Goal: Task Accomplishment & Management: Use online tool/utility

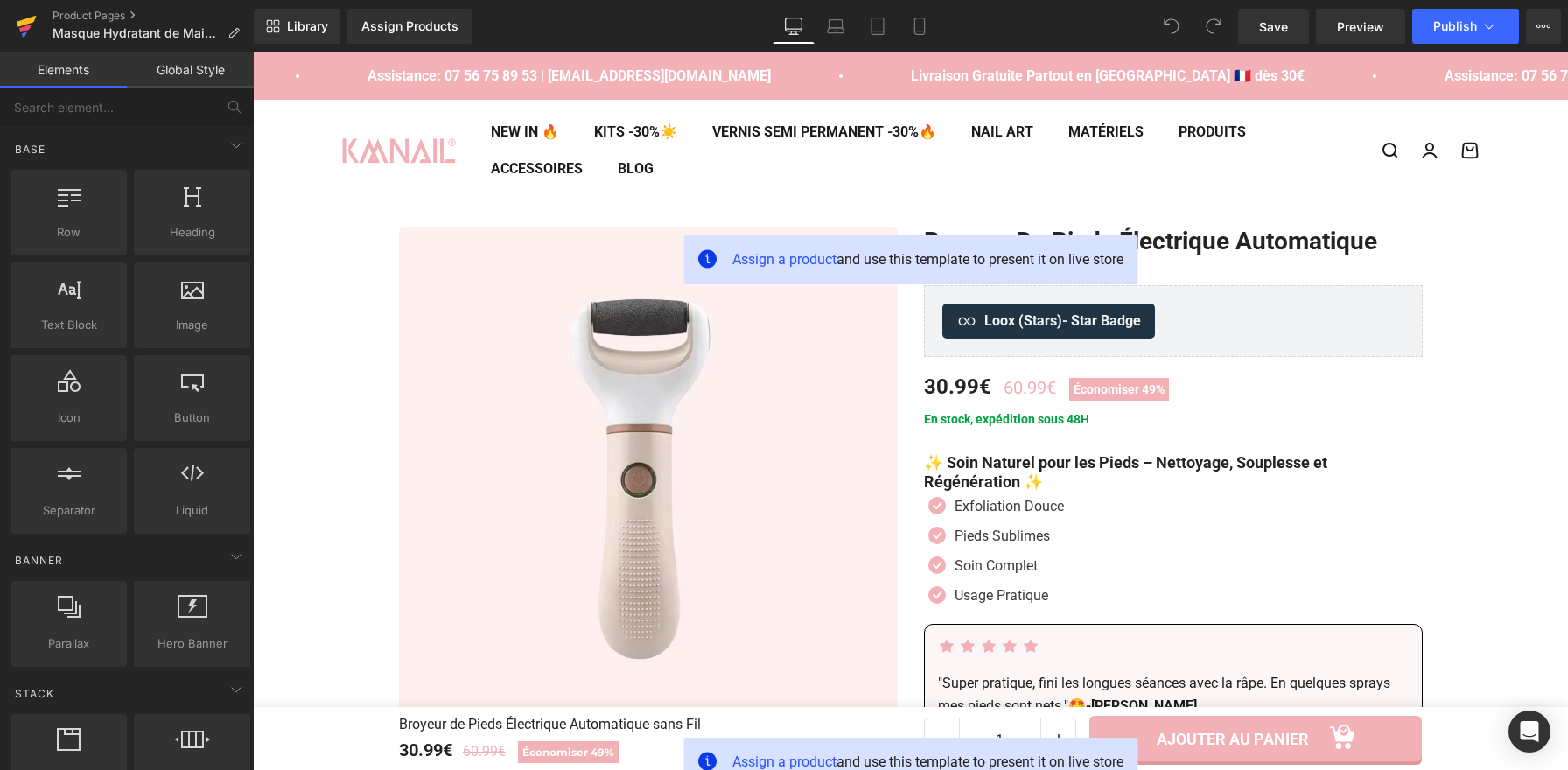
click at [33, 31] on icon at bounding box center [26, 27] width 21 height 44
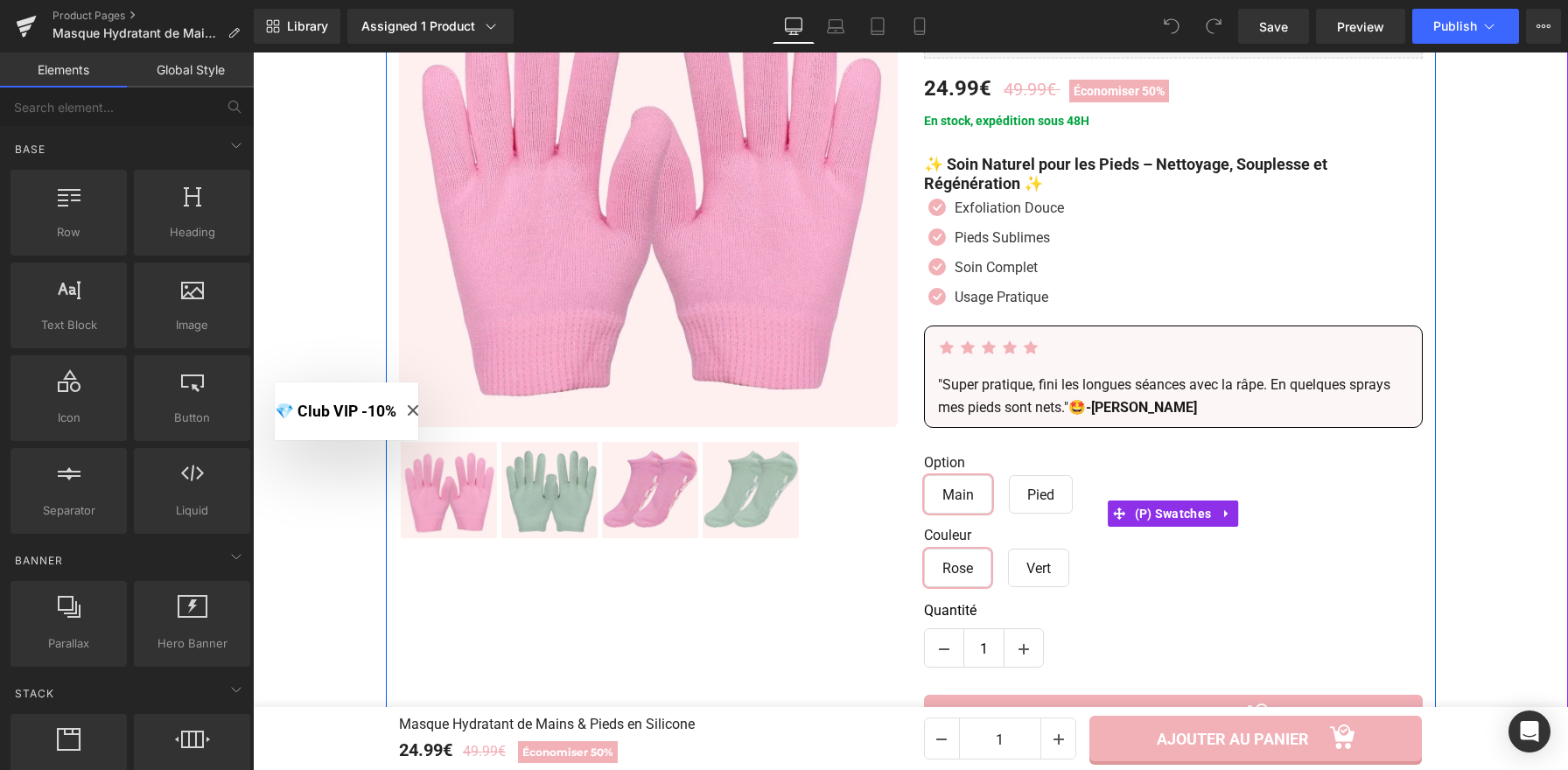
scroll to position [324, 0]
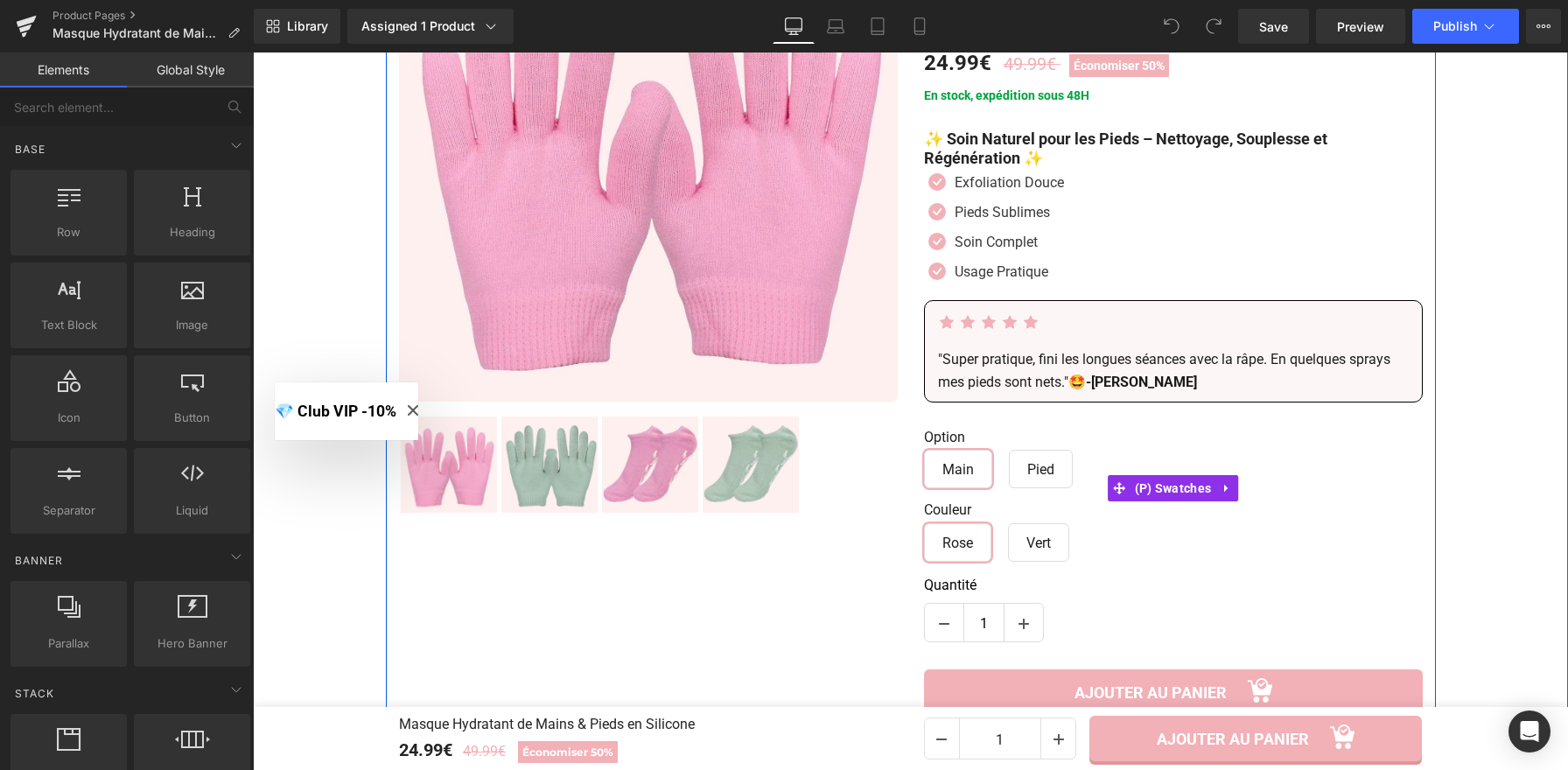
click at [1028, 480] on span "Pied" at bounding box center [1041, 469] width 28 height 37
click at [1037, 550] on span "Vert" at bounding box center [1038, 542] width 25 height 37
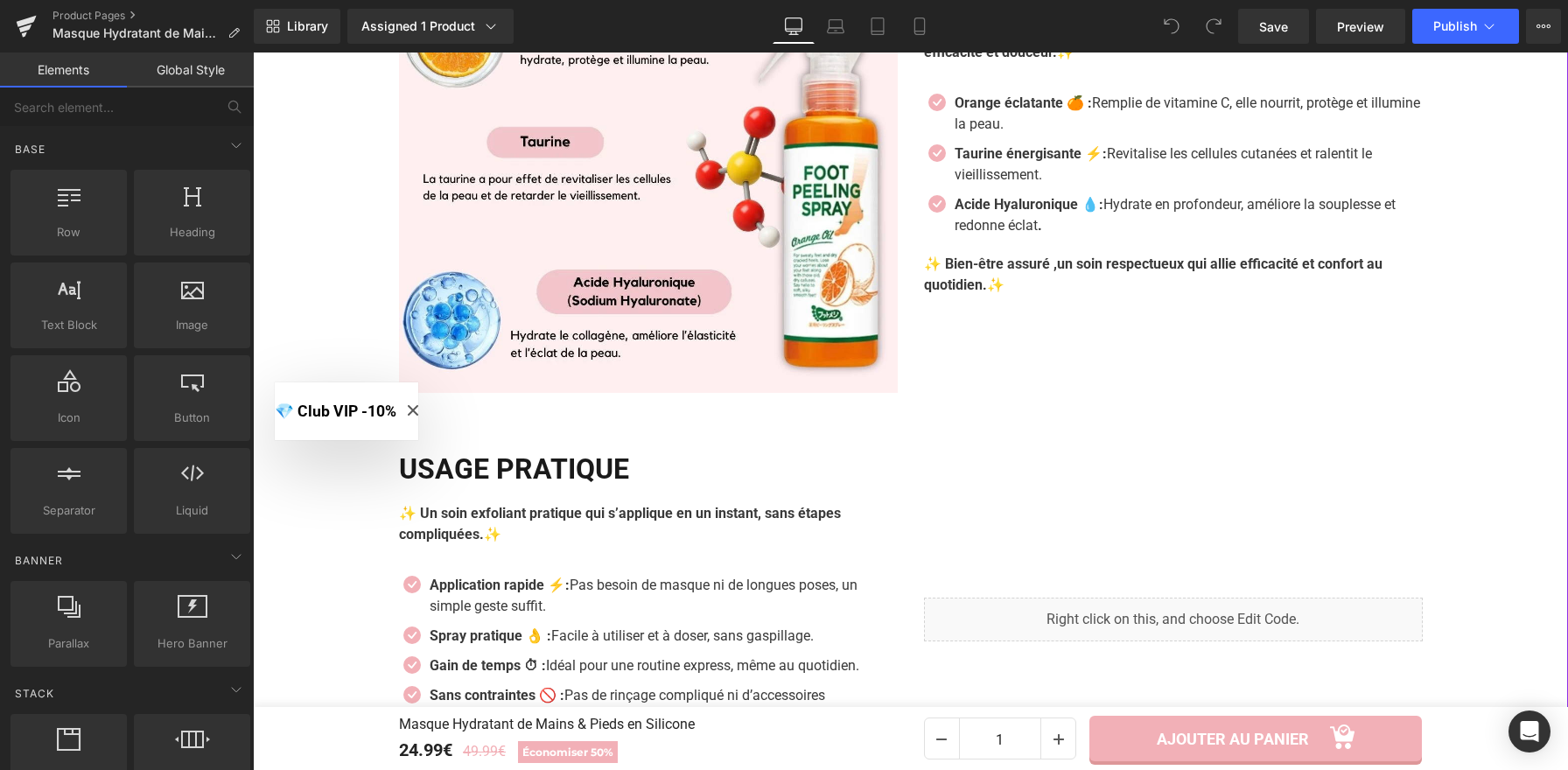
scroll to position [2825, 0]
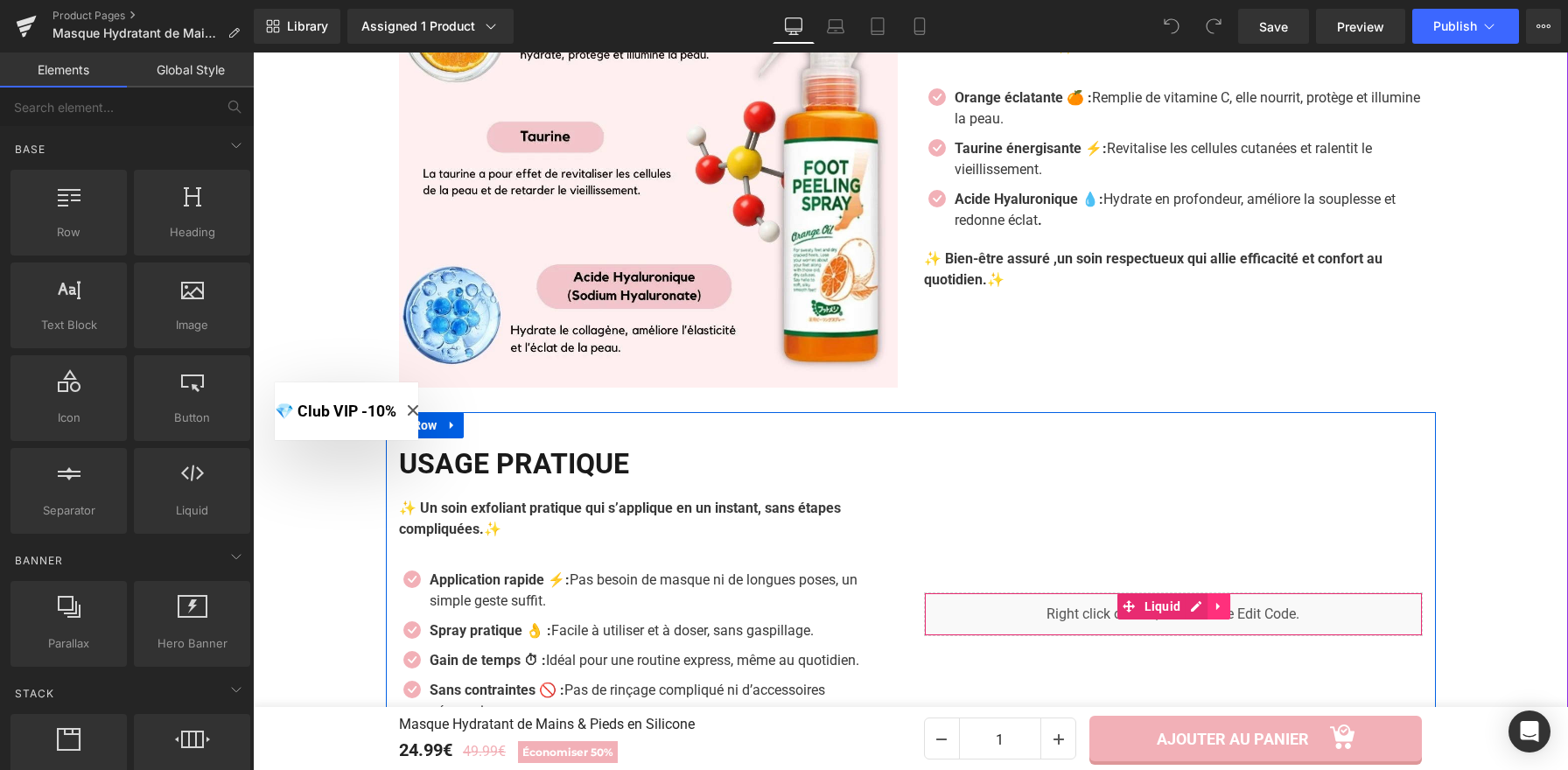
click at [1216, 609] on icon at bounding box center [1218, 606] width 12 height 13
click at [1204, 612] on icon at bounding box center [1207, 606] width 12 height 13
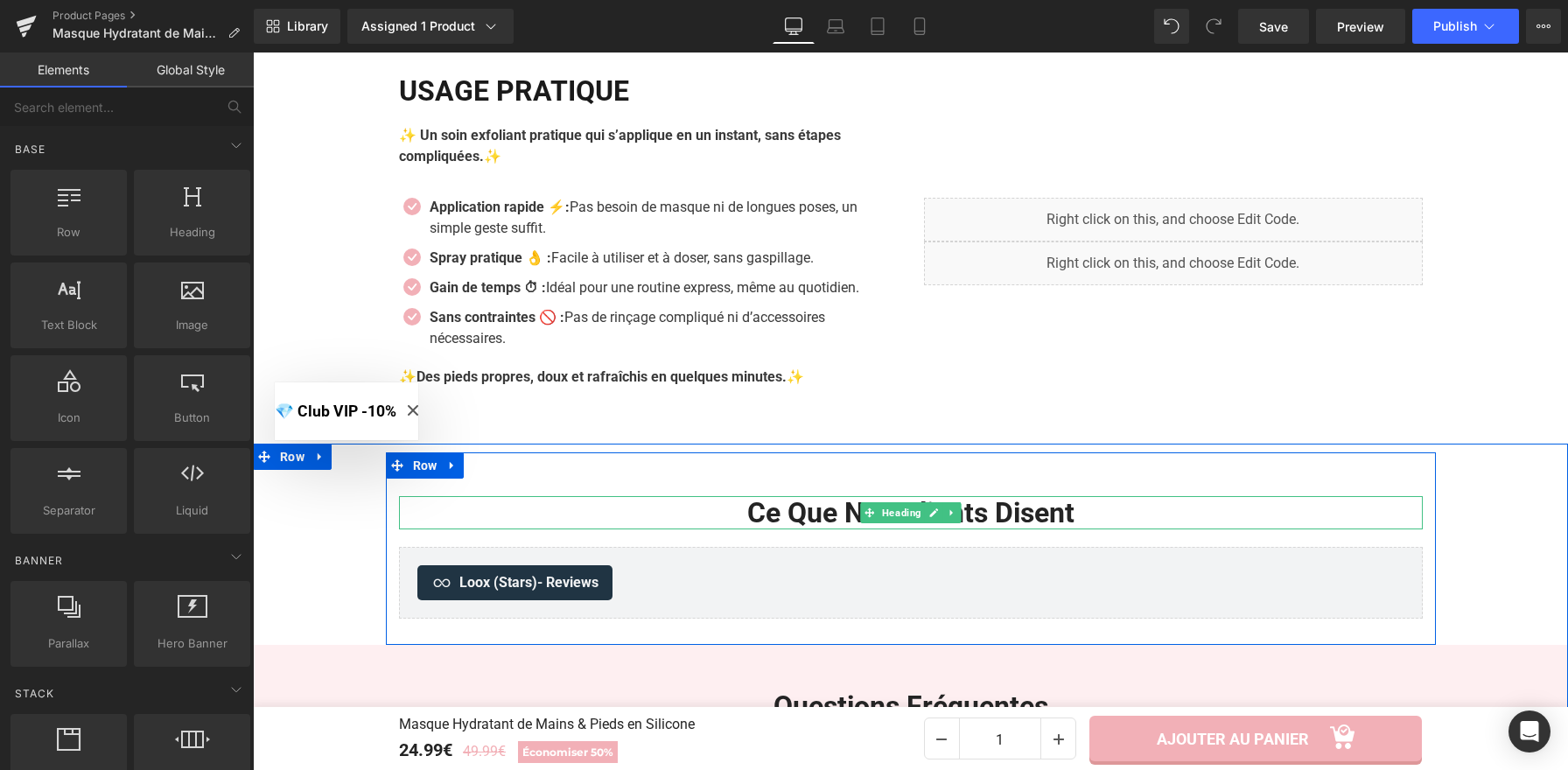
scroll to position [2915, 0]
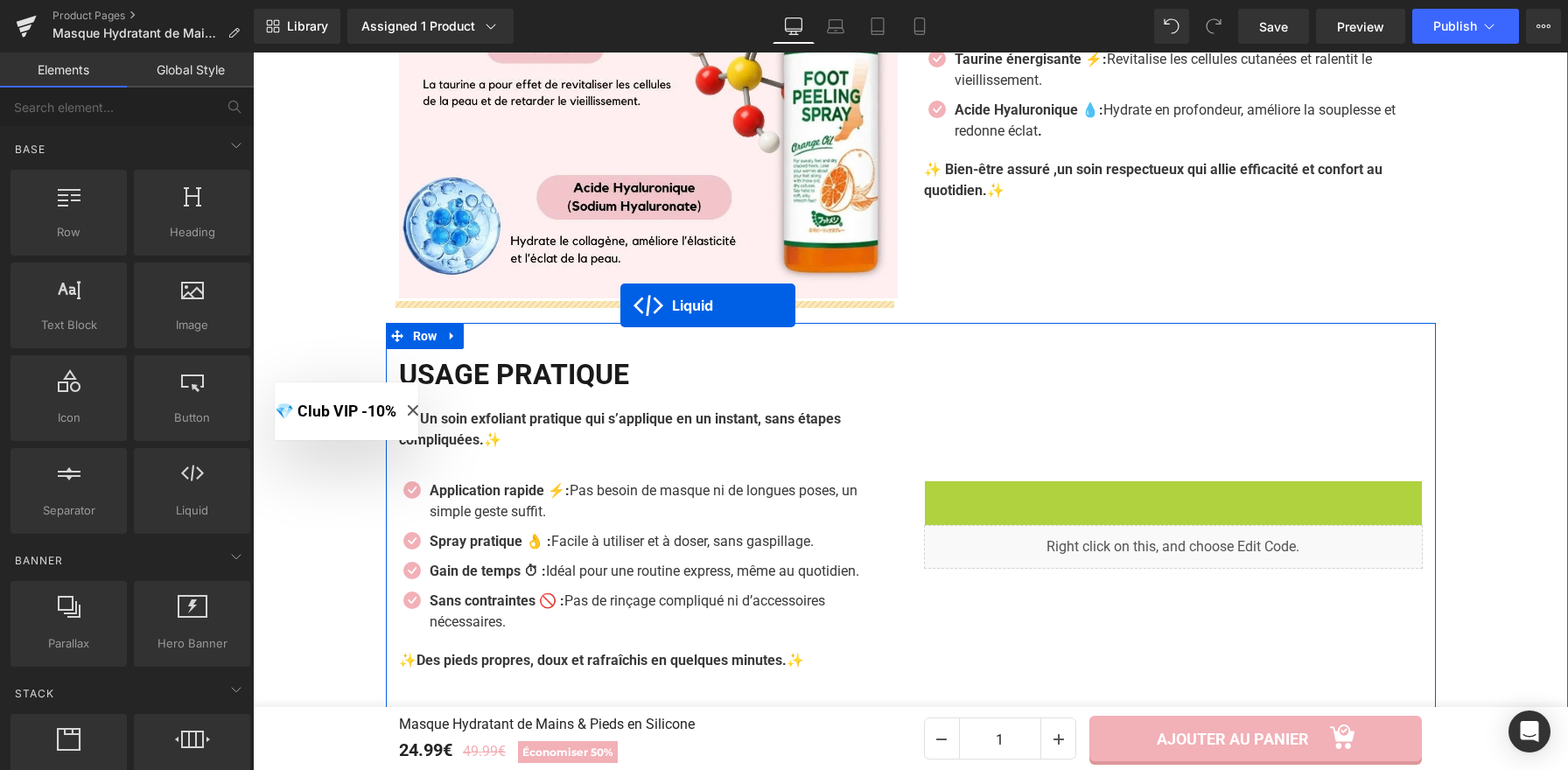
drag, startPoint x: 1044, startPoint y: 433, endPoint x: 619, endPoint y: 306, distance: 443.6
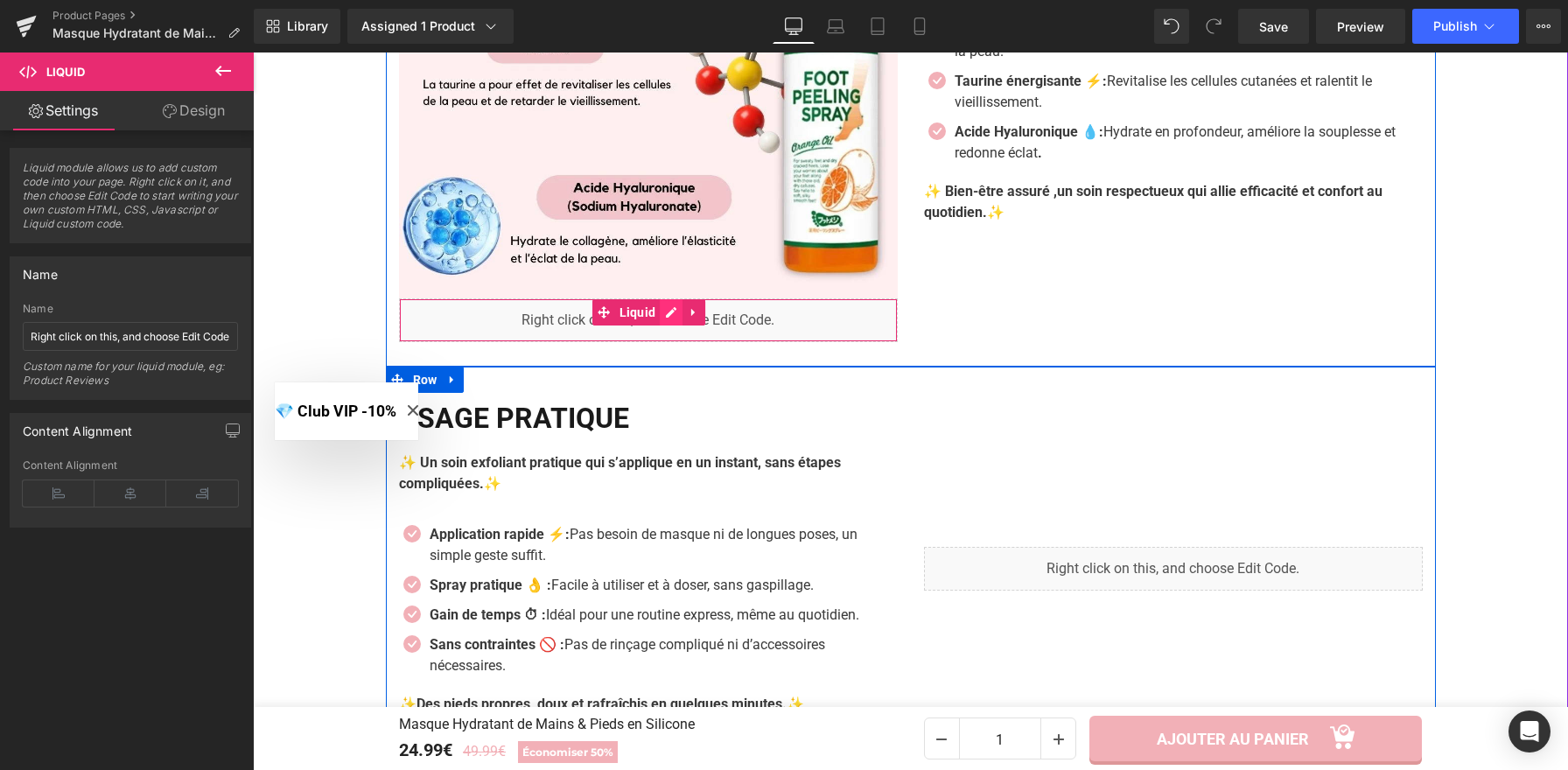
click at [665, 322] on div "Liquid" at bounding box center [648, 320] width 498 height 44
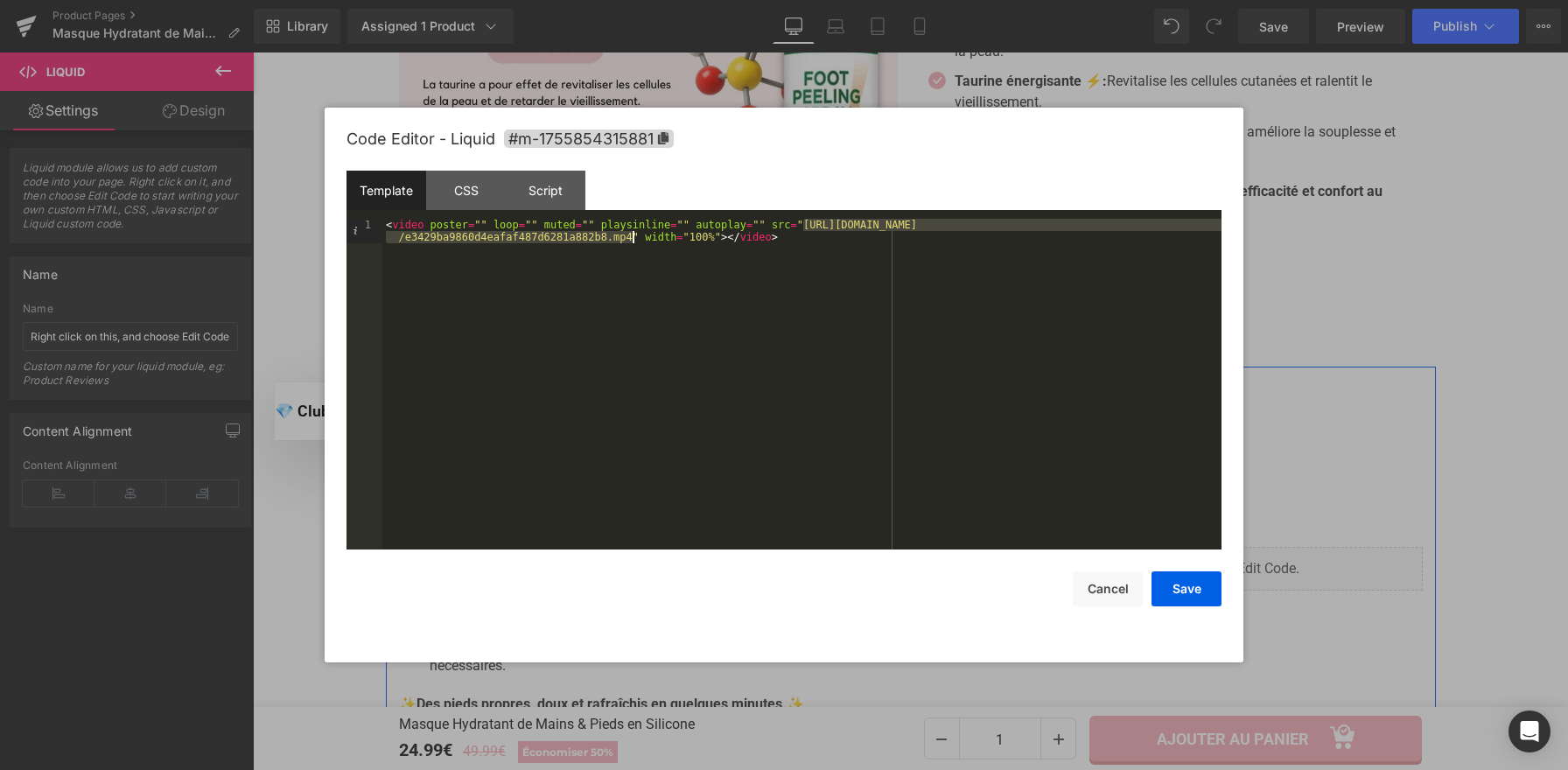
drag, startPoint x: 804, startPoint y: 227, endPoint x: 630, endPoint y: 238, distance: 174.3
click at [0, 0] on div "< video poster = "" loop = "" muted = "" playsinline = "" autoplay = "" src = "…" at bounding box center [0, 0] width 0 height 0
click at [1179, 589] on button "Save" at bounding box center [1186, 588] width 70 height 35
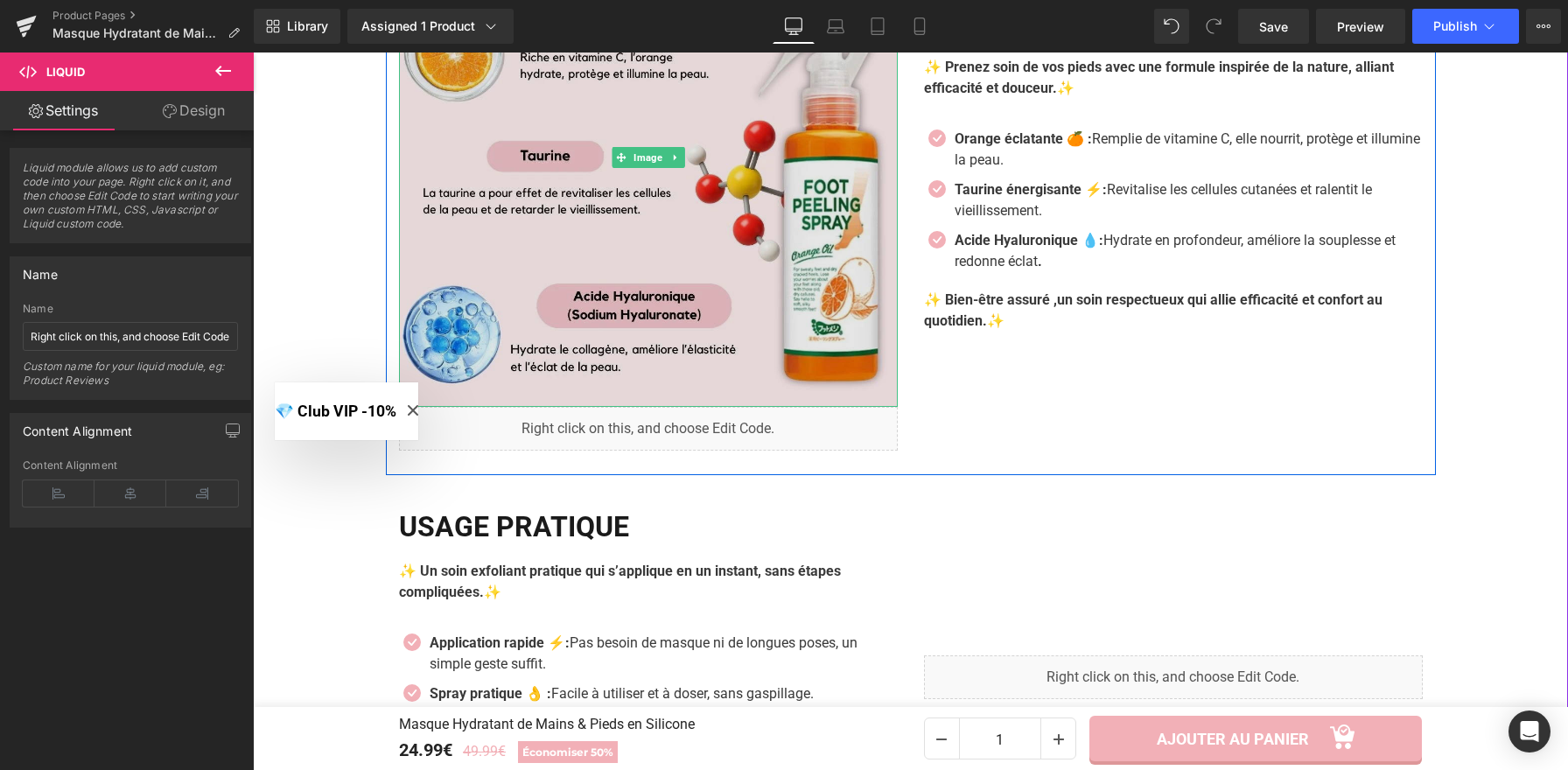
scroll to position [2791, 0]
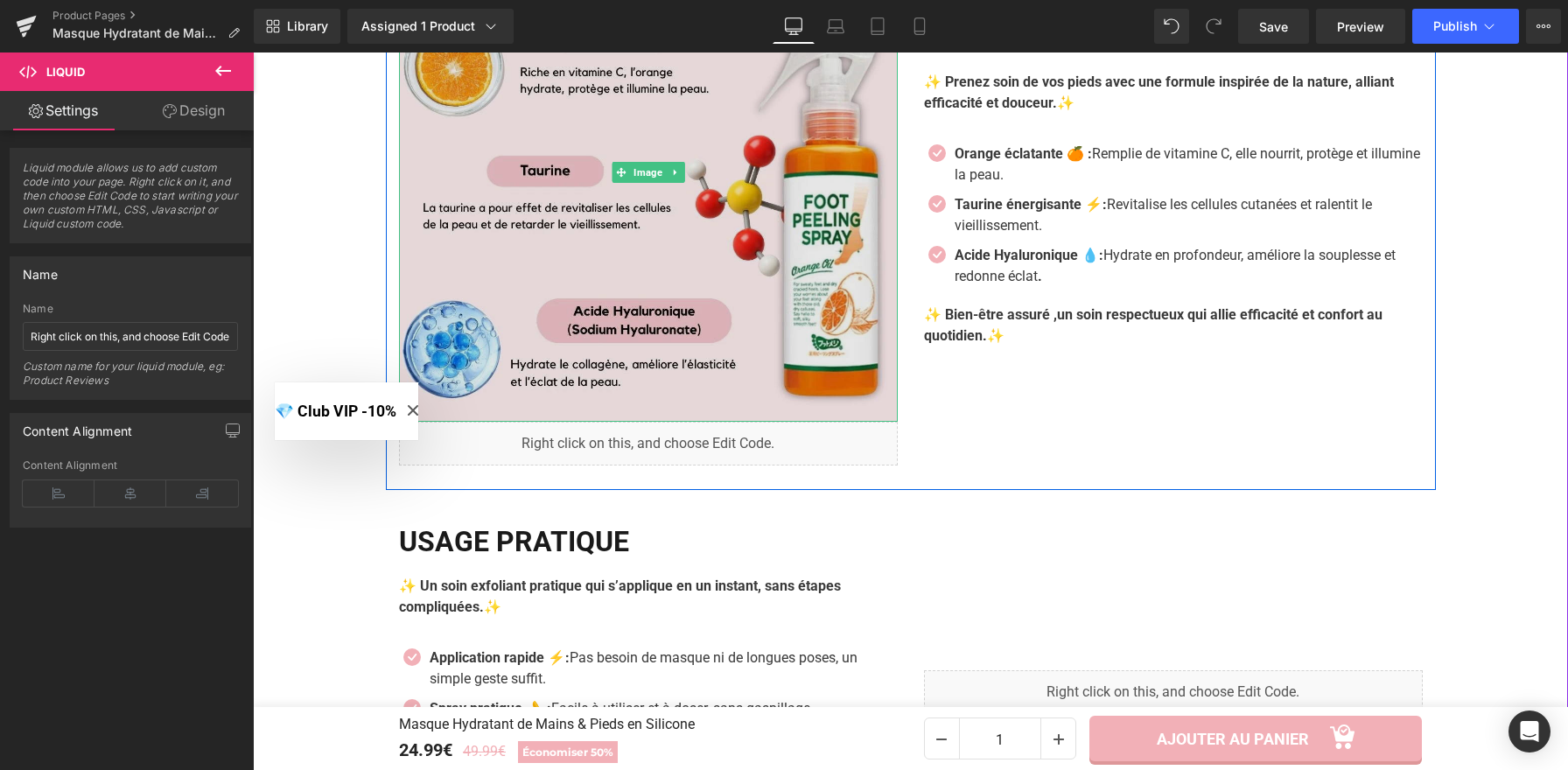
click at [571, 210] on img at bounding box center [648, 172] width 498 height 498
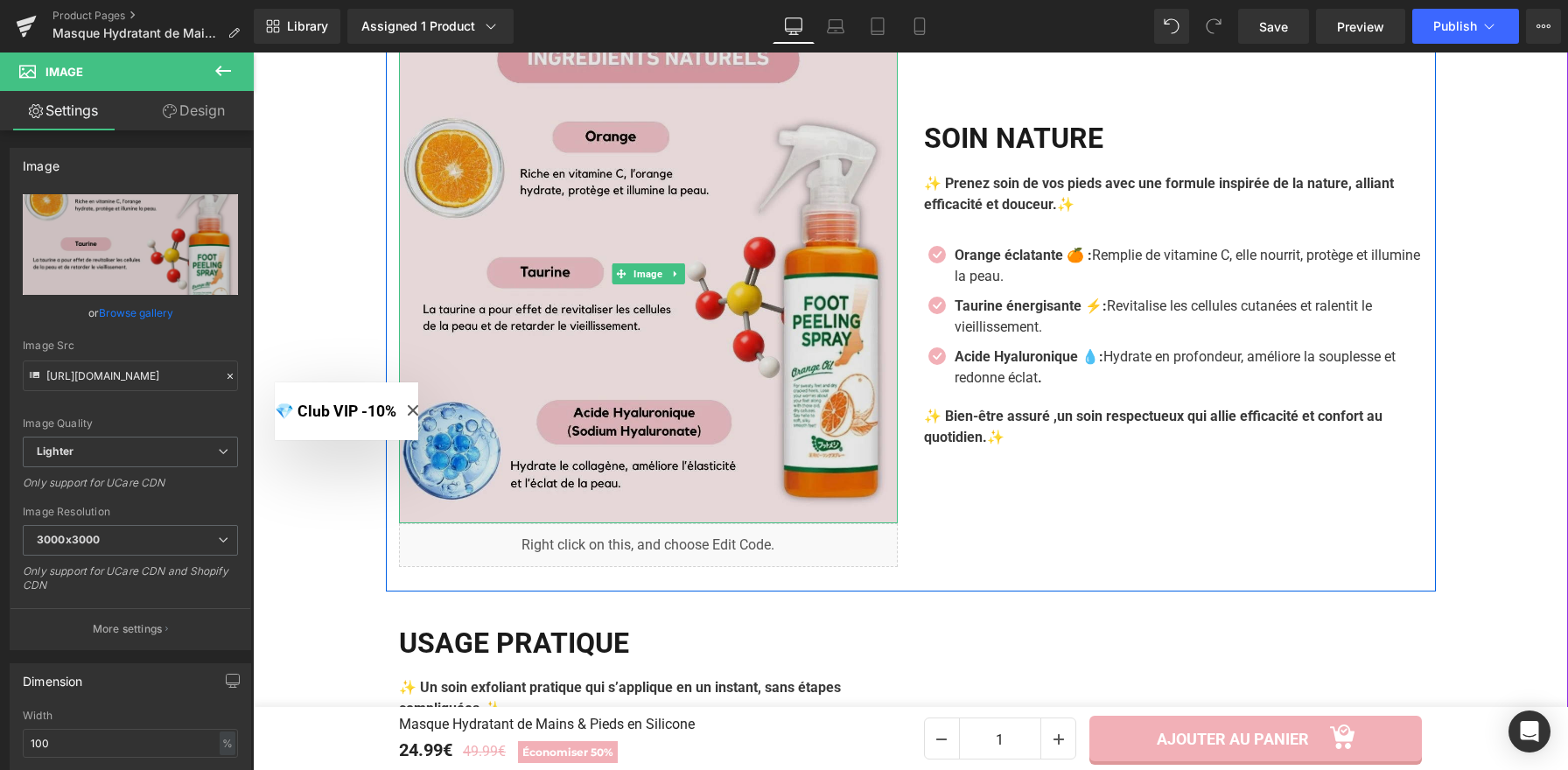
scroll to position [2670, 0]
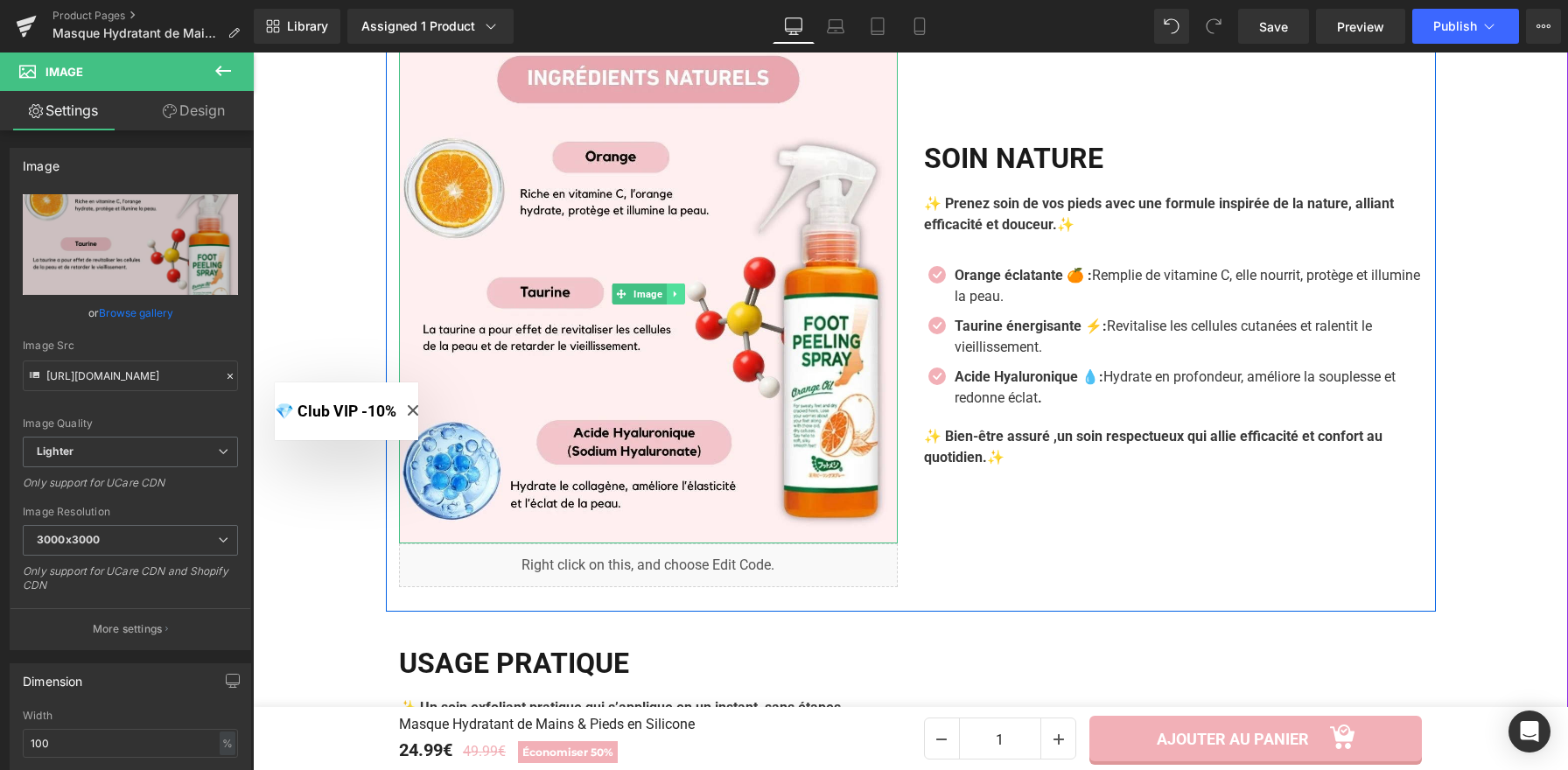
click at [669, 304] on link at bounding box center [675, 294] width 18 height 21
click at [679, 295] on icon at bounding box center [684, 294] width 9 height 9
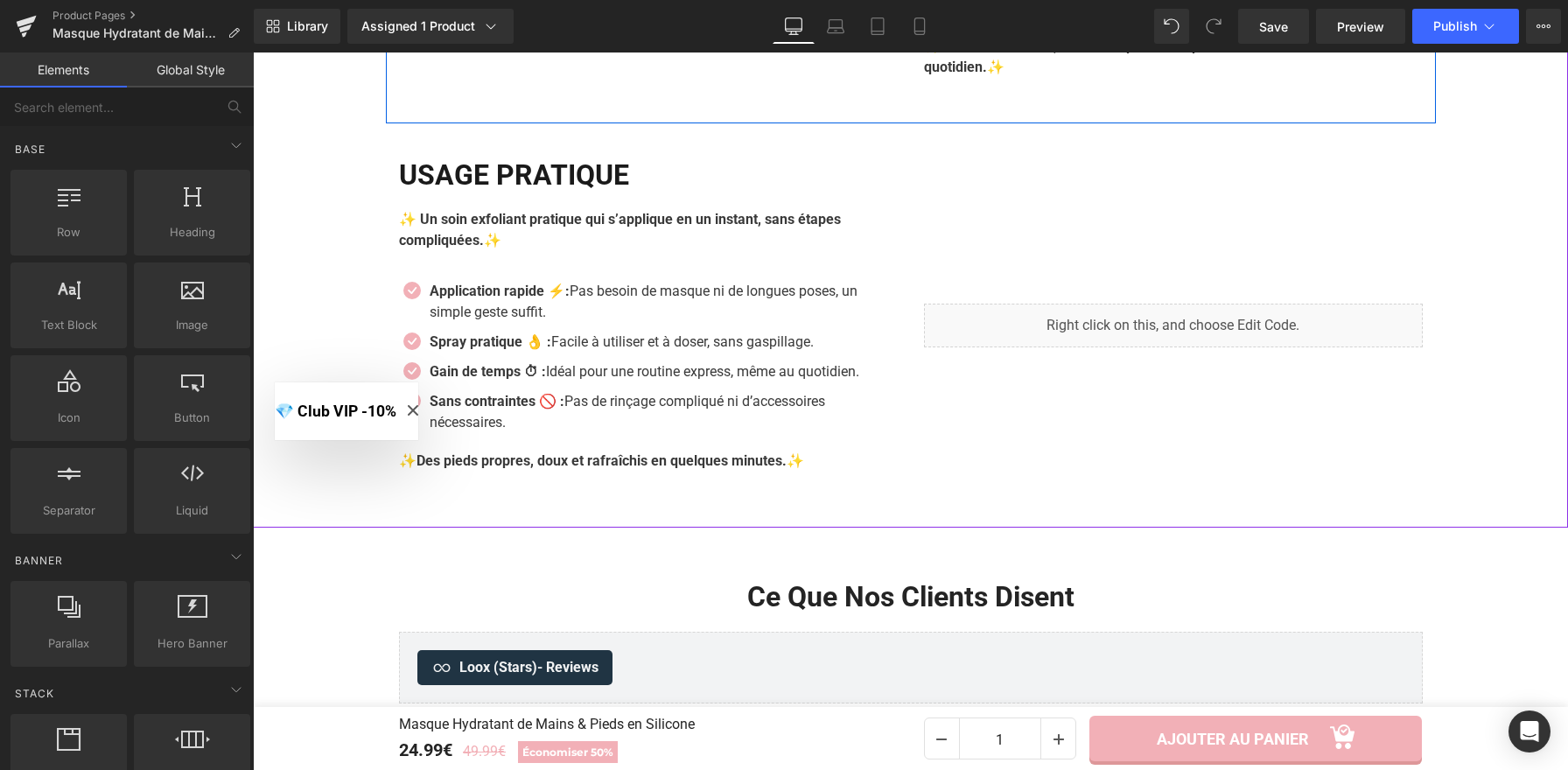
scroll to position [3029, 0]
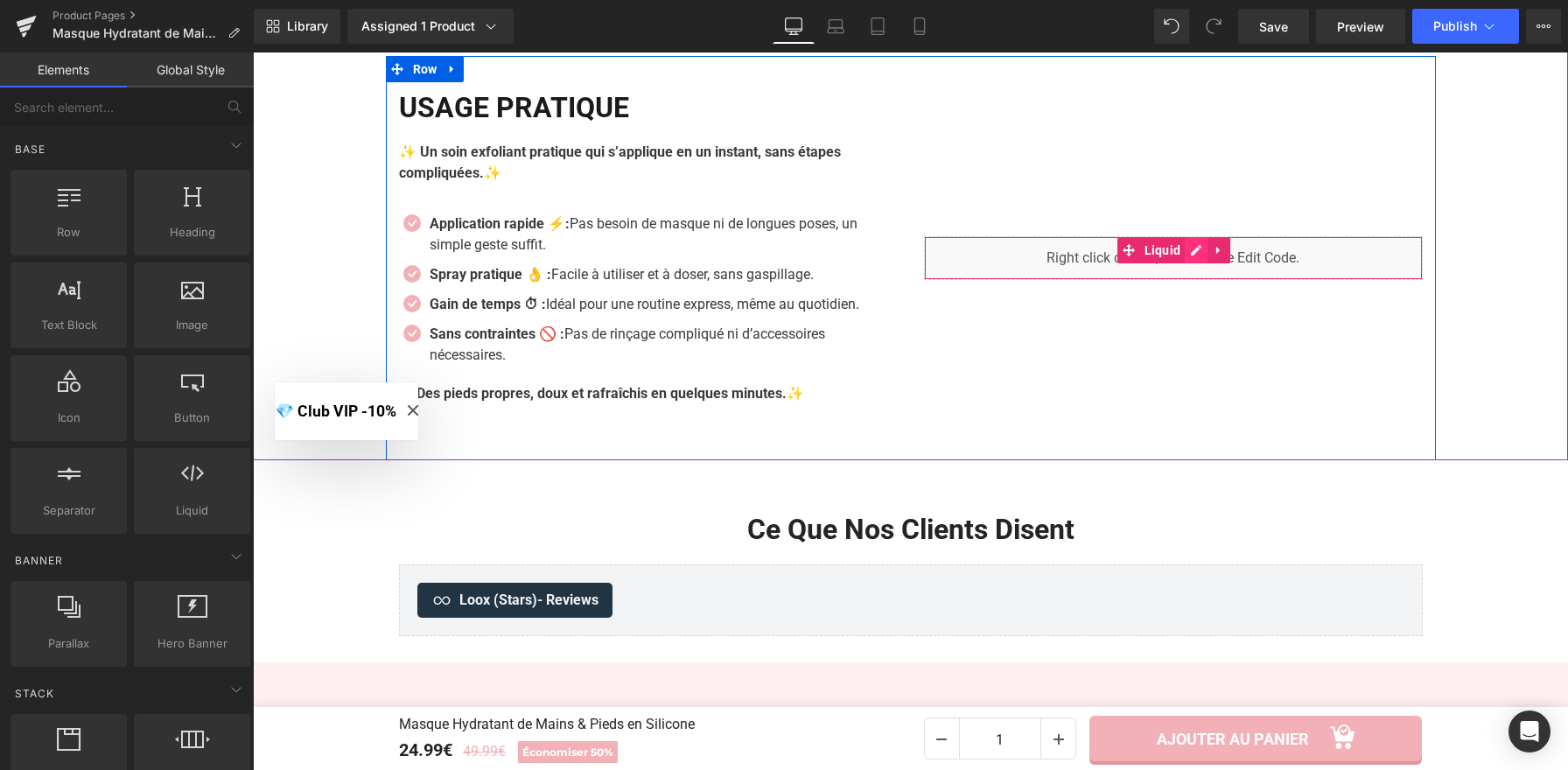
click at [1189, 252] on div "Liquid" at bounding box center [1172, 258] width 498 height 44
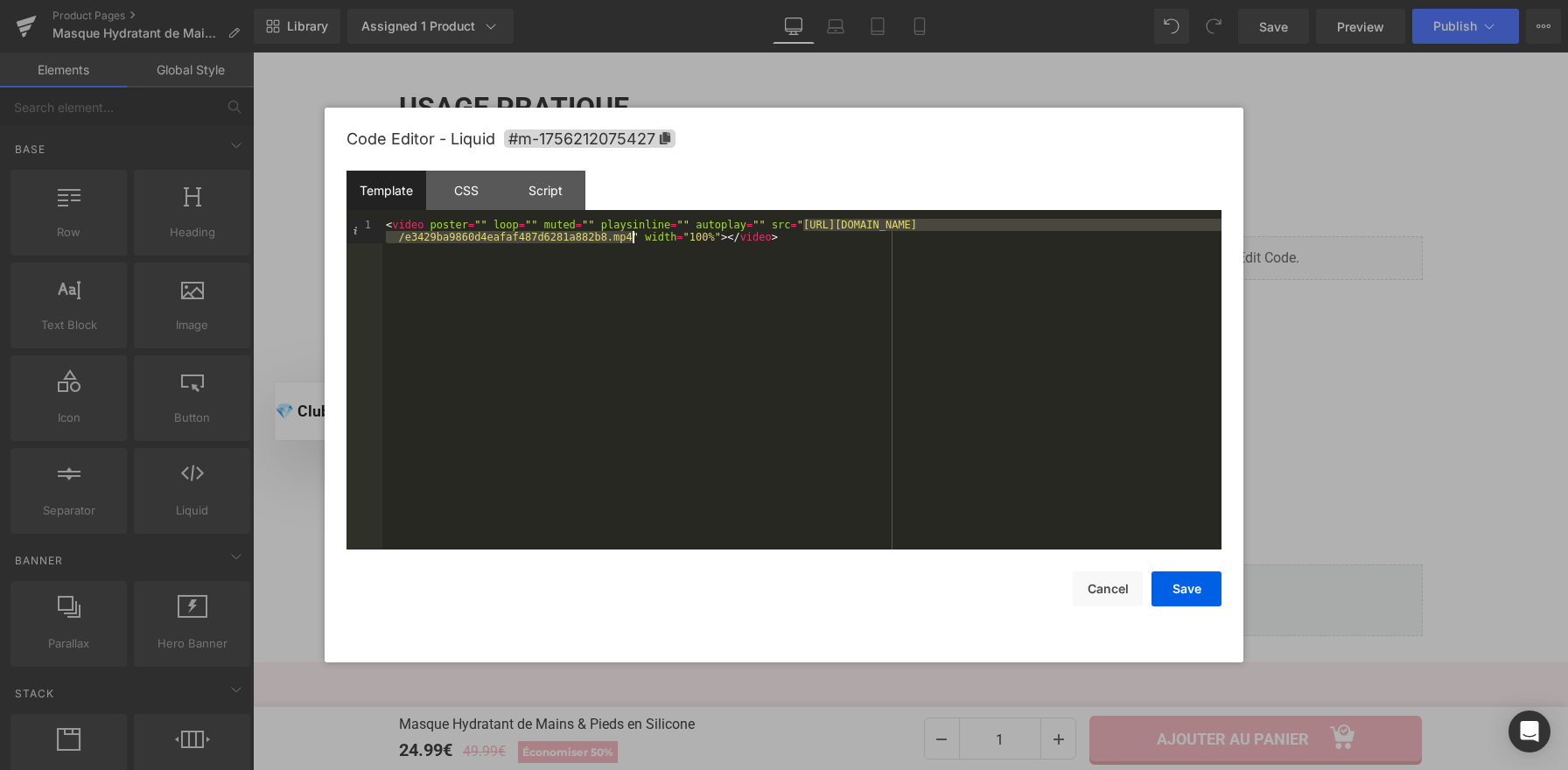
drag, startPoint x: 805, startPoint y: 224, endPoint x: 630, endPoint y: 235, distance: 175.3
click at [630, 235] on div "< video poster = "" loop = "" muted = "" playsinline = "" autoplay = "" src = "…" at bounding box center [801, 408] width 839 height 380
click at [1177, 593] on button "Save" at bounding box center [1186, 588] width 70 height 35
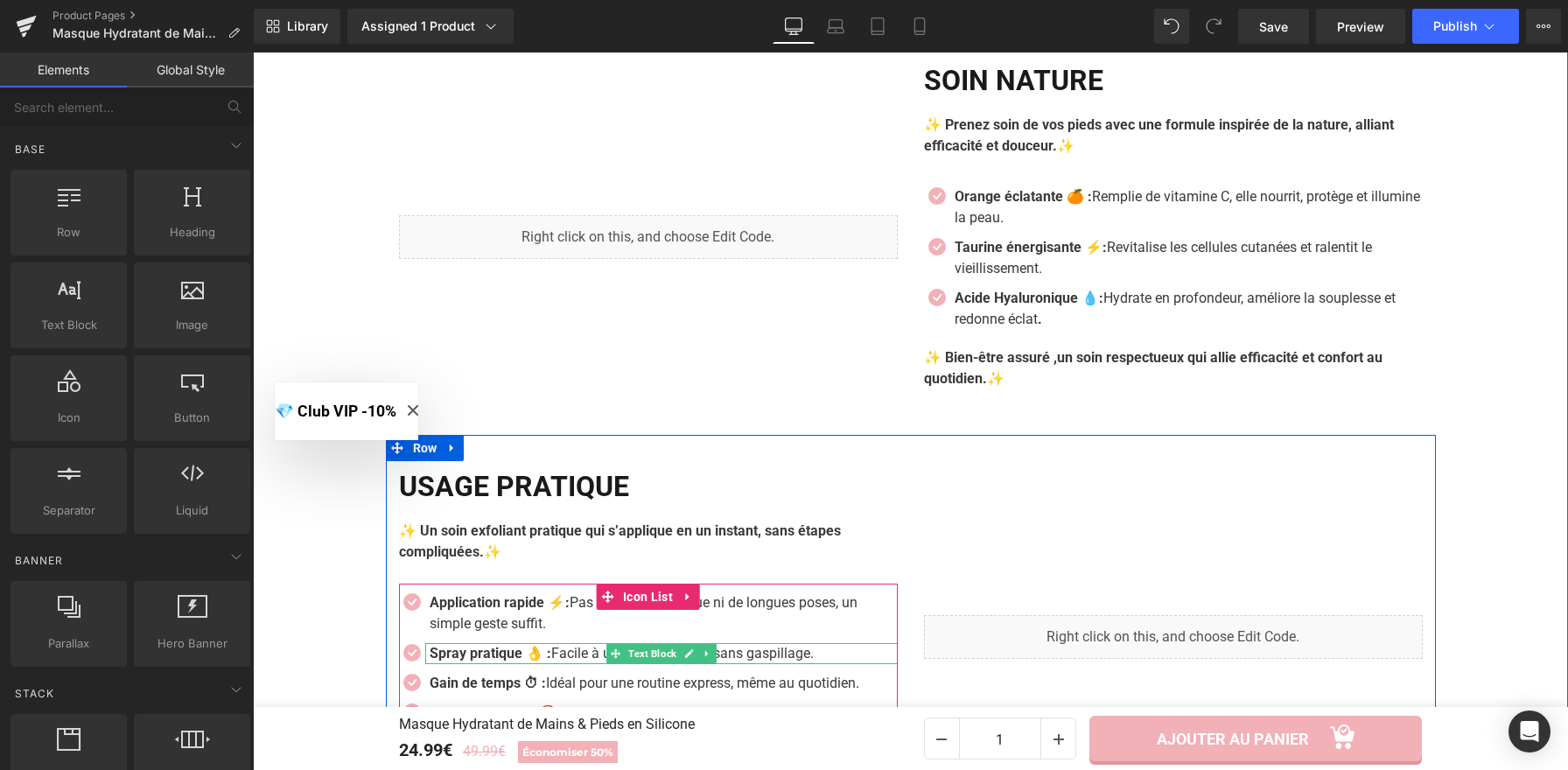
scroll to position [2629, 0]
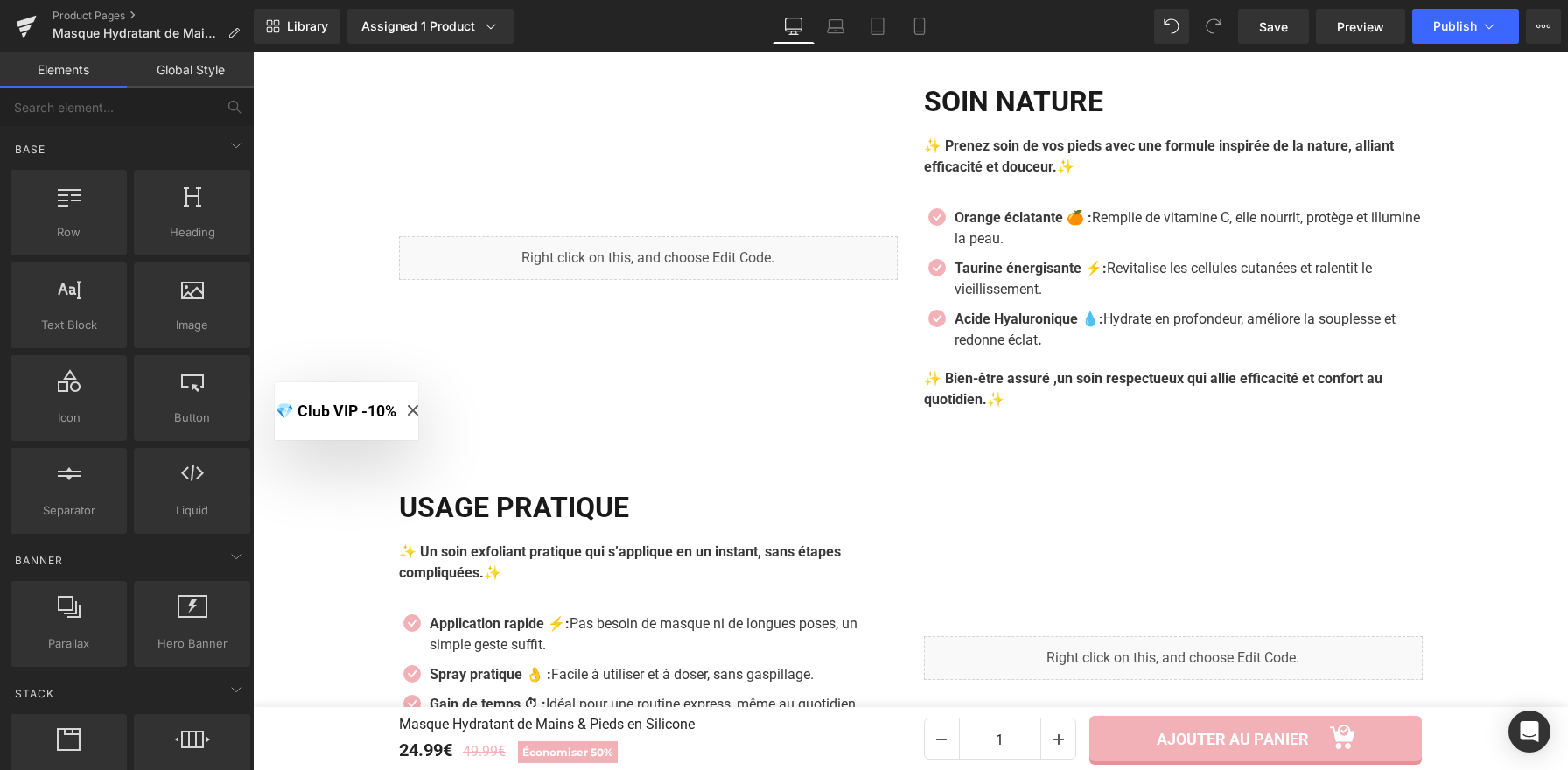
click at [419, 407] on icon "Close modal" at bounding box center [412, 409] width 10 height 10
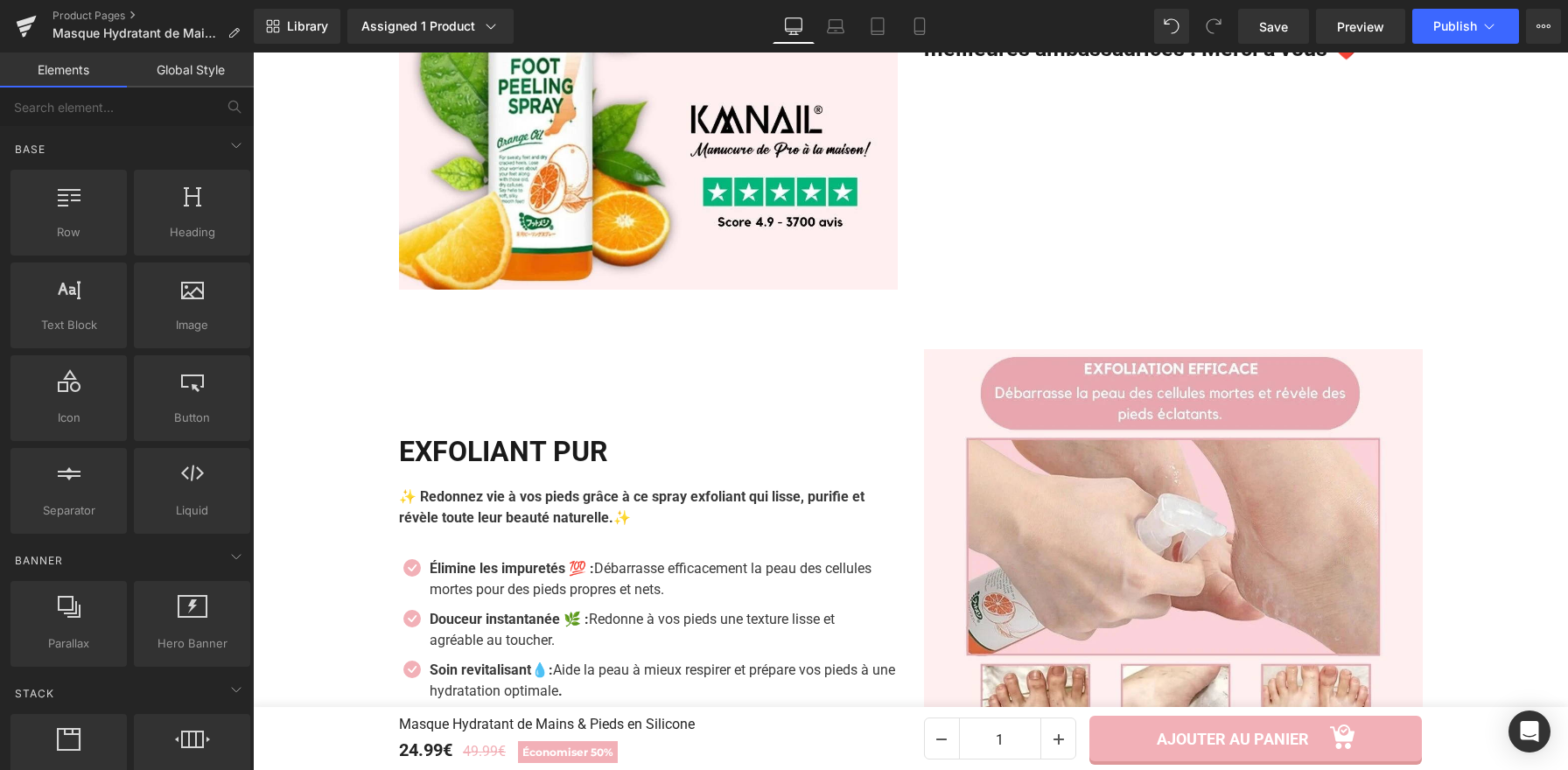
scroll to position [2003, 0]
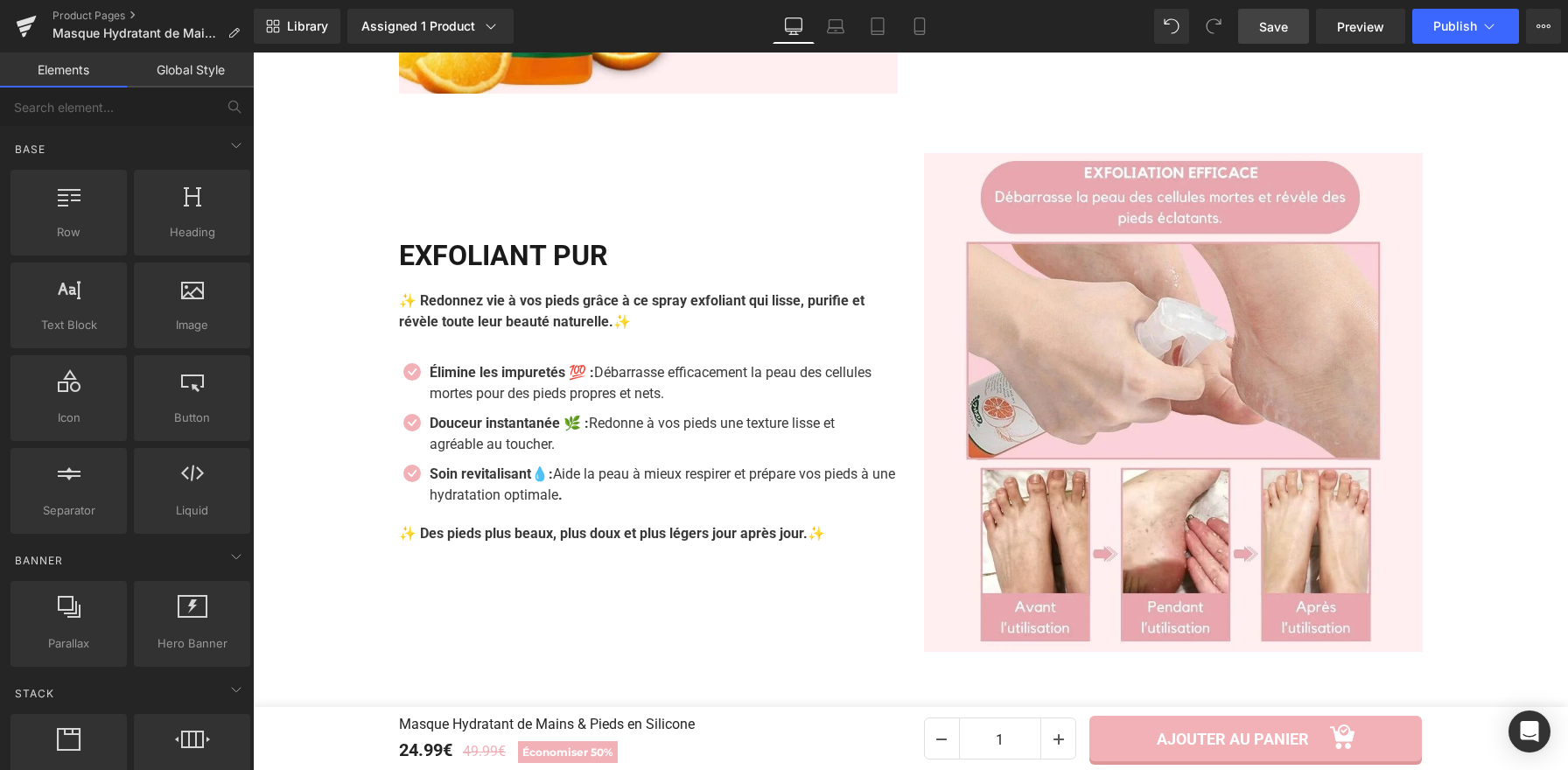
click at [1268, 26] on span "Save" at bounding box center [1272, 27] width 28 height 18
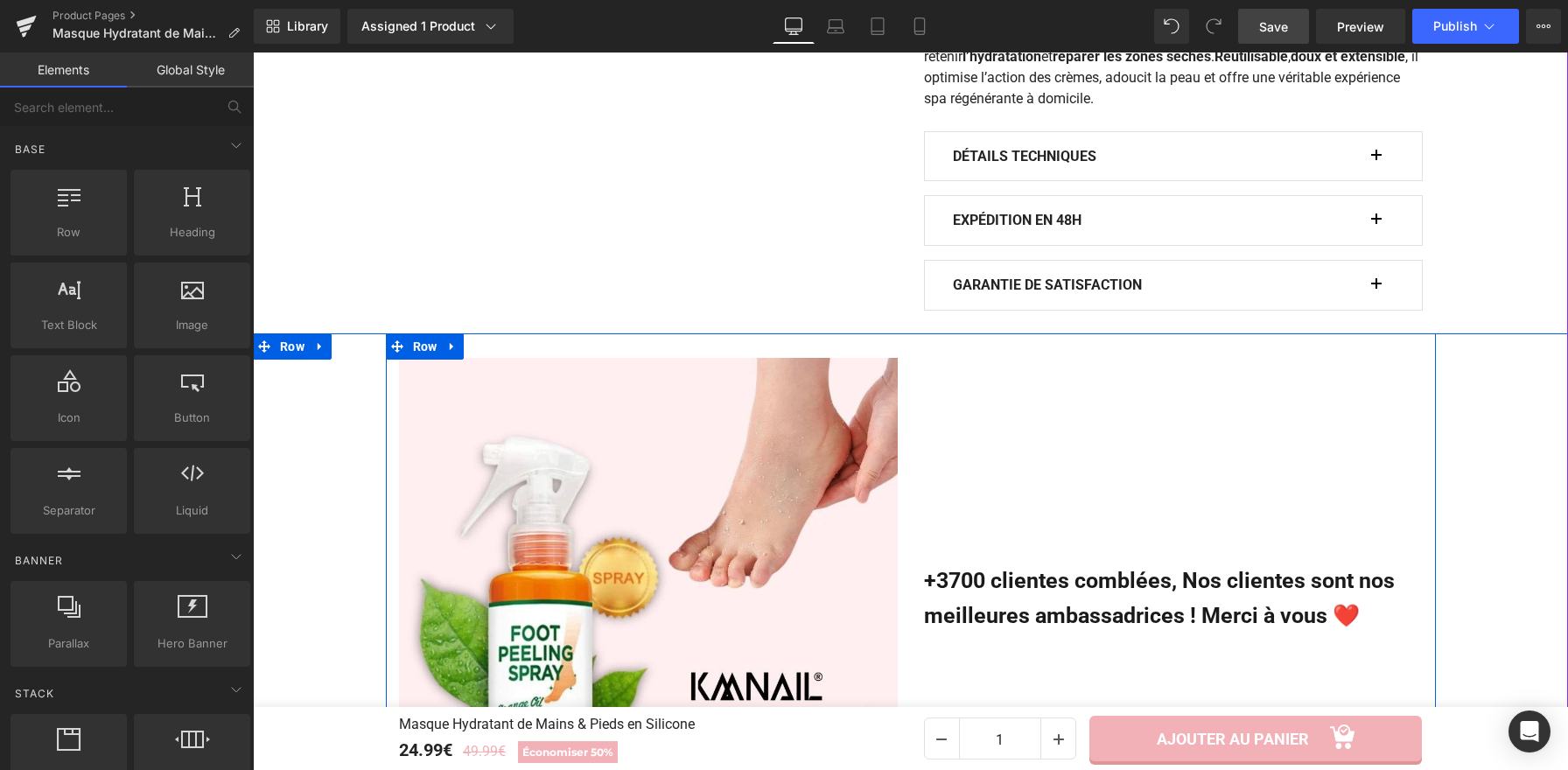
scroll to position [1382, 0]
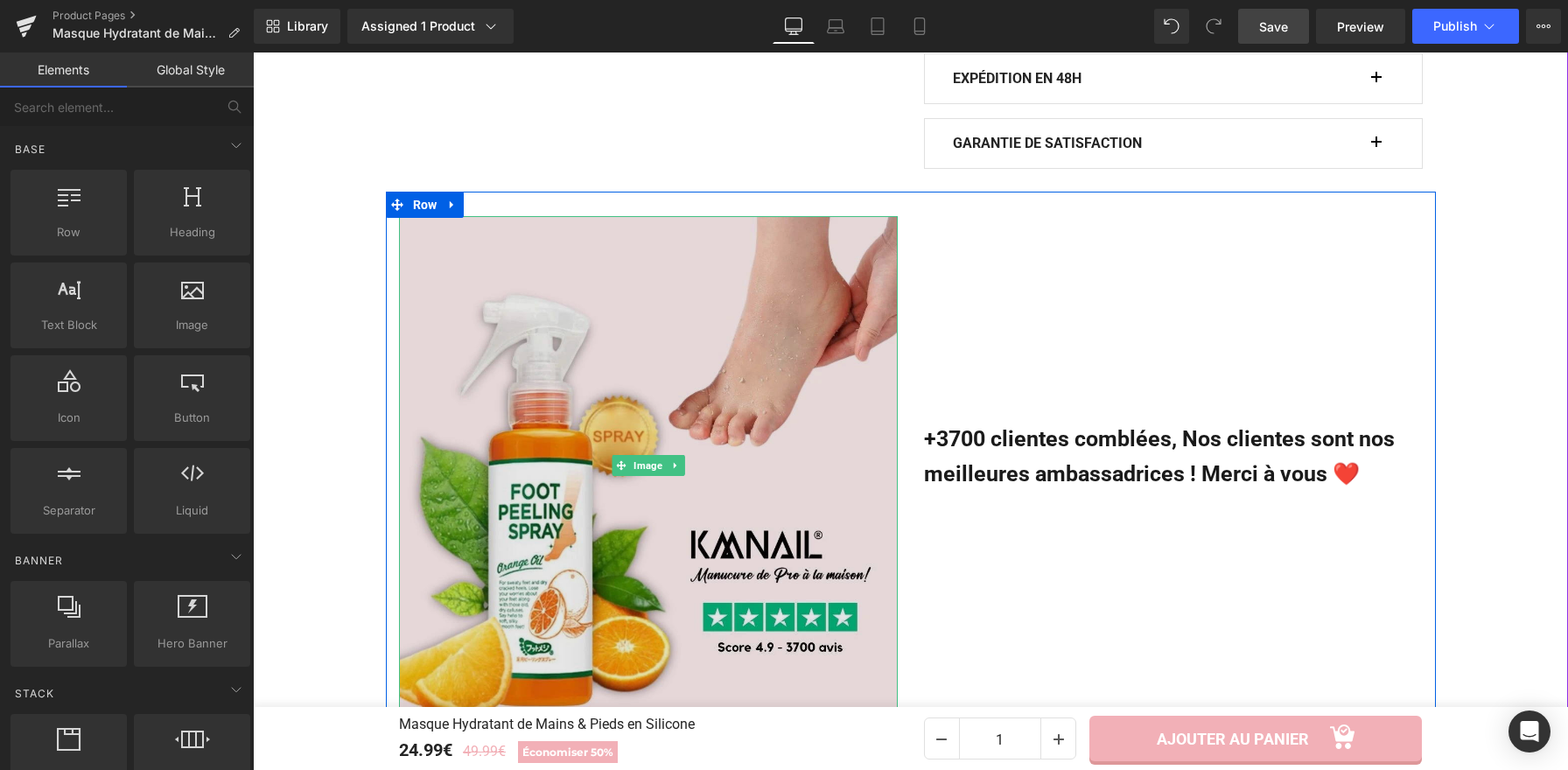
click at [767, 452] on img at bounding box center [648, 464] width 498 height 498
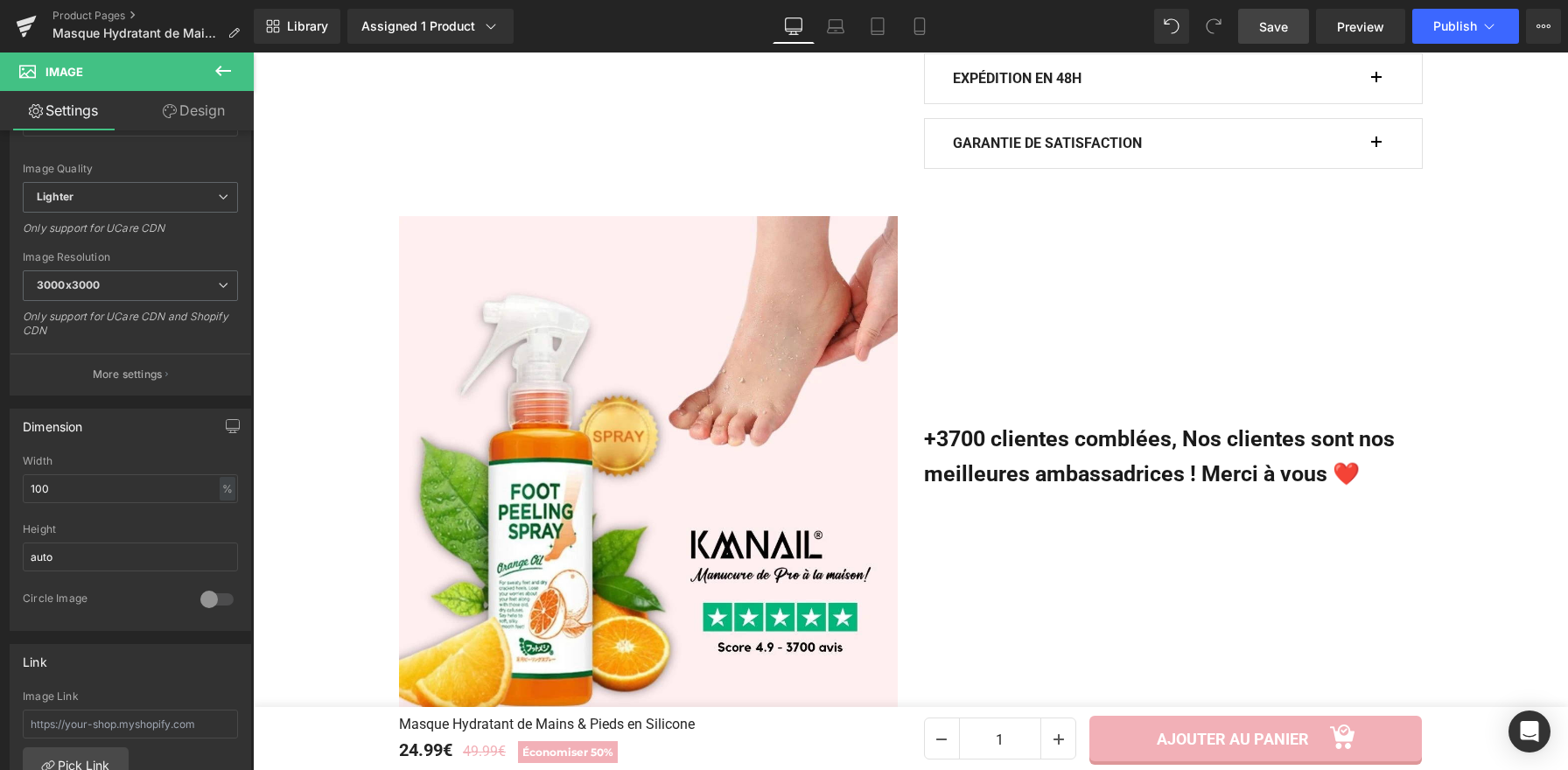
scroll to position [255, 0]
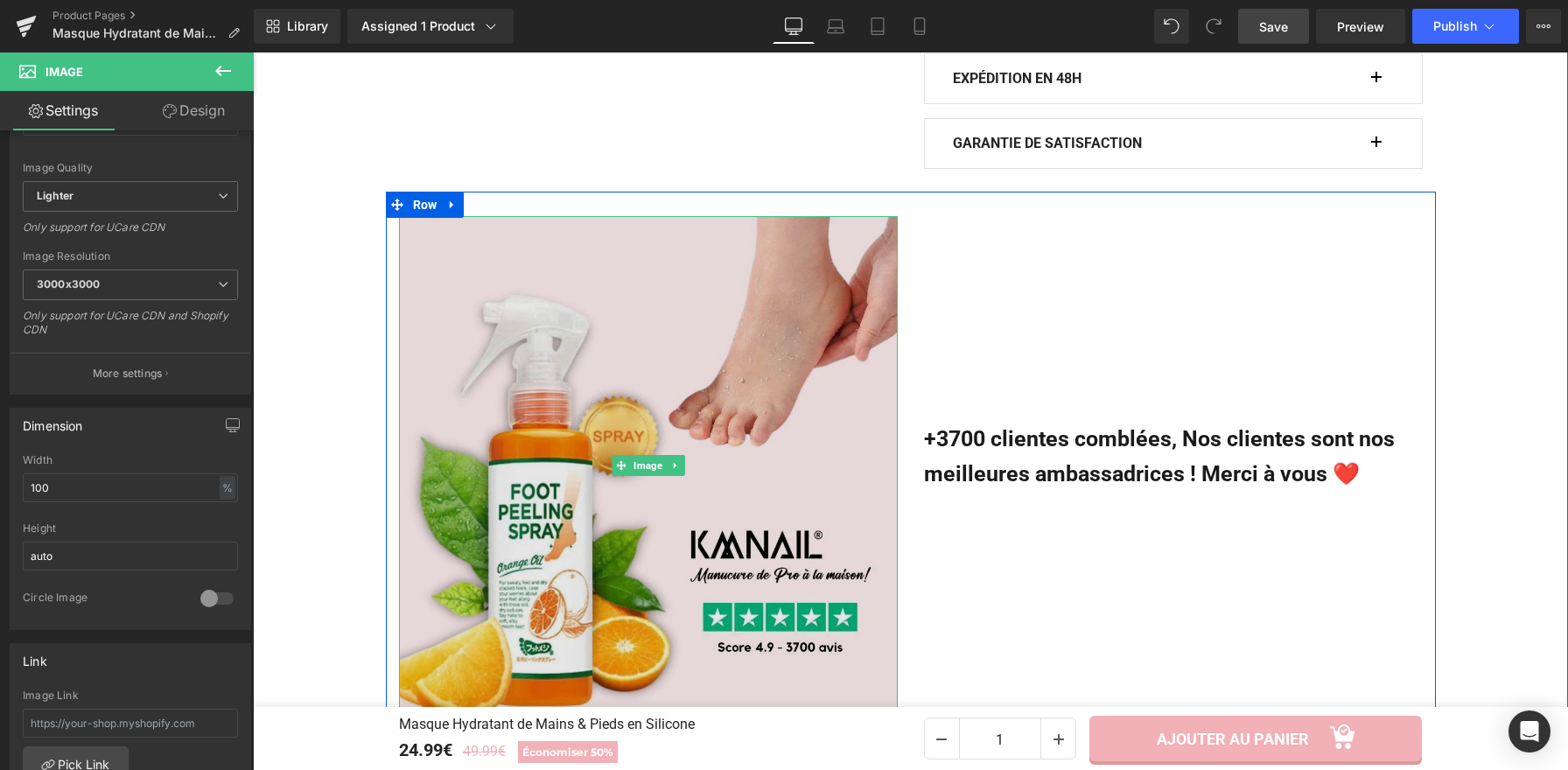
click at [812, 407] on img at bounding box center [648, 464] width 498 height 498
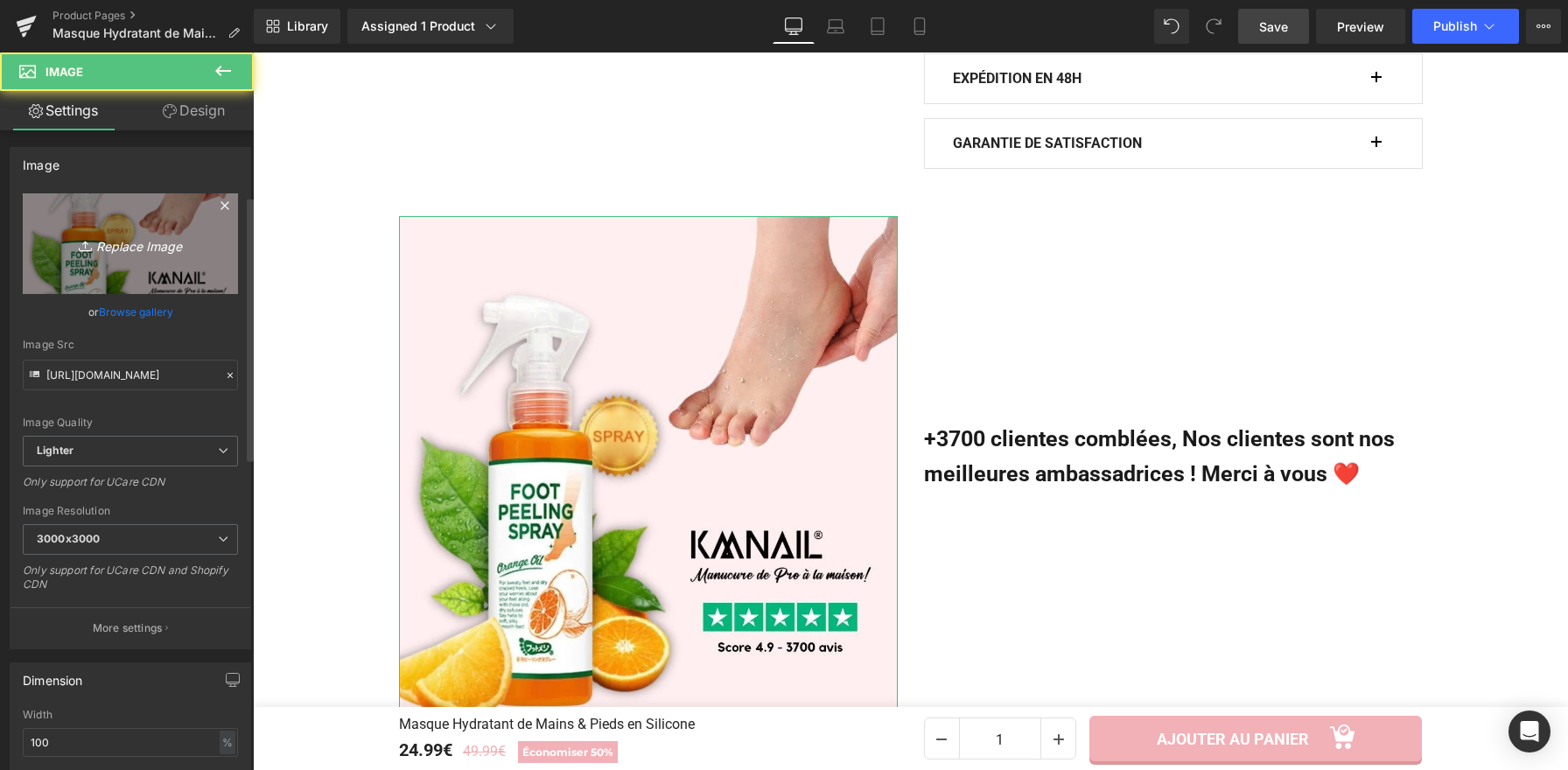
scroll to position [0, 0]
click at [151, 215] on link "Replace Image" at bounding box center [130, 245] width 215 height 101
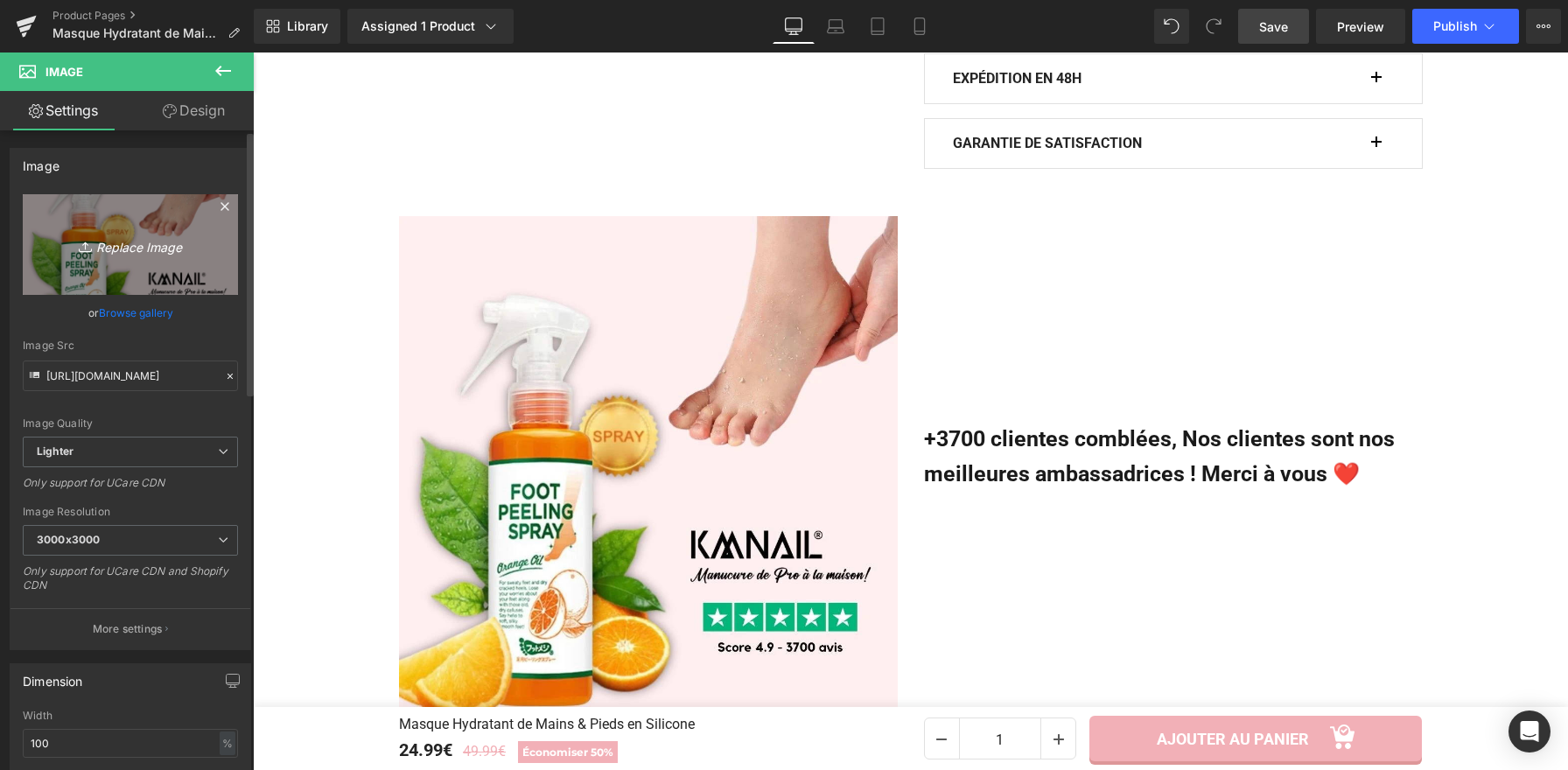
type input "C:\fakepath\Masque Hydratant de Mains & Pieds en Silicone (5).webp"
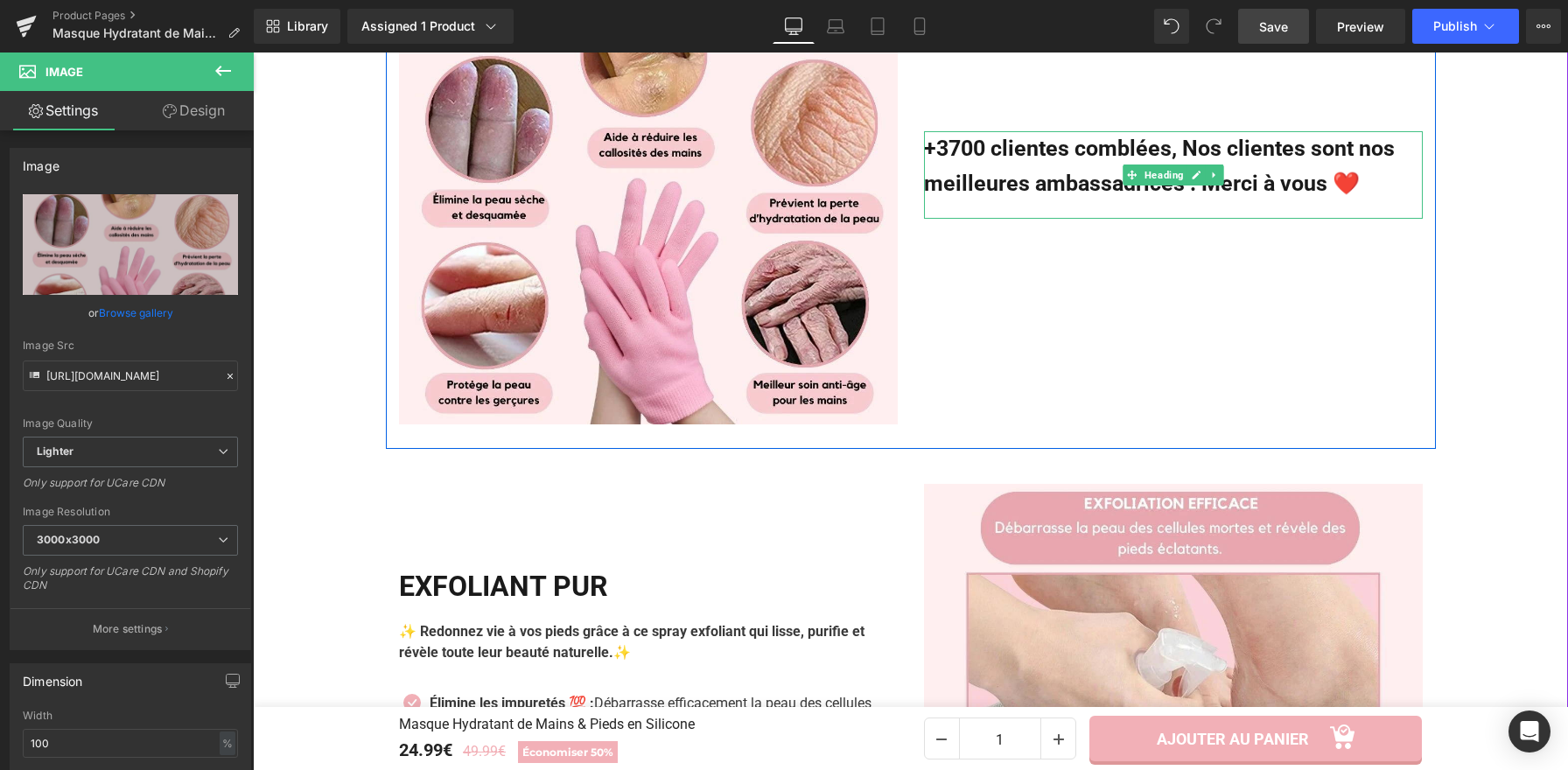
scroll to position [1796, 0]
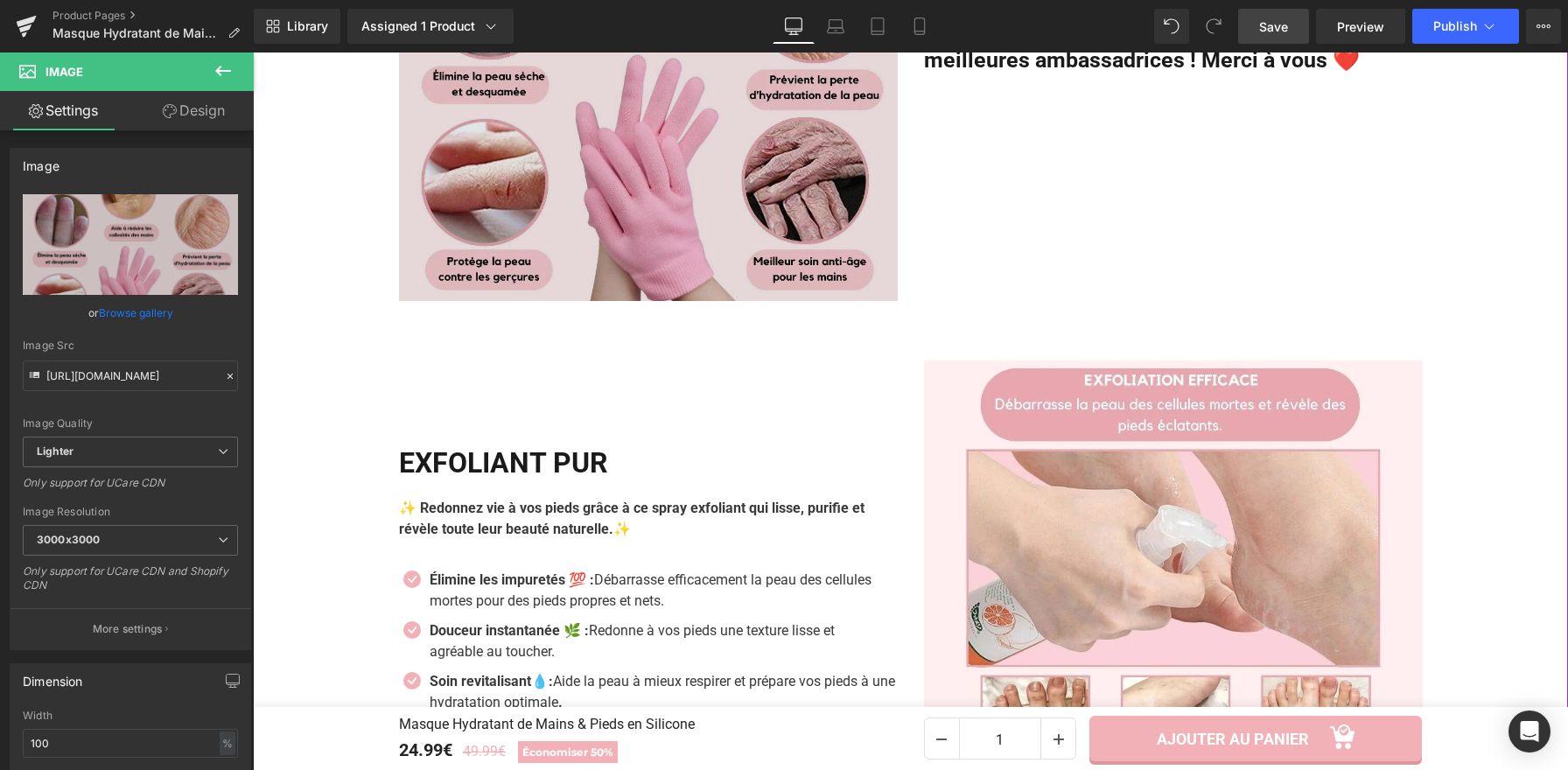
click at [1111, 530] on img at bounding box center [1172, 609] width 498 height 498
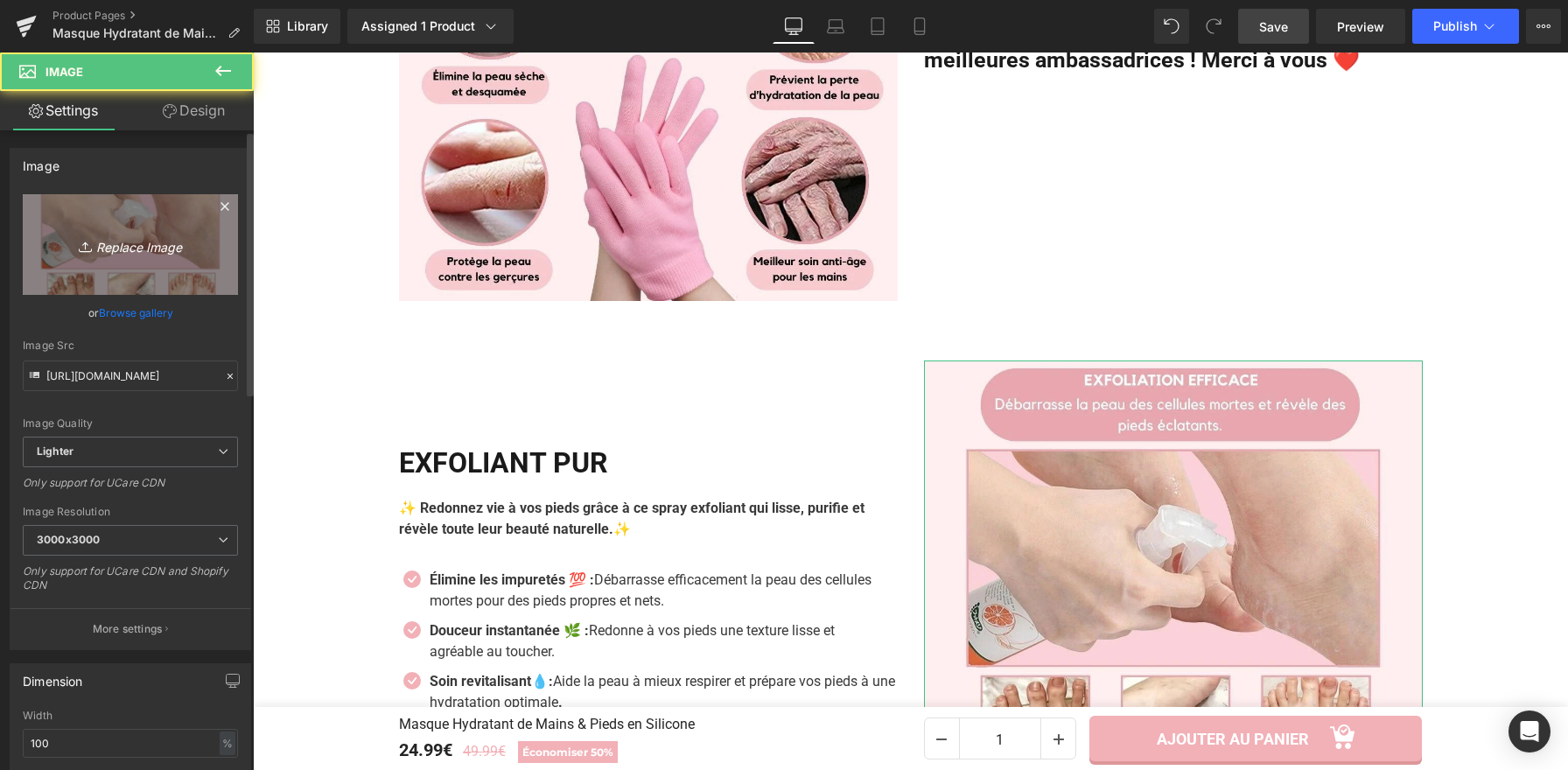
click at [133, 222] on link "Replace Image" at bounding box center [130, 245] width 215 height 101
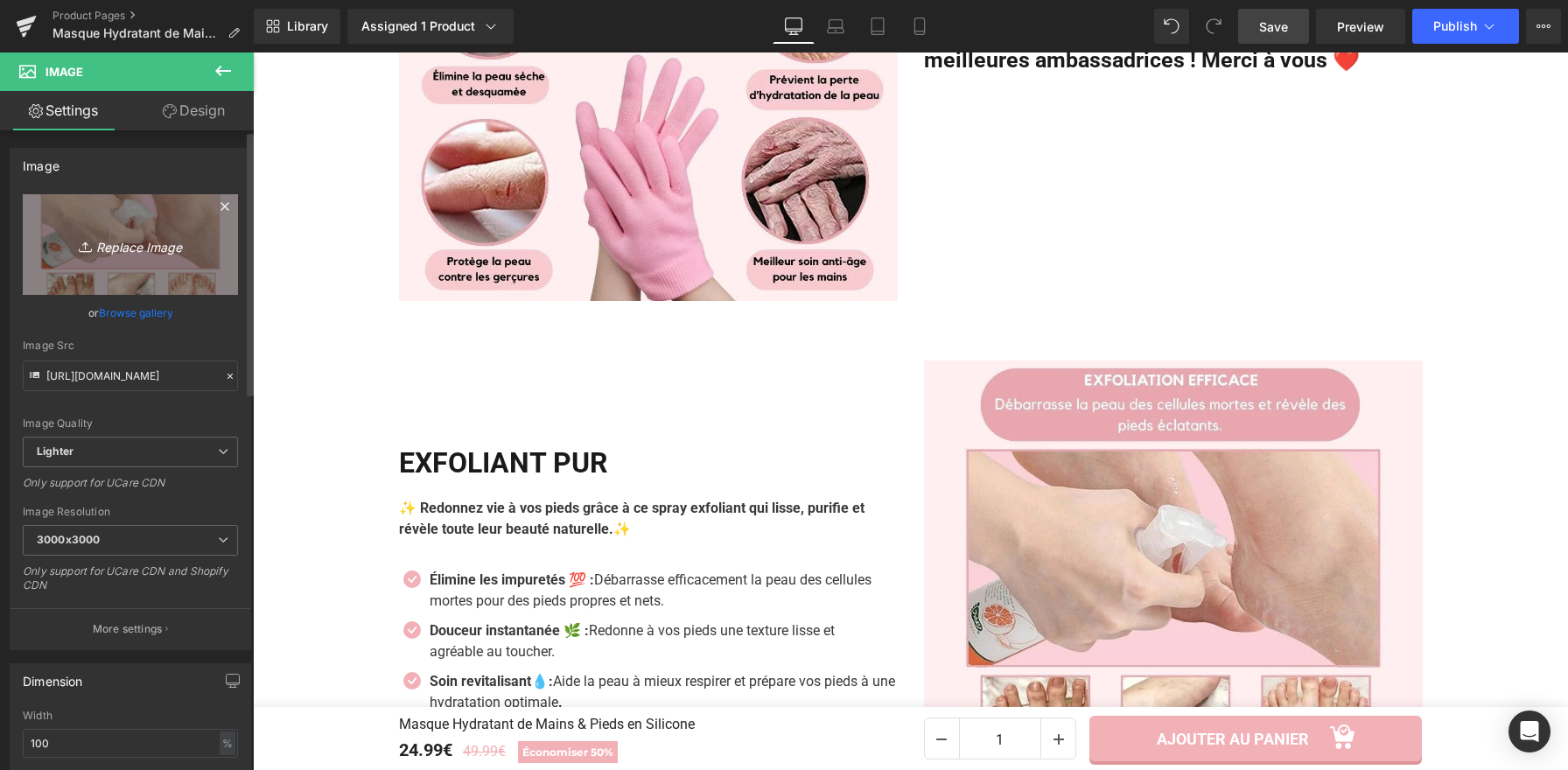
type input "C:\fakepath\Masque Hydratant de Mains & Pieds en Silicone (4).webp"
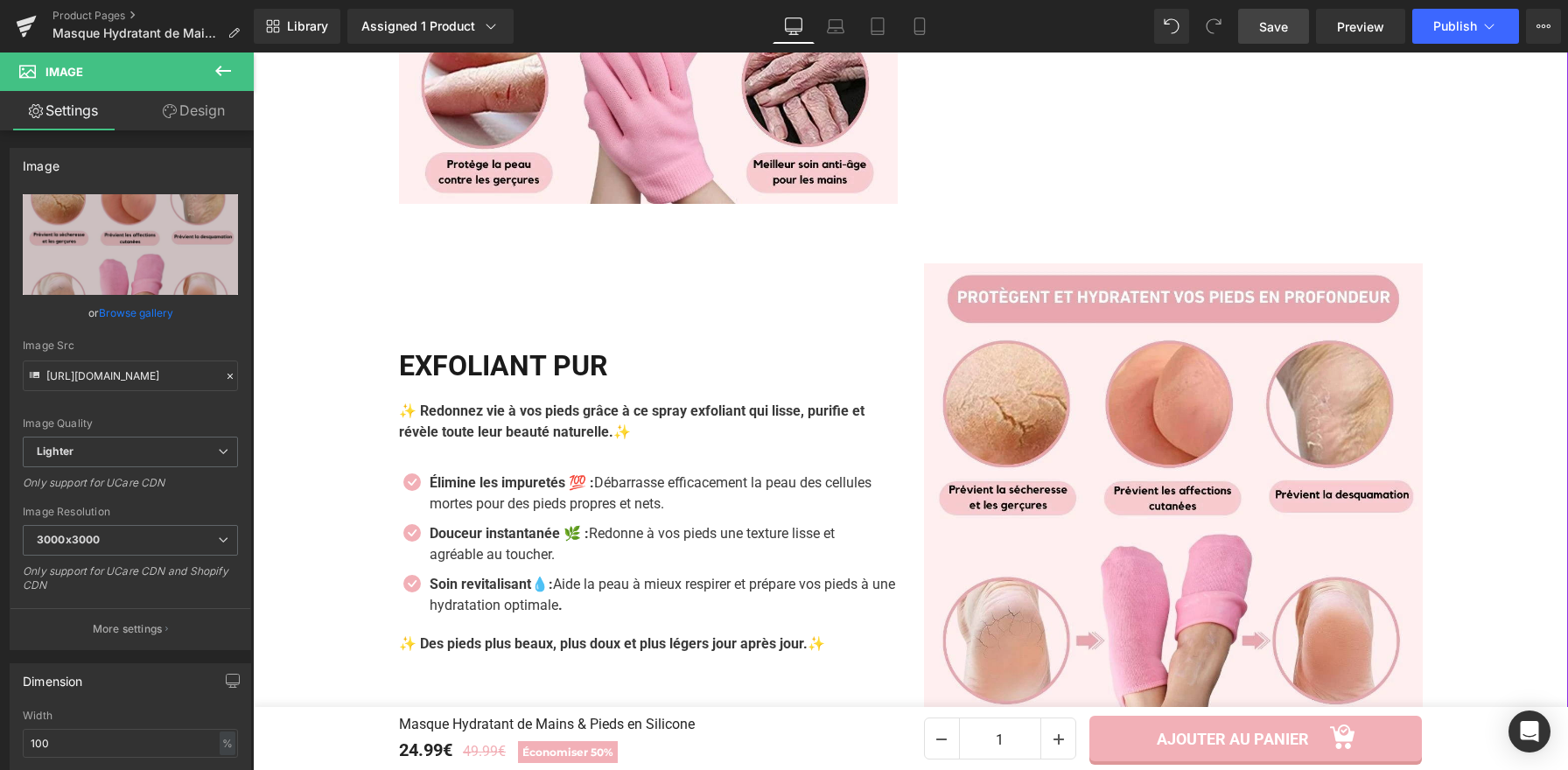
scroll to position [1893, 0]
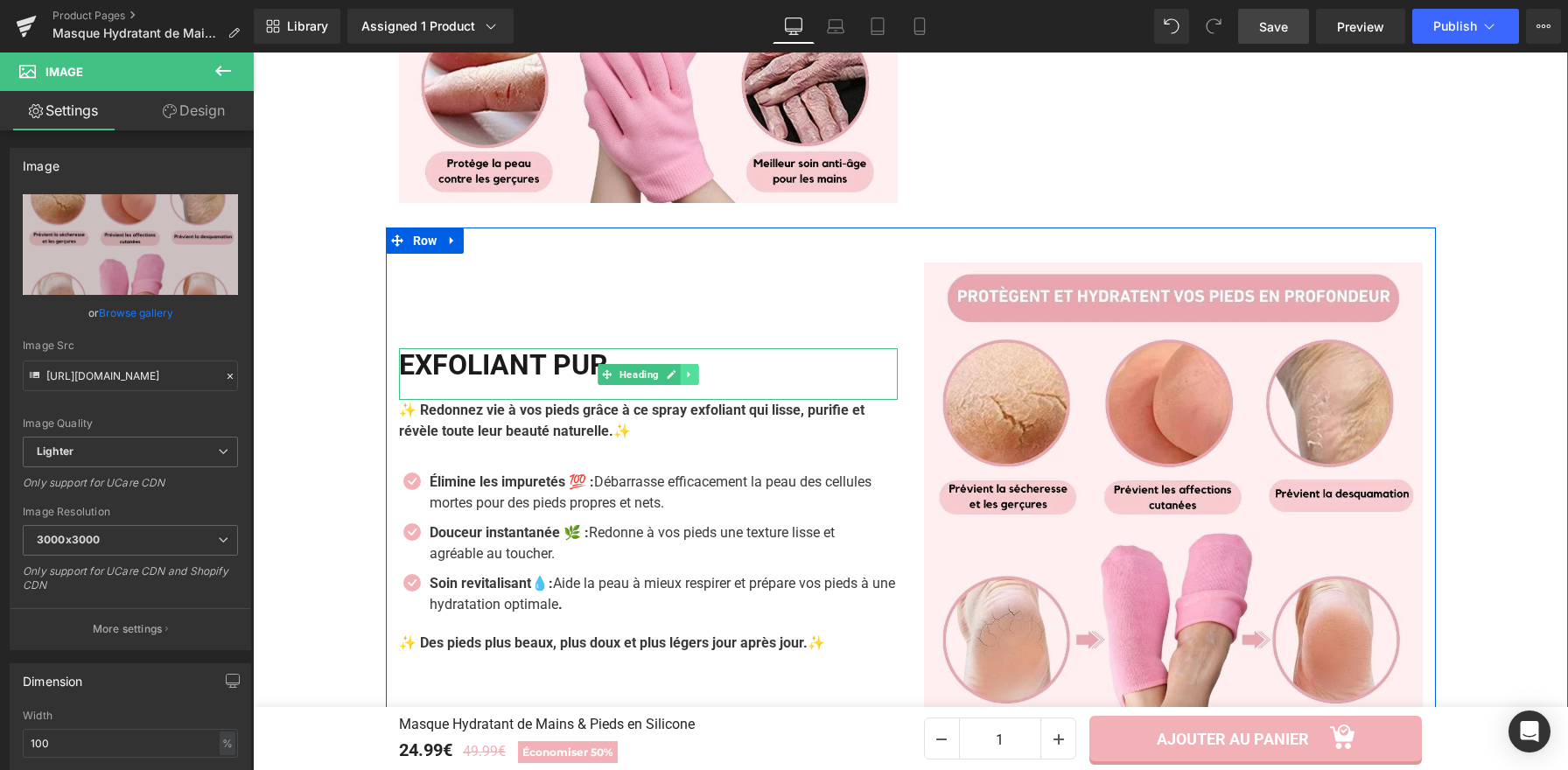
click at [684, 380] on icon at bounding box center [689, 374] width 9 height 10
click at [676, 377] on icon at bounding box center [680, 374] width 9 height 9
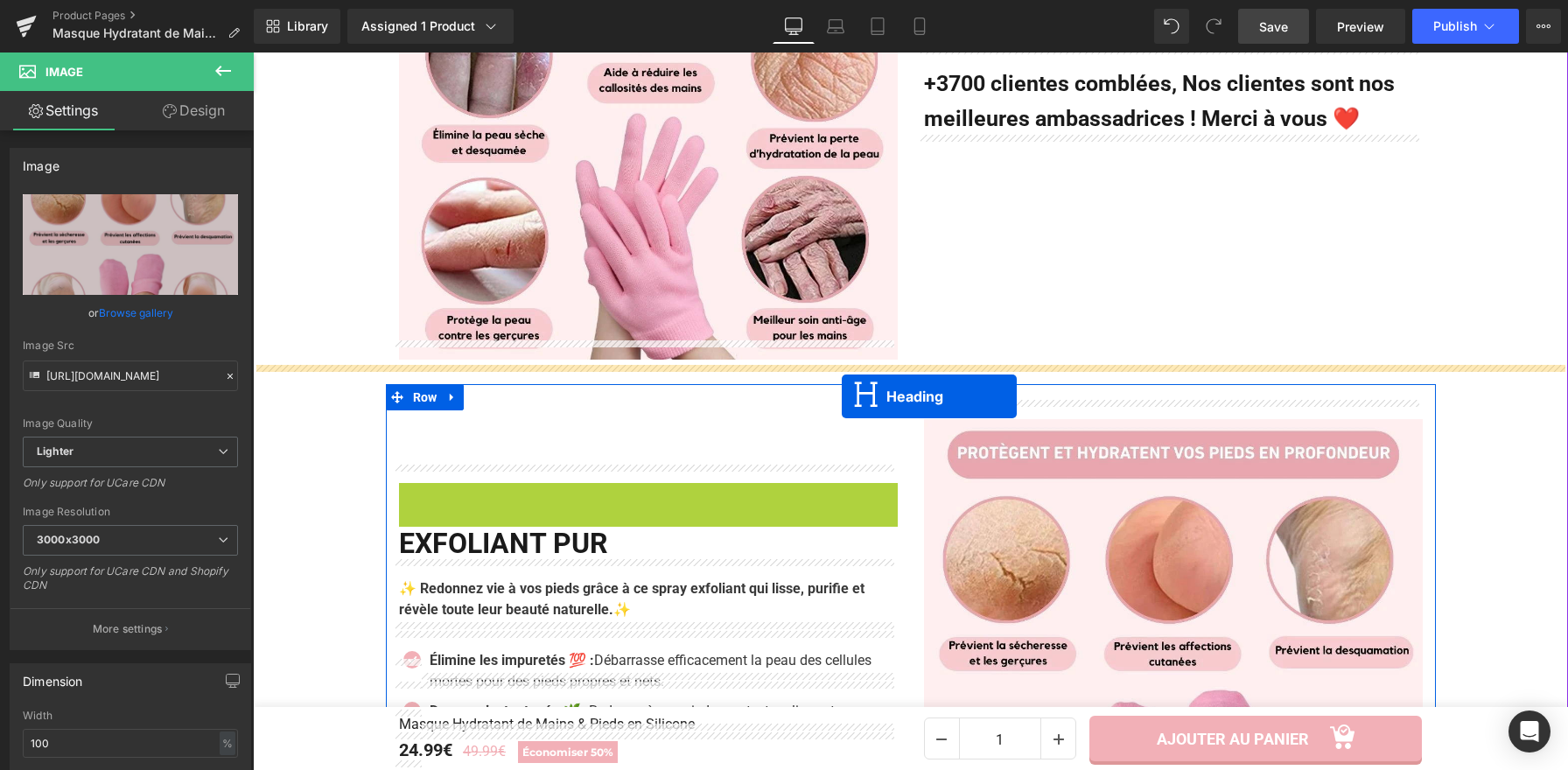
scroll to position [1591, 0]
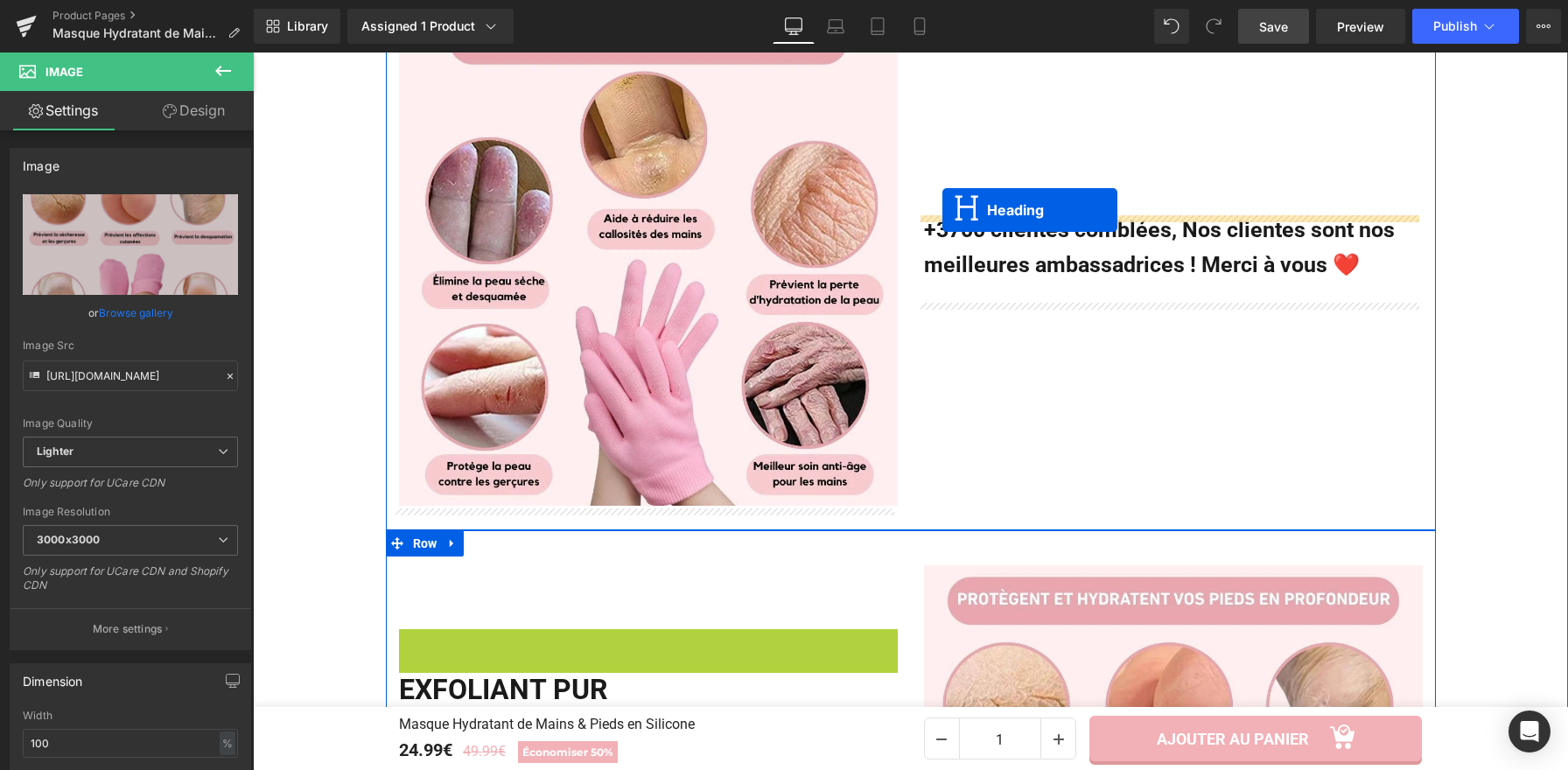
drag, startPoint x: 569, startPoint y: 351, endPoint x: 942, endPoint y: 210, distance: 398.8
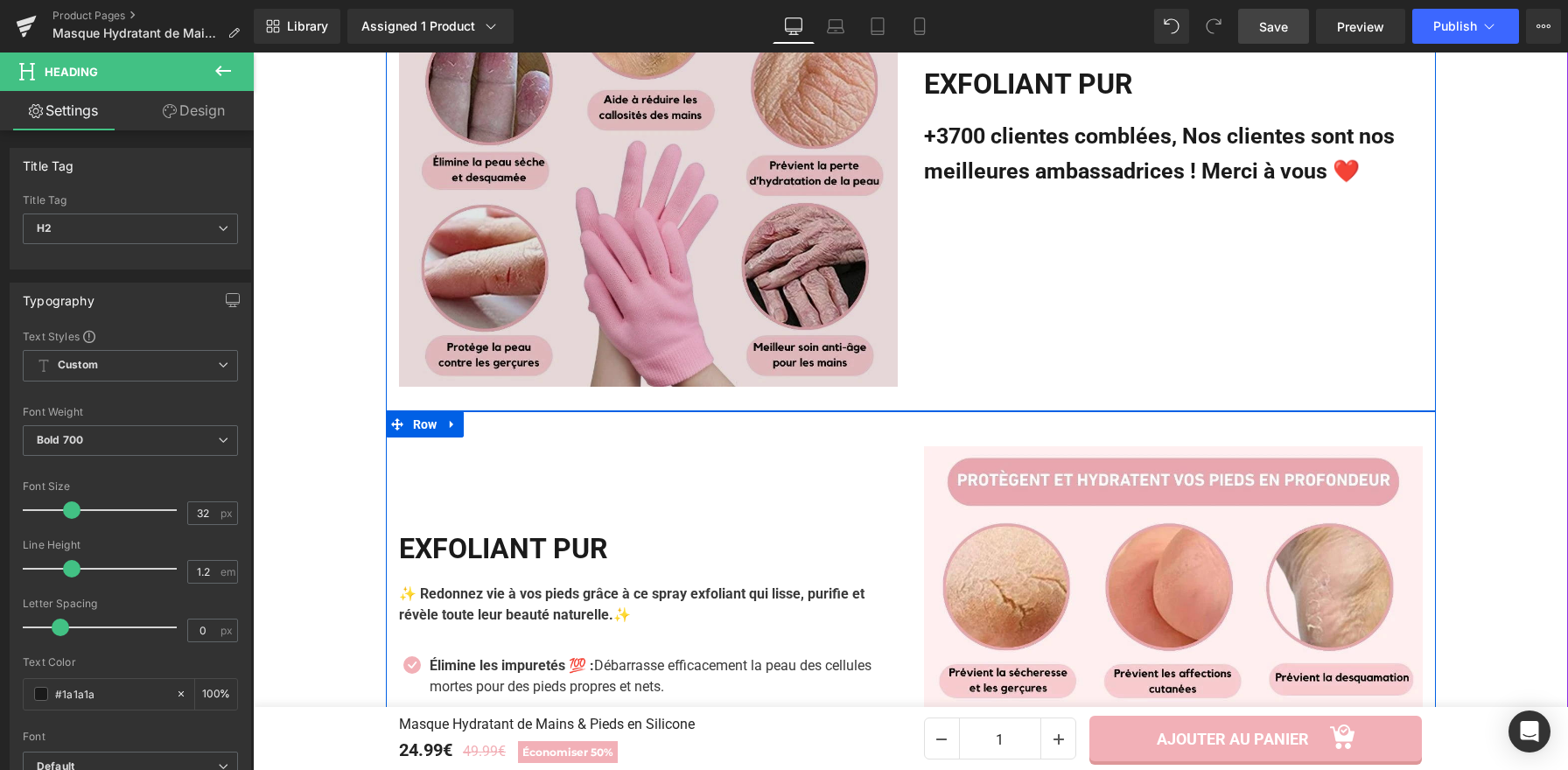
scroll to position [1721, 0]
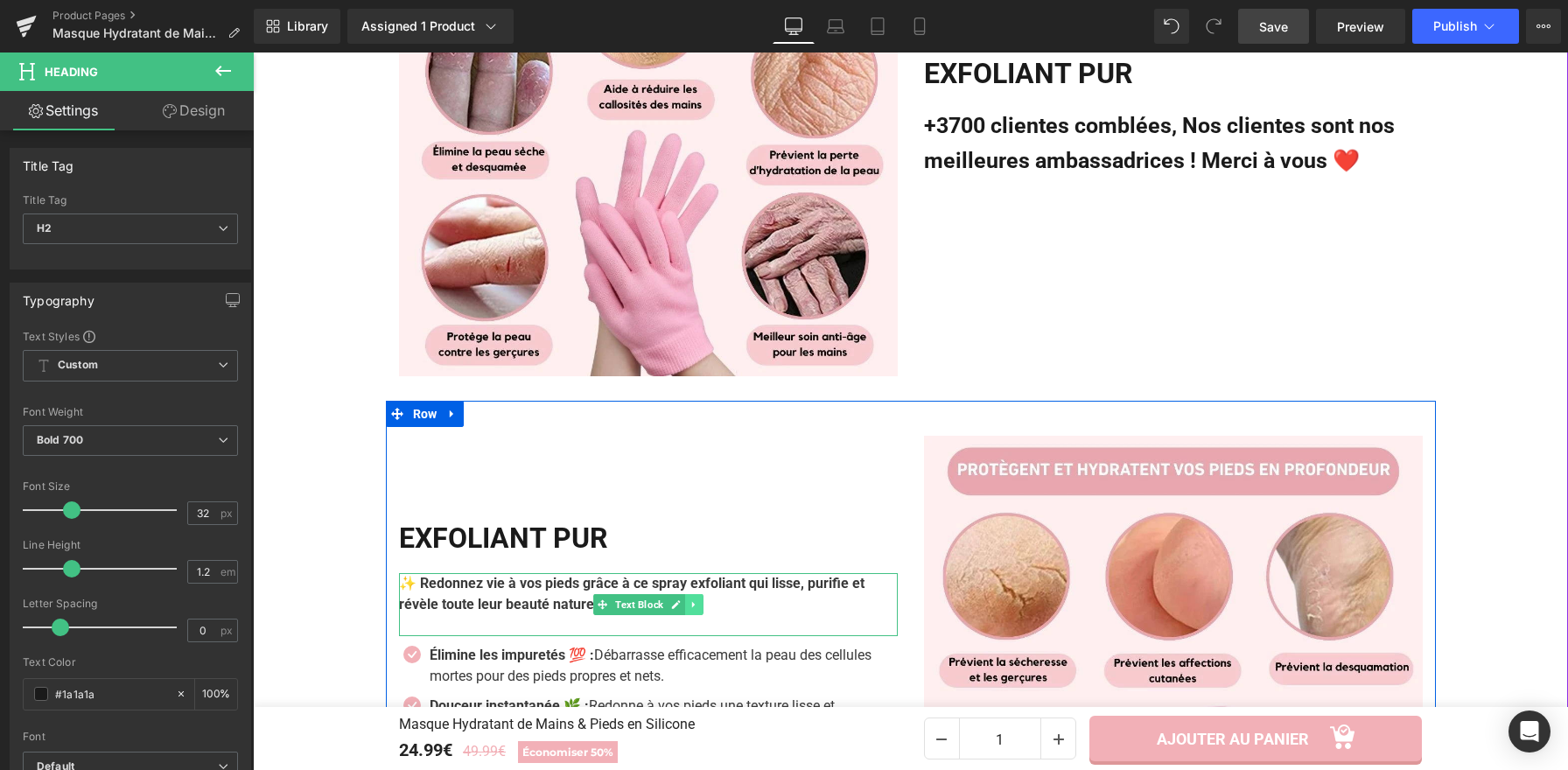
click at [689, 609] on icon at bounding box center [693, 604] width 9 height 10
click at [680, 608] on icon at bounding box center [685, 604] width 9 height 9
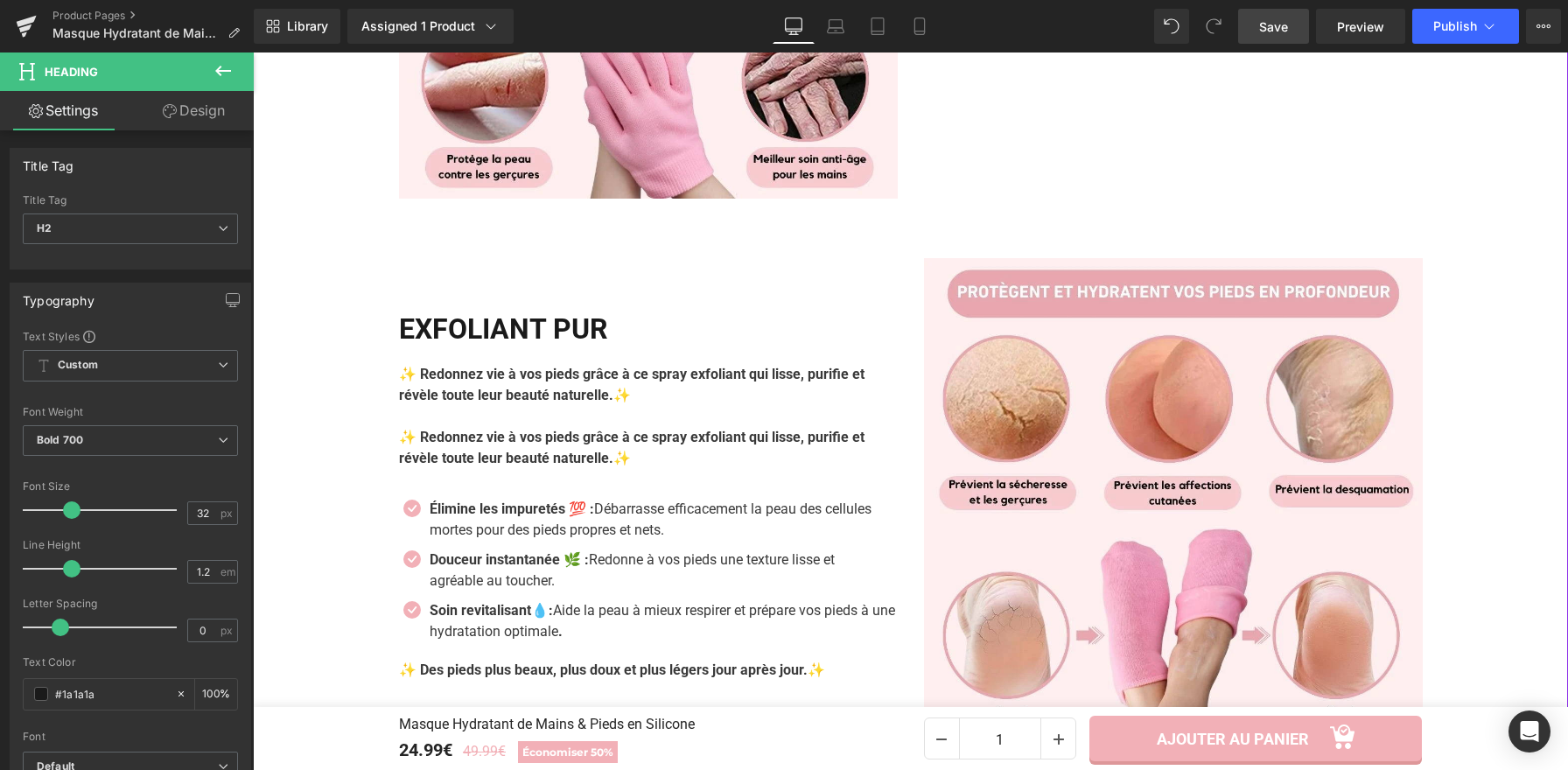
scroll to position [1896, 0]
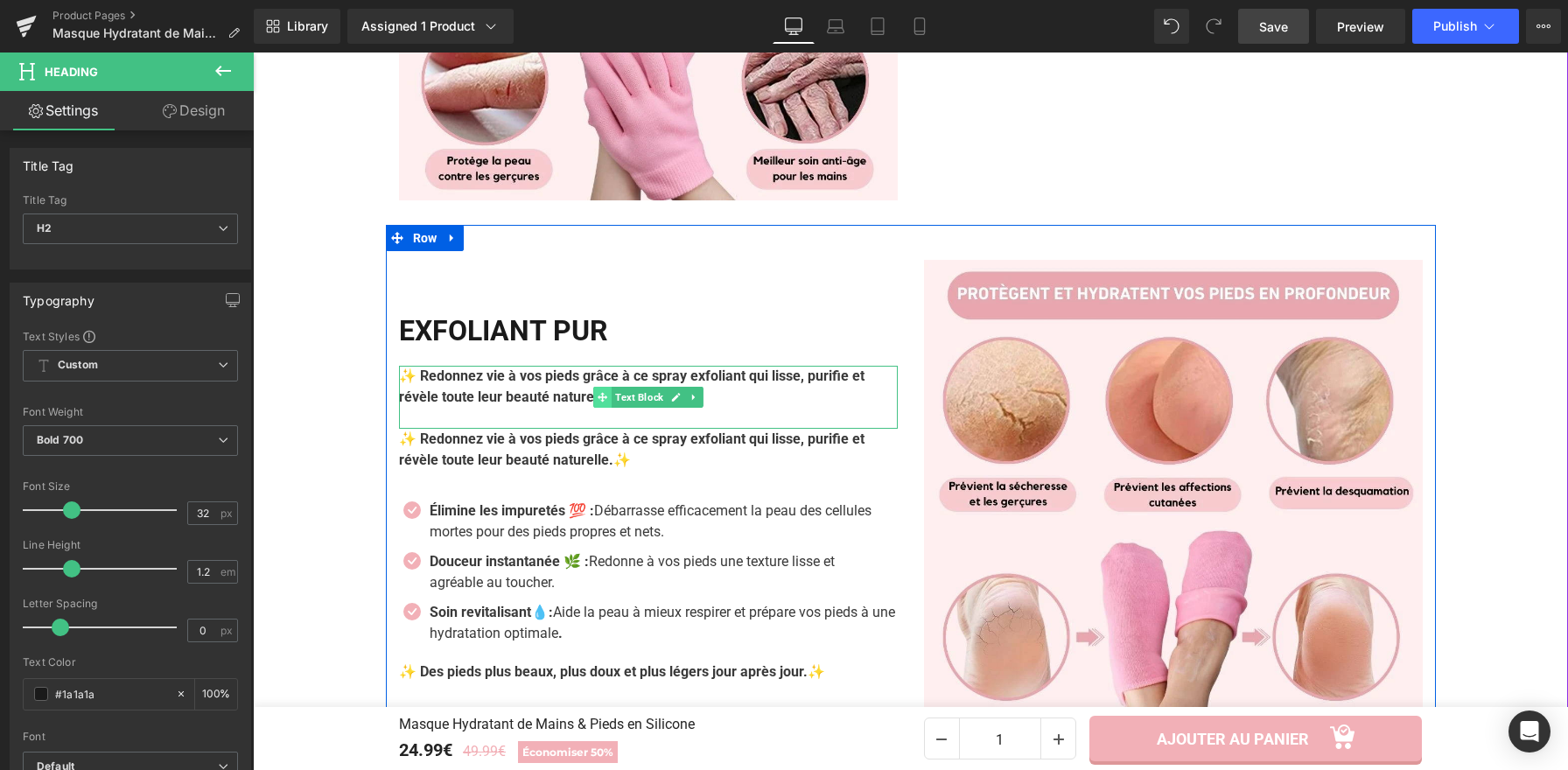
click at [571, 396] on div "✨ Redonnez vie à vos pieds grâce à ce spray exfoliant qui lisse, purifie et rév…" at bounding box center [648, 396] width 498 height 63
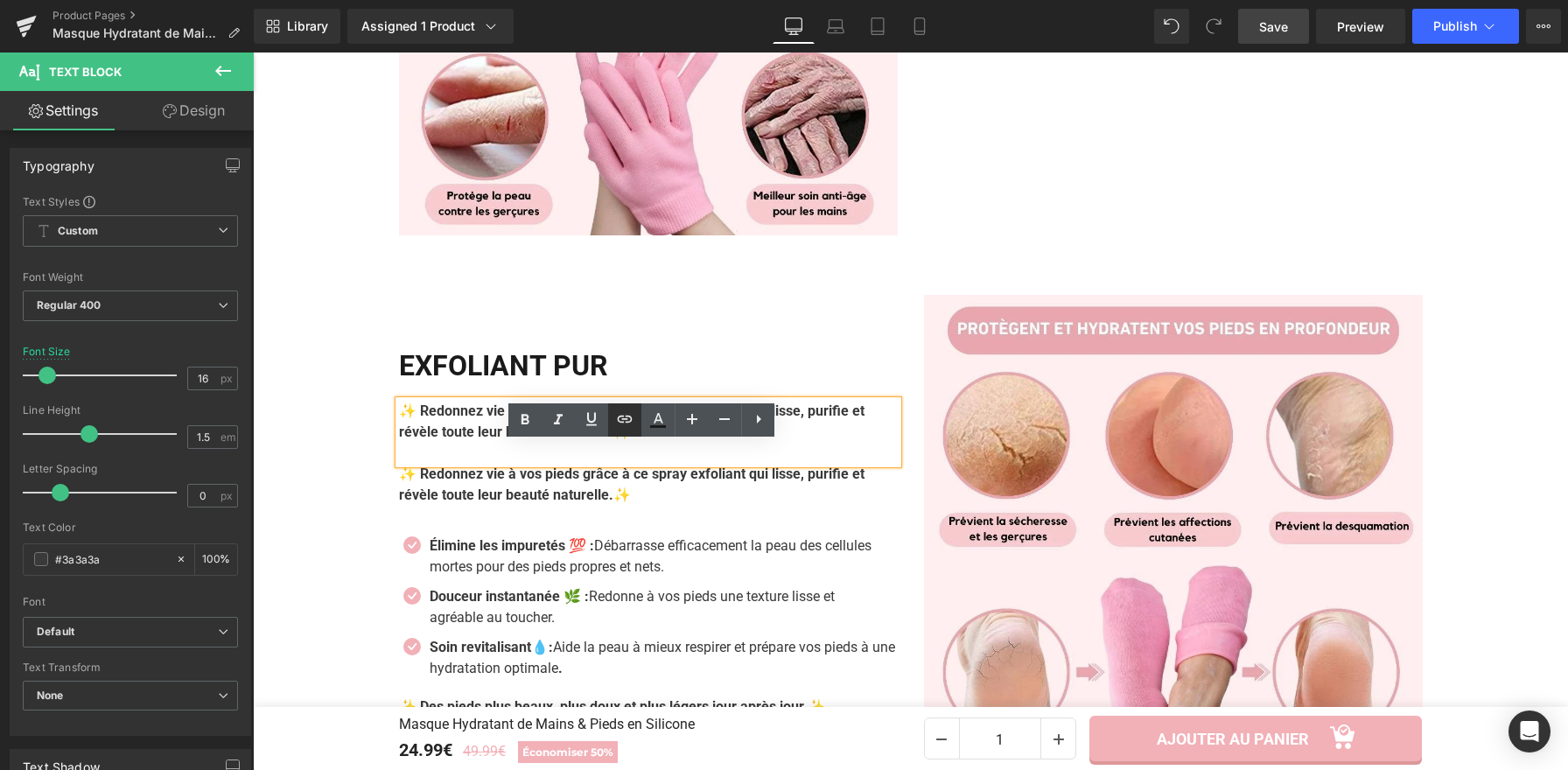
scroll to position [1822, 0]
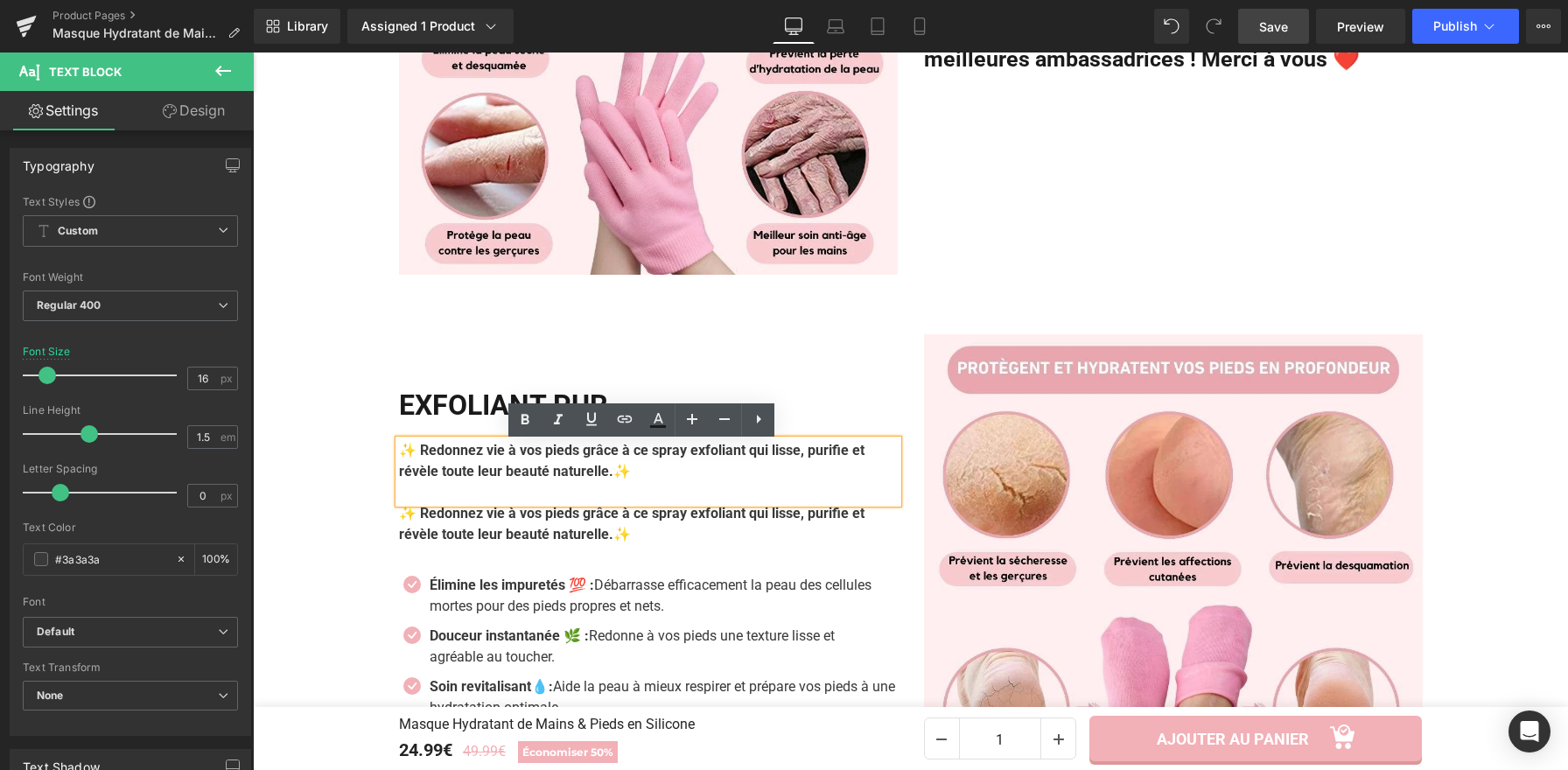
click at [729, 353] on div "Exfoliant Pur Heading ✨ Redonnez vie à vos pieds grâce à ce spray exfoliant qui…" at bounding box center [648, 583] width 525 height 498
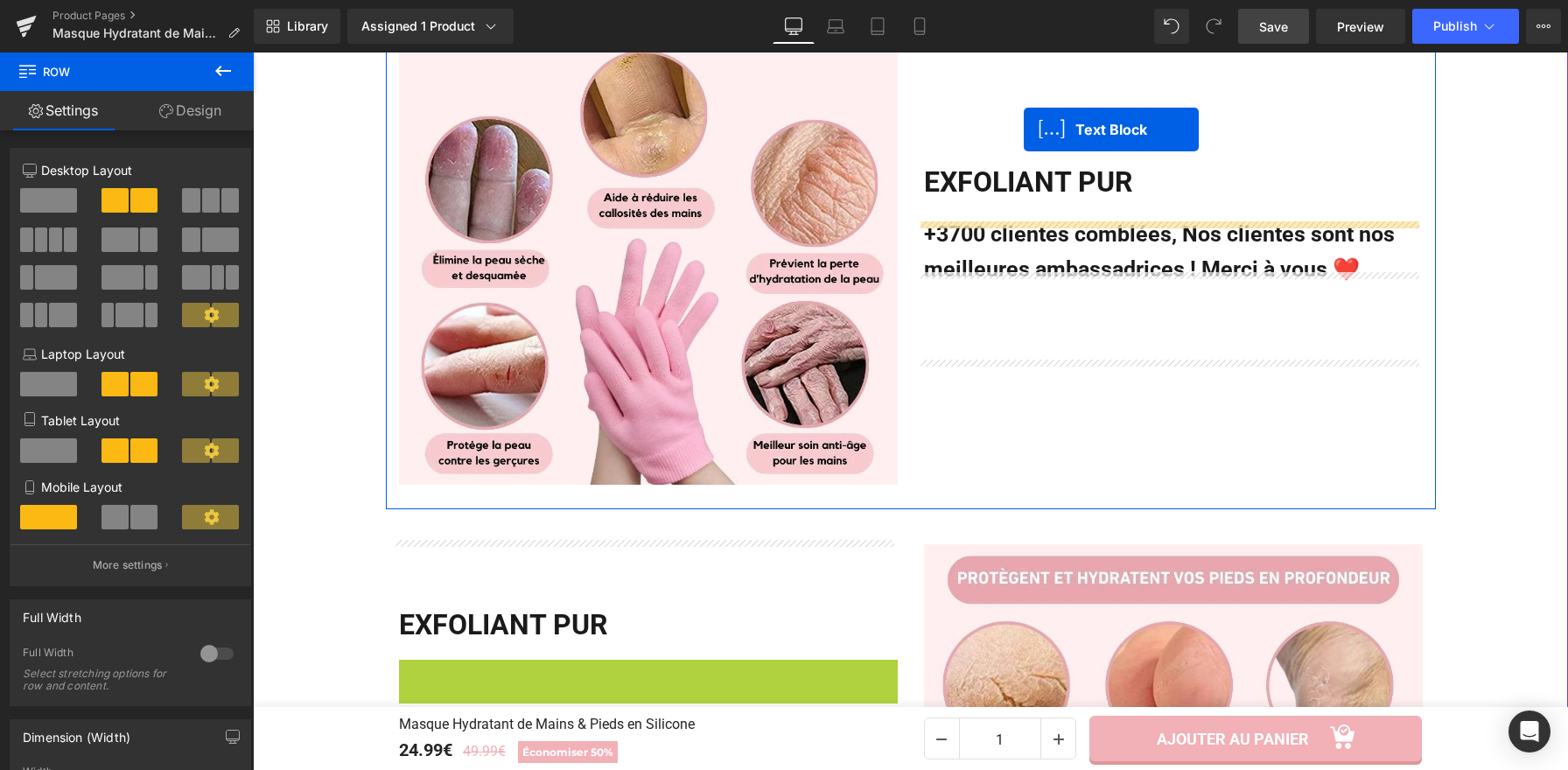
scroll to position [1542, 0]
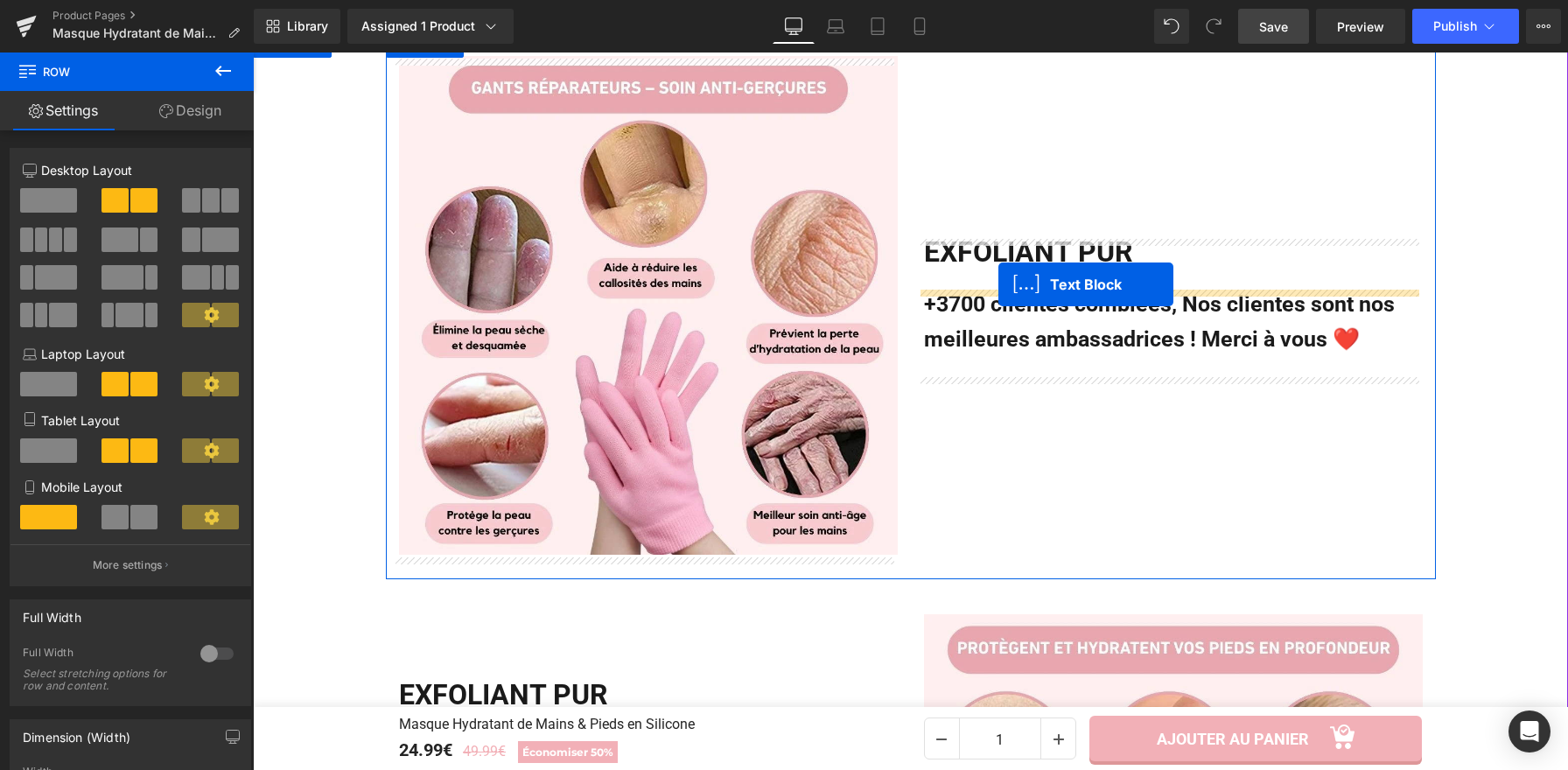
drag, startPoint x: 598, startPoint y: 473, endPoint x: 998, endPoint y: 285, distance: 442.0
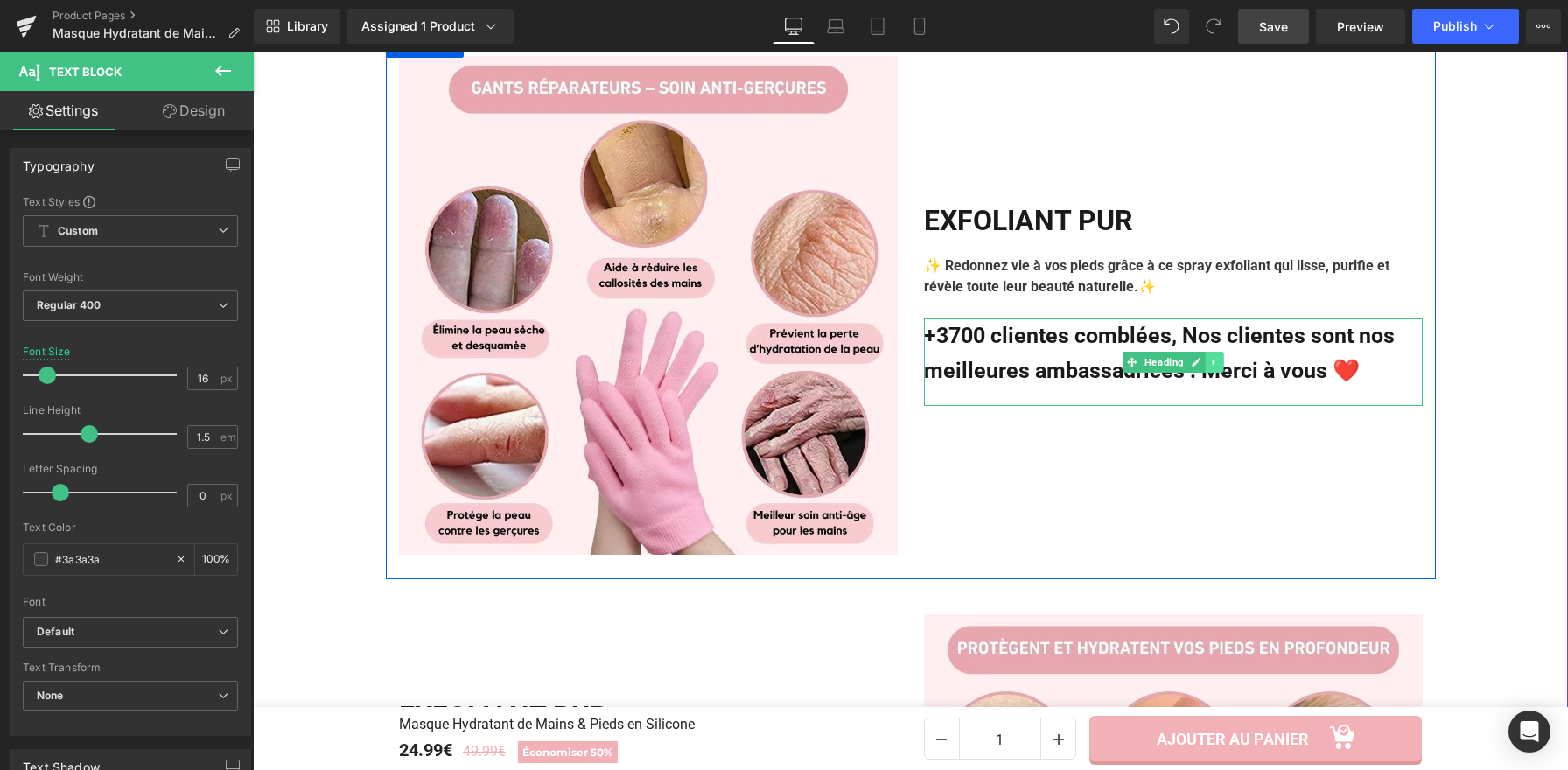
click at [1209, 367] on icon at bounding box center [1214, 362] width 9 height 10
click at [1219, 365] on icon at bounding box center [1224, 362] width 9 height 9
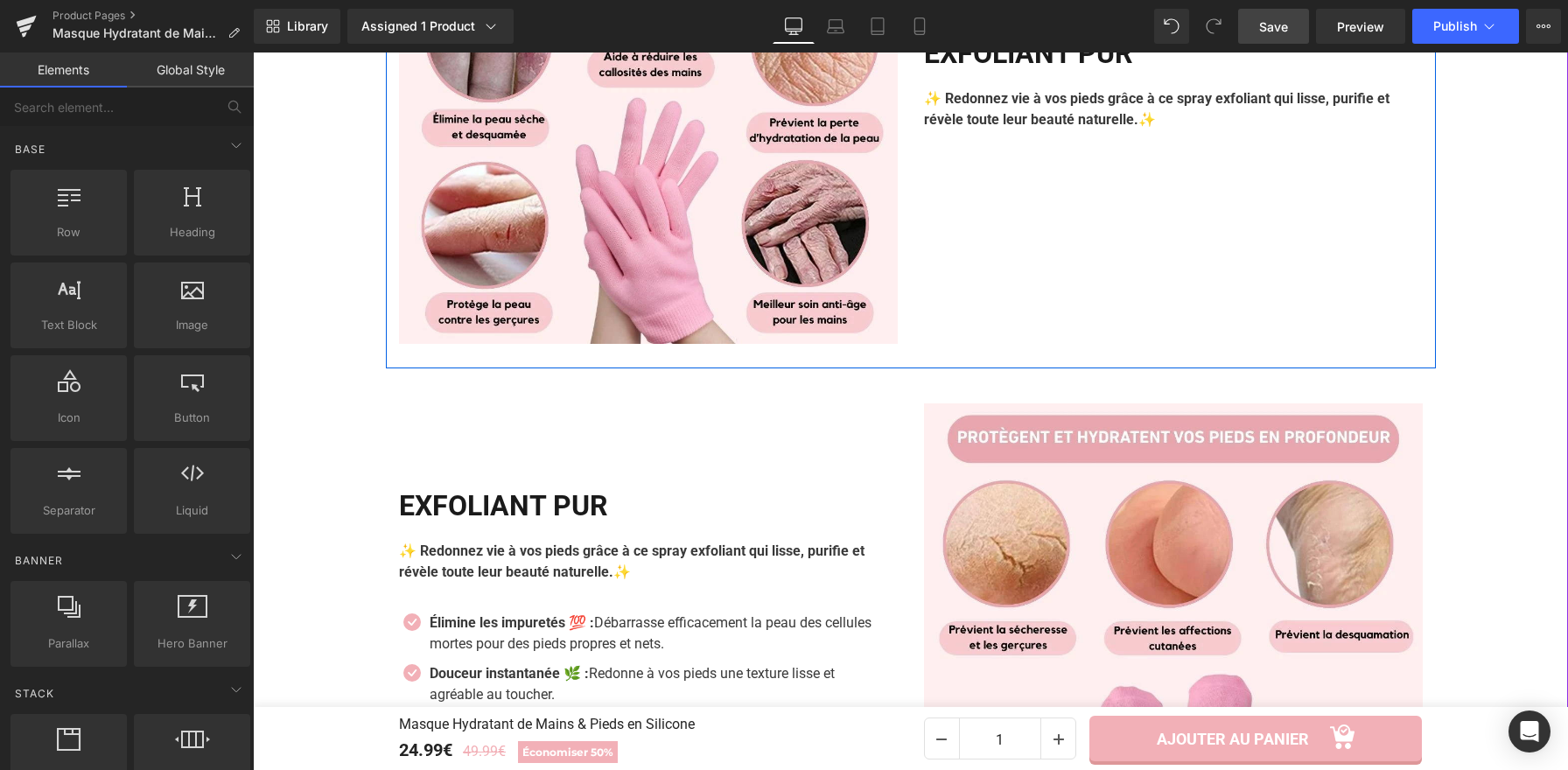
scroll to position [1992, 0]
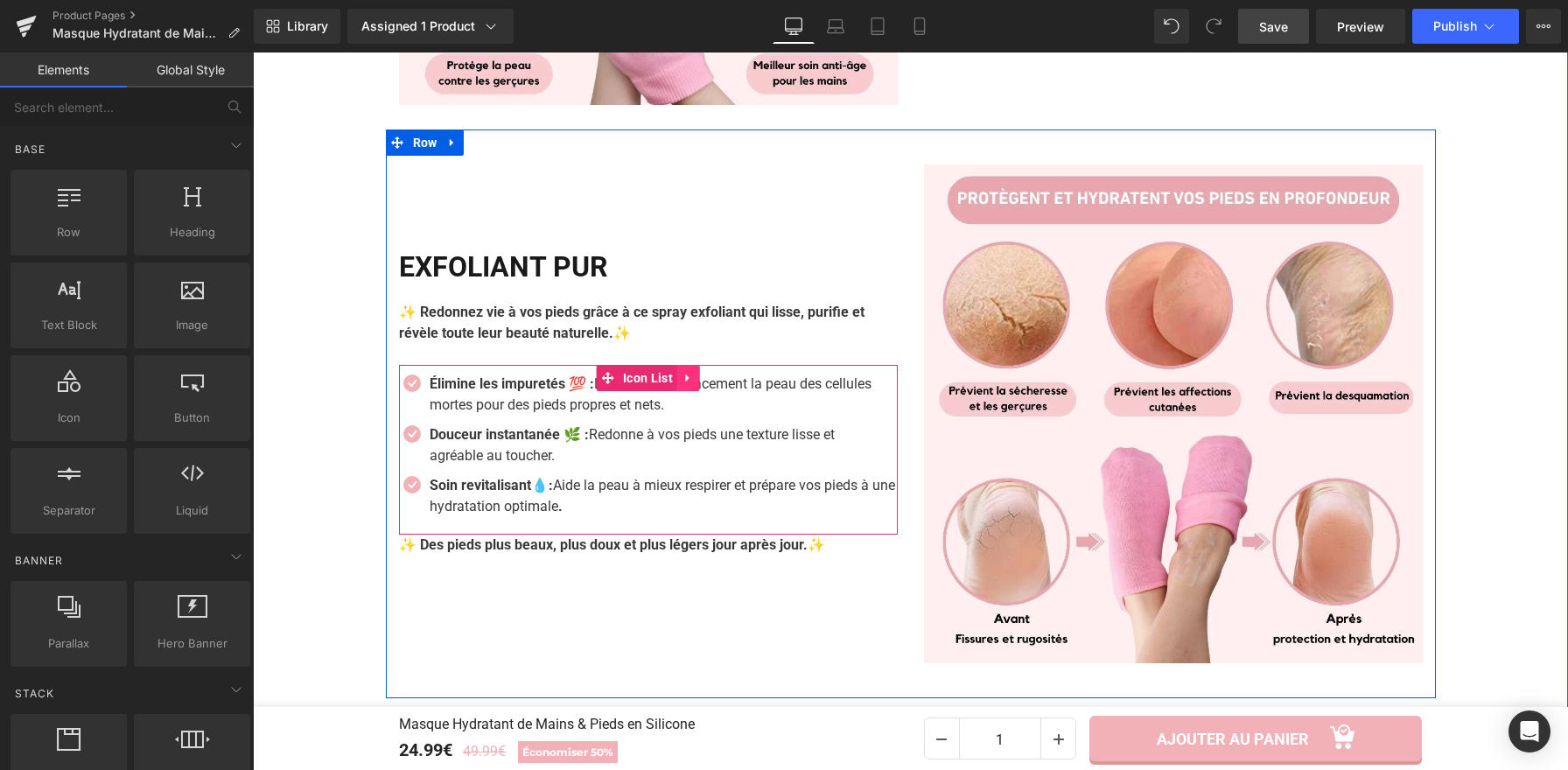
click at [685, 381] on icon at bounding box center [688, 377] width 12 height 13
click at [674, 380] on icon at bounding box center [677, 377] width 12 height 12
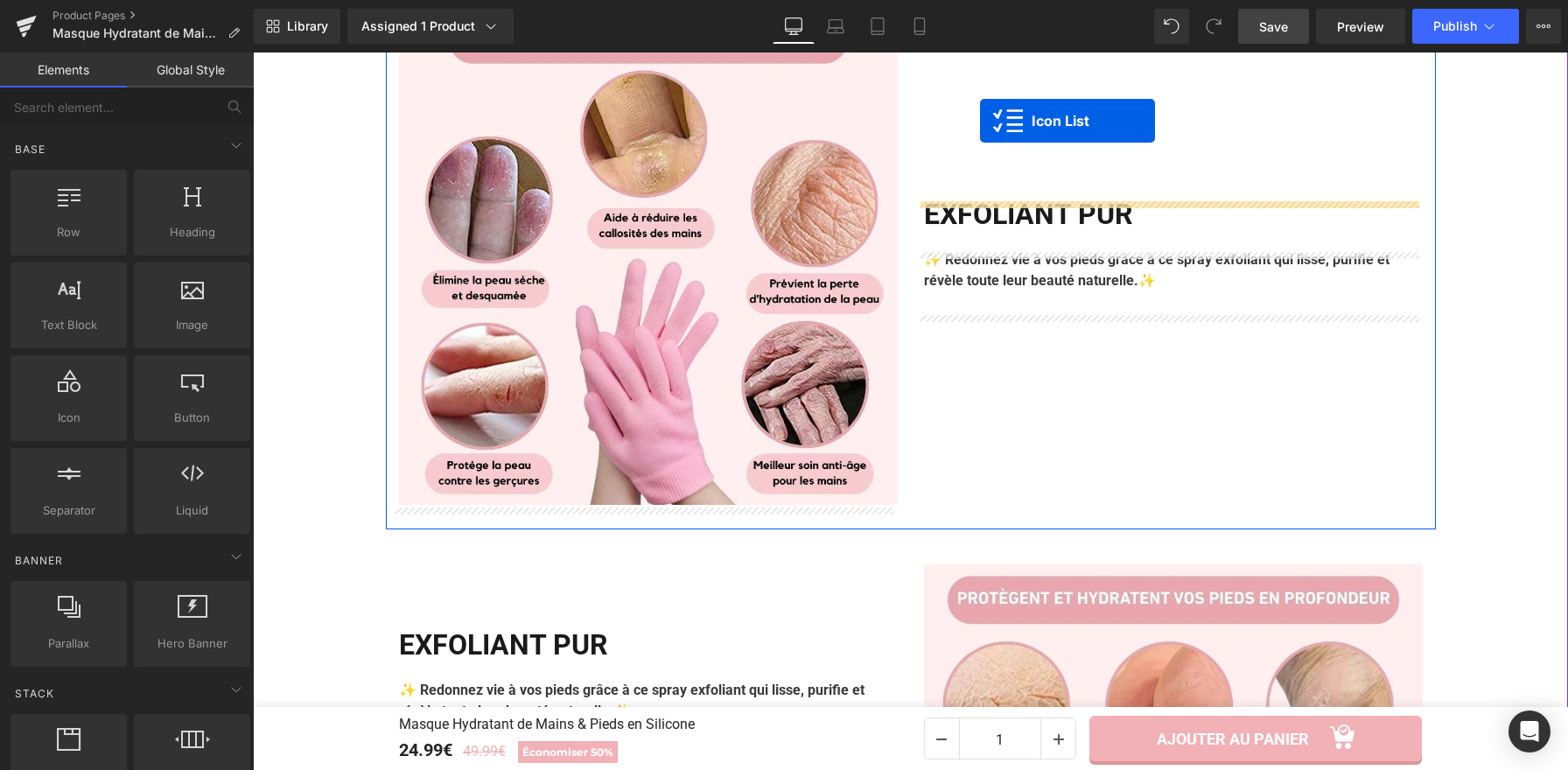
scroll to position [1557, 0]
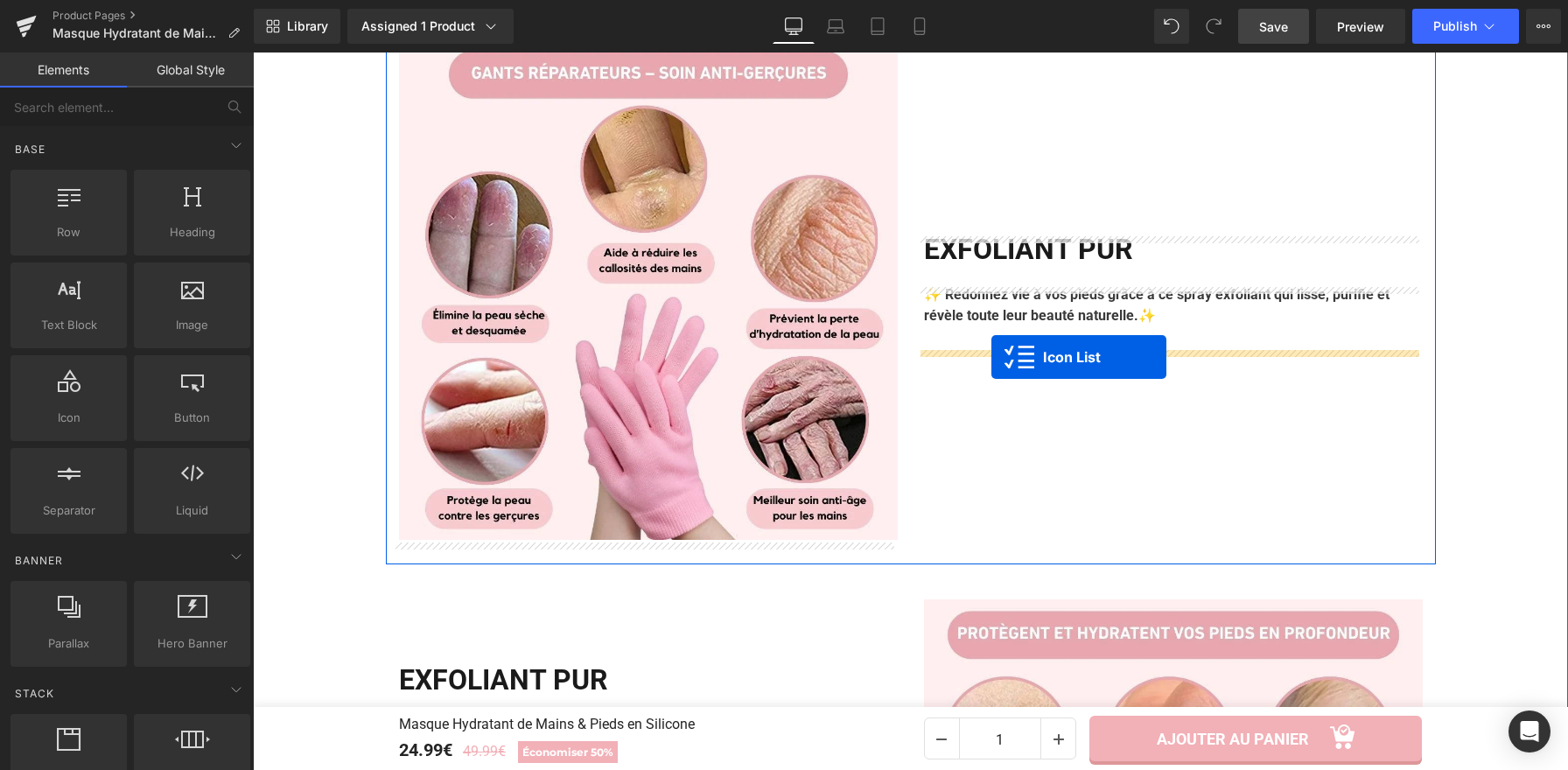
drag, startPoint x: 565, startPoint y: 294, endPoint x: 991, endPoint y: 357, distance: 430.6
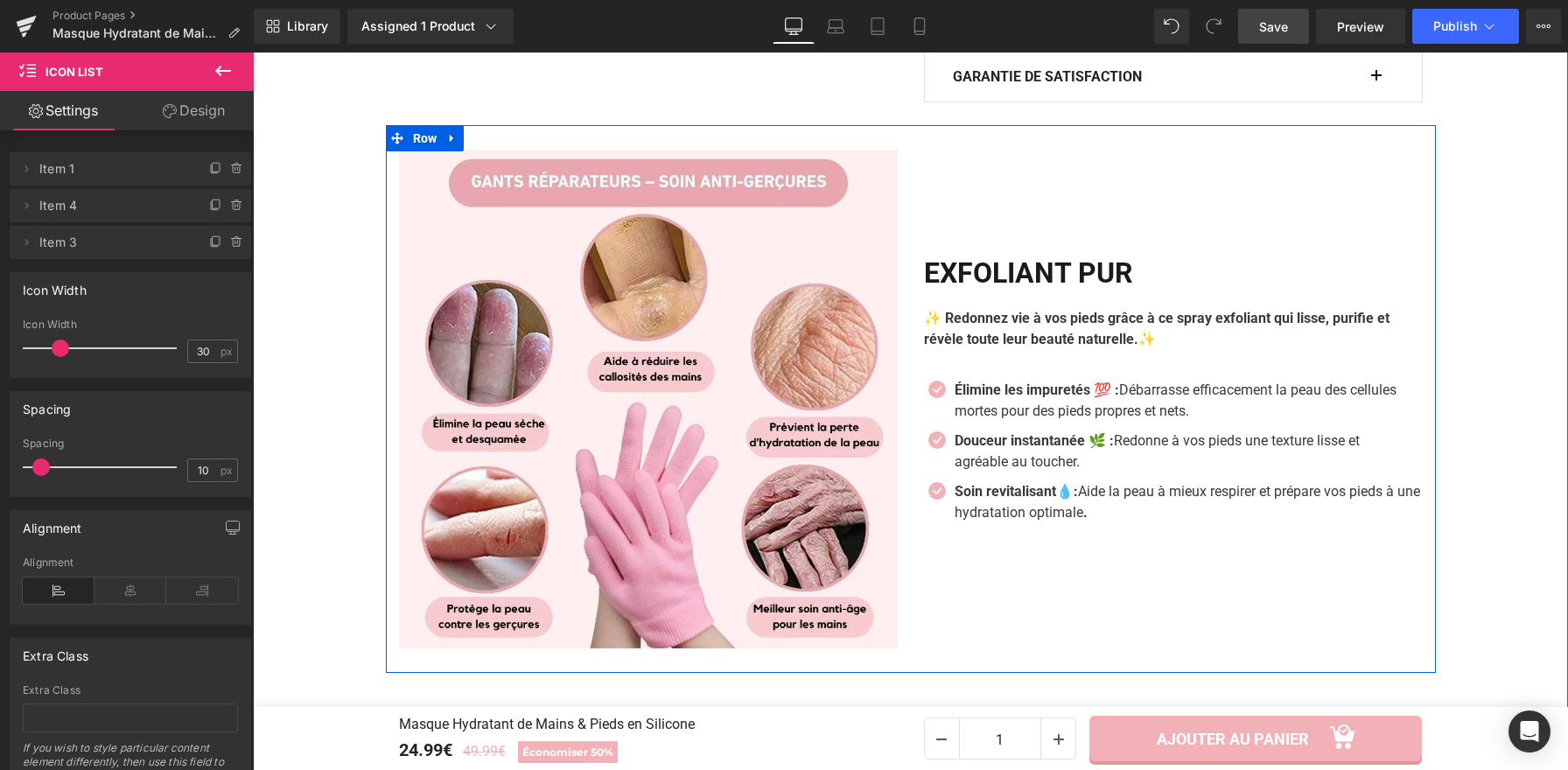
scroll to position [1454, 0]
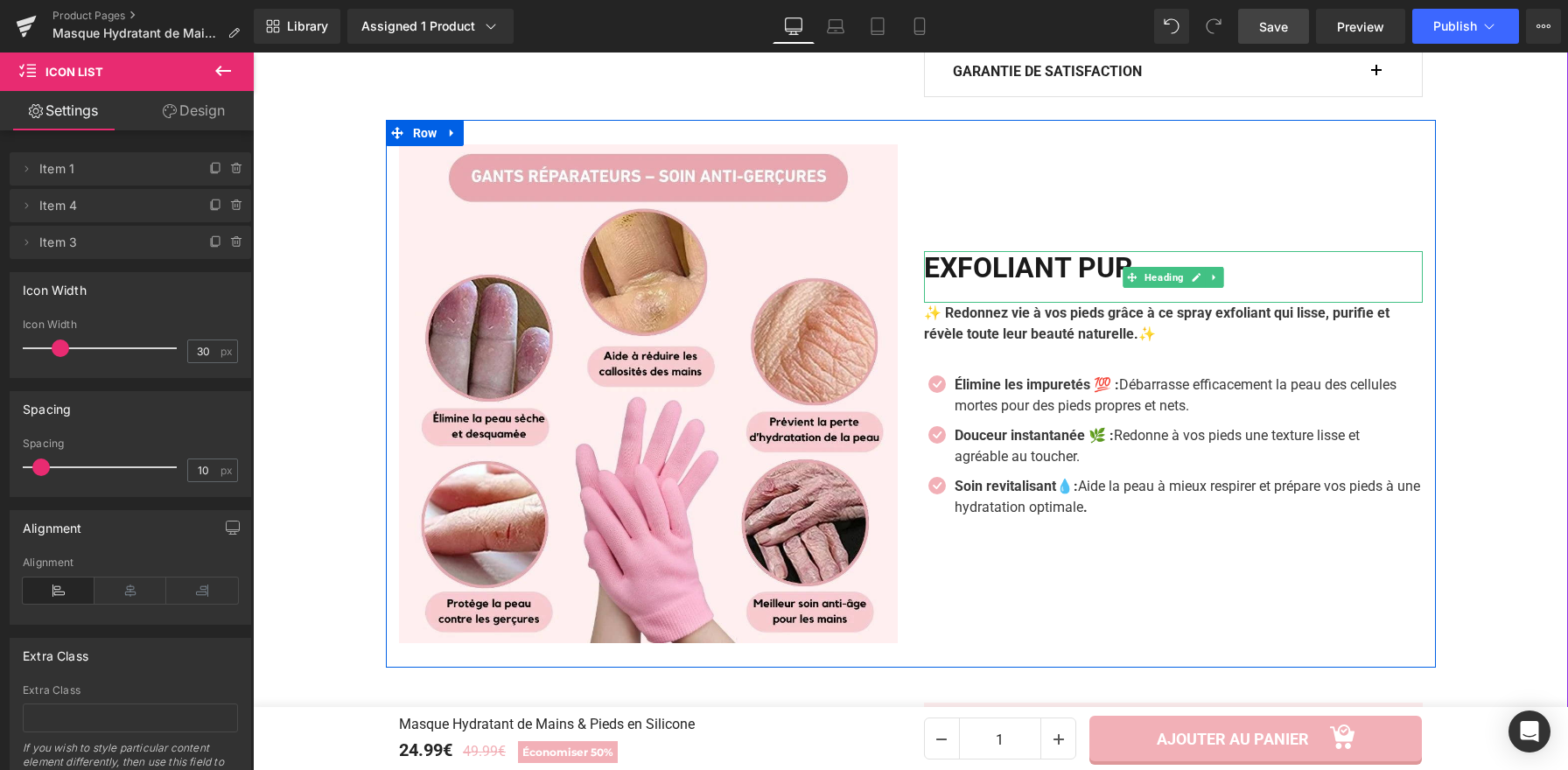
click at [1025, 262] on h2 "Exfoliant Pur" at bounding box center [1172, 268] width 498 height 33
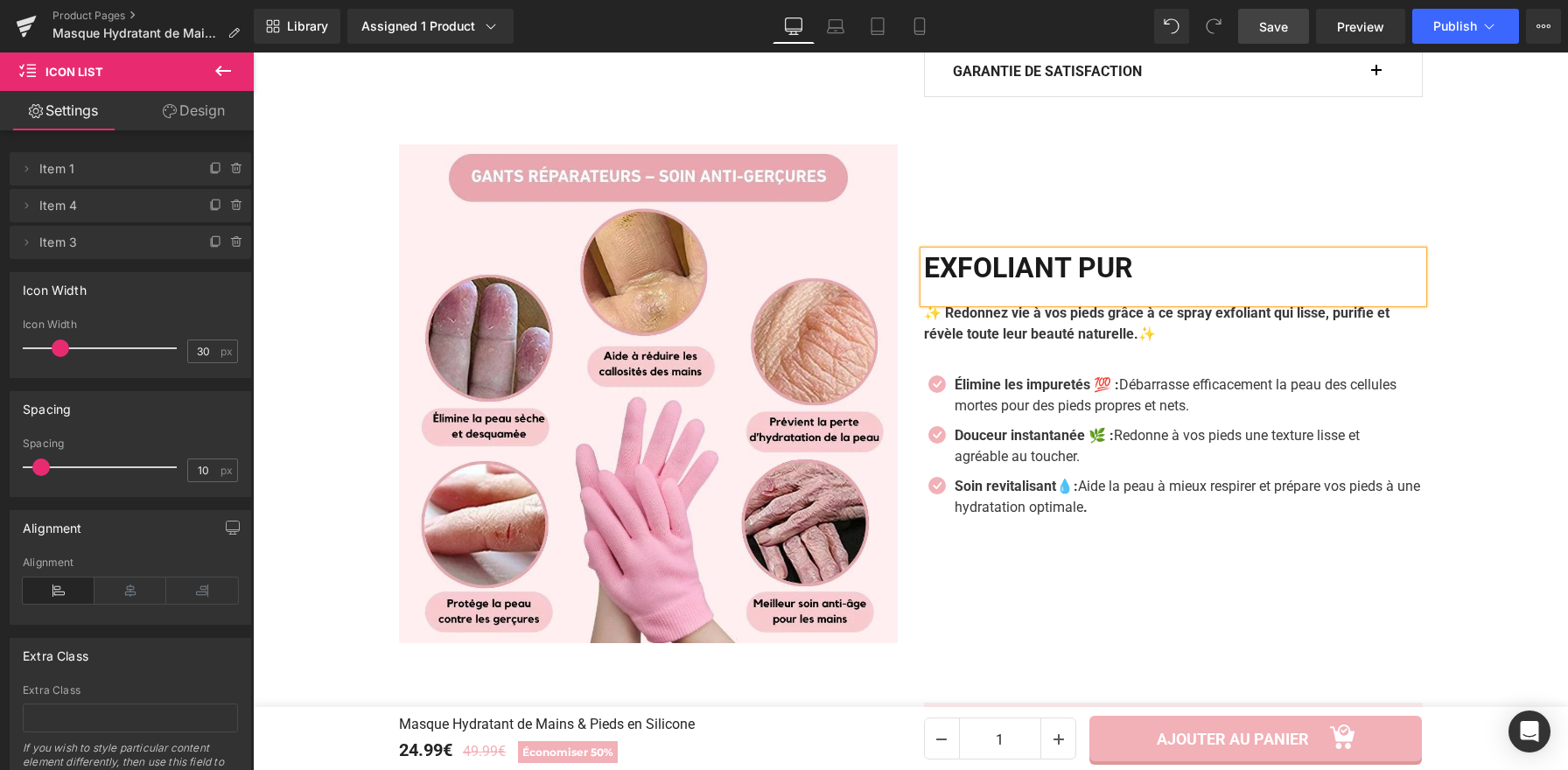
click at [1025, 262] on h2 "Exfoliant Pur" at bounding box center [1172, 268] width 498 height 33
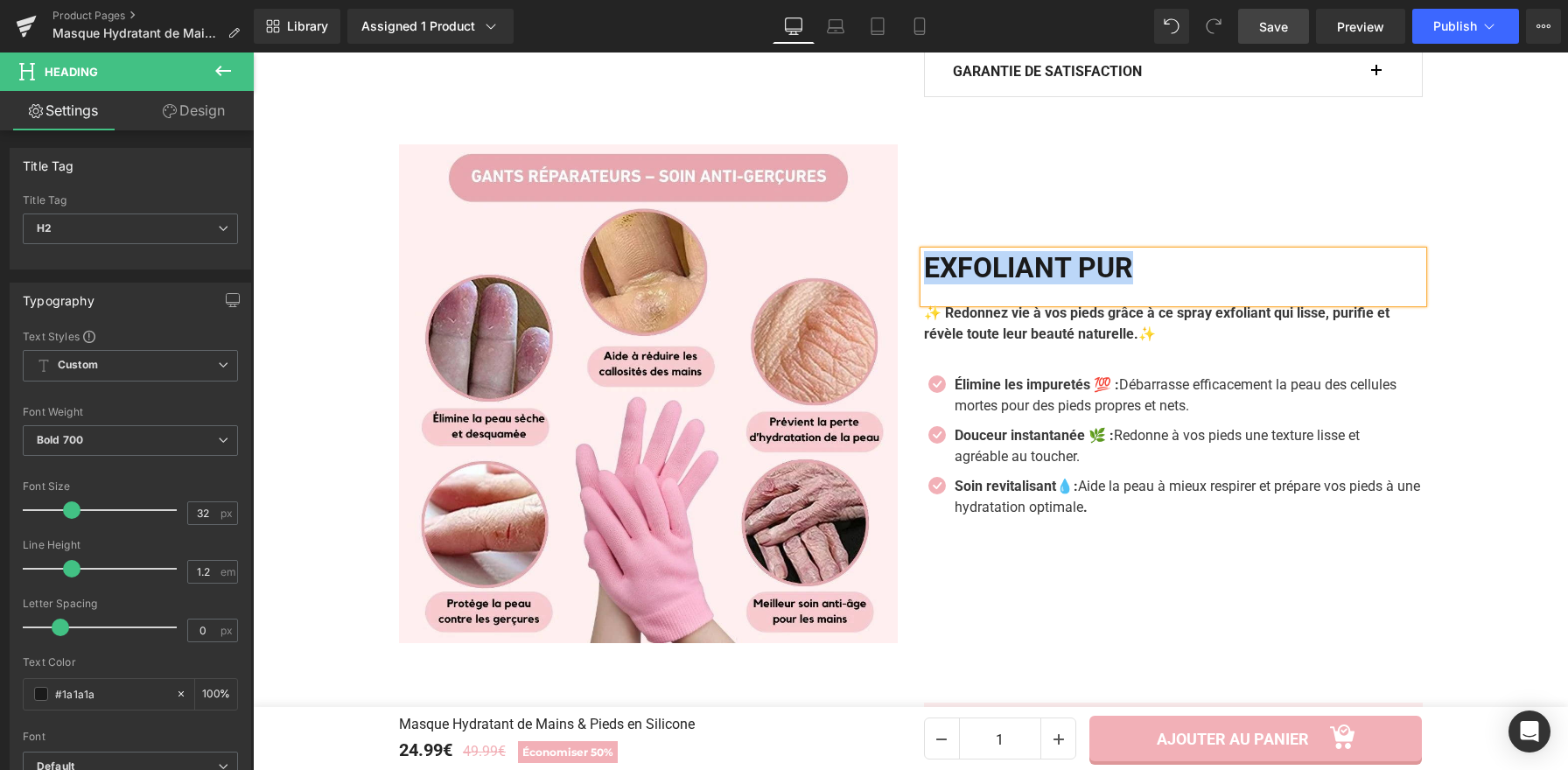
paste div
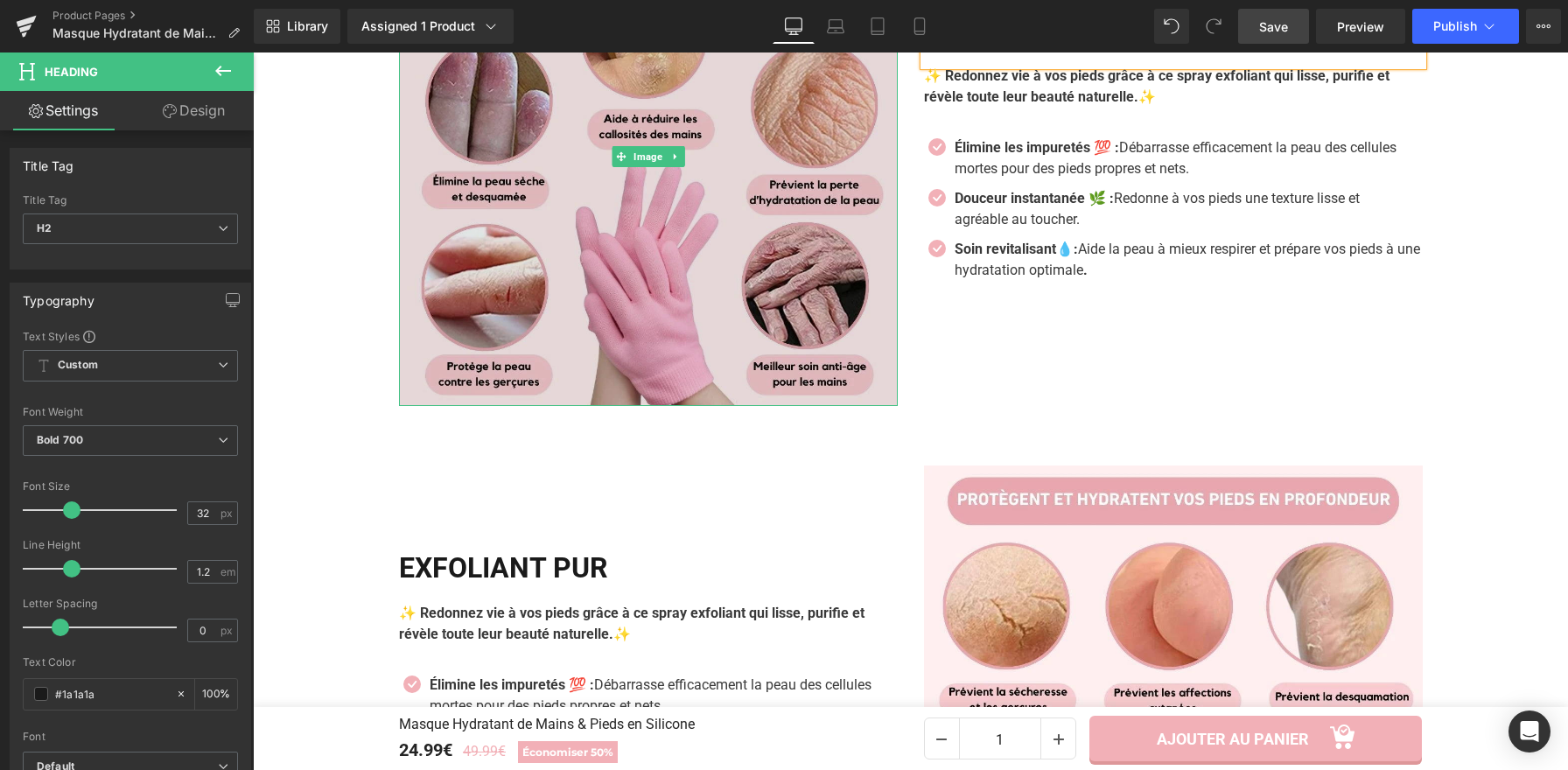
scroll to position [2053, 0]
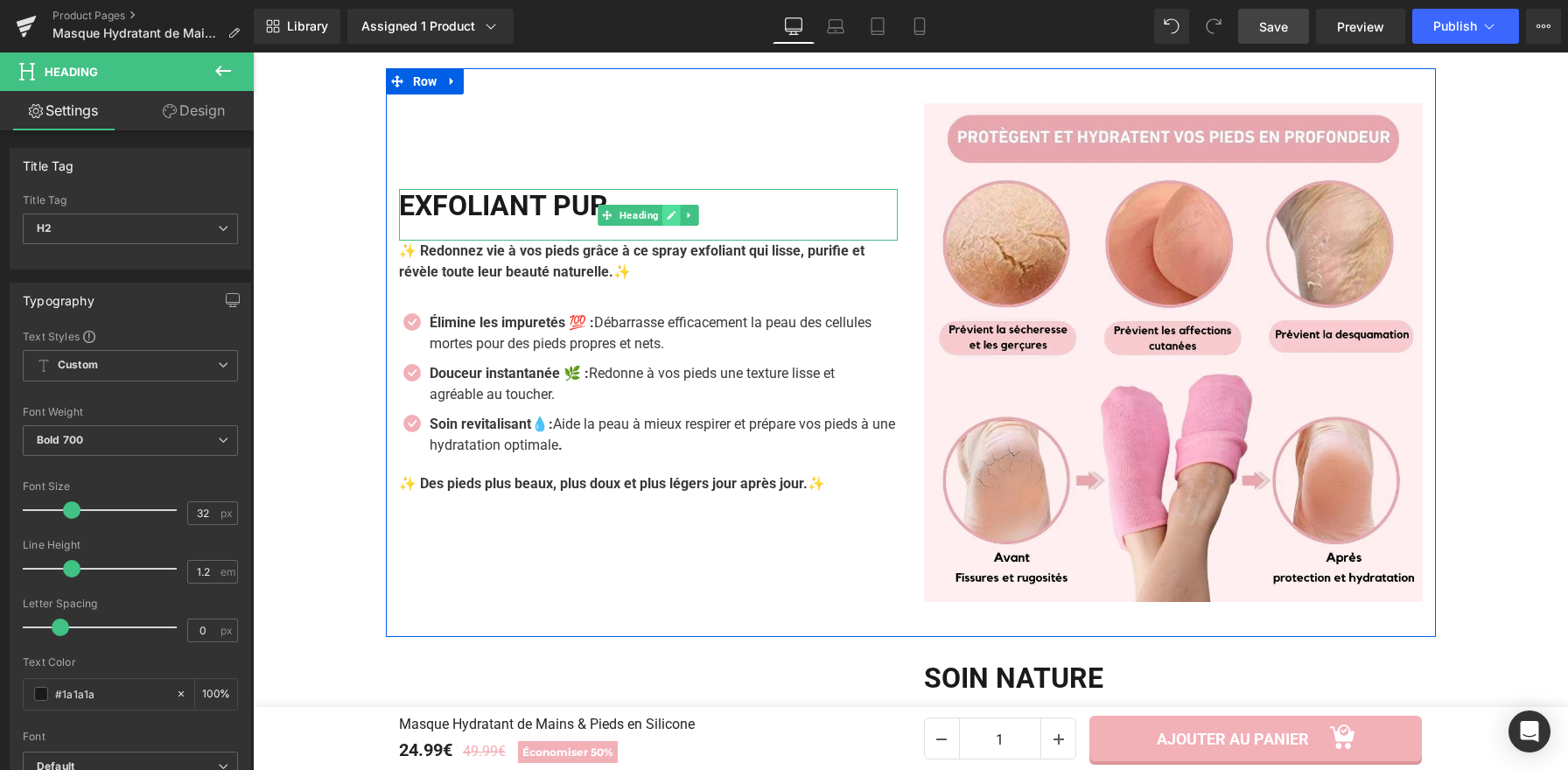
click at [662, 218] on link at bounding box center [671, 215] width 18 height 21
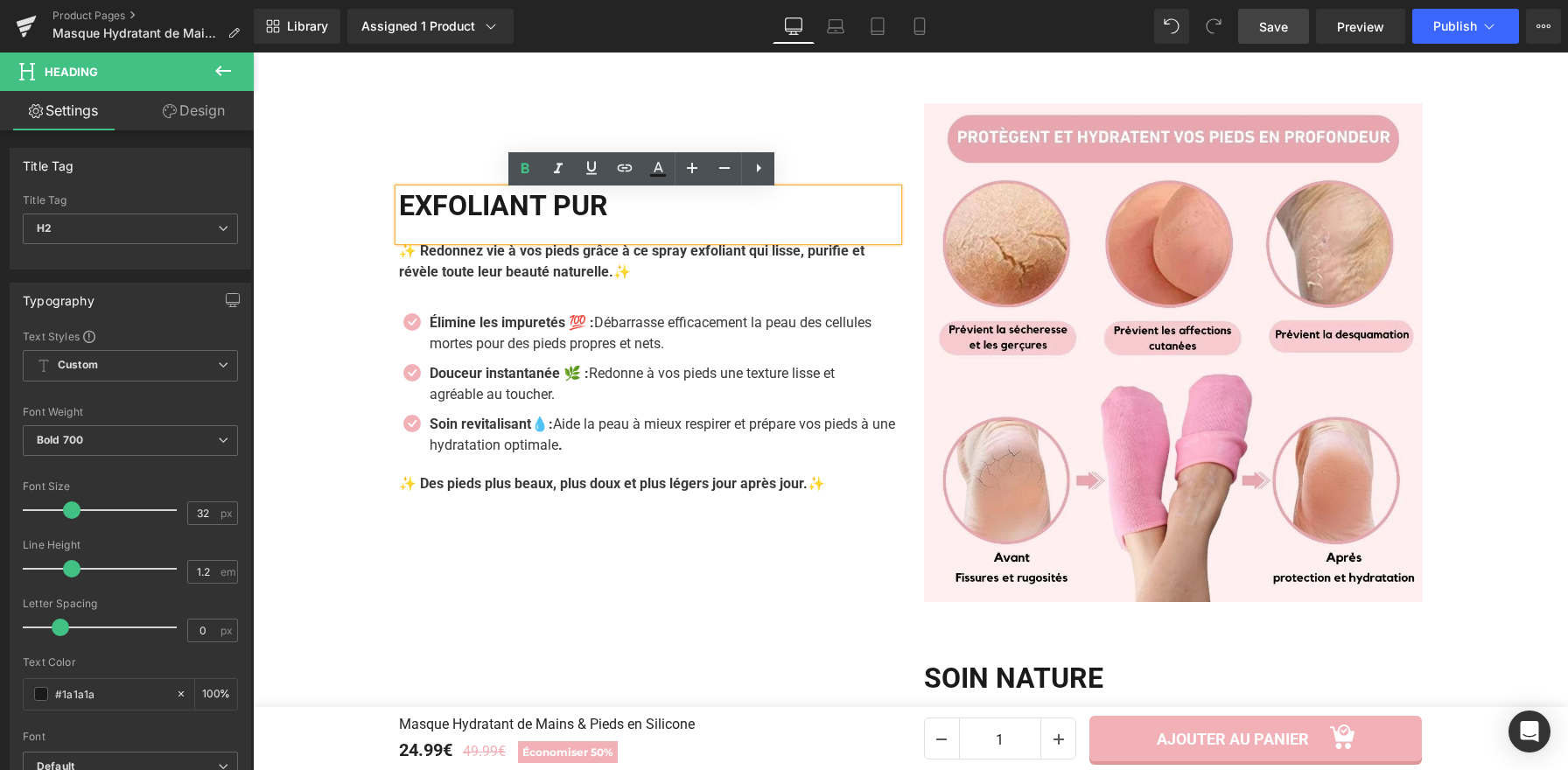
click at [624, 209] on h2 "Exfoliant Pur" at bounding box center [648, 206] width 498 height 33
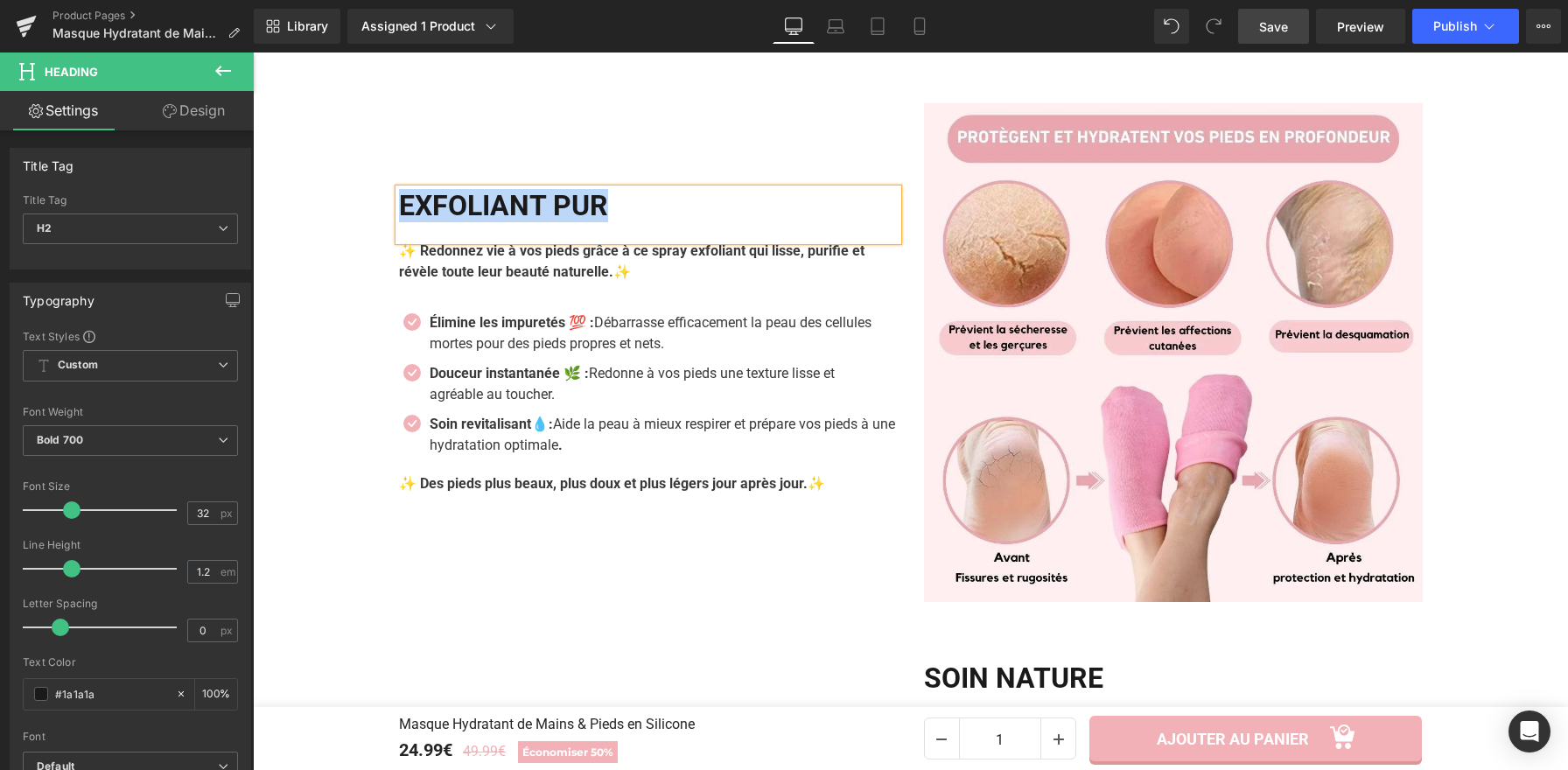
paste div
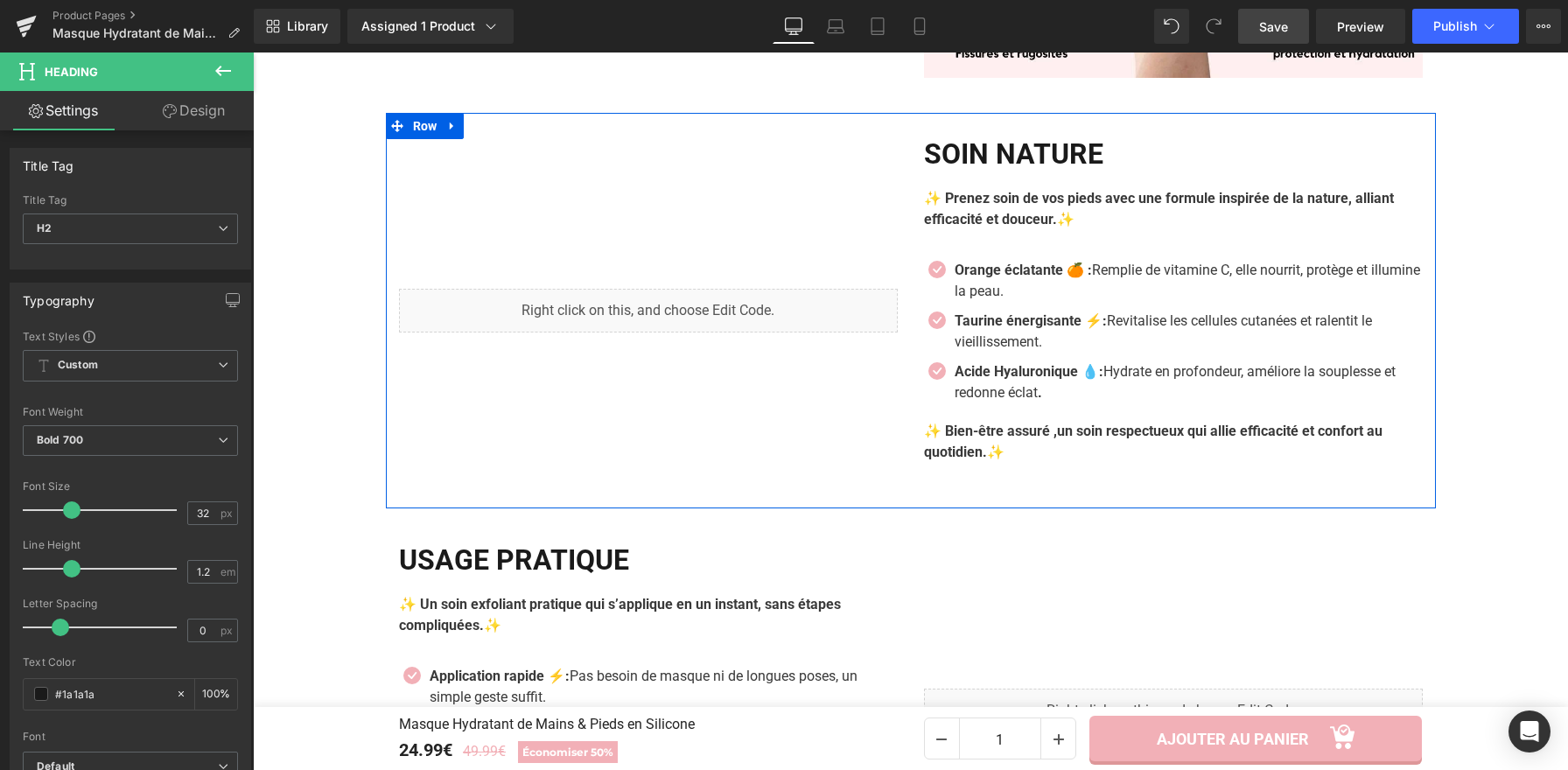
scroll to position [2578, 0]
click at [978, 149] on h2 "SOIN NATURE" at bounding box center [1172, 153] width 498 height 33
click at [1003, 155] on h2 "SOIN NATURE" at bounding box center [1172, 153] width 498 height 33
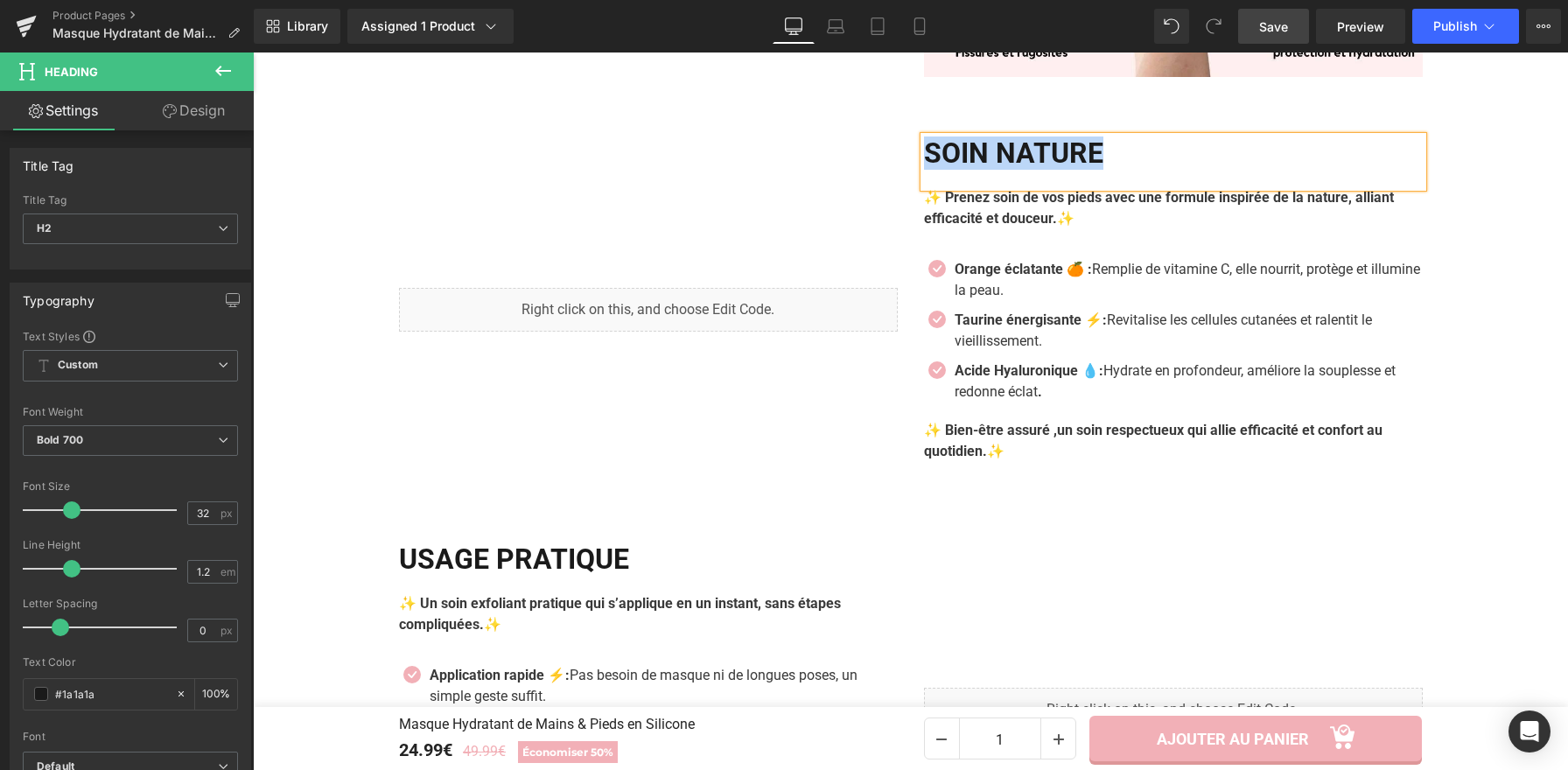
paste div
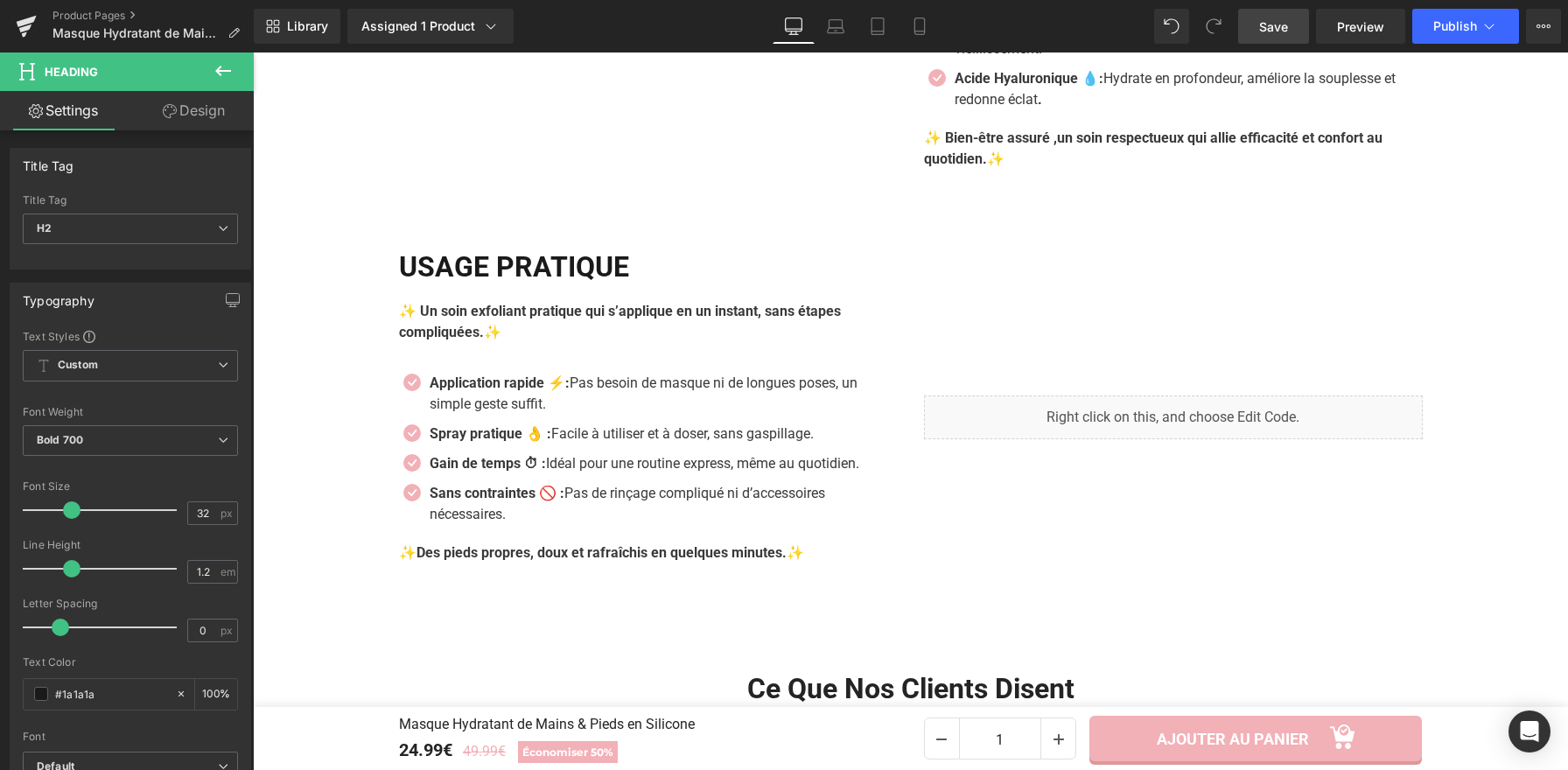
scroll to position [2874, 0]
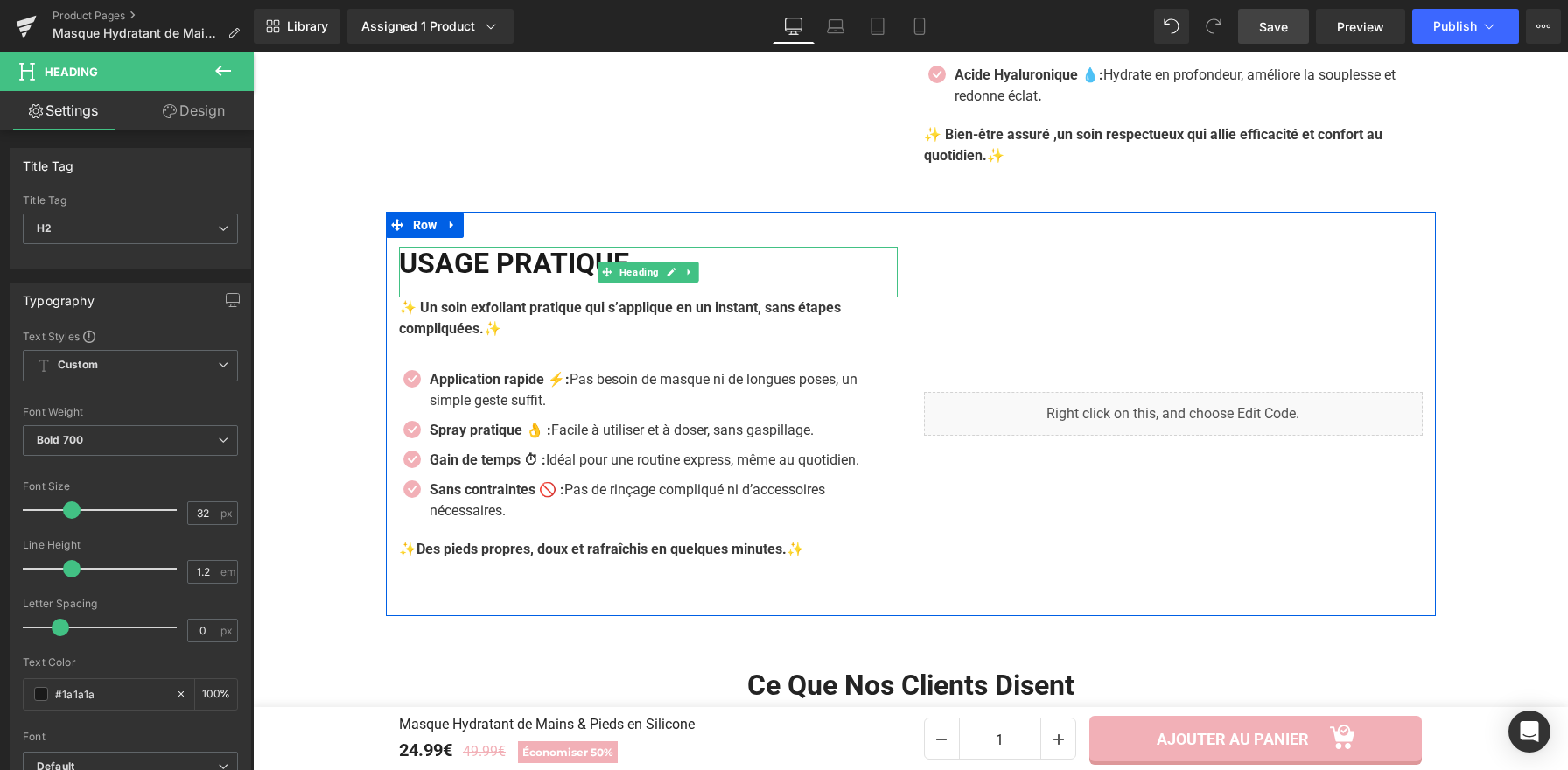
click at [525, 274] on h2 "USAGE PRATIQUE" at bounding box center [648, 263] width 498 height 33
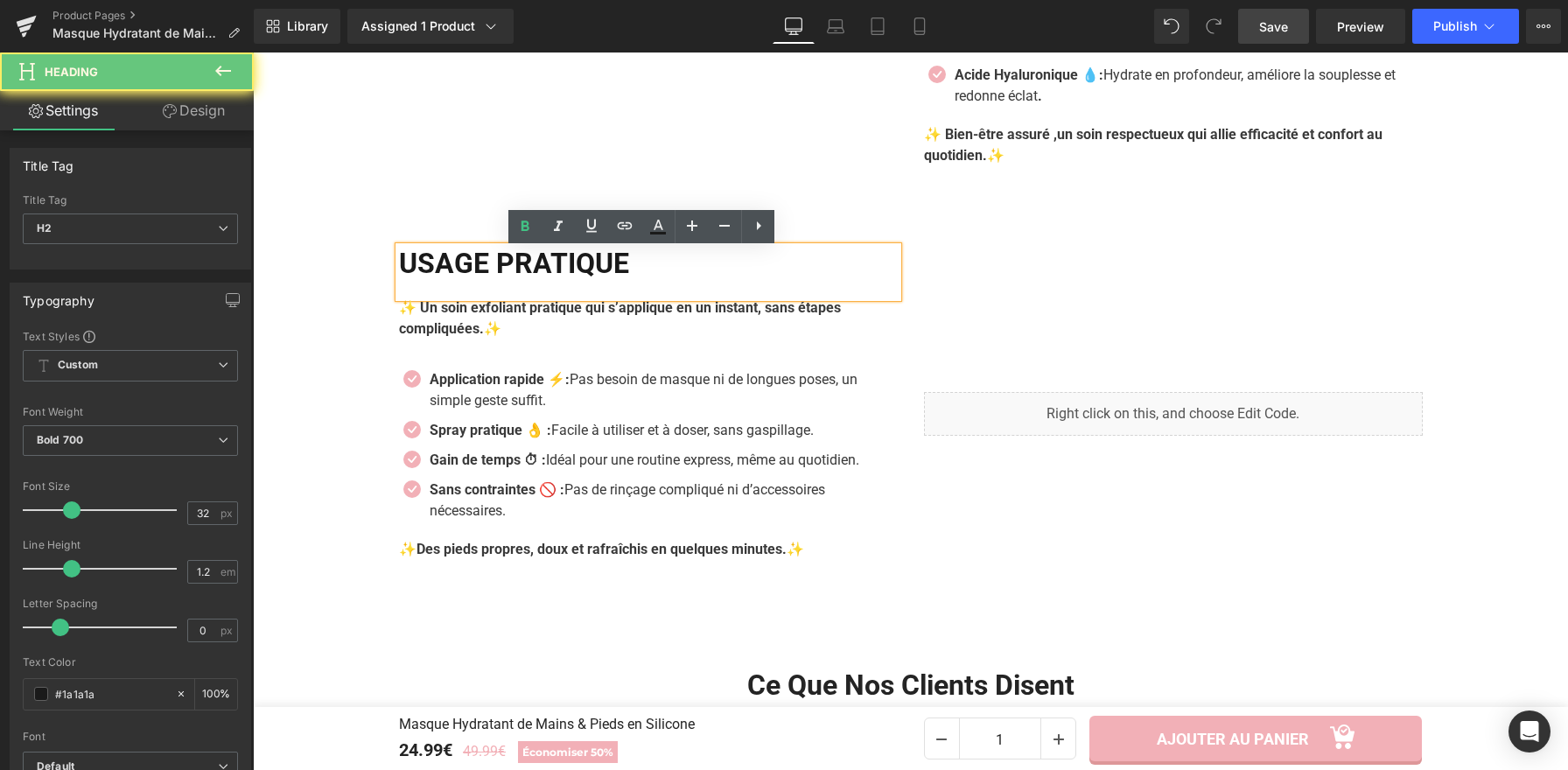
click at [525, 274] on h2 "USAGE PRATIQUE" at bounding box center [648, 263] width 498 height 33
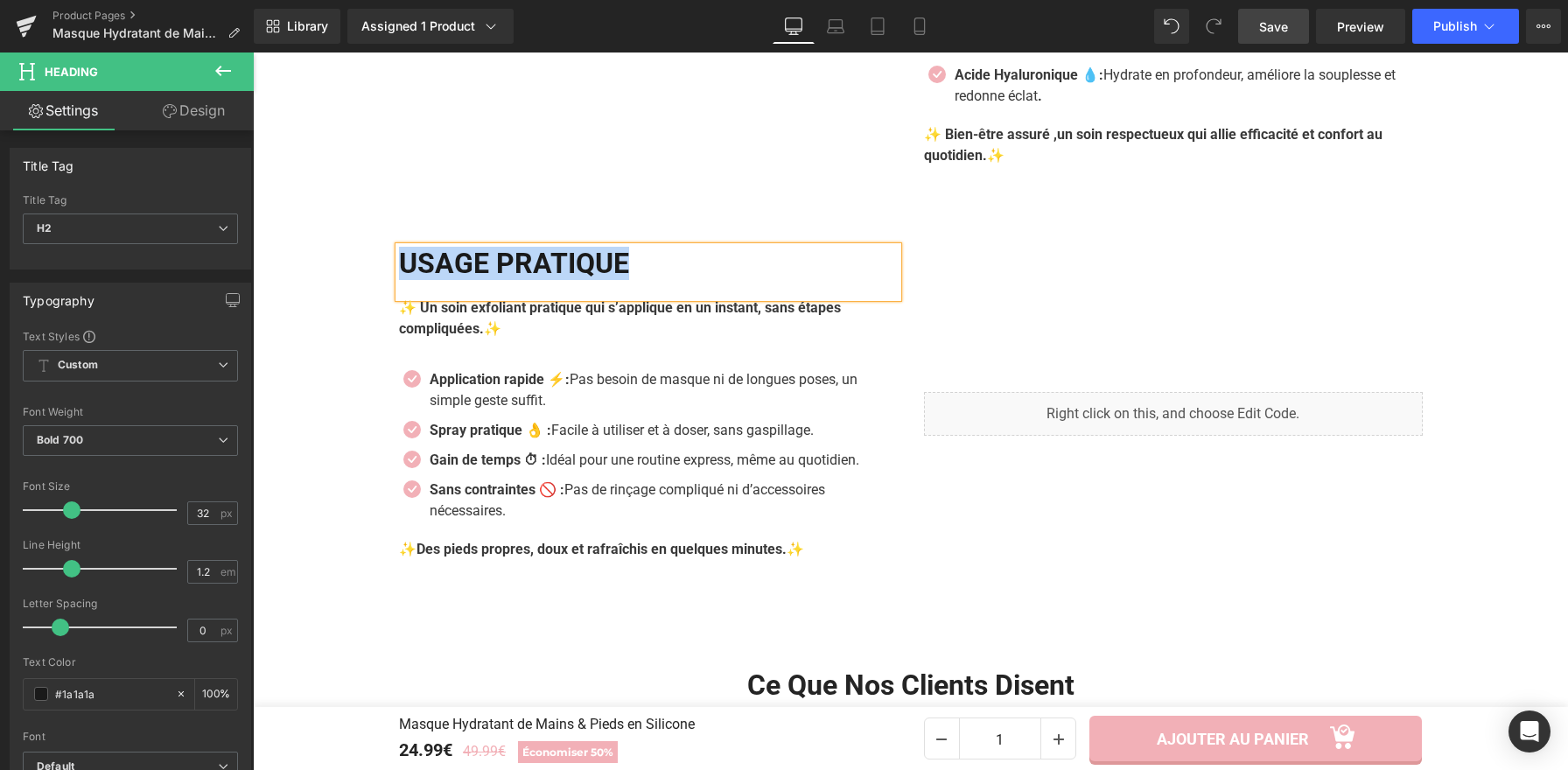
paste div
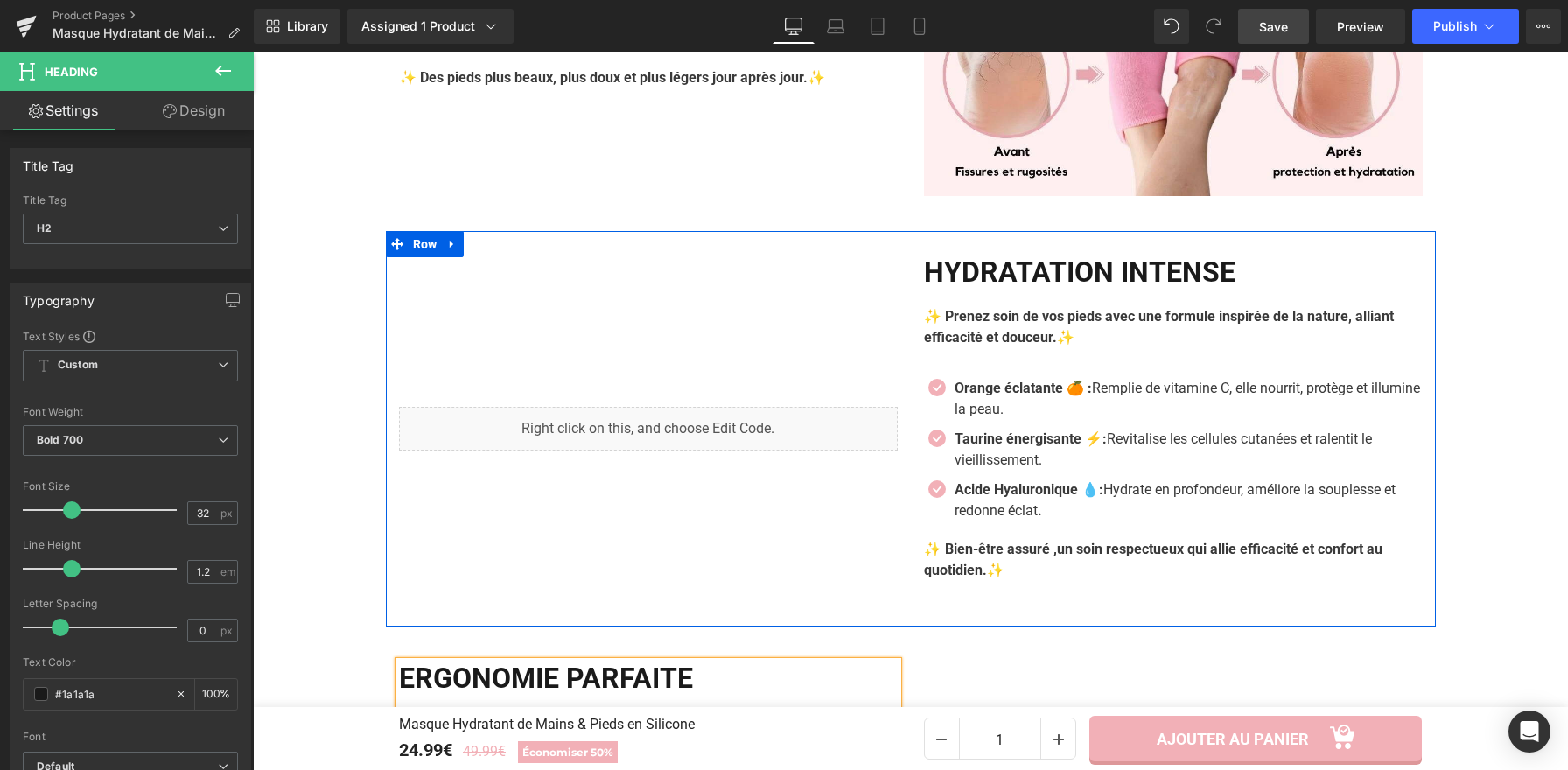
scroll to position [2379, 0]
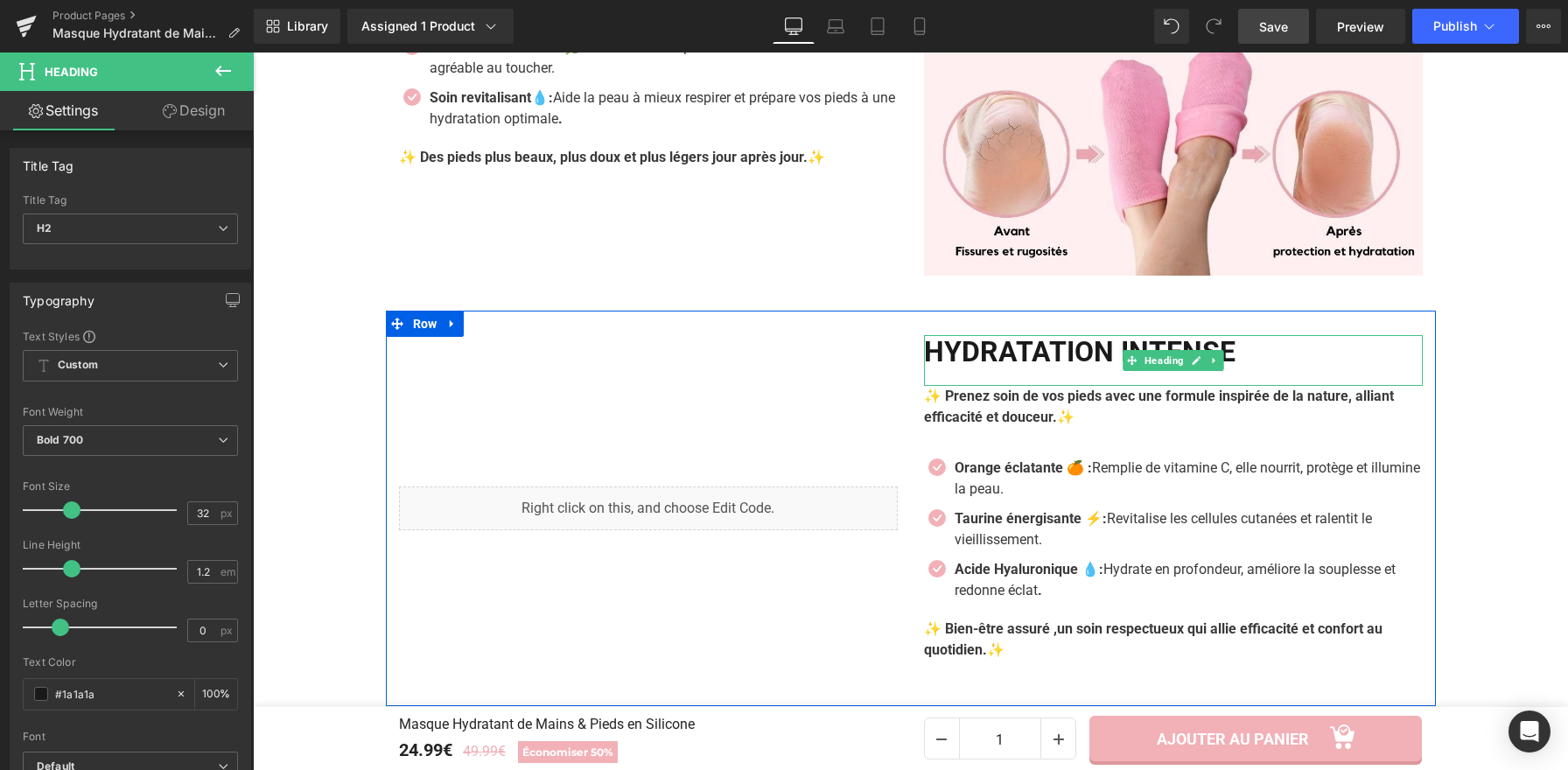
click at [1103, 357] on h2 "Hydratation Intense" at bounding box center [1172, 352] width 498 height 33
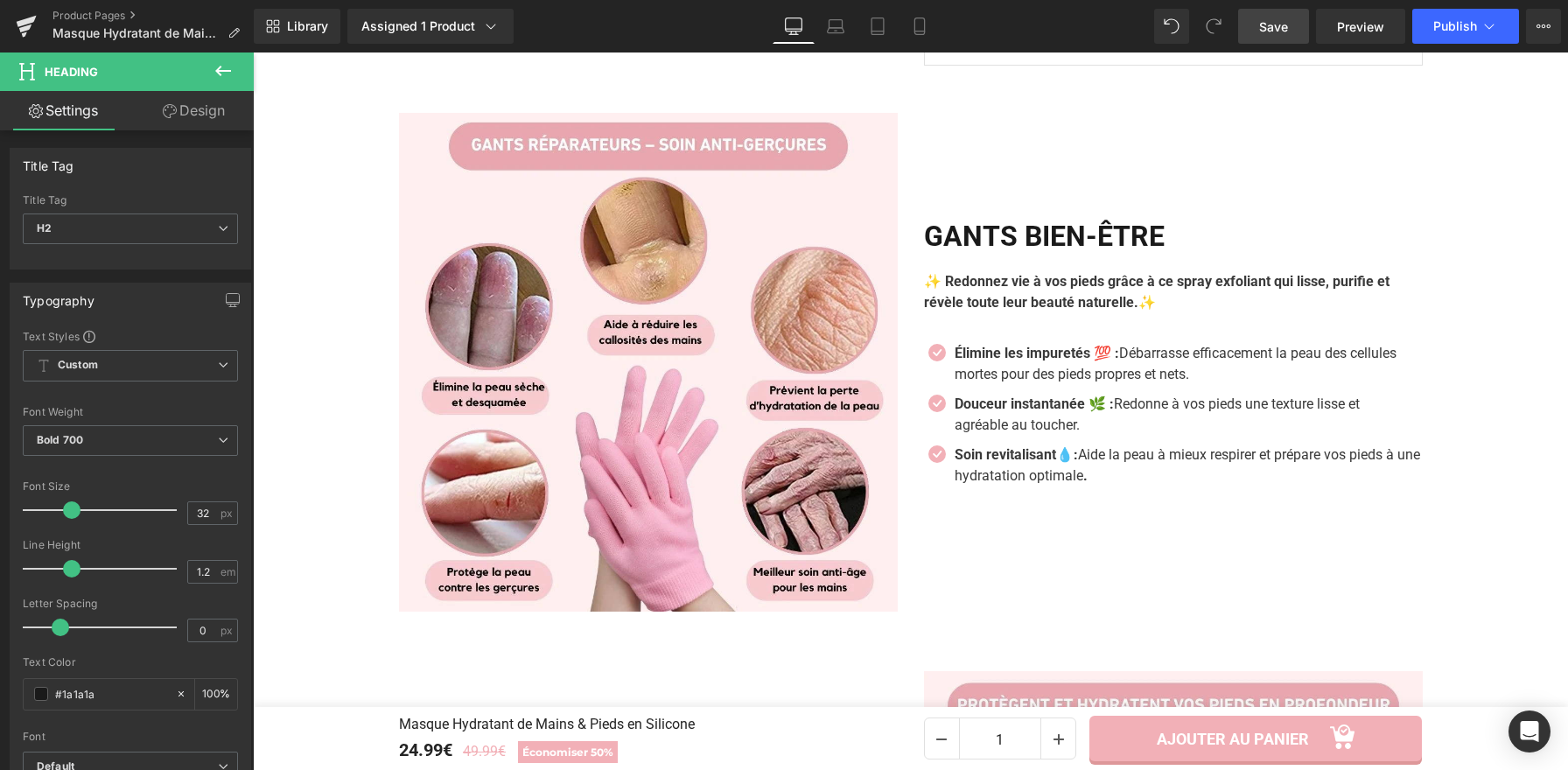
scroll to position [1472, 0]
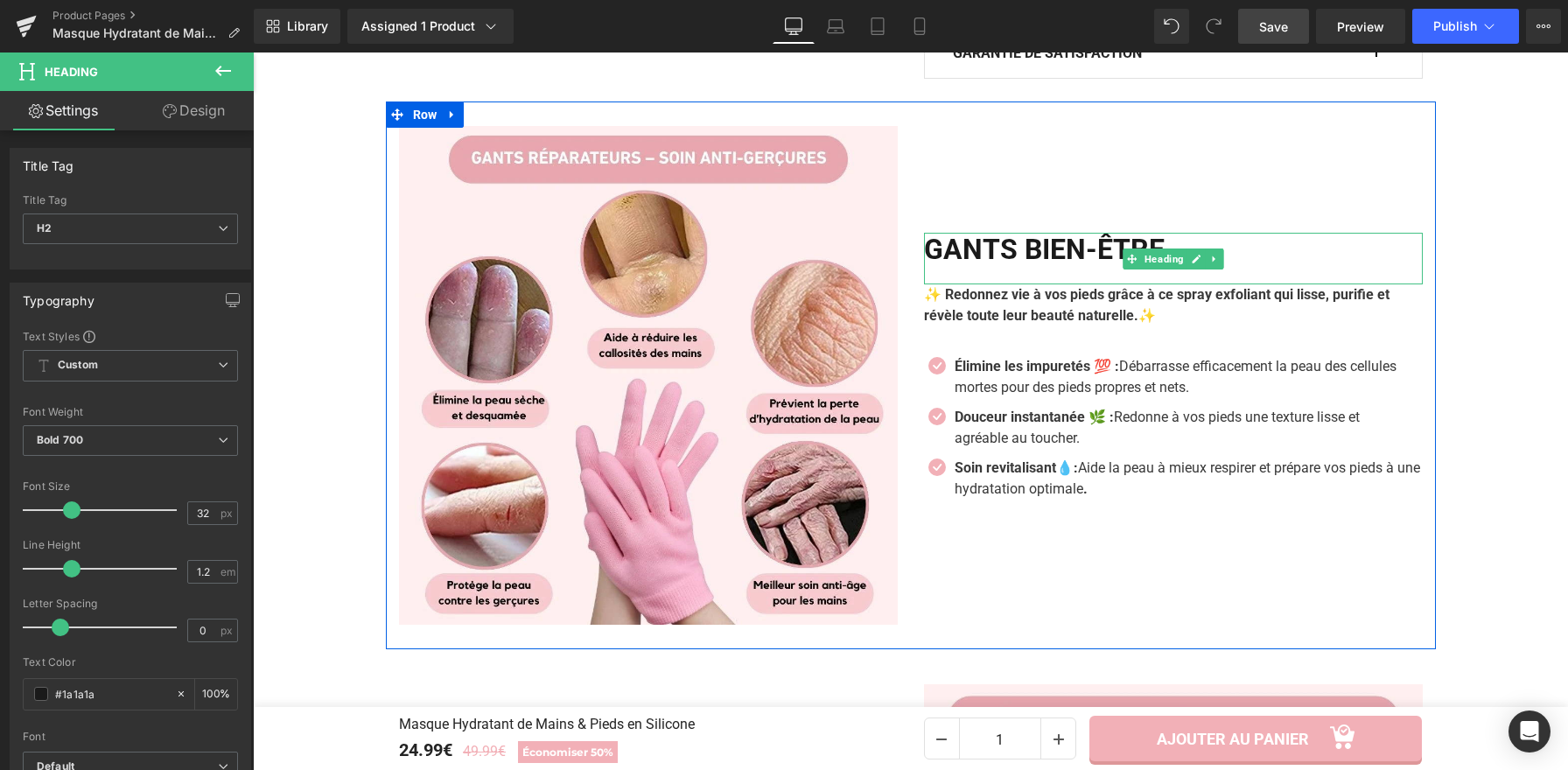
click at [1076, 250] on h2 "GANTS BIEN-ÊTRE" at bounding box center [1172, 250] width 498 height 33
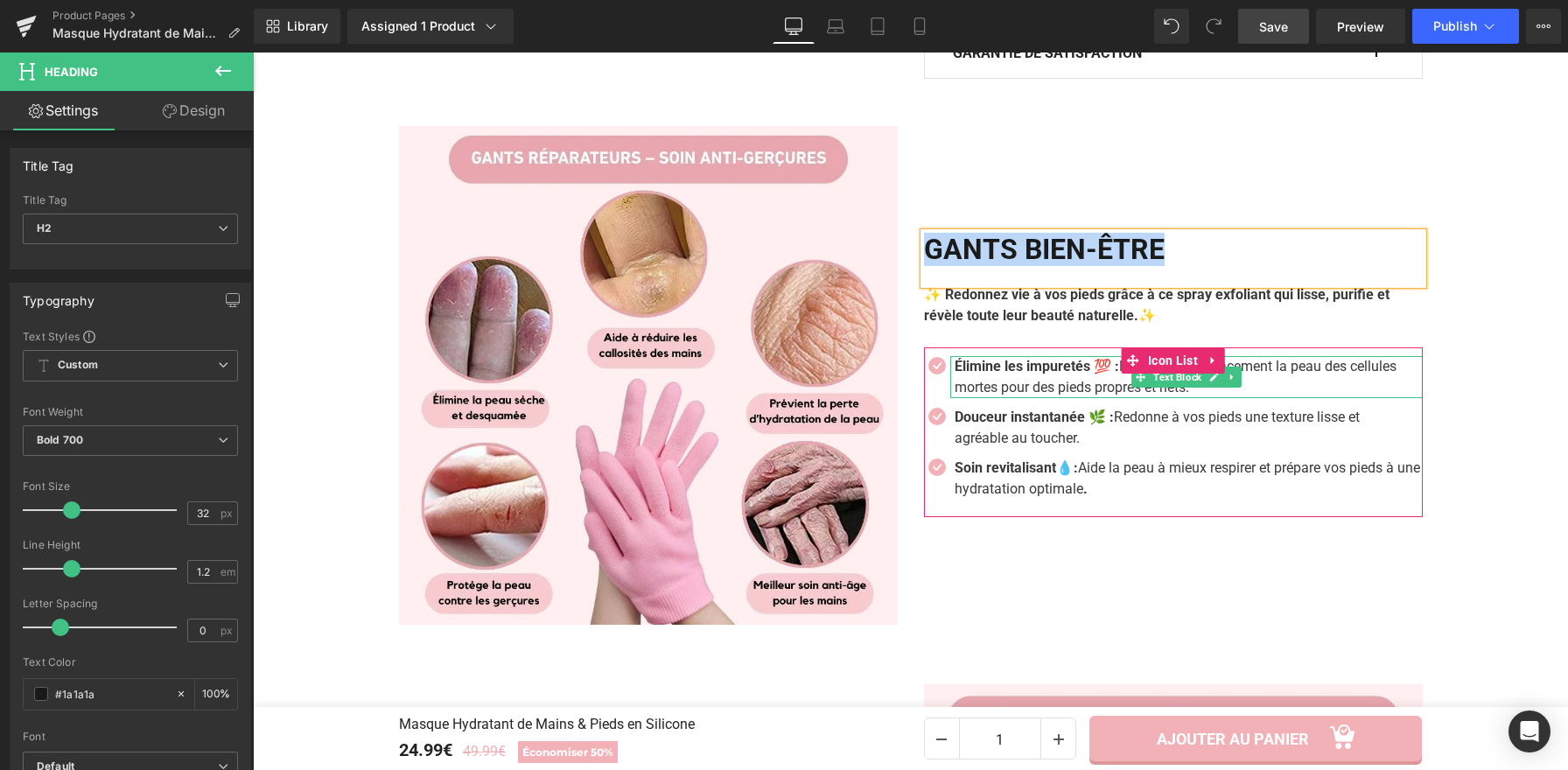
copy h2 "GANTS BIEN-ÊTRE"
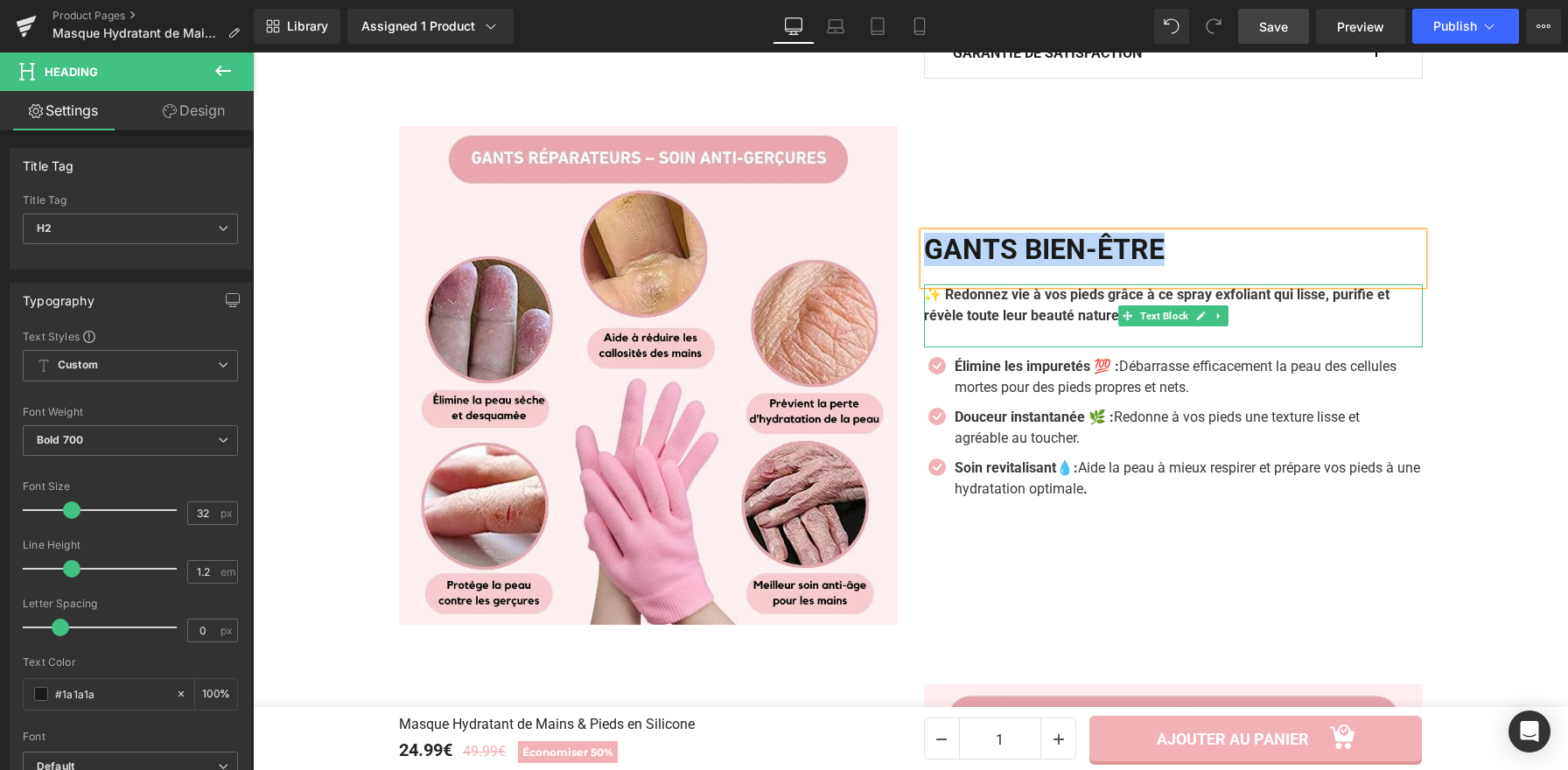
click at [1086, 318] on b "✨ Redonnez vie à vos pieds grâce à ce spray exfoliant qui lisse, purifie et rév…" at bounding box center [1156, 305] width 465 height 38
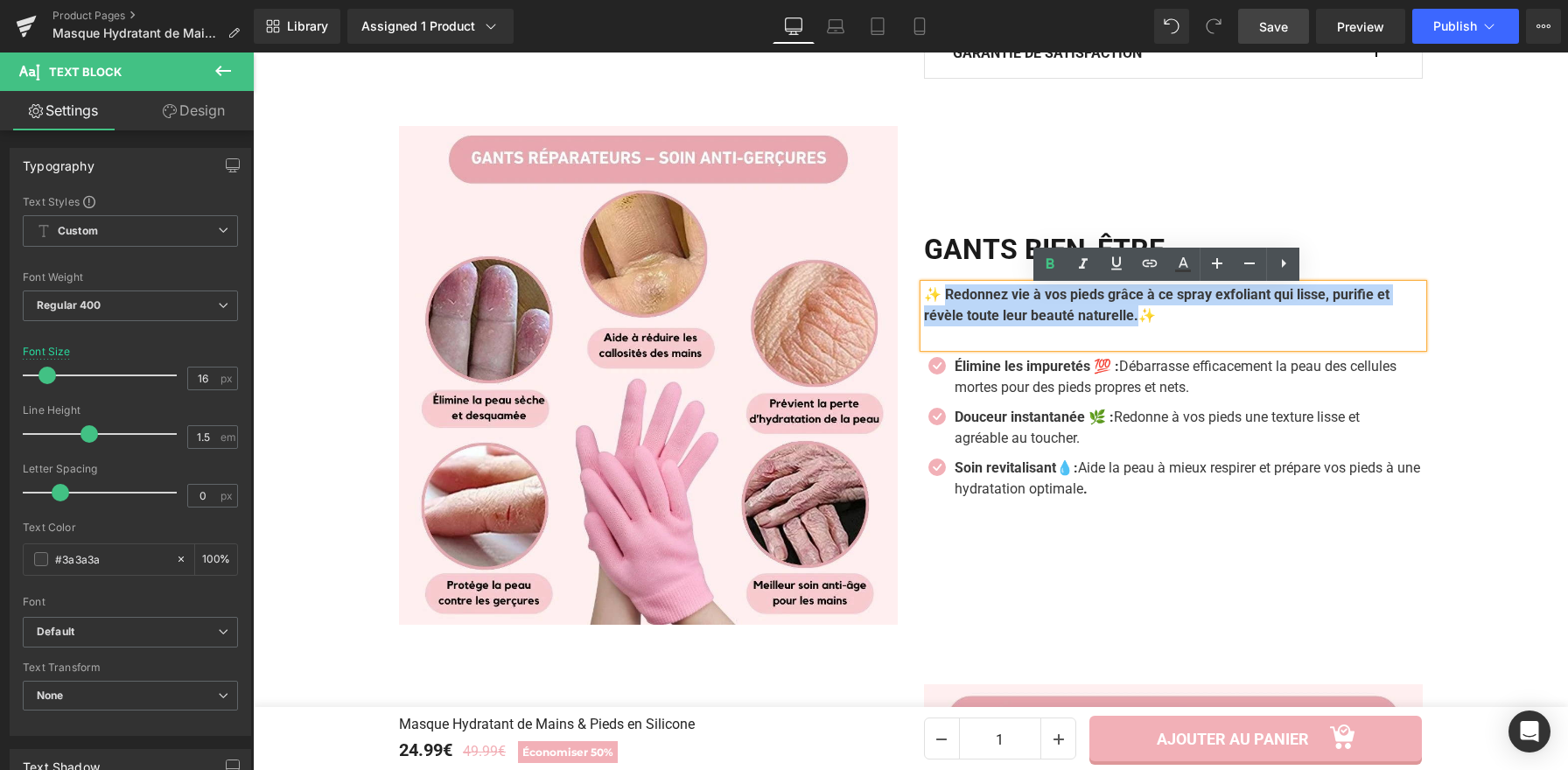
drag, startPoint x: 1141, startPoint y: 322, endPoint x: 940, endPoint y: 303, distance: 201.9
click at [940, 303] on p "✨ Redonnez vie à vos pieds grâce à ce spray exfoliant qui lisse, purifie et rév…" at bounding box center [1172, 306] width 498 height 42
paste div
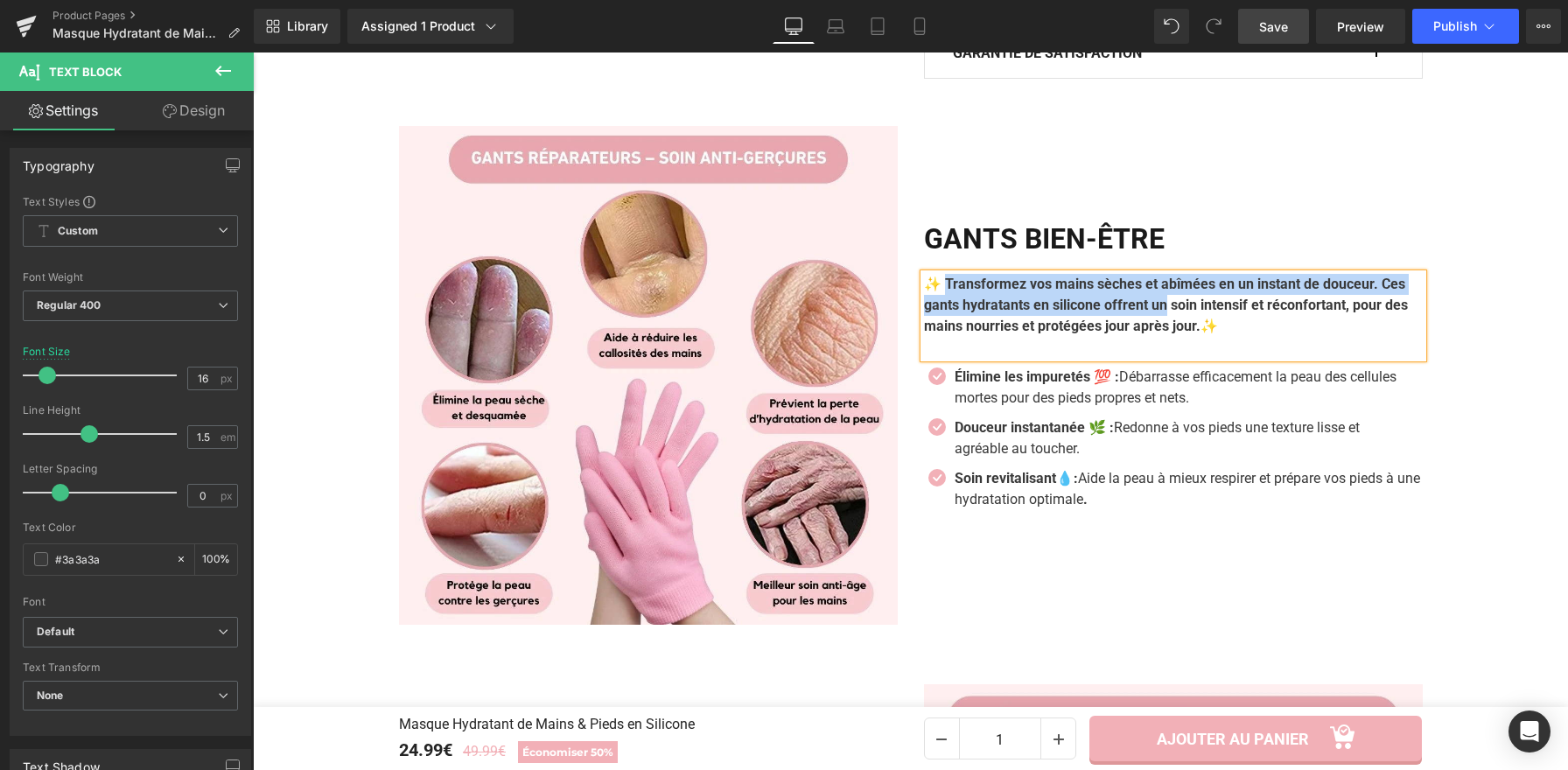
scroll to position [1462, 0]
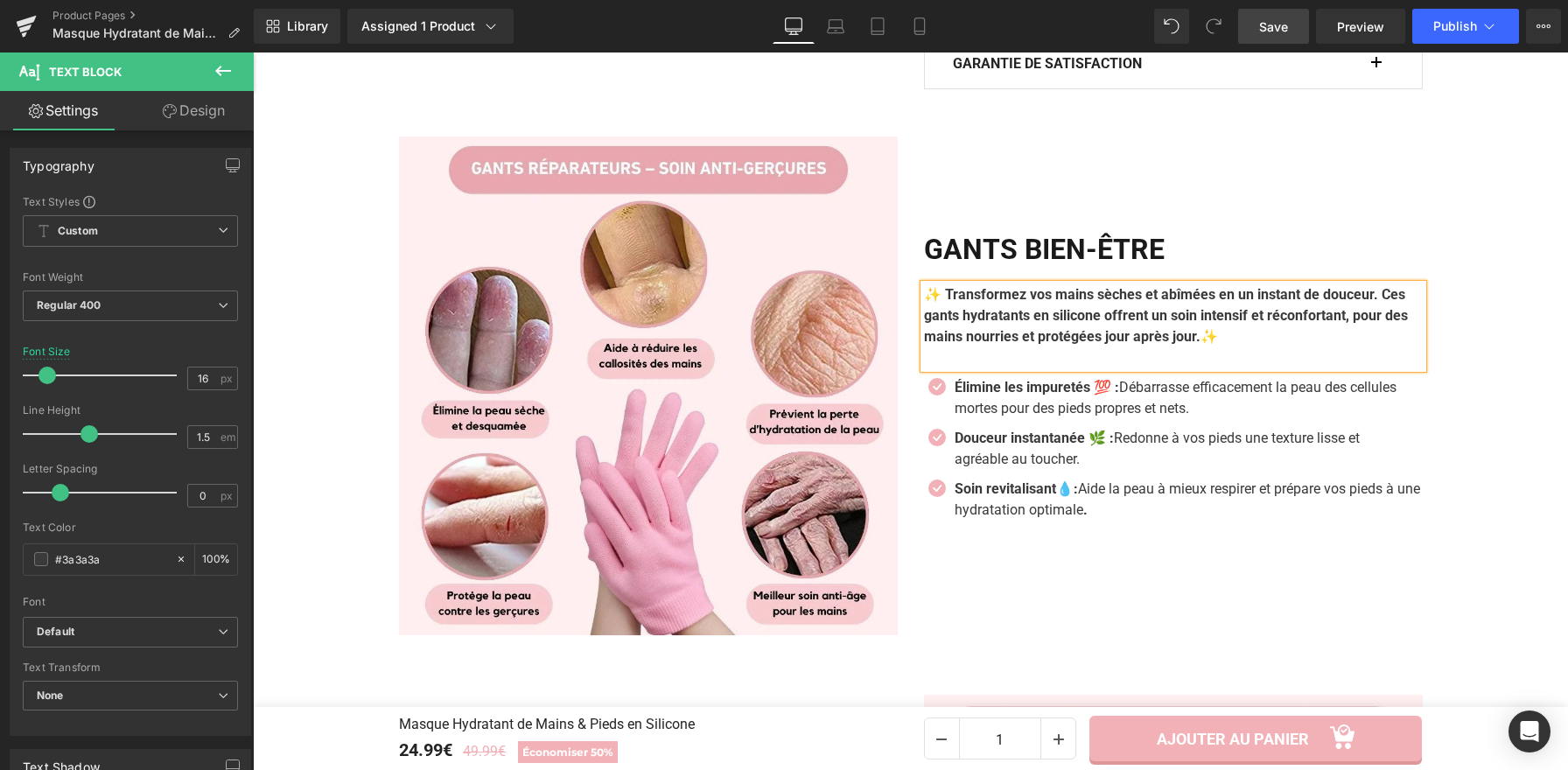
click at [941, 301] on b "✨ Transformez vos mains sèches et abîmées en un instant de douceur. Ces gants h…" at bounding box center [1165, 316] width 484 height 59
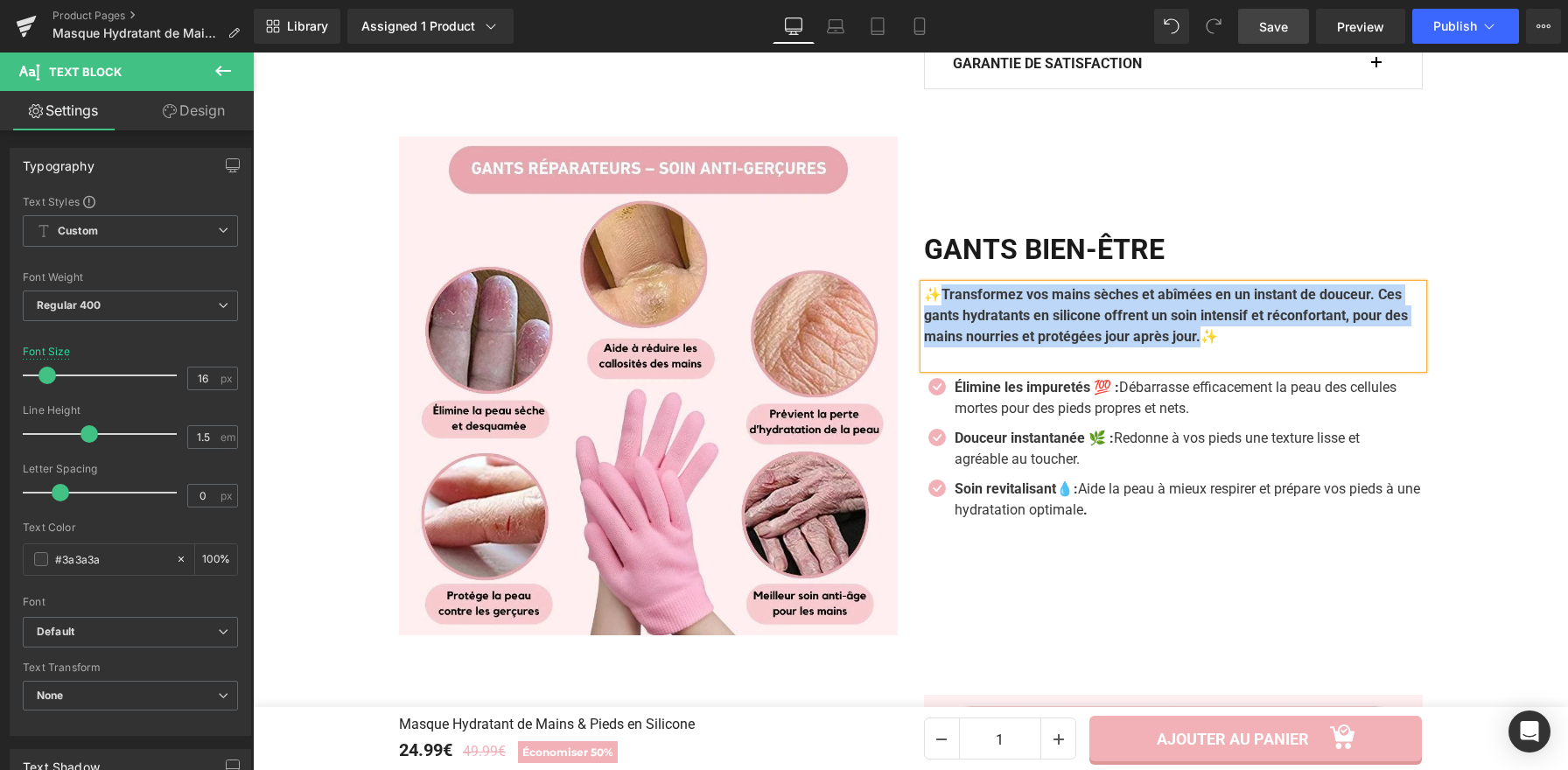
drag, startPoint x: 936, startPoint y: 296, endPoint x: 1272, endPoint y: 346, distance: 339.7
click at [1272, 346] on p "✨Transformez vos mains sèches et abîmées en un instant de douceur. Ces gants hy…" at bounding box center [1172, 316] width 498 height 63
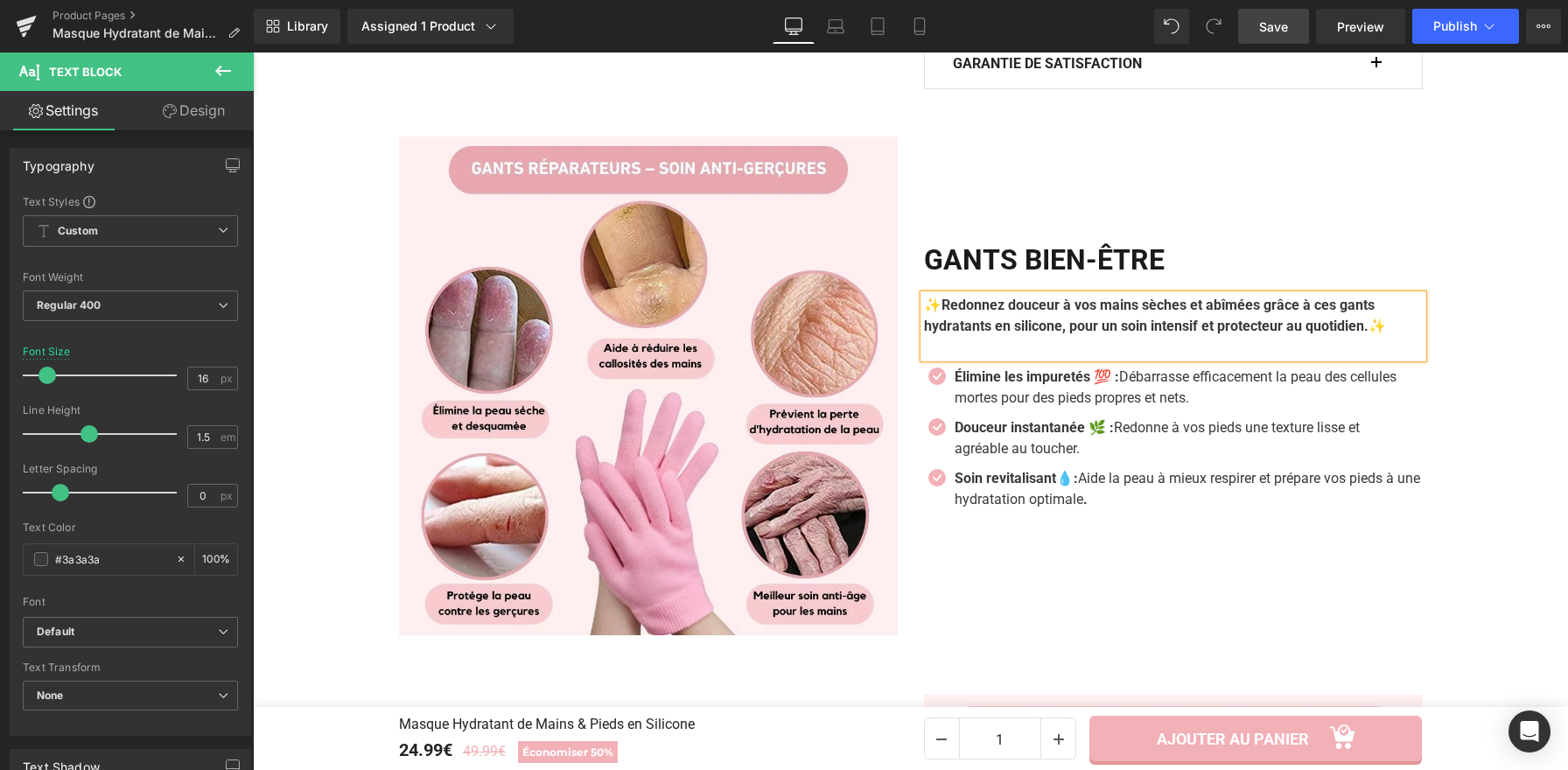
scroll to position [1472, 0]
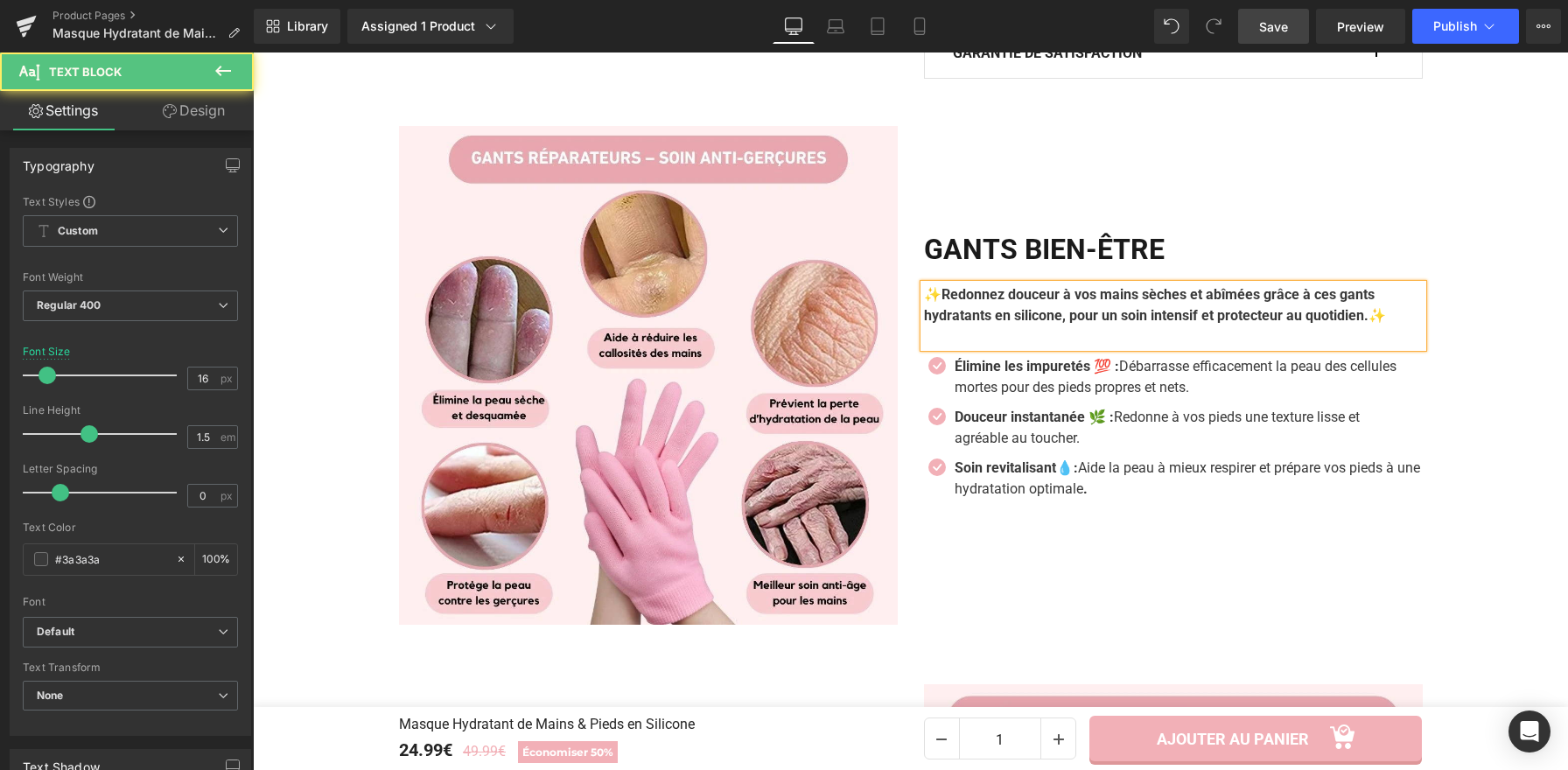
click at [1104, 347] on p at bounding box center [1172, 336] width 498 height 21
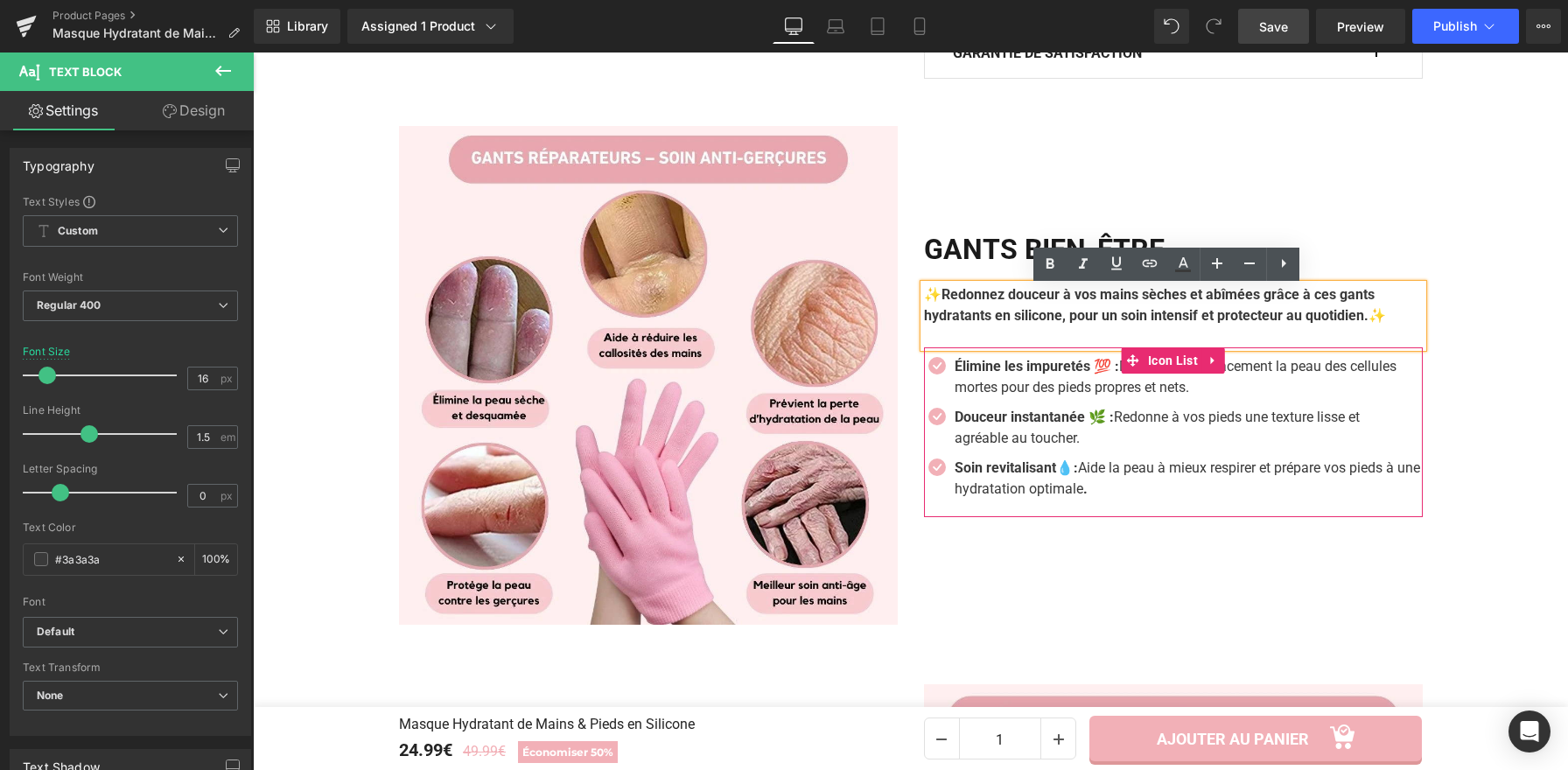
click at [1009, 378] on p "Élimine les impuretés 💯 : Débarrasse efficacement la peau des cellules mortes p…" at bounding box center [1189, 377] width 468 height 42
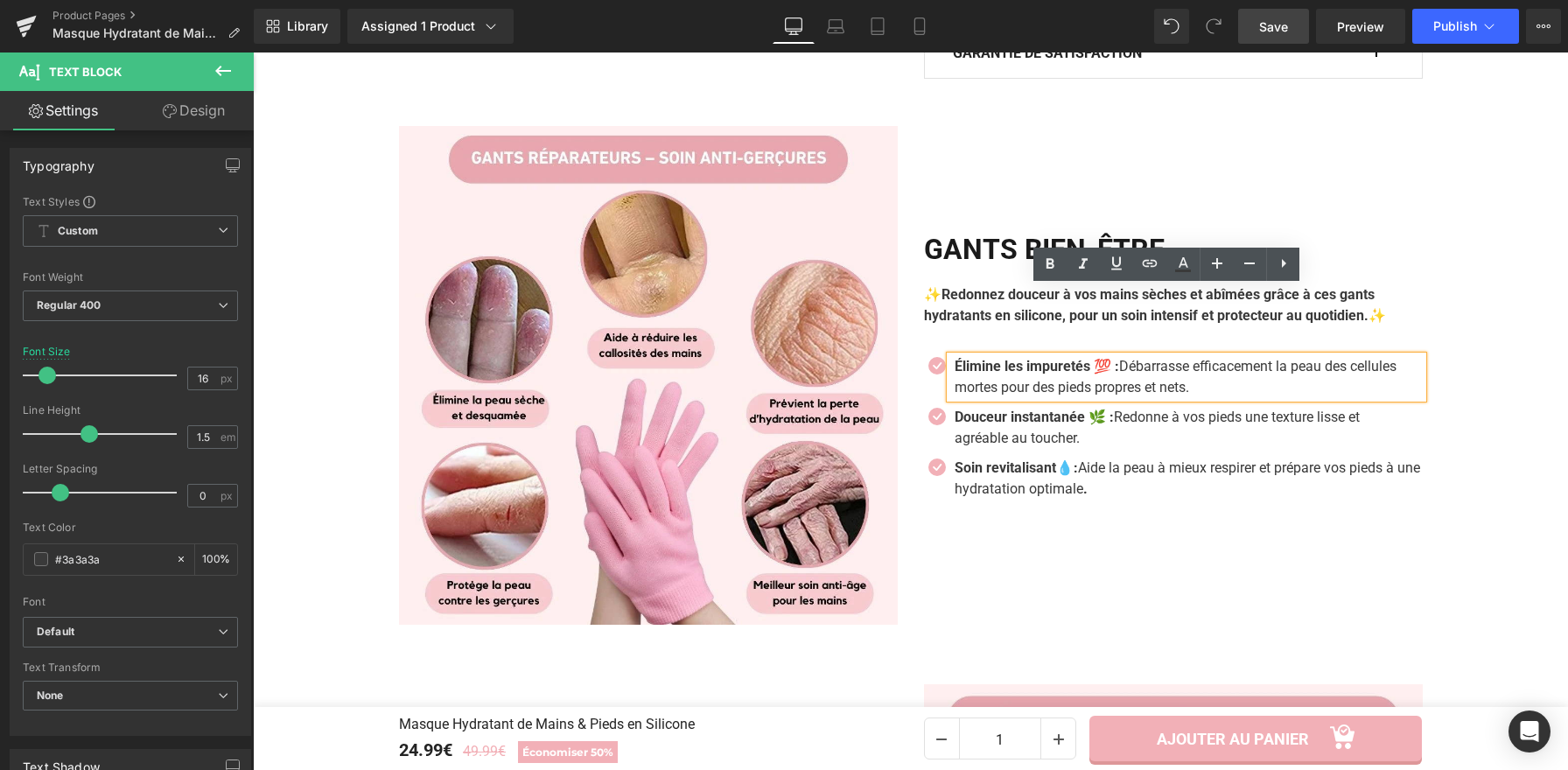
click at [1028, 381] on p "Élimine les impuretés 💯 : Débarrasse efficacement la peau des cellules mortes p…" at bounding box center [1189, 377] width 468 height 42
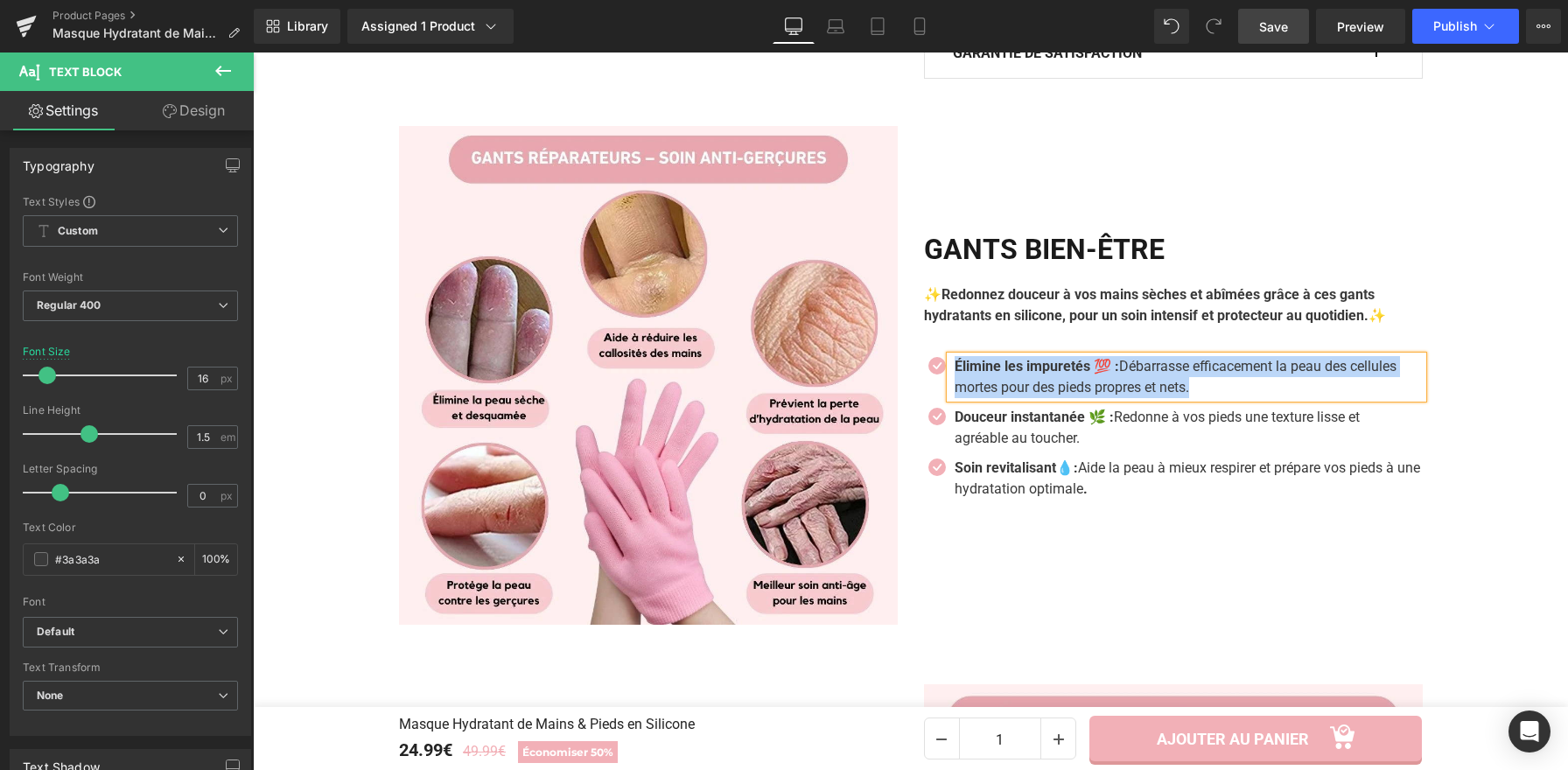
paste div
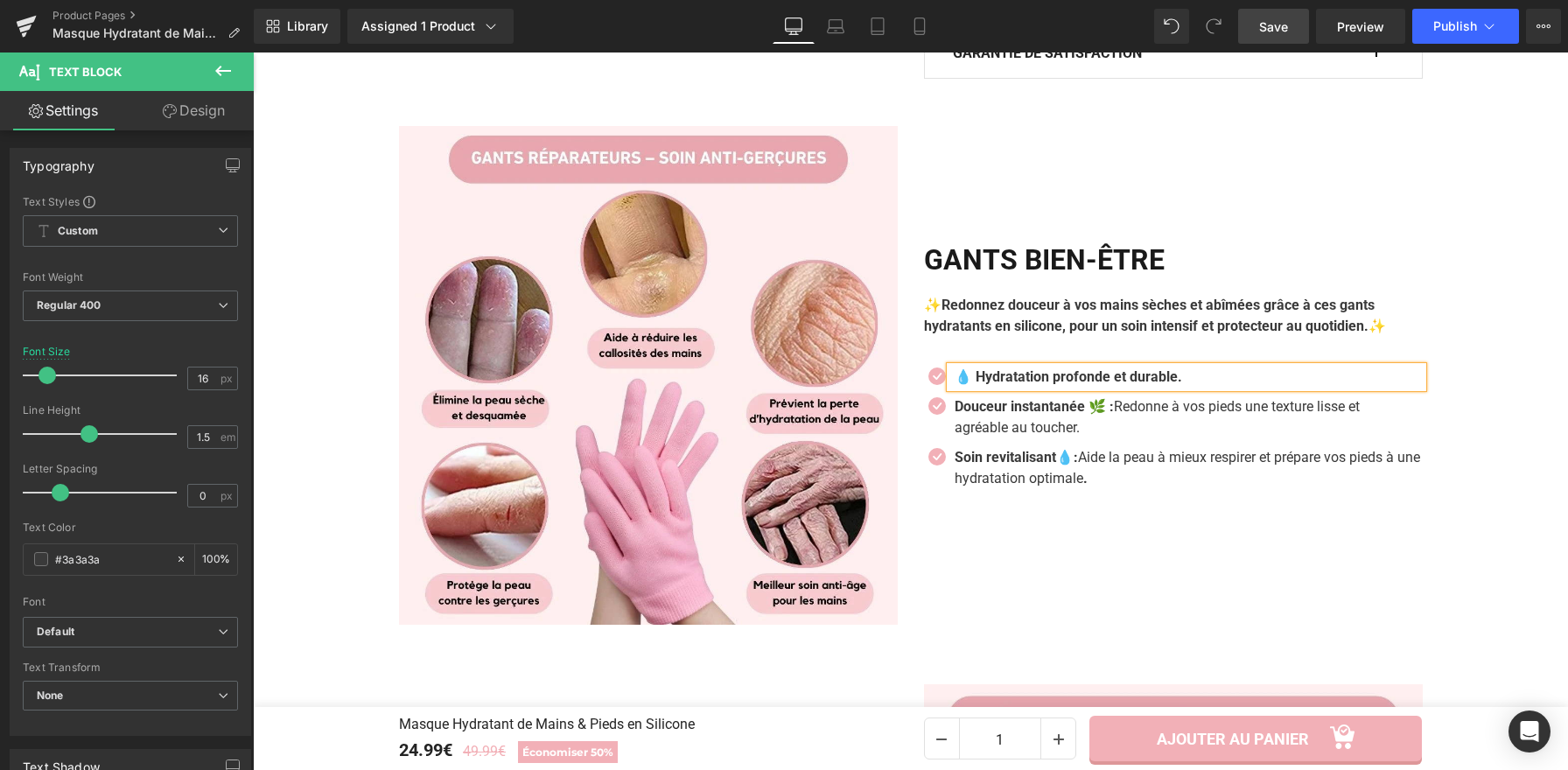
scroll to position [1482, 0]
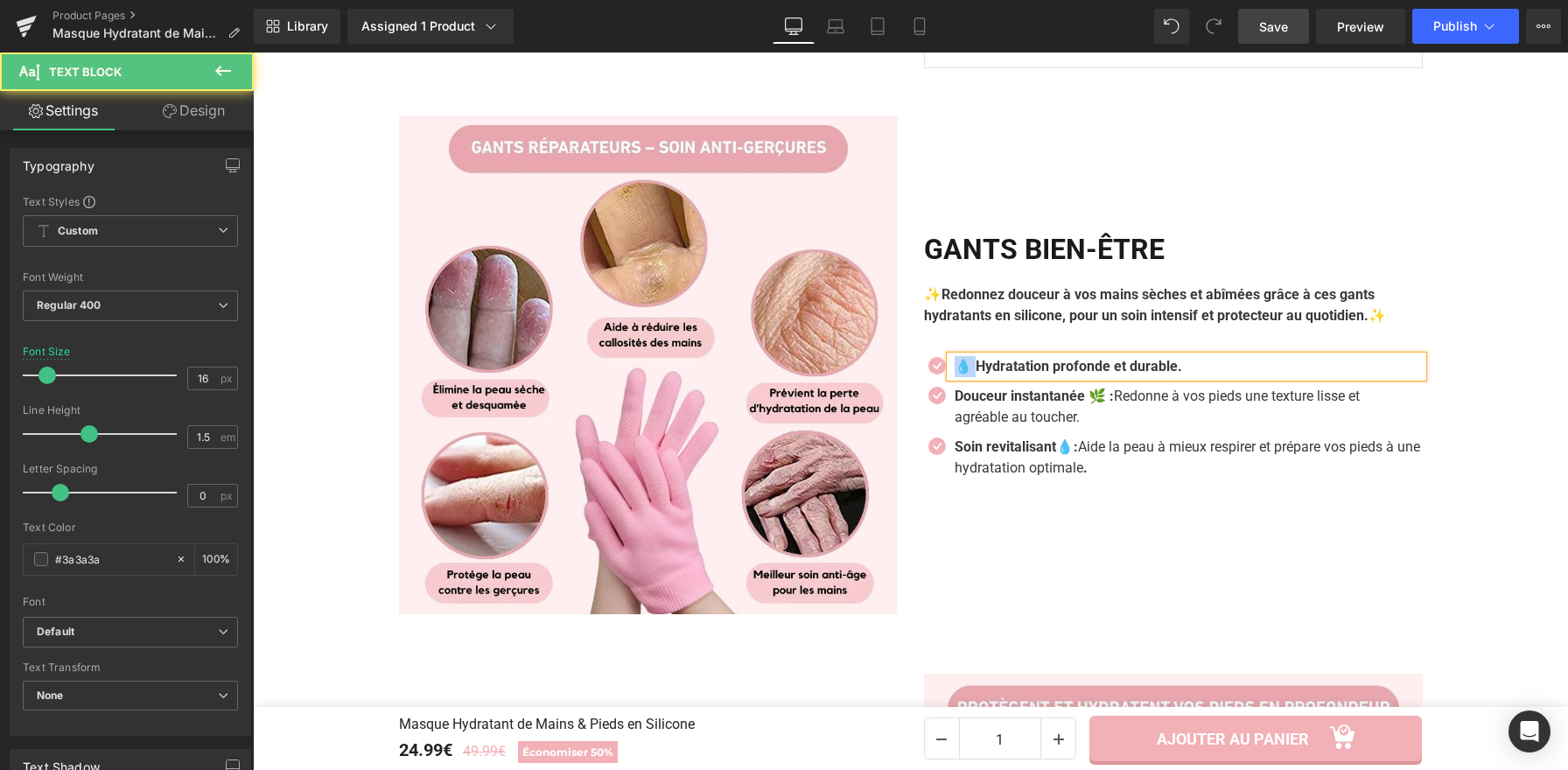
drag, startPoint x: 960, startPoint y: 375, endPoint x: 946, endPoint y: 376, distance: 14.0
click at [950, 376] on div "💧 Hydratation profonde et durable." at bounding box center [1186, 366] width 473 height 21
click at [1185, 372] on p "Hydratation profonde et durable." at bounding box center [1189, 366] width 468 height 21
click at [1172, 372] on b "Hydratation profonde et durable. 💧" at bounding box center [1069, 366] width 228 height 17
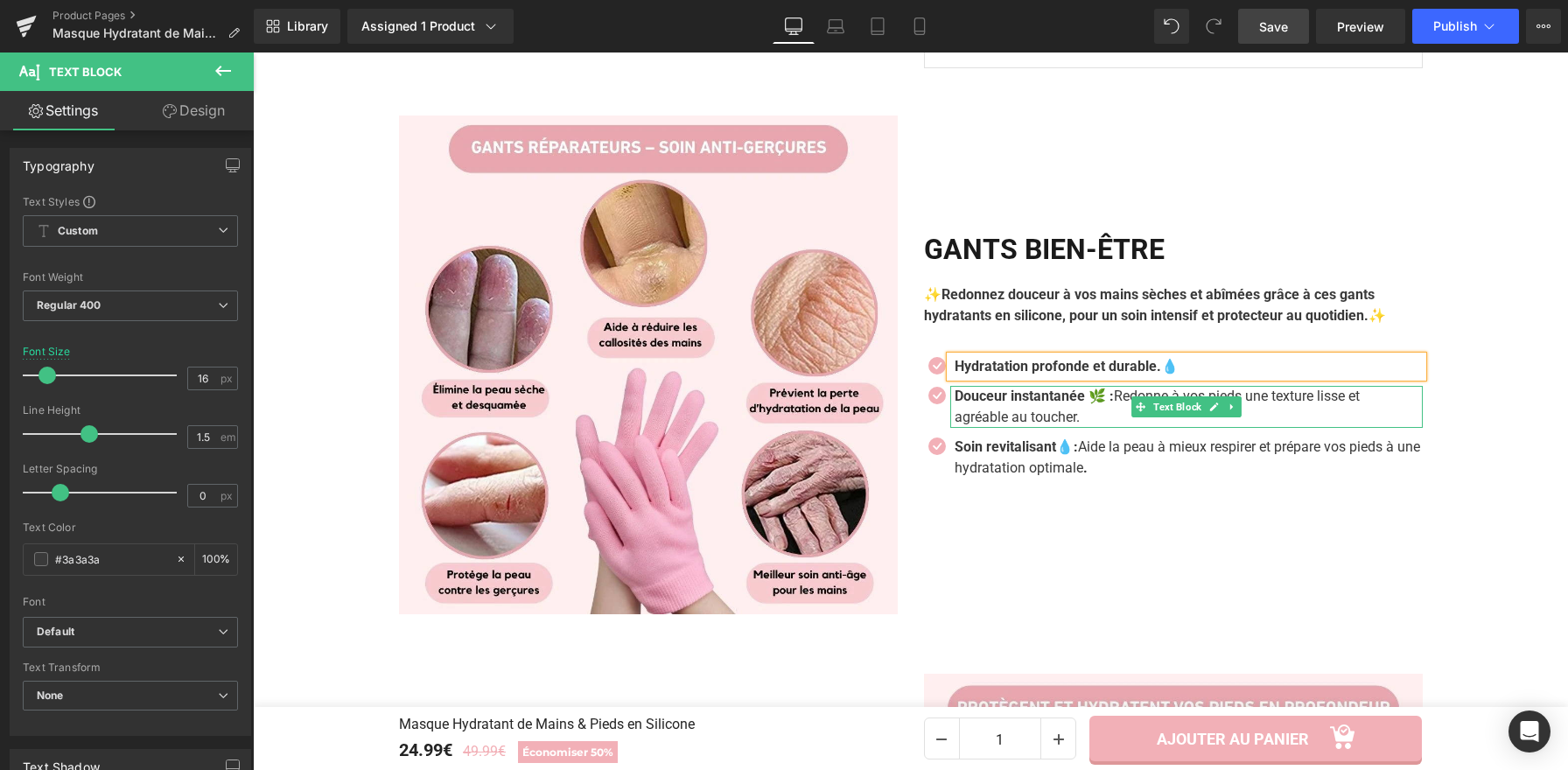
click at [1061, 404] on strong "Douceur instantanée 🌿 :" at bounding box center [1034, 396] width 159 height 17
click at [1072, 422] on p "Douceur instantanée 🌿 : Redonne à vos pieds une texture lisse et agréable au to…" at bounding box center [1182, 407] width 456 height 42
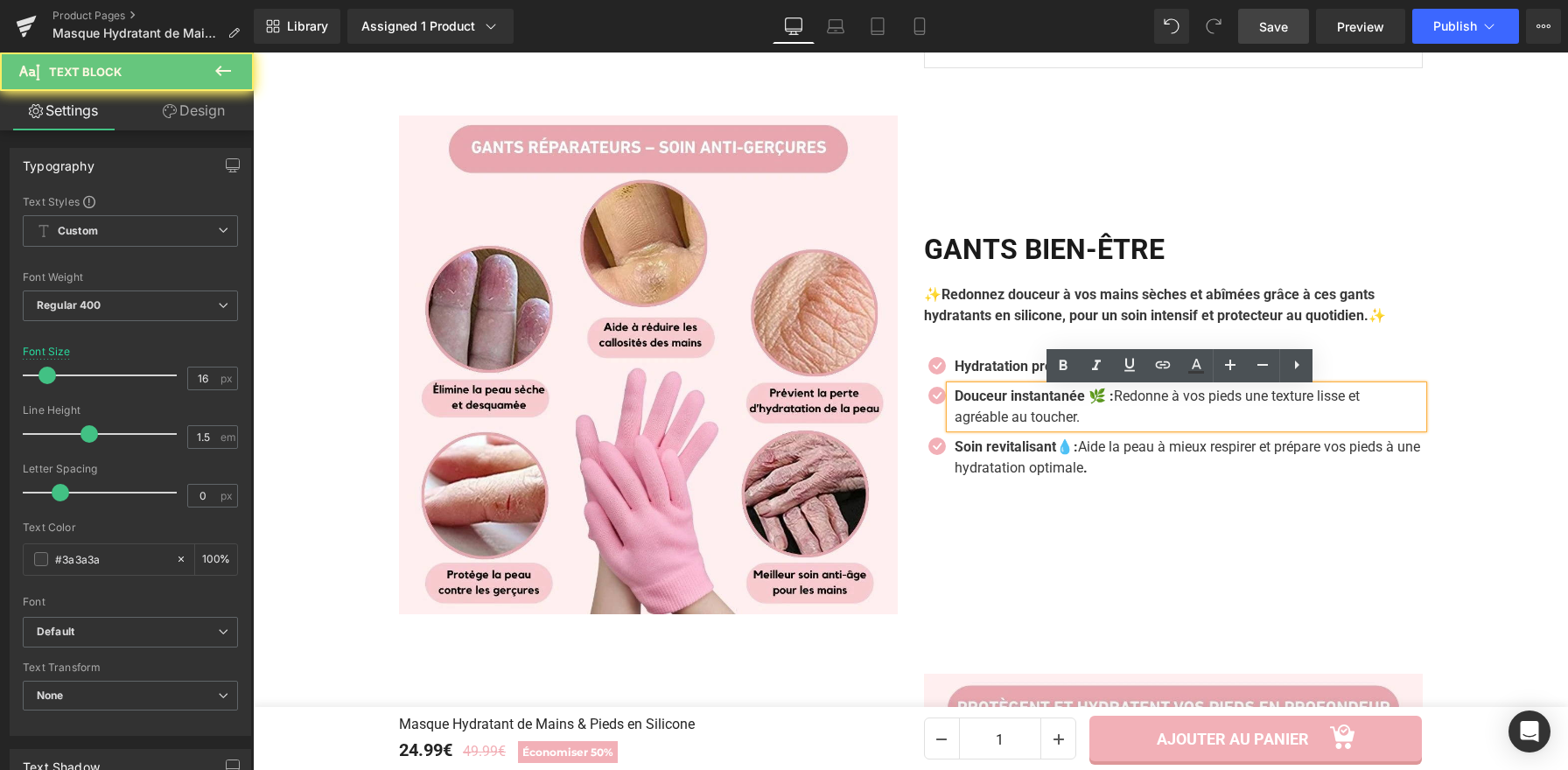
click at [1074, 422] on p "Douceur instantanée 🌿 : Redonne à vos pieds une texture lisse et agréable au to…" at bounding box center [1182, 407] width 456 height 42
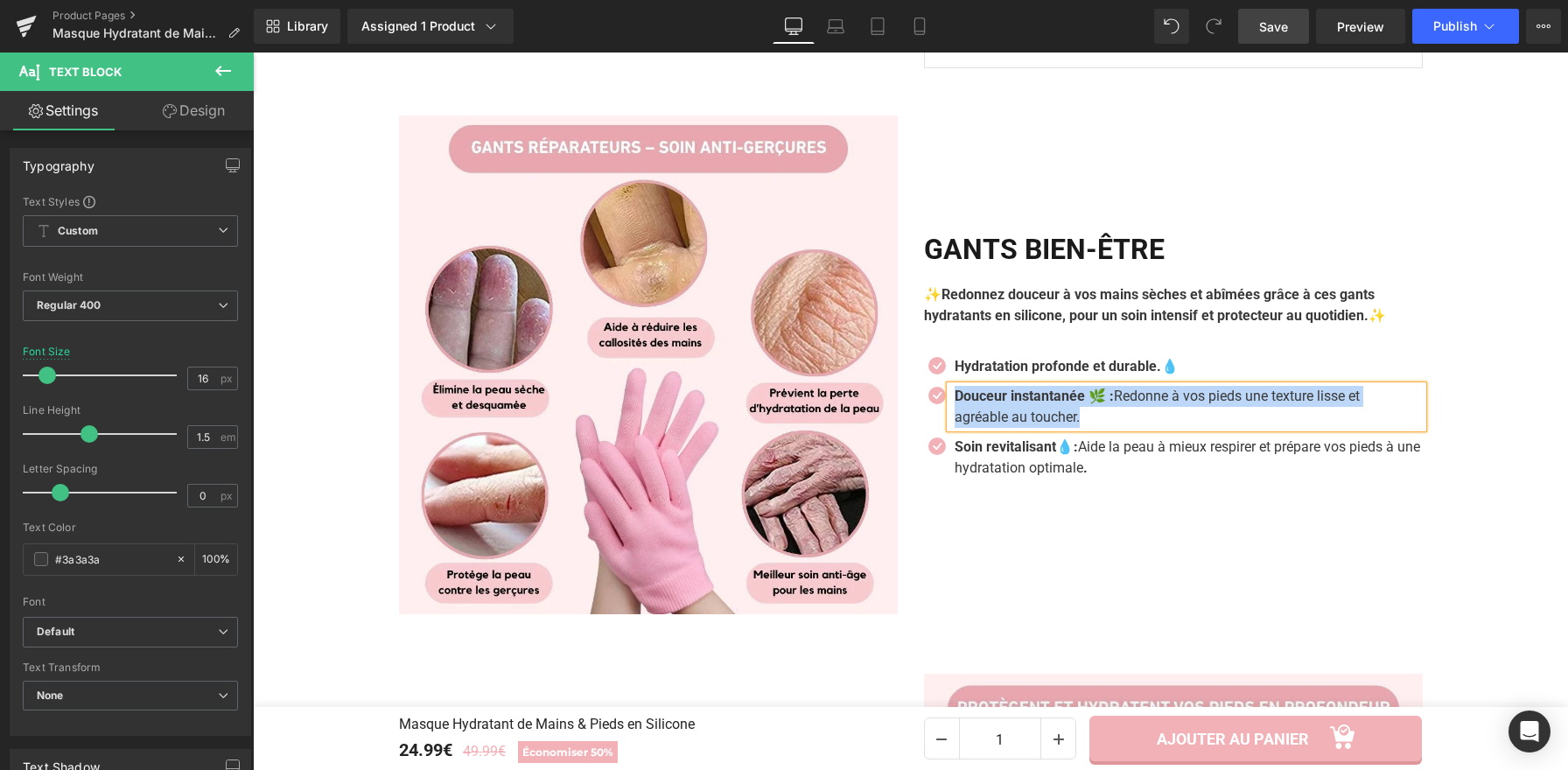
paste div
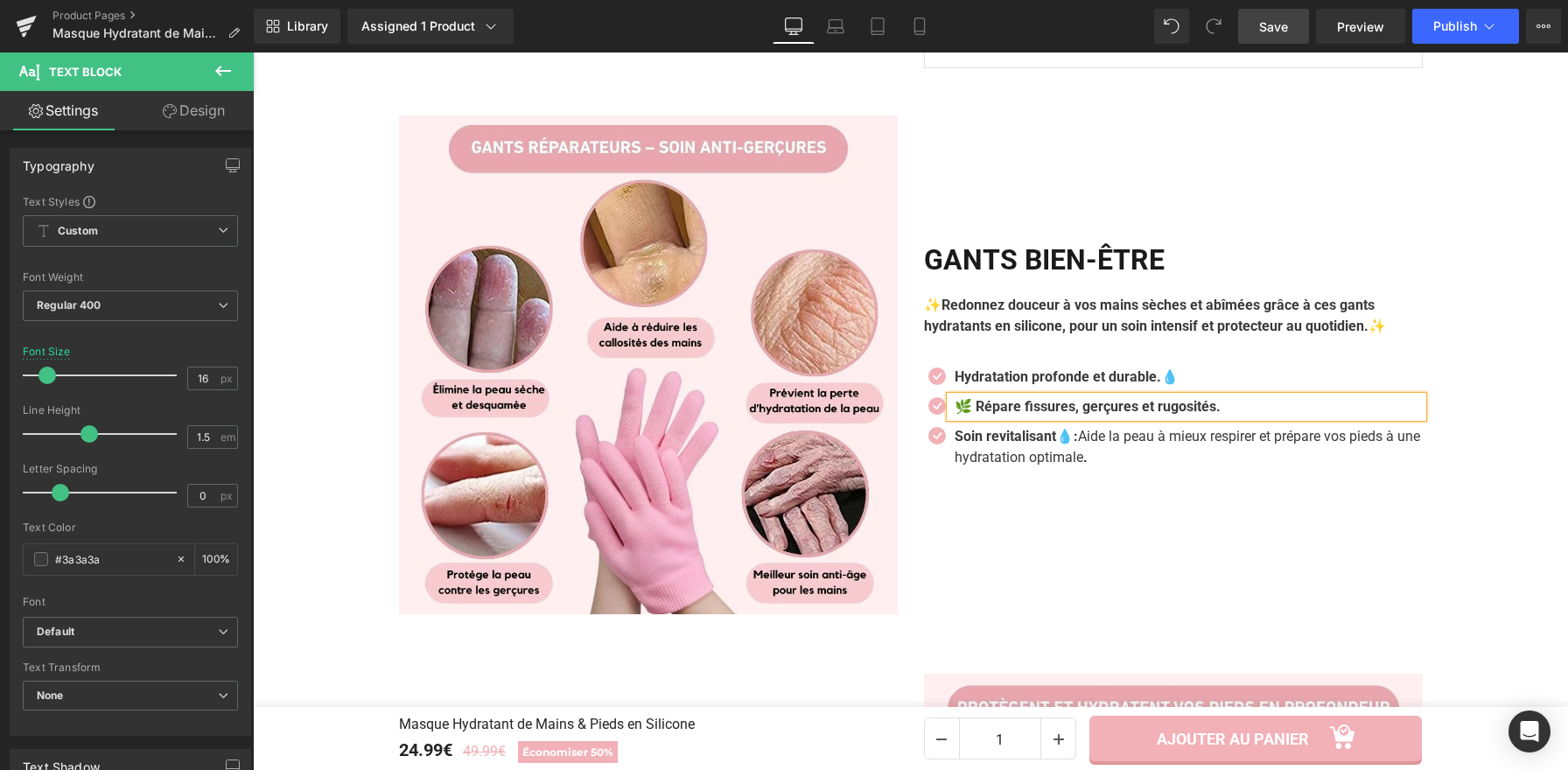
scroll to position [1493, 0]
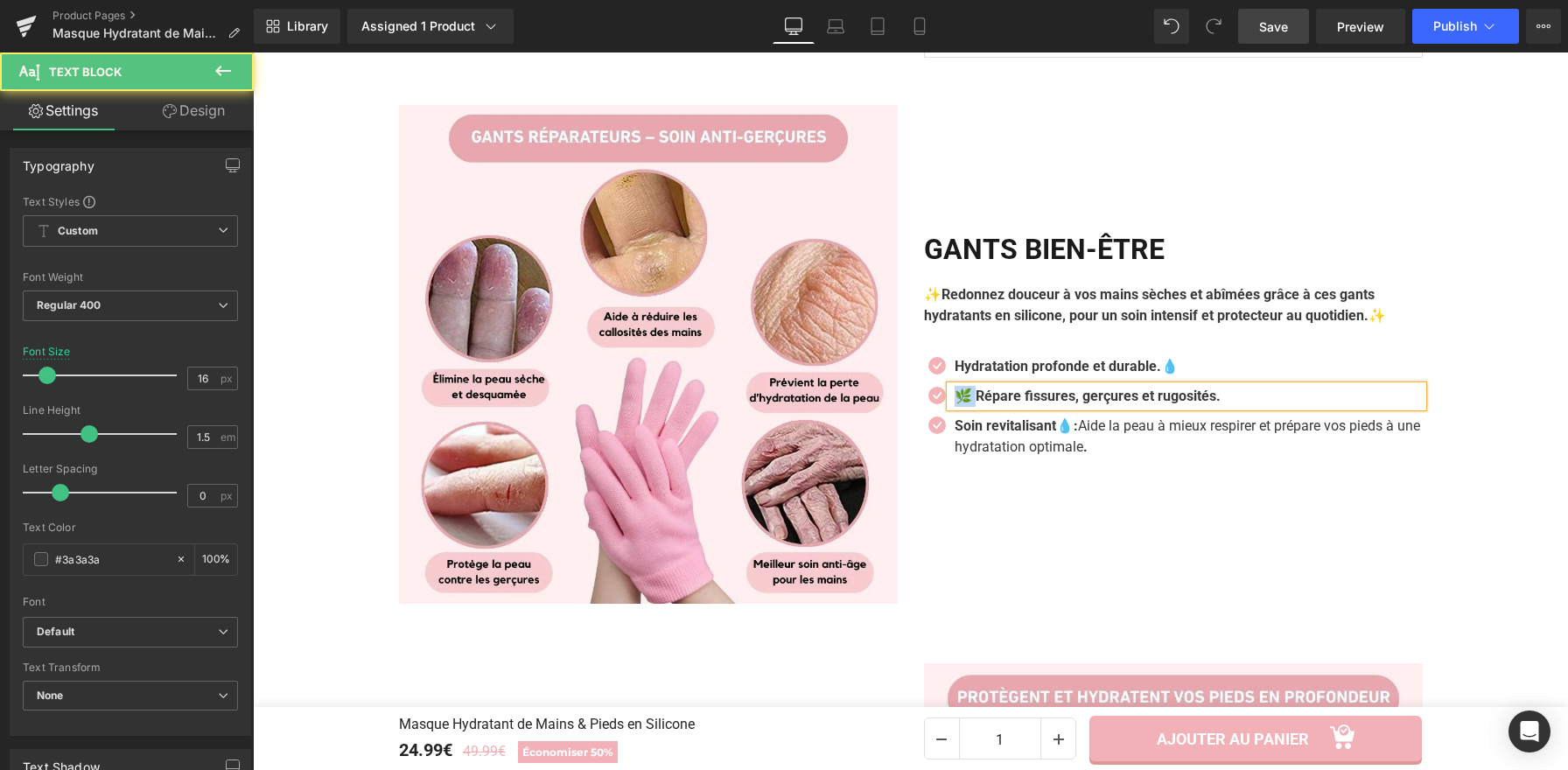
drag, startPoint x: 967, startPoint y: 400, endPoint x: 950, endPoint y: 400, distance: 17.0
click at [955, 400] on b "🌿 Répare fissures, gerçures et rugosités." at bounding box center [1088, 396] width 266 height 17
click at [1210, 401] on p "Répare fissures, gerçures et rugosités." at bounding box center [1182, 396] width 456 height 21
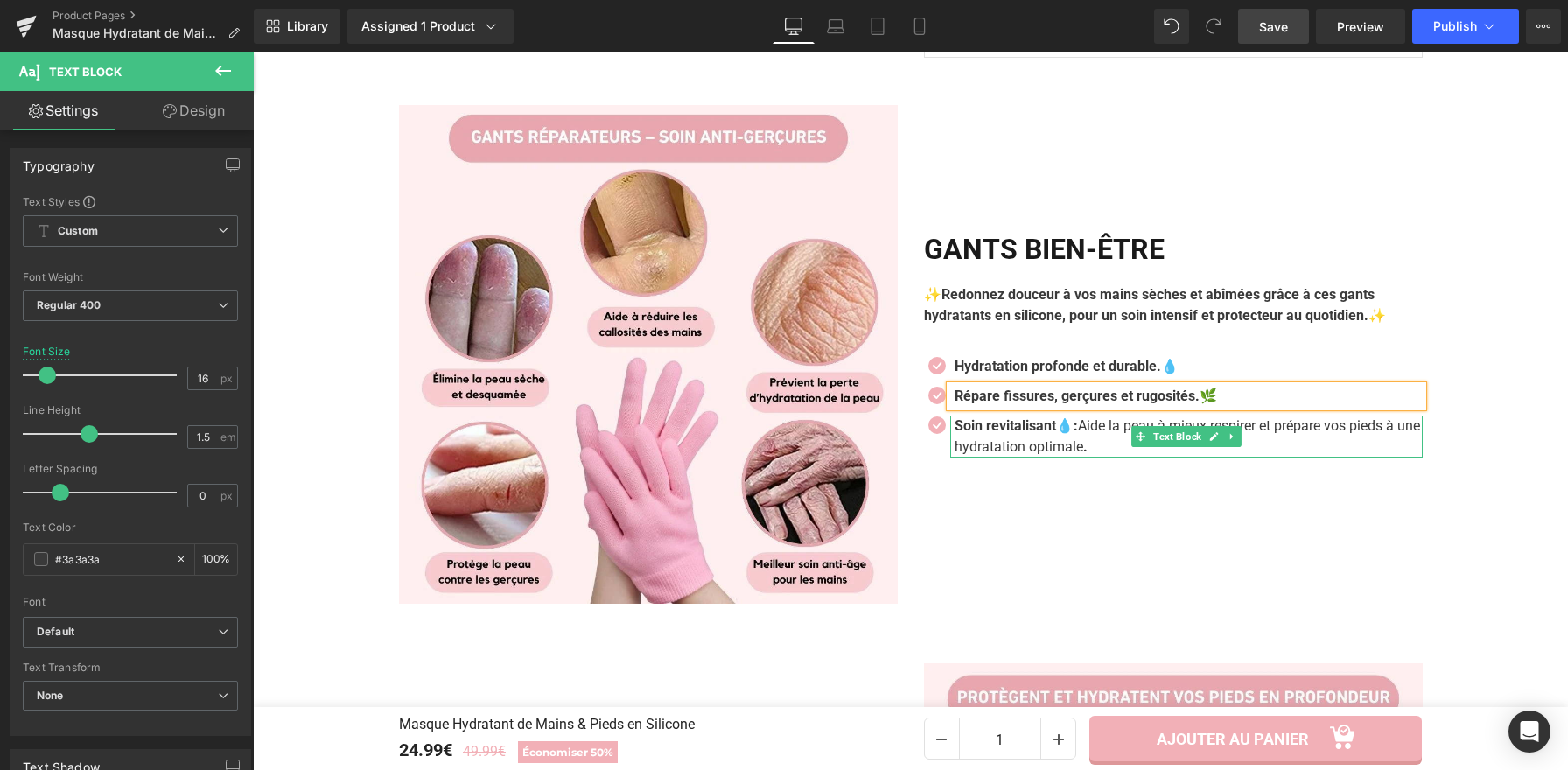
click at [1053, 434] on strong "Soin revitalisant💧:" at bounding box center [1016, 426] width 123 height 17
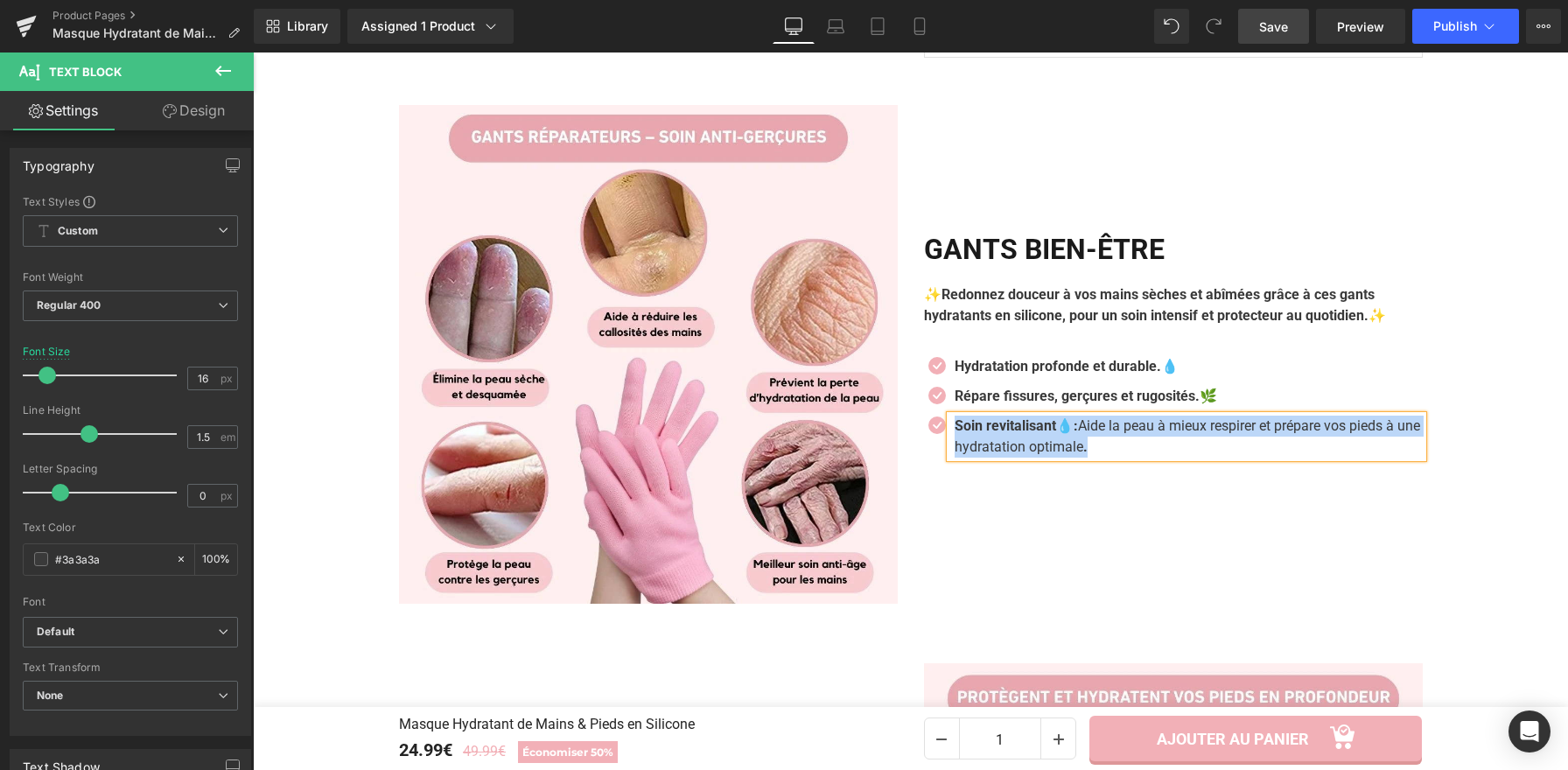
paste div
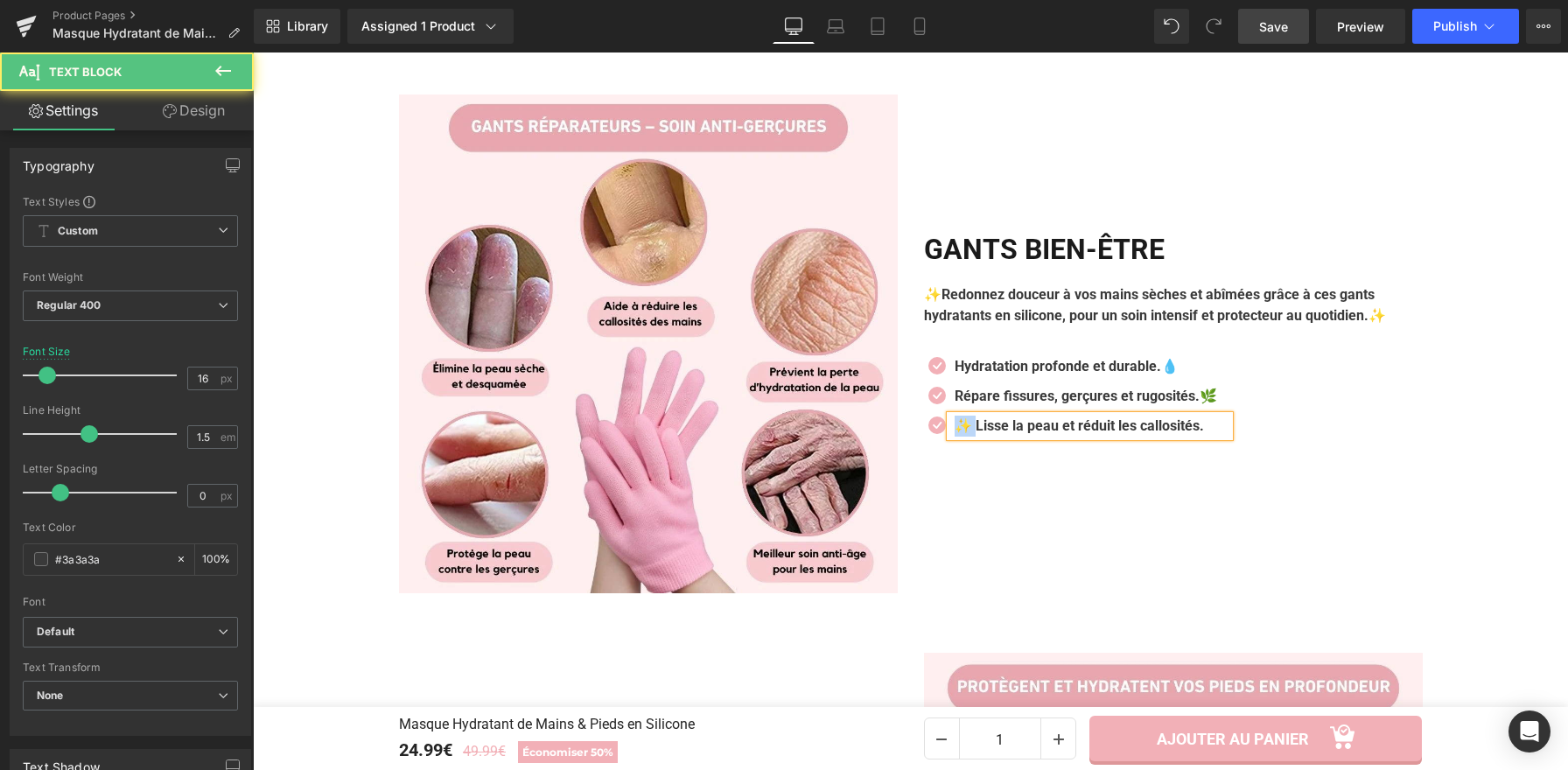
drag, startPoint x: 968, startPoint y: 429, endPoint x: 949, endPoint y: 429, distance: 19.0
click at [955, 429] on b "✨ Lisse la peau et réduit les callosités." at bounding box center [1080, 426] width 250 height 17
click at [1197, 431] on p "Lisse la peau et réduit les callosités." at bounding box center [1092, 426] width 274 height 21
click at [1058, 353] on div "Icon Hydratation profonde et durable.💧 Text Block Icon Text Block" at bounding box center [1172, 400] width 498 height 106
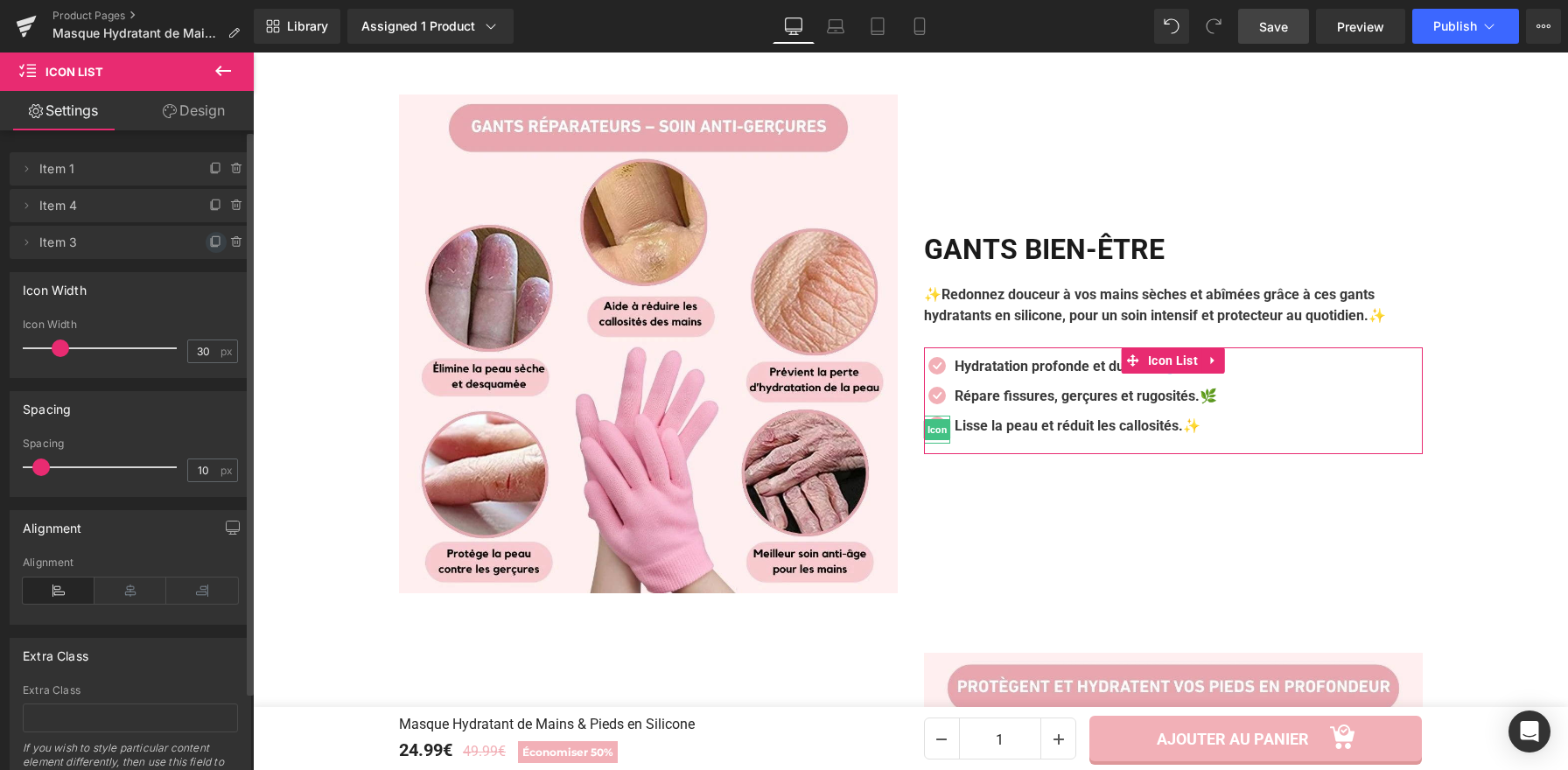
click at [209, 244] on icon at bounding box center [216, 241] width 14 height 14
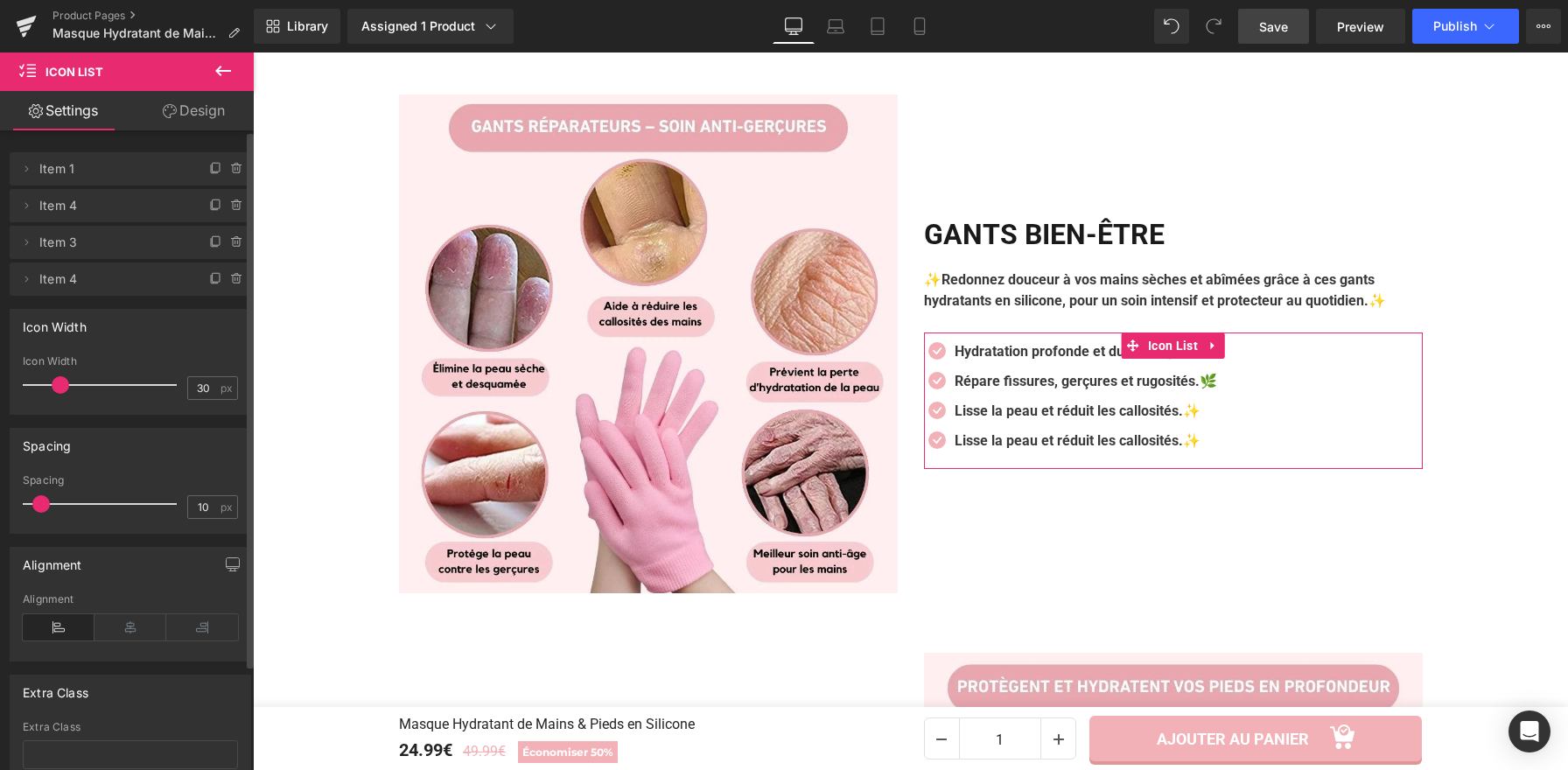
click at [209, 244] on icon at bounding box center [216, 241] width 14 height 14
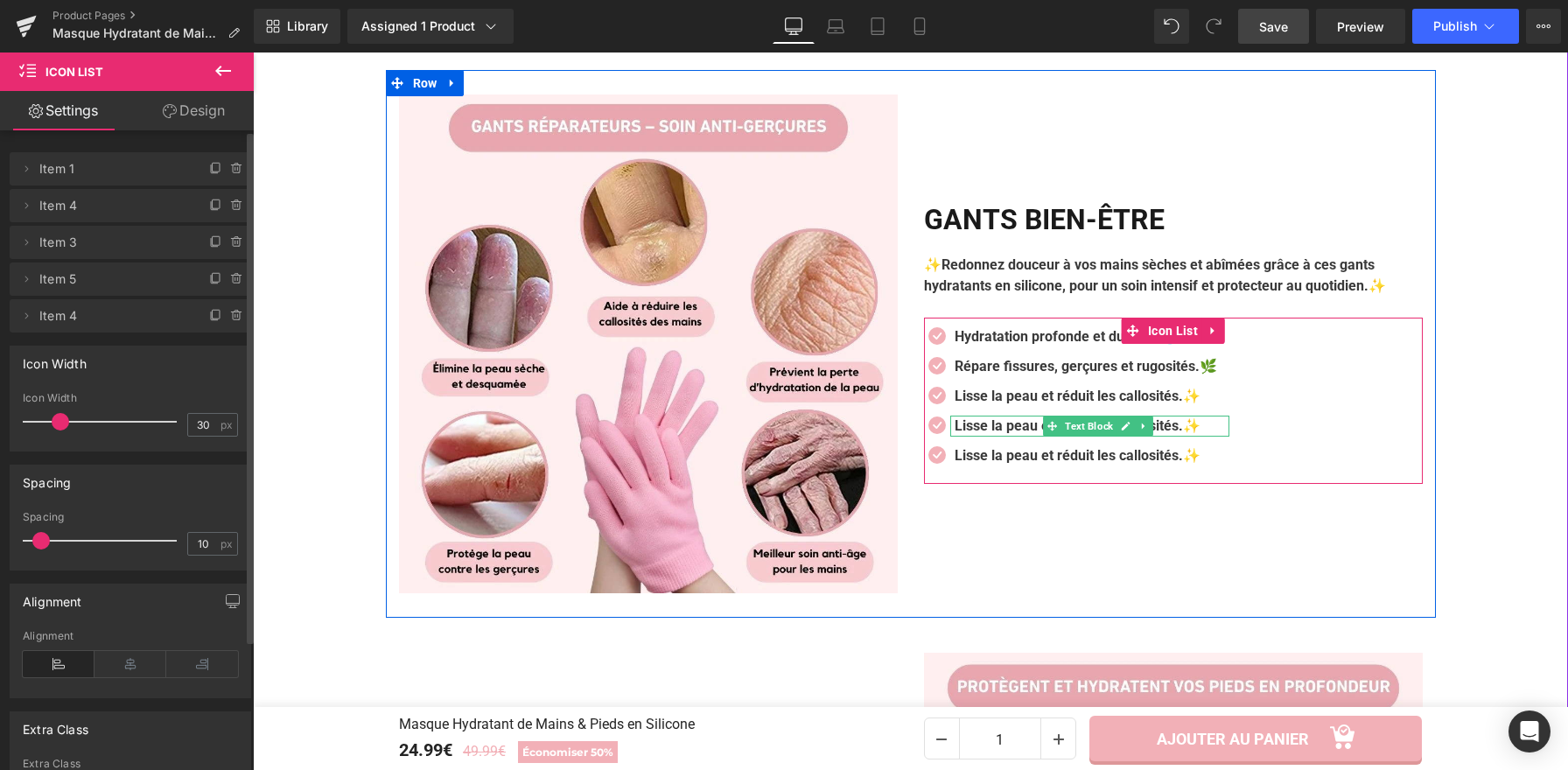
click at [1197, 429] on b "Lisse la peau et réduit les callosités.✨" at bounding box center [1078, 426] width 246 height 17
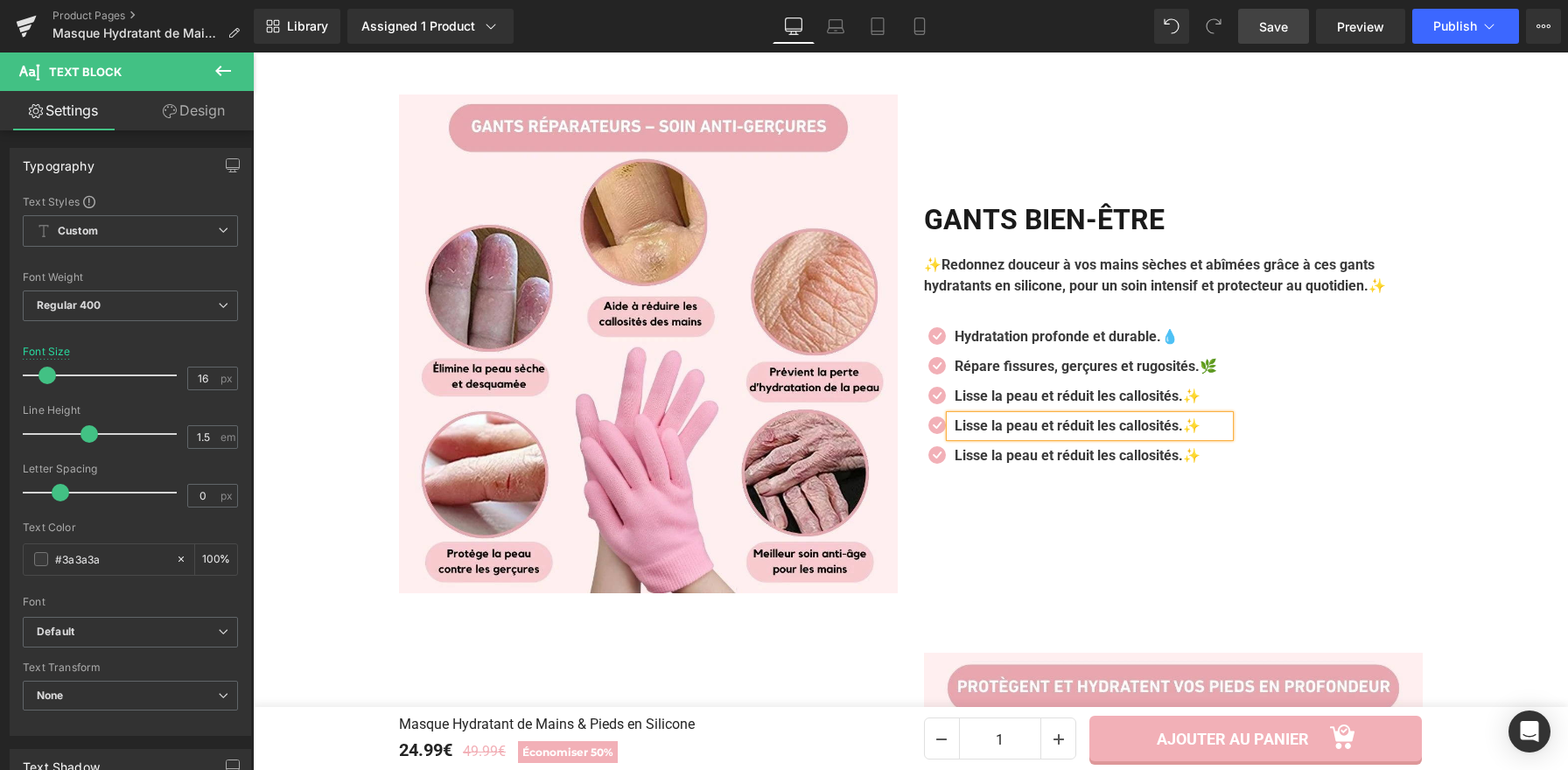
paste div
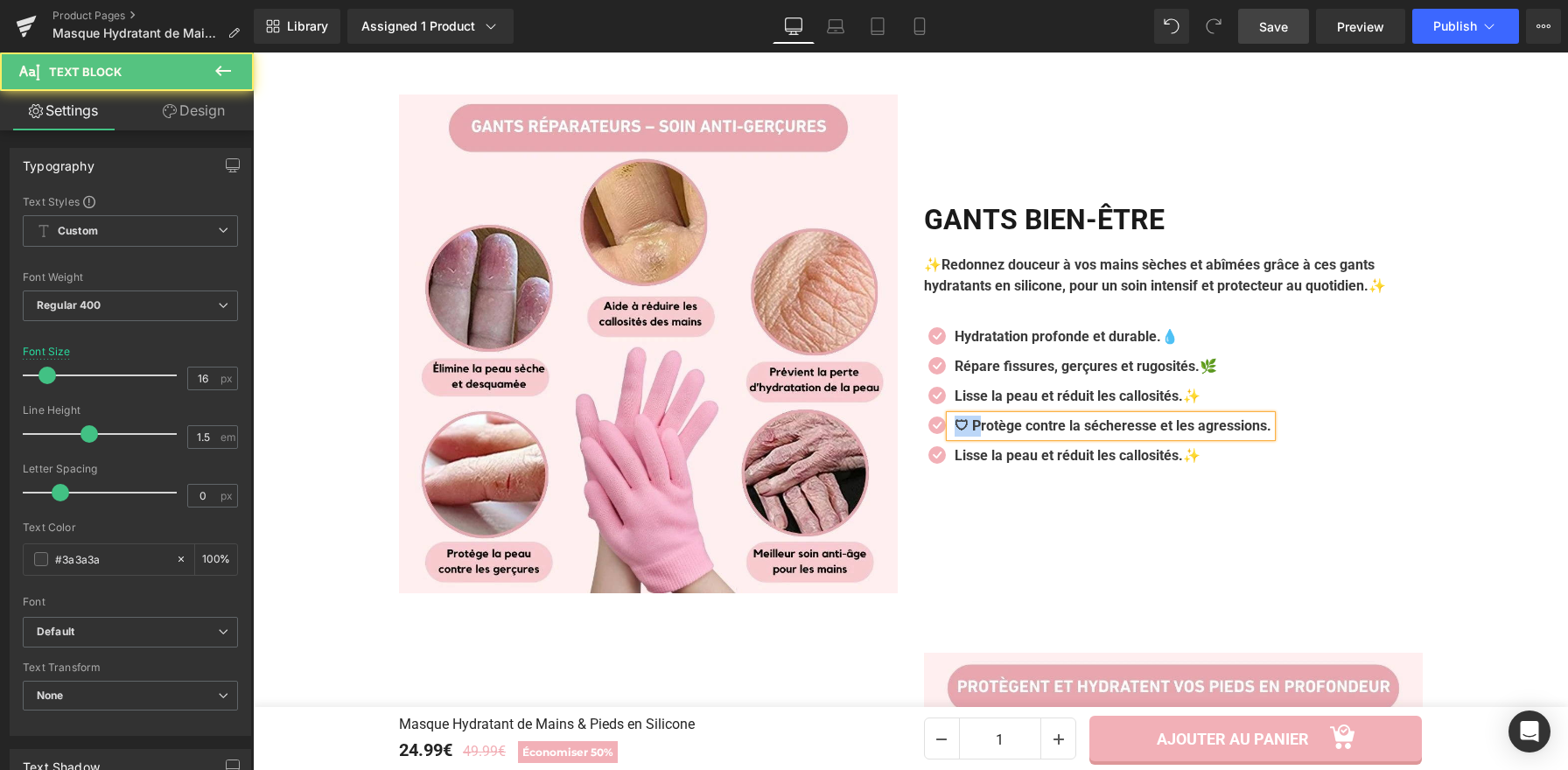
drag, startPoint x: 972, startPoint y: 425, endPoint x: 952, endPoint y: 424, distance: 20.0
click at [955, 424] on b "🛡 Protège contre la sécheresse et les agressions." at bounding box center [1113, 426] width 317 height 17
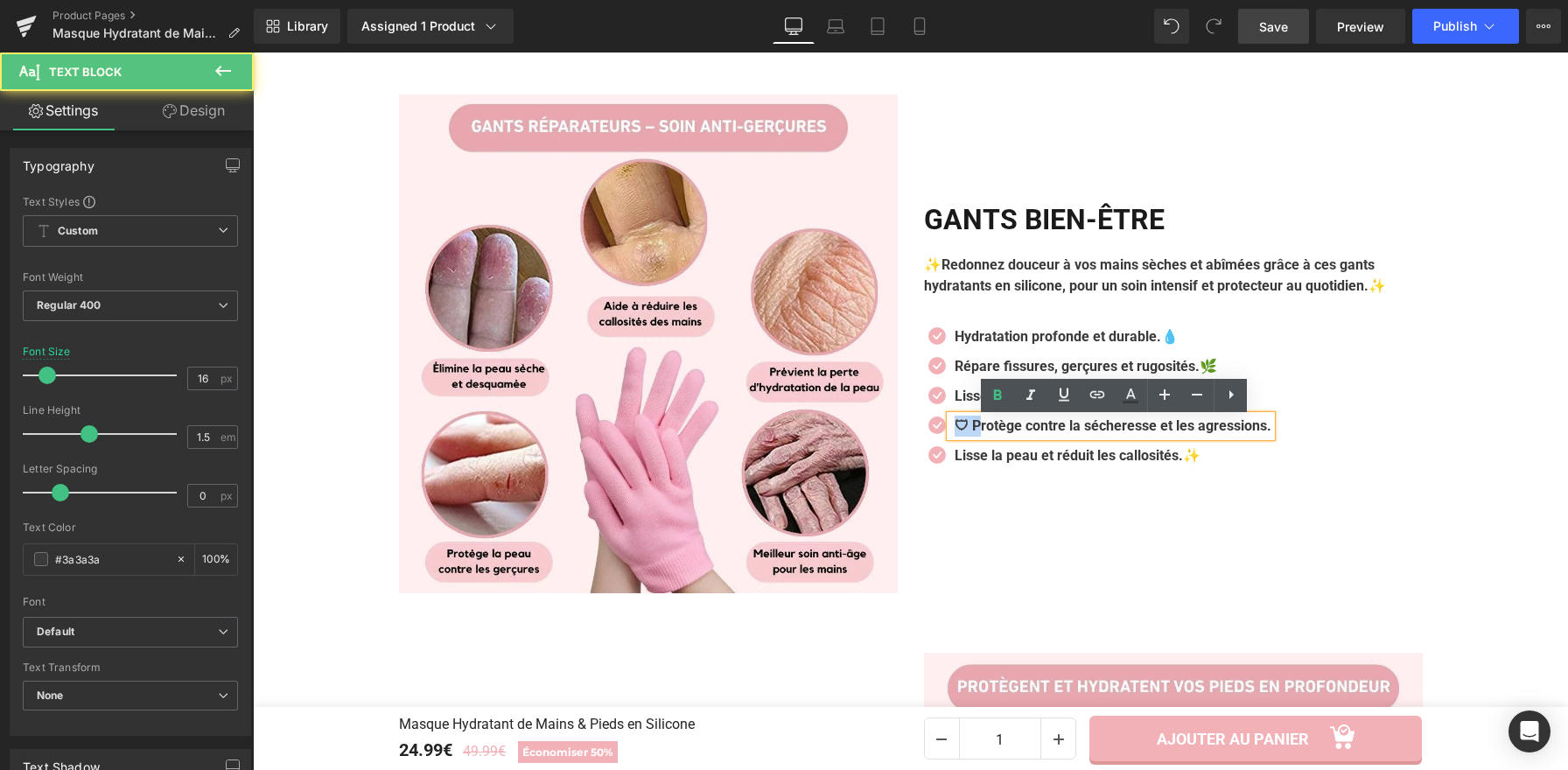
click at [971, 434] on b "🛡 Protège contre la sécheresse et les agressions." at bounding box center [1113, 426] width 317 height 17
drag, startPoint x: 969, startPoint y: 433, endPoint x: 955, endPoint y: 431, distance: 14.1
click at [955, 431] on b "🛡 Protège contre la sécheresse et les agressions." at bounding box center [1113, 426] width 317 height 17
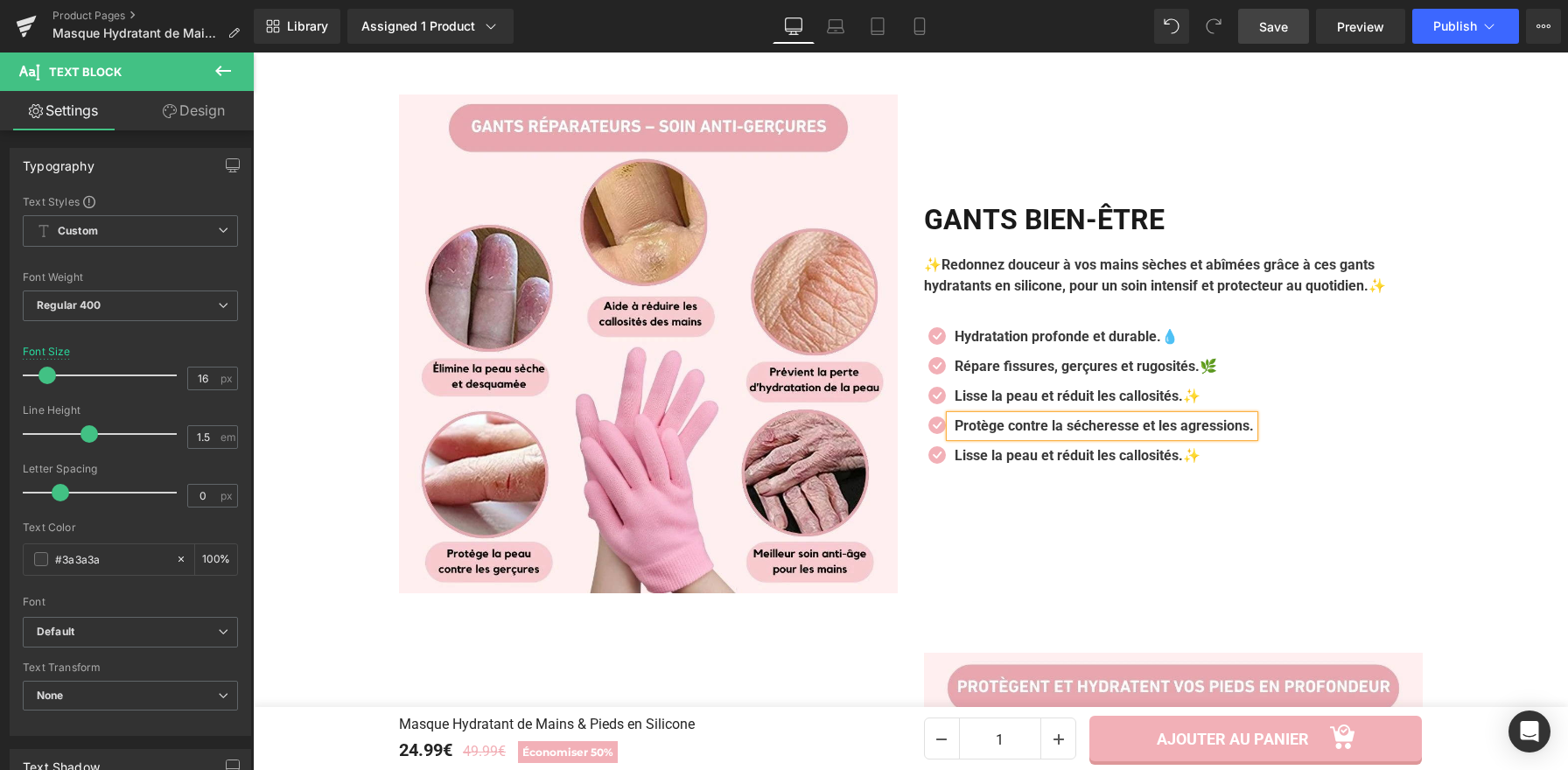
click at [1254, 434] on div "Protège contre la sécheresse et les agressions." at bounding box center [1102, 426] width 304 height 21
click at [1084, 459] on span "Text Block" at bounding box center [1112, 455] width 55 height 21
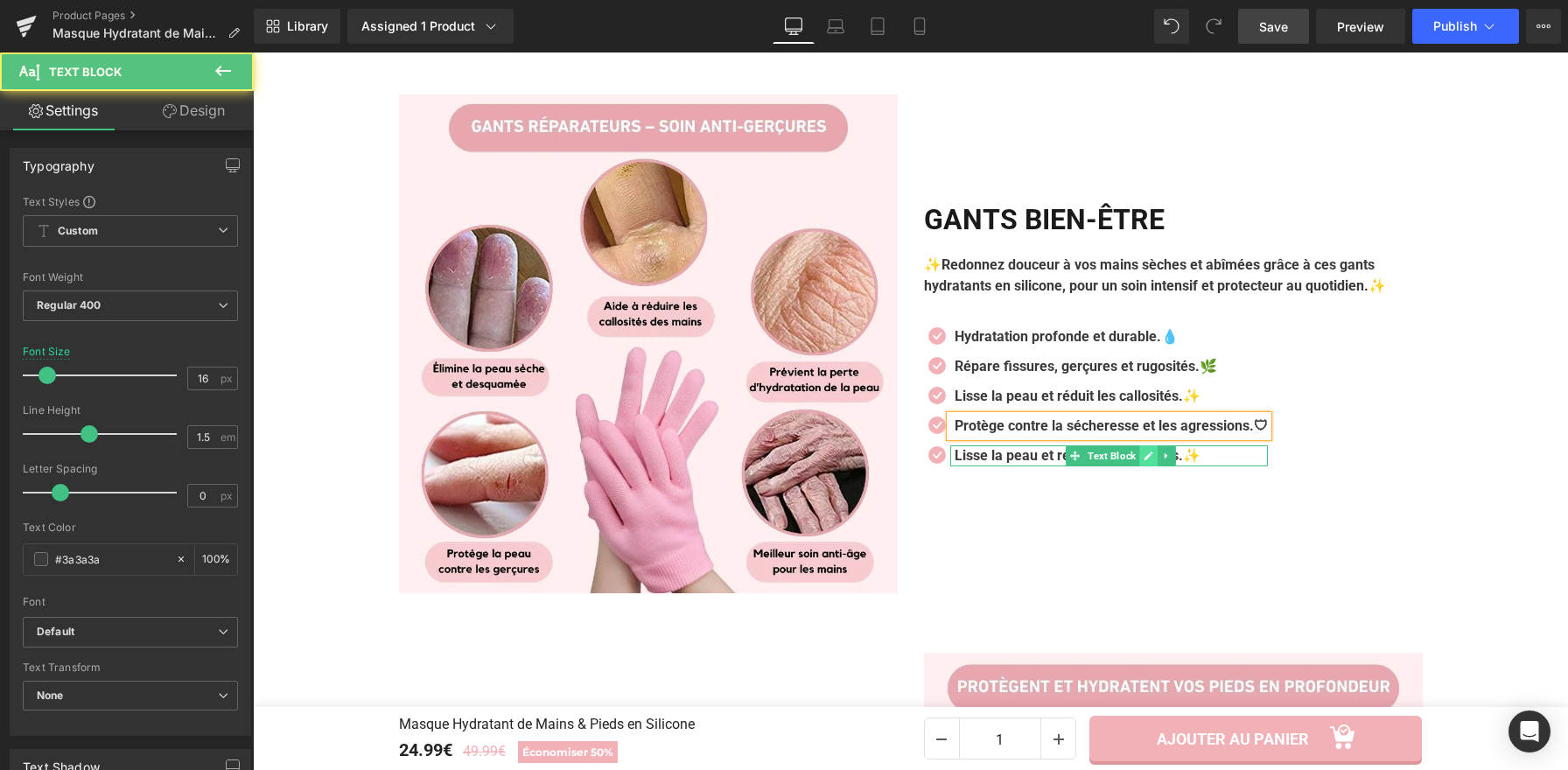
click at [1143, 464] on link at bounding box center [1148, 455] width 18 height 21
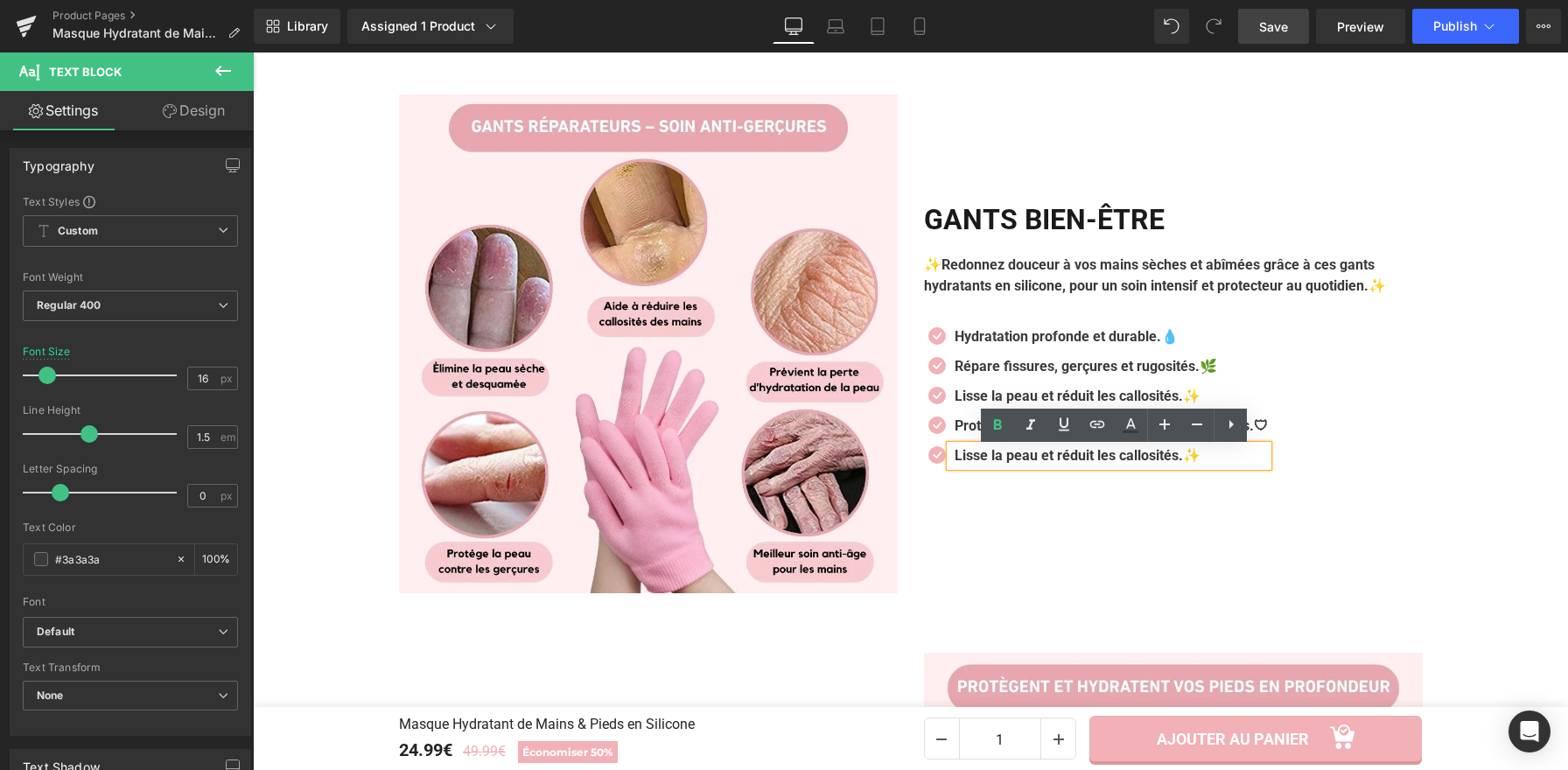
click at [1143, 463] on b "Lisse la peau et réduit les callosités.✨" at bounding box center [1078, 455] width 246 height 17
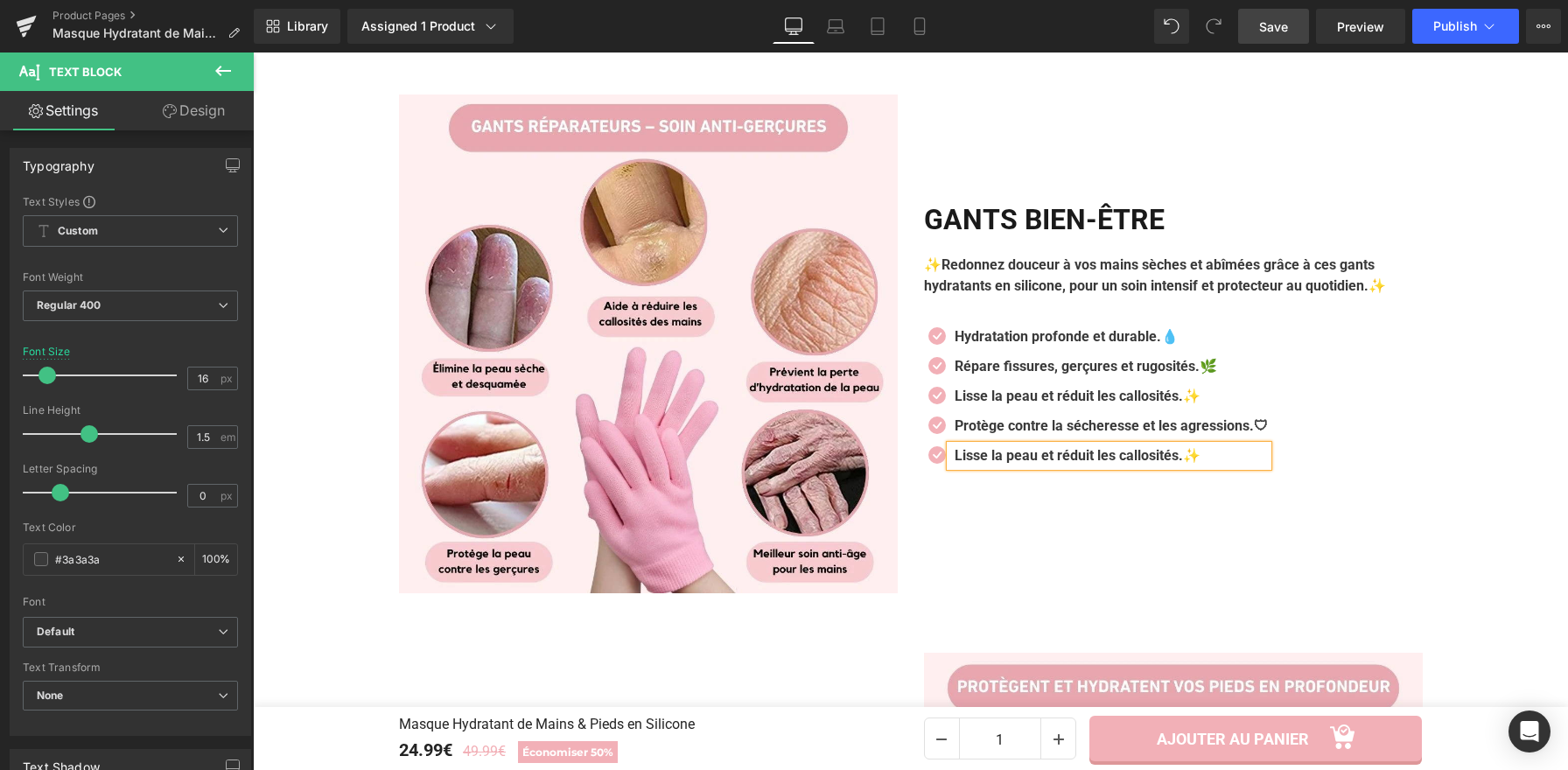
paste div
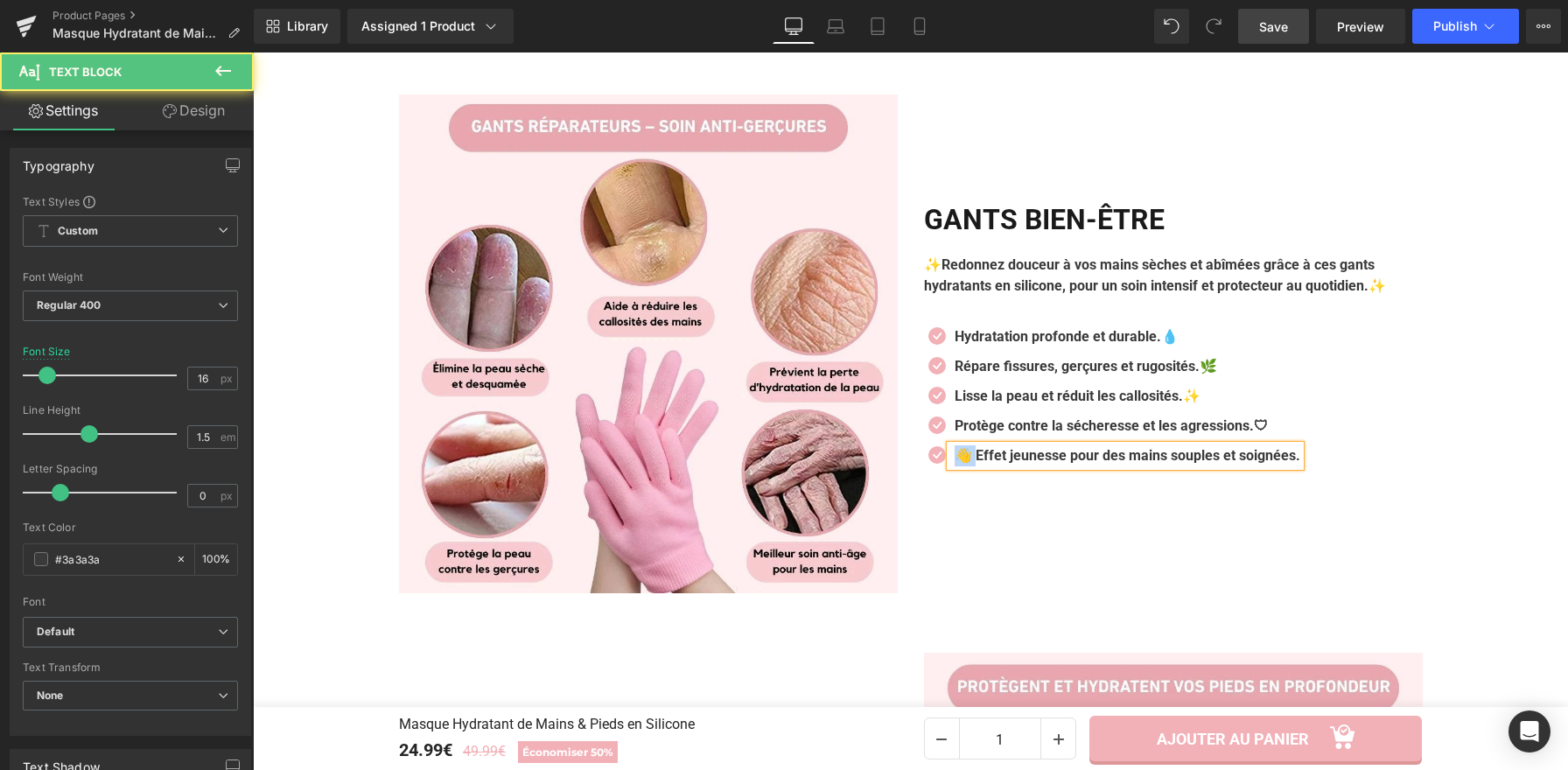
drag, startPoint x: 969, startPoint y: 460, endPoint x: 949, endPoint y: 459, distance: 20.0
click at [955, 459] on b "👋 Effet jeunesse pour des mains souples et soignées." at bounding box center [1127, 455] width 345 height 17
click at [1279, 466] on div "Effet jeunesse pour des mains souples et soignées." at bounding box center [1114, 455] width 329 height 21
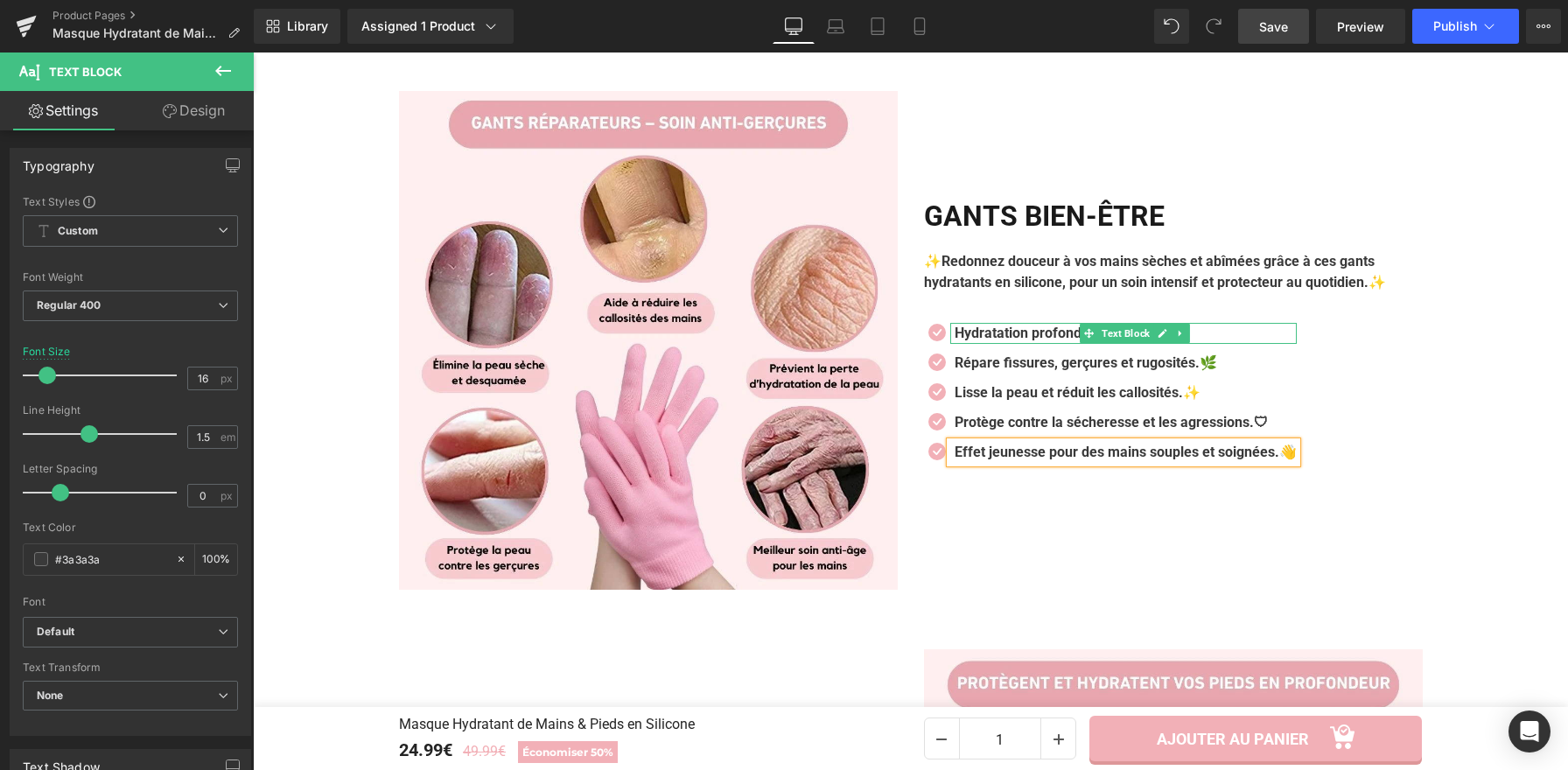
click at [986, 333] on b "Hydratation profonde et durable.💧" at bounding box center [1067, 333] width 224 height 17
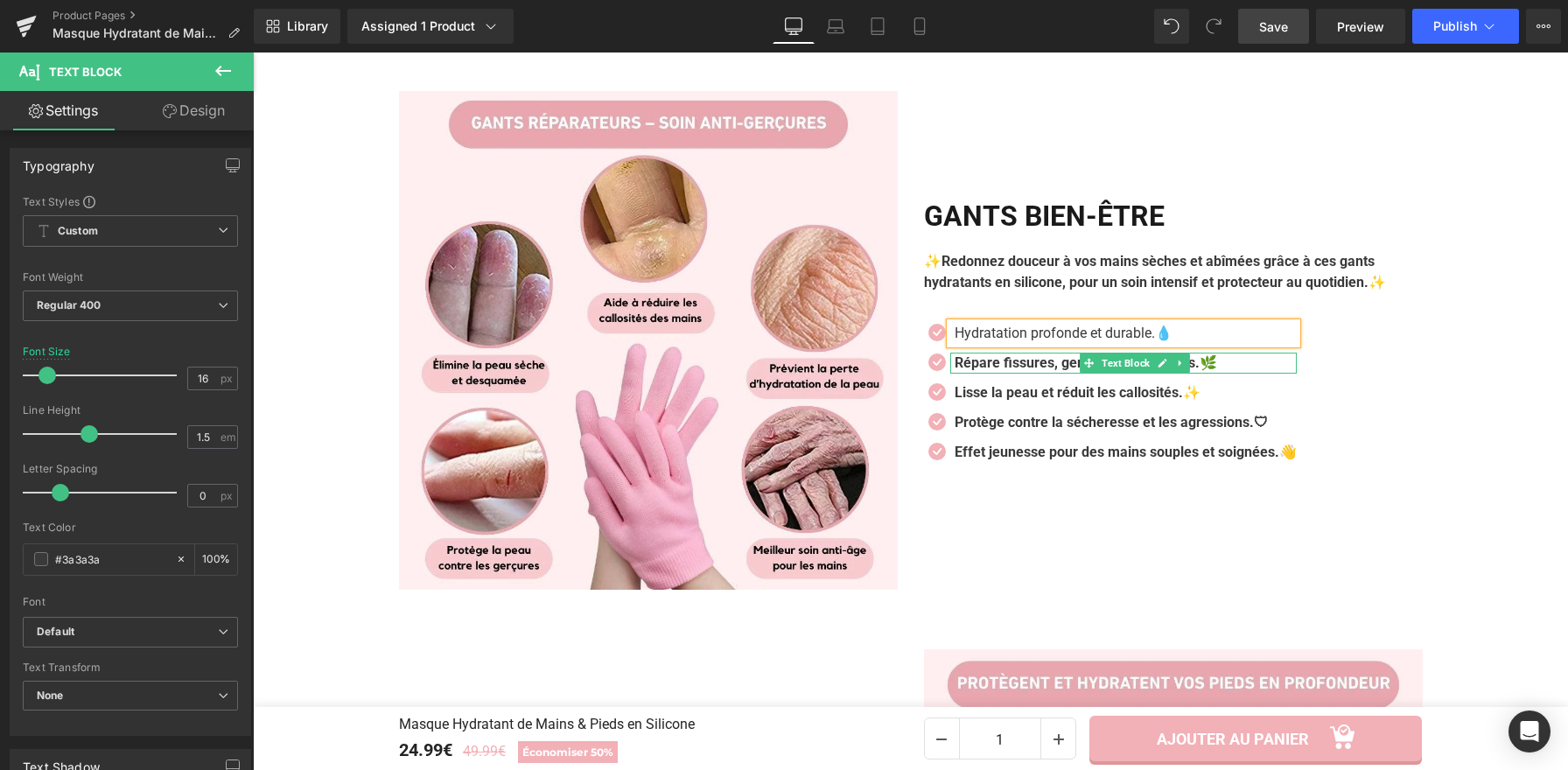
click at [1004, 363] on b "Répare fissures, gerçures et rugosités.🌿" at bounding box center [1086, 363] width 263 height 17
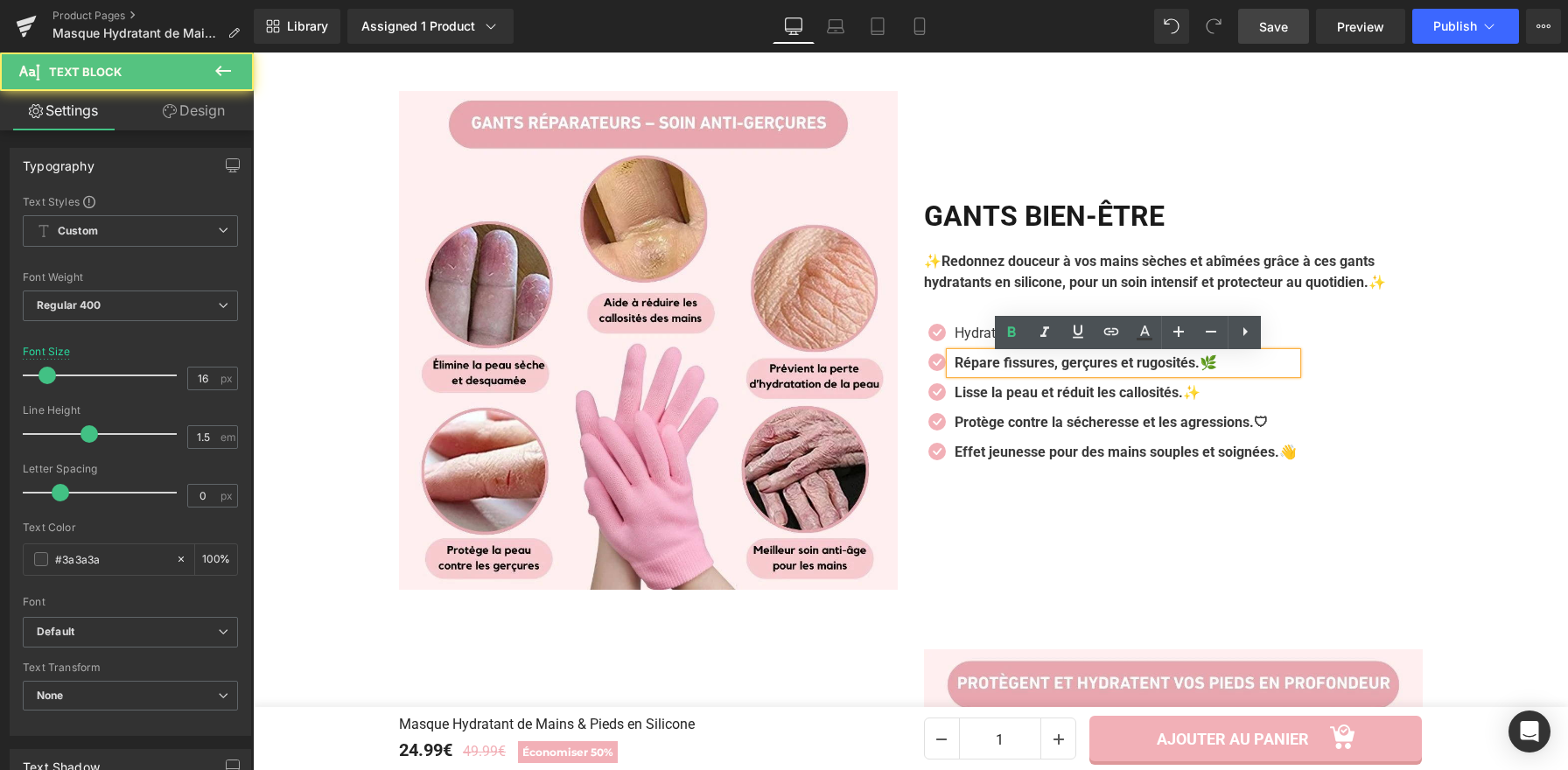
click at [1004, 363] on b "Répare fissures, gerçures et rugosités.🌿" at bounding box center [1086, 363] width 263 height 17
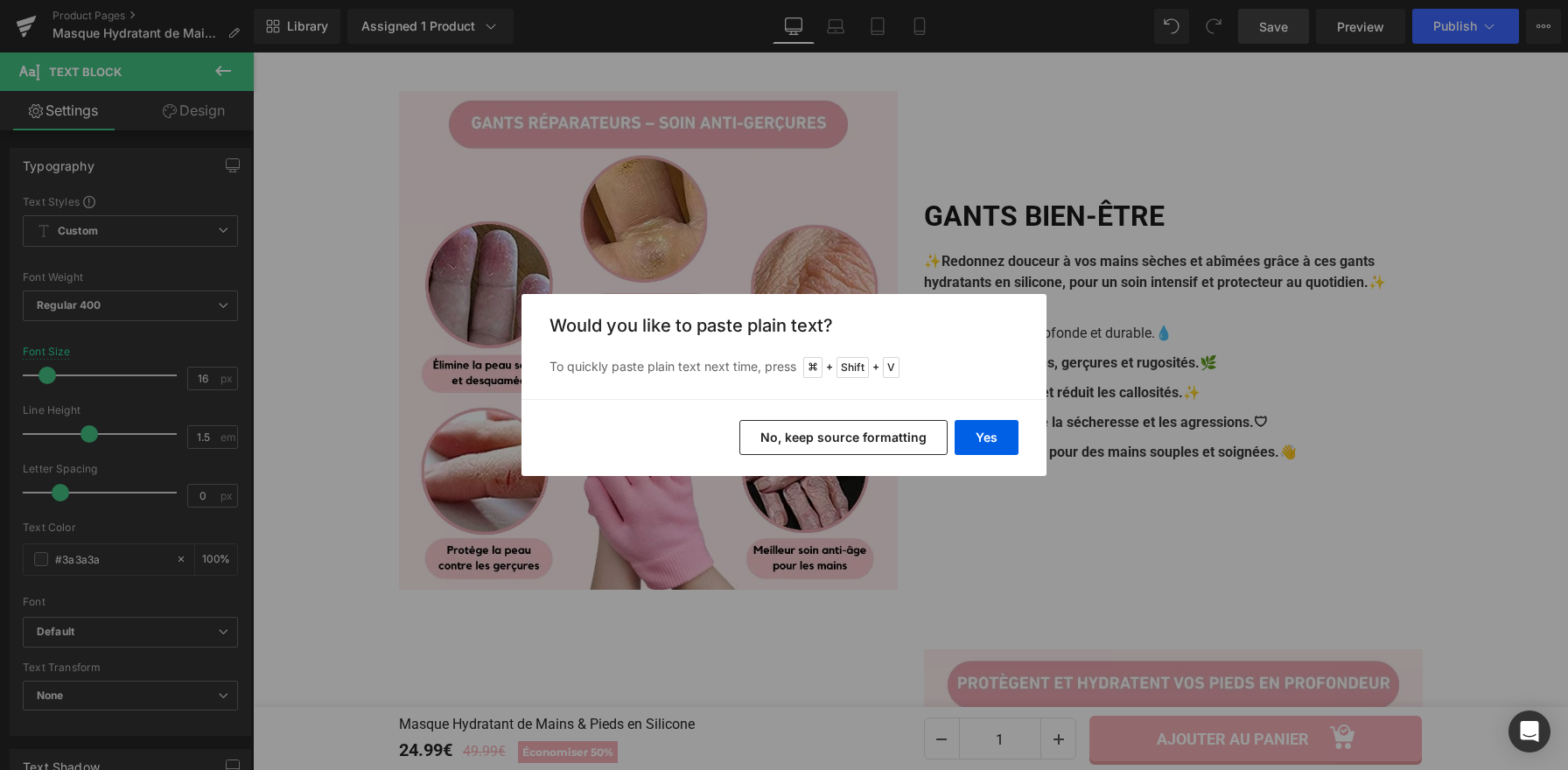
click at [901, 444] on button "No, keep source formatting" at bounding box center [843, 437] width 208 height 35
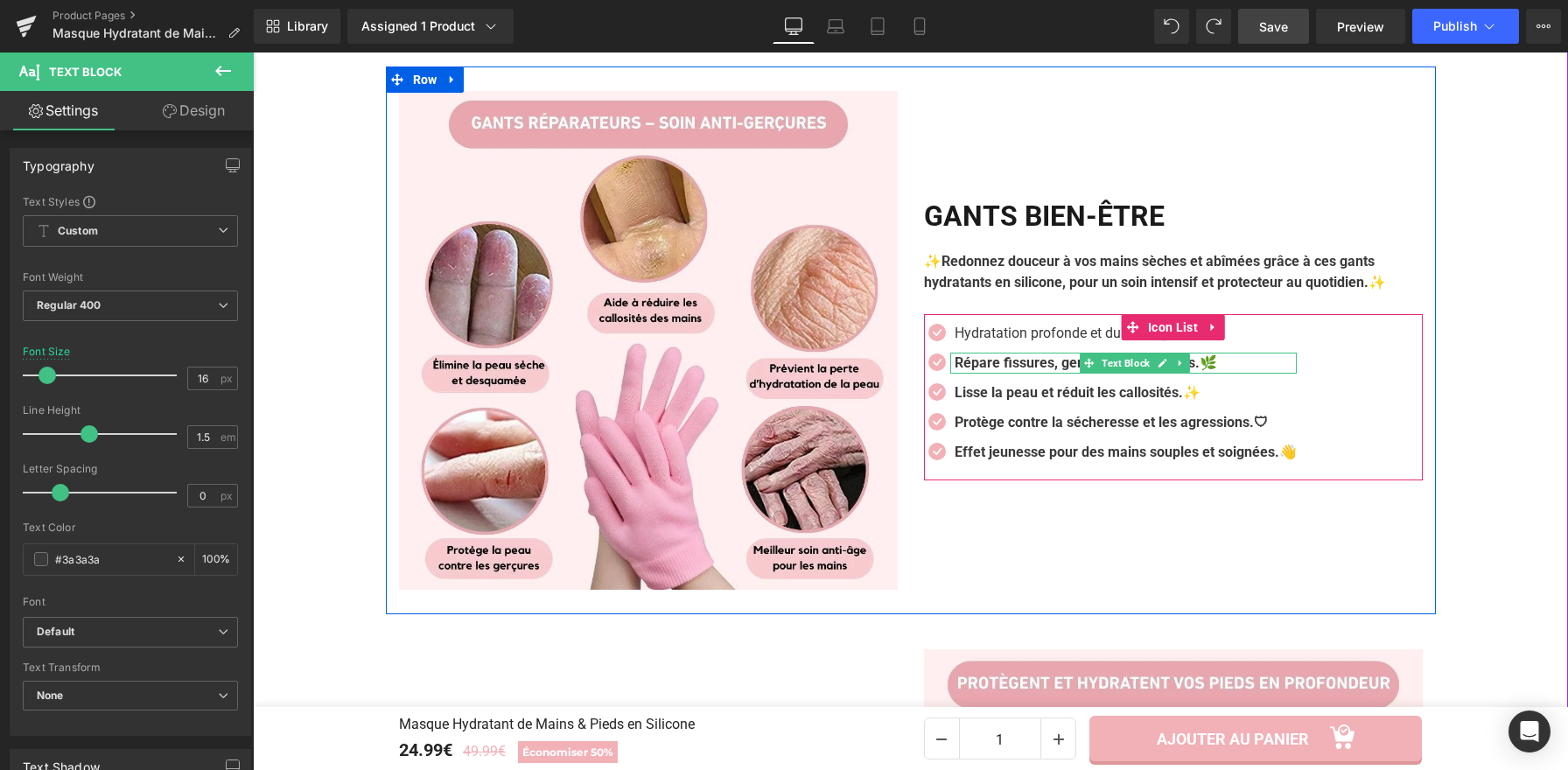
click at [1040, 363] on b "Répare fissures, gerçures et rugosités.🌿" at bounding box center [1086, 363] width 263 height 17
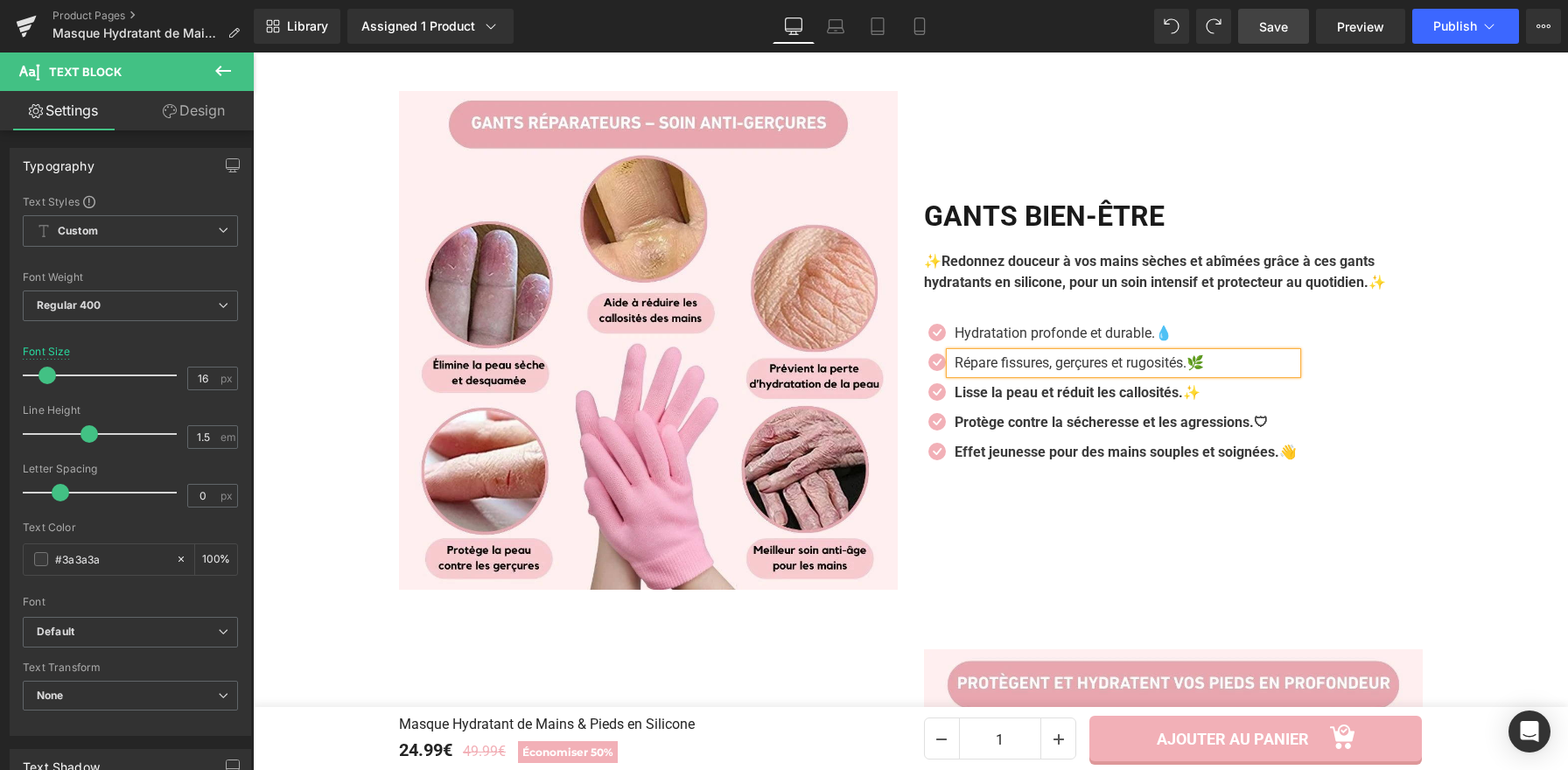
click at [1069, 400] on b "Lisse la peau et réduit les callosités.✨" at bounding box center [1078, 392] width 246 height 17
click at [1060, 419] on b "Protège contre la sécheresse et les agressions.🛡" at bounding box center [1111, 422] width 313 height 17
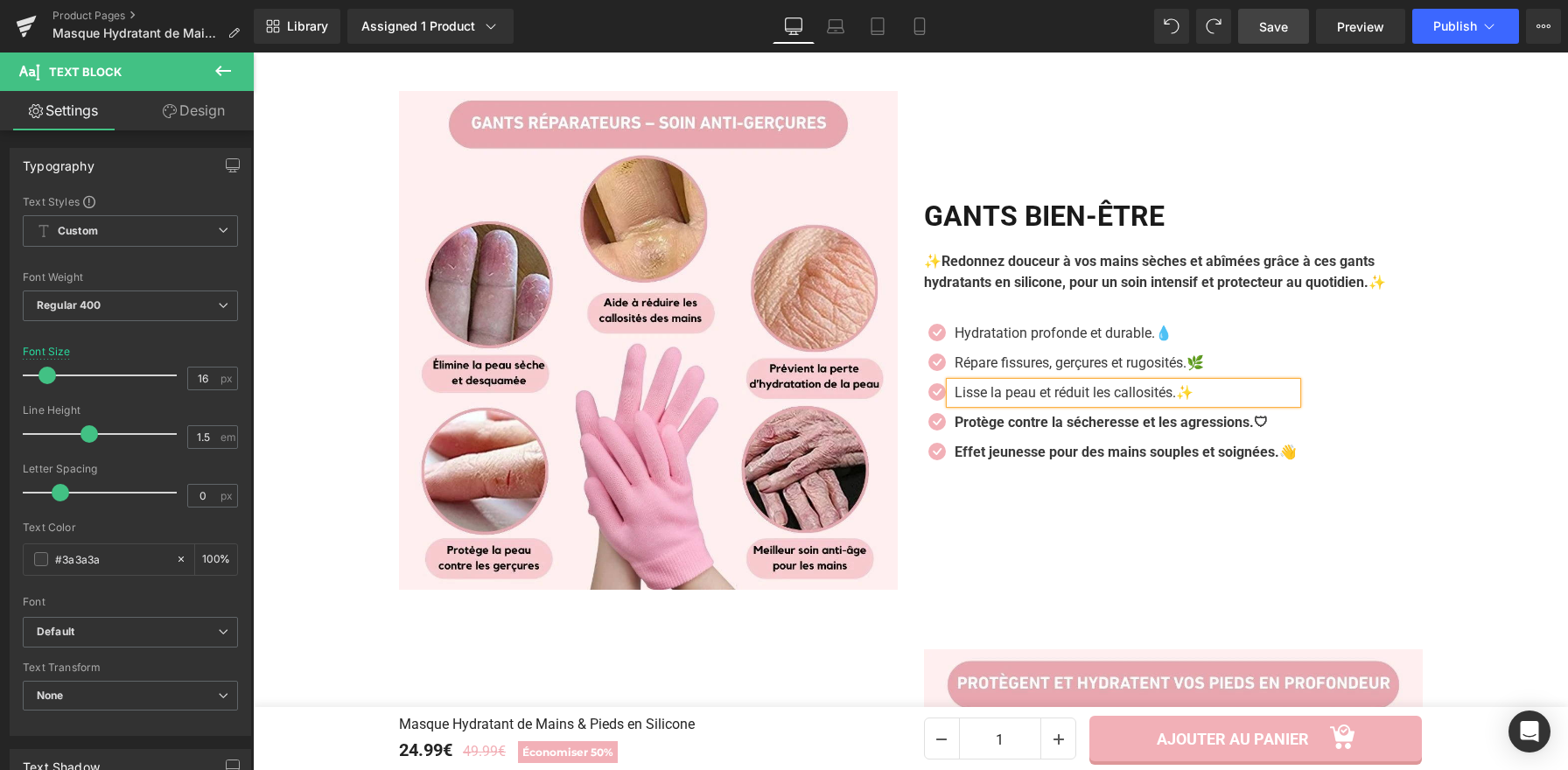
click at [1060, 419] on b "Protège contre la sécheresse et les agressions.🛡" at bounding box center [1111, 422] width 313 height 17
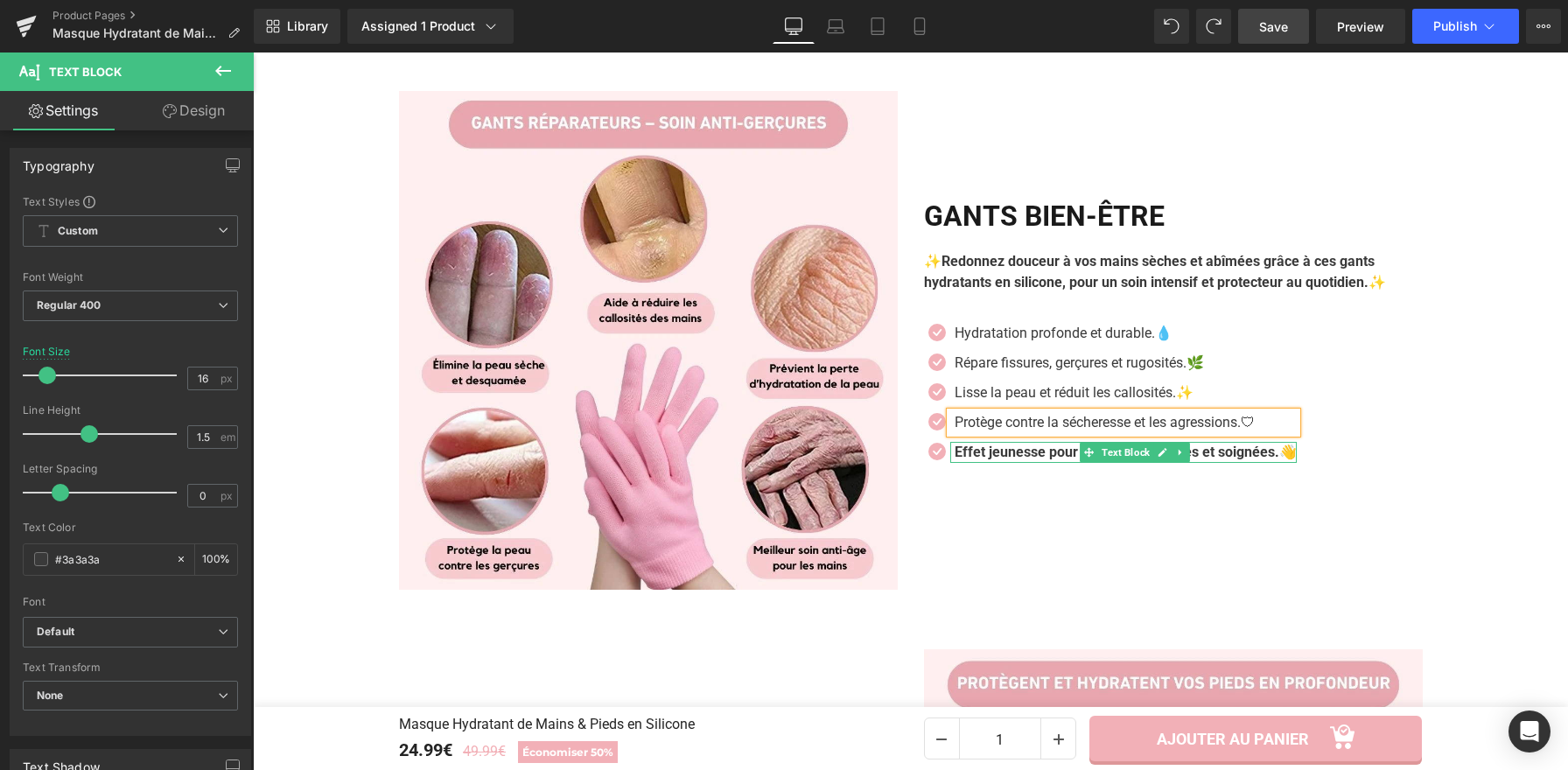
click at [1035, 452] on b "Effet jeunesse pour des mains souples et soignées.👋" at bounding box center [1126, 452] width 342 height 17
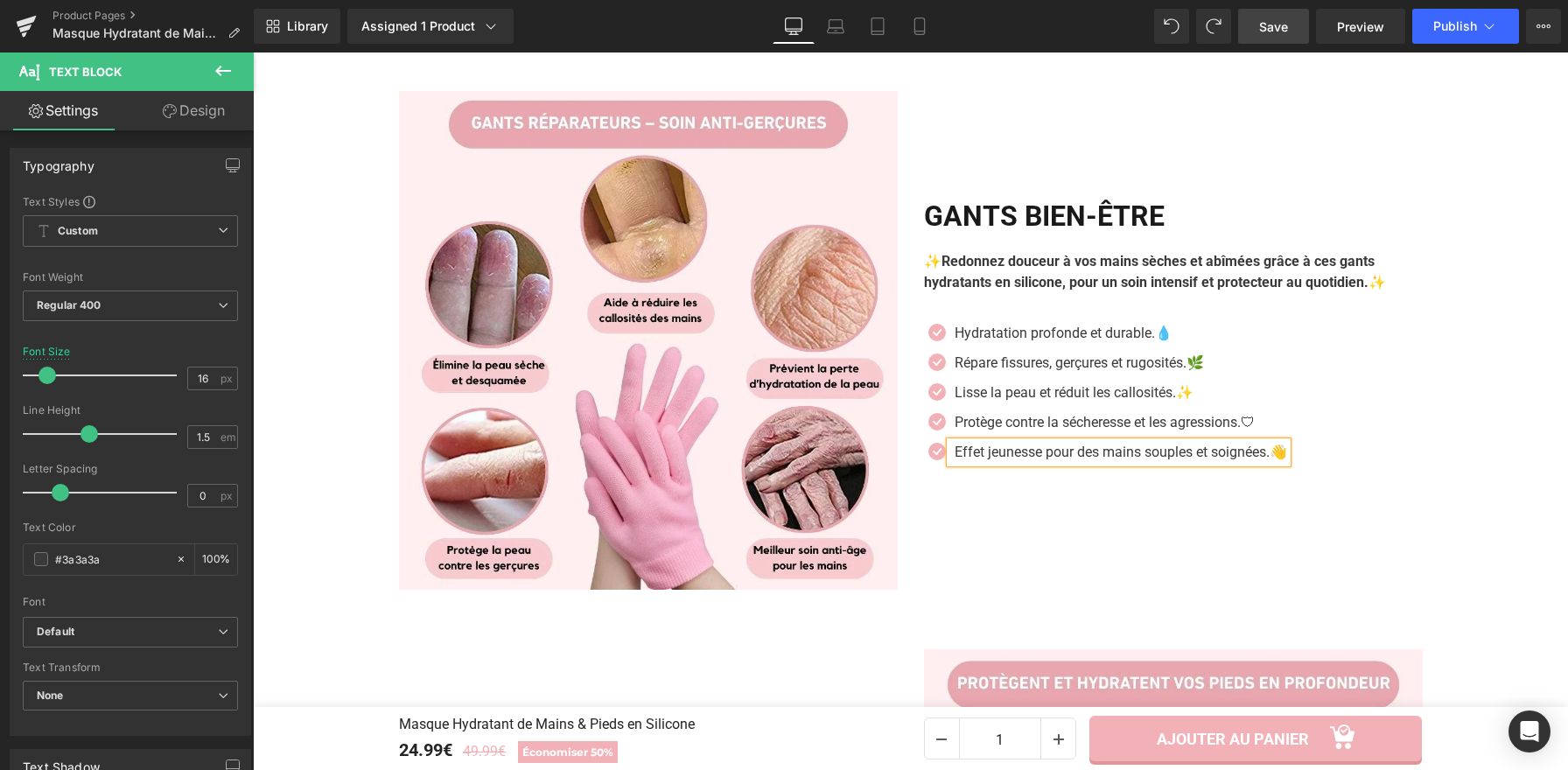
click at [1406, 530] on div "GANTS BIEN-ÊTRE Heading ✨Redonnez douceur à vos mains sèches et abîmées grâce à…" at bounding box center [1173, 340] width 525 height 498
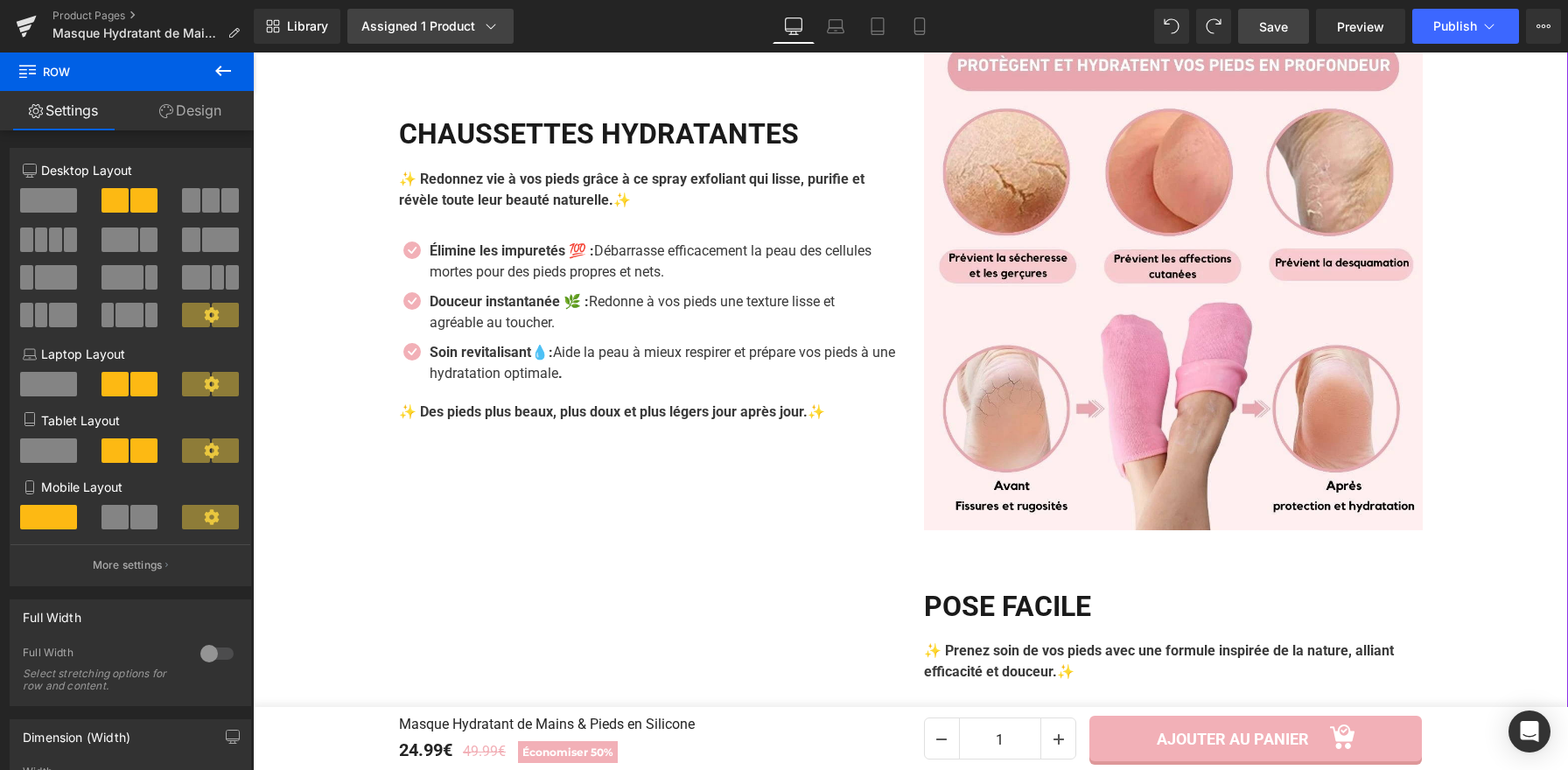
scroll to position [2158, 0]
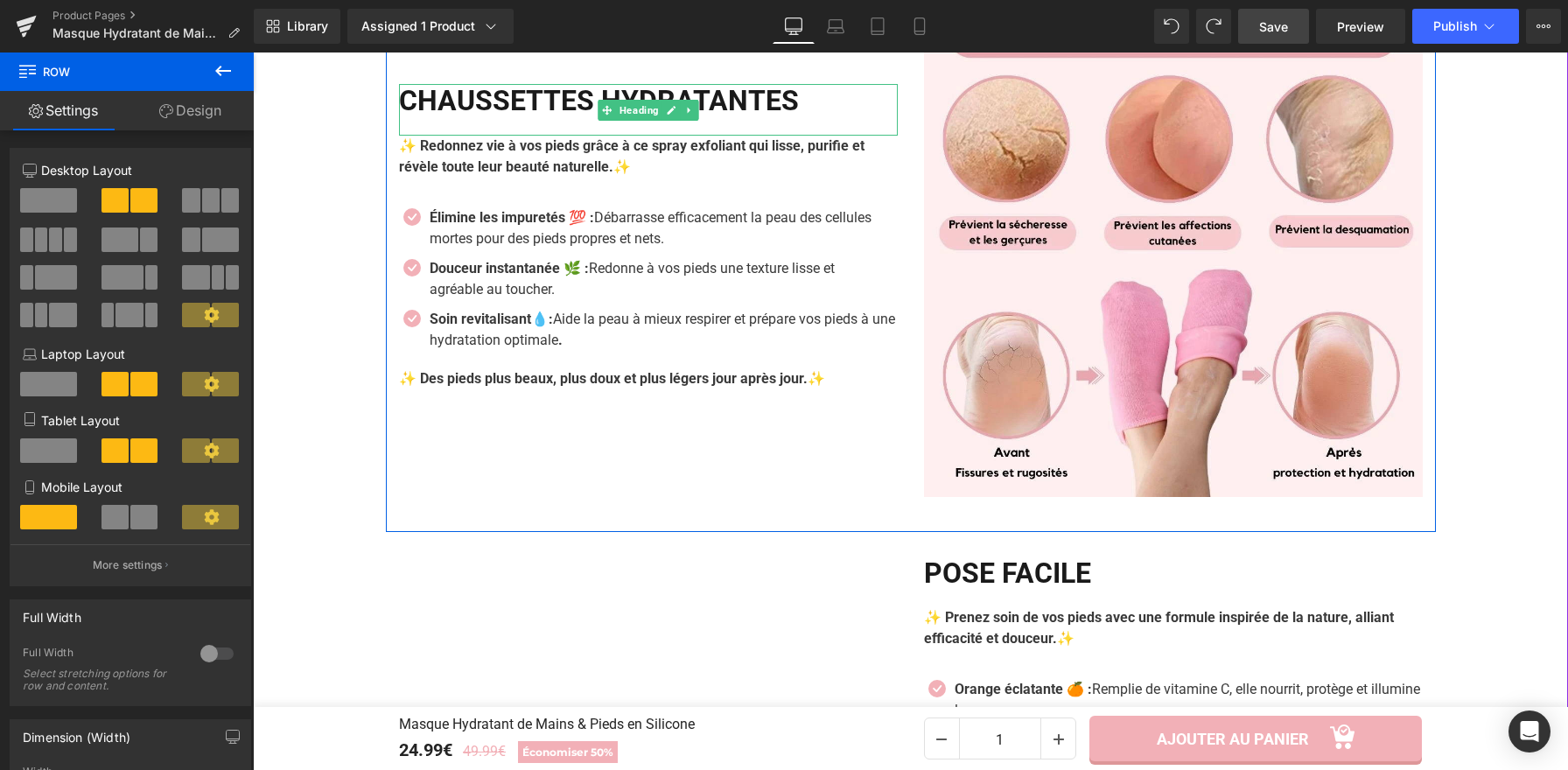
click at [737, 109] on h2 "chaussettes hydratantes" at bounding box center [648, 100] width 498 height 33
click at [800, 105] on h2 "chaussettes hydratantes" at bounding box center [648, 100] width 498 height 33
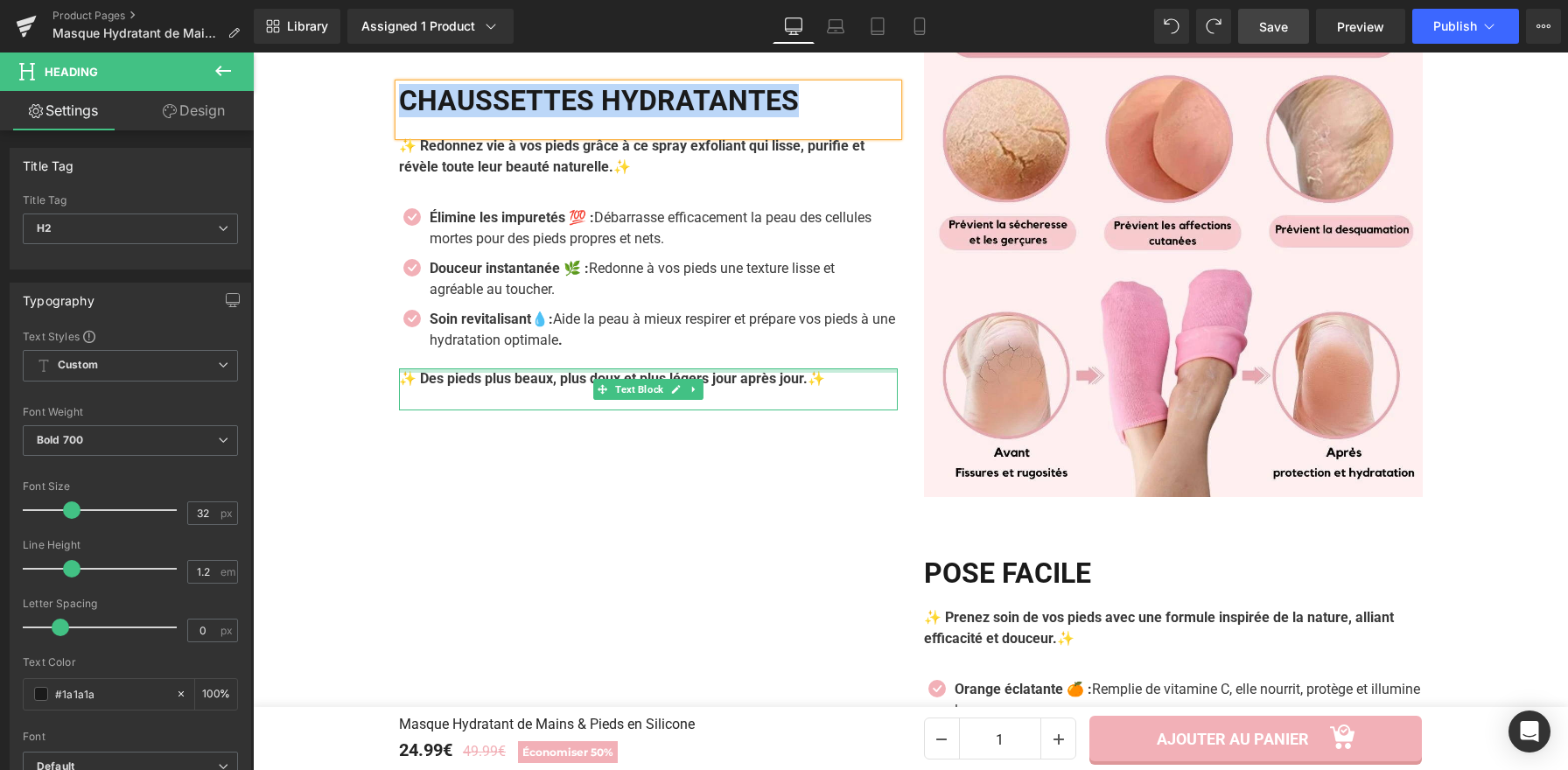
copy h2 "chaussettes hydratantes"
click at [521, 236] on p "Élimine les impuretés 💯 : Débarrasse efficacement la peau des cellules mortes p…" at bounding box center [664, 229] width 468 height 42
click at [539, 239] on p "Élimine les impuretés 💯 : Débarrasse efficacement la peau des cellules mortes p…" at bounding box center [664, 229] width 468 height 42
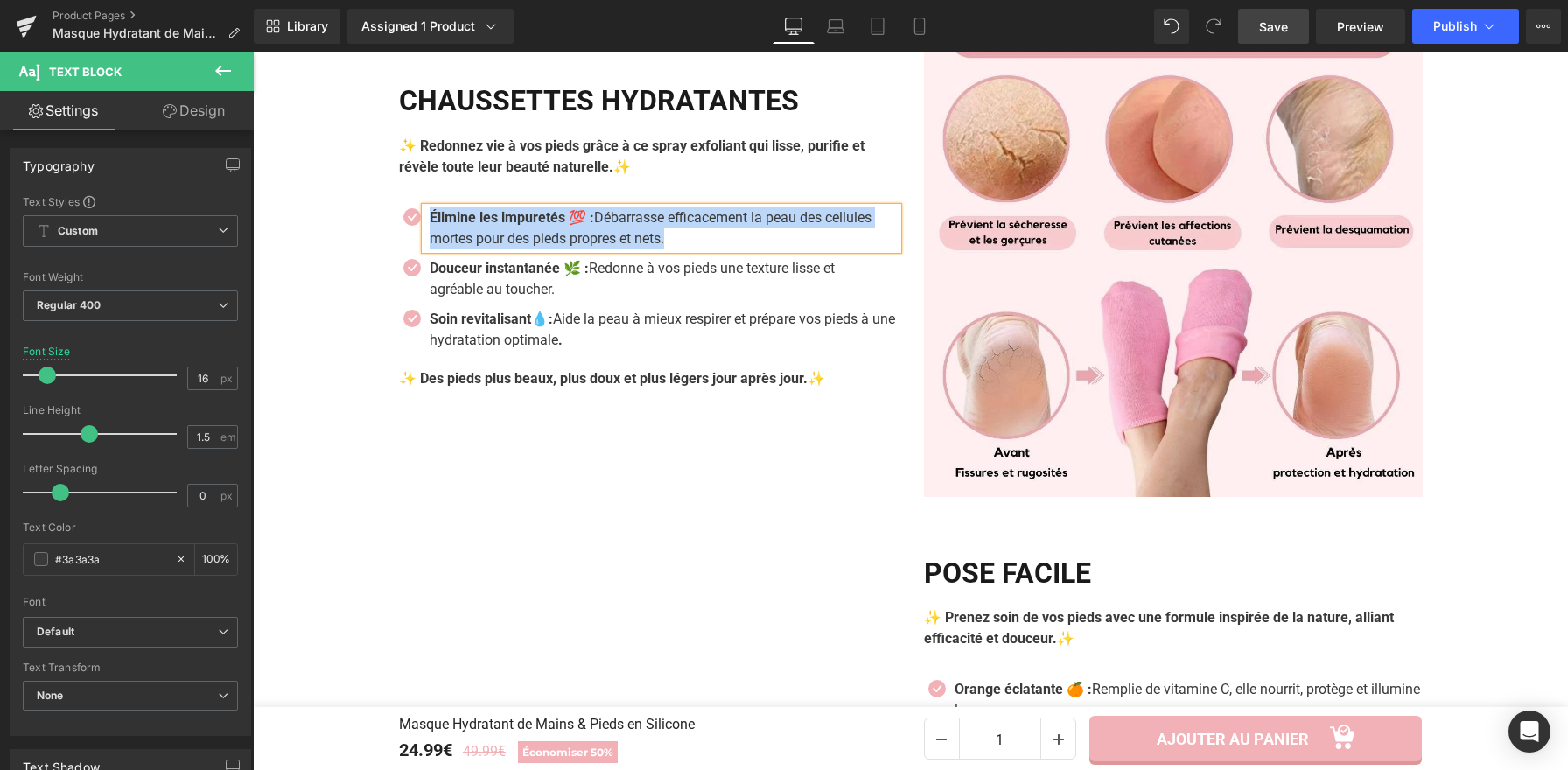
paste div
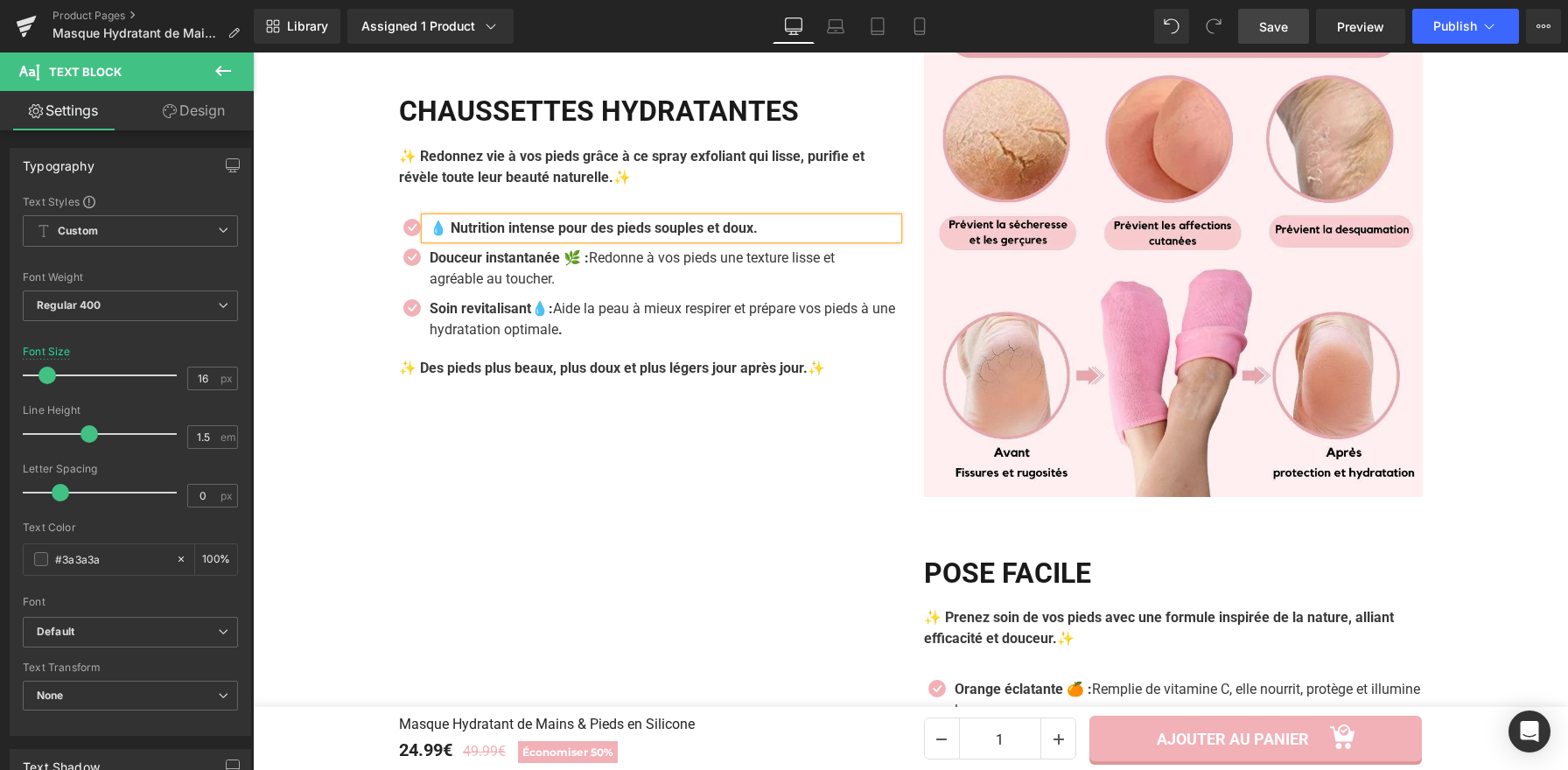
scroll to position [2169, 0]
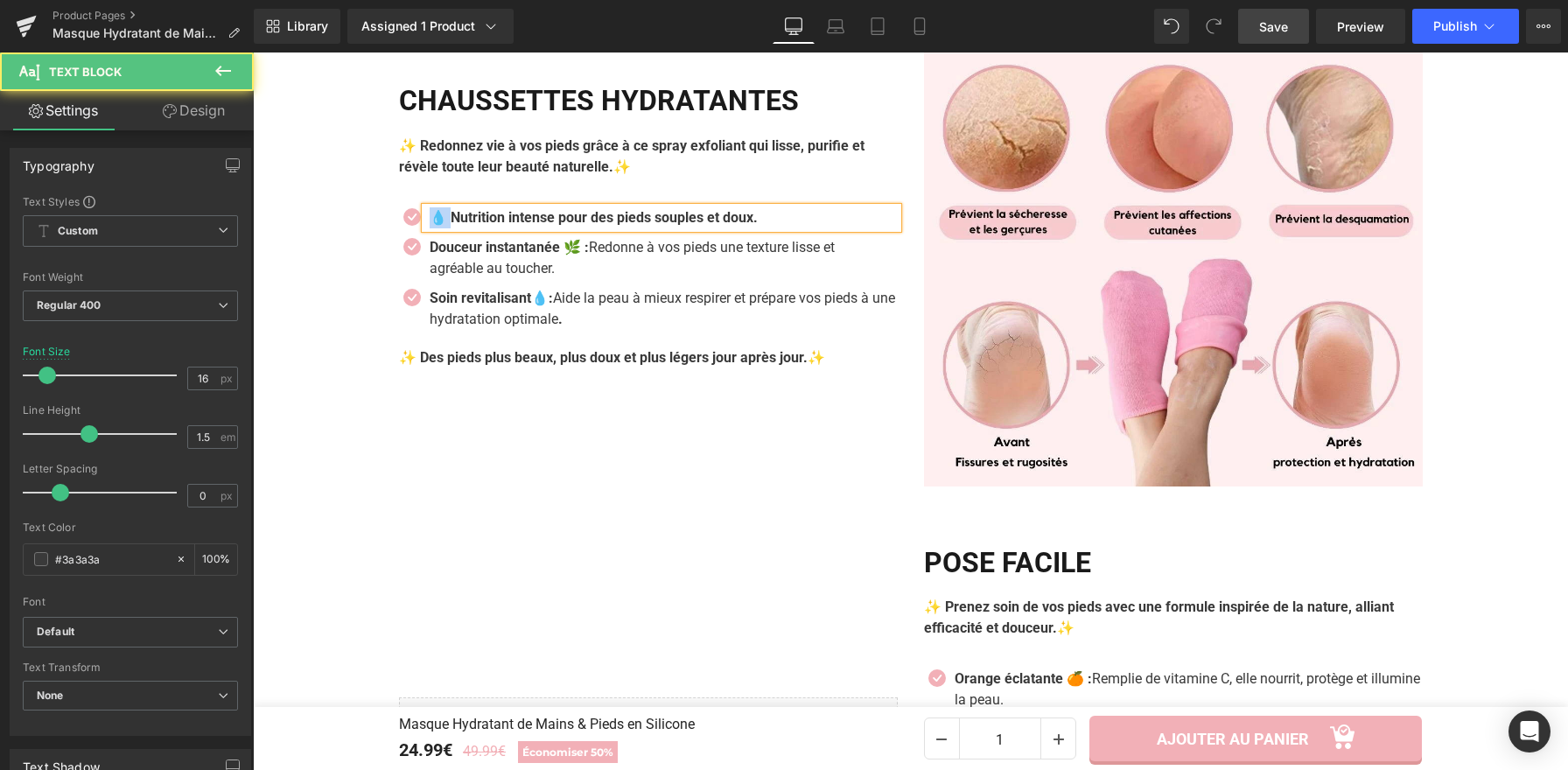
drag, startPoint x: 446, startPoint y: 219, endPoint x: 426, endPoint y: 218, distance: 20.0
click at [430, 218] on b "💧 Nutrition intense pour des pieds souples et doux." at bounding box center [593, 218] width 328 height 17
click at [761, 227] on p "Nutrition intense pour des pieds souples et doux." at bounding box center [664, 218] width 468 height 21
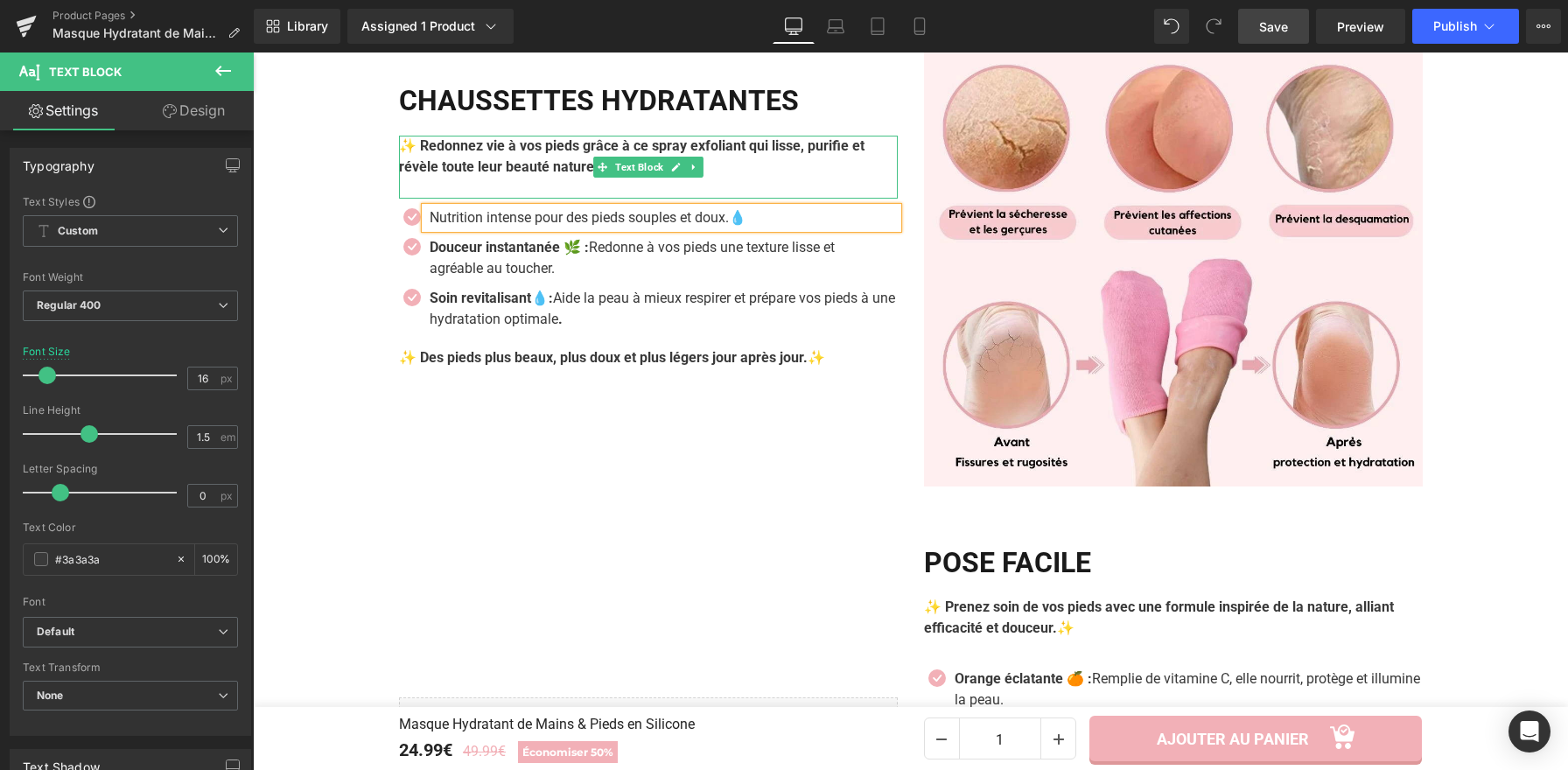
click at [583, 171] on b "✨ Redonnez vie à vos pieds grâce à ce spray exfoliant qui lisse, purifie et rév…" at bounding box center [632, 156] width 465 height 38
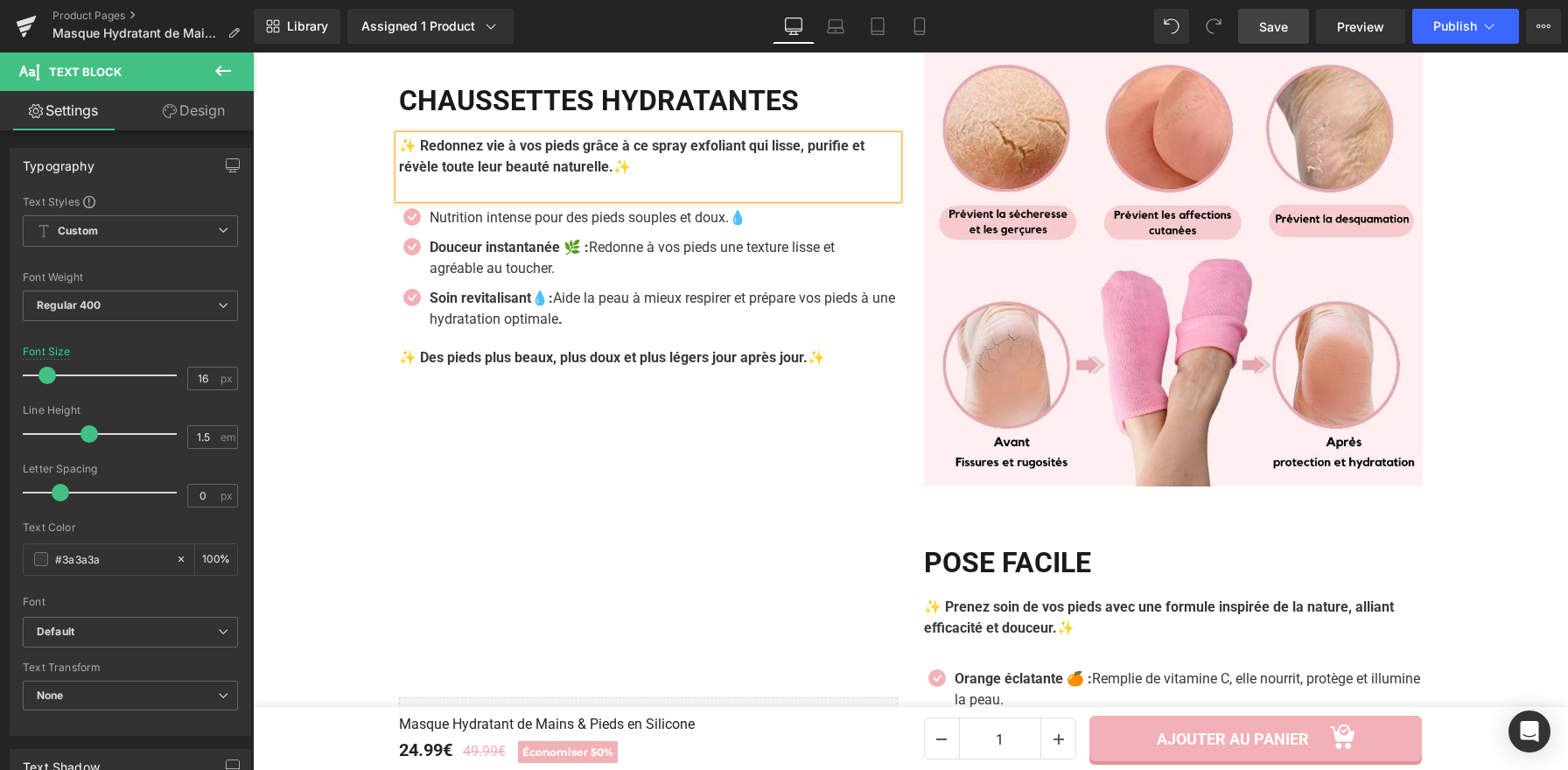
click at [583, 170] on b "✨ Redonnez vie à vos pieds grâce à ce spray exfoliant qui lisse, purifie et rév…" at bounding box center [632, 156] width 465 height 38
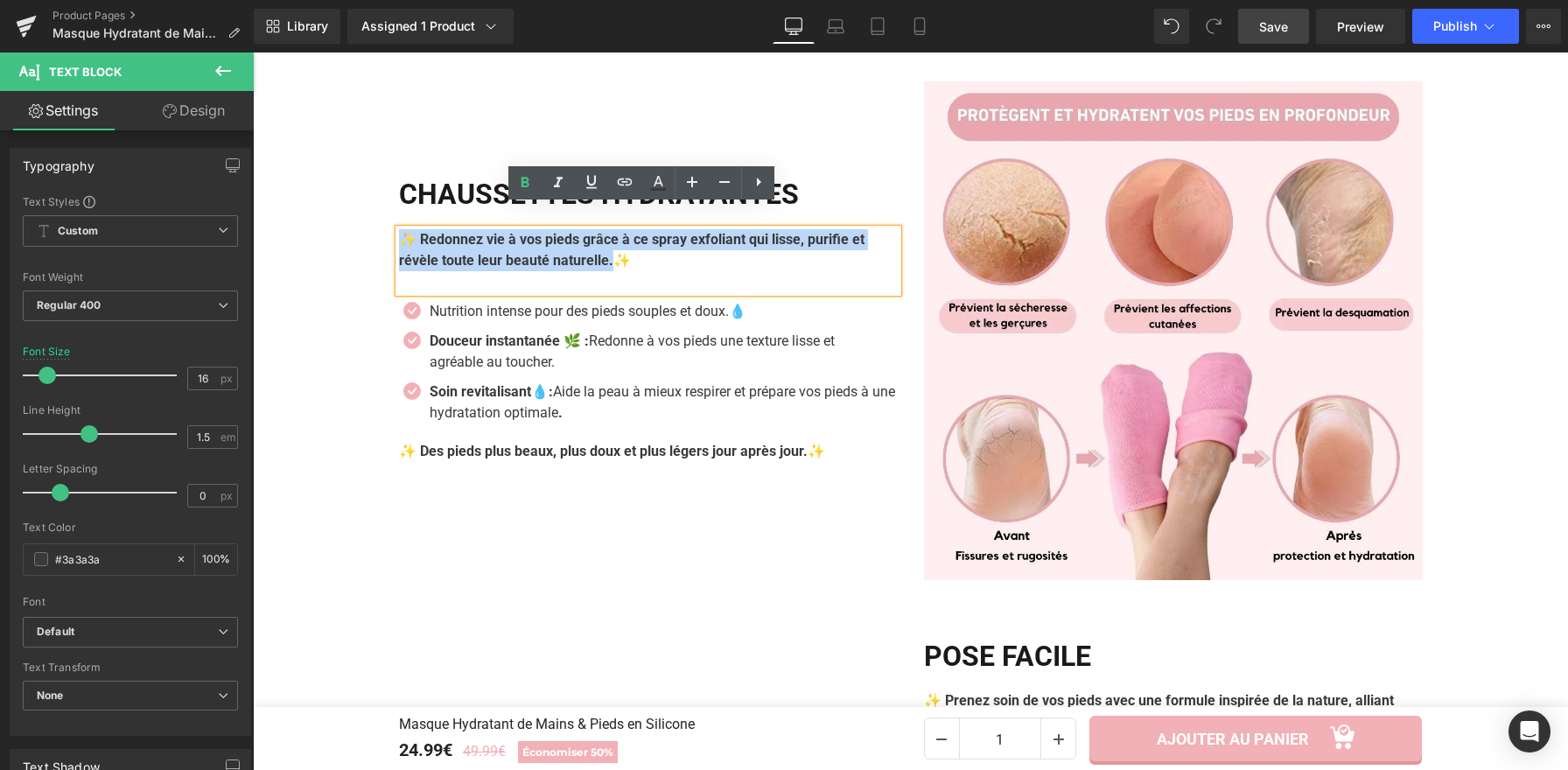
scroll to position [2037, 0]
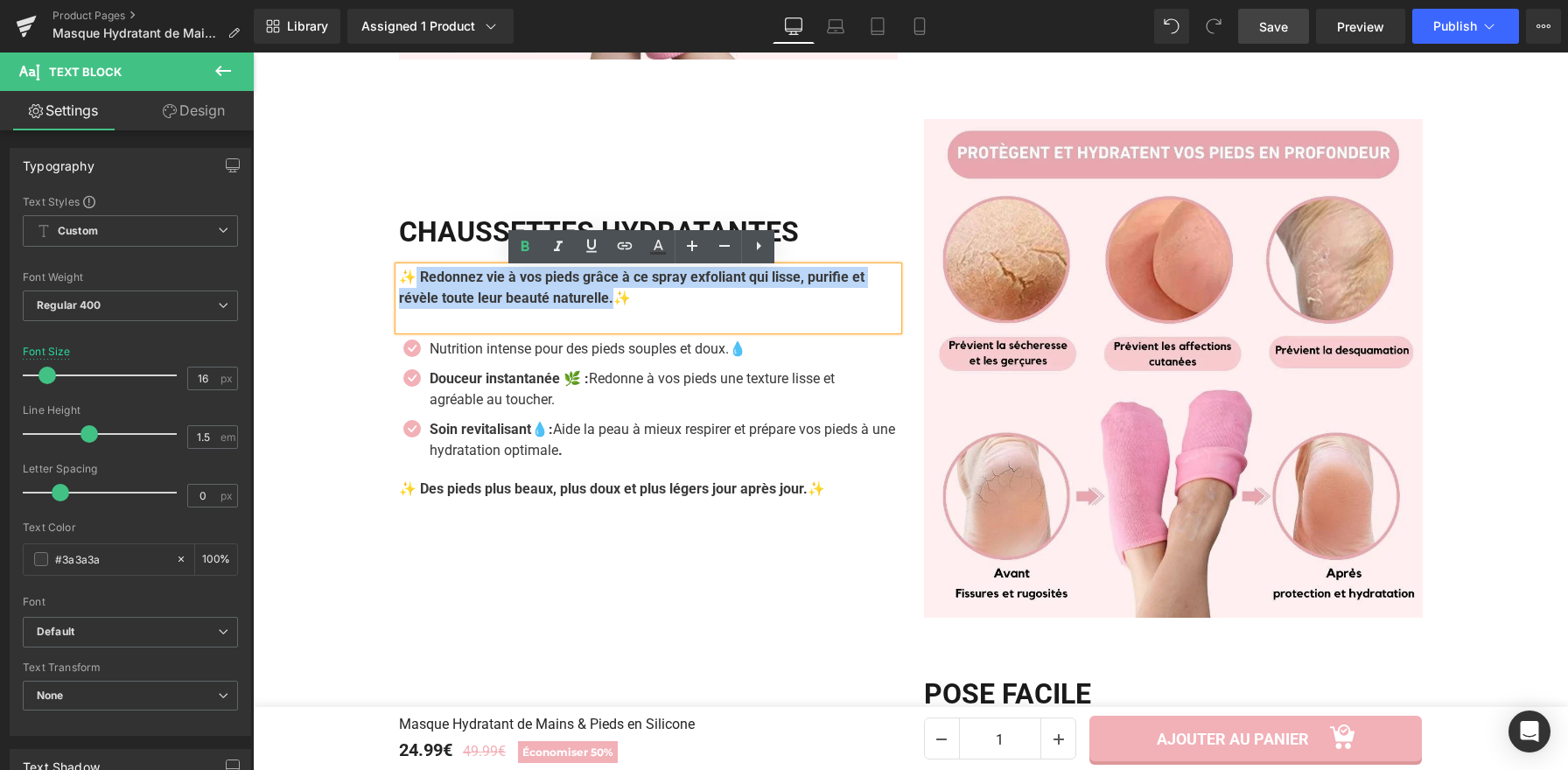
drag, startPoint x: 616, startPoint y: 173, endPoint x: 410, endPoint y: 282, distance: 233.1
click at [410, 282] on p "✨ Redonnez vie à vos pieds grâce à ce spray exfoliant qui lisse, purifie et rév…" at bounding box center [648, 288] width 498 height 42
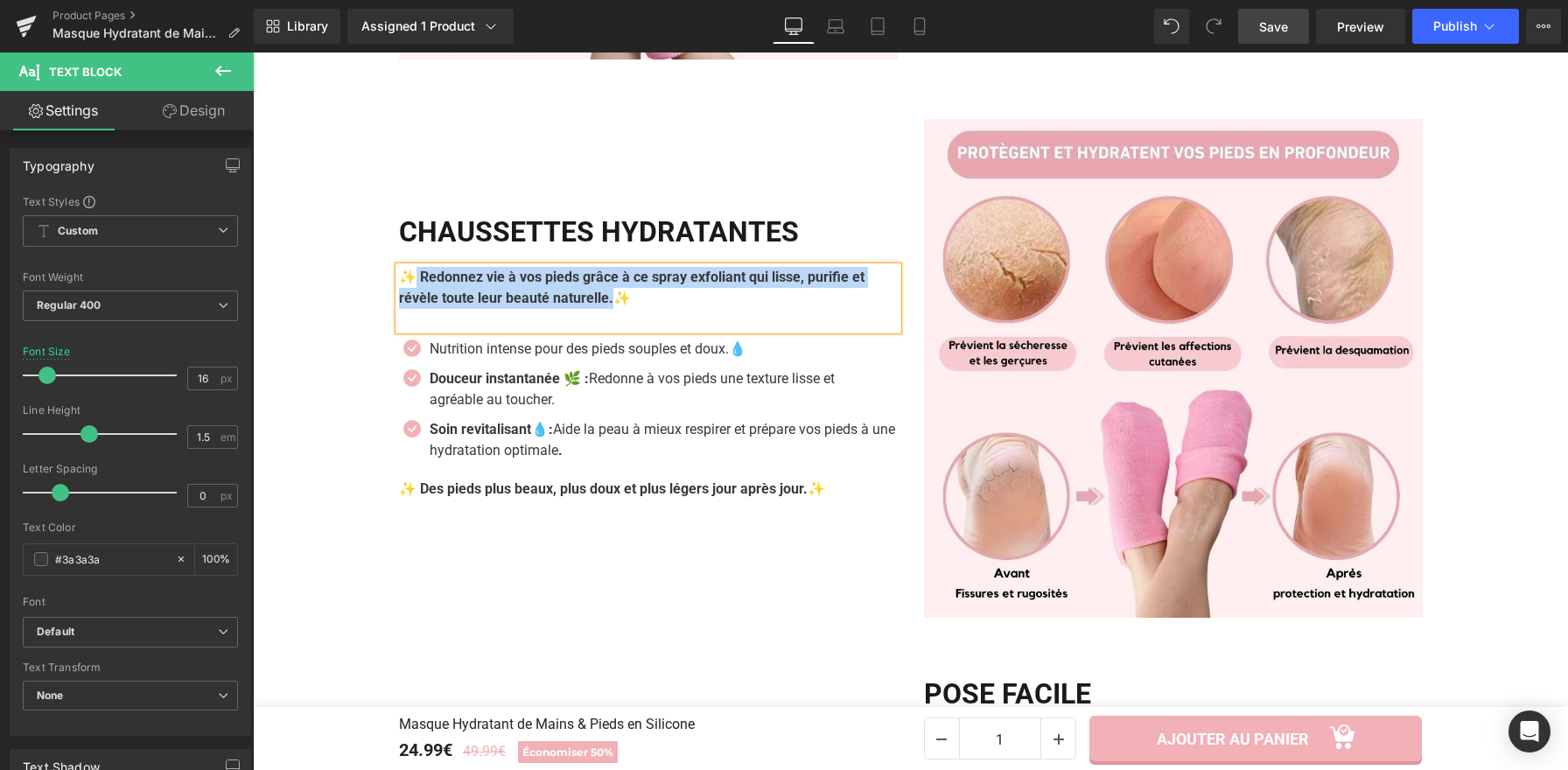
paste div
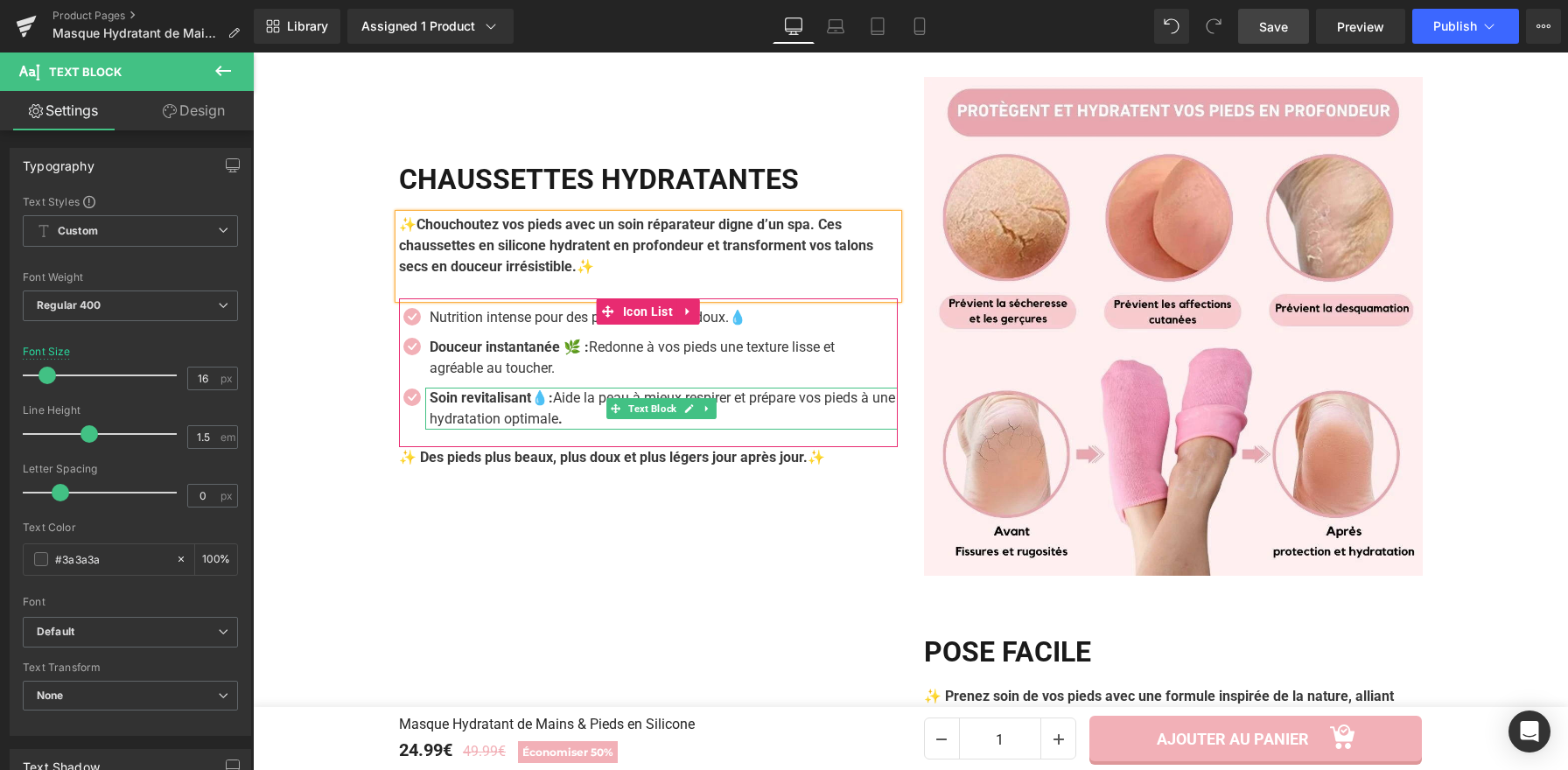
scroll to position [2111, 0]
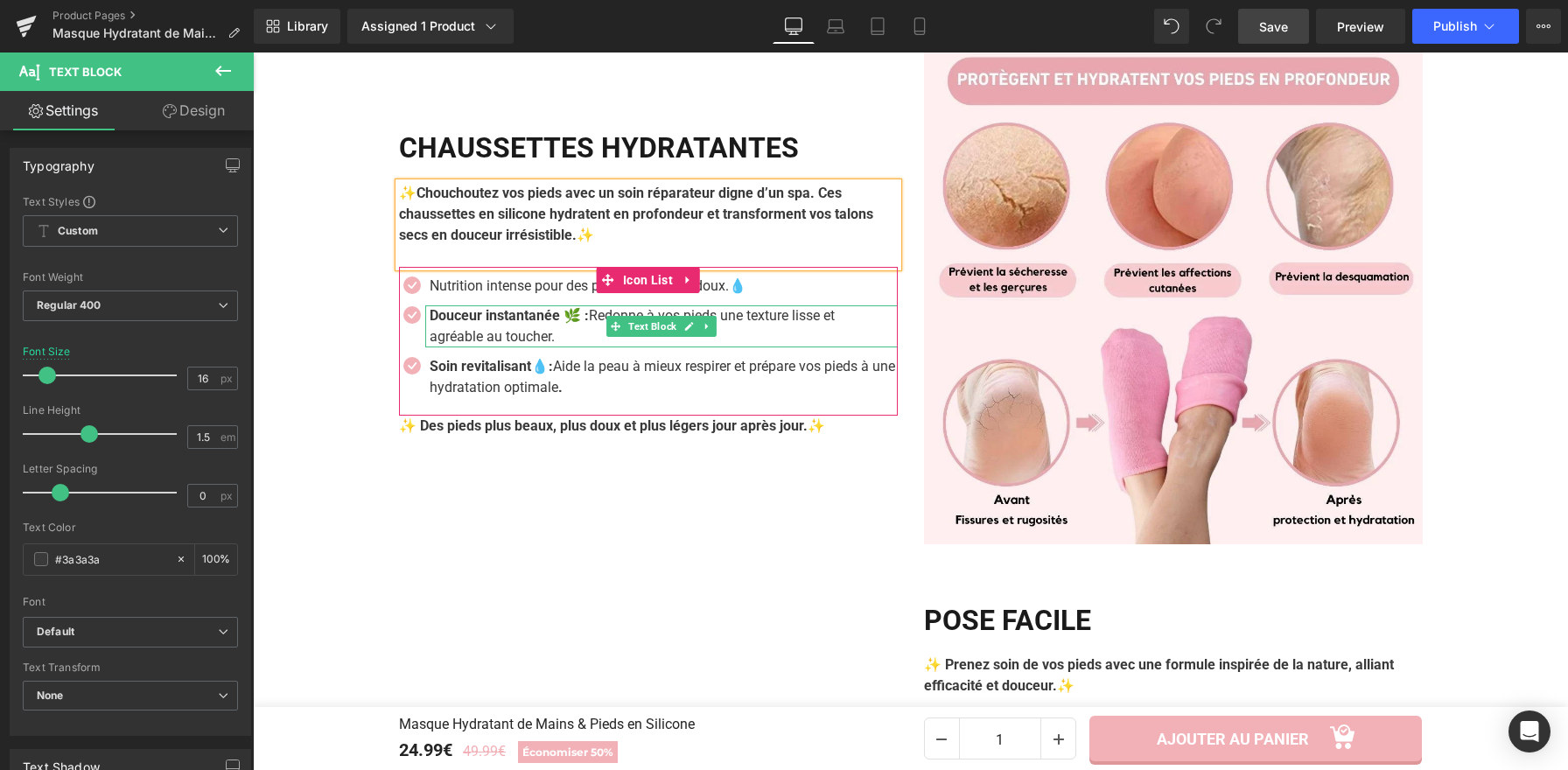
click at [546, 334] on p "Douceur instantanée 🌿 : Redonne à vos pieds une texture lisse et agréable au to…" at bounding box center [657, 327] width 456 height 42
click at [548, 340] on p "Douceur instantanée 🌿 : Redonne à vos pieds une texture lisse et agréable au to…" at bounding box center [657, 327] width 456 height 42
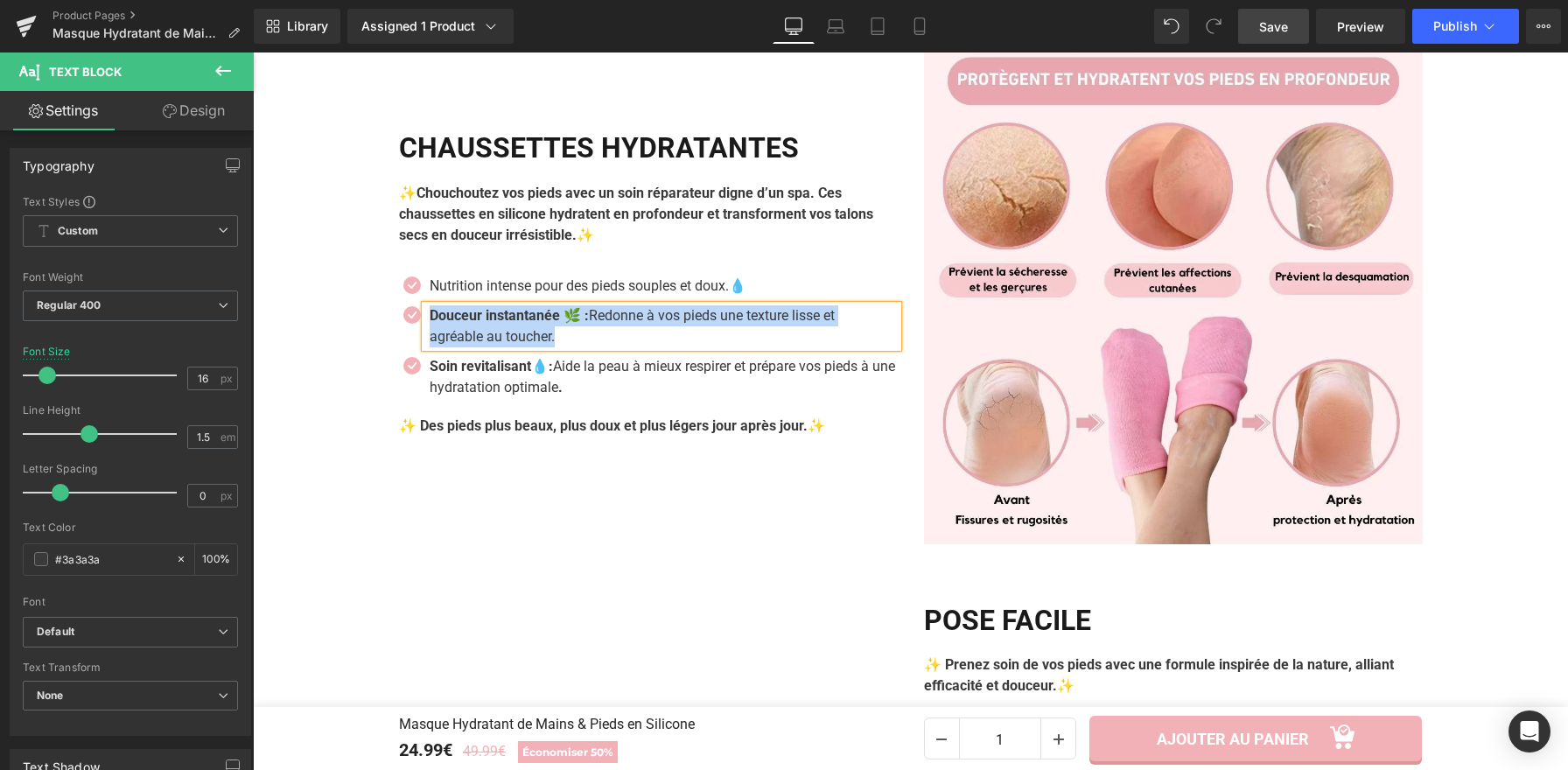
paste div
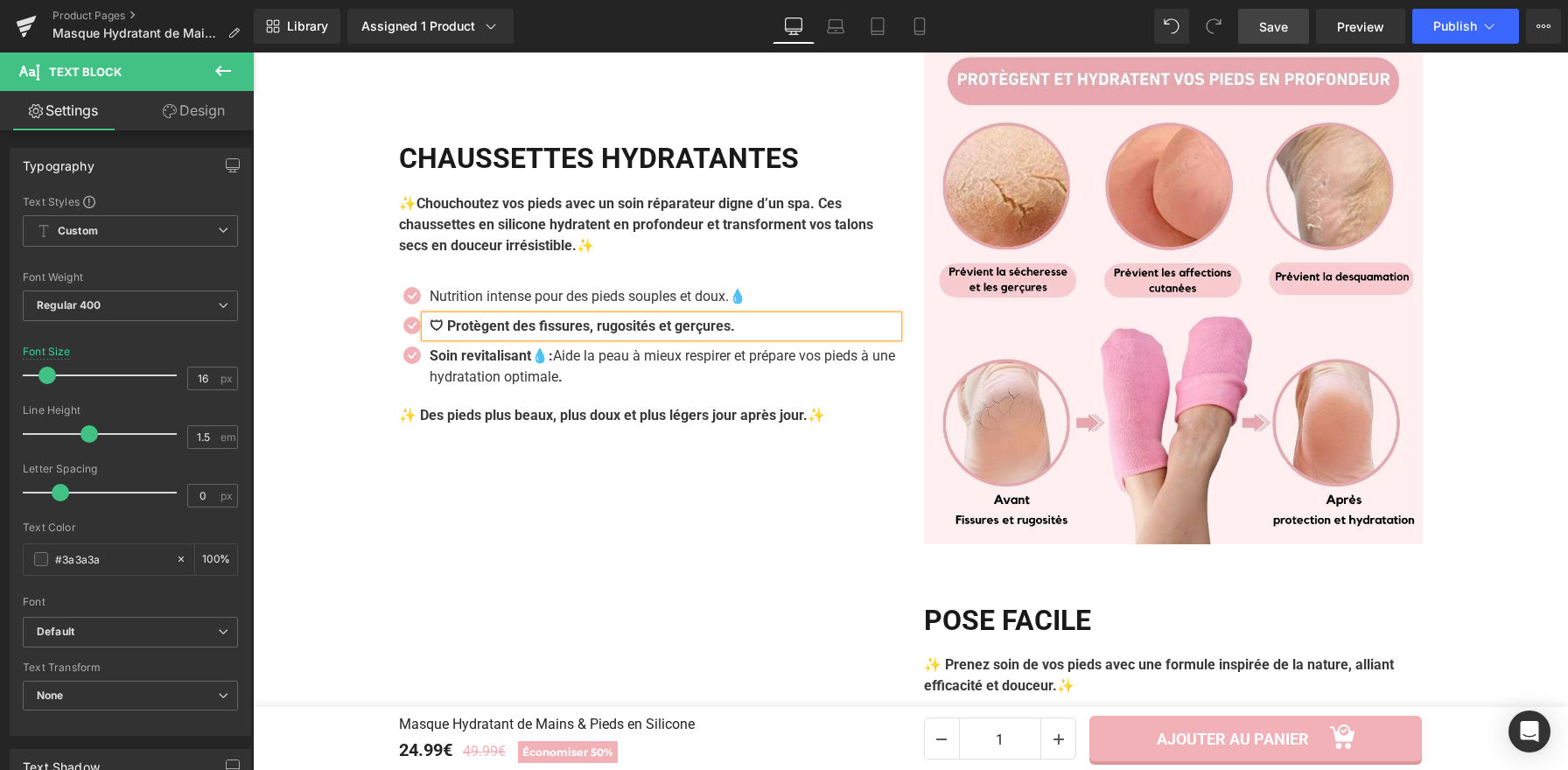
scroll to position [2121, 0]
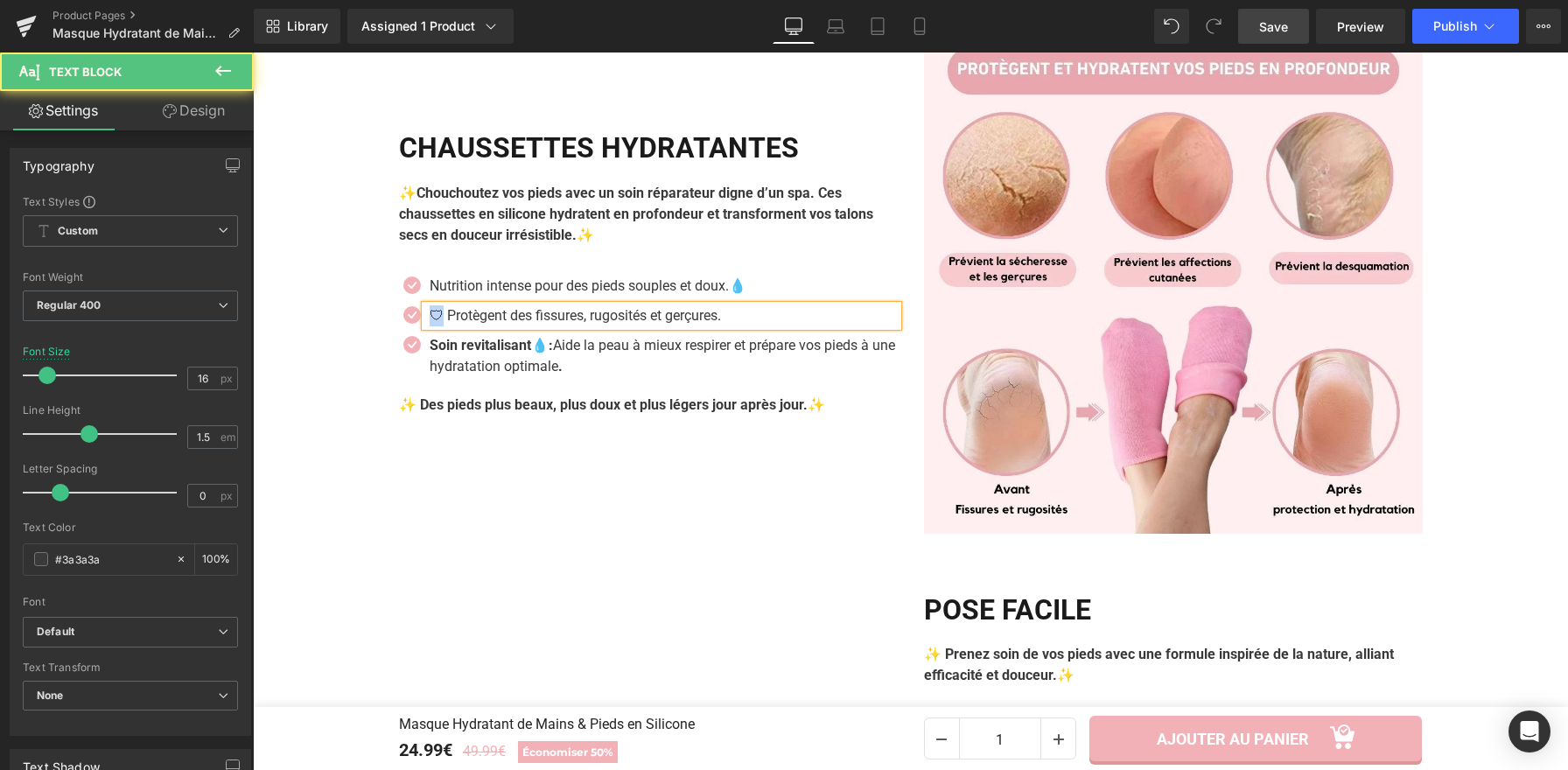
drag, startPoint x: 441, startPoint y: 317, endPoint x: 419, endPoint y: 318, distance: 22.0
click at [425, 318] on div "🛡 Protègent des fissures, rugosités et gerçures." at bounding box center [661, 316] width 473 height 21
click at [728, 318] on p "Protègent des fissures, rugosités et gerçures." at bounding box center [657, 316] width 456 height 21
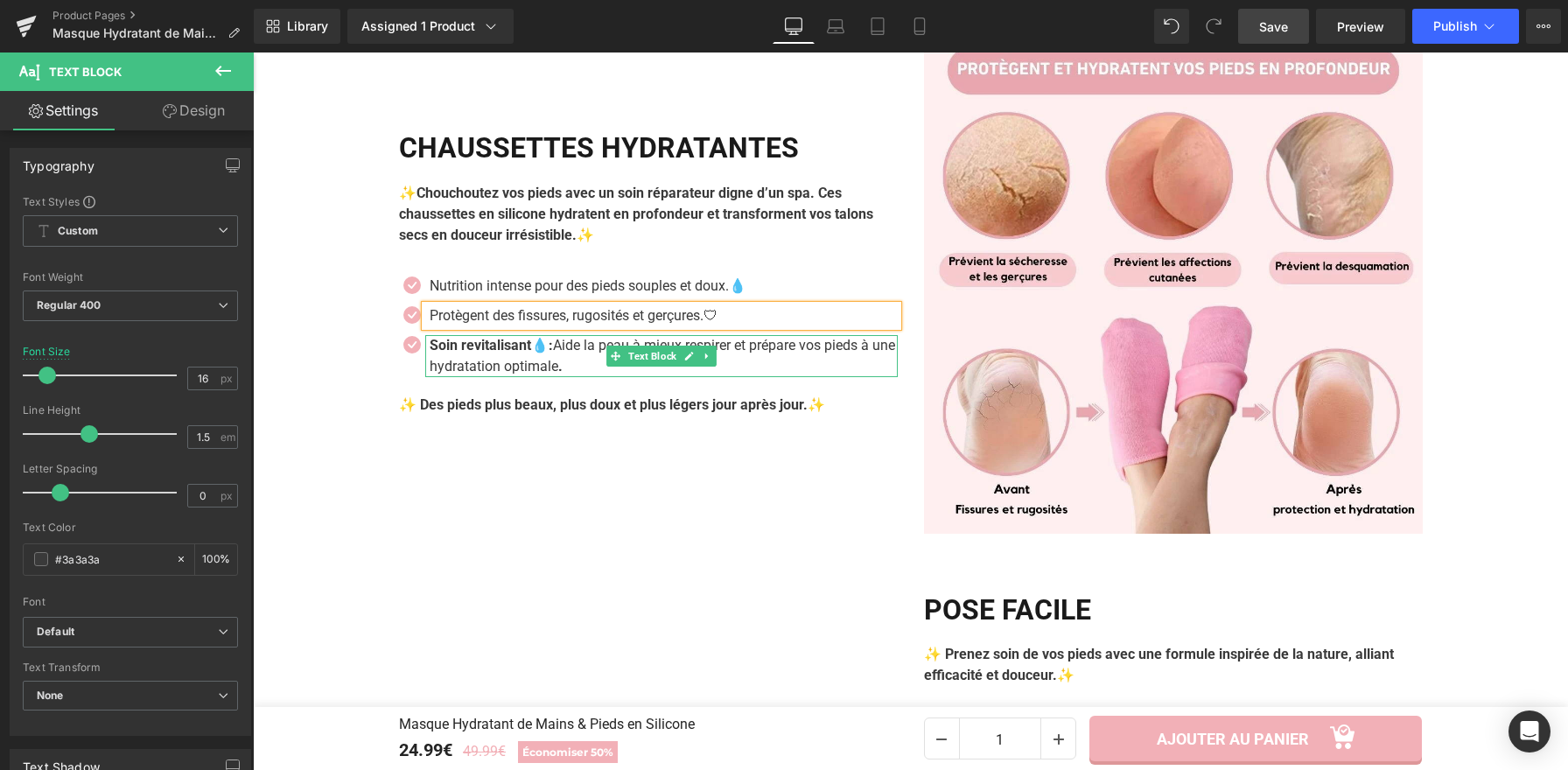
click at [574, 368] on p "Soin revitalisant💧: Aide la peau à mieux respirer et prépare vos pieds à une hy…" at bounding box center [664, 356] width 468 height 42
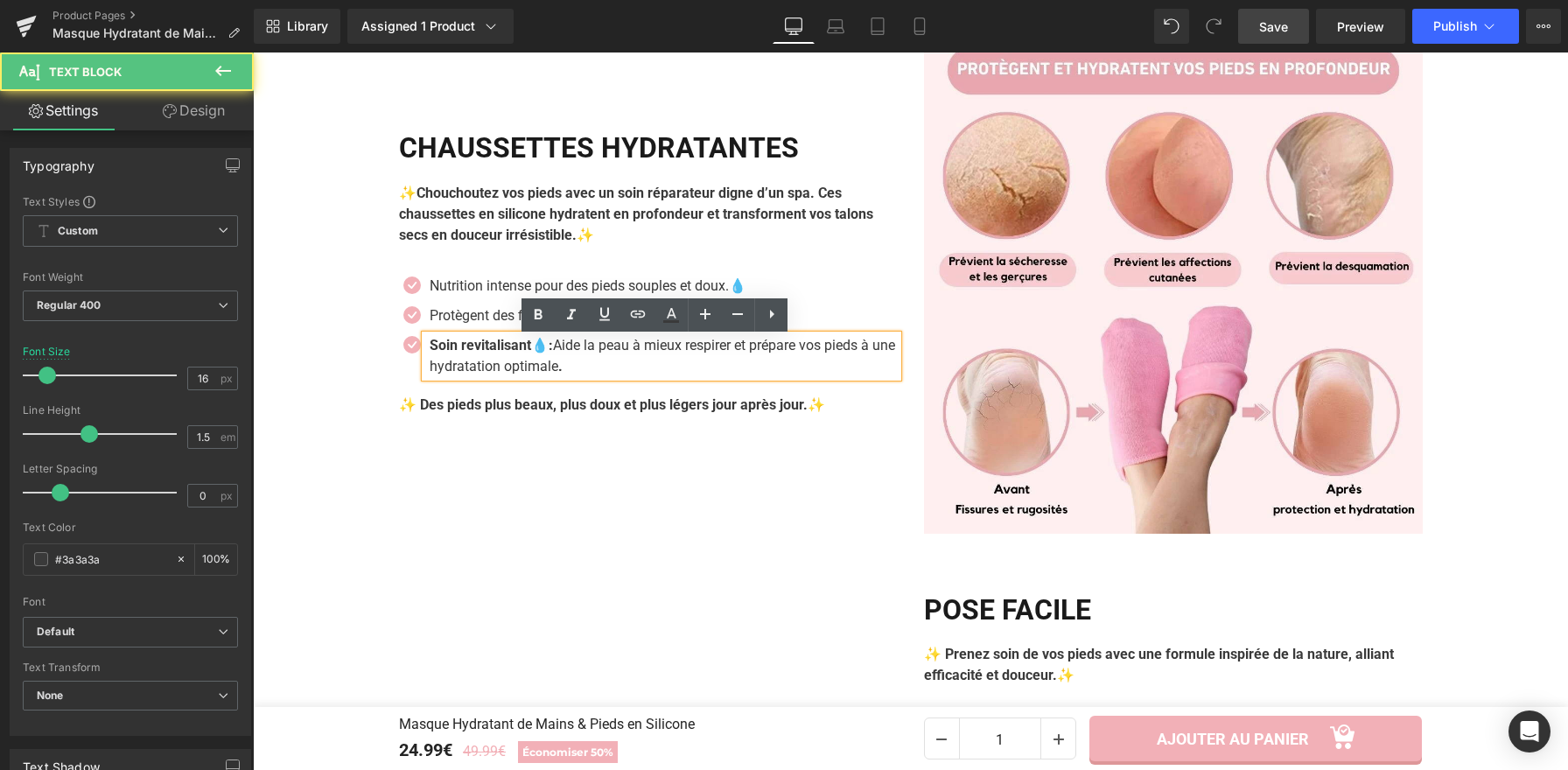
click at [574, 368] on p "Soin revitalisant💧: Aide la peau à mieux respirer et prépare vos pieds à une hy…" at bounding box center [664, 356] width 468 height 42
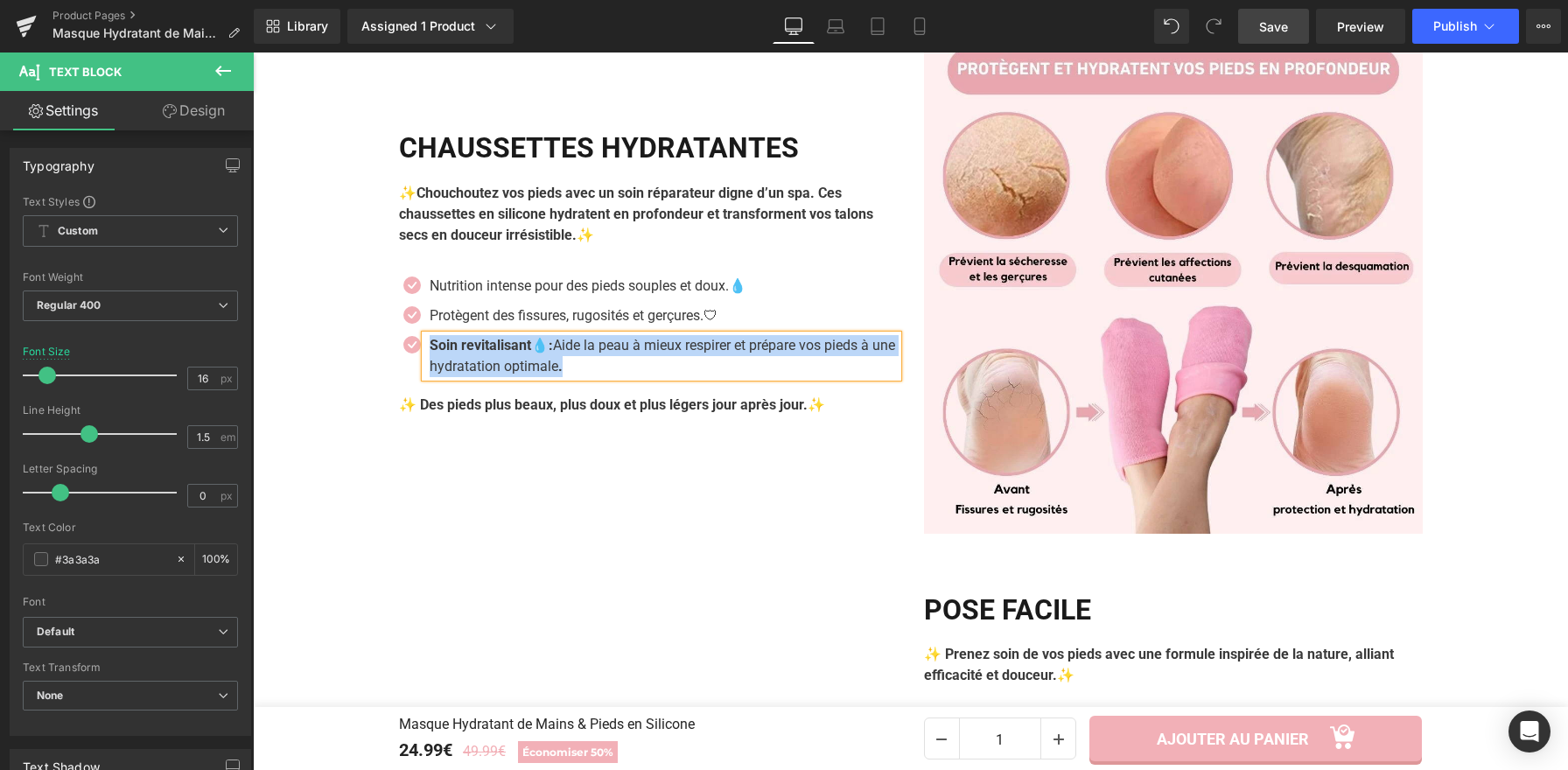
paste div
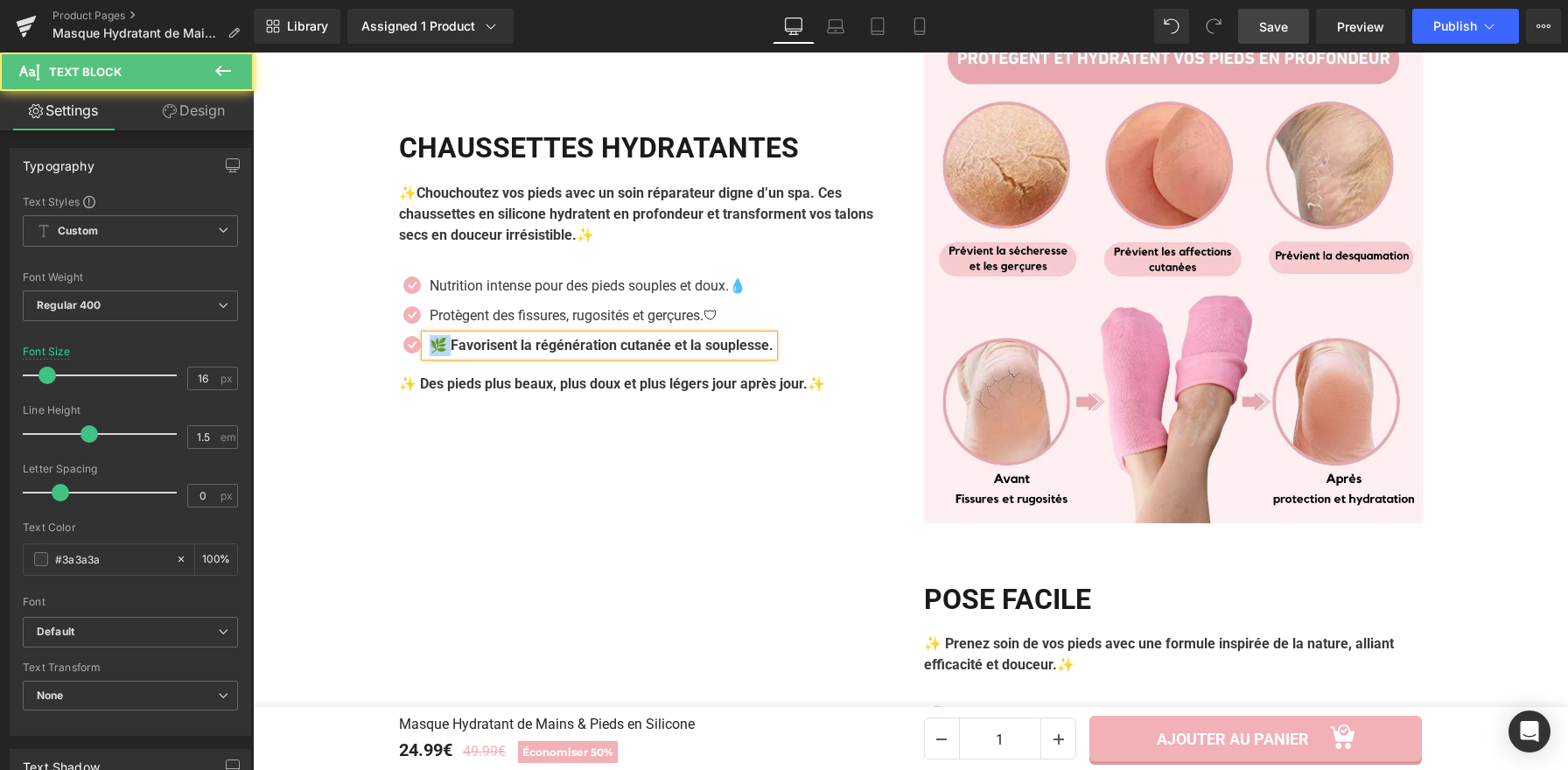
drag, startPoint x: 442, startPoint y: 352, endPoint x: 419, endPoint y: 353, distance: 23.0
click at [425, 353] on div "🌿 Favorisent la régénération cutanée et la souplesse." at bounding box center [599, 345] width 348 height 21
click at [753, 352] on div "Favorisent la régénération cutanée et la souplesse." at bounding box center [588, 345] width 327 height 21
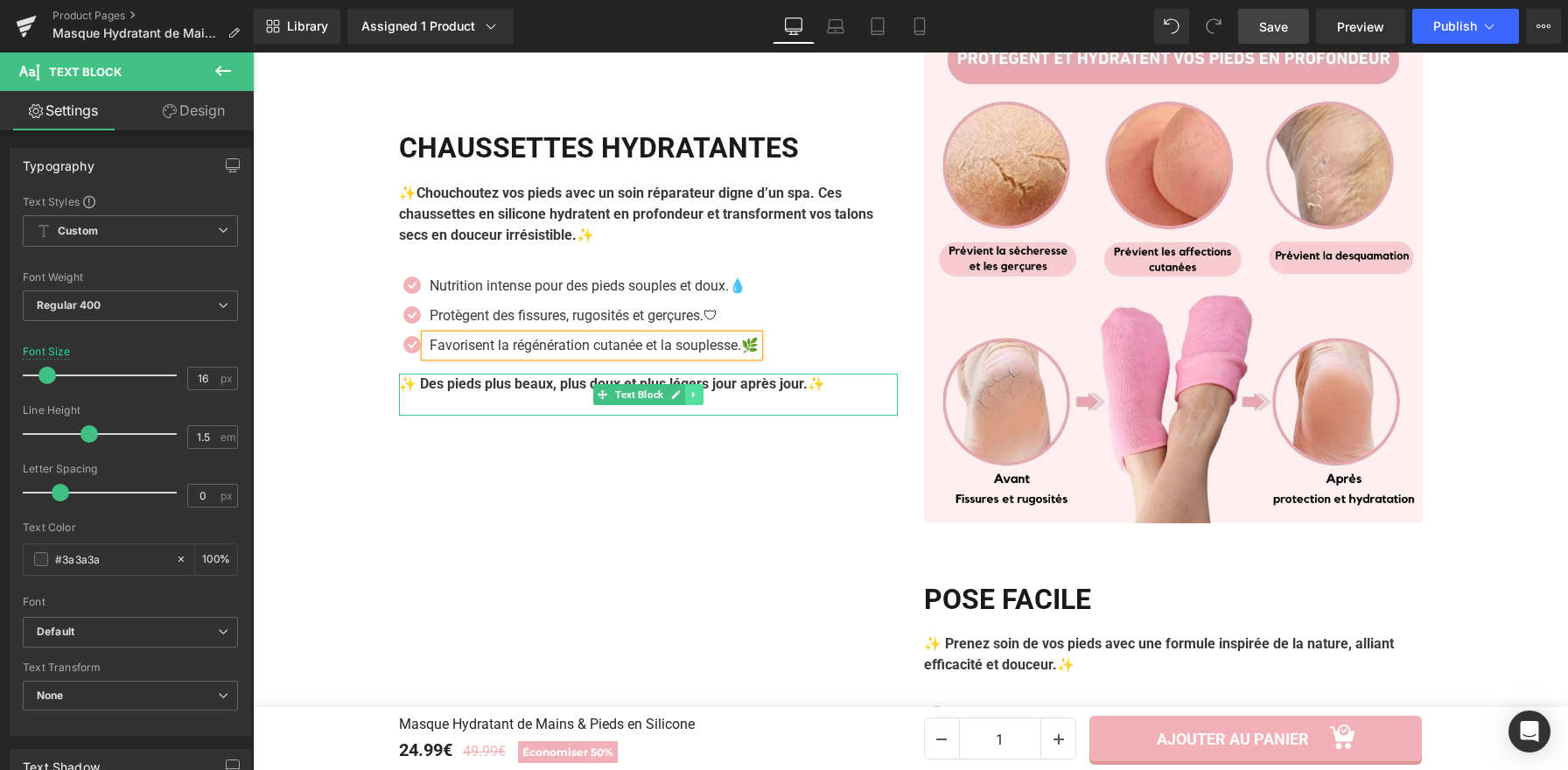
click at [685, 396] on link at bounding box center [694, 394] width 18 height 21
drag, startPoint x: 699, startPoint y: 400, endPoint x: 697, endPoint y: 411, distance: 11.2
click at [699, 399] on icon at bounding box center [703, 394] width 9 height 9
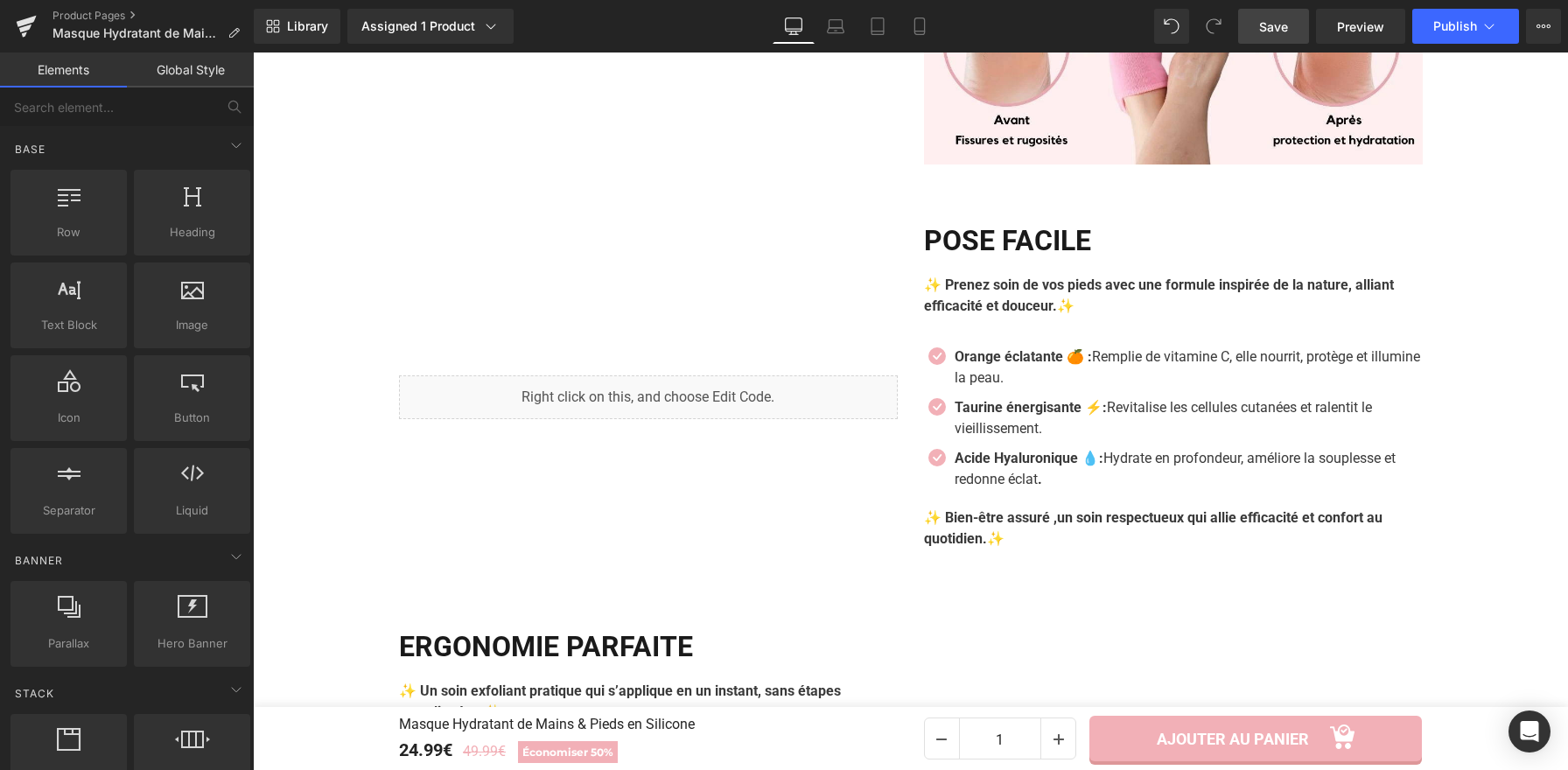
scroll to position [2606, 0]
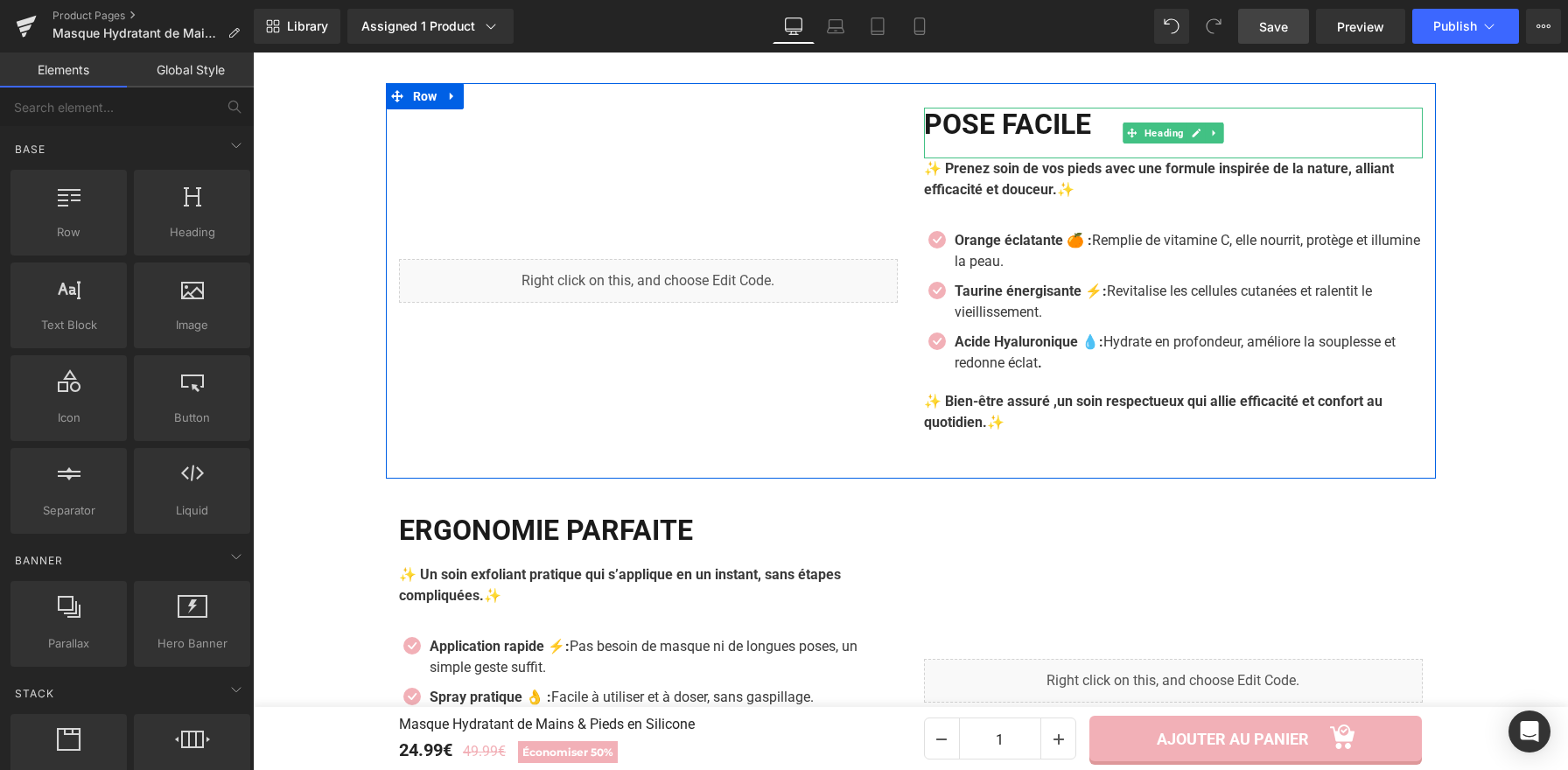
click at [1053, 131] on h2 "Pose Facile" at bounding box center [1172, 124] width 498 height 33
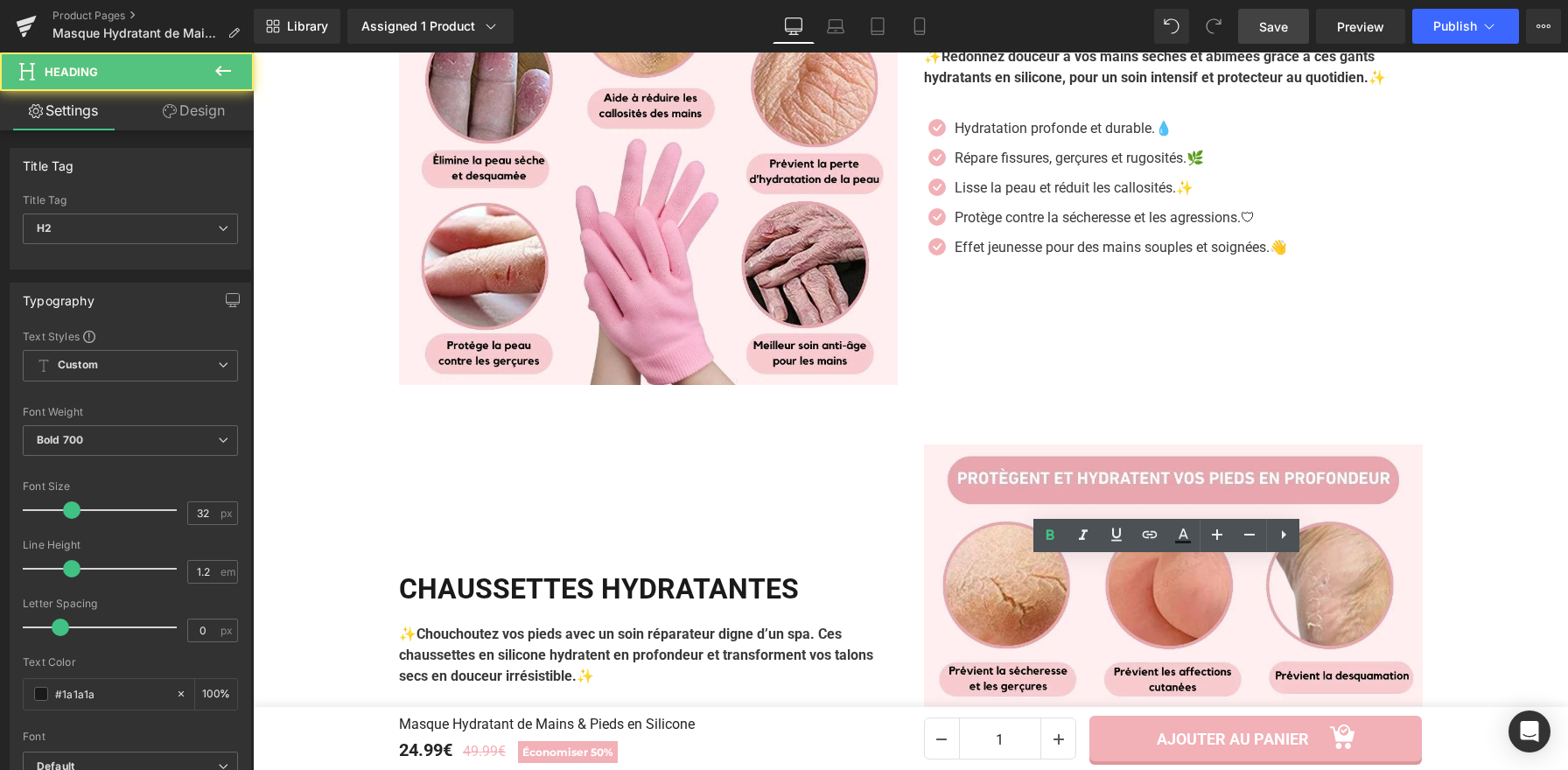
drag, startPoint x: 1109, startPoint y: 129, endPoint x: 985, endPoint y: 320, distance: 227.7
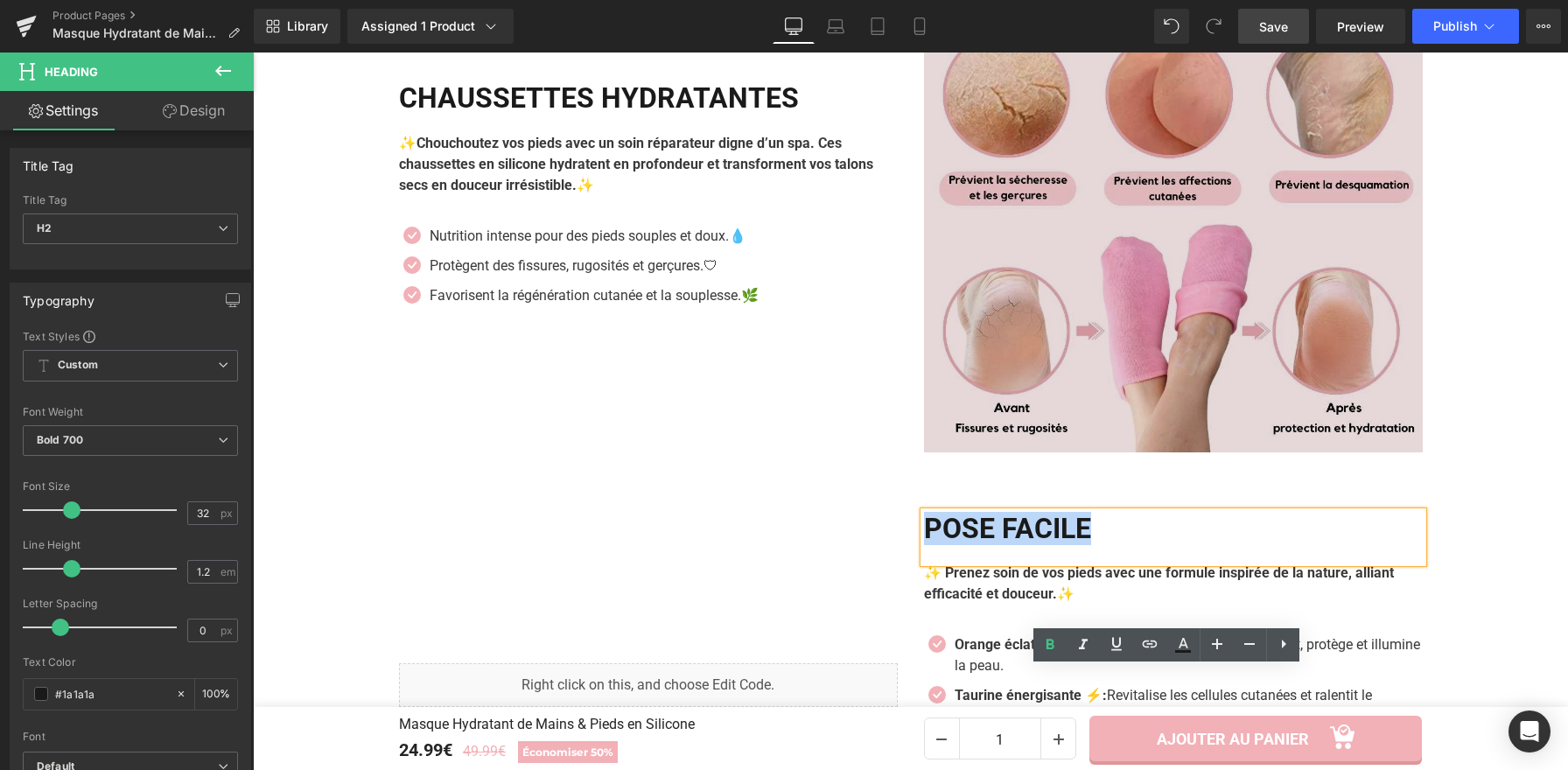
scroll to position [2215, 0]
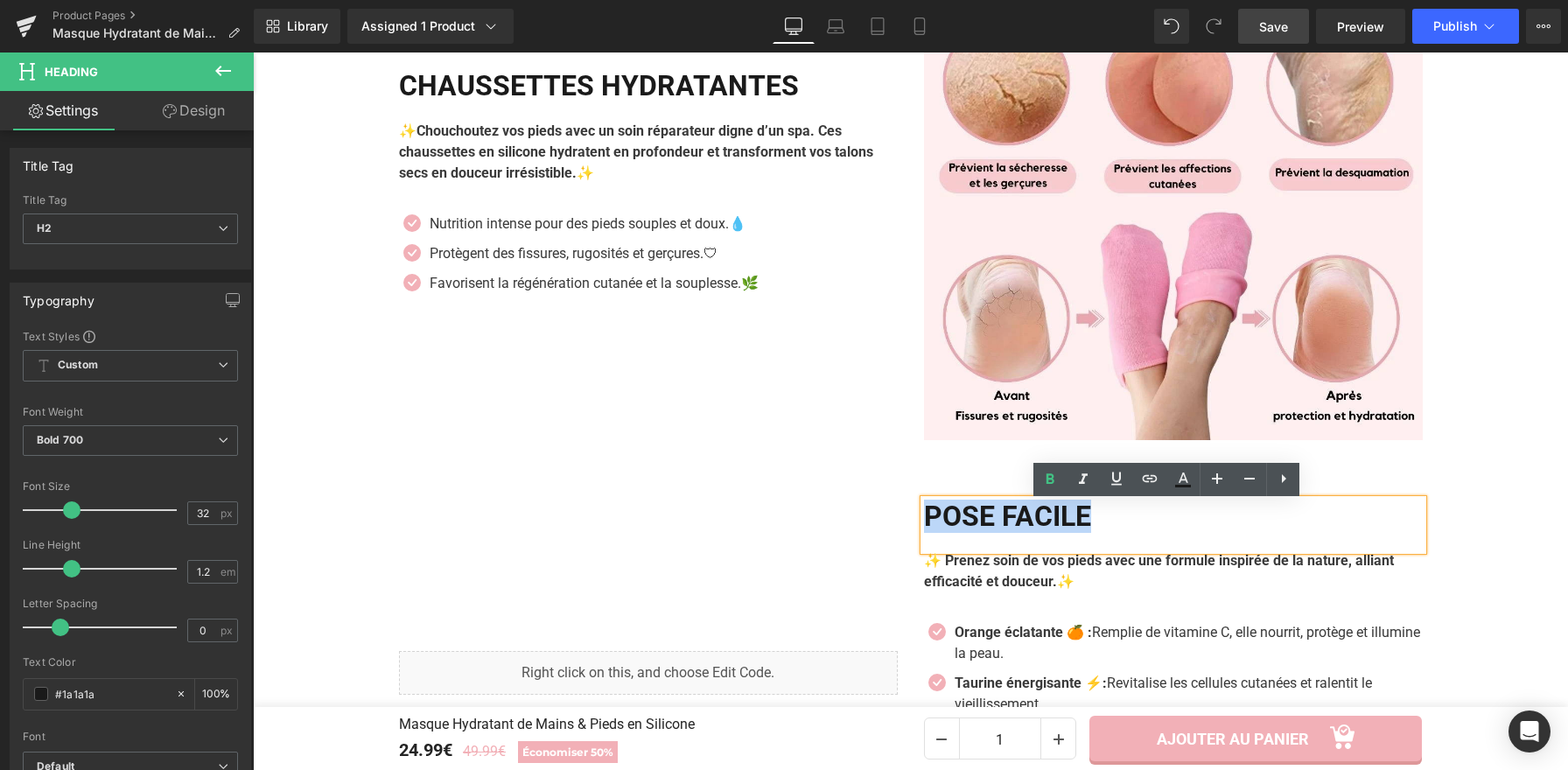
copy h2 "Pose Facile"
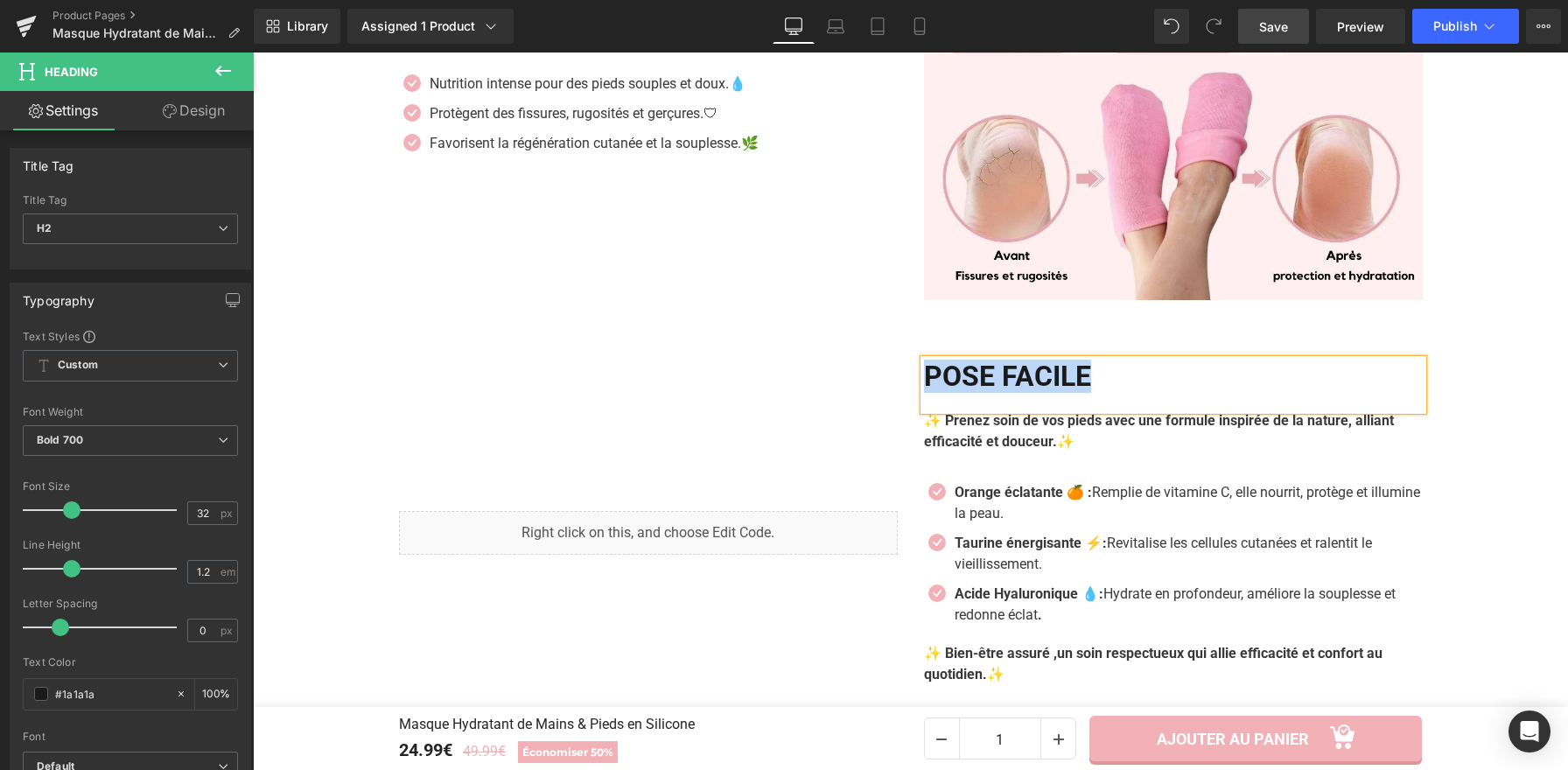
scroll to position [2309, 0]
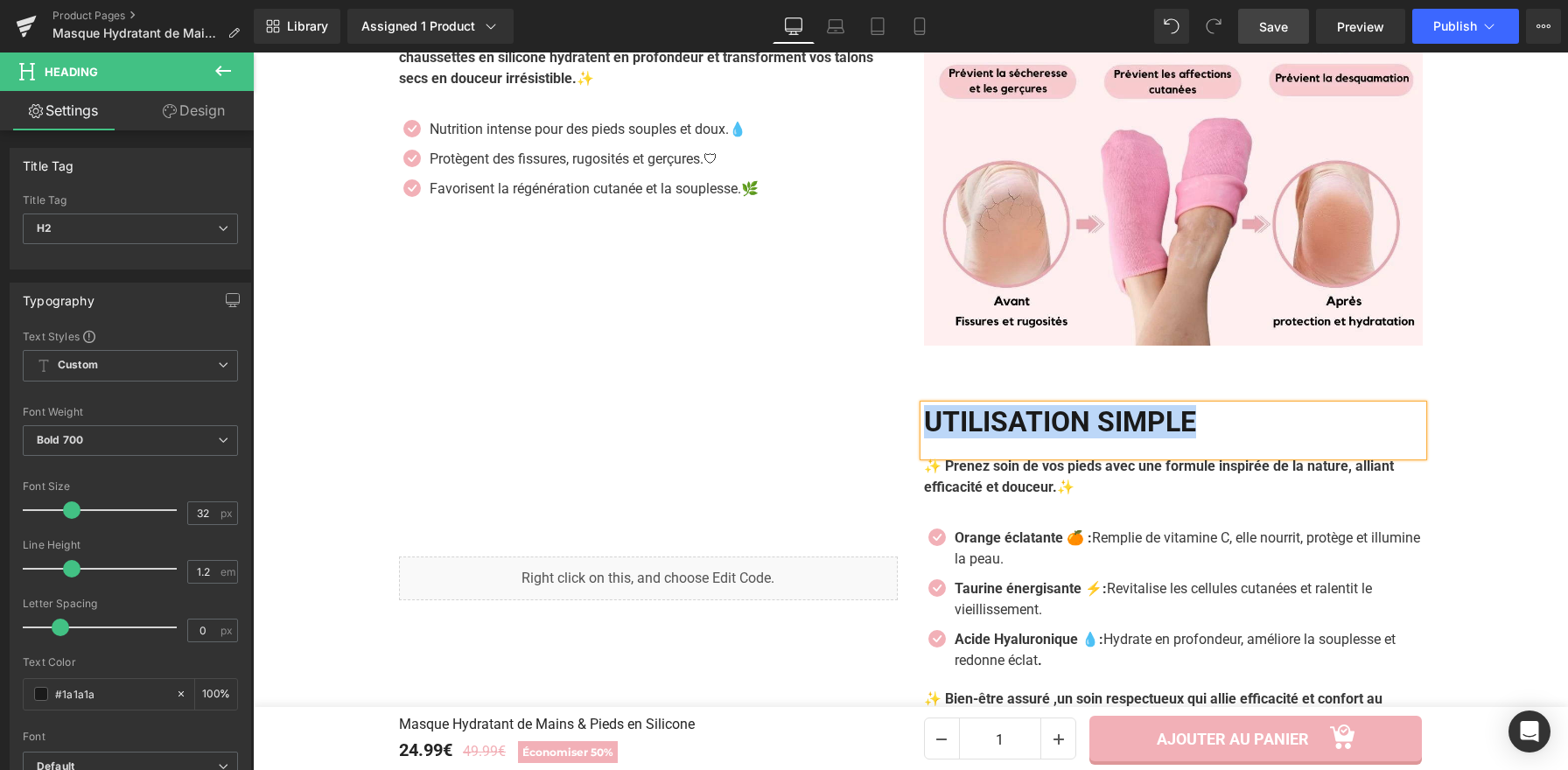
copy h2 "Utilisation Simple"
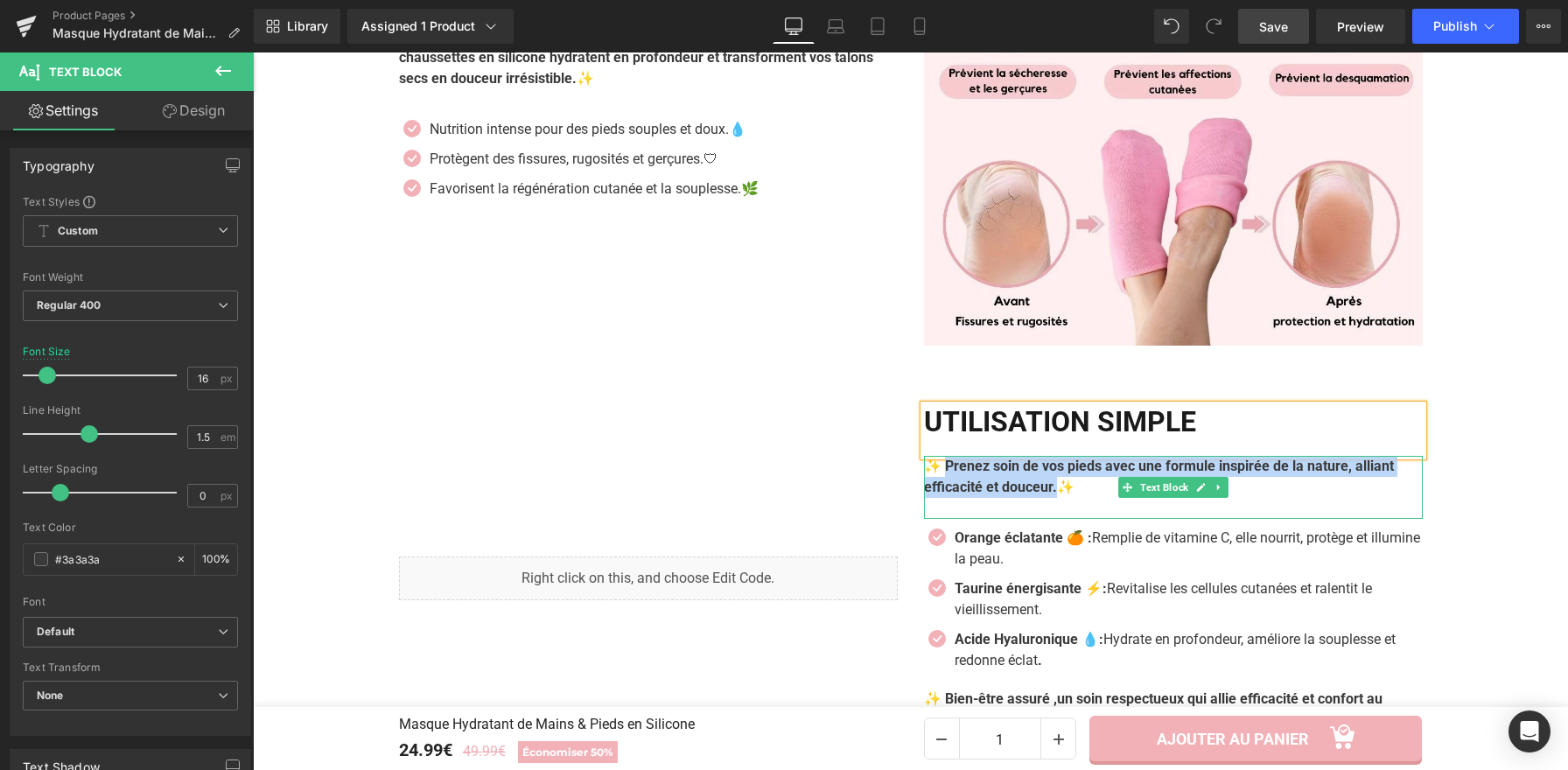
drag, startPoint x: 967, startPoint y: 466, endPoint x: 937, endPoint y: 465, distance: 30.0
click at [937, 465] on b "✨ Prenez soin de vos pieds avec une formule inspirée de la nature, alliant effi…" at bounding box center [1159, 475] width 470 height 38
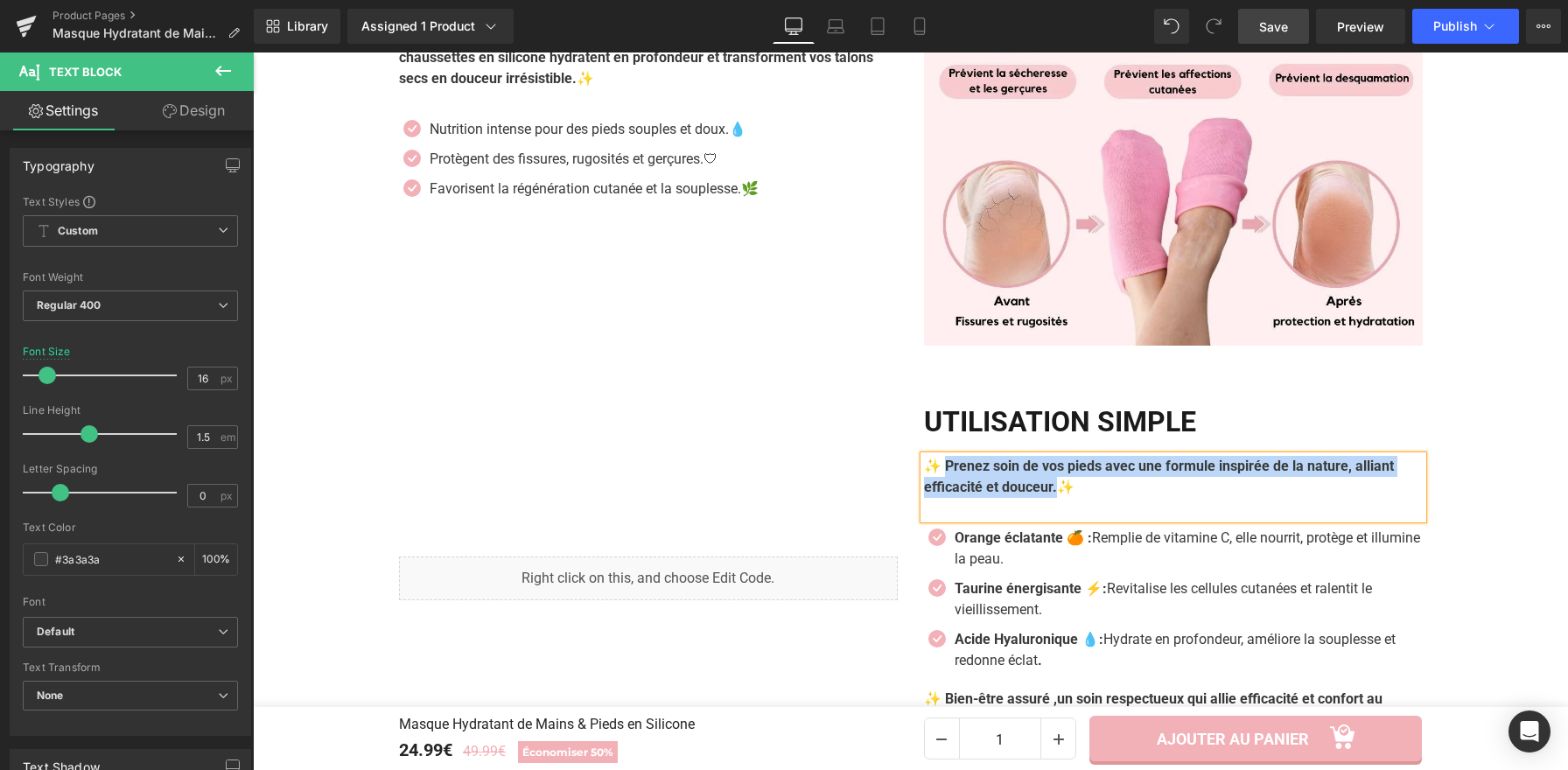
paste div
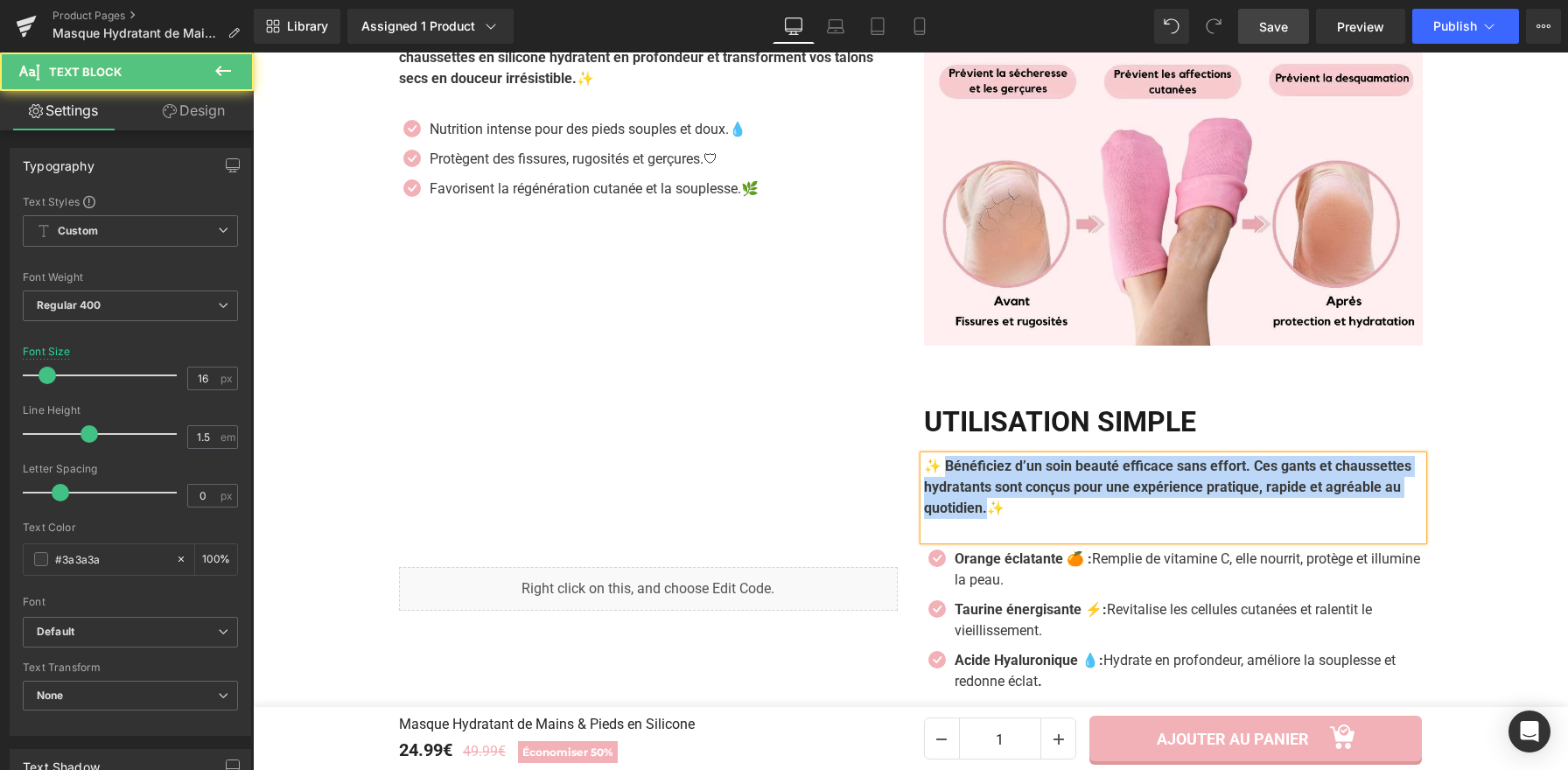
drag, startPoint x: 1077, startPoint y: 515, endPoint x: 943, endPoint y: 473, distance: 140.4
click at [943, 473] on b "✨ Bénéficiez d’un soin beauté efficace sans effort. Ces gants et chaussettes hy…" at bounding box center [1167, 486] width 487 height 59
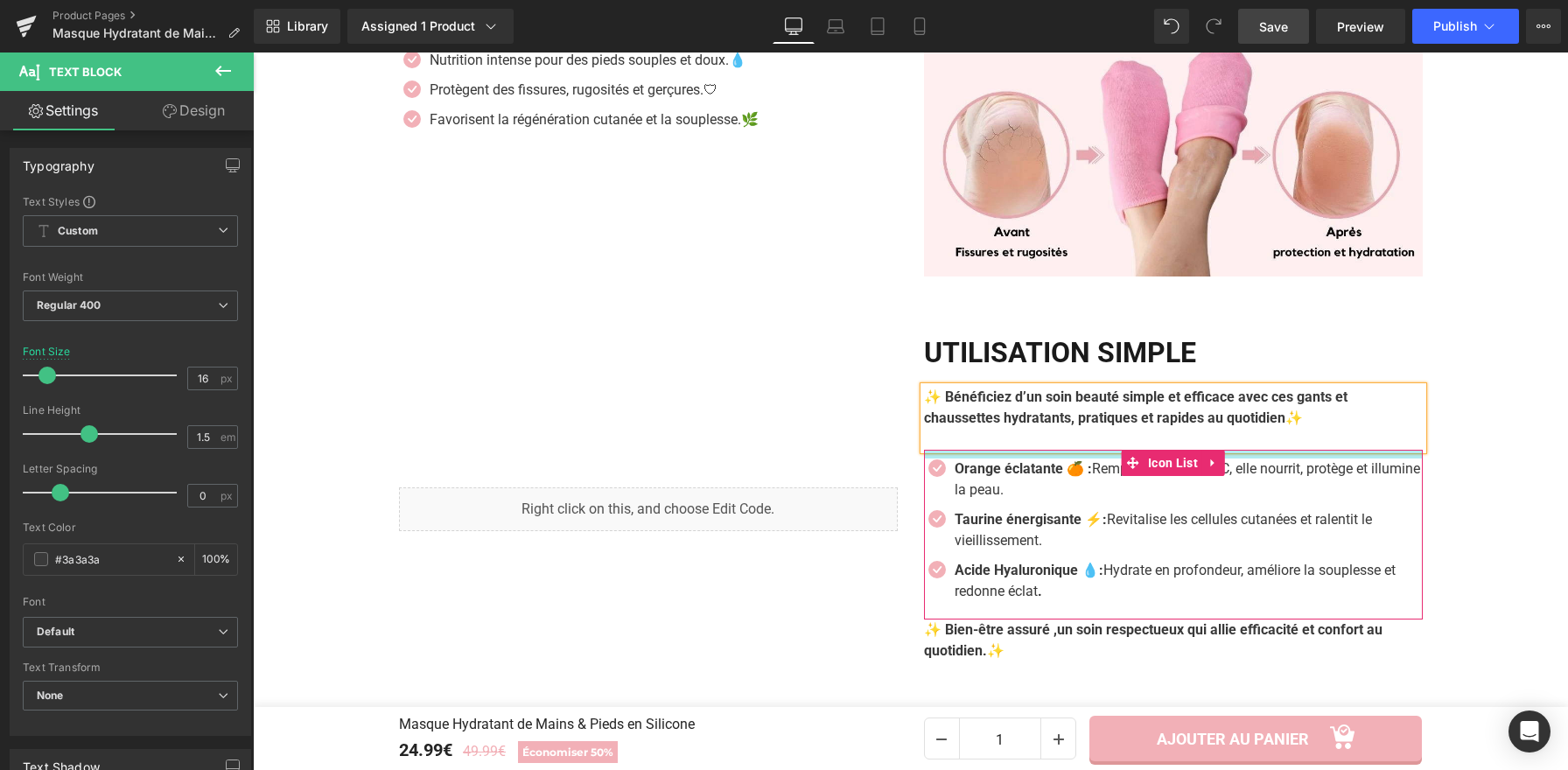
scroll to position [2398, 0]
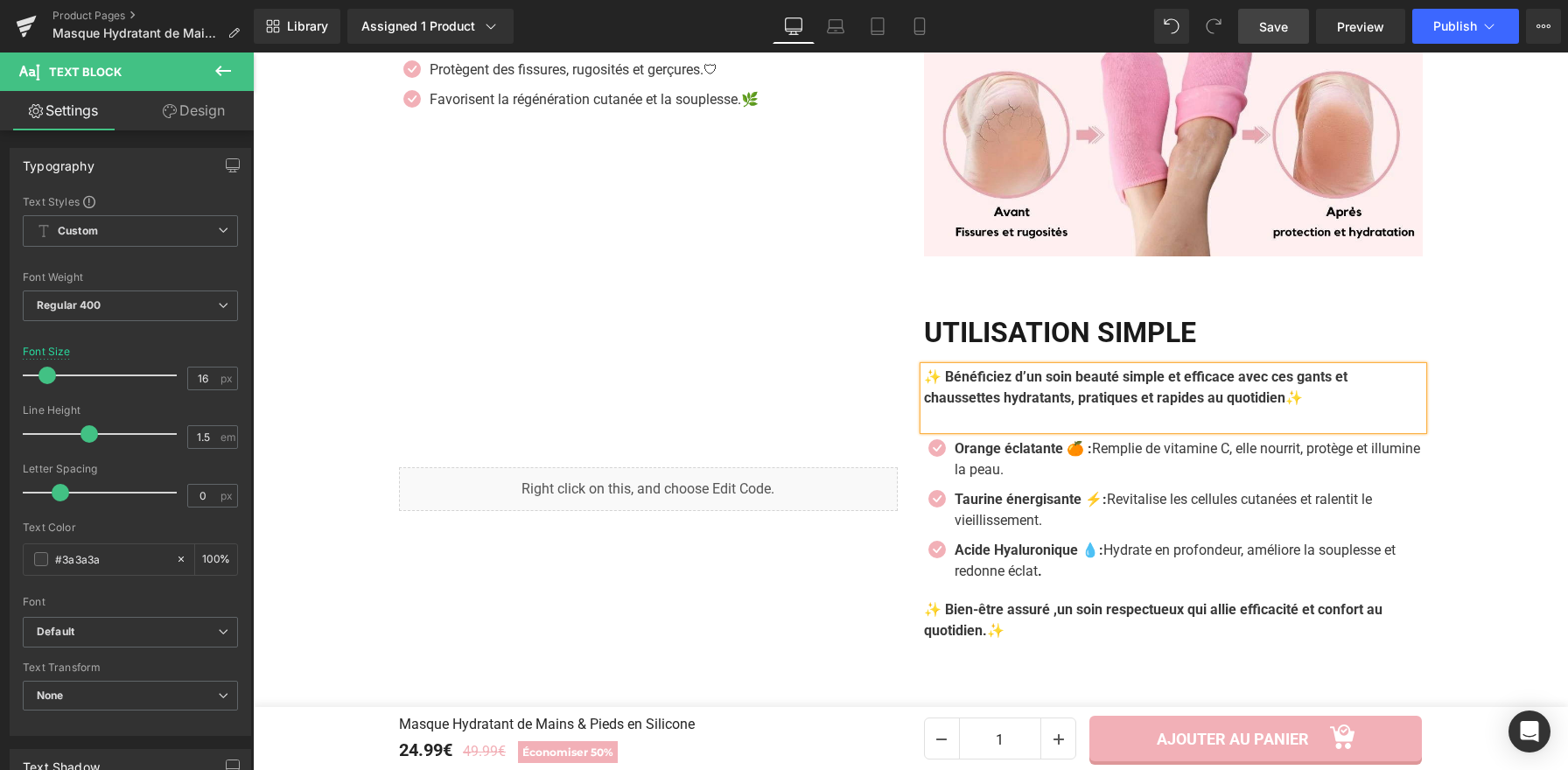
click at [991, 474] on p "Orange éclatante 🍊 : Remplie de vitamine C, elle nourrit, protège et illumine l…" at bounding box center [1189, 459] width 468 height 42
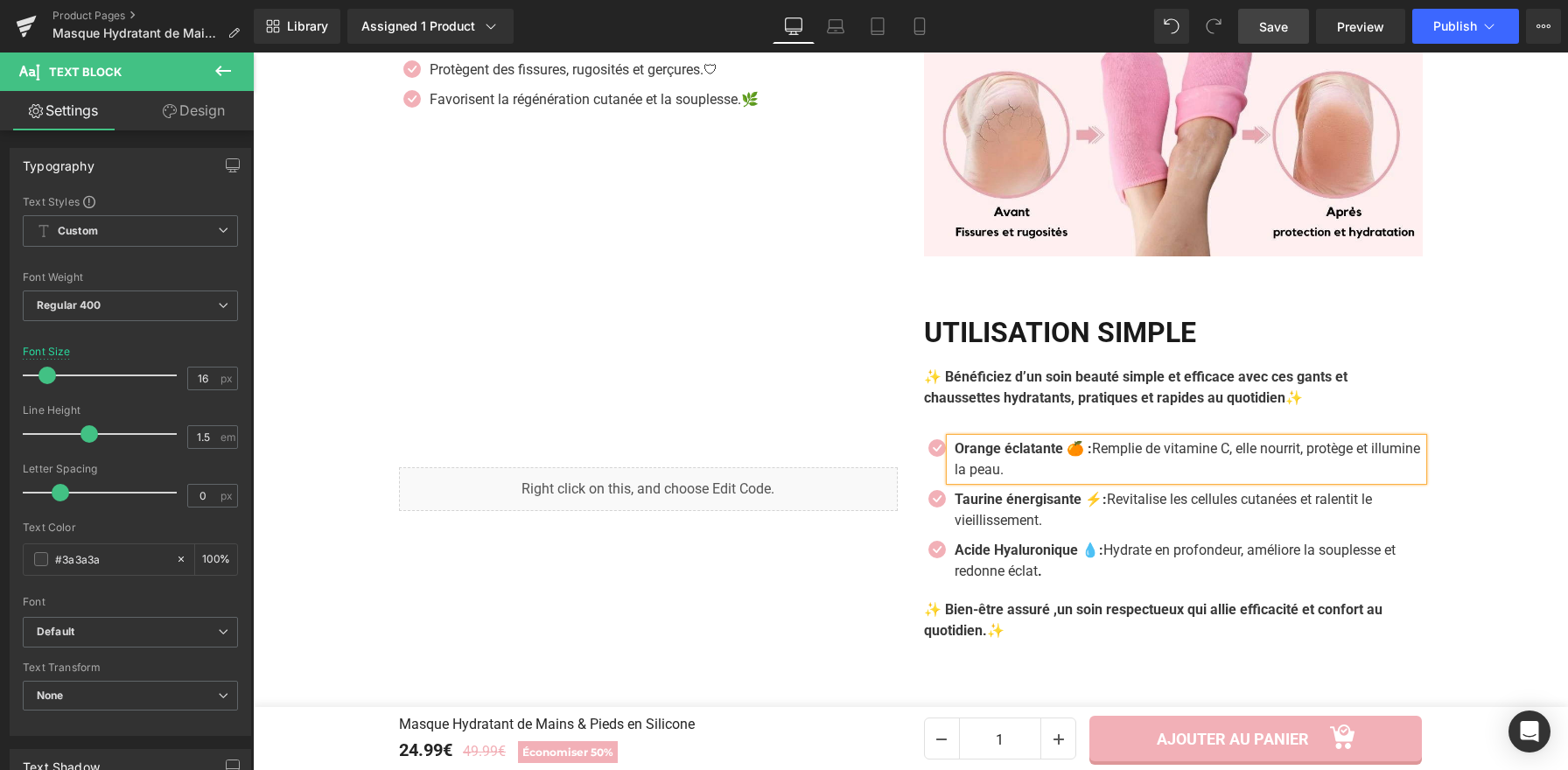
click at [1044, 477] on p "Orange éclatante 🍊 : Remplie de vitamine C, elle nourrit, protège et illumine l…" at bounding box center [1189, 459] width 468 height 42
click at [1054, 477] on p "Orange éclatante 🍊 : Remplie de vitamine C, elle nourrit, protège et illumine l…" at bounding box center [1189, 459] width 468 height 42
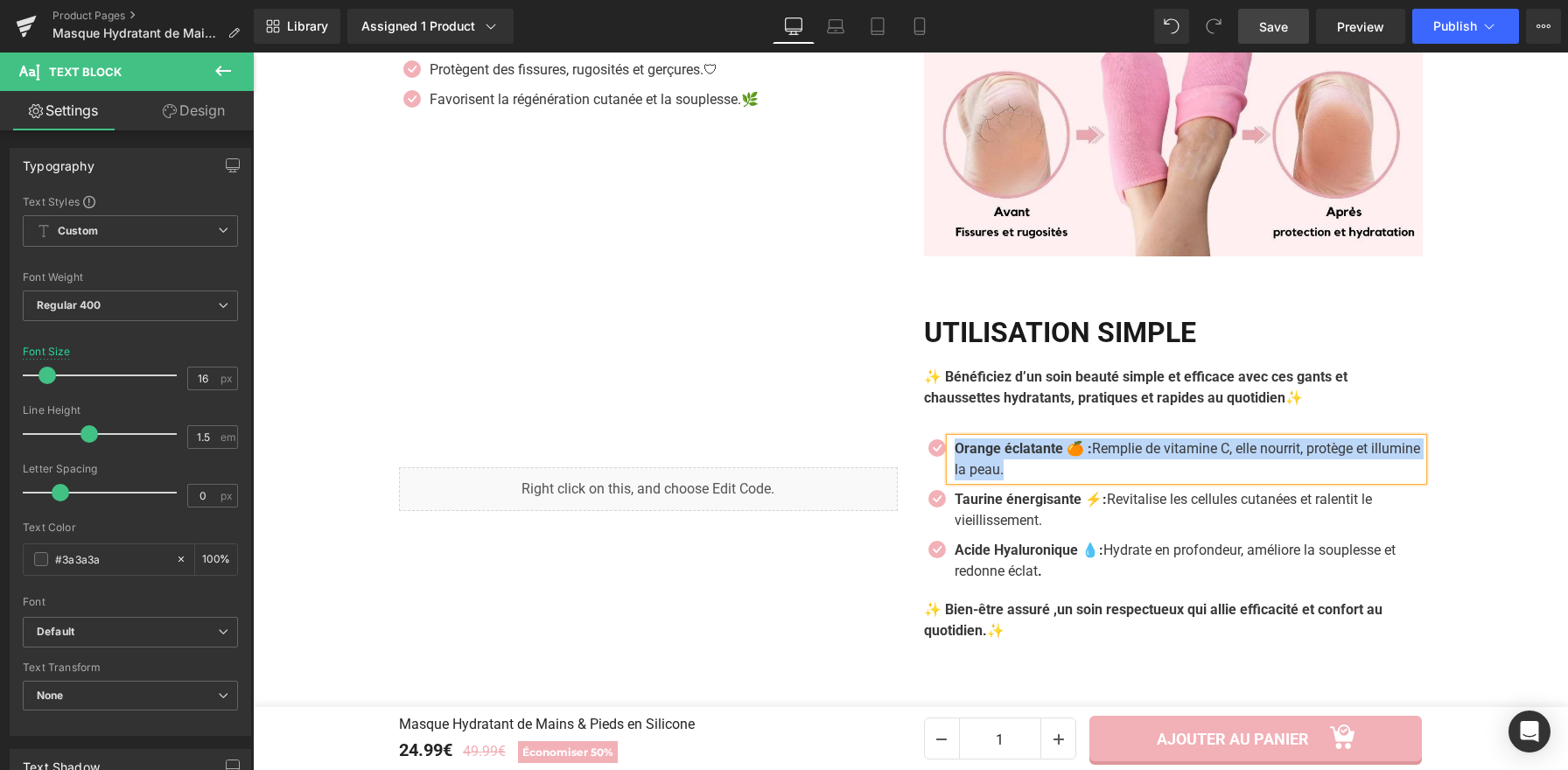
paste div
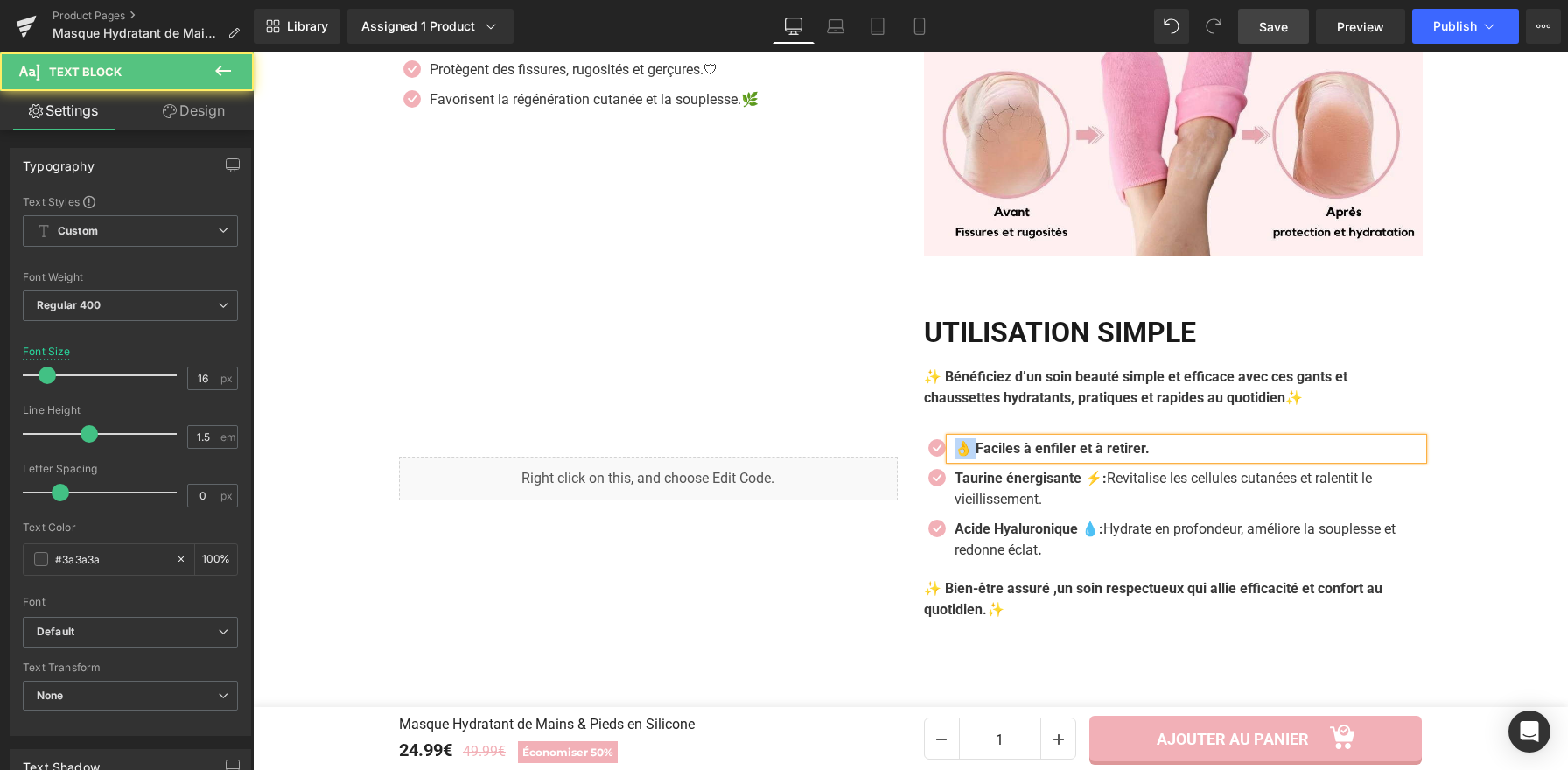
drag, startPoint x: 967, startPoint y: 454, endPoint x: 954, endPoint y: 453, distance: 13.0
click at [955, 453] on b "👌 Faciles à enfiler et à retirer." at bounding box center [1052, 448] width 196 height 17
click at [1136, 454] on p "Faciles à enfiler et à retirer." at bounding box center [1189, 448] width 468 height 21
click at [1041, 495] on p "Taurine énergisante ⚡: Revitalise les cellules cutanées et ralentit le vieillis…" at bounding box center [1189, 489] width 468 height 42
click at [1039, 499] on p "Taurine énergisante ⚡: Revitalise les cellules cutanées et ralentit le vieillis…" at bounding box center [1189, 489] width 468 height 42
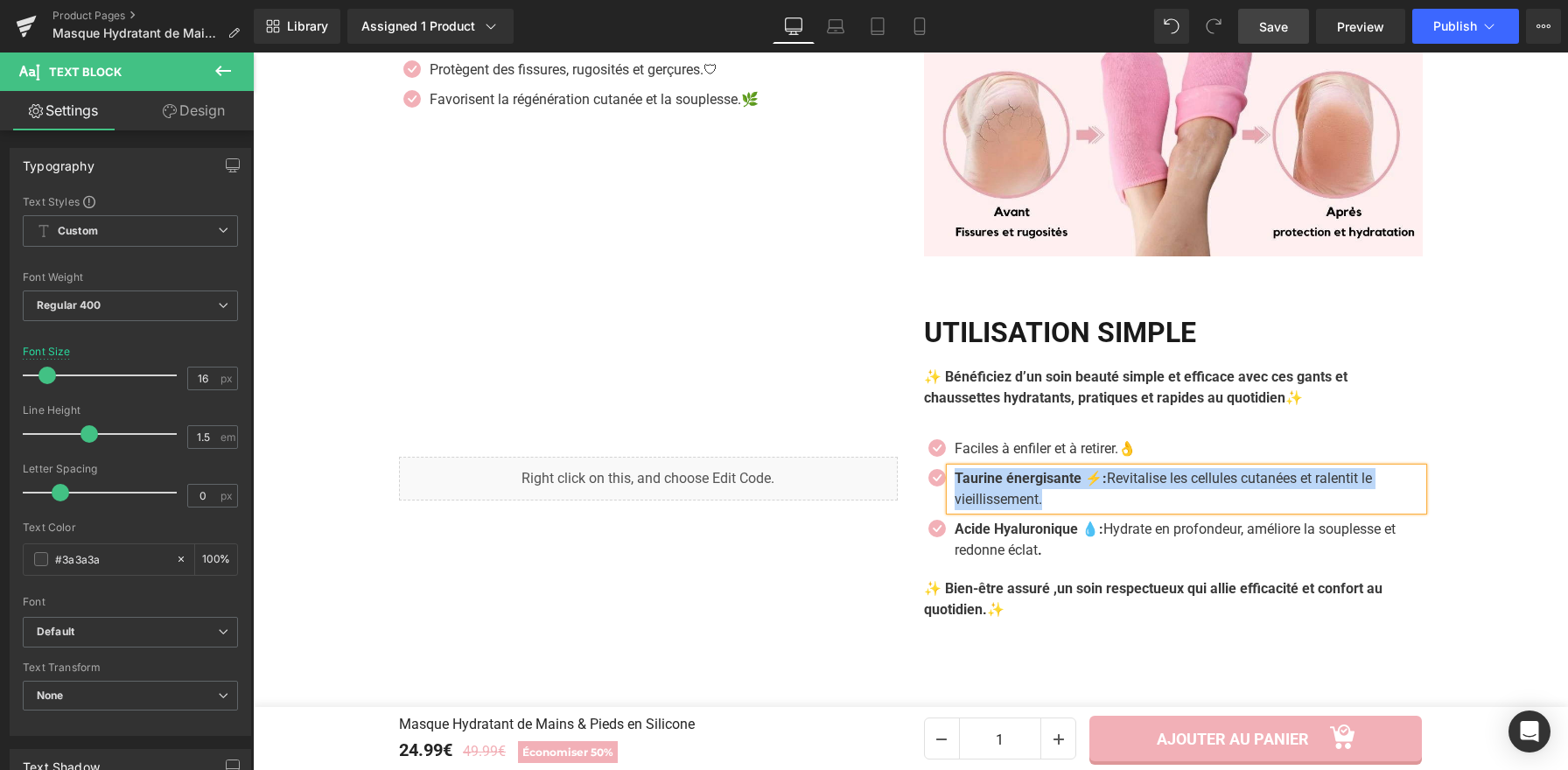
paste div
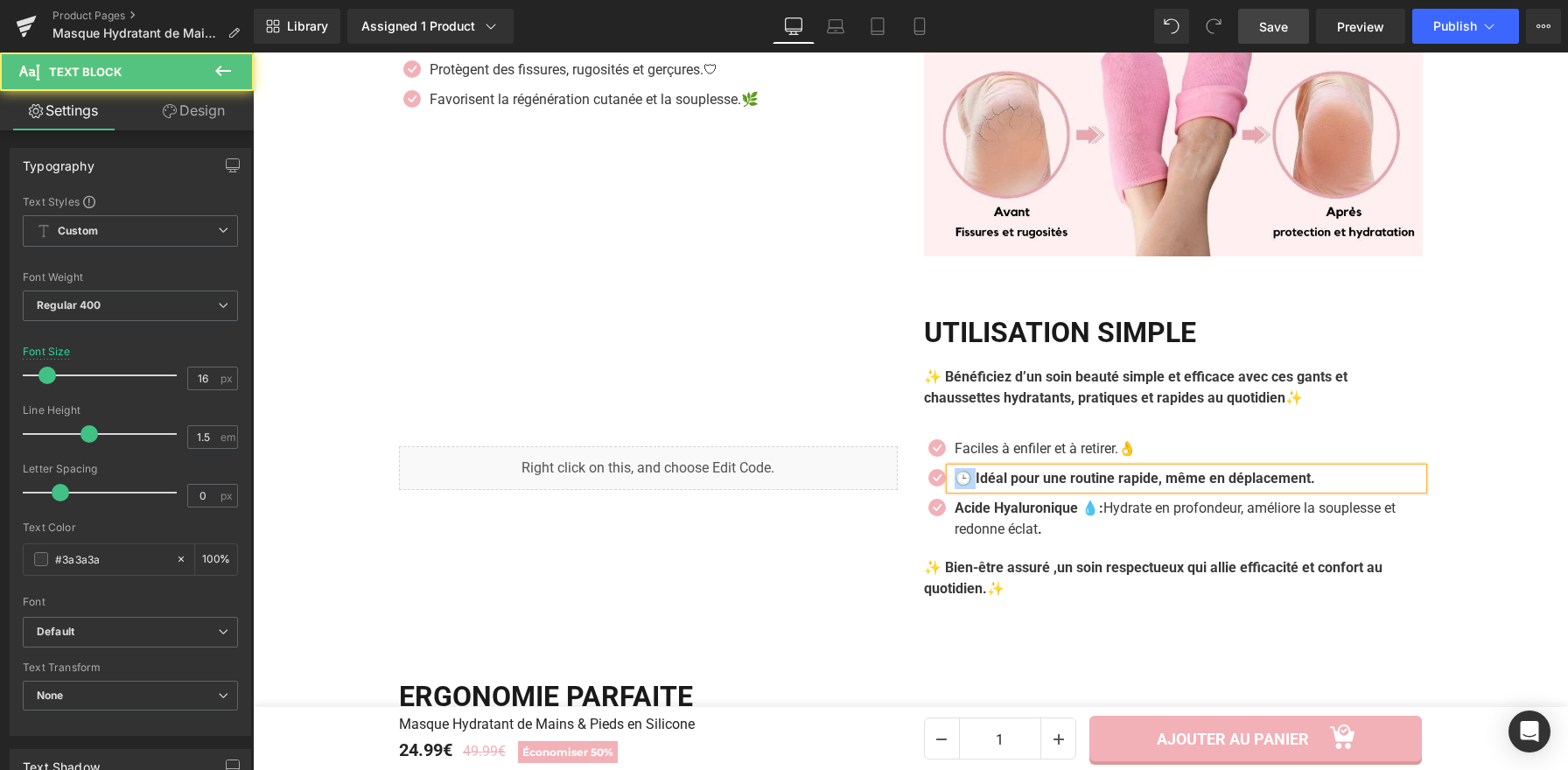
drag, startPoint x: 969, startPoint y: 484, endPoint x: 948, endPoint y: 484, distance: 21.0
click at [955, 484] on b "🕒 Idéal pour une routine rapide, même en déplacement." at bounding box center [1135, 478] width 361 height 17
click at [1306, 486] on p "Idéal pour une routine rapide, même en déplacement." at bounding box center [1189, 478] width 468 height 21
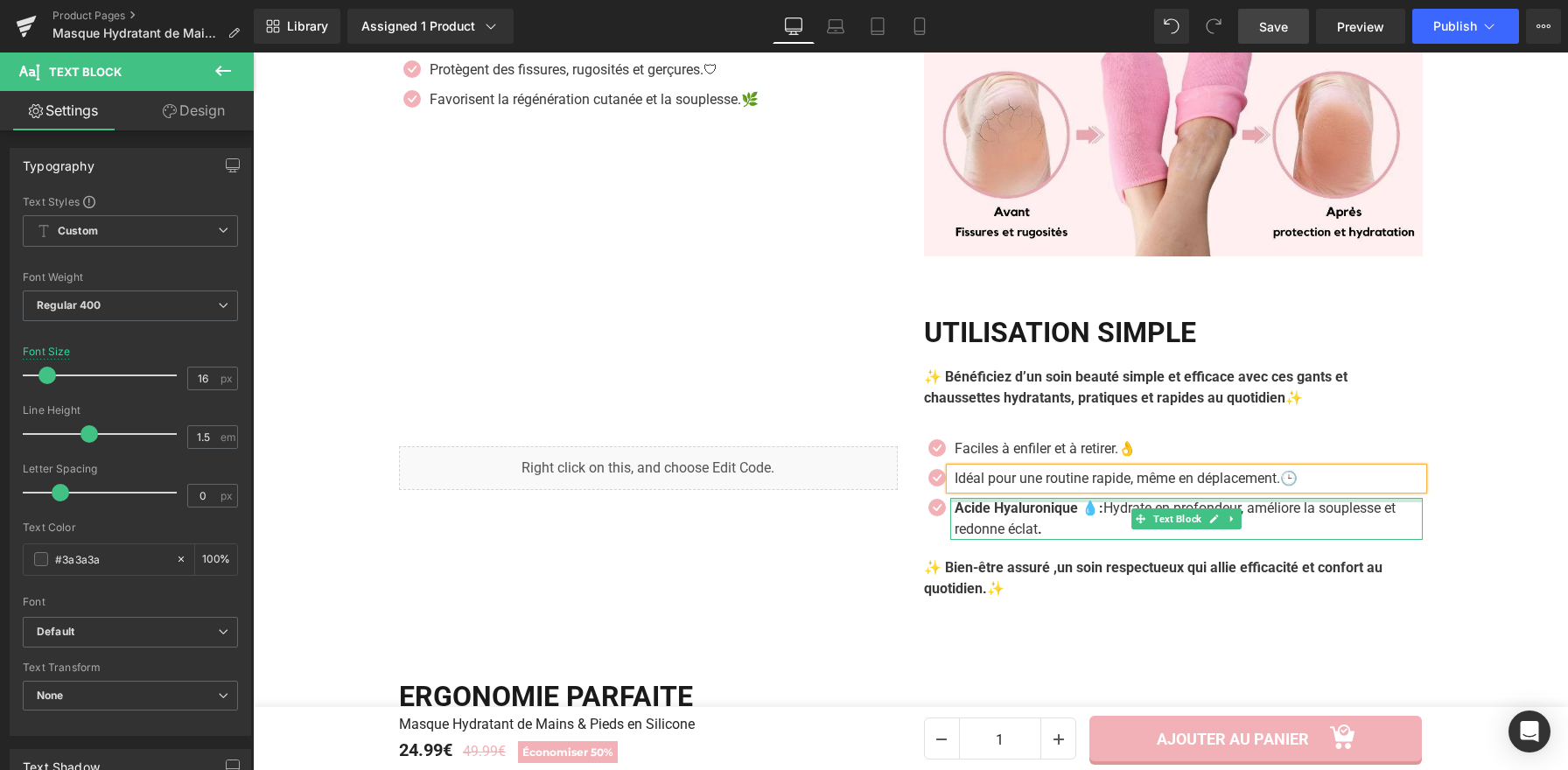
click at [1023, 500] on div at bounding box center [1186, 499] width 473 height 5
click at [1038, 521] on p "Acide Hyaluronique 💧: Hydrate en profondeur, améliore la souplesse et redonne é…" at bounding box center [1189, 519] width 468 height 42
click at [1042, 526] on p "Acide Hyaluronique 💧: Hydrate en profondeur, améliore la souplesse et redonne é…" at bounding box center [1189, 519] width 468 height 42
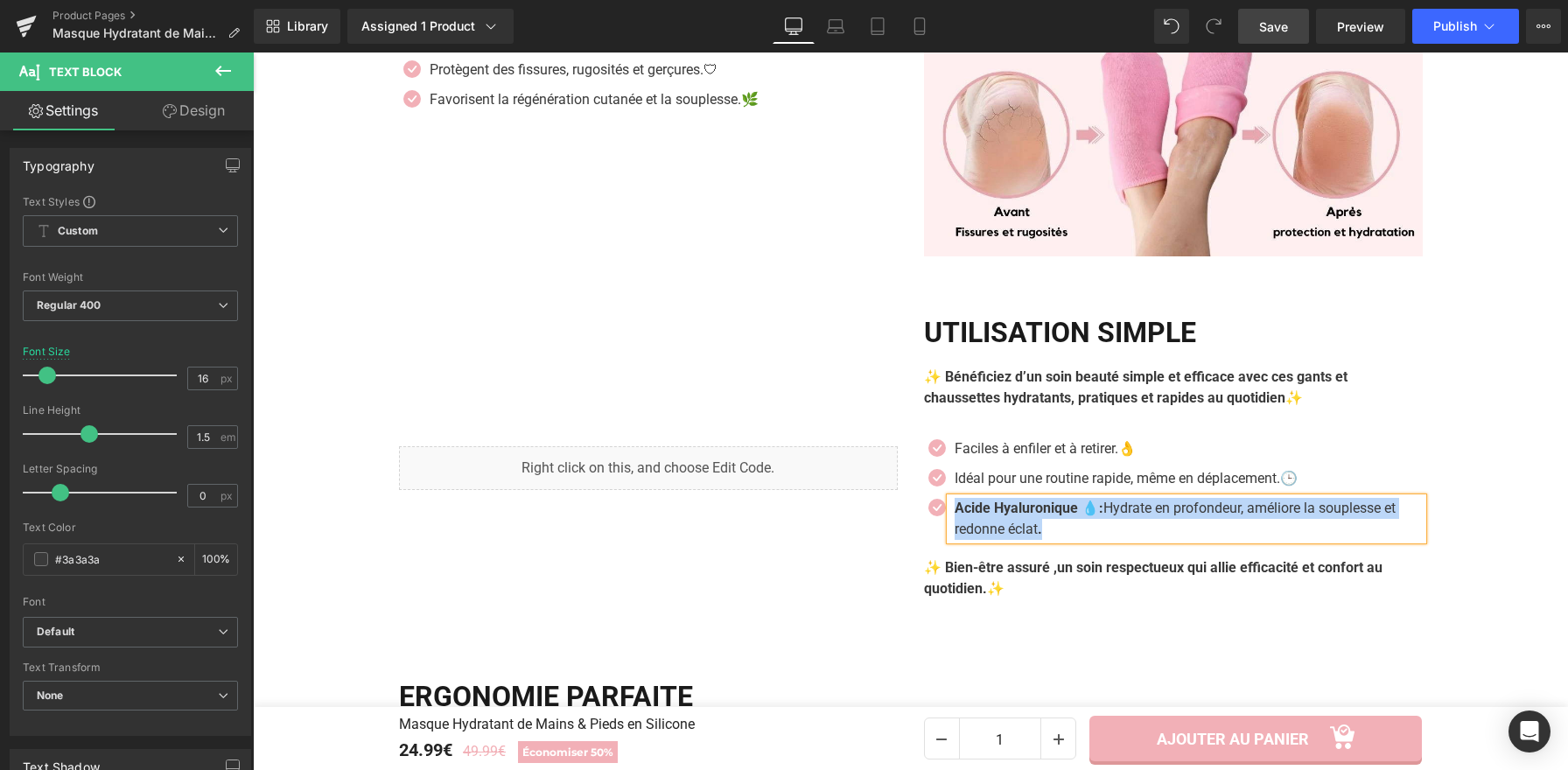
paste div
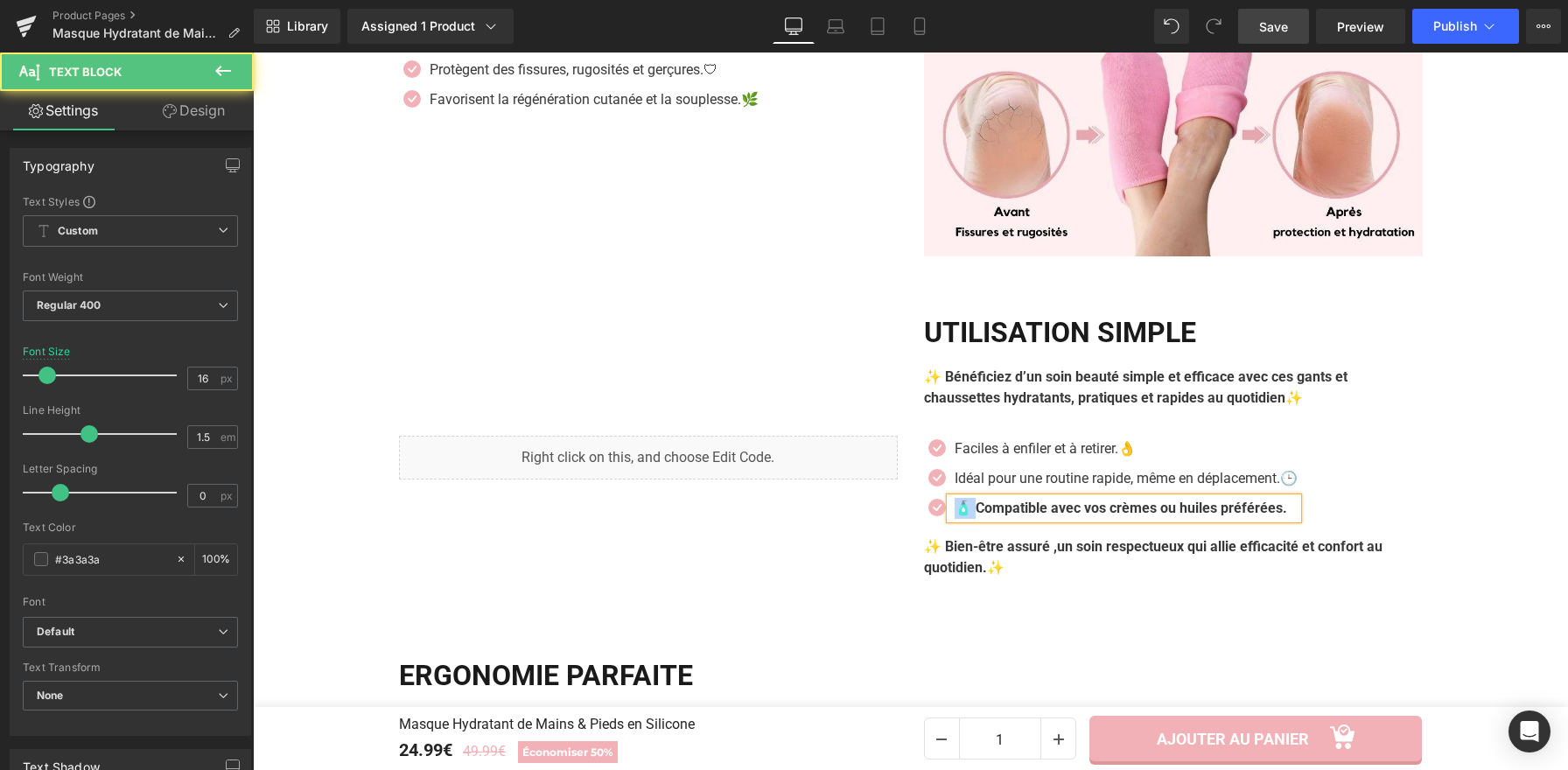
drag, startPoint x: 960, startPoint y: 512, endPoint x: 951, endPoint y: 512, distance: 9.0
click at [955, 512] on b "🧴 Compatible avec vos crèmes ou huiles préférées." at bounding box center [1121, 508] width 332 height 17
click at [1282, 515] on p "Compatible avec vos crèmes ou huiles préférées." at bounding box center [1126, 508] width 343 height 21
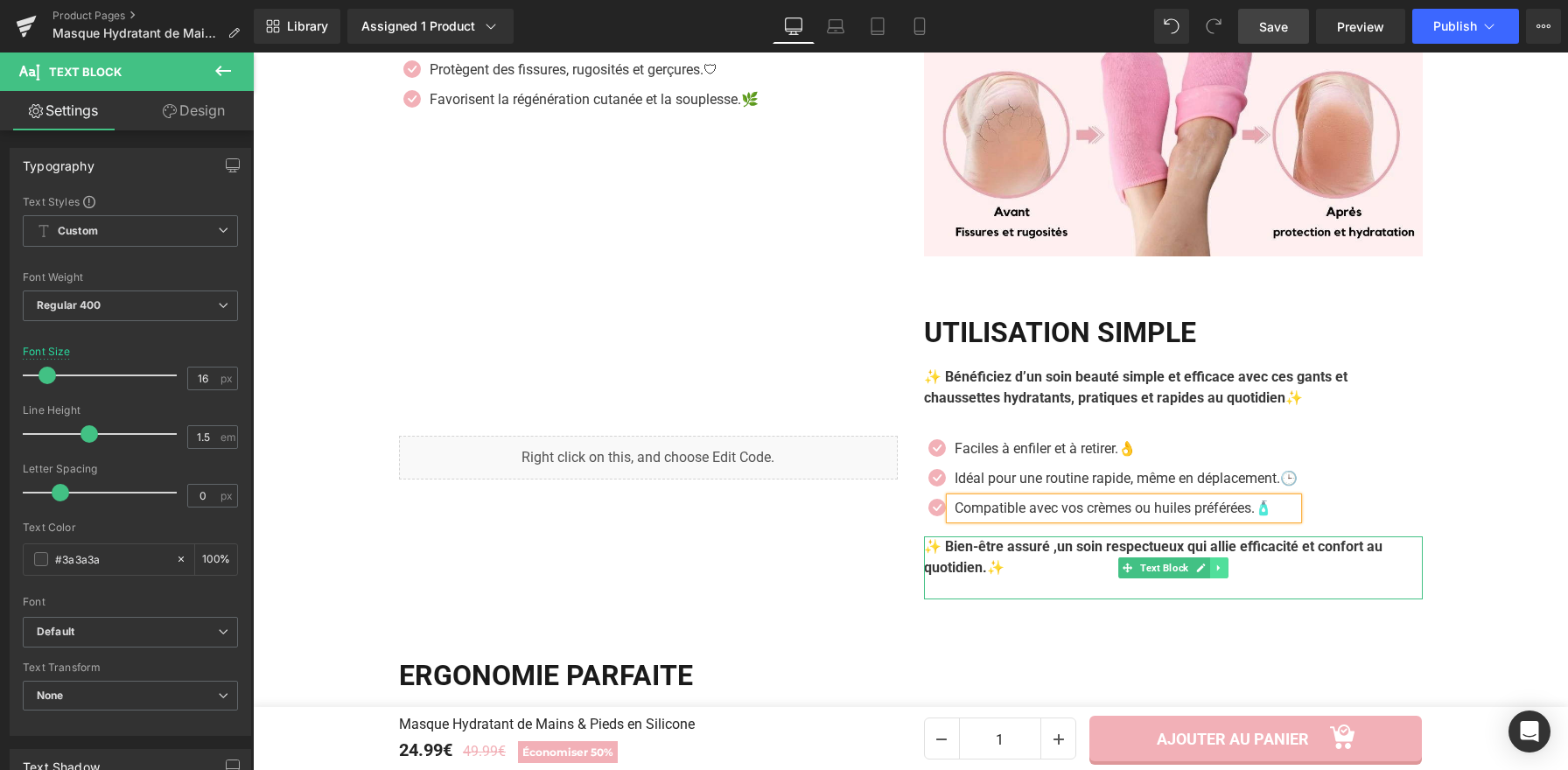
click at [1217, 573] on icon at bounding box center [1218, 567] width 9 height 10
click at [1223, 573] on icon at bounding box center [1227, 567] width 9 height 10
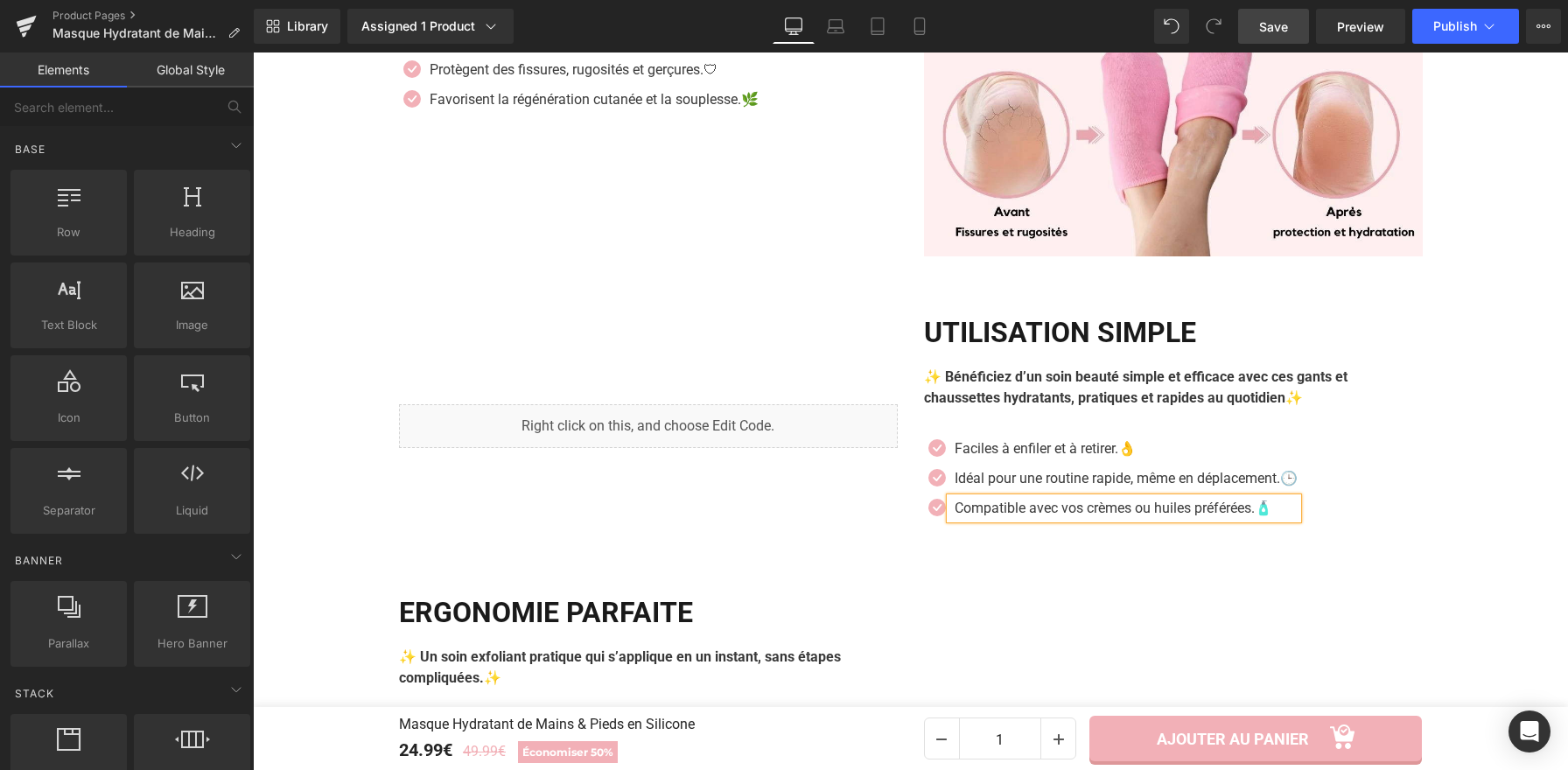
click at [1312, 511] on div "Icon Faciles à enfiler et à retirer.👌 Text Block Icon Text Block" at bounding box center [1172, 482] width 498 height 89
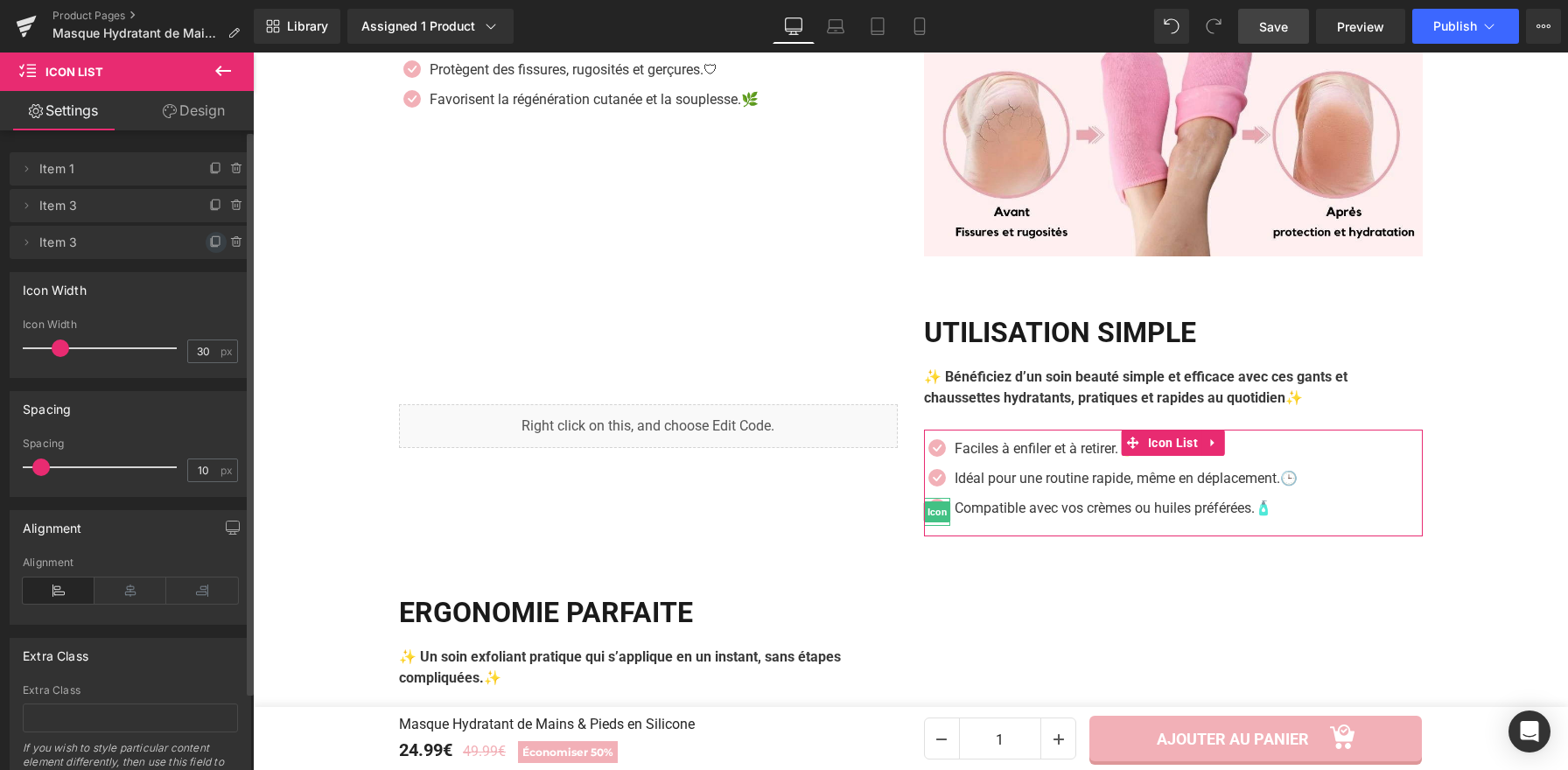
click at [211, 246] on icon at bounding box center [215, 242] width 7 height 8
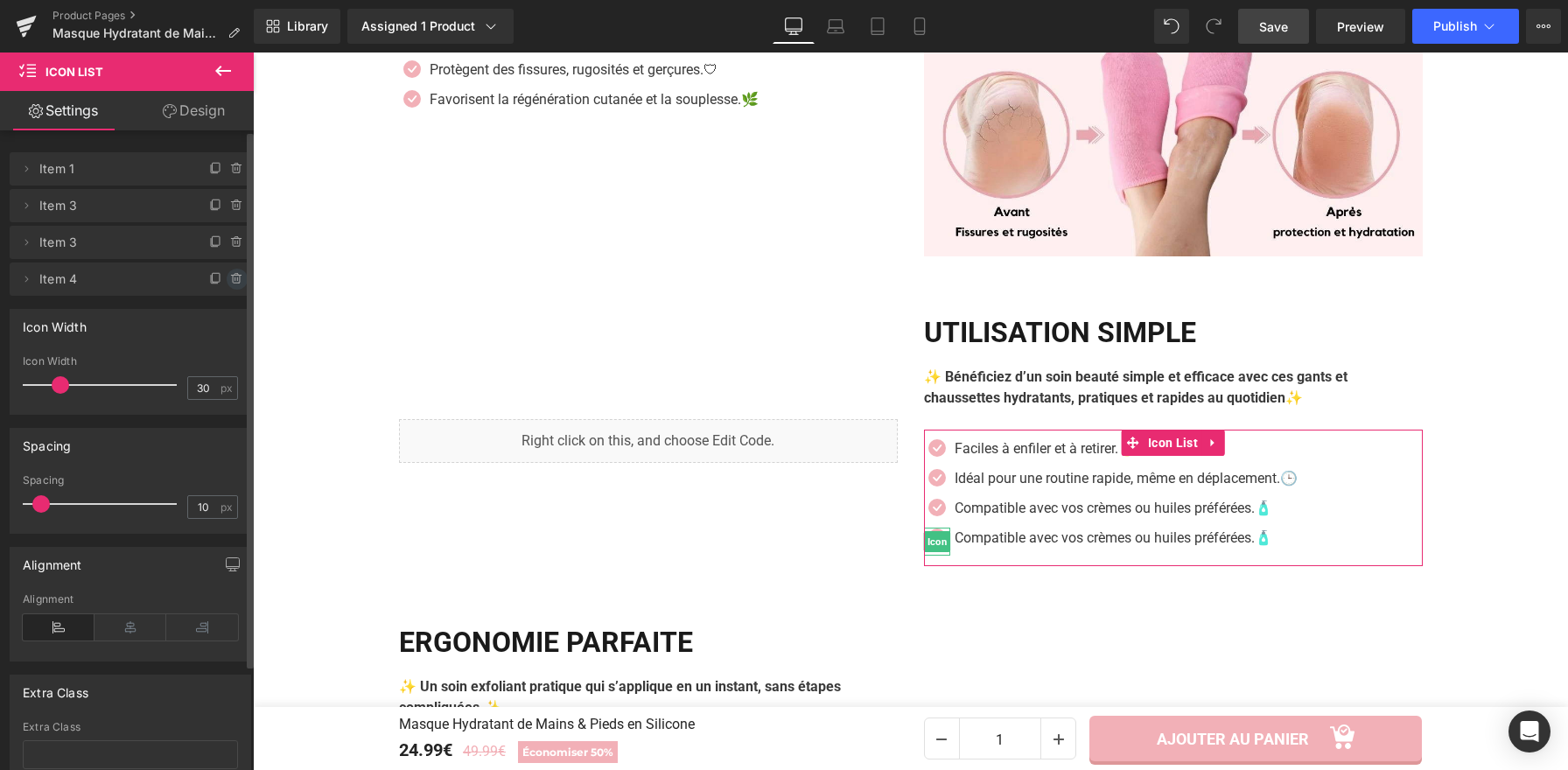
click at [232, 282] on icon at bounding box center [237, 278] width 14 height 14
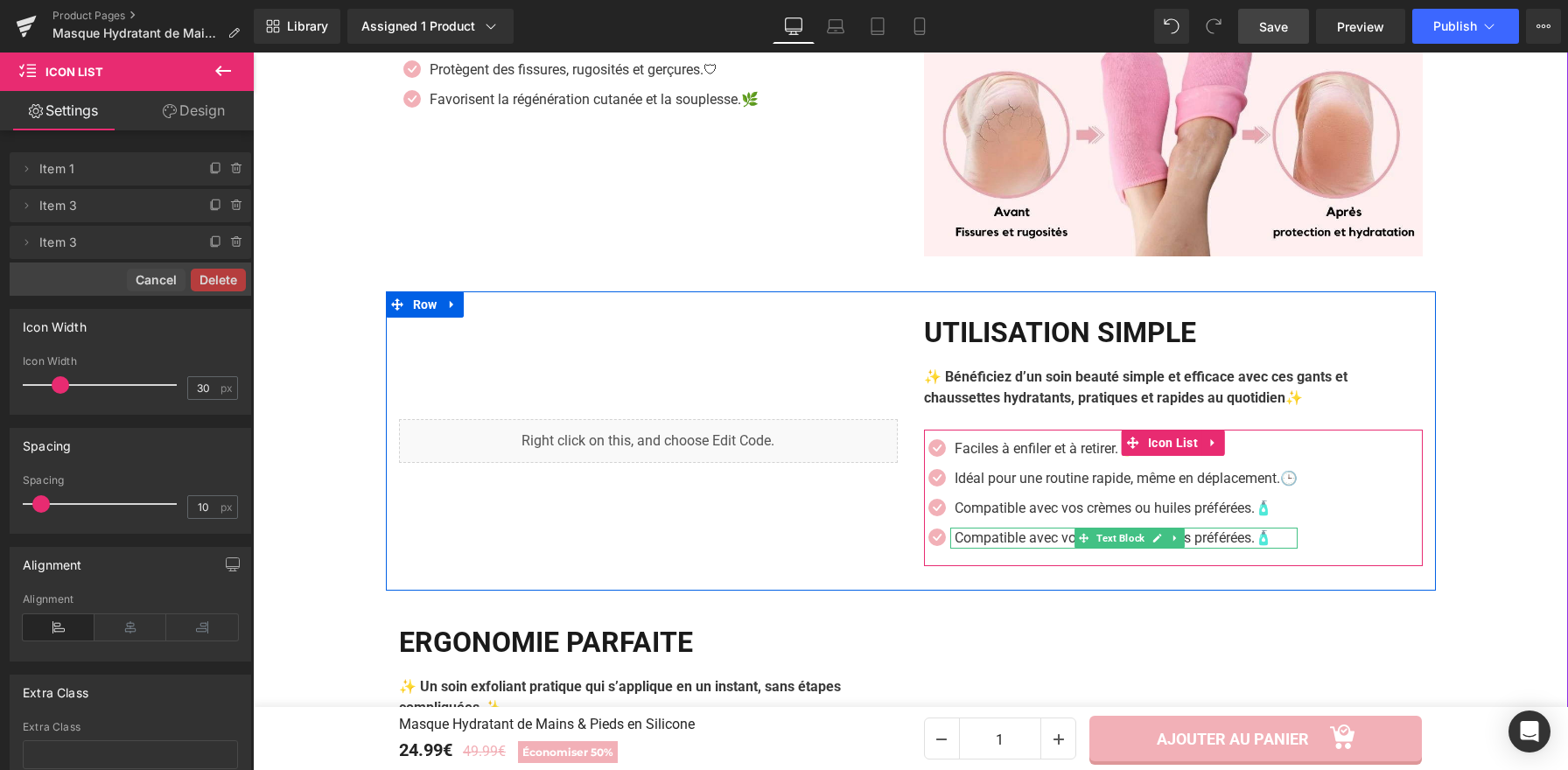
click at [1047, 543] on p "Compatible avec vos crèmes ou huiles préférées.🧴" at bounding box center [1126, 538] width 343 height 21
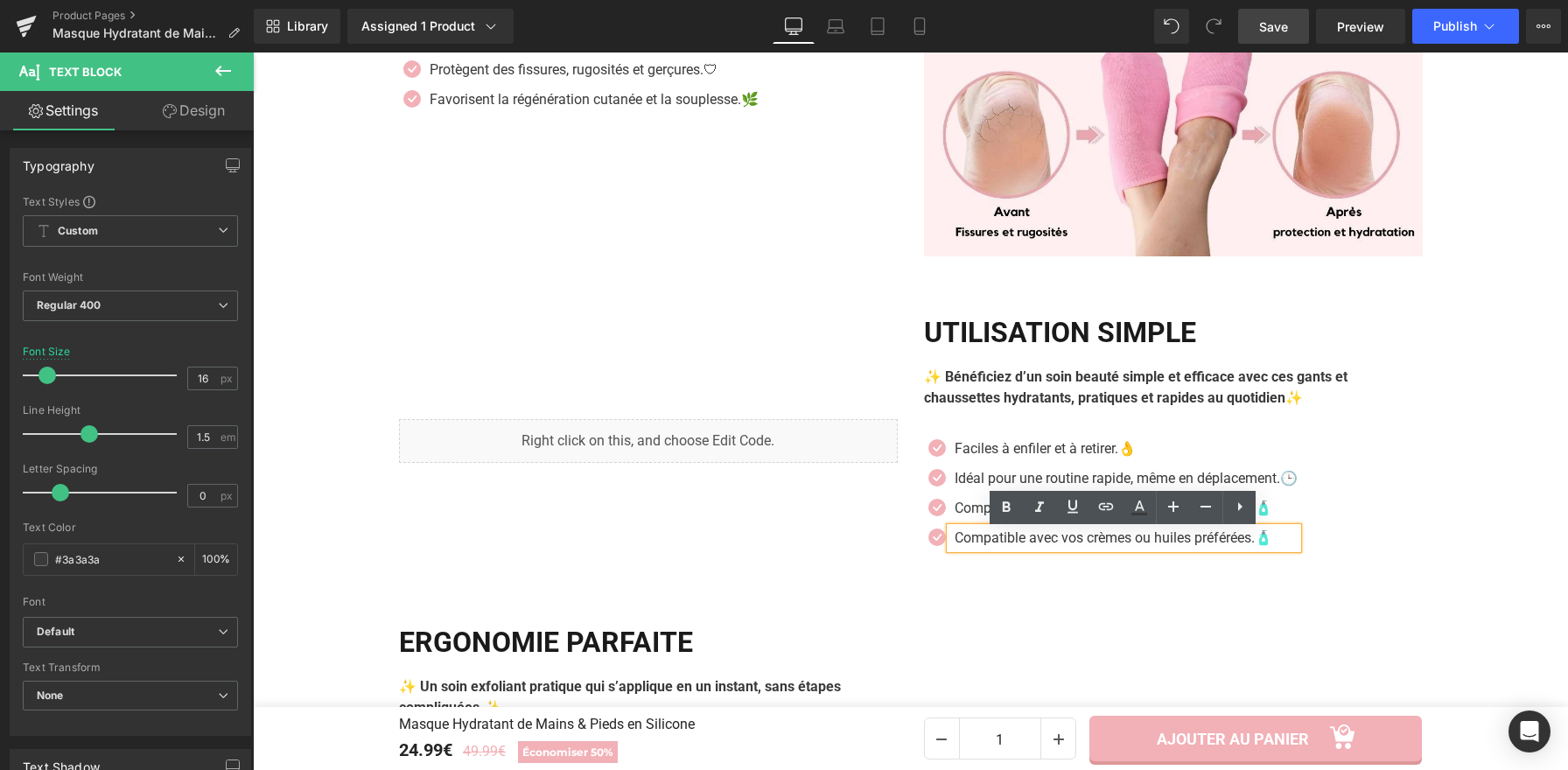
click at [1121, 579] on div "Liquid Utilisation Simple Heading ✨ Bénéficiez d’un soin beauté simple et effic…" at bounding box center [911, 441] width 1050 height 299
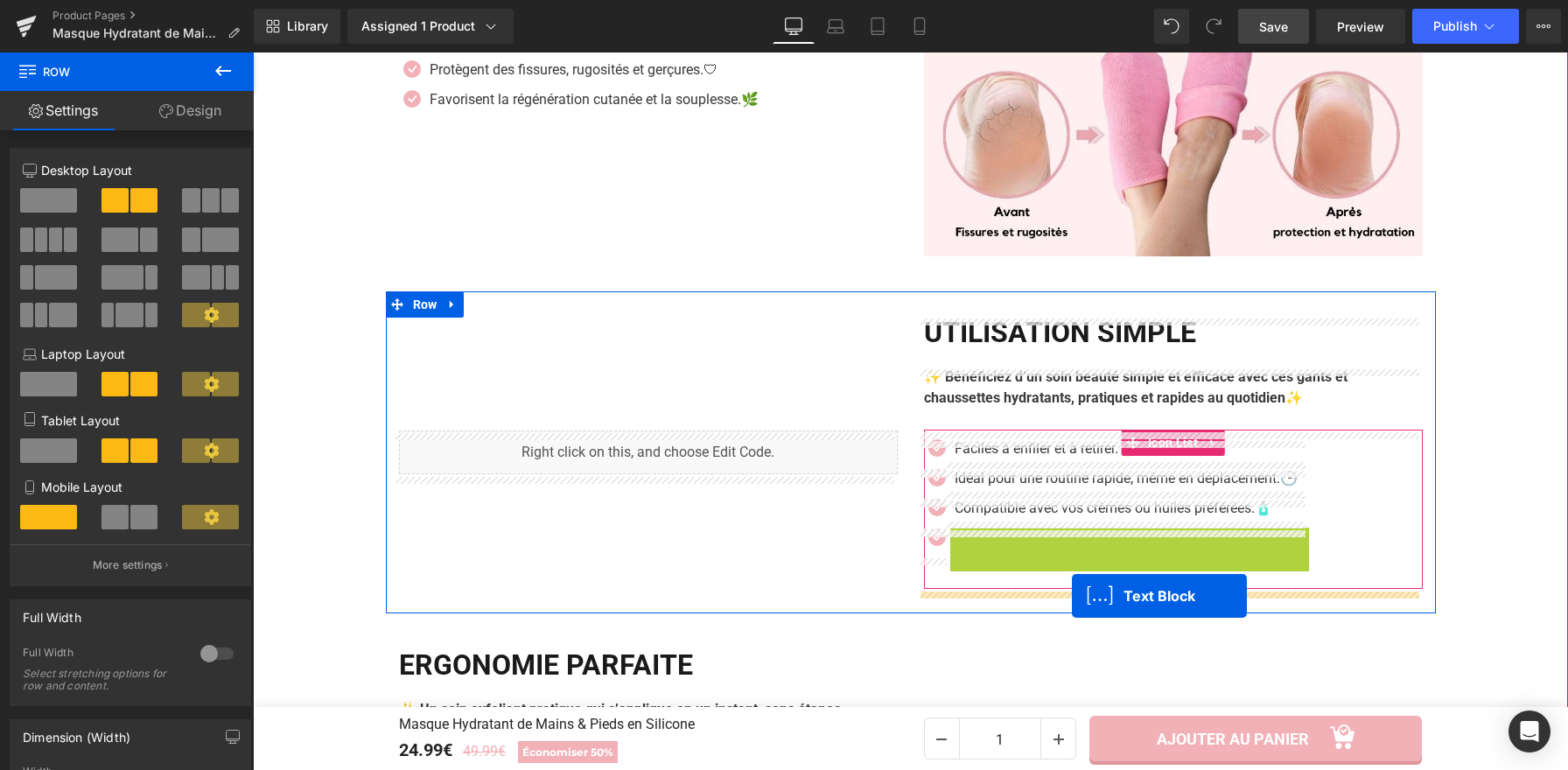
drag, startPoint x: 1073, startPoint y: 541, endPoint x: 1071, endPoint y: 596, distance: 55.0
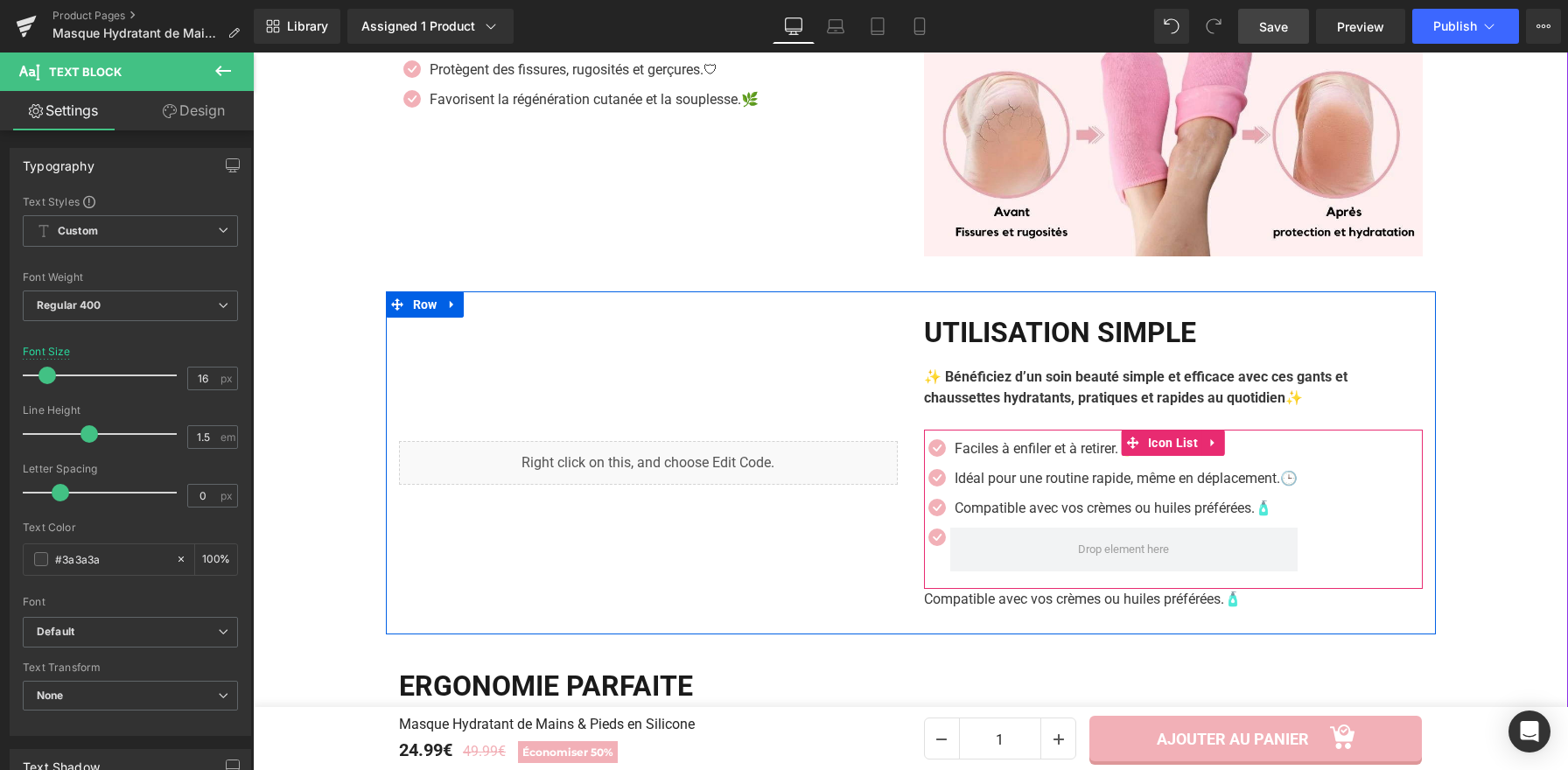
click at [934, 571] on div at bounding box center [1110, 550] width 374 height 44
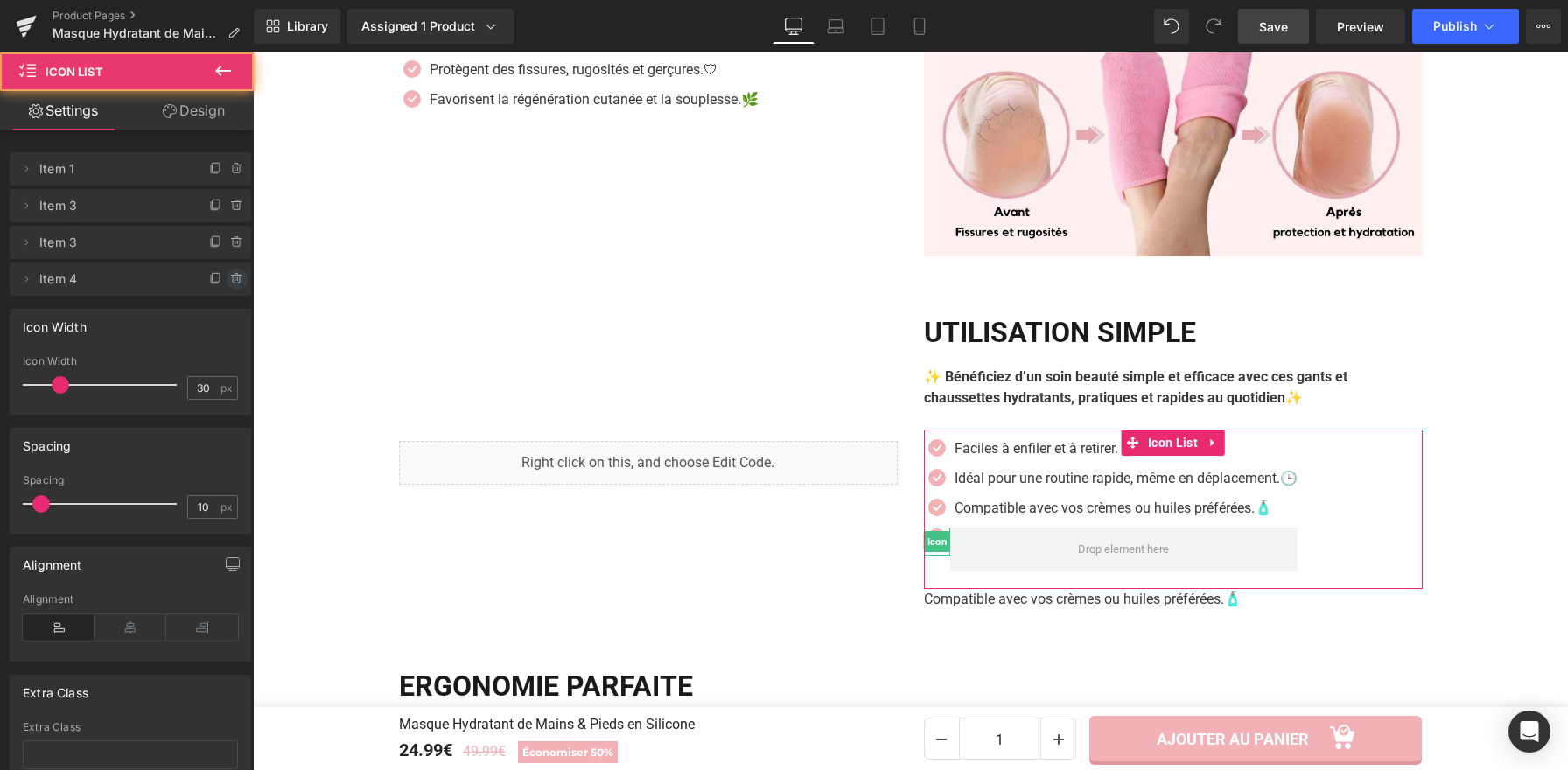
click at [230, 278] on icon at bounding box center [237, 278] width 14 height 14
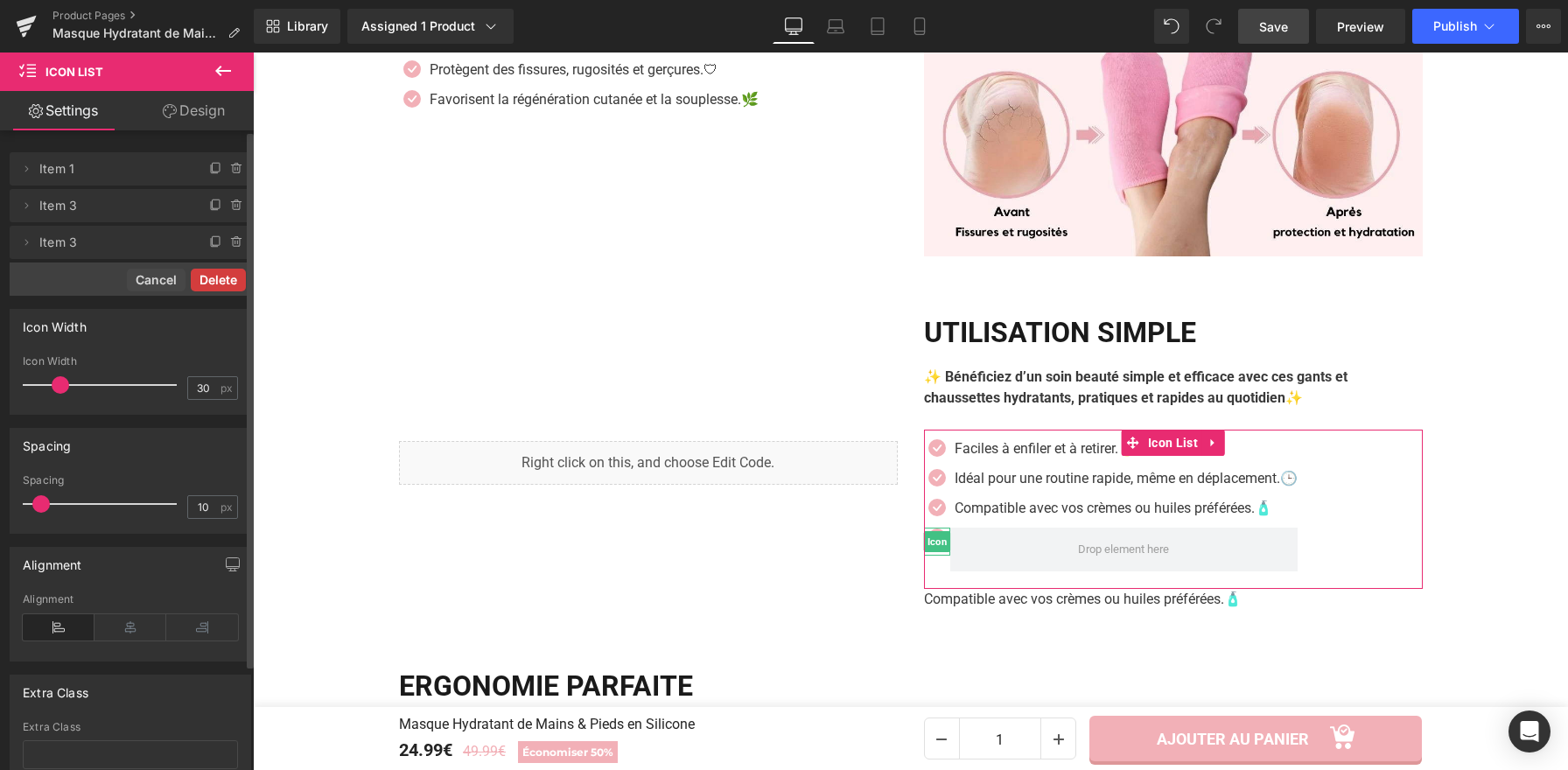
click at [222, 275] on button "Delete" at bounding box center [218, 280] width 55 height 23
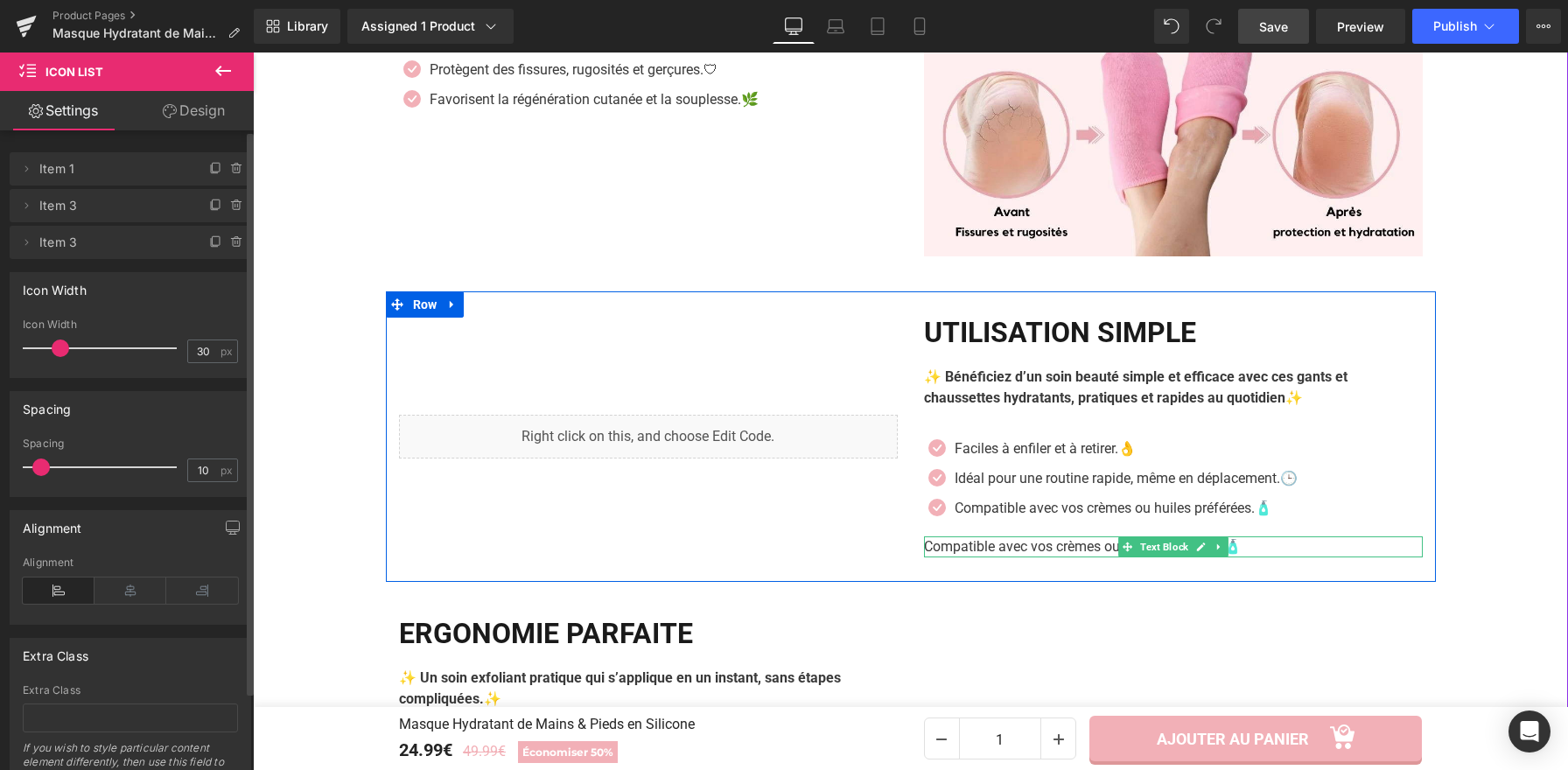
click at [1084, 552] on p "Compatible avec vos crèmes ou huiles préférées.🧴" at bounding box center [1172, 546] width 498 height 21
click at [1085, 552] on p "Compatible avec vos crèmes ou huiles préférées.🧴" at bounding box center [1172, 546] width 498 height 21
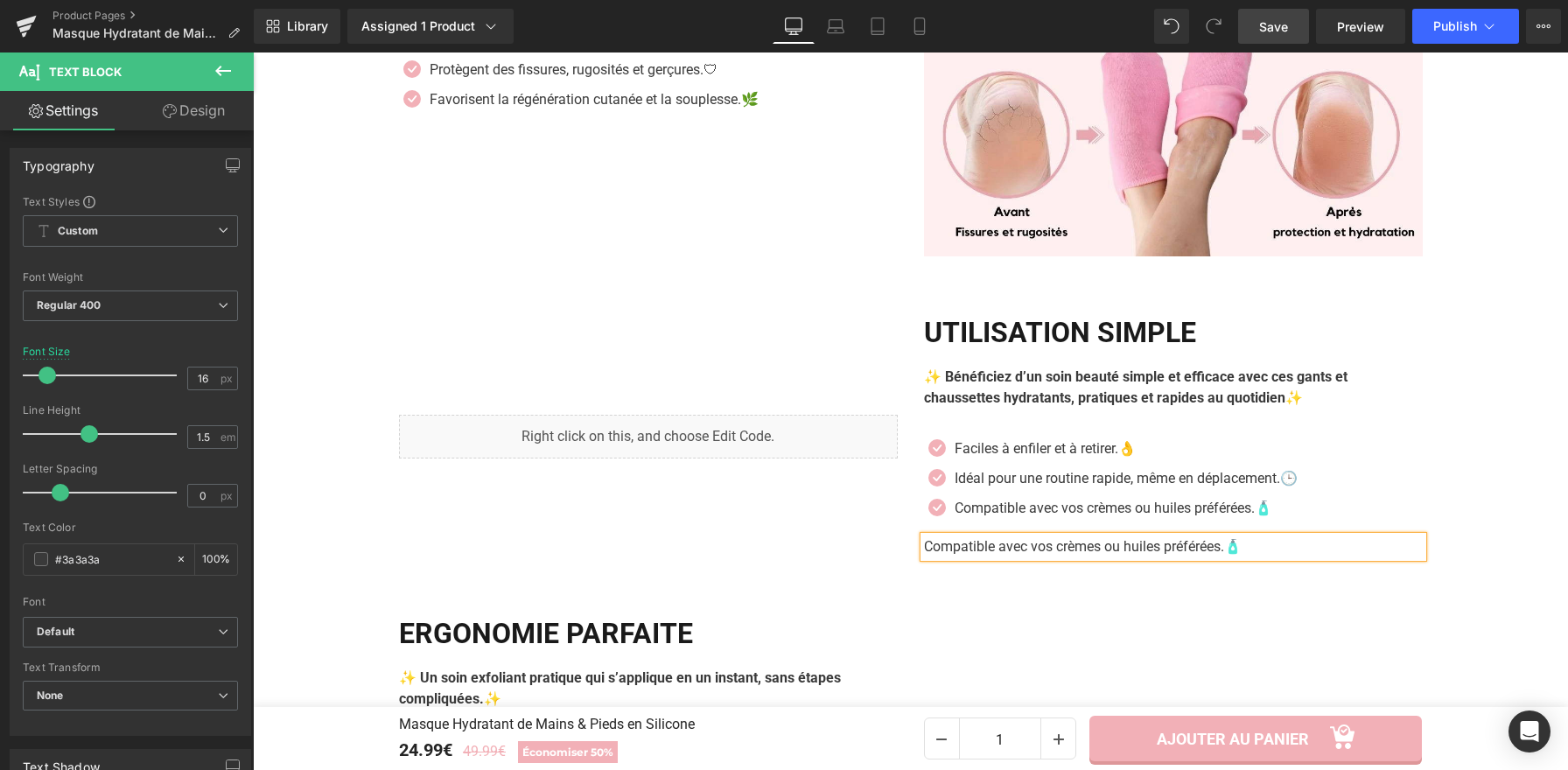
paste div
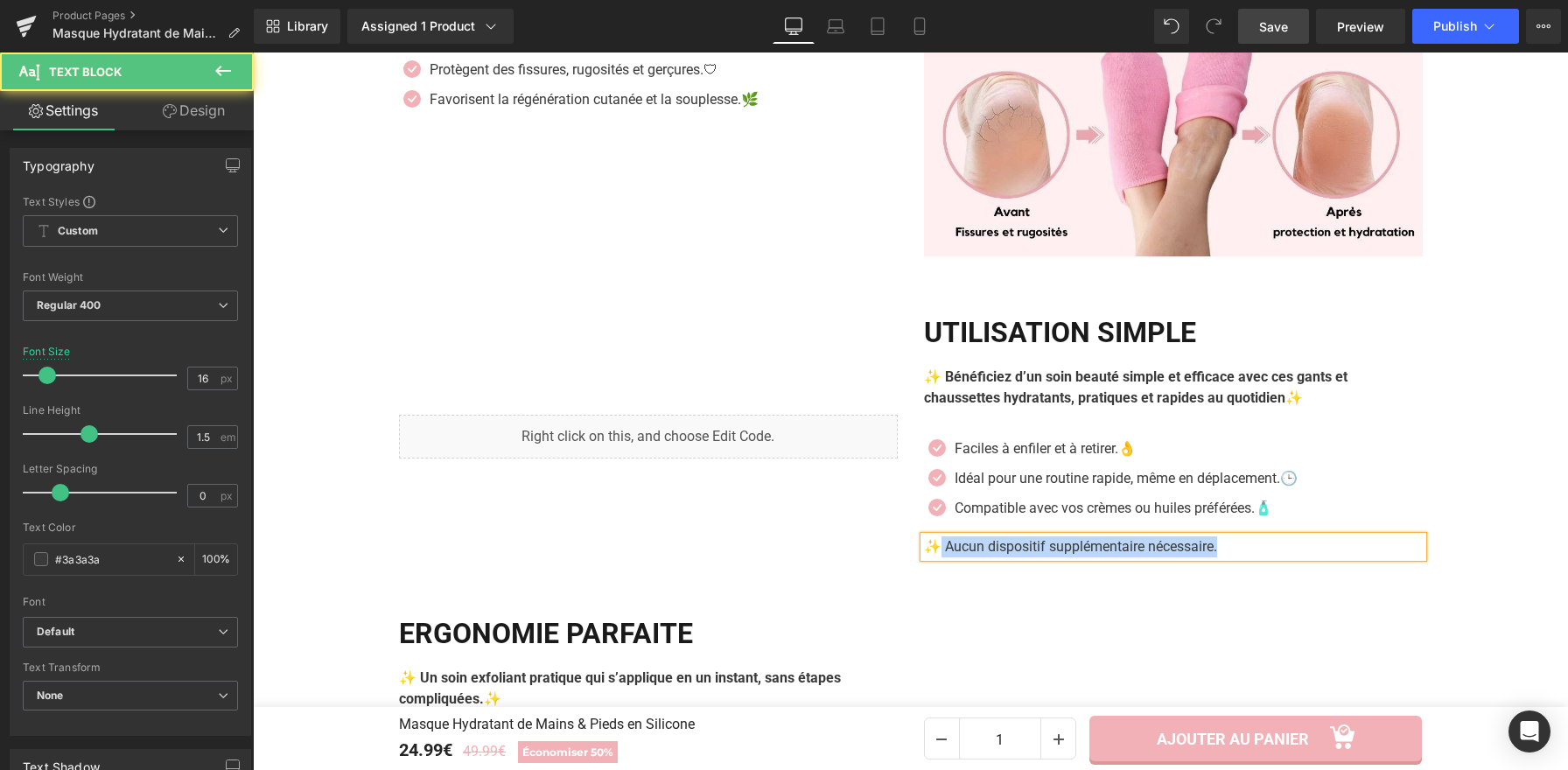
drag, startPoint x: 934, startPoint y: 549, endPoint x: 910, endPoint y: 550, distance: 24.0
click at [924, 546] on div "✨ Aucun dispositif supplémentaire nécessaire." at bounding box center [1172, 546] width 498 height 21
click at [935, 554] on p "✨ Aucun dispositif supplémentaire nécessaire." at bounding box center [1172, 546] width 498 height 21
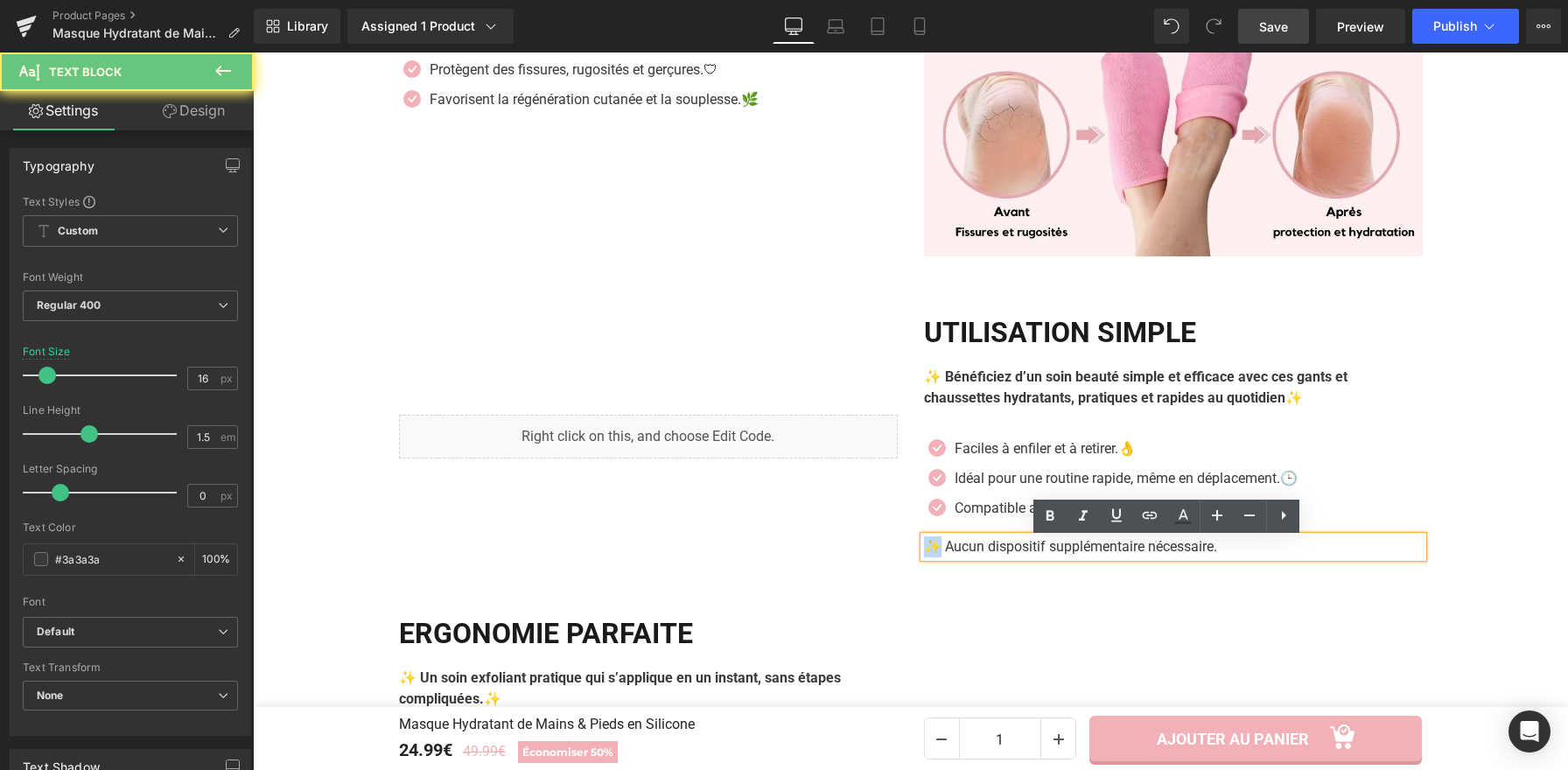
drag, startPoint x: 932, startPoint y: 553, endPoint x: 920, endPoint y: 552, distance: 12.0
click at [924, 552] on p "✨ Aucun dispositif supplémentaire nécessaire." at bounding box center [1172, 546] width 498 height 21
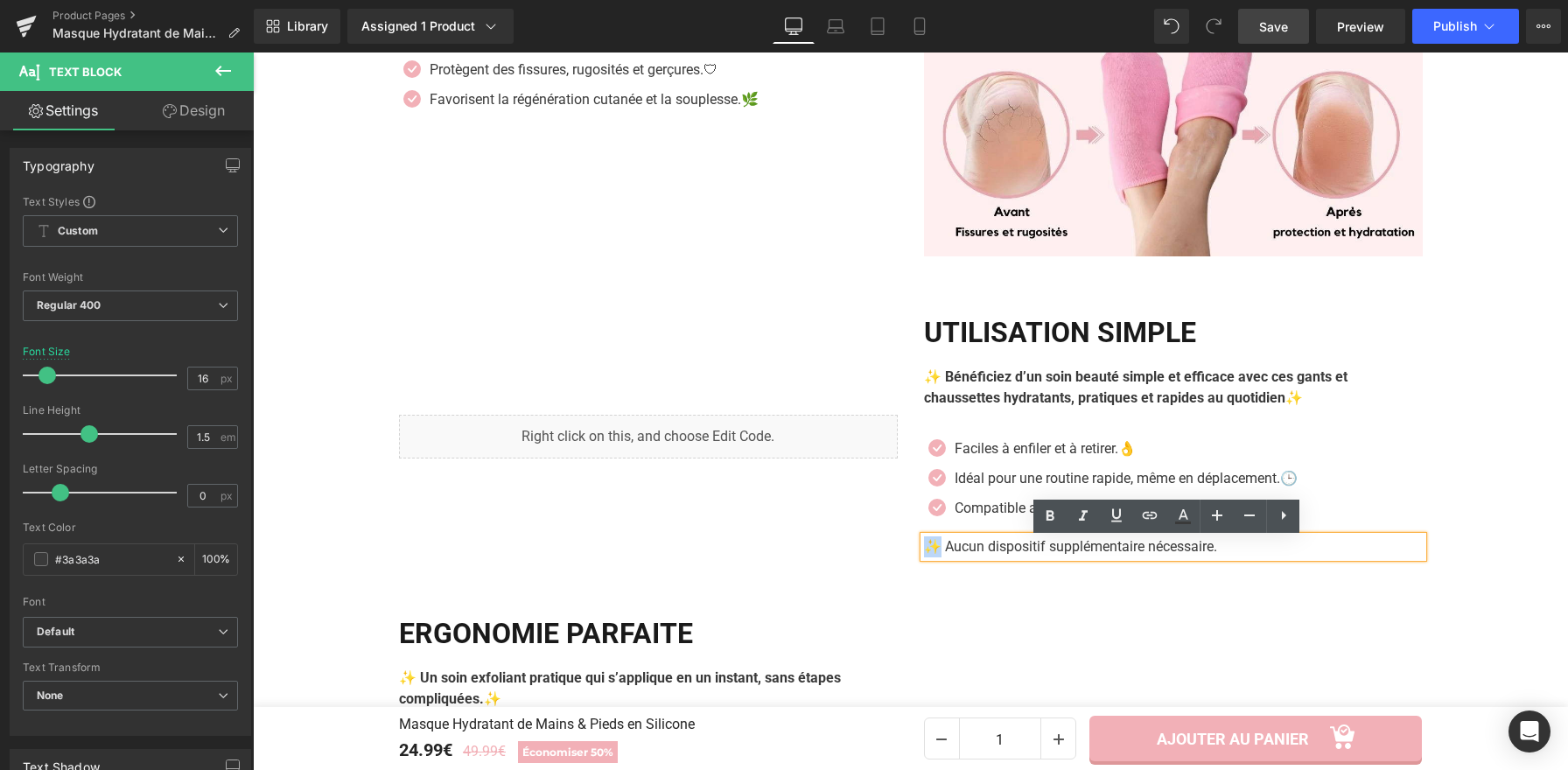
copy p "✨"
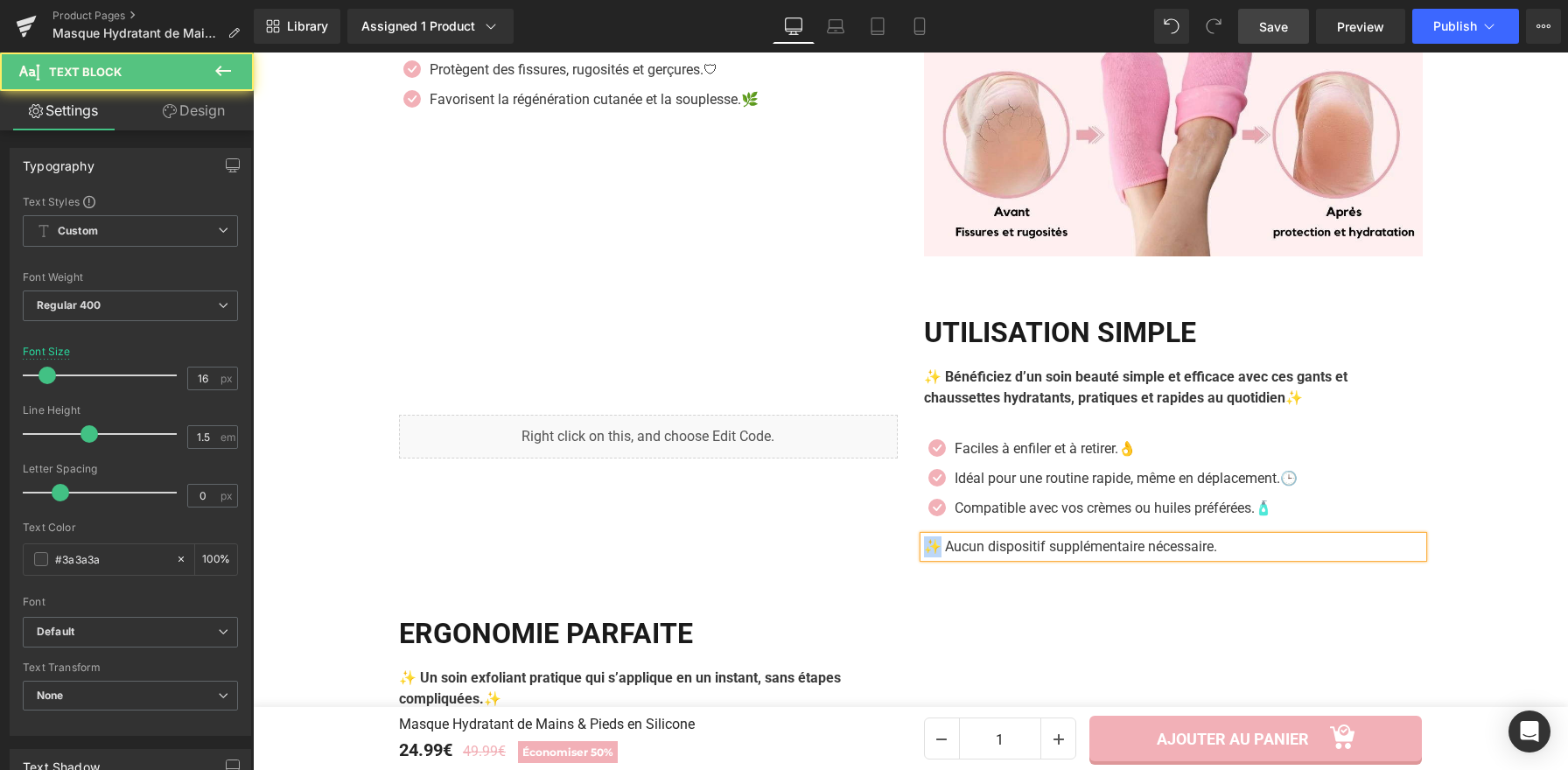
click at [1218, 549] on p "✨ Aucun dispositif supplémentaire nécessaire." at bounding box center [1172, 546] width 498 height 21
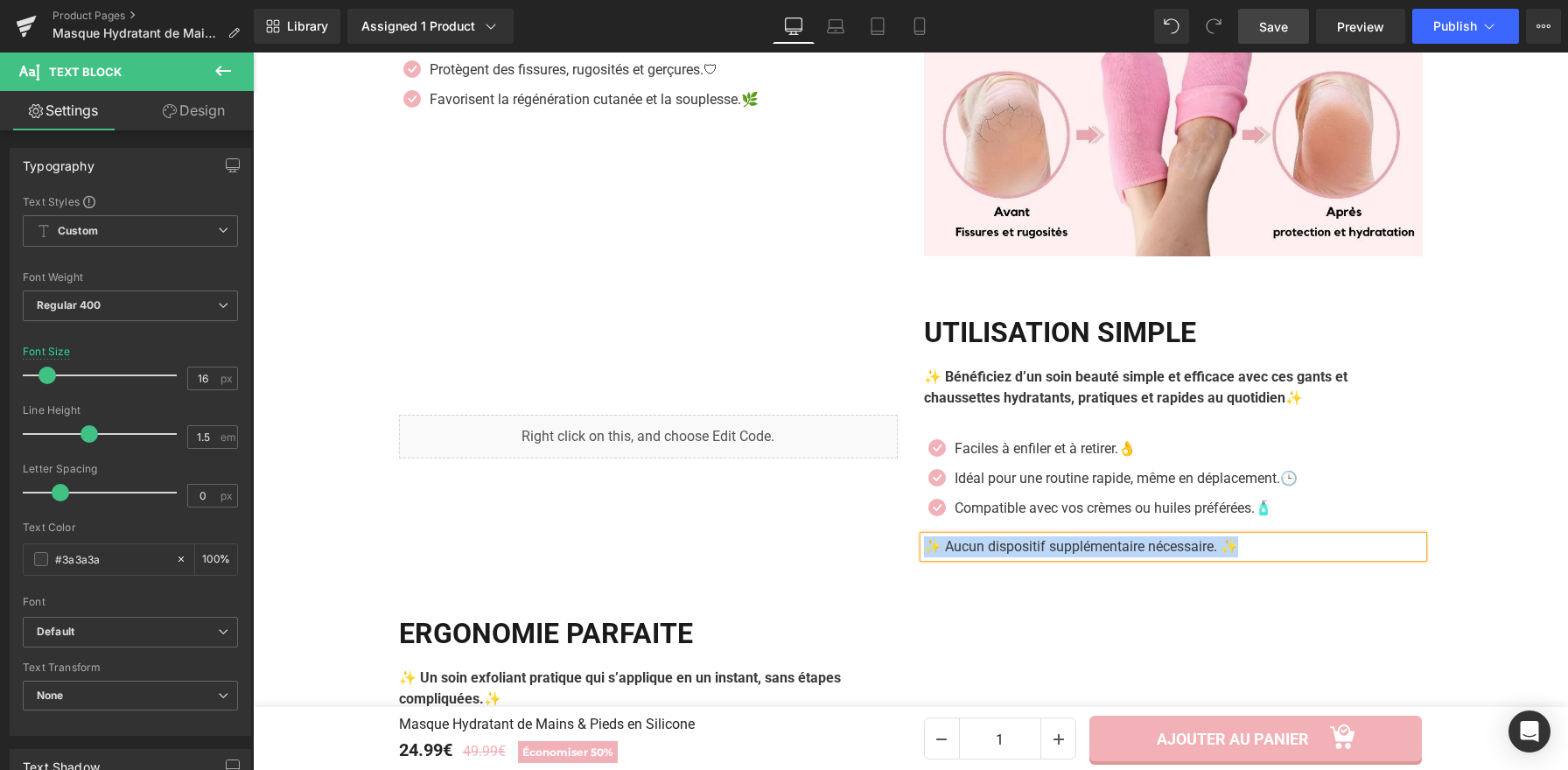
drag, startPoint x: 1081, startPoint y: 559, endPoint x: 920, endPoint y: 550, distance: 161.3
click at [924, 550] on p "✨ Aucun dispositif supplémentaire nécessaire. ✨" at bounding box center [1172, 546] width 498 height 21
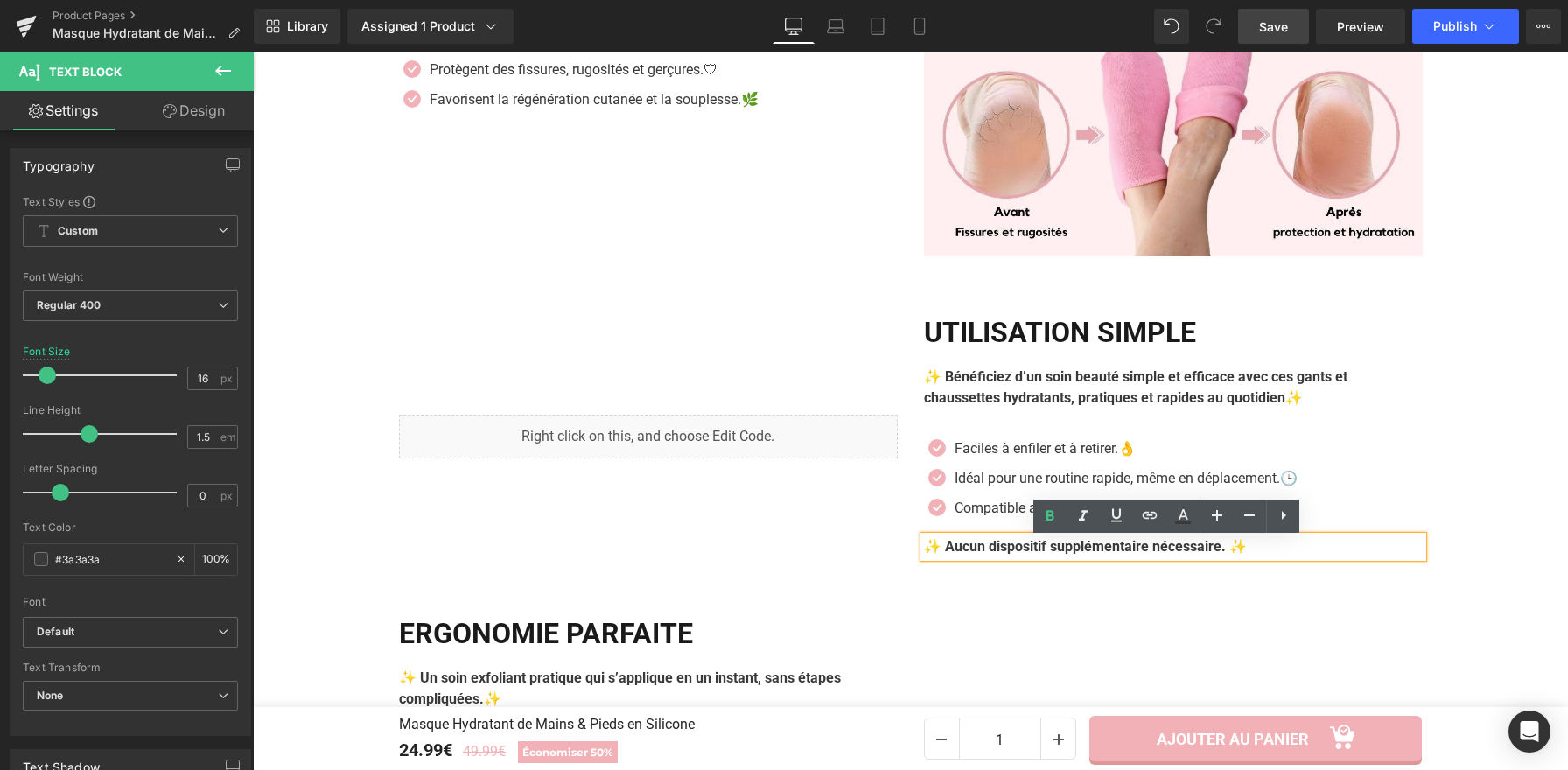
click at [1284, 571] on div "Liquid Utilisation Simple Heading ✨ Bénéficiez d’un soin beauté simple et effic…" at bounding box center [911, 436] width 1050 height 290
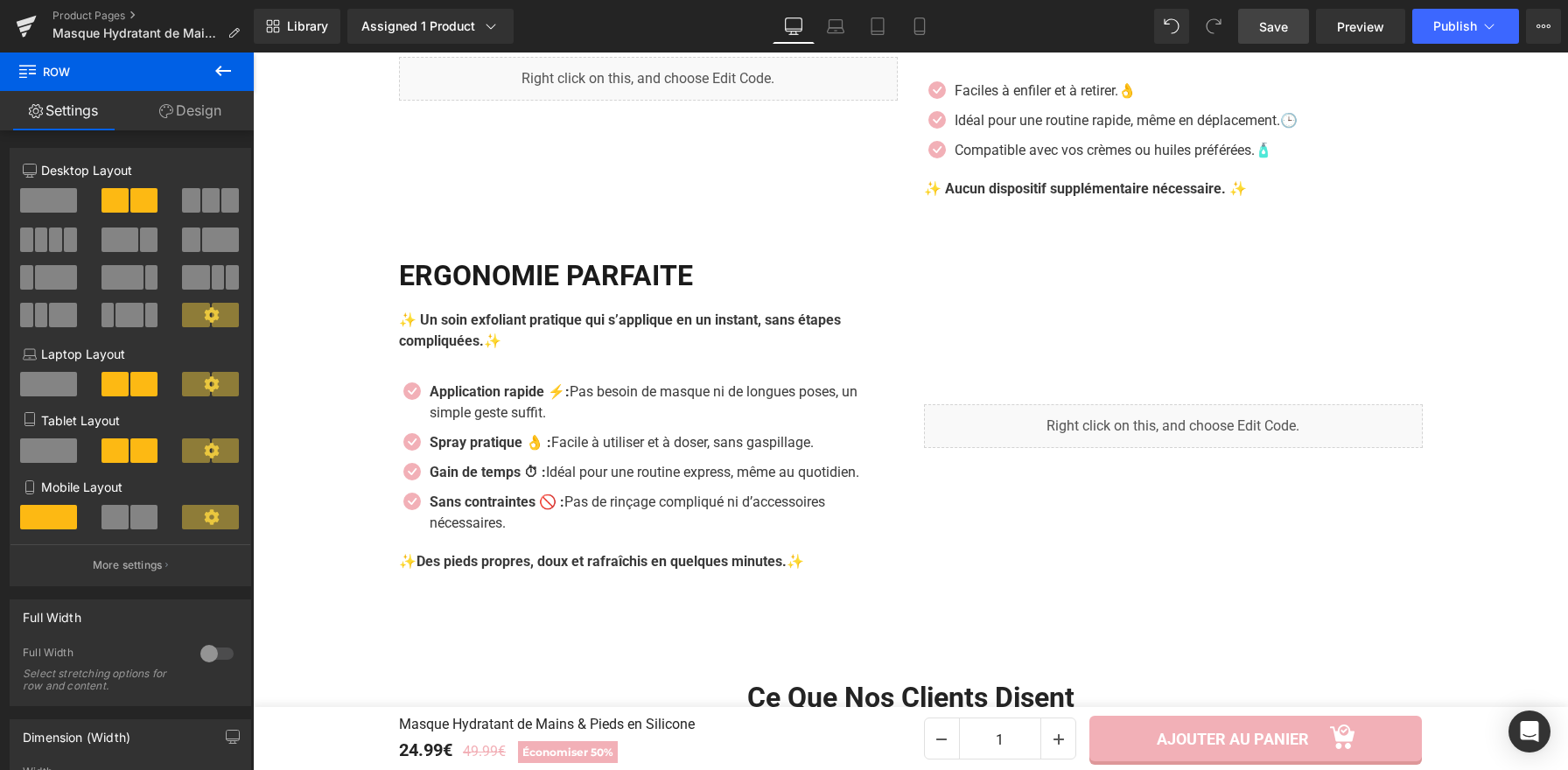
scroll to position [2757, 0]
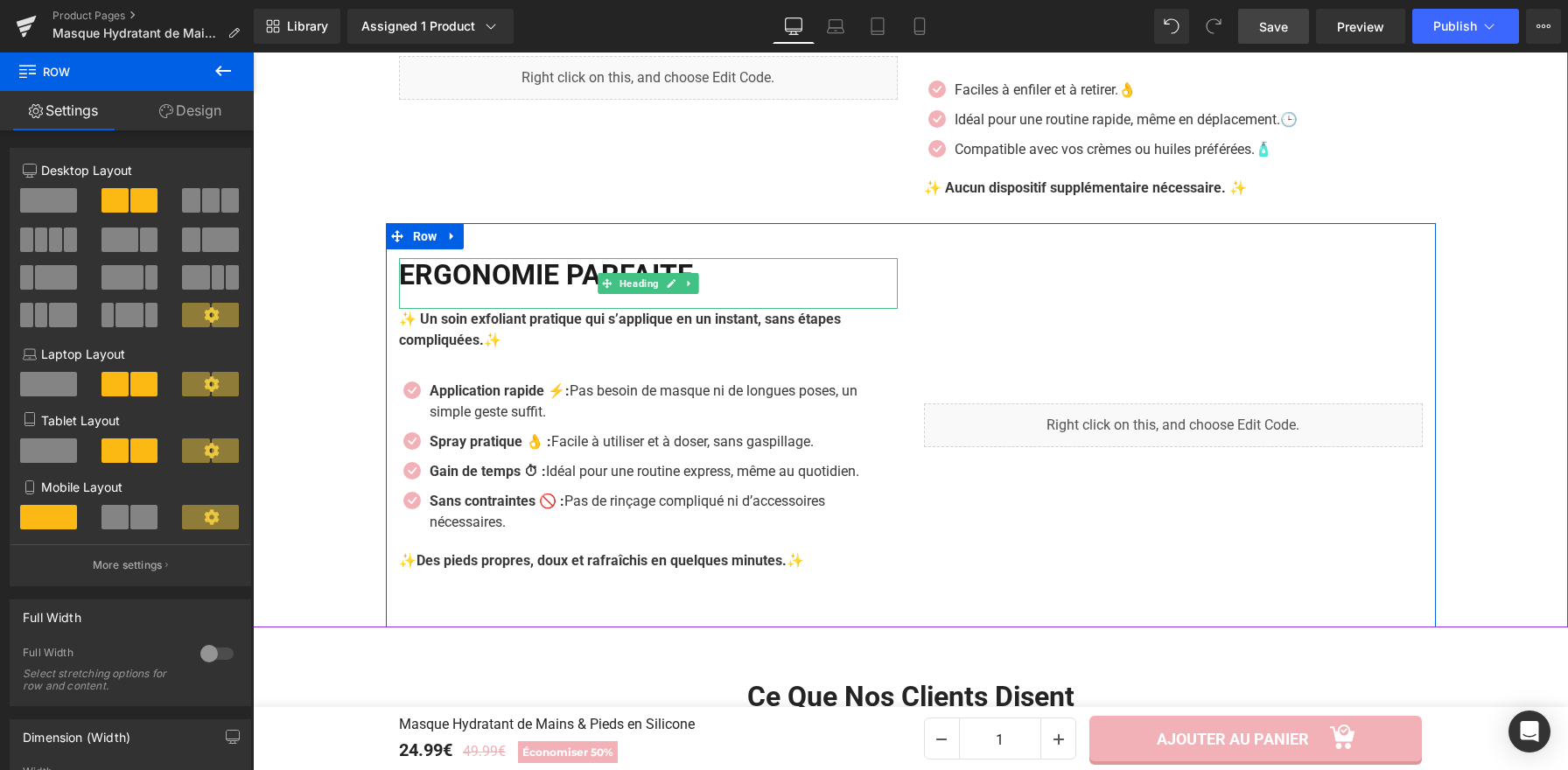
click at [712, 283] on h2 "Ergonomie Parfaite" at bounding box center [648, 274] width 498 height 33
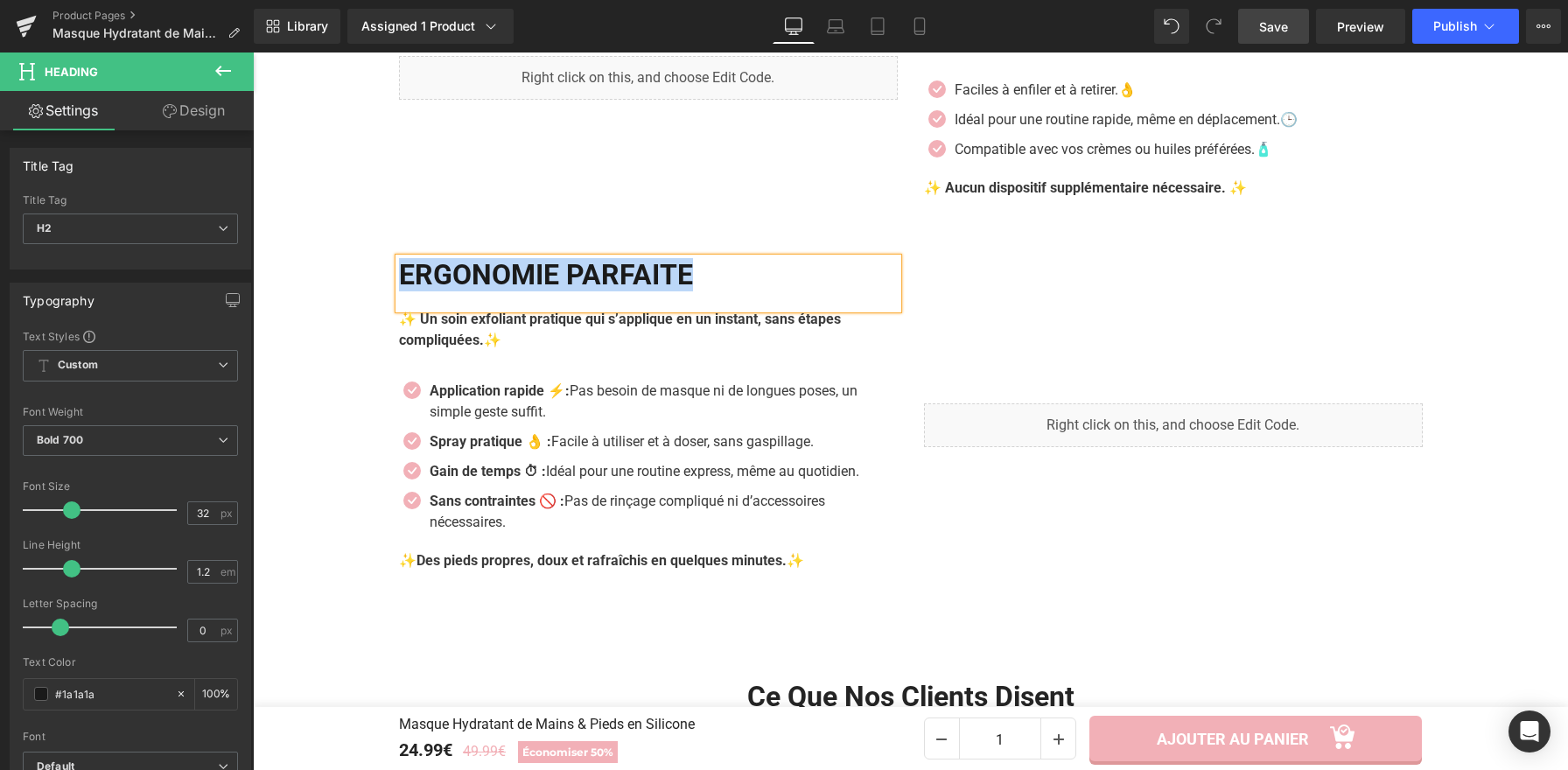
copy h2 "Ergonomie Parfaite"
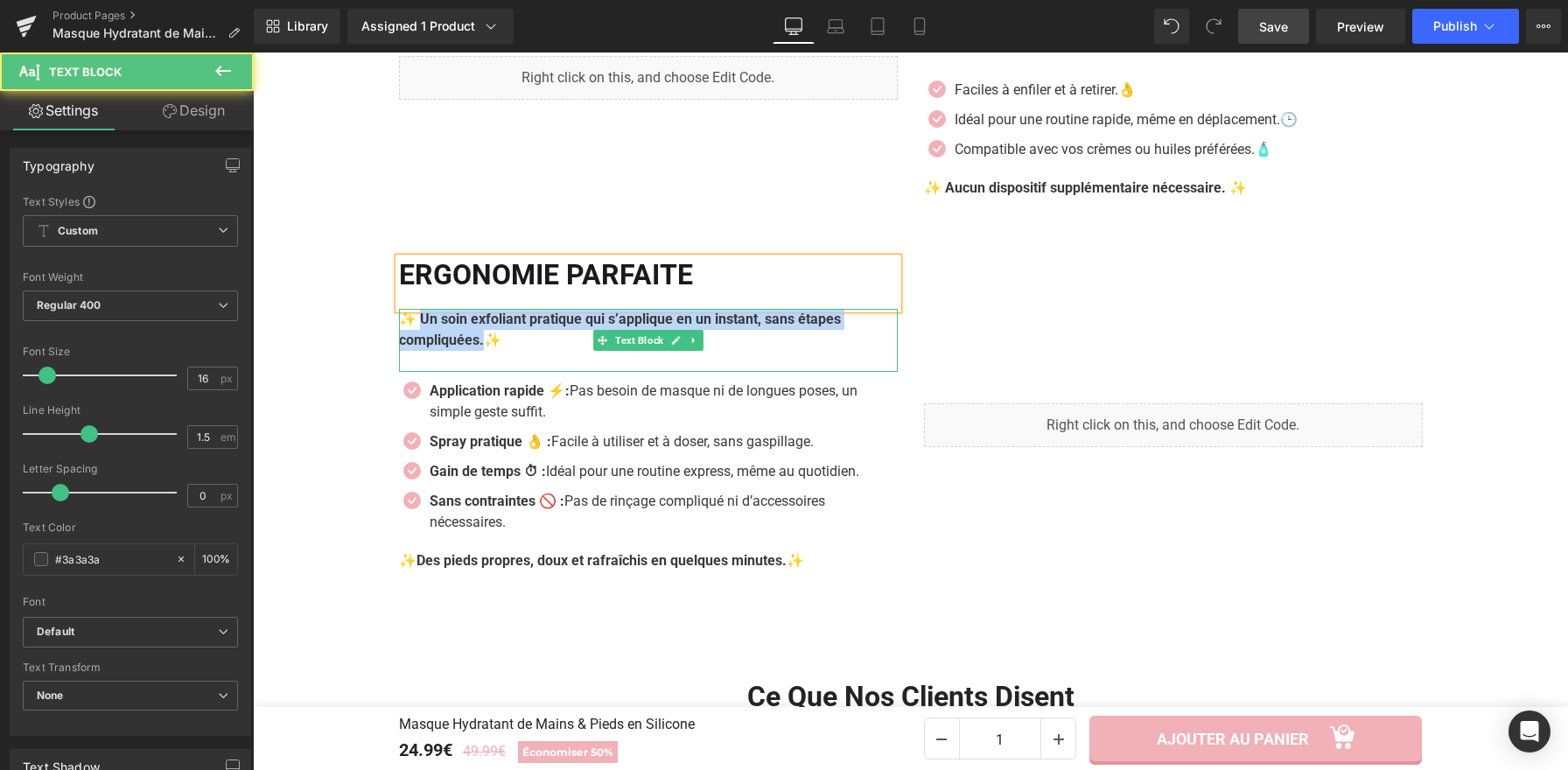
drag, startPoint x: 483, startPoint y: 347, endPoint x: 418, endPoint y: 325, distance: 68.6
click at [418, 325] on p "✨ Un soin exfoliant pratique qui s’applique en un instant, sans étapes compliqu…" at bounding box center [648, 329] width 498 height 42
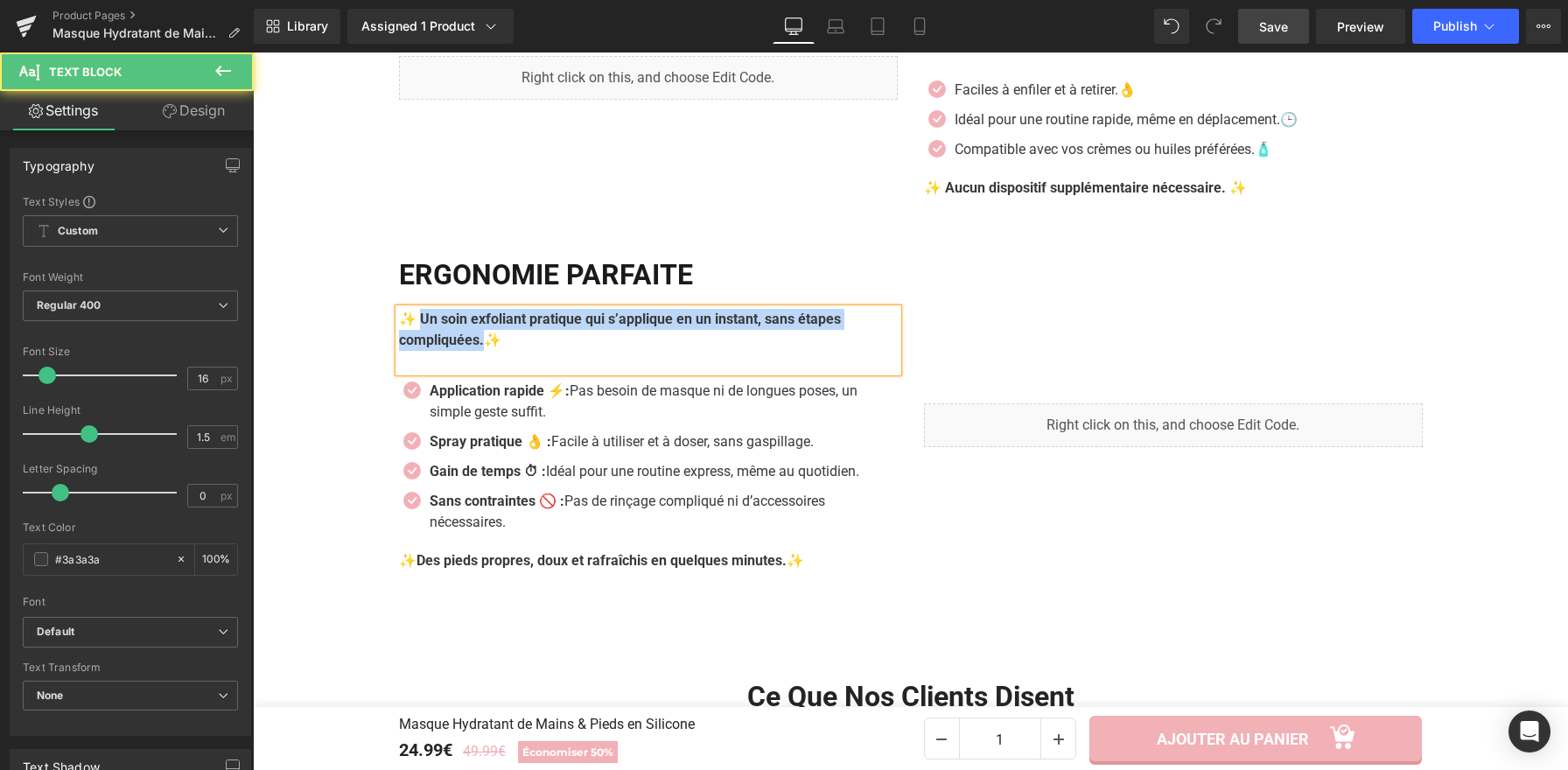
paste div
click at [418, 329] on strong "✨ Un soin exfoliant pratique qui s’applique en un instant, sans étapes compliqu…" at bounding box center [620, 329] width 442 height 38
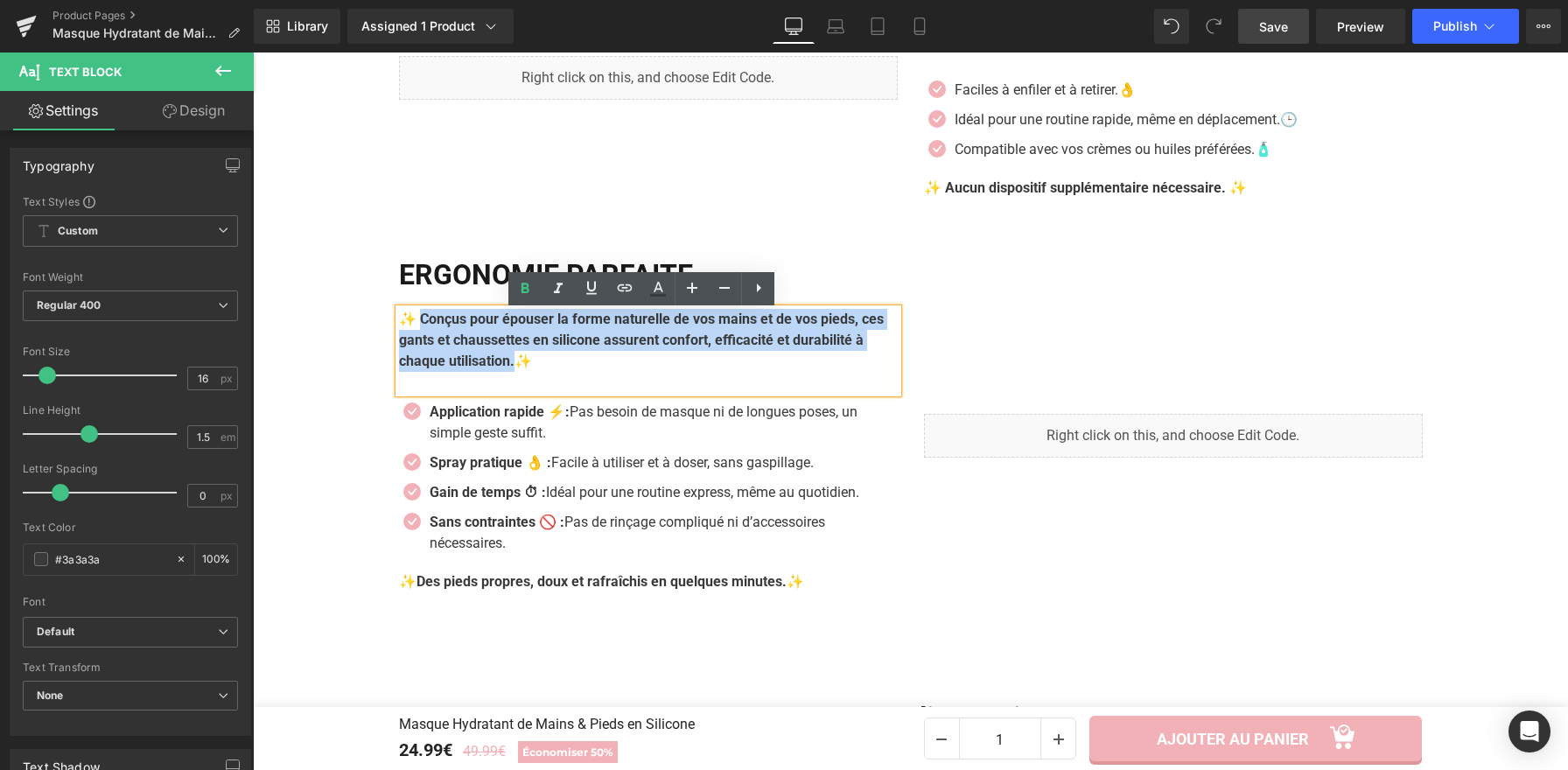
drag, startPoint x: 593, startPoint y: 366, endPoint x: 419, endPoint y: 320, distance: 180.0
click at [417, 320] on p "✨ Conçus pour épouser la forme naturelle de vos mains et de vos pieds, ces gant…" at bounding box center [648, 340] width 498 height 63
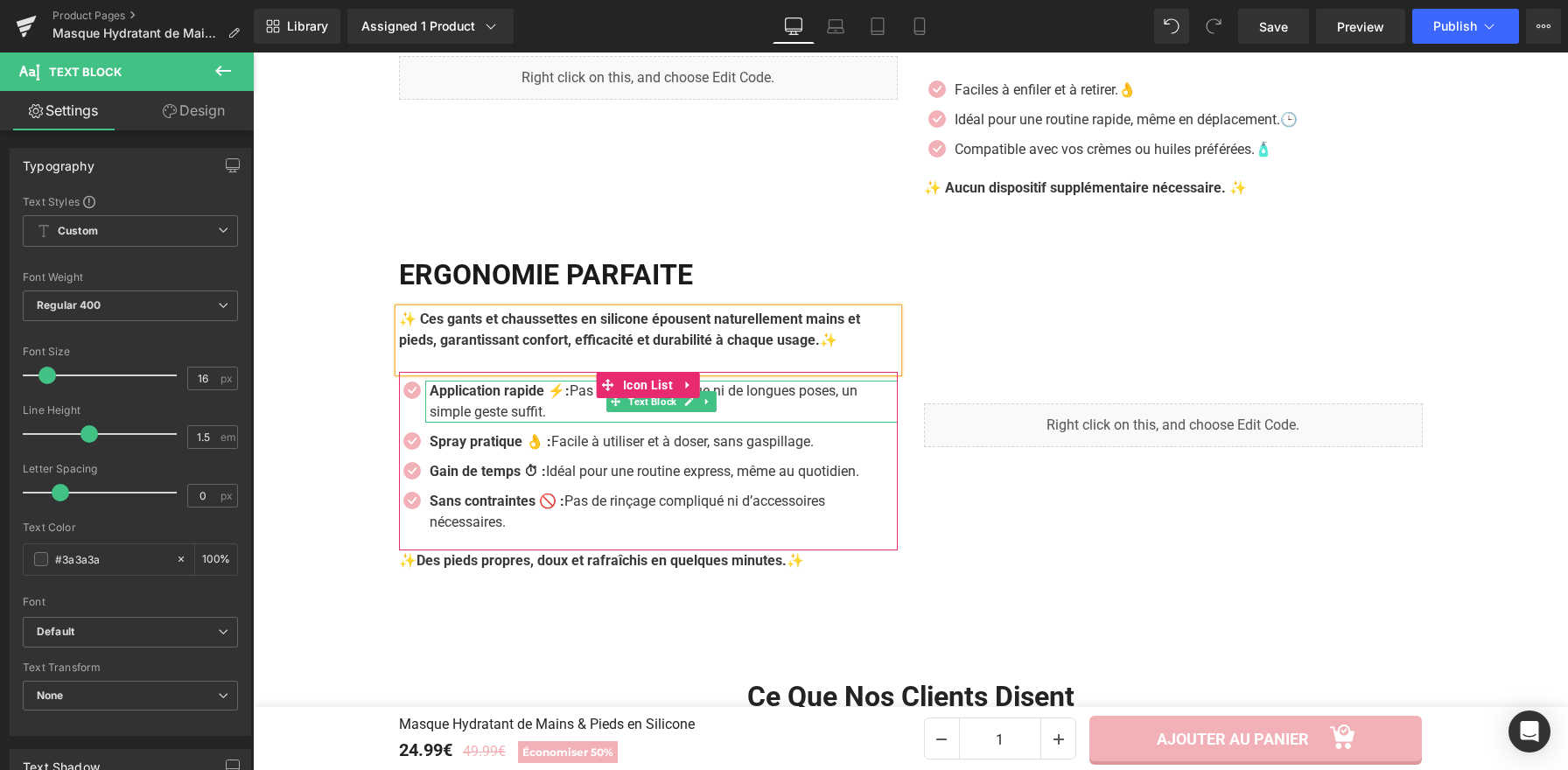
click at [539, 419] on p "Application rapide ⚡: Pas besoin de masque ni de longues poses, un simple geste…" at bounding box center [664, 402] width 468 height 42
click at [539, 415] on p "Application rapide ⚡: Pas besoin de masque ni de longues poses, un simple geste…" at bounding box center [664, 402] width 468 height 42
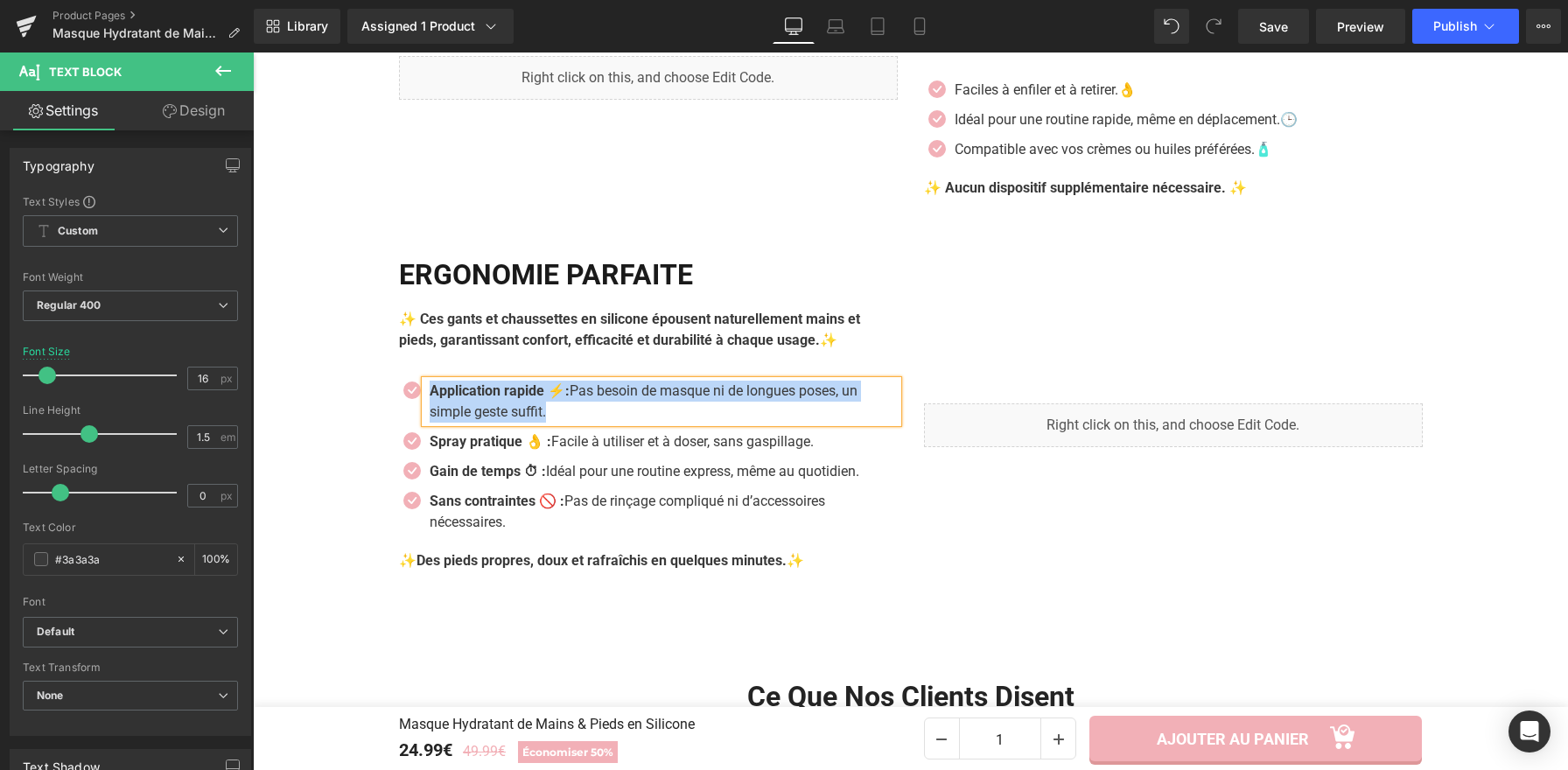
paste div
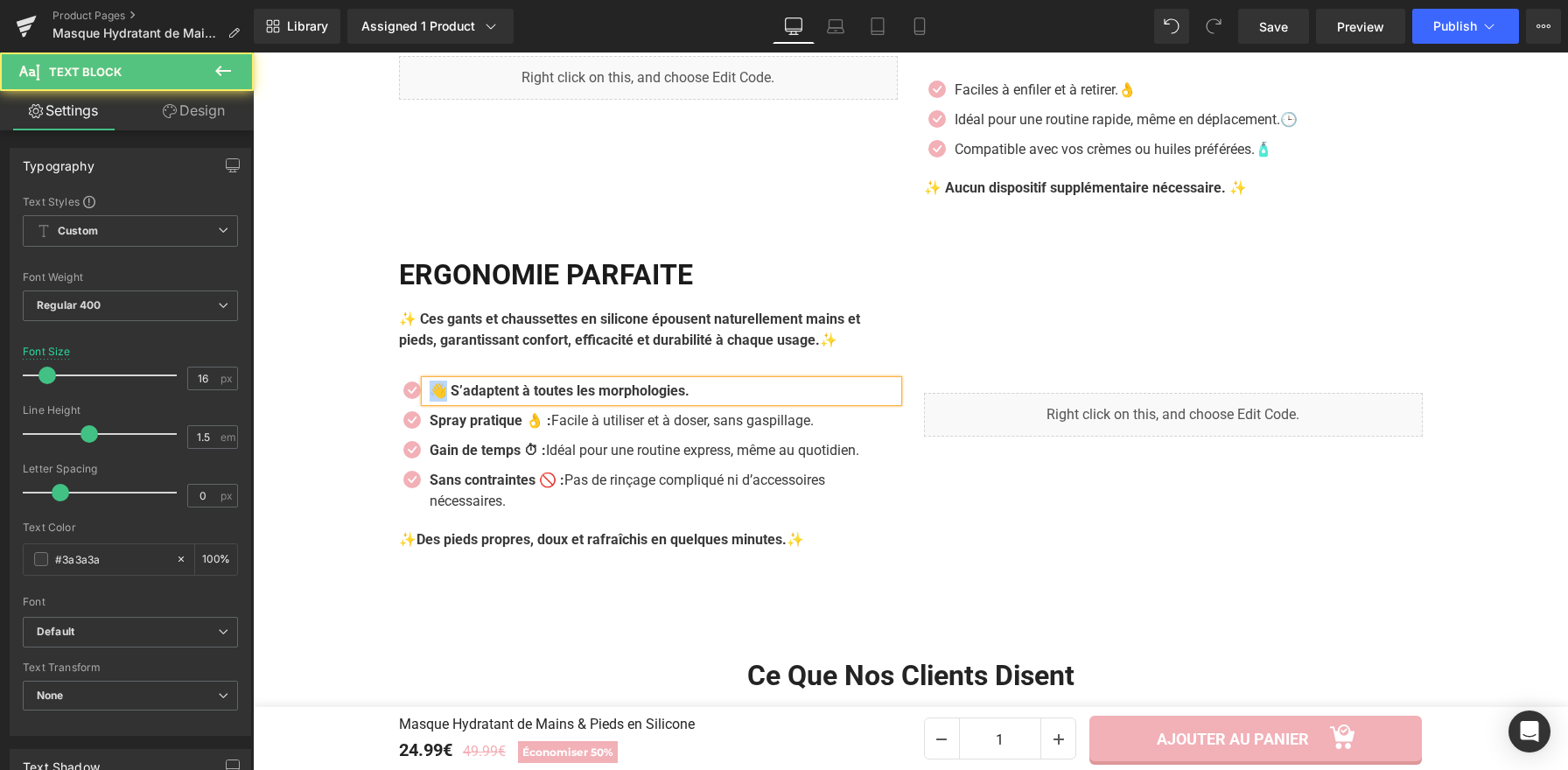
drag, startPoint x: 442, startPoint y: 393, endPoint x: 426, endPoint y: 393, distance: 16.0
click at [430, 393] on b "👋 S’adaptent à toutes les morphologies." at bounding box center [559, 390] width 260 height 17
click at [680, 393] on p "S’adaptent à toutes les morphologies." at bounding box center [664, 391] width 468 height 21
click at [685, 399] on b "S’adaptent à toutes les morphologies. 👌" at bounding box center [559, 390] width 260 height 17
click at [631, 430] on span "Text Block" at bounding box center [652, 420] width 55 height 21
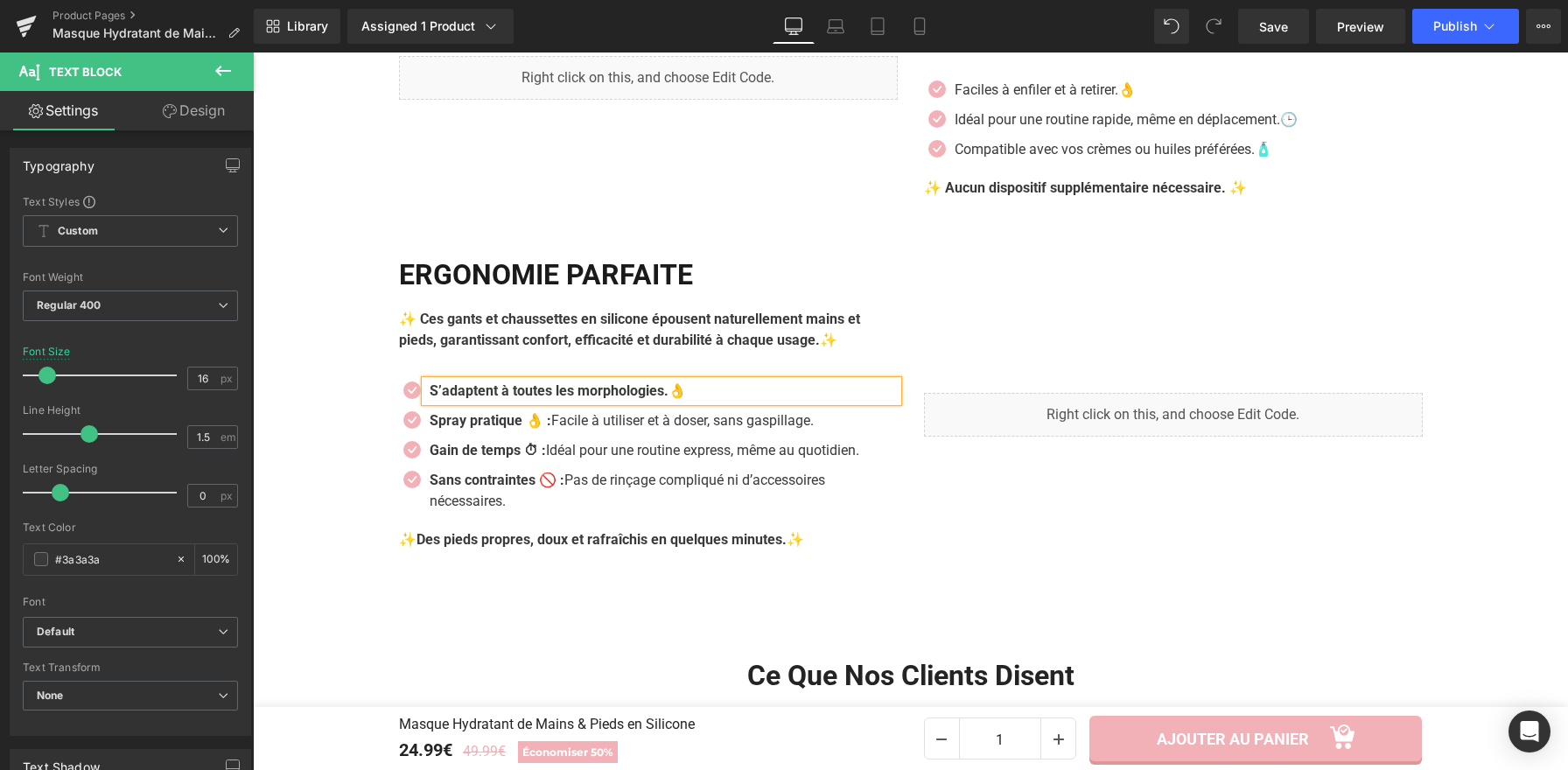
click at [631, 430] on span "Text Block" at bounding box center [652, 420] width 55 height 21
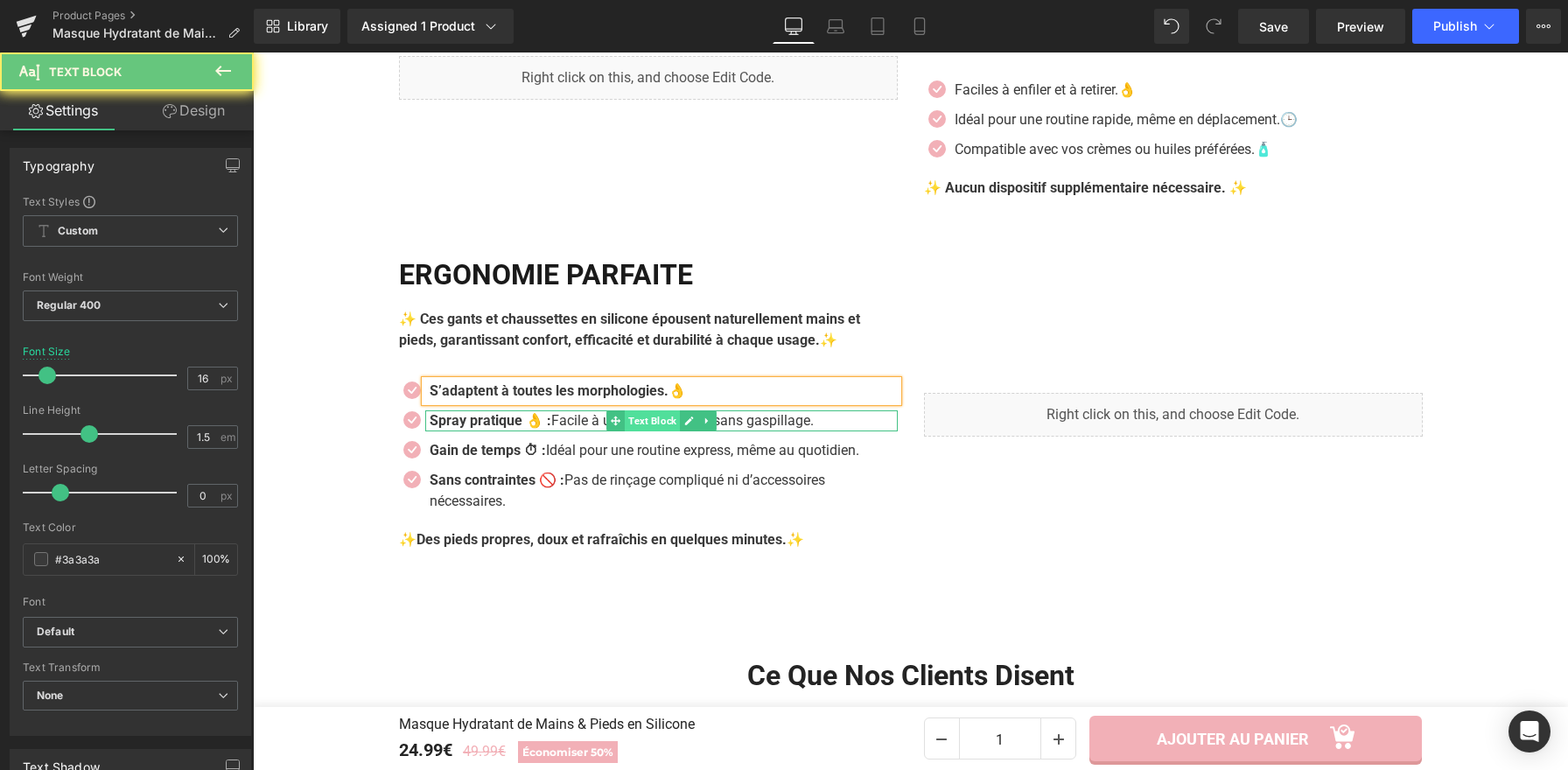
click at [667, 429] on span "Text Block" at bounding box center [652, 420] width 55 height 21
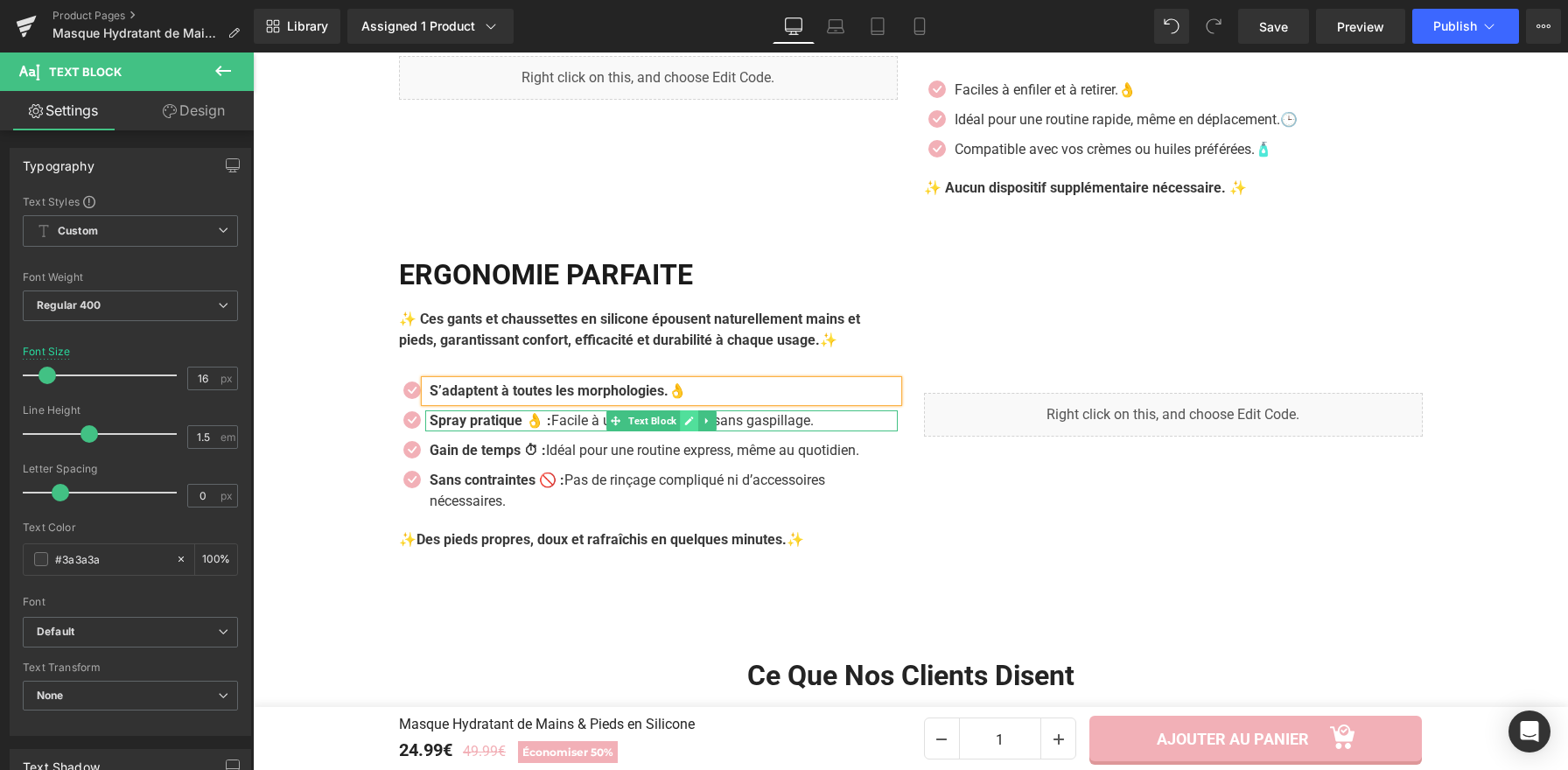
click at [684, 426] on icon at bounding box center [689, 422] width 9 height 9
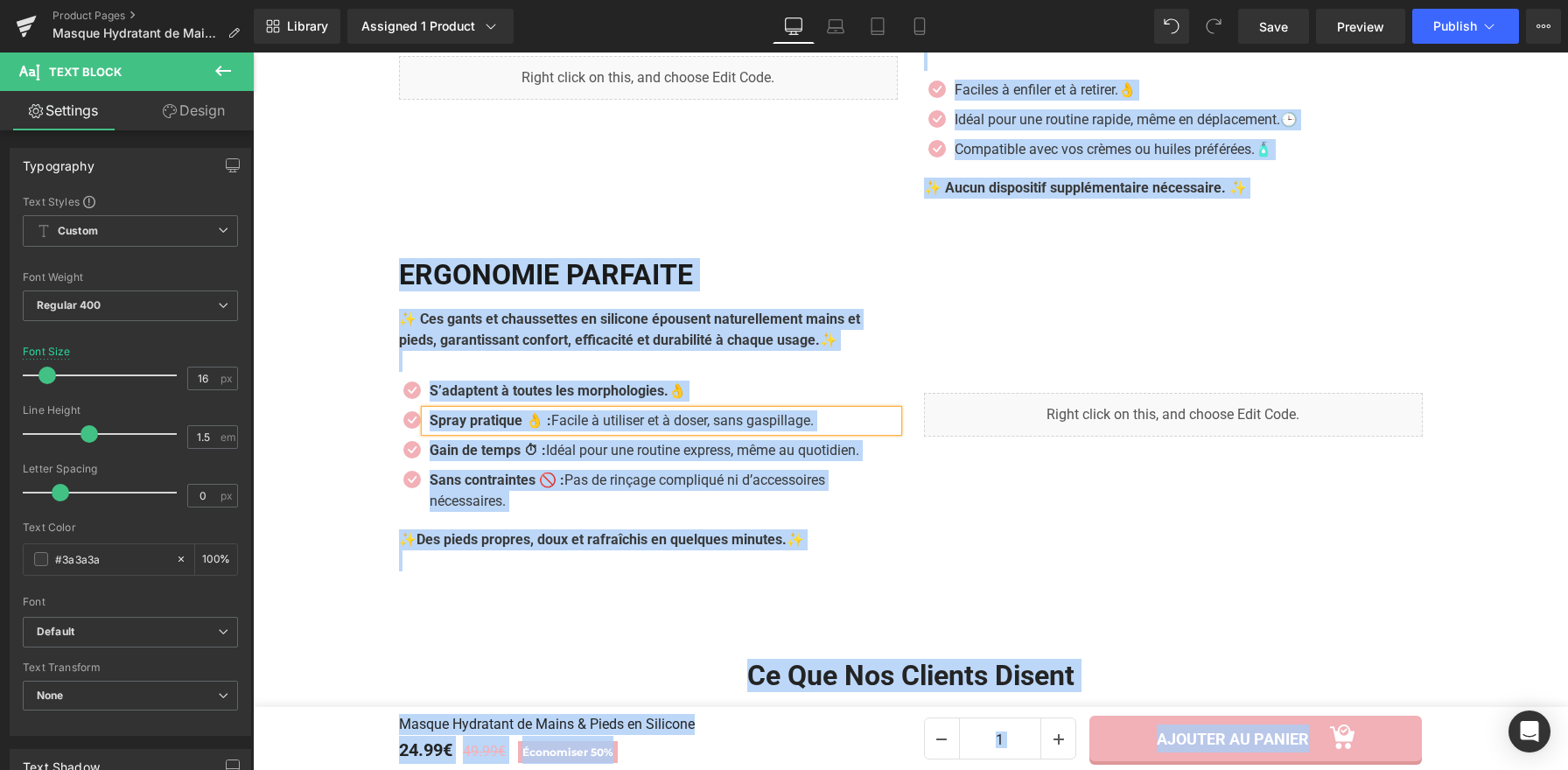
click at [682, 426] on p "Spray pratique 👌 : Facile à utiliser et à doser, sans gaspillage." at bounding box center [664, 420] width 468 height 21
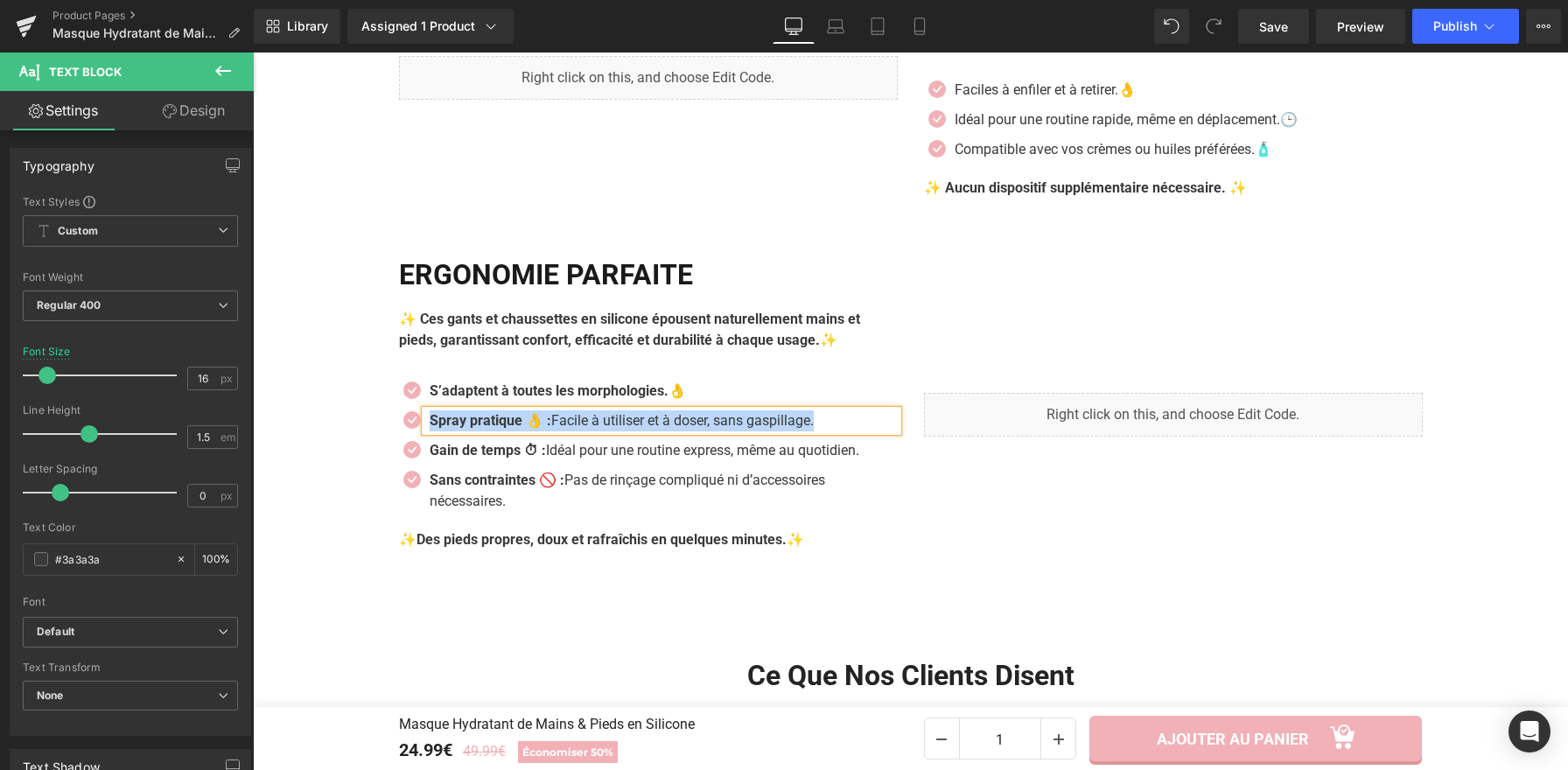
paste div
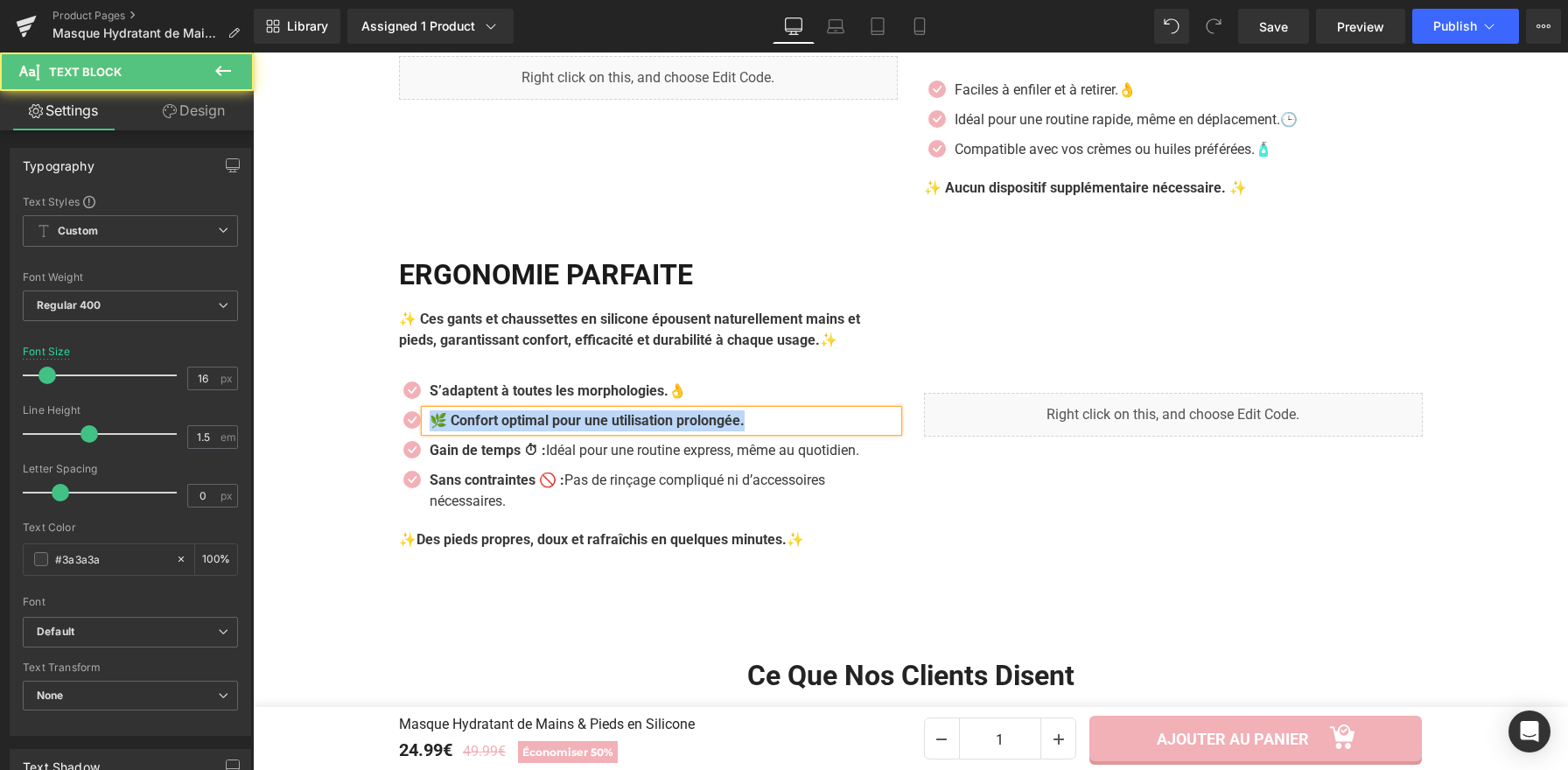
drag, startPoint x: 760, startPoint y: 427, endPoint x: 421, endPoint y: 426, distance: 339.0
click at [430, 426] on p "🌿 Confort optimal pour une utilisation prolongée." at bounding box center [664, 420] width 468 height 21
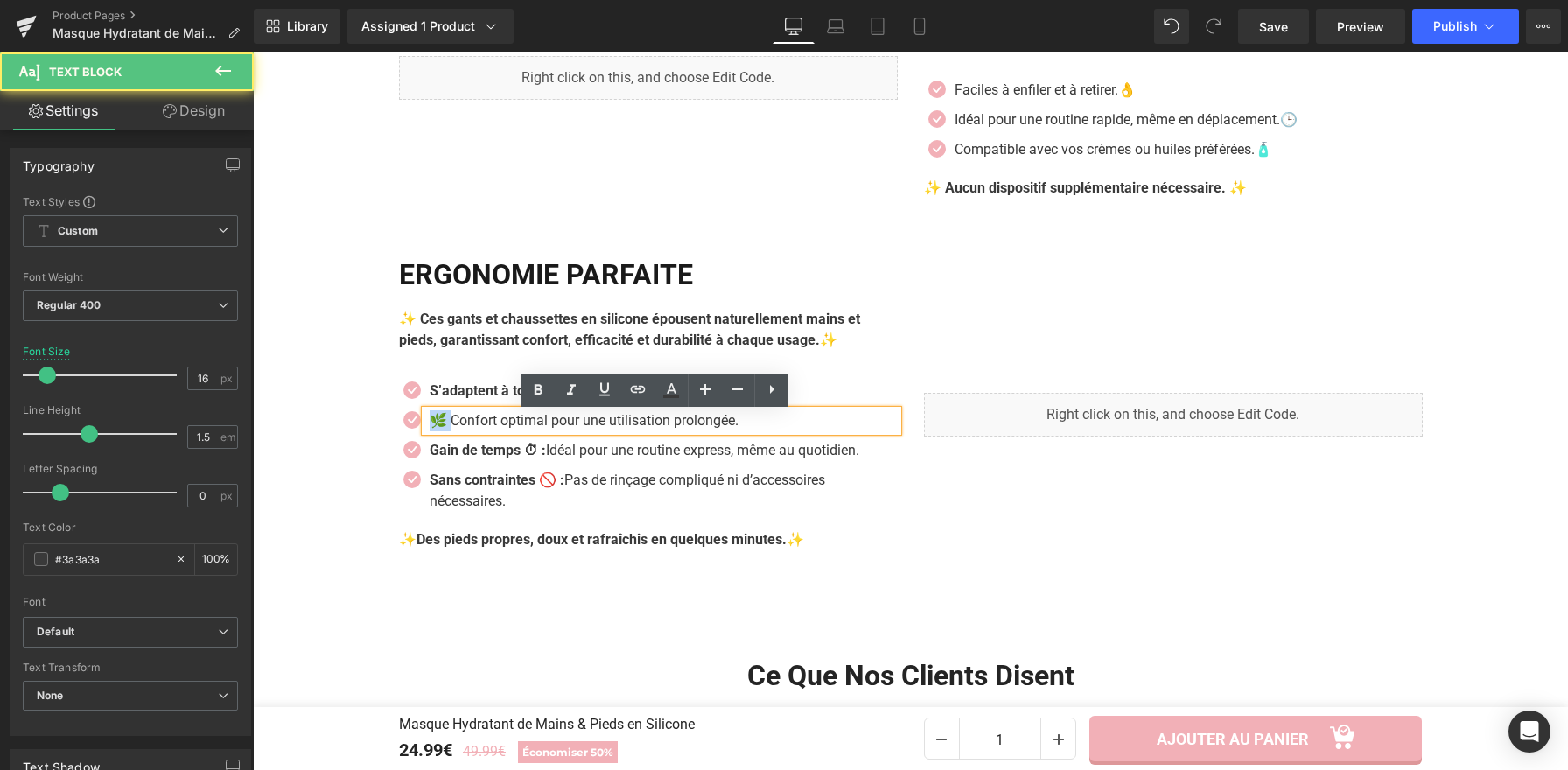
drag, startPoint x: 442, startPoint y: 428, endPoint x: 423, endPoint y: 424, distance: 19.4
click at [430, 424] on p "🌿 Confort optimal pour une utilisation prolongée." at bounding box center [664, 420] width 468 height 21
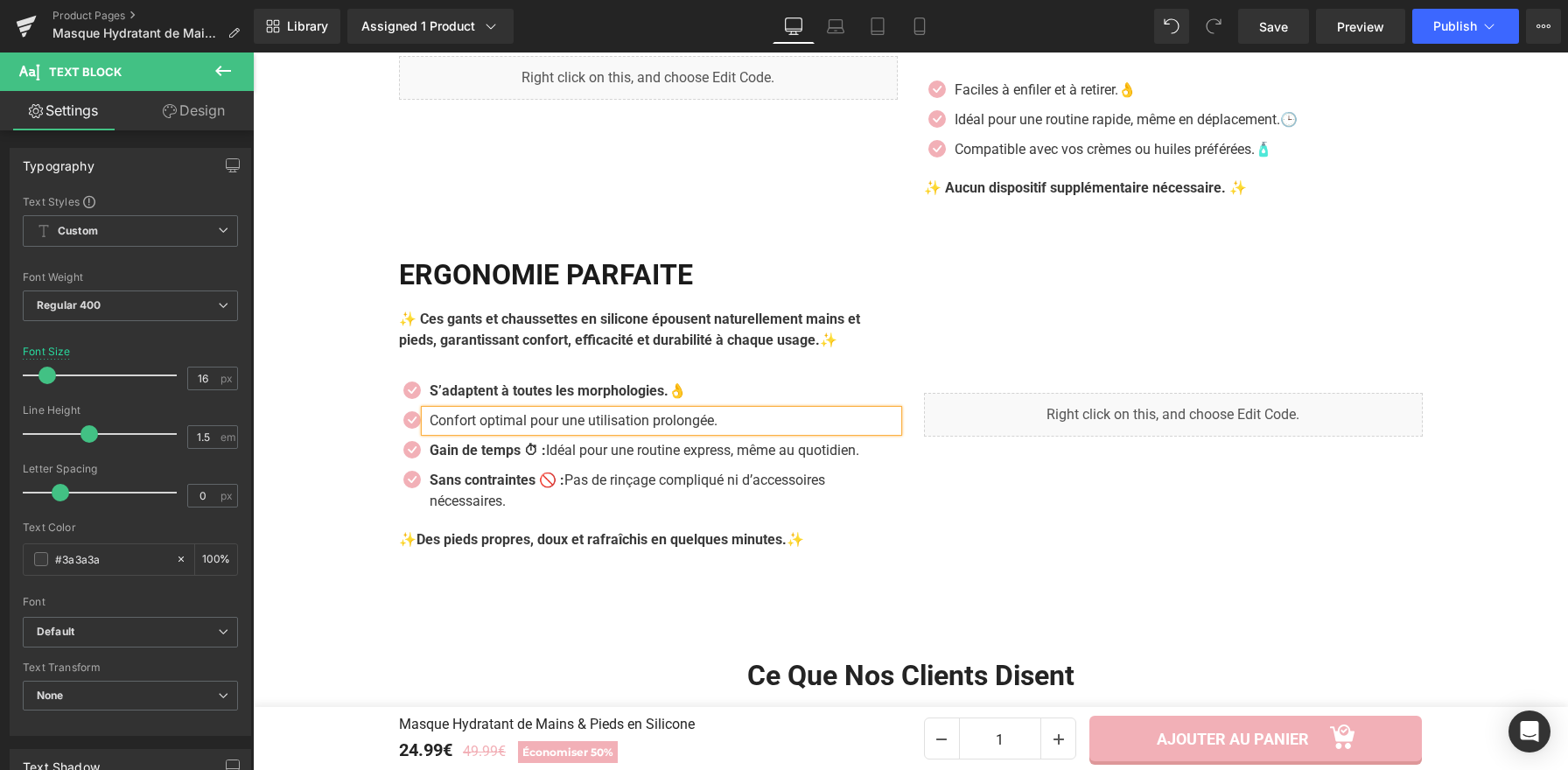
click at [718, 430] on p "Confort optimal pour une utilisation prolongée." at bounding box center [664, 420] width 468 height 21
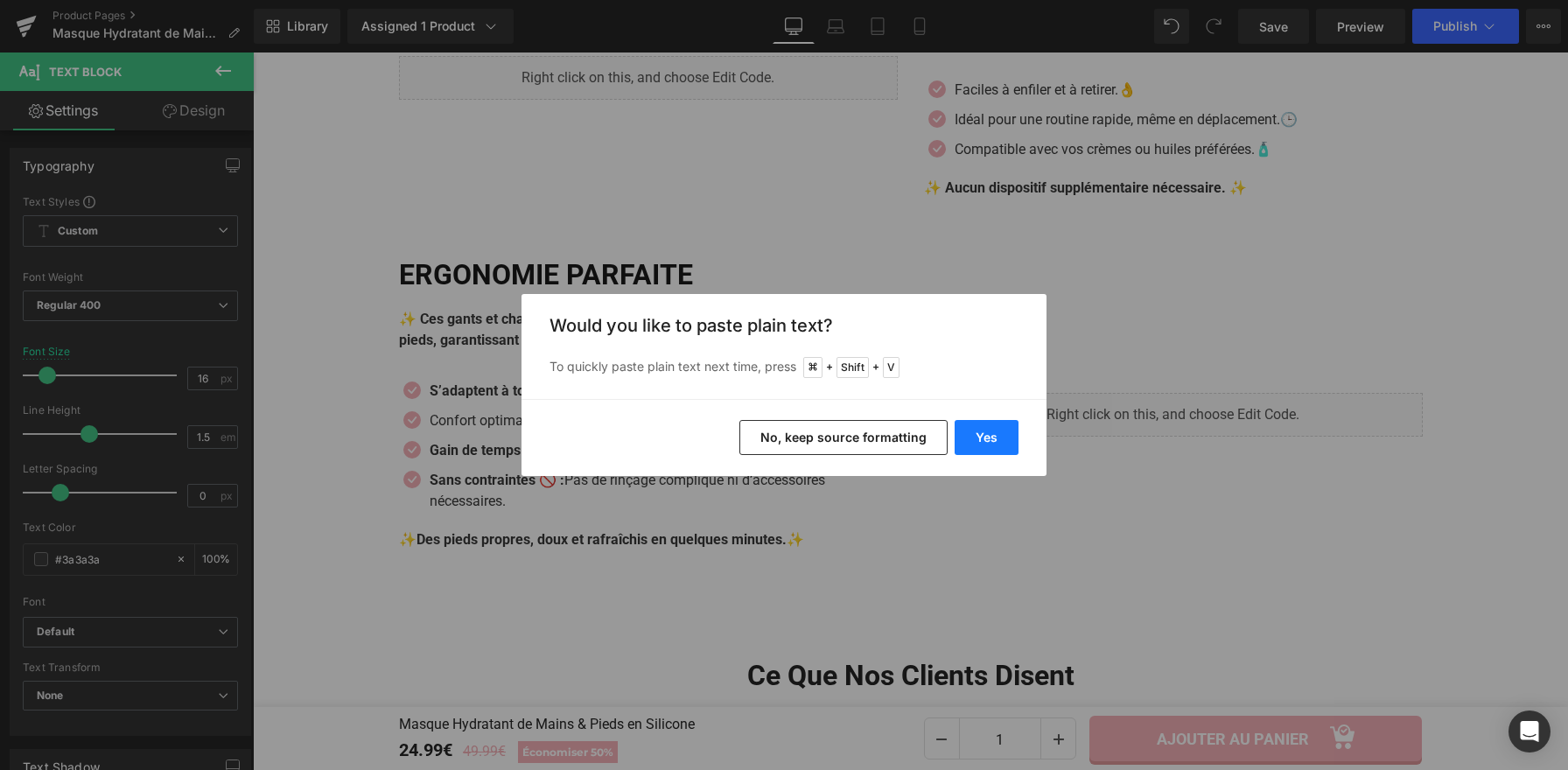
drag, startPoint x: 1002, startPoint y: 438, endPoint x: 748, endPoint y: 385, distance: 259.5
click at [1002, 438] on button "Yes" at bounding box center [987, 437] width 64 height 35
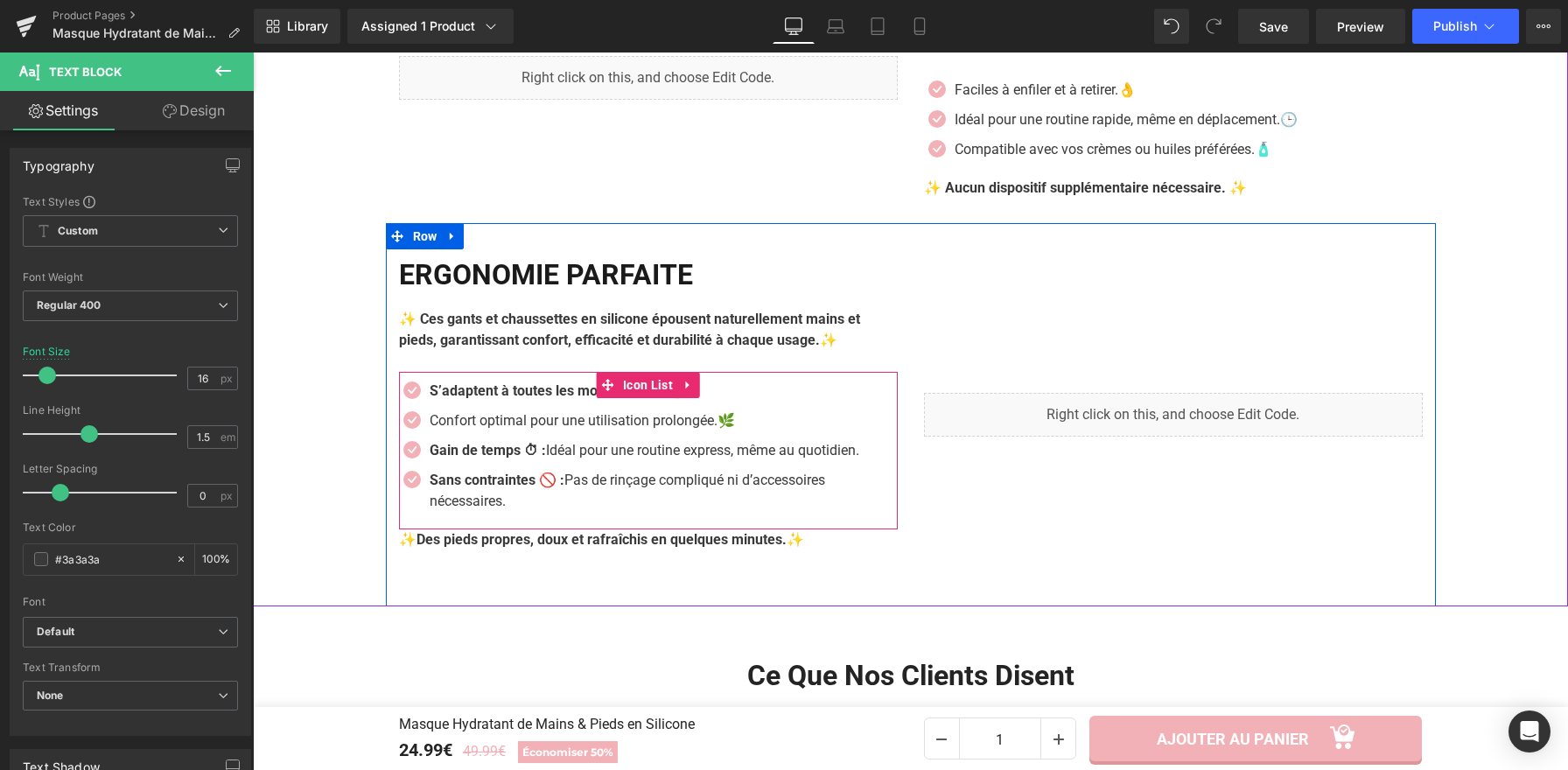
click at [506, 382] on div "Icon S’adaptent à toutes les morphologies.👌 Text Block Icon Text Block Icon" at bounding box center [648, 451] width 498 height 158
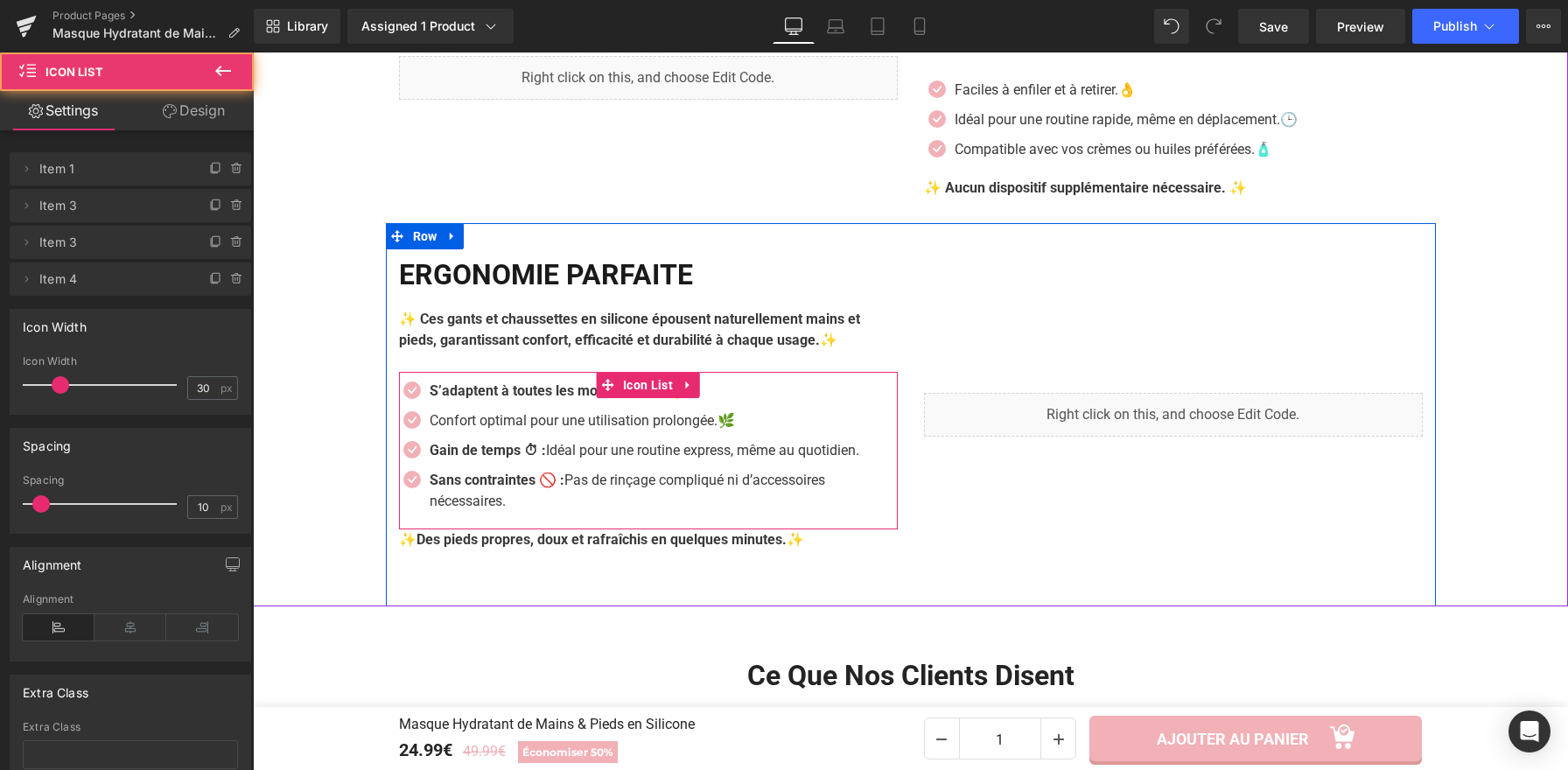
click at [504, 393] on b "S’adaptent à toutes les morphologies.👌" at bounding box center [557, 390] width 256 height 17
click at [504, 396] on b "S’adaptent à toutes les morphologies.👌" at bounding box center [557, 390] width 256 height 17
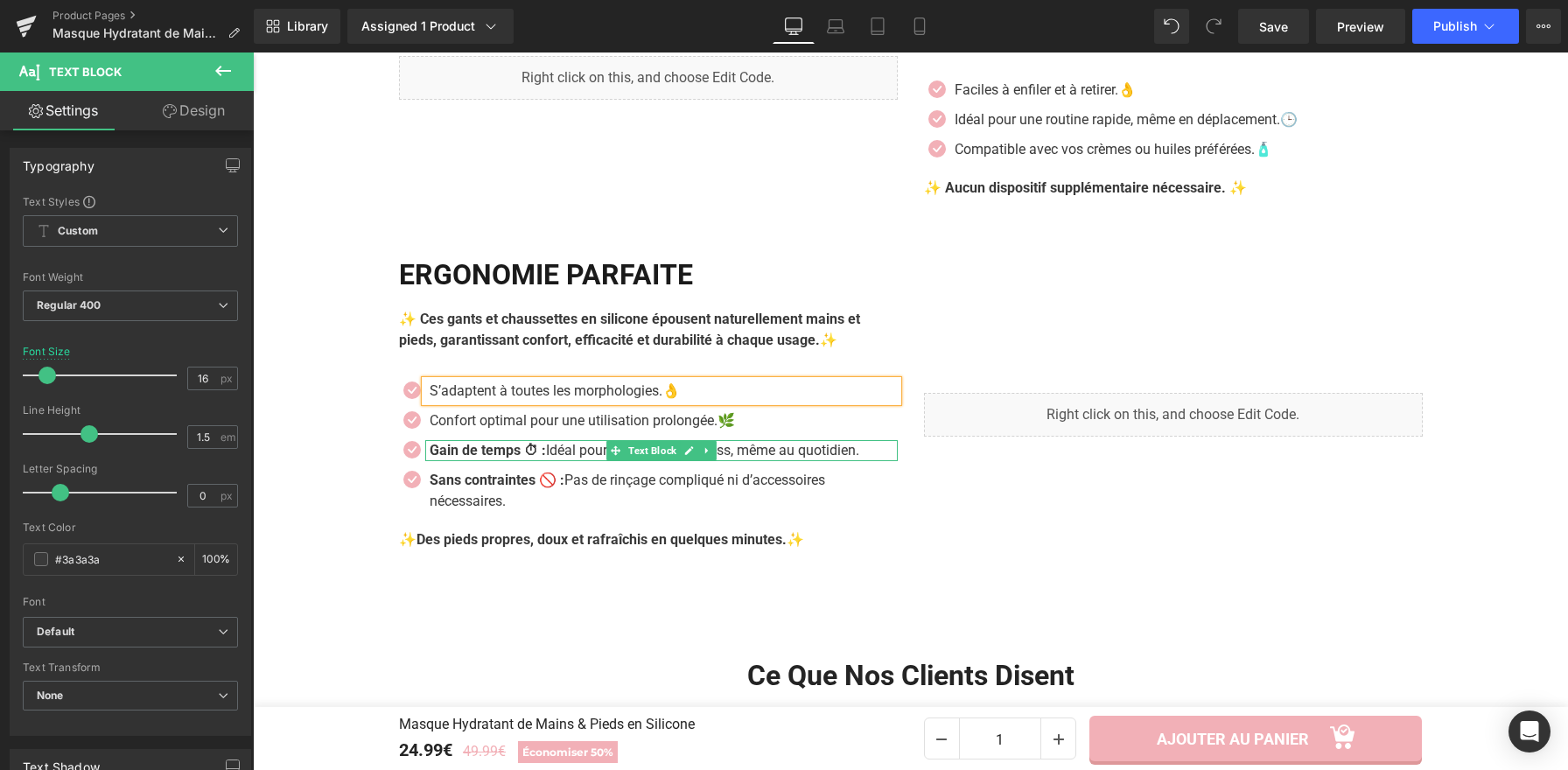
click at [546, 456] on strong "Gain de temps ⏱ :" at bounding box center [487, 450] width 117 height 17
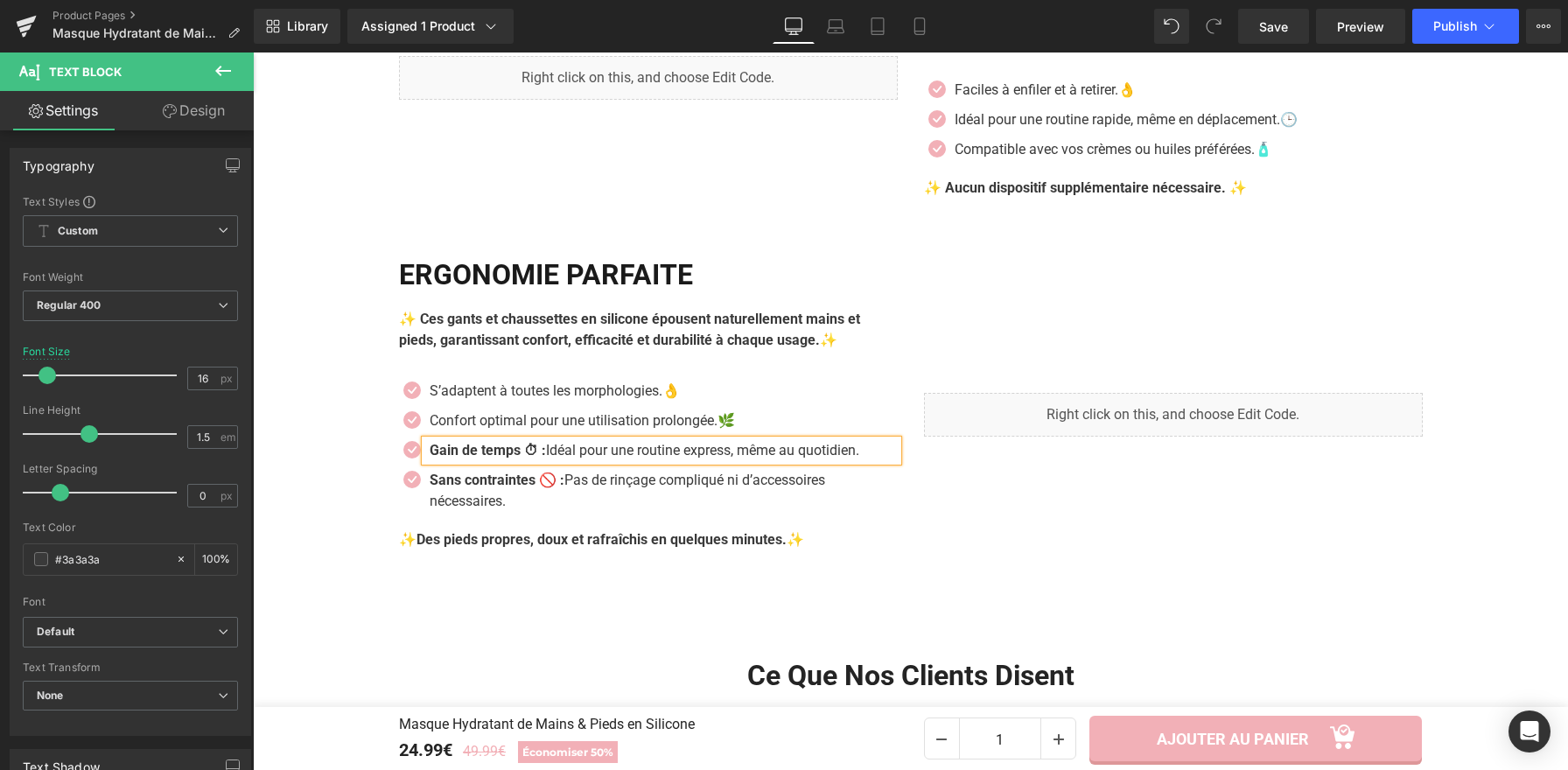
click at [546, 456] on strong "Gain de temps ⏱ :" at bounding box center [487, 450] width 117 height 17
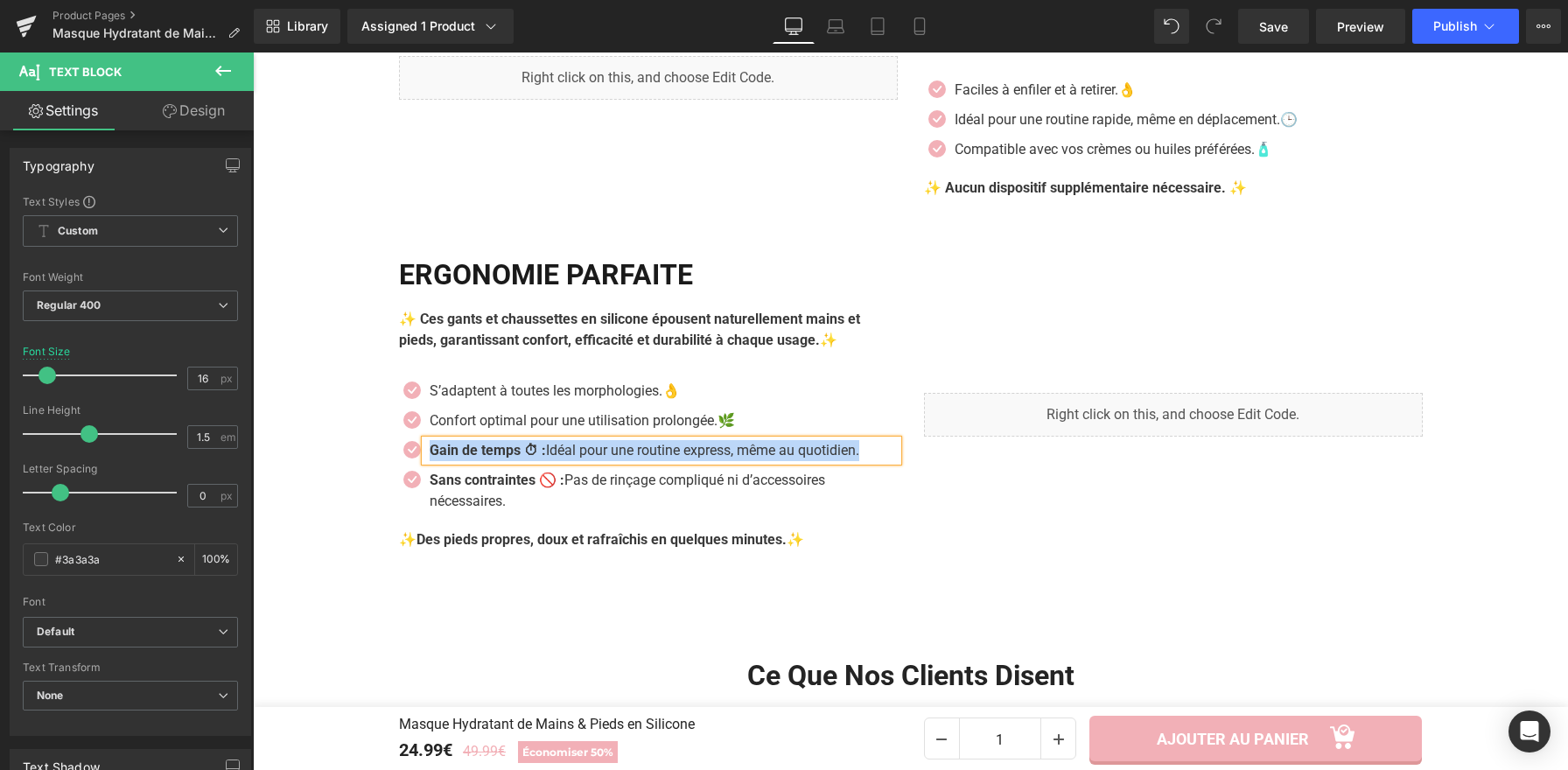
paste div
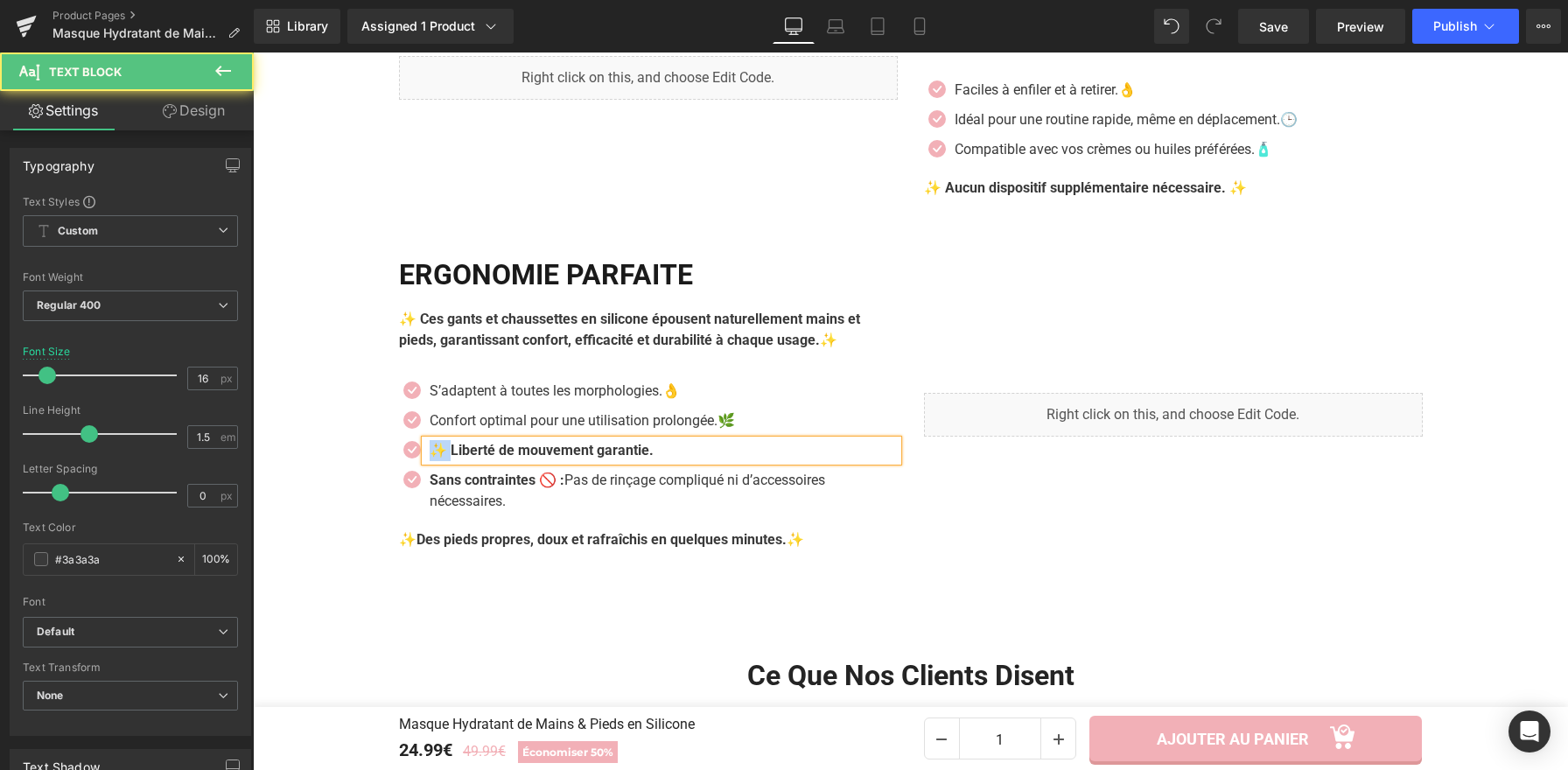
drag, startPoint x: 447, startPoint y: 456, endPoint x: 884, endPoint y: 66, distance: 585.7
click at [430, 455] on b "✨ Liberté de mouvement garantie." at bounding box center [542, 450] width 224 height 17
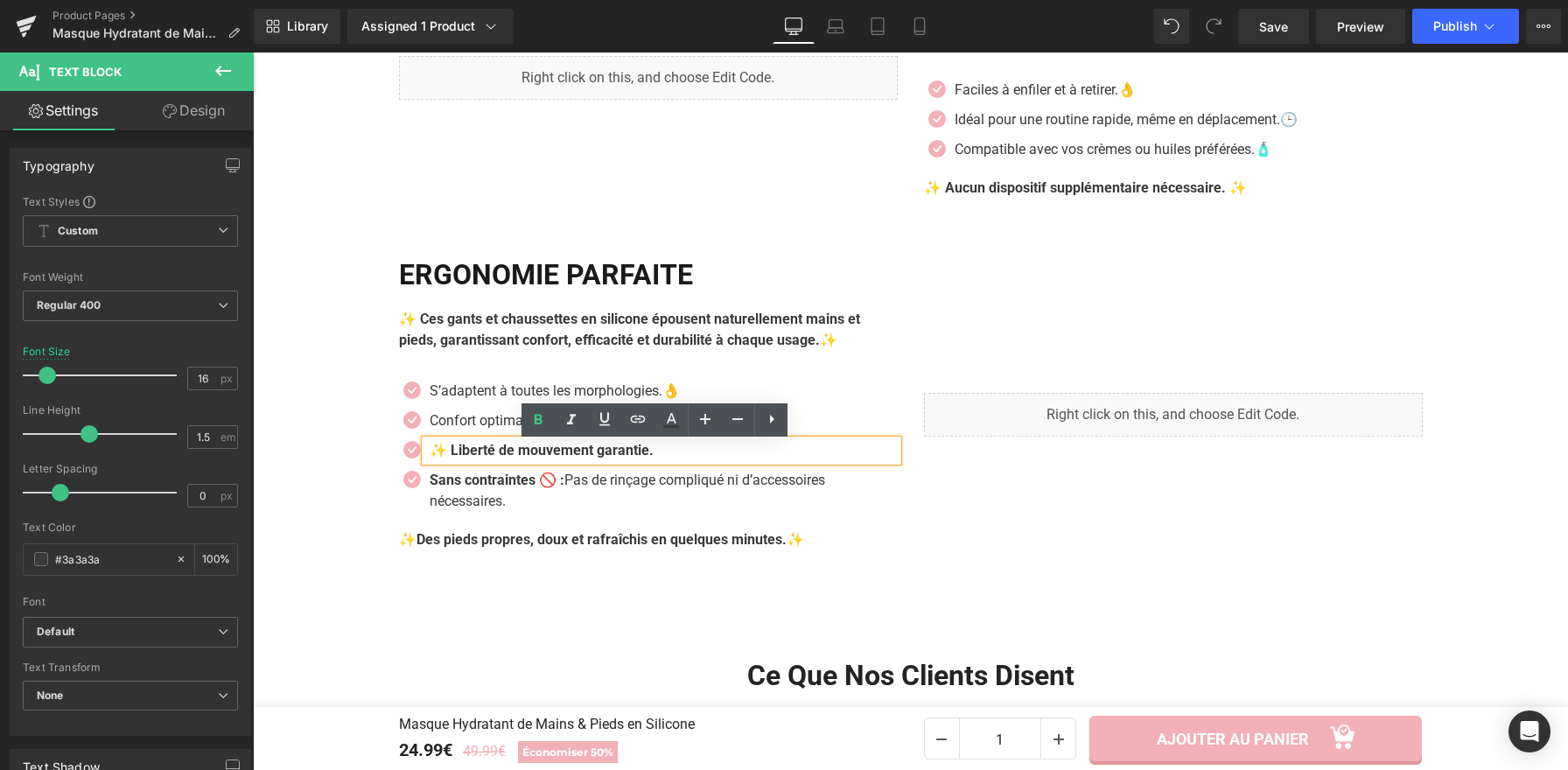
click at [524, 456] on b "✨ Liberté de mouvement garantie." at bounding box center [542, 450] width 224 height 17
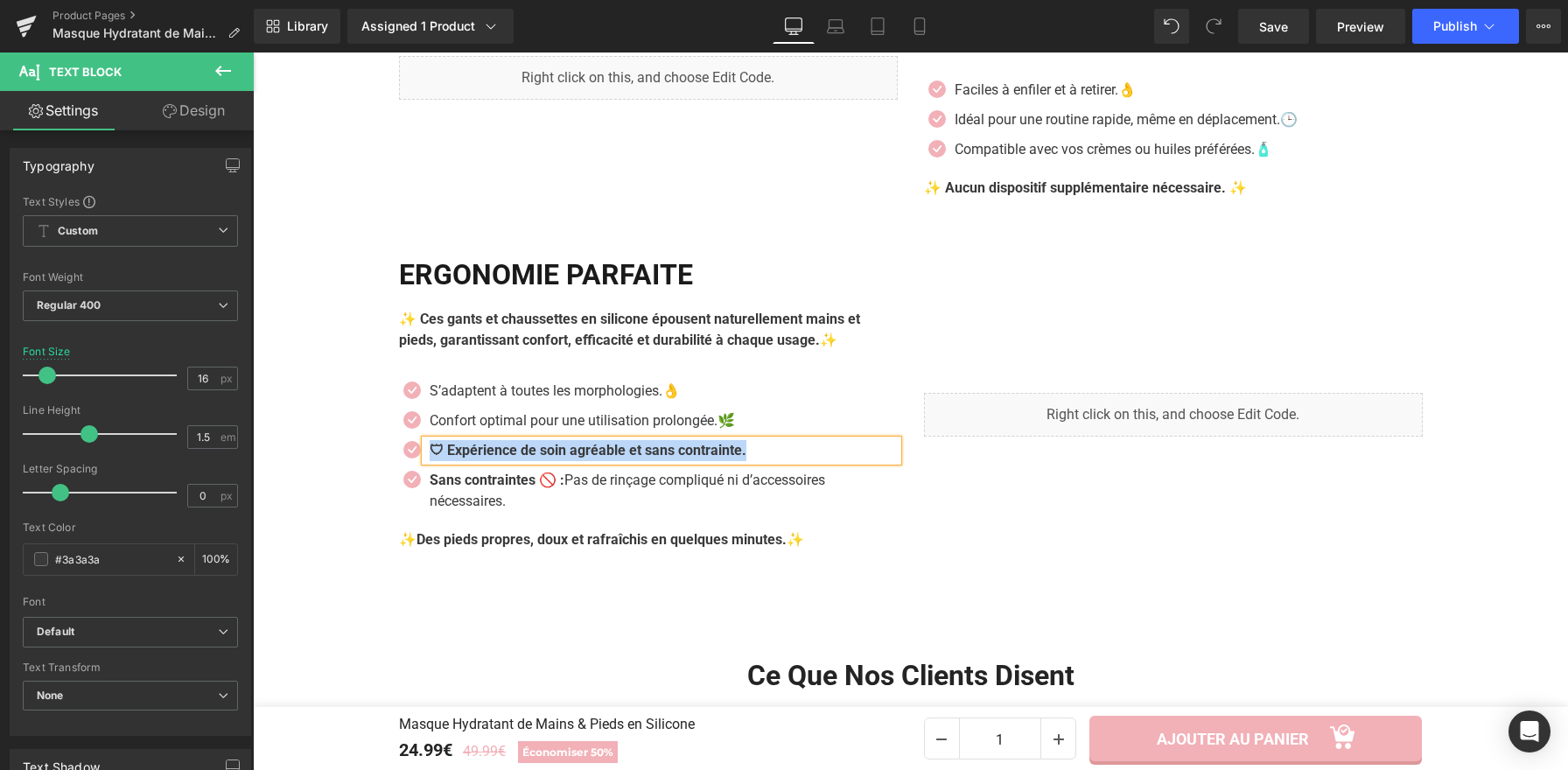
drag, startPoint x: 778, startPoint y: 458, endPoint x: 425, endPoint y: 451, distance: 353.1
click at [430, 451] on p "🛡 Expérience de soin agréable et sans contrainte." at bounding box center [664, 450] width 468 height 21
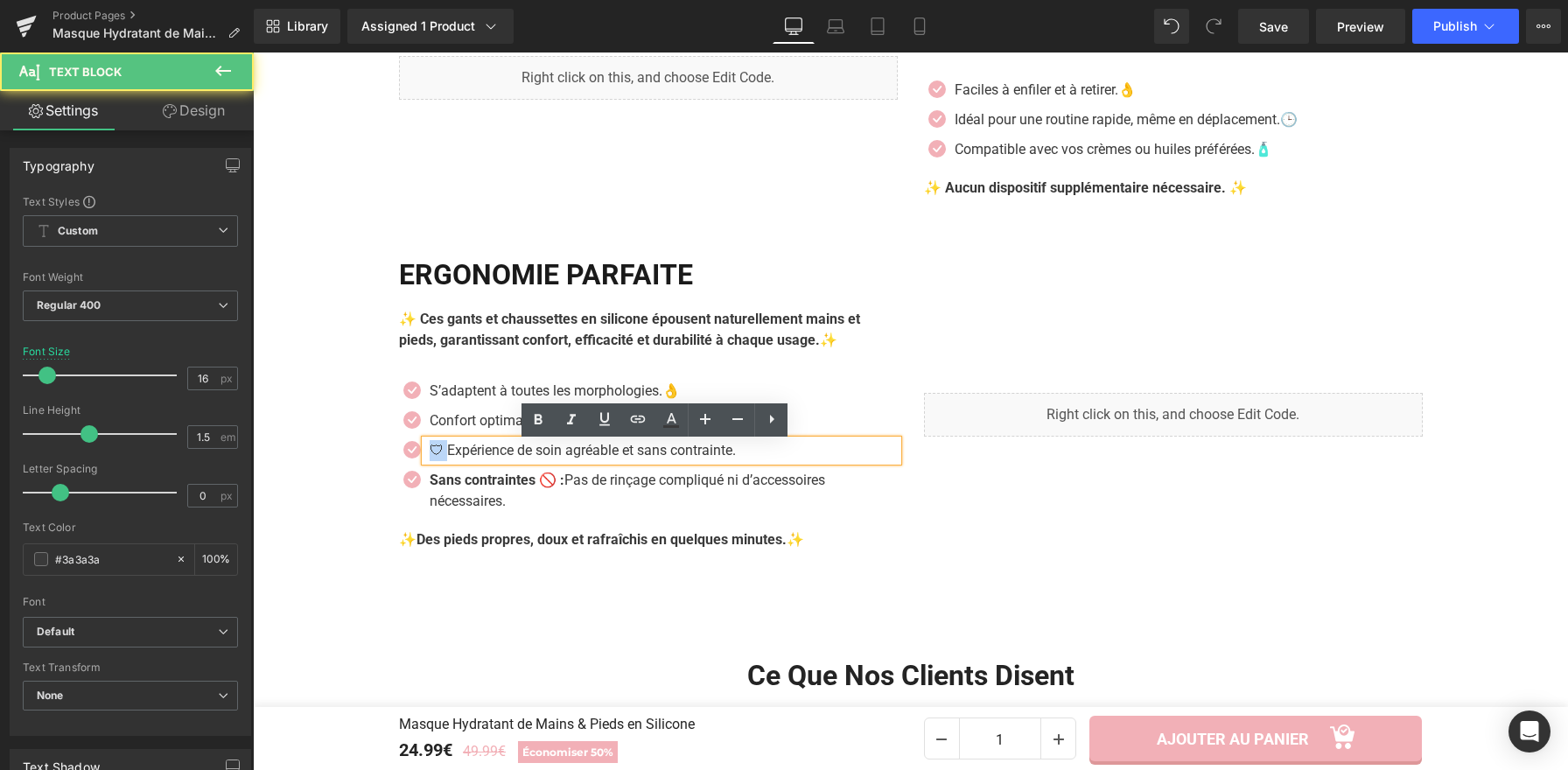
drag, startPoint x: 442, startPoint y: 456, endPoint x: 425, endPoint y: 452, distance: 17.5
click at [430, 452] on p "🛡 Expérience de soin agréable et sans contrainte." at bounding box center [664, 450] width 468 height 21
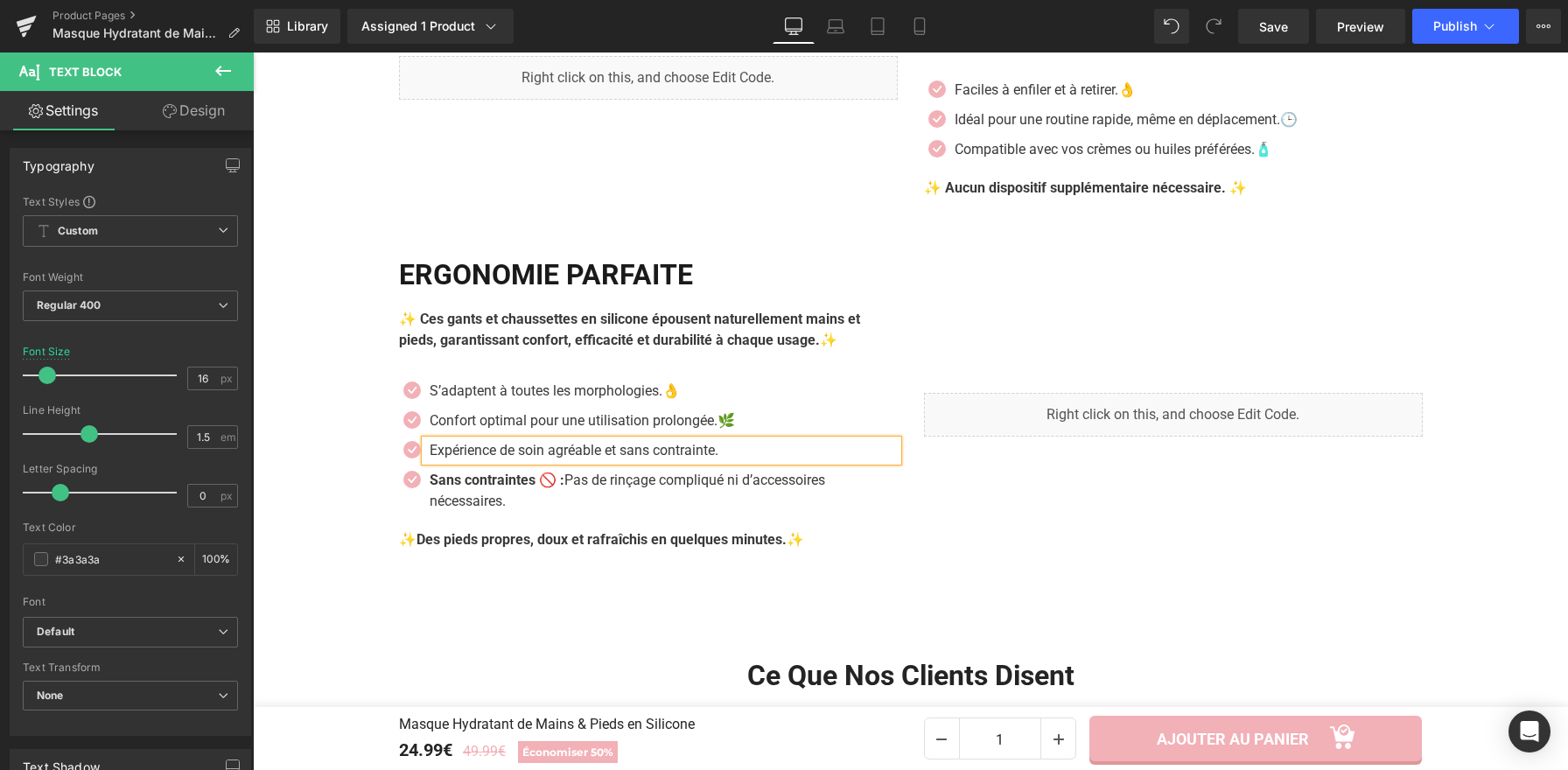
click at [744, 453] on p "Expérience de soin agréable et sans contrainte." at bounding box center [664, 450] width 468 height 21
click at [521, 499] on p "Sans contraintes 🚫 : Pas de rinçage compliqué ni d’accessoires nécessaires." at bounding box center [664, 491] width 468 height 42
click at [520, 500] on p "Sans contraintes 🚫 : Pas de rinçage compliqué ni d’accessoires nécessaires." at bounding box center [664, 491] width 468 height 42
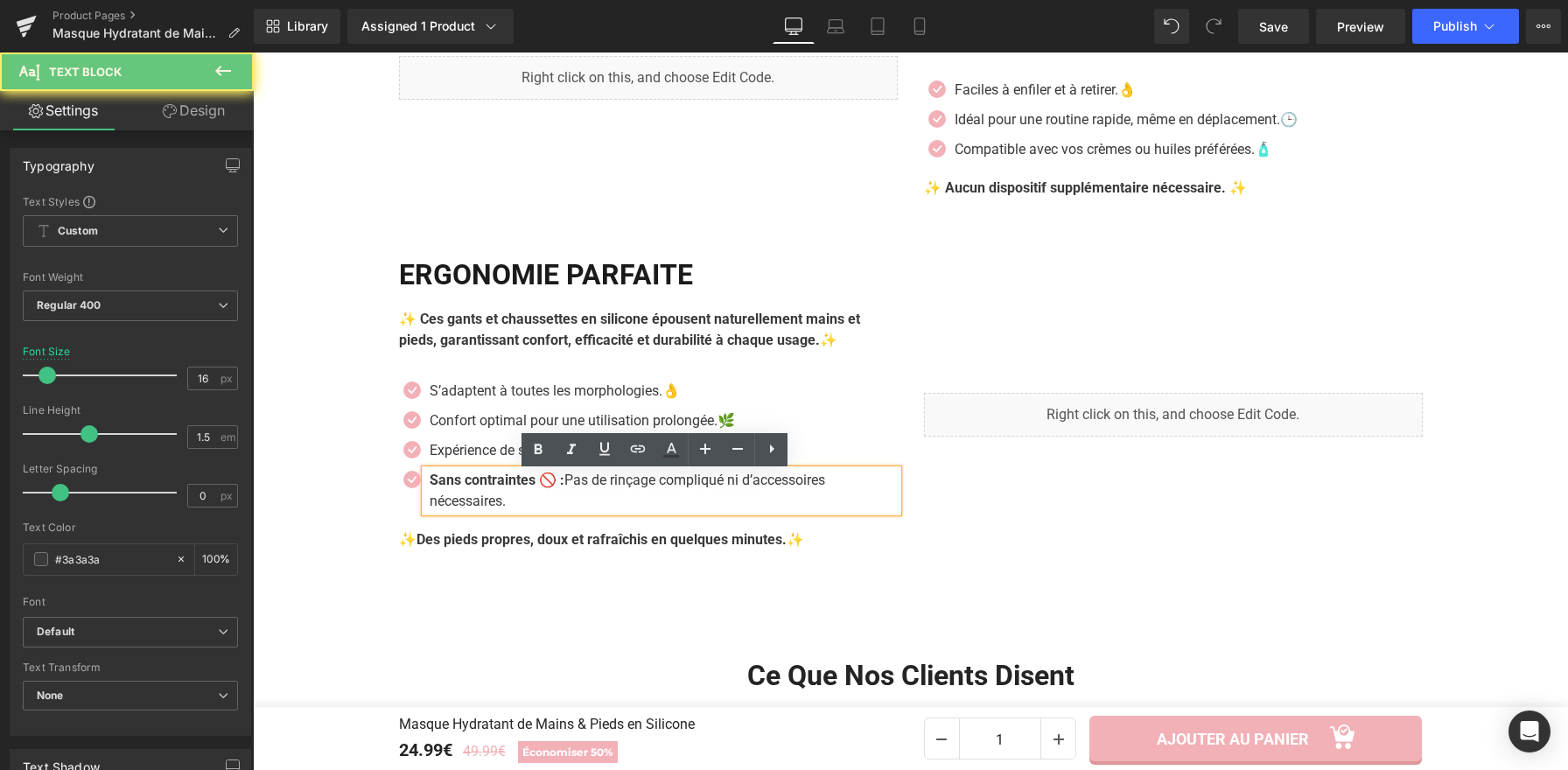
click at [511, 503] on p "Sans contraintes 🚫 : Pas de rinçage compliqué ni d’accessoires nécessaires." at bounding box center [664, 491] width 468 height 42
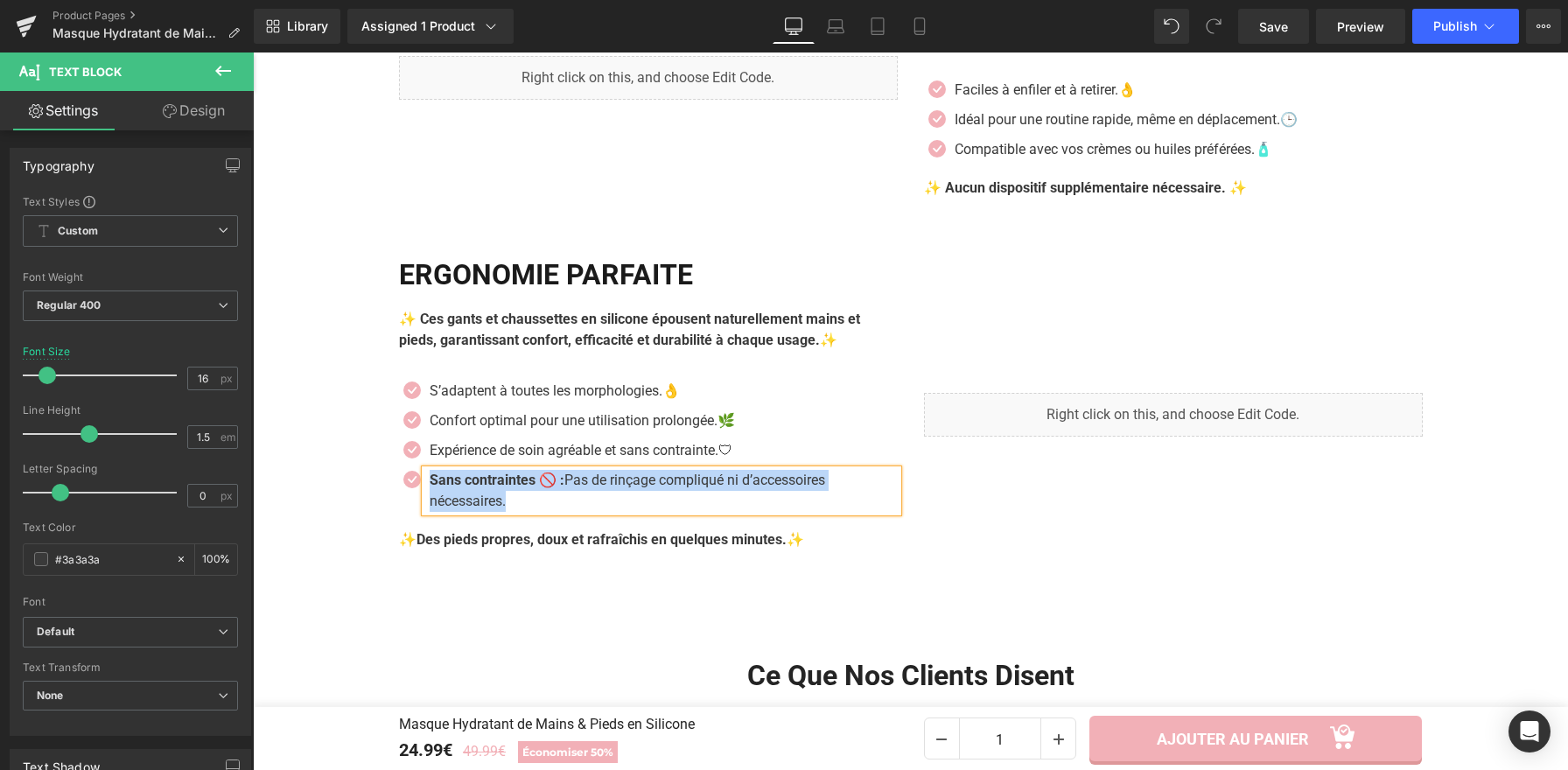
paste div
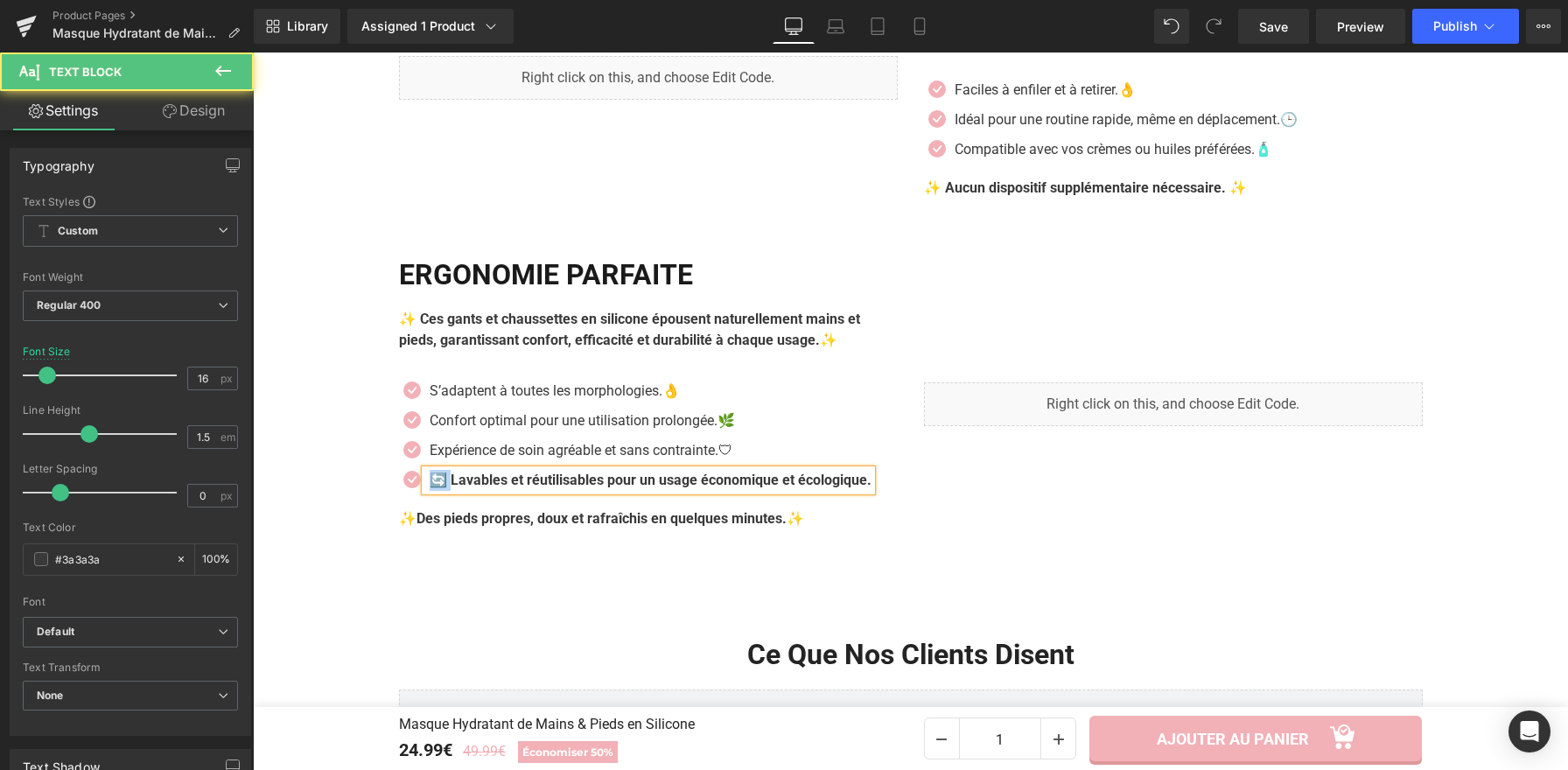
drag, startPoint x: 445, startPoint y: 485, endPoint x: 424, endPoint y: 481, distance: 21.4
click at [430, 481] on b "🔄 Lavables et réutilisables pour un usage économique et écologique." at bounding box center [650, 480] width 442 height 17
click at [850, 490] on div "Lavables et réutilisables pour un usage économique et écologique." at bounding box center [637, 480] width 425 height 21
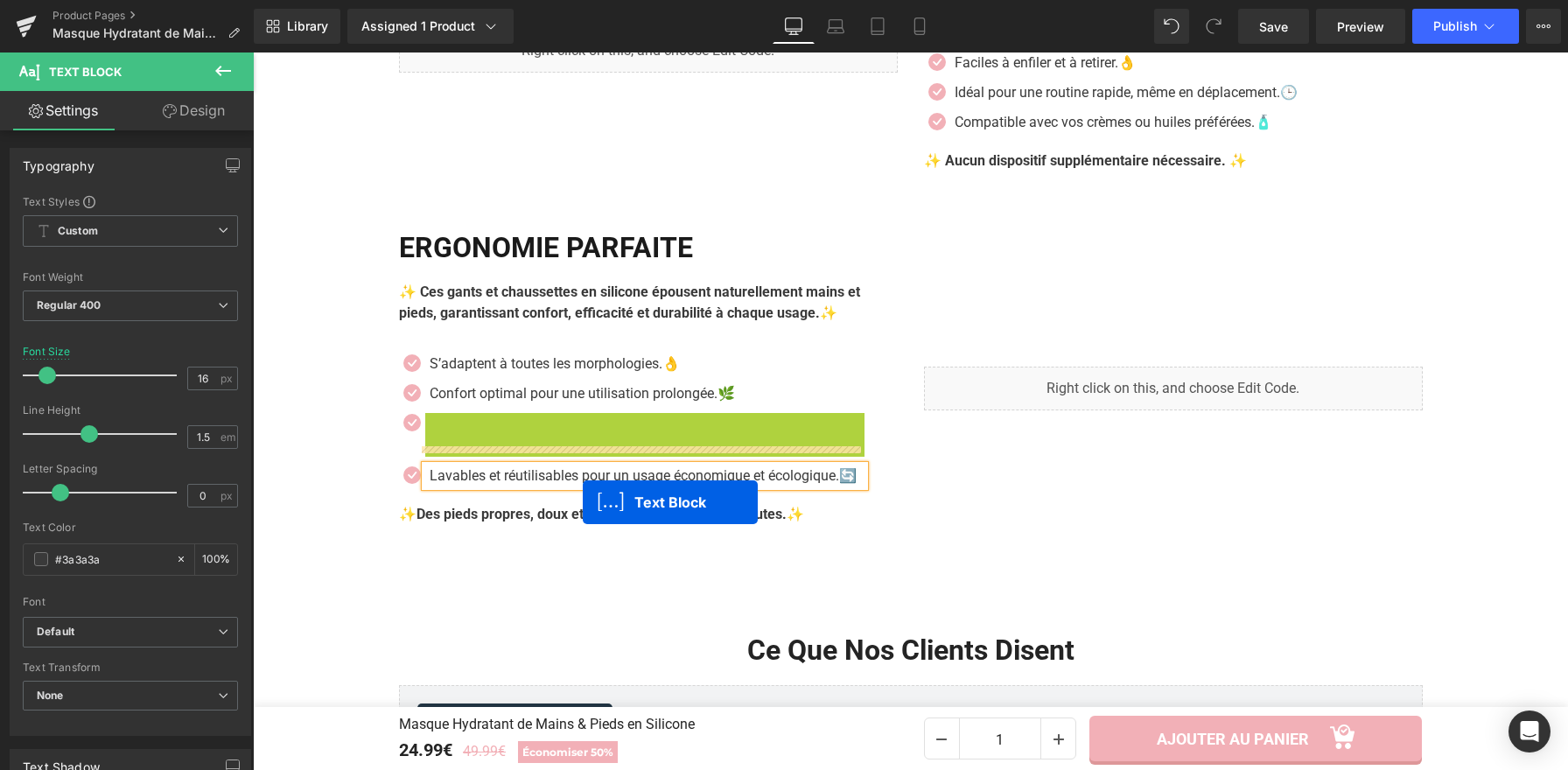
scroll to position [2807, 0]
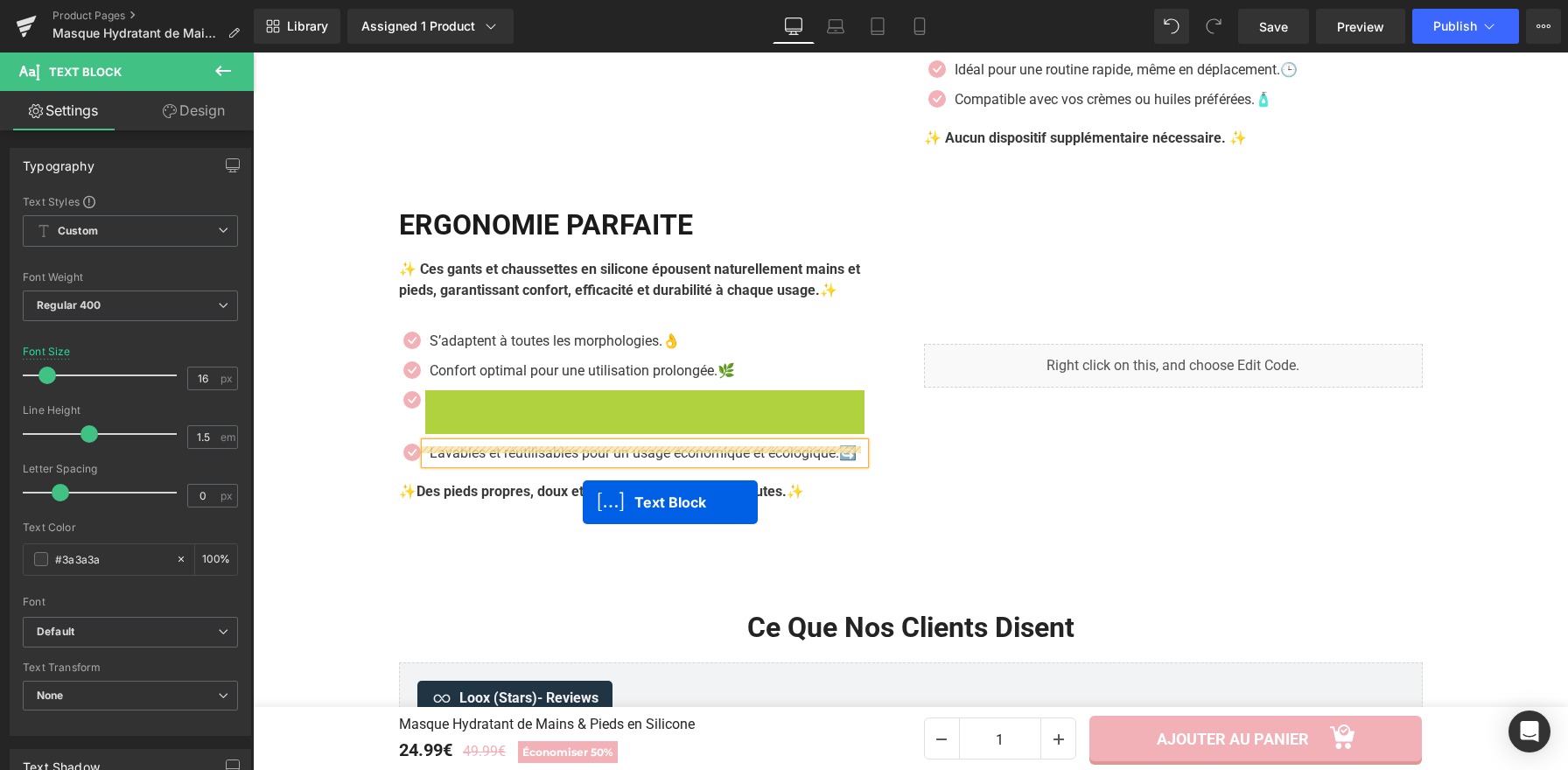
drag, startPoint x: 588, startPoint y: 423, endPoint x: 582, endPoint y: 503, distance: 80.2
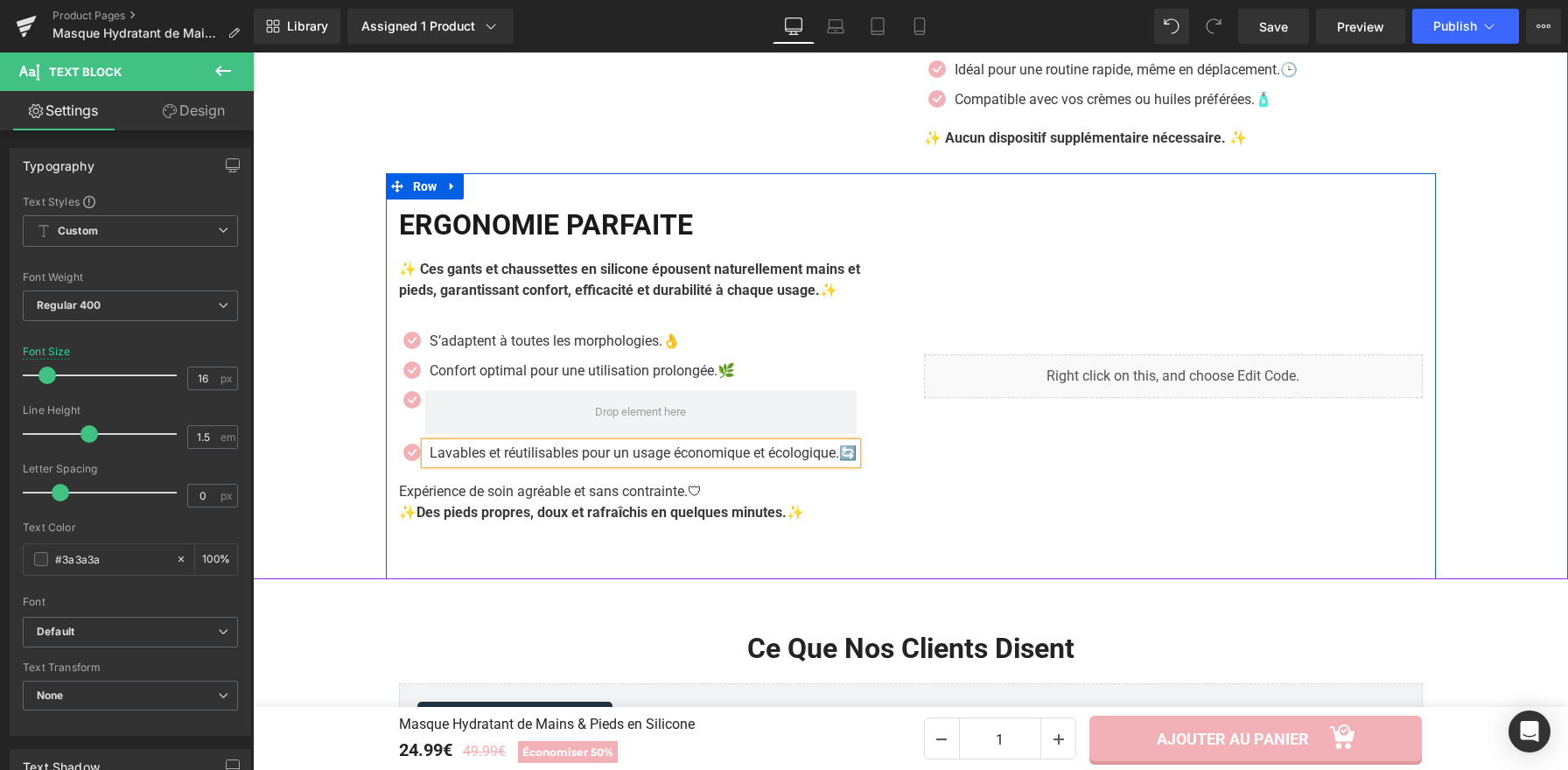
click at [404, 422] on div at bounding box center [628, 412] width 457 height 44
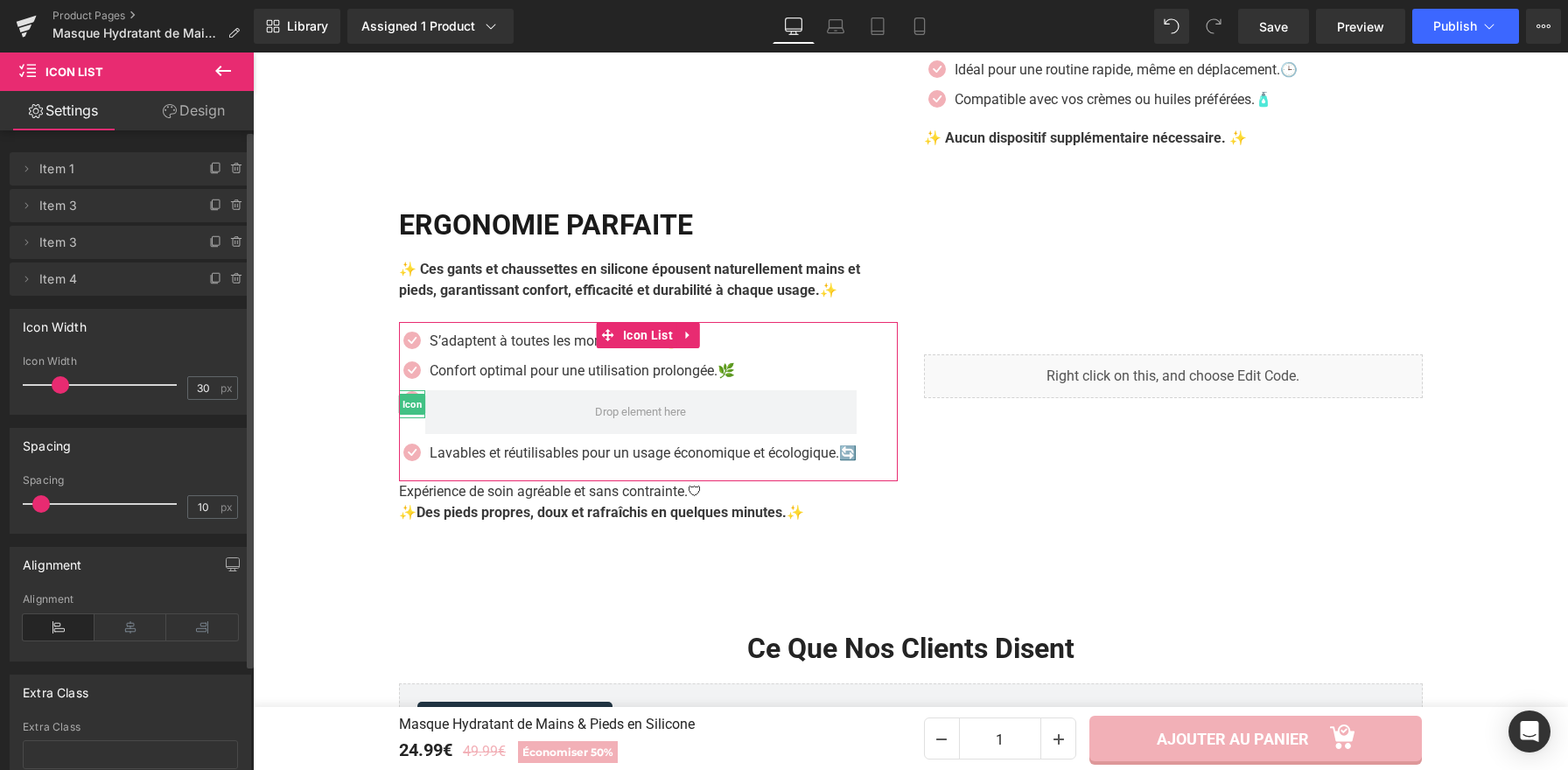
click at [237, 242] on icon at bounding box center [237, 242] width 0 height 4
click at [219, 238] on button "Delete" at bounding box center [218, 243] width 55 height 23
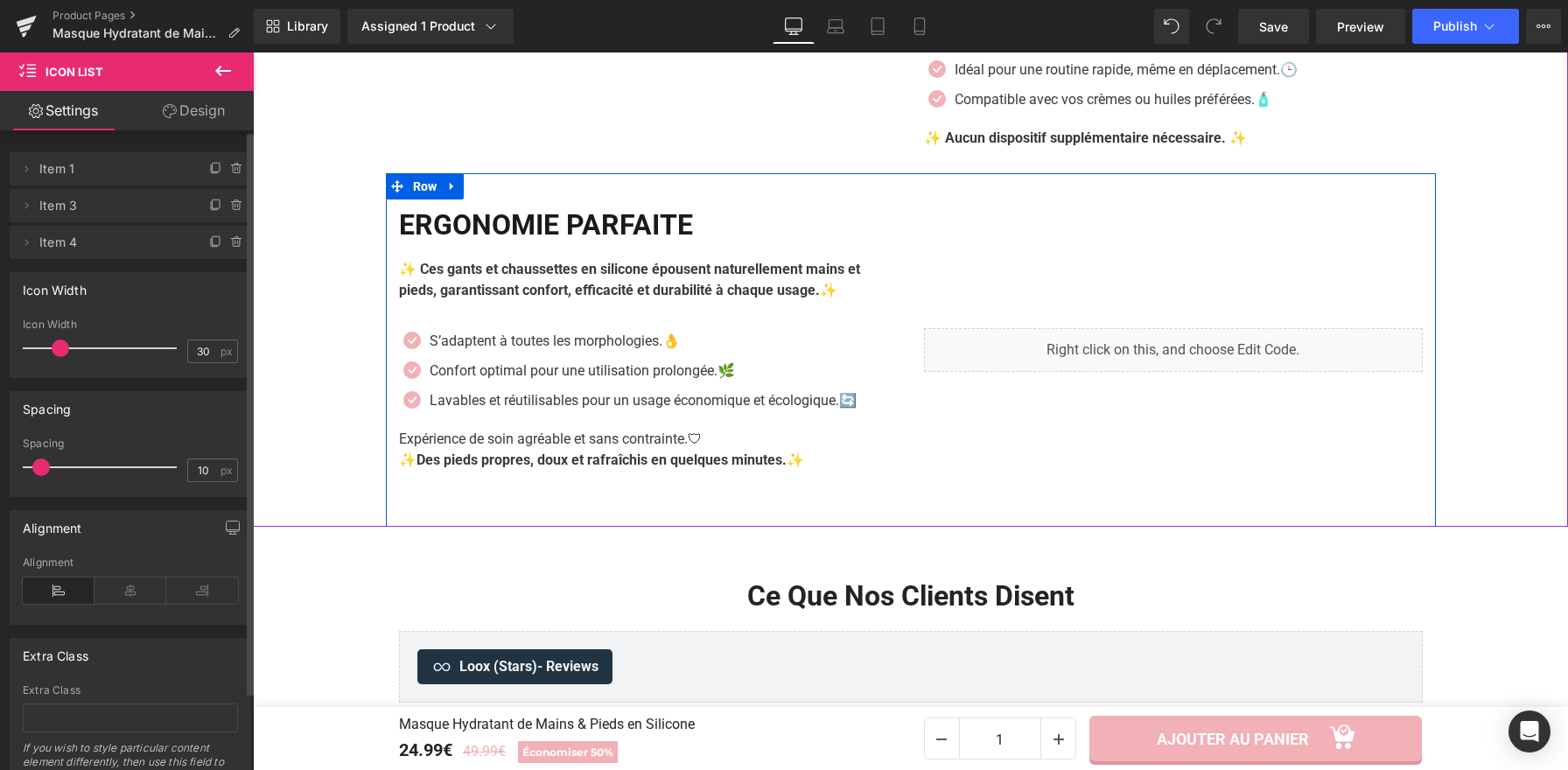
click at [497, 446] on p "Expérience de soin agréable et sans contrainte.🛡" at bounding box center [648, 439] width 498 height 21
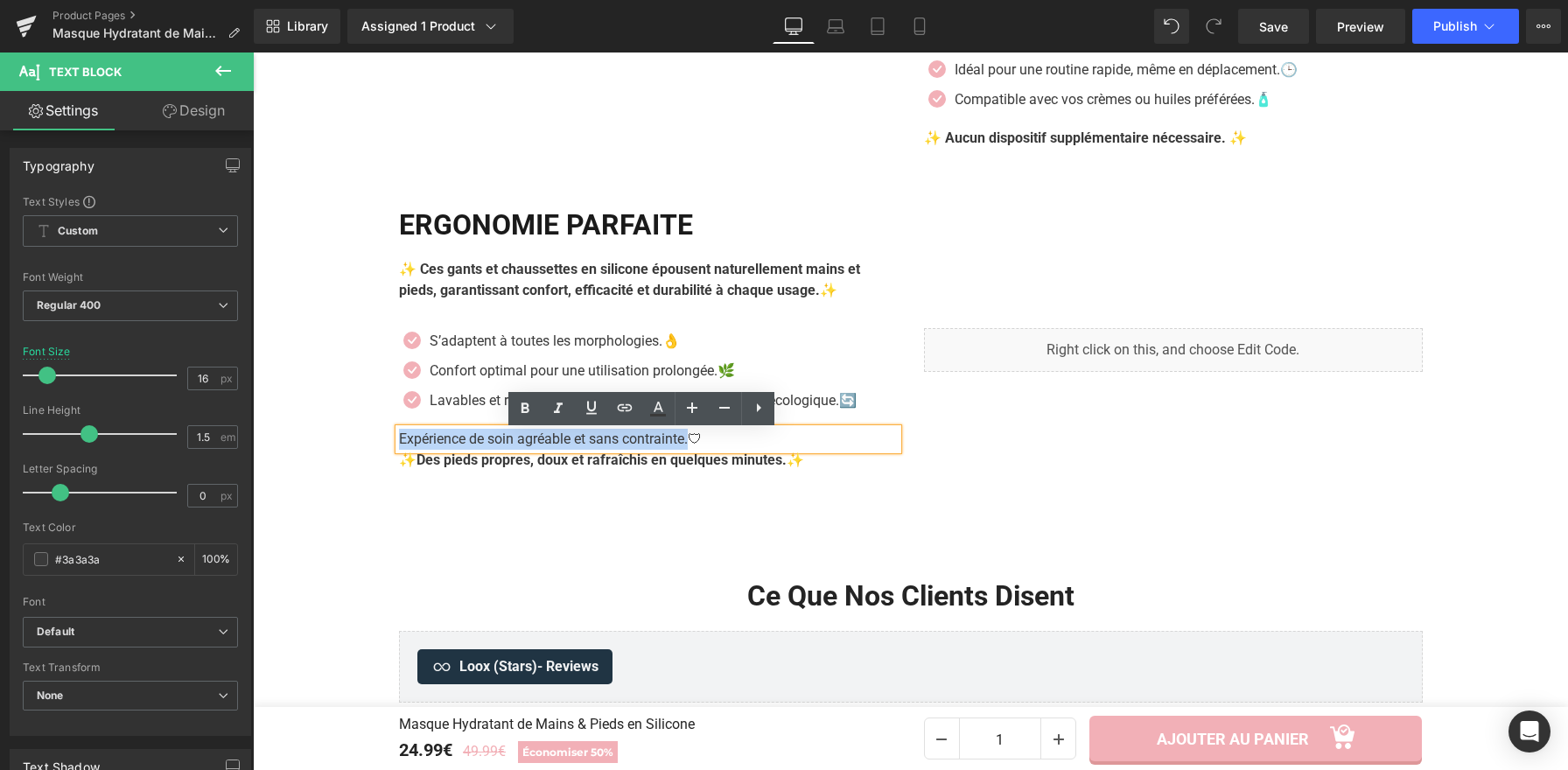
drag, startPoint x: 686, startPoint y: 440, endPoint x: 382, endPoint y: 430, distance: 304.2
click at [386, 430] on div "[PERSON_NAME] Heading ✨ Ces gants et chaussettes en silicone épousent naturelle…" at bounding box center [648, 350] width 525 height 284
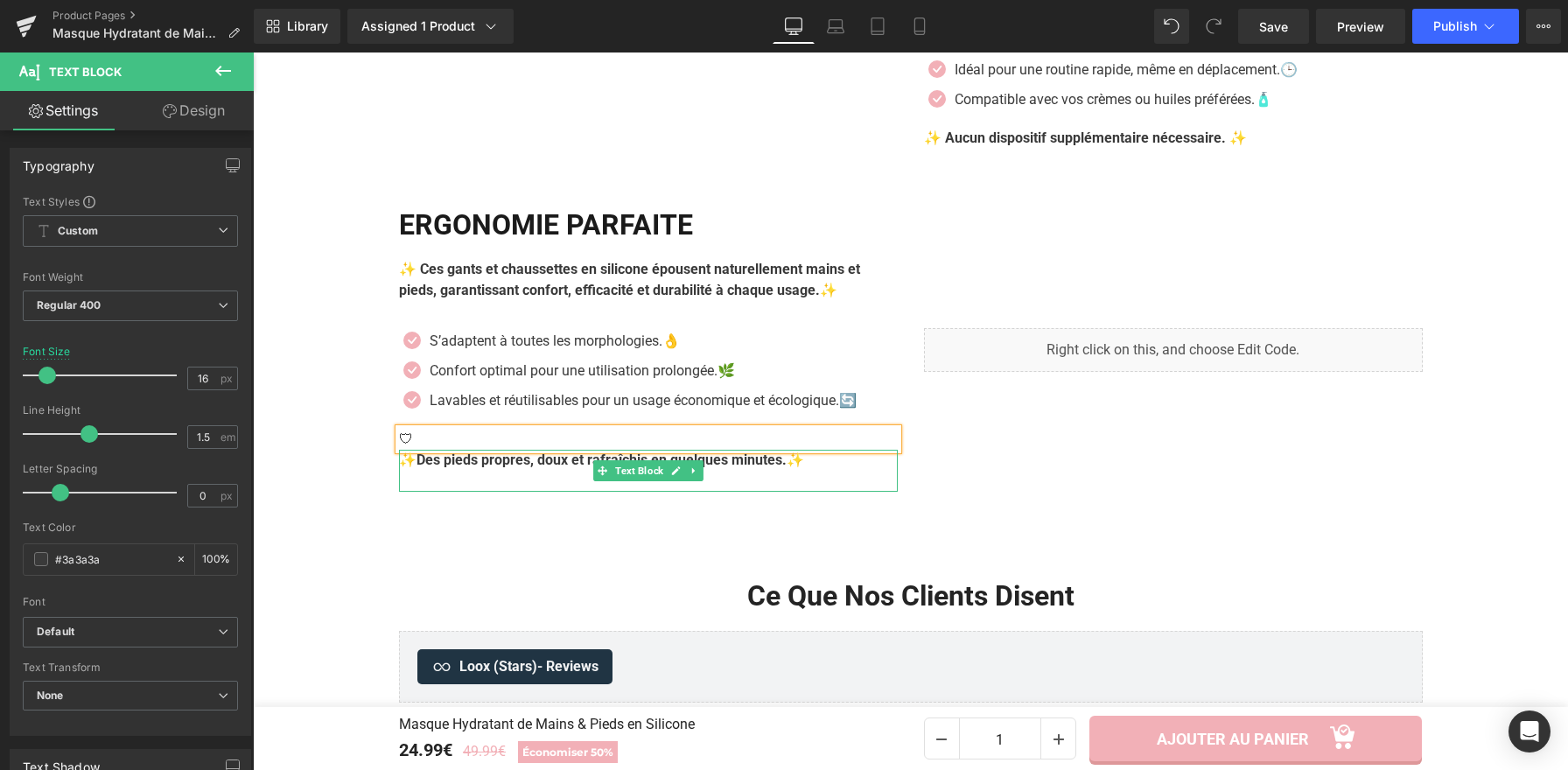
click at [530, 461] on strong "✨Des pieds propres, doux et rafraîchis en quelques minutes." at bounding box center [593, 460] width 387 height 17
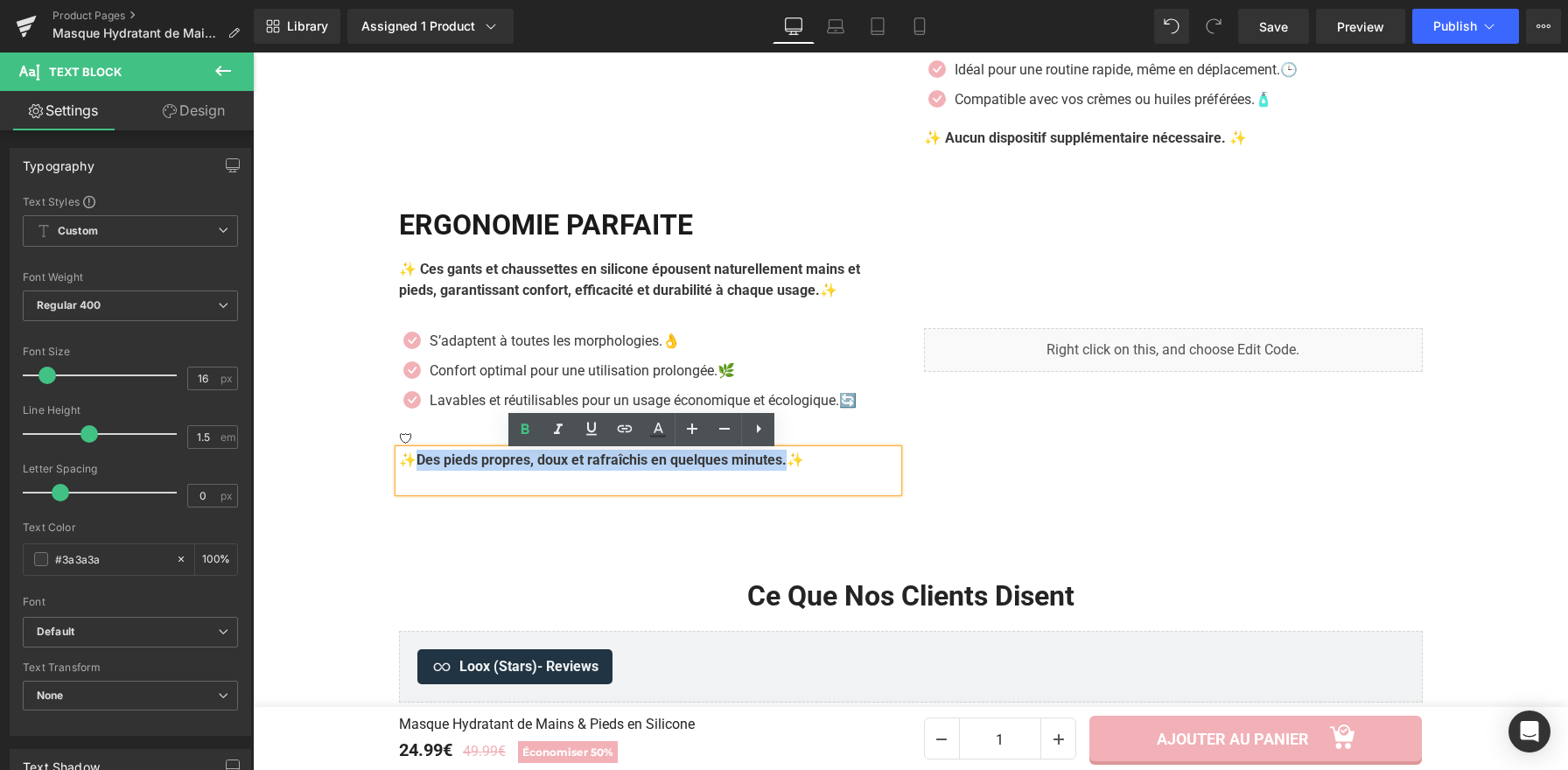
drag, startPoint x: 805, startPoint y: 465, endPoint x: 410, endPoint y: 461, distance: 395.0
click at [410, 461] on p "✨Des pieds propres, doux et rafraîchis en quelques minutes. ✨" at bounding box center [648, 460] width 498 height 21
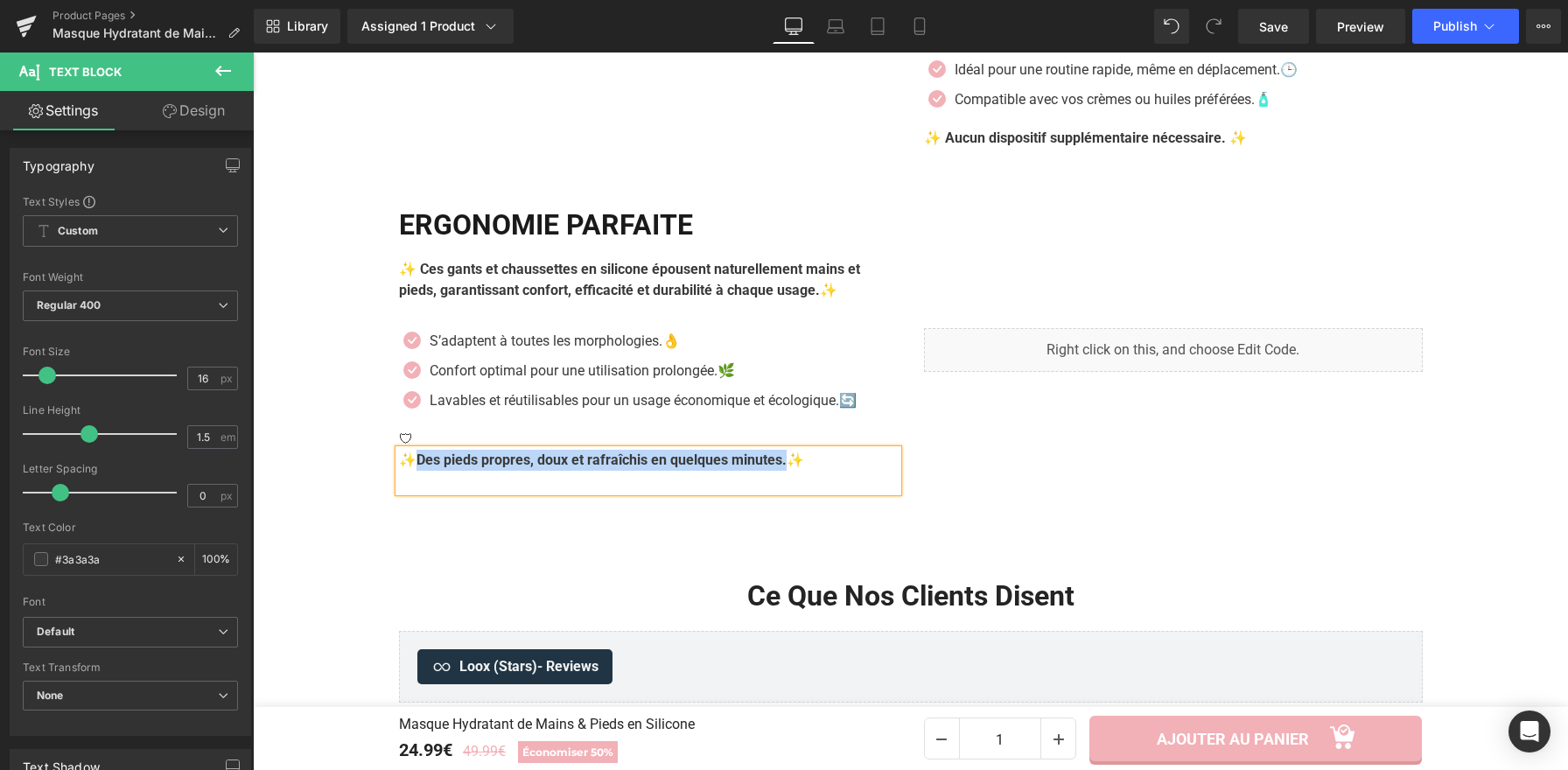
paste div
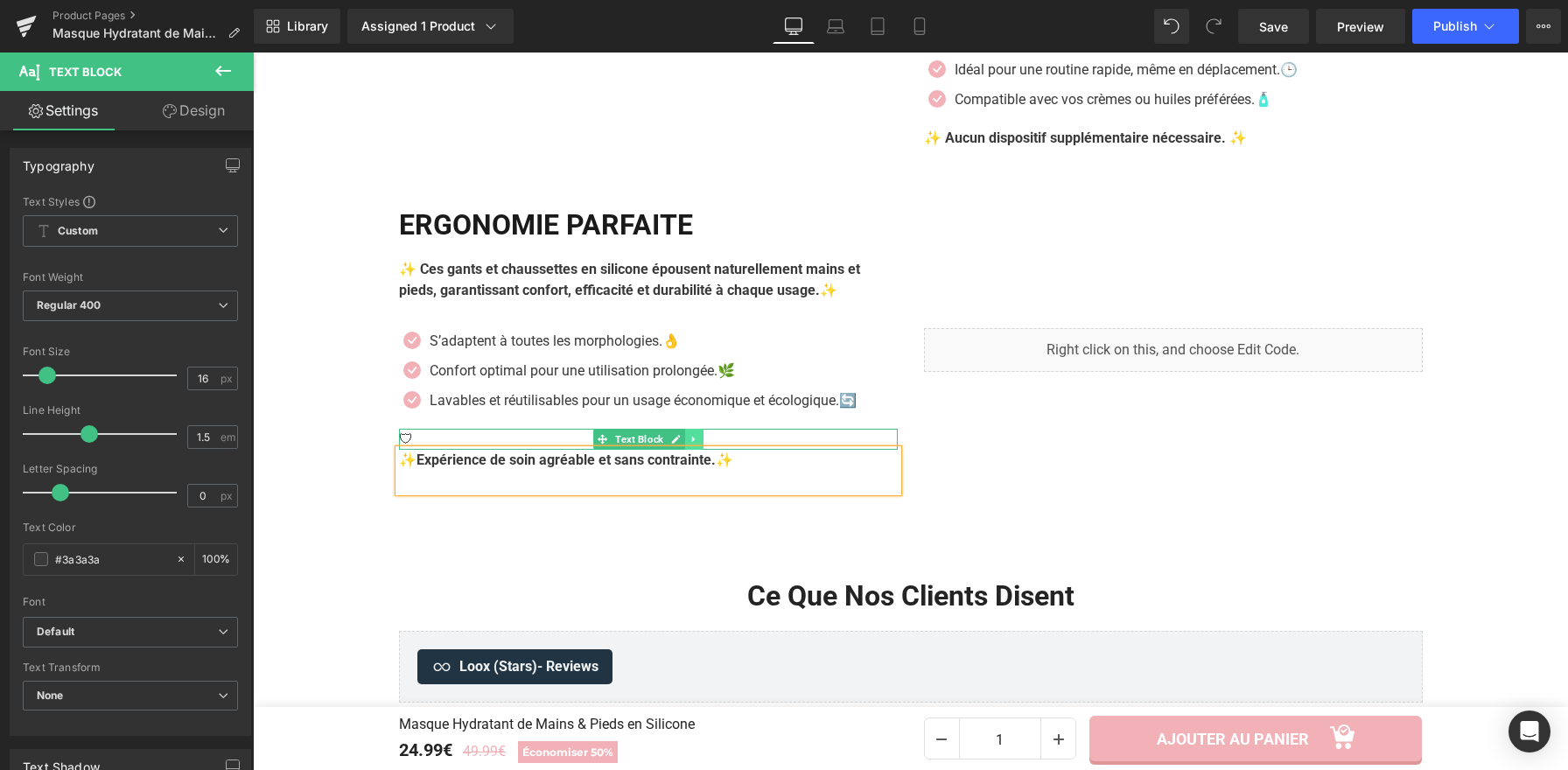
click at [691, 440] on icon at bounding box center [693, 439] width 9 height 10
click at [699, 441] on icon at bounding box center [703, 440] width 9 height 9
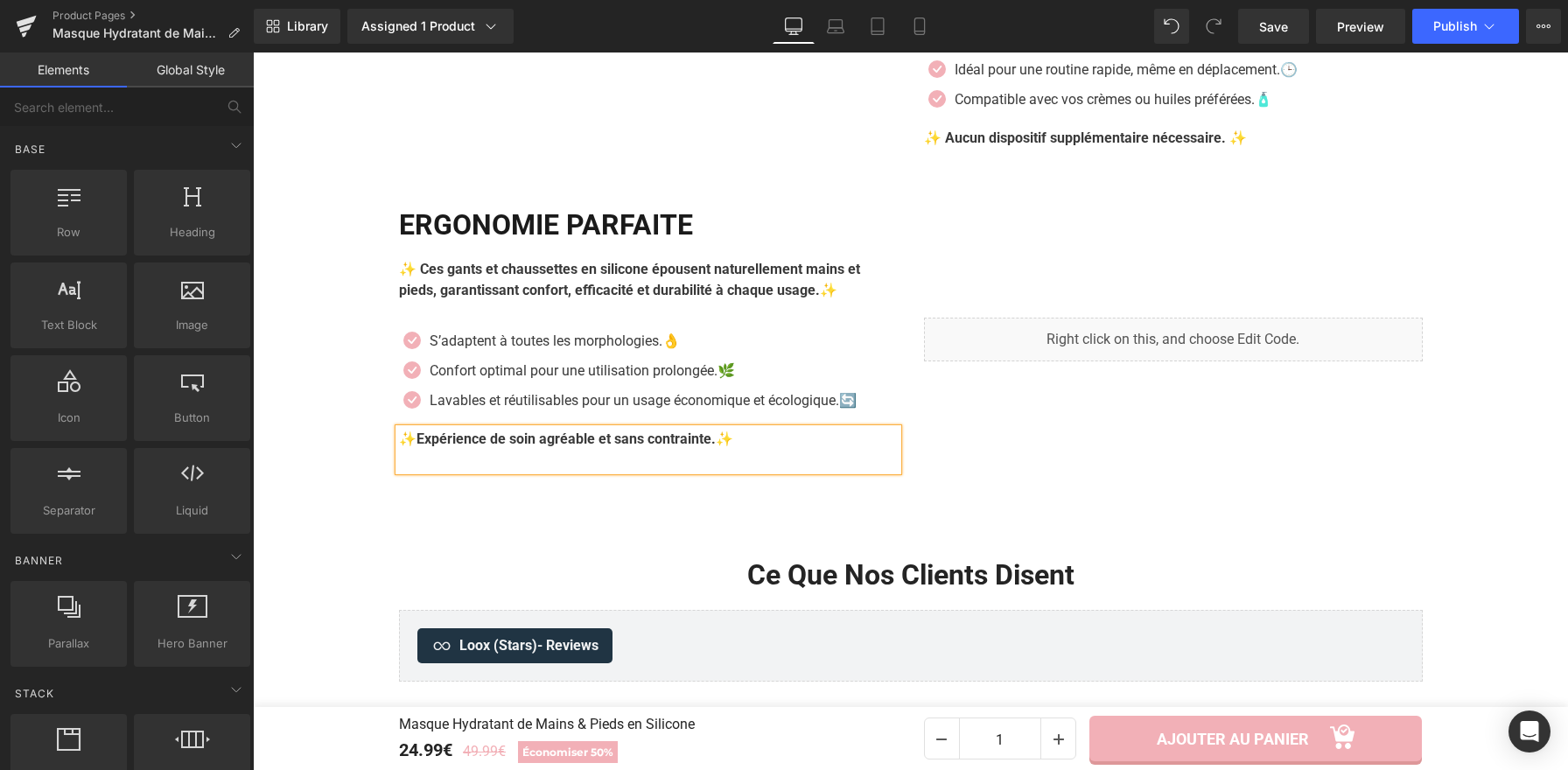
click at [720, 493] on div "Liquid Ergonomie Parfaite Heading ✨ Ces gants et chaussettes en silicone épouse…" at bounding box center [911, 340] width 1050 height 332
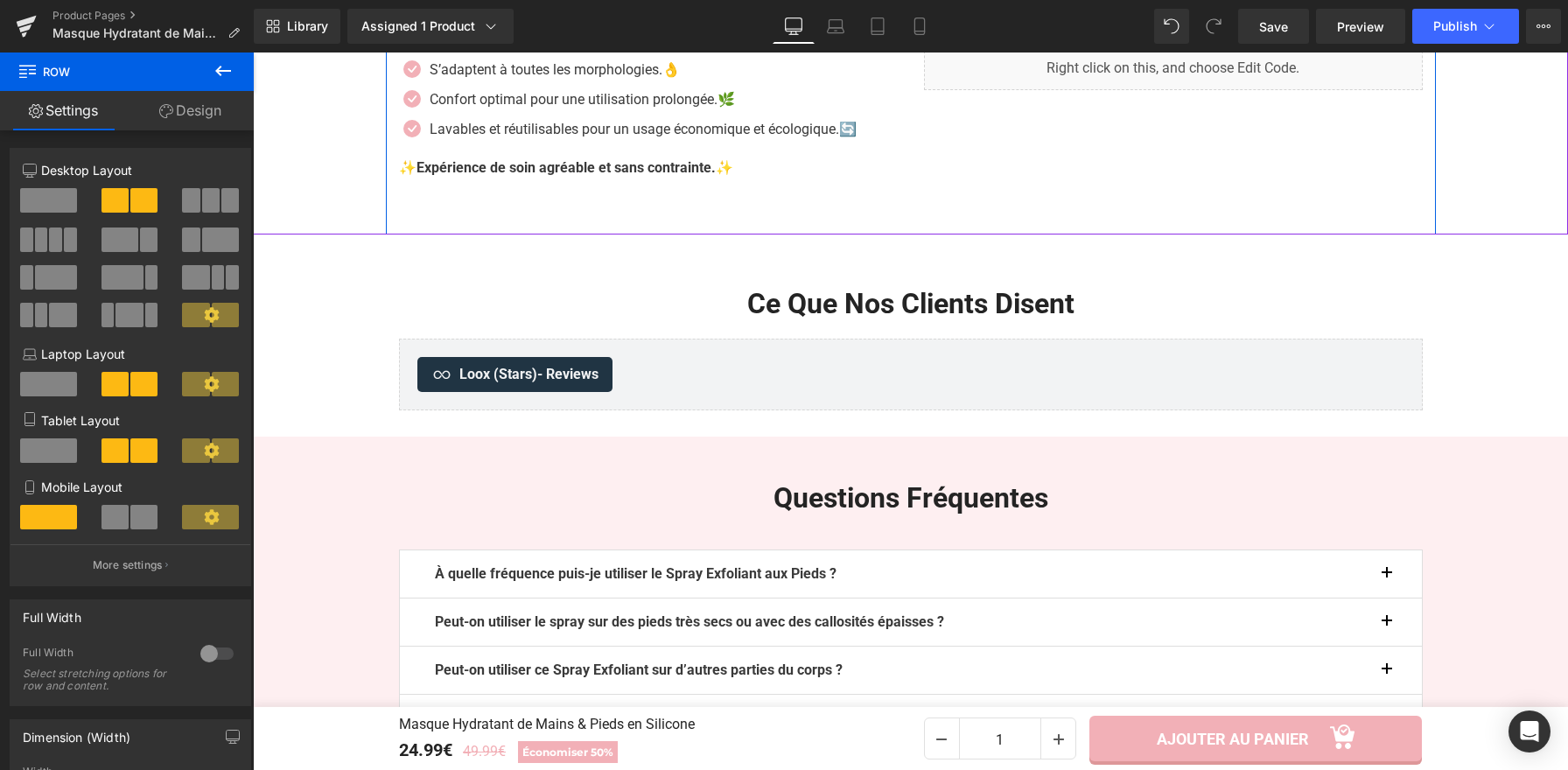
scroll to position [3258, 0]
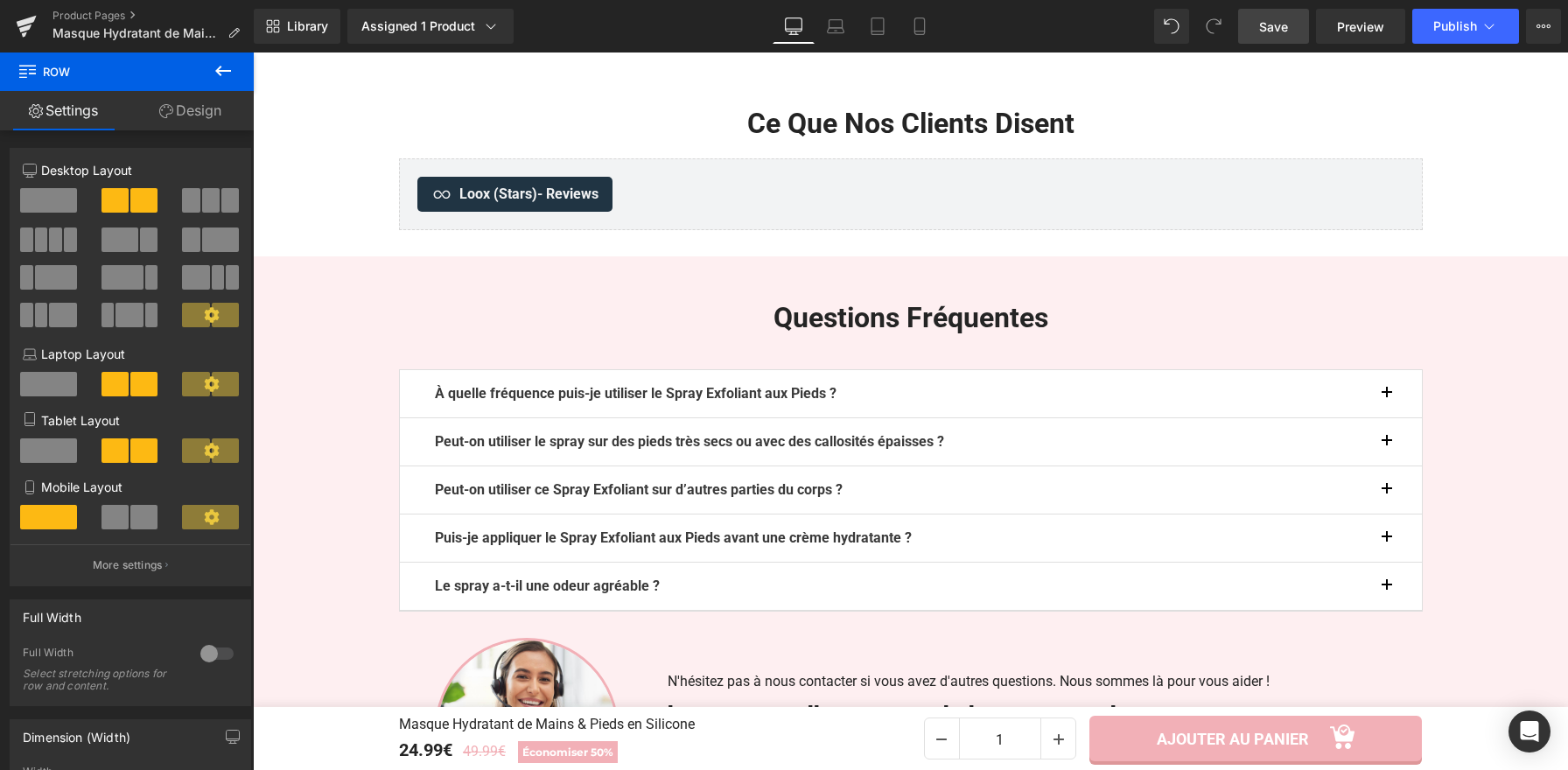
click at [1288, 28] on span "Save" at bounding box center [1272, 27] width 28 height 18
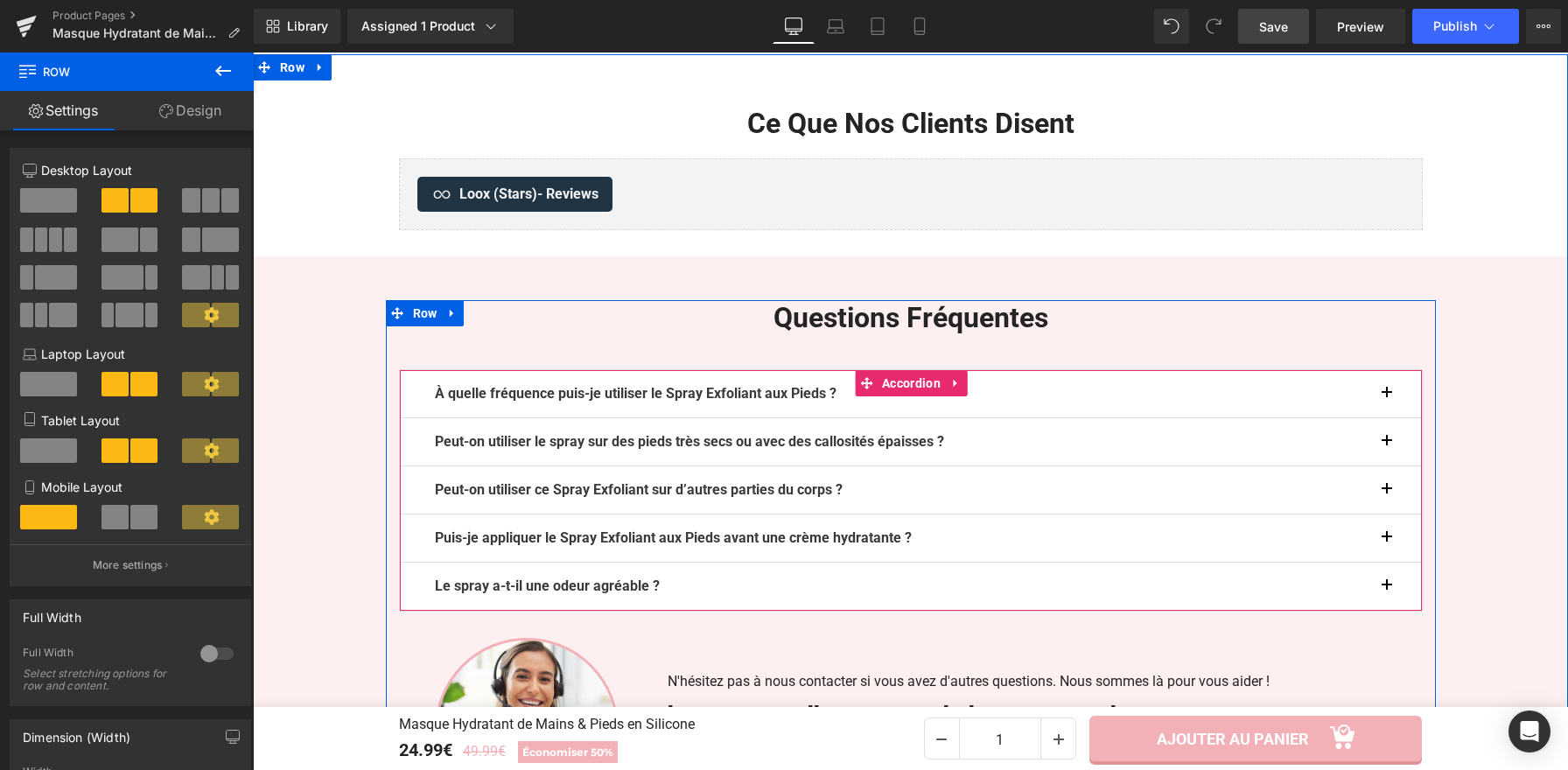
click at [801, 396] on b "À quelle fréquence puis-je utiliser le Spray Exfoliant aux Pieds ?" at bounding box center [635, 393] width 401 height 17
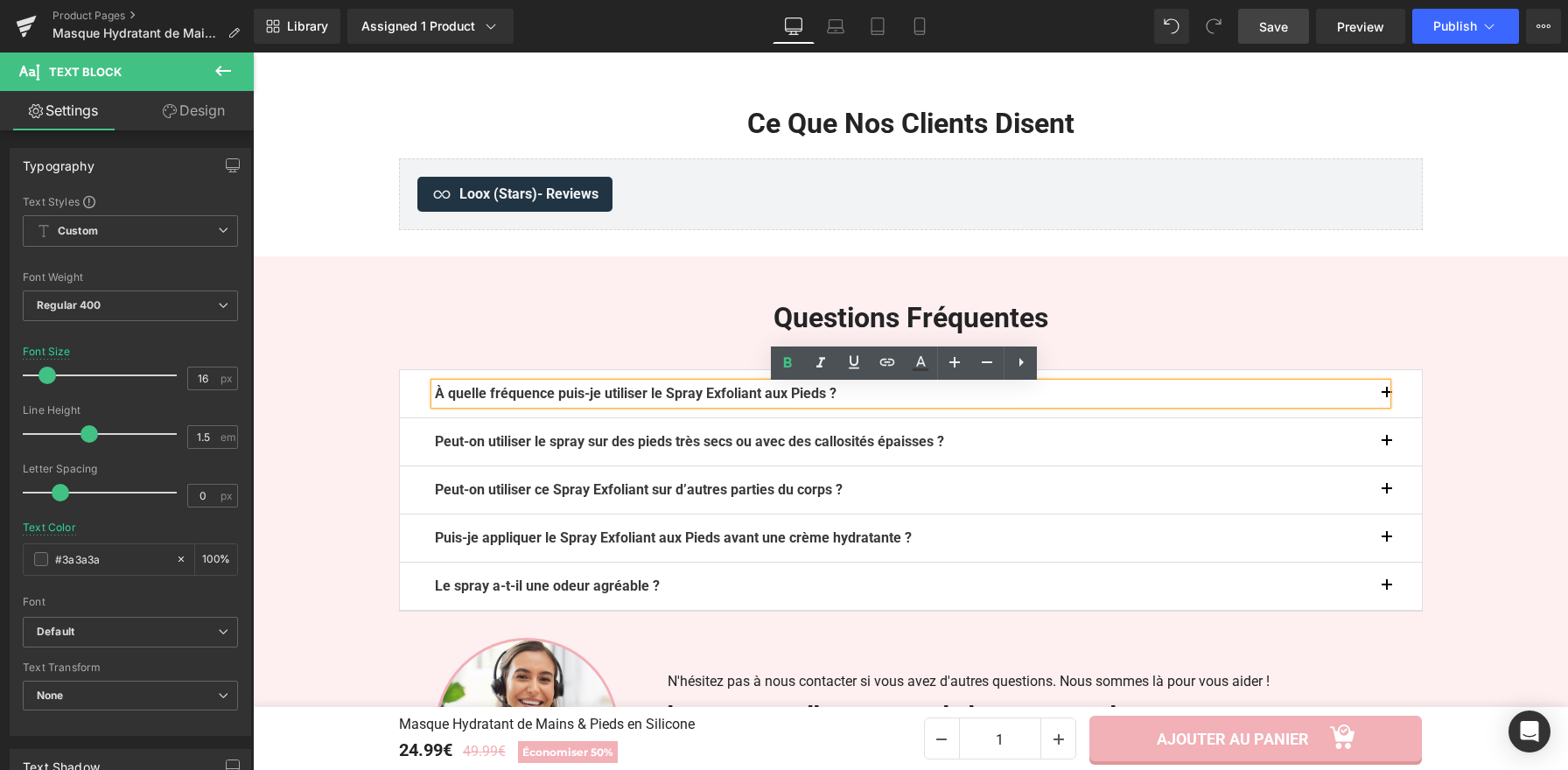
click at [863, 396] on p "À quelle fréquence puis-je utiliser le Spray Exfoliant aux Pieds ?" at bounding box center [911, 393] width 952 height 21
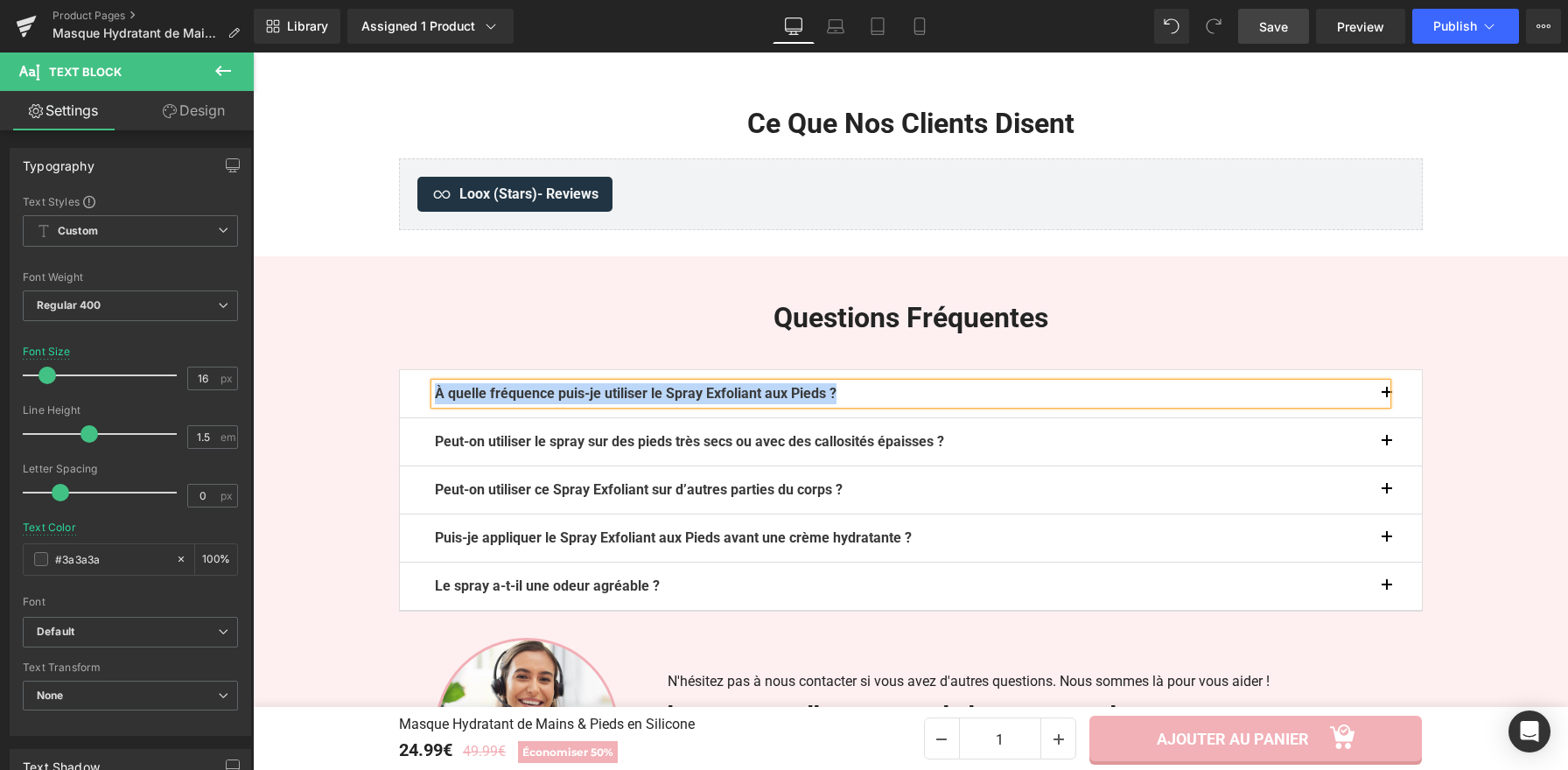
paste div
click at [1387, 396] on button "button" at bounding box center [1405, 393] width 35 height 47
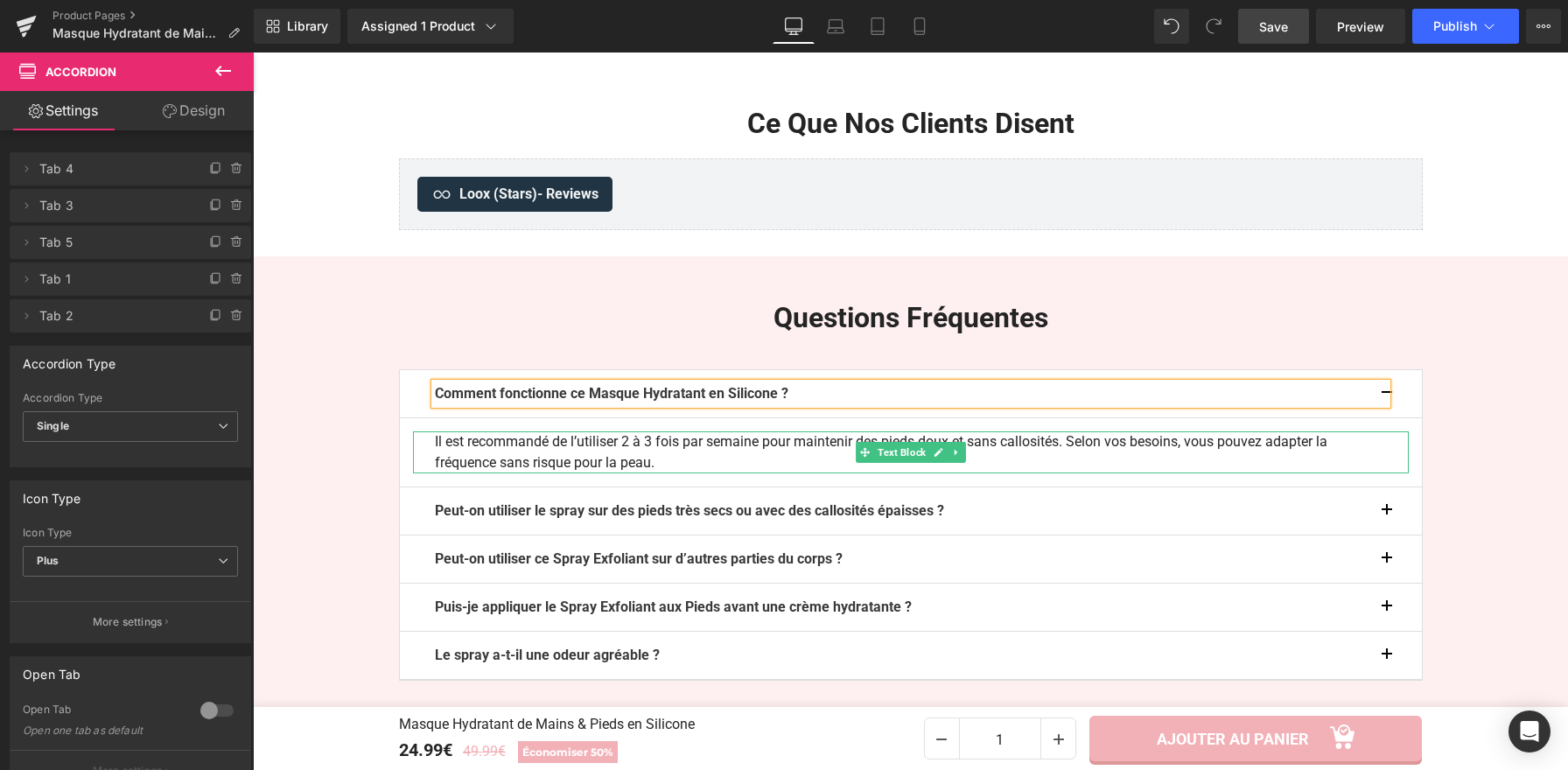
click at [549, 453] on p "Il est recommandé de l’utiliser 2 à 3 fois par semaine pour maintenir des pieds…" at bounding box center [911, 452] width 952 height 42
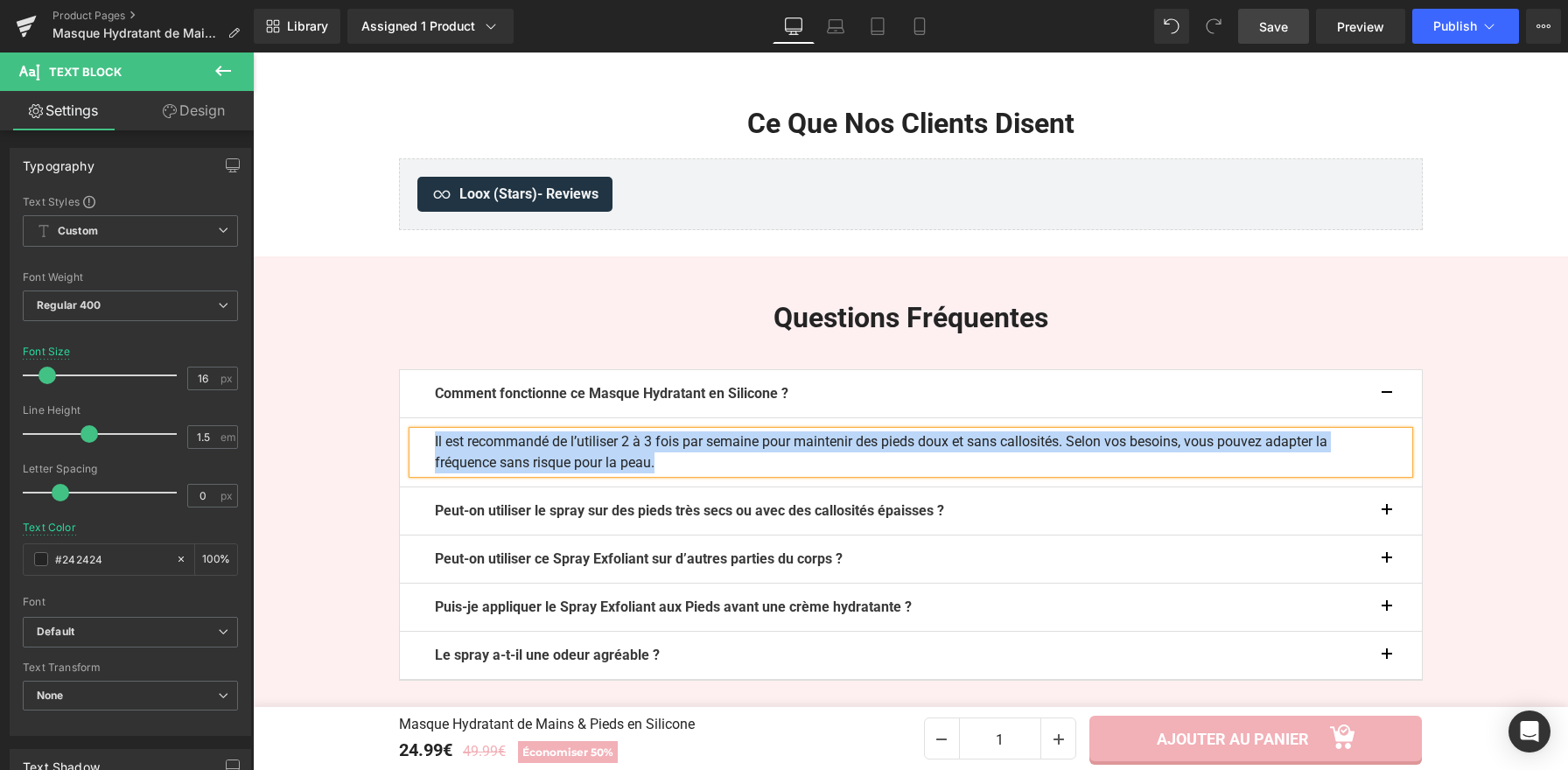
paste div
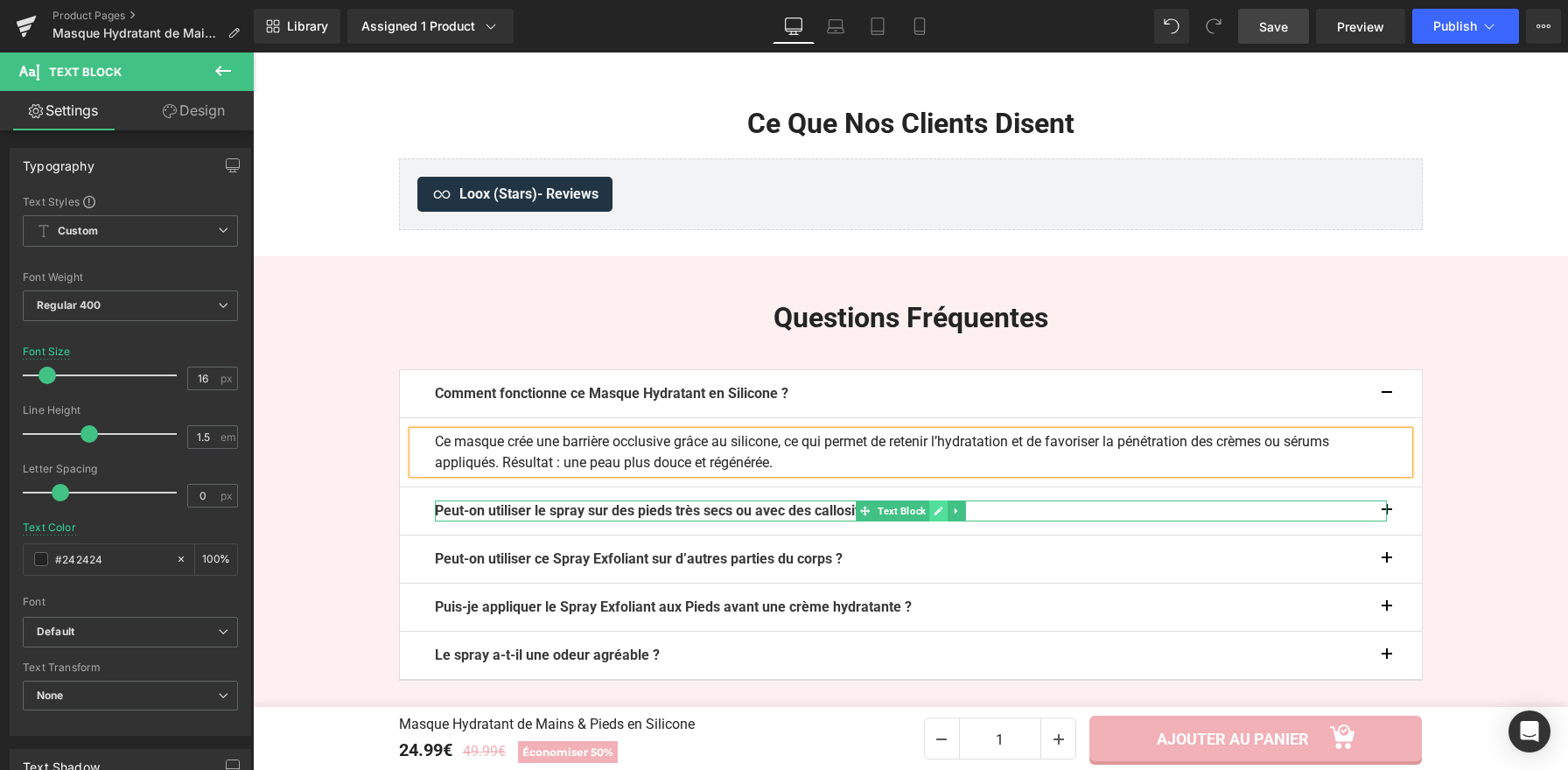
click at [934, 512] on icon at bounding box center [938, 510] width 9 height 10
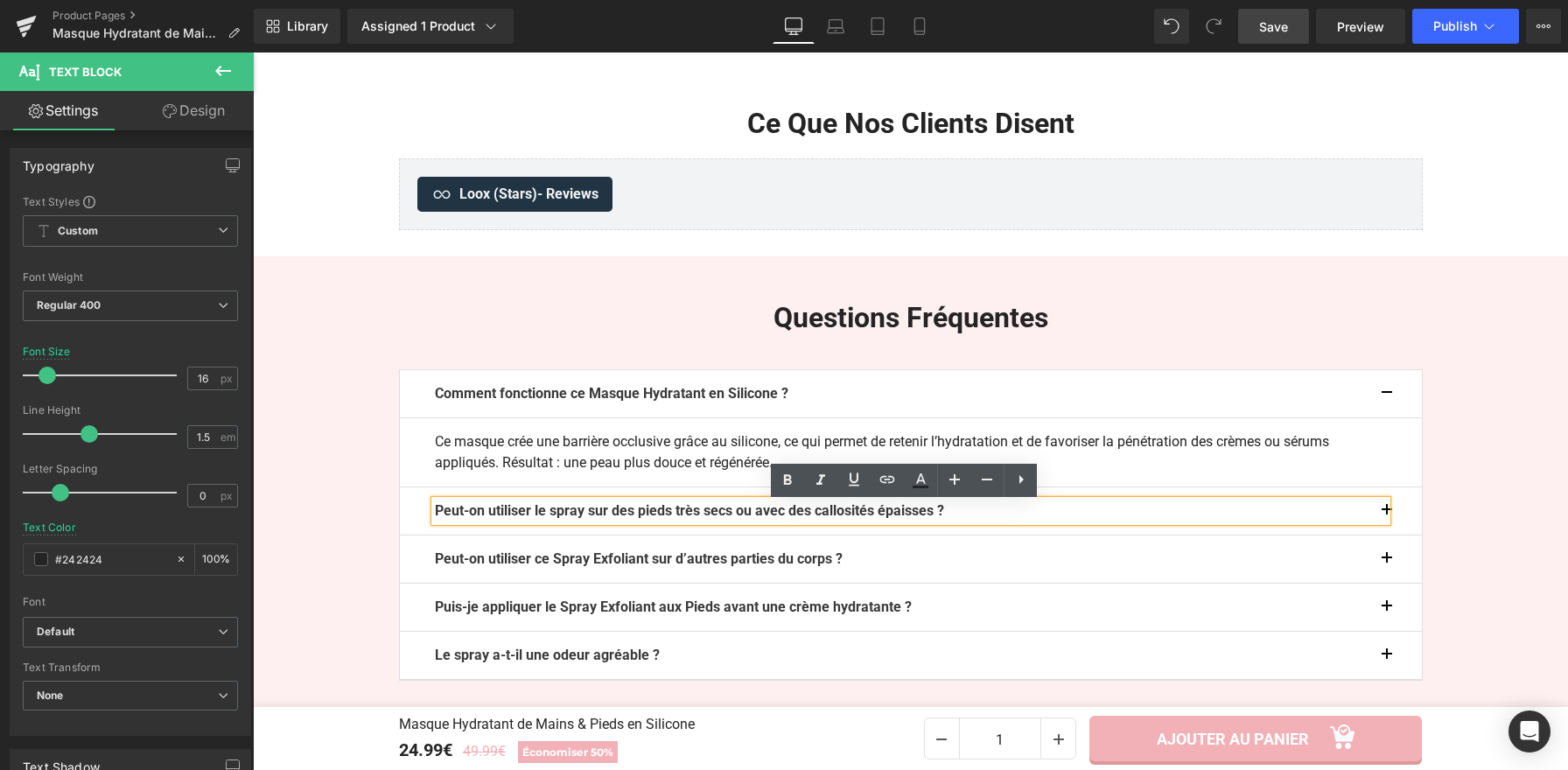
click at [927, 512] on b "Peut-on utiliser le spray sur des pieds très secs ou avec des callosités épaiss…" at bounding box center [689, 510] width 510 height 17
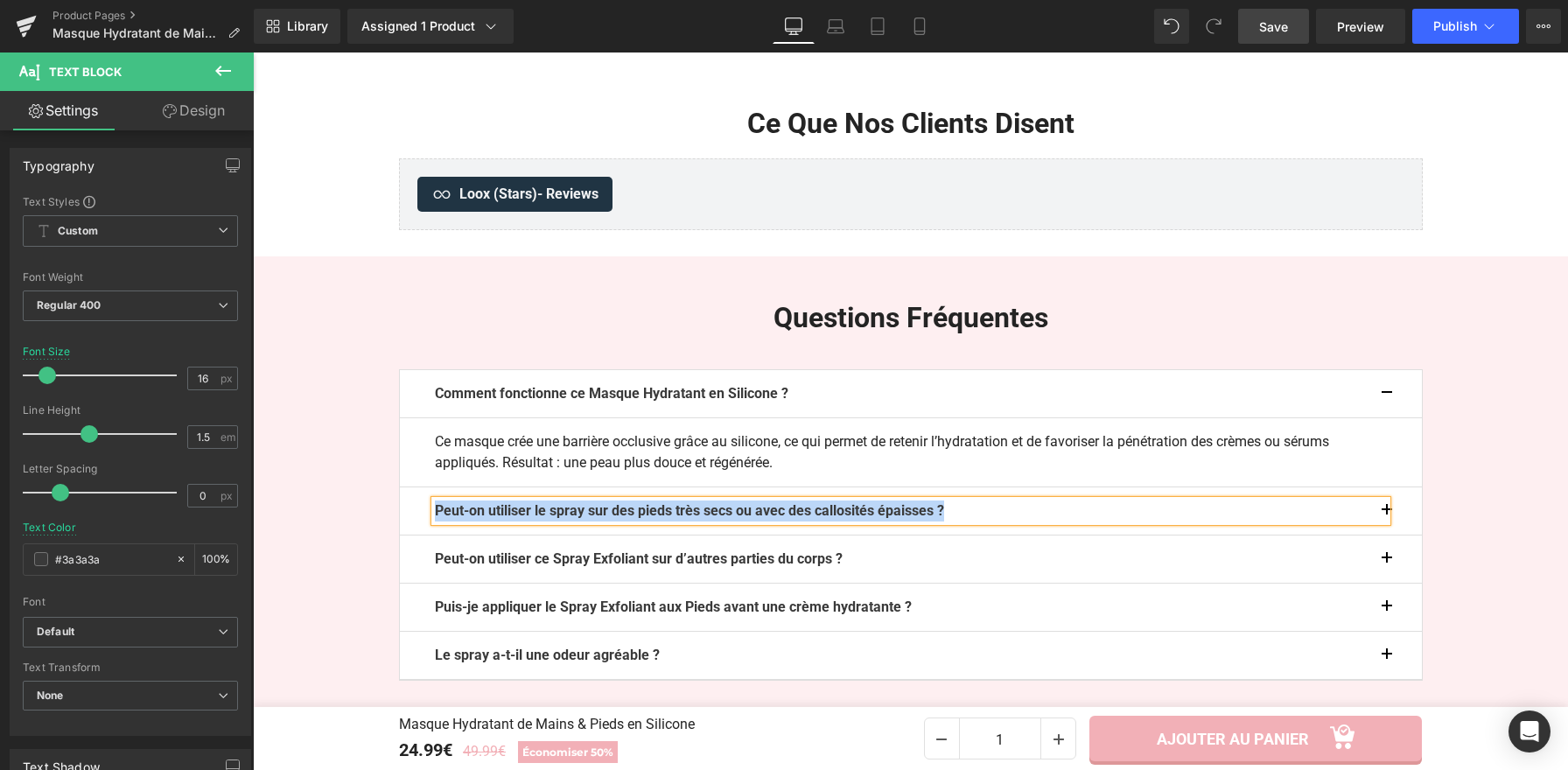
paste div
click at [1387, 514] on button "button" at bounding box center [1405, 510] width 35 height 47
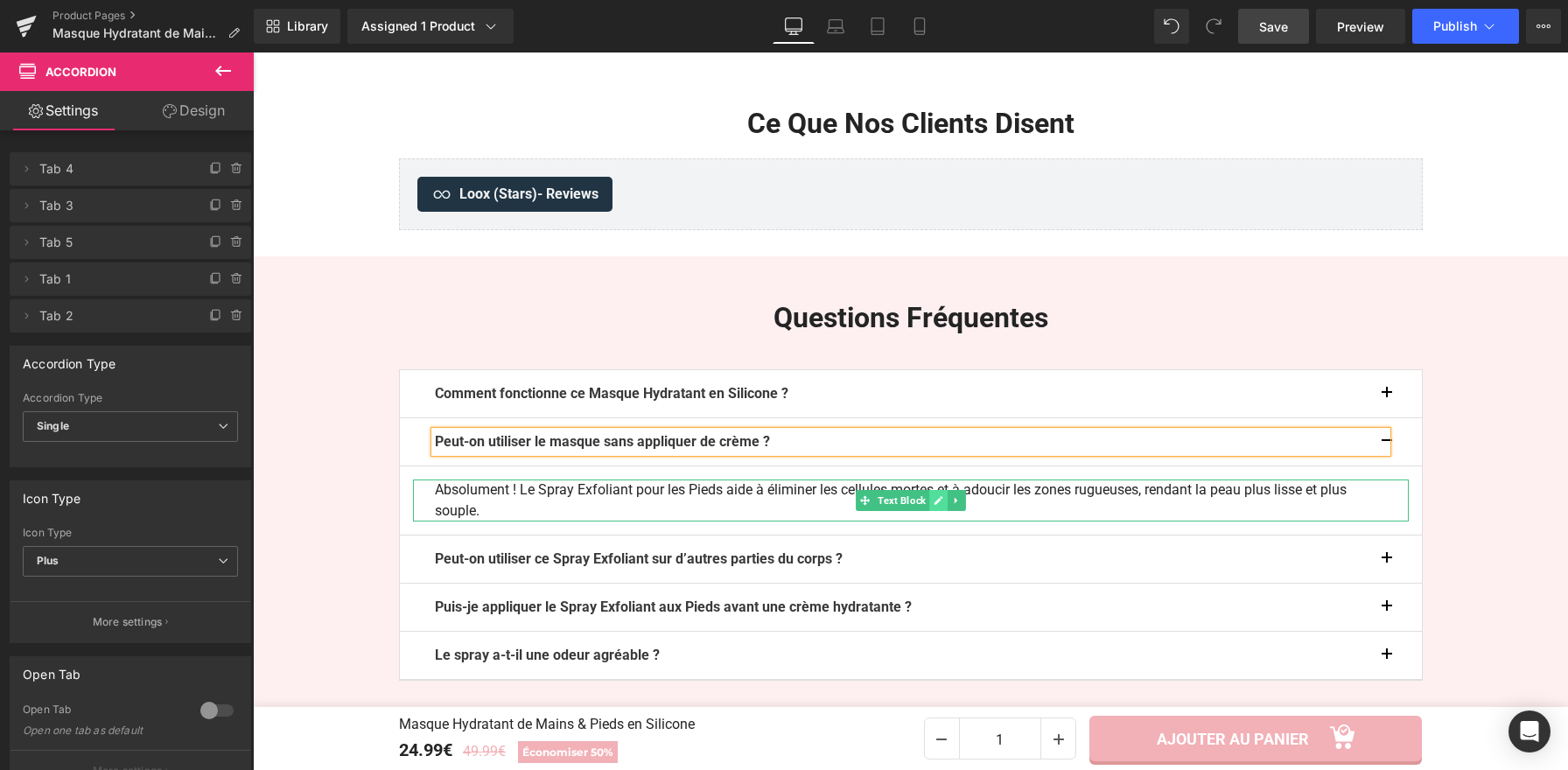
click at [934, 505] on icon at bounding box center [938, 500] width 9 height 9
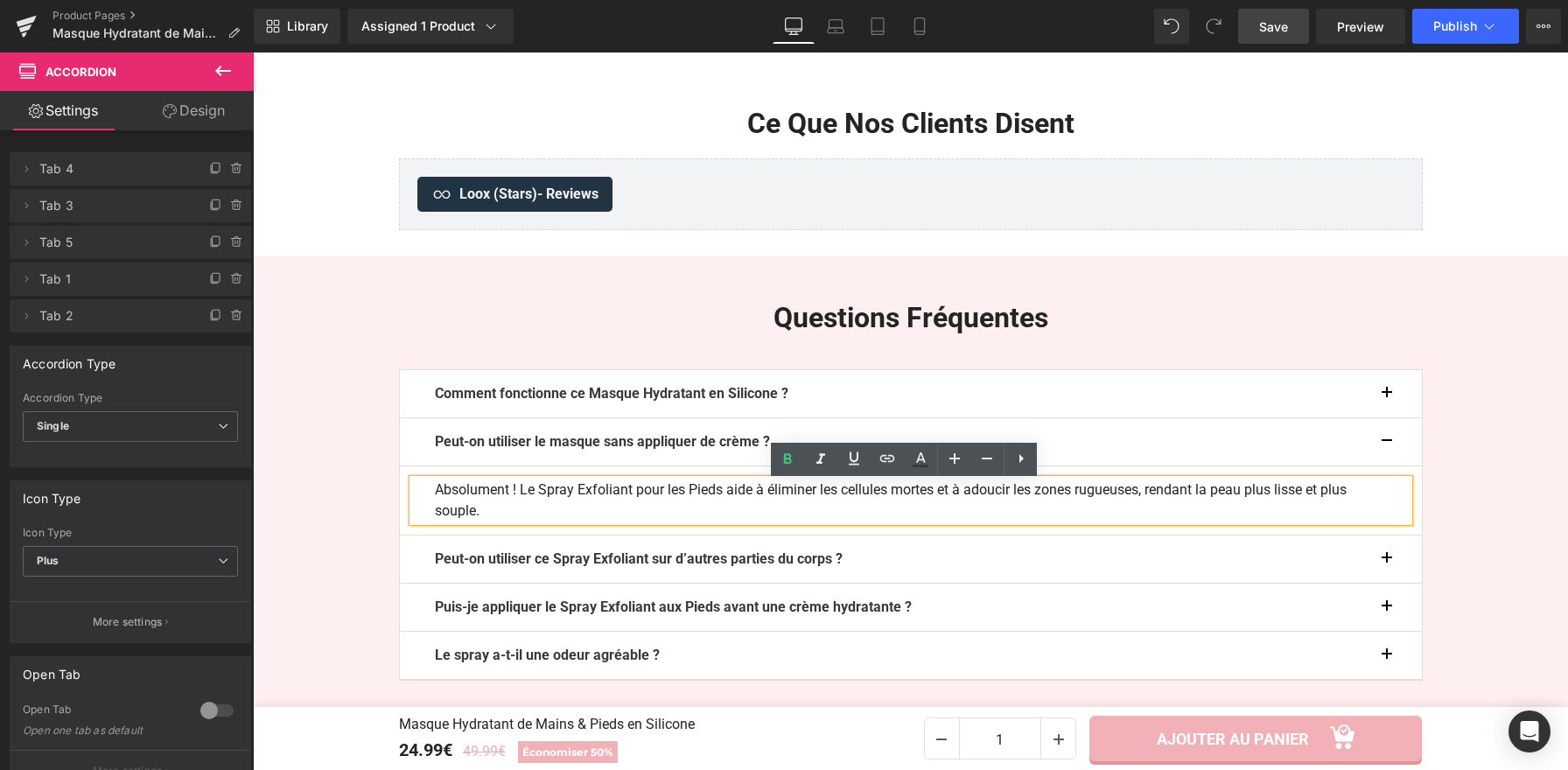
click at [931, 506] on p "Absolument ! Le Spray Exfoliant pour les Pieds aide à éliminer les cellules mor…" at bounding box center [911, 500] width 952 height 42
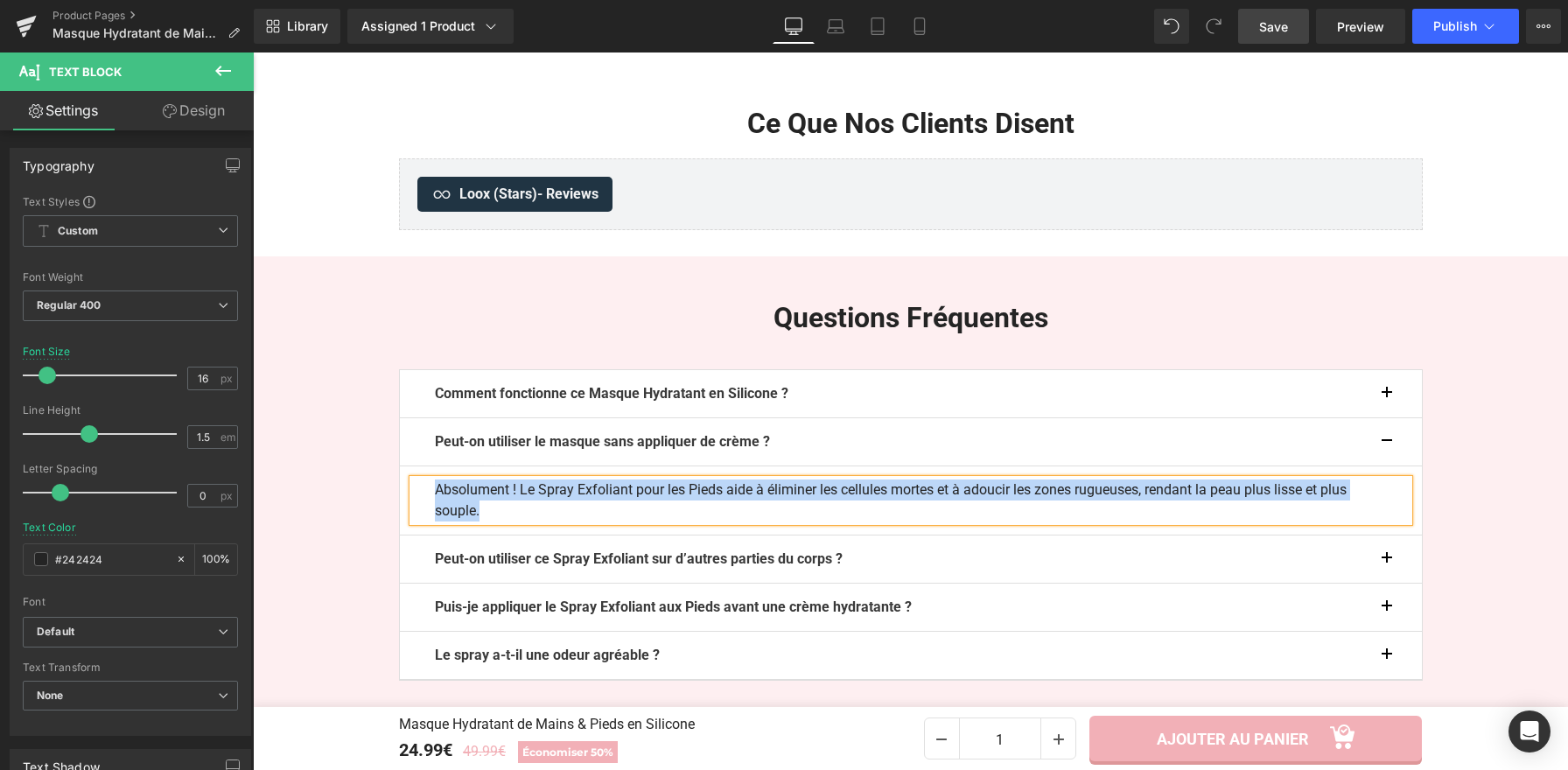
paste div
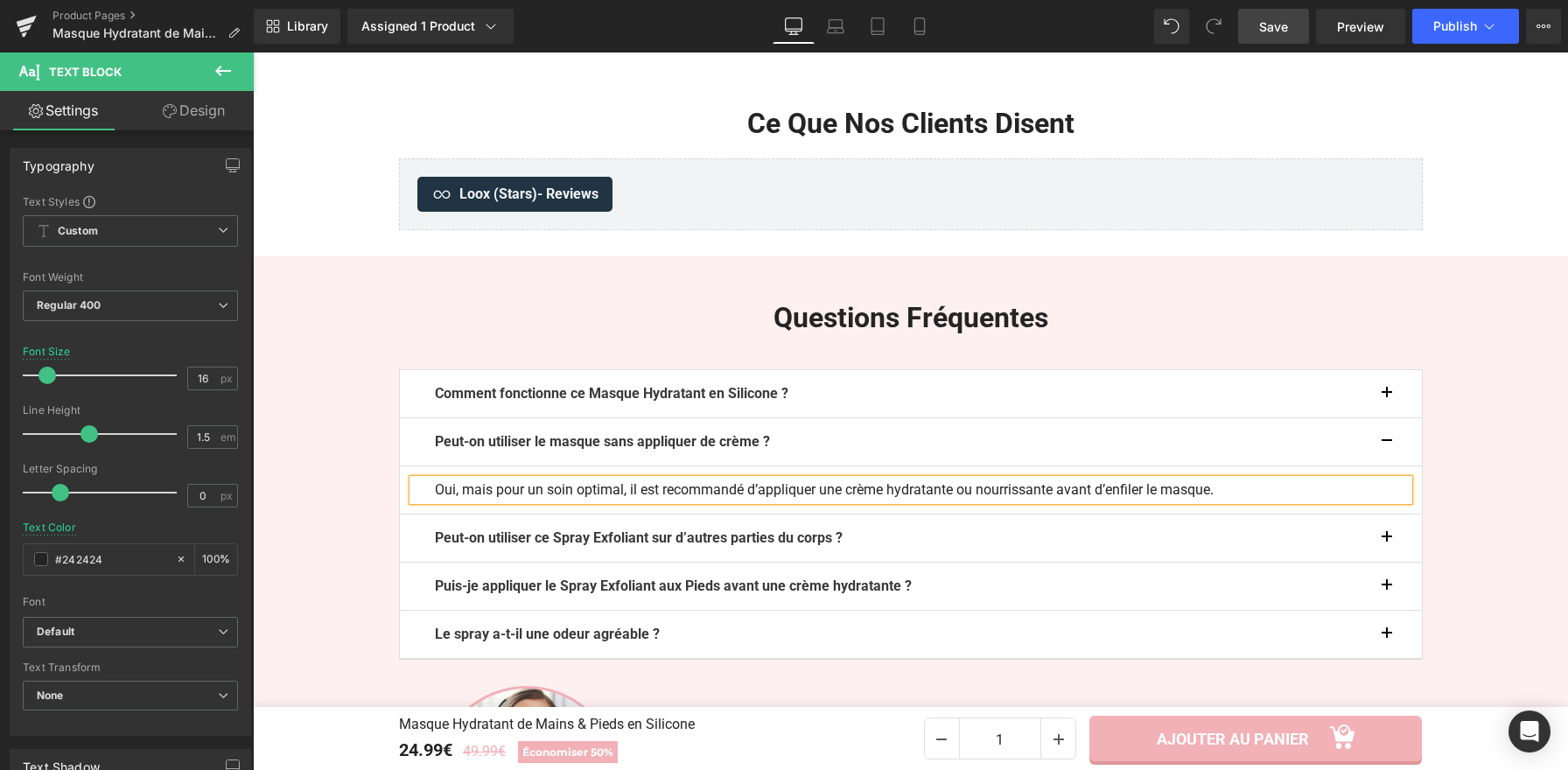
drag, startPoint x: 1388, startPoint y: 436, endPoint x: 1344, endPoint y: 395, distance: 60.1
click at [1388, 436] on button "button" at bounding box center [1405, 441] width 35 height 47
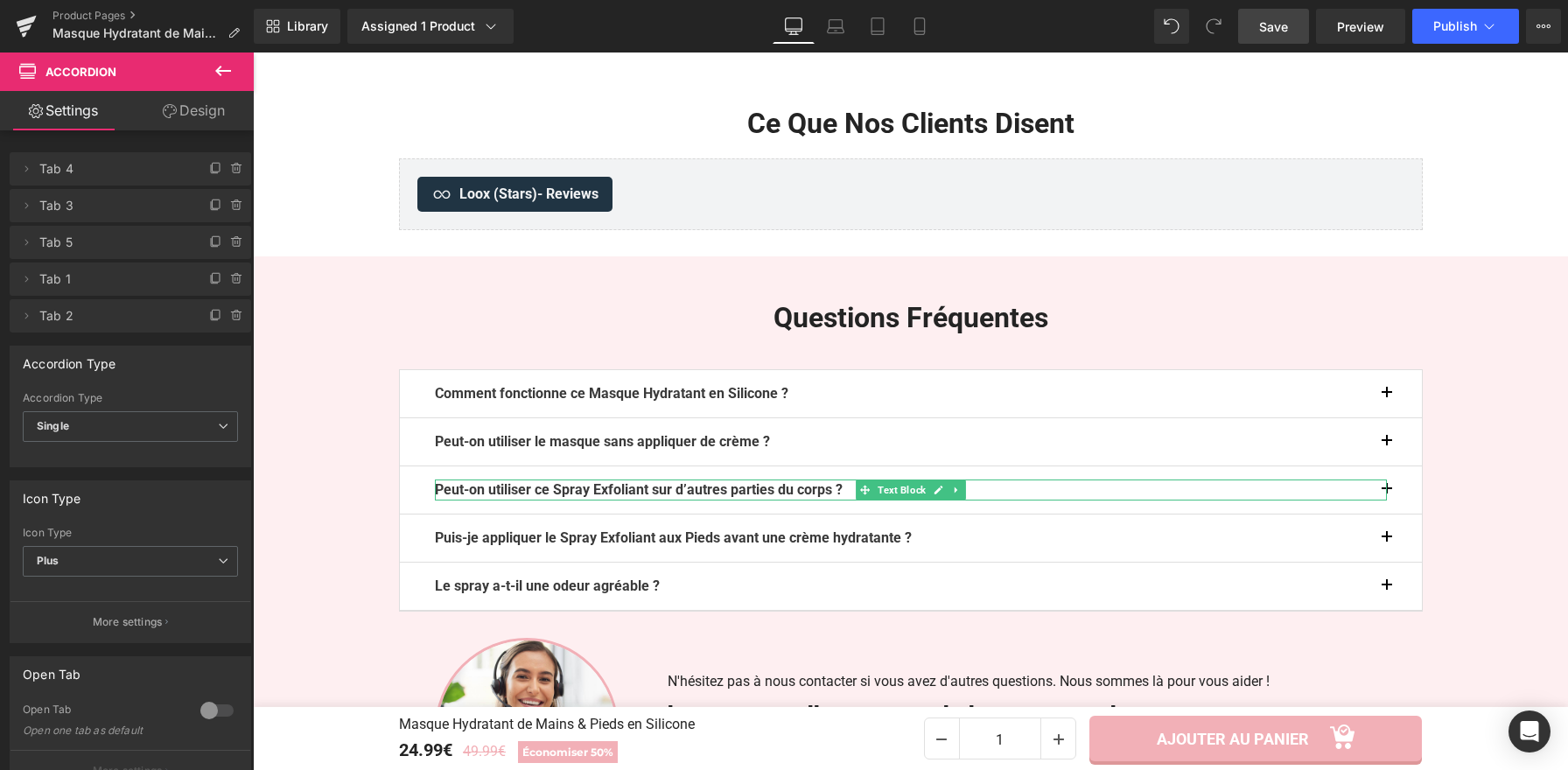
click at [828, 493] on b "Peut-on utiliser ce Spray Exfoliant sur d’autres parties du corps ?" at bounding box center [639, 489] width 408 height 17
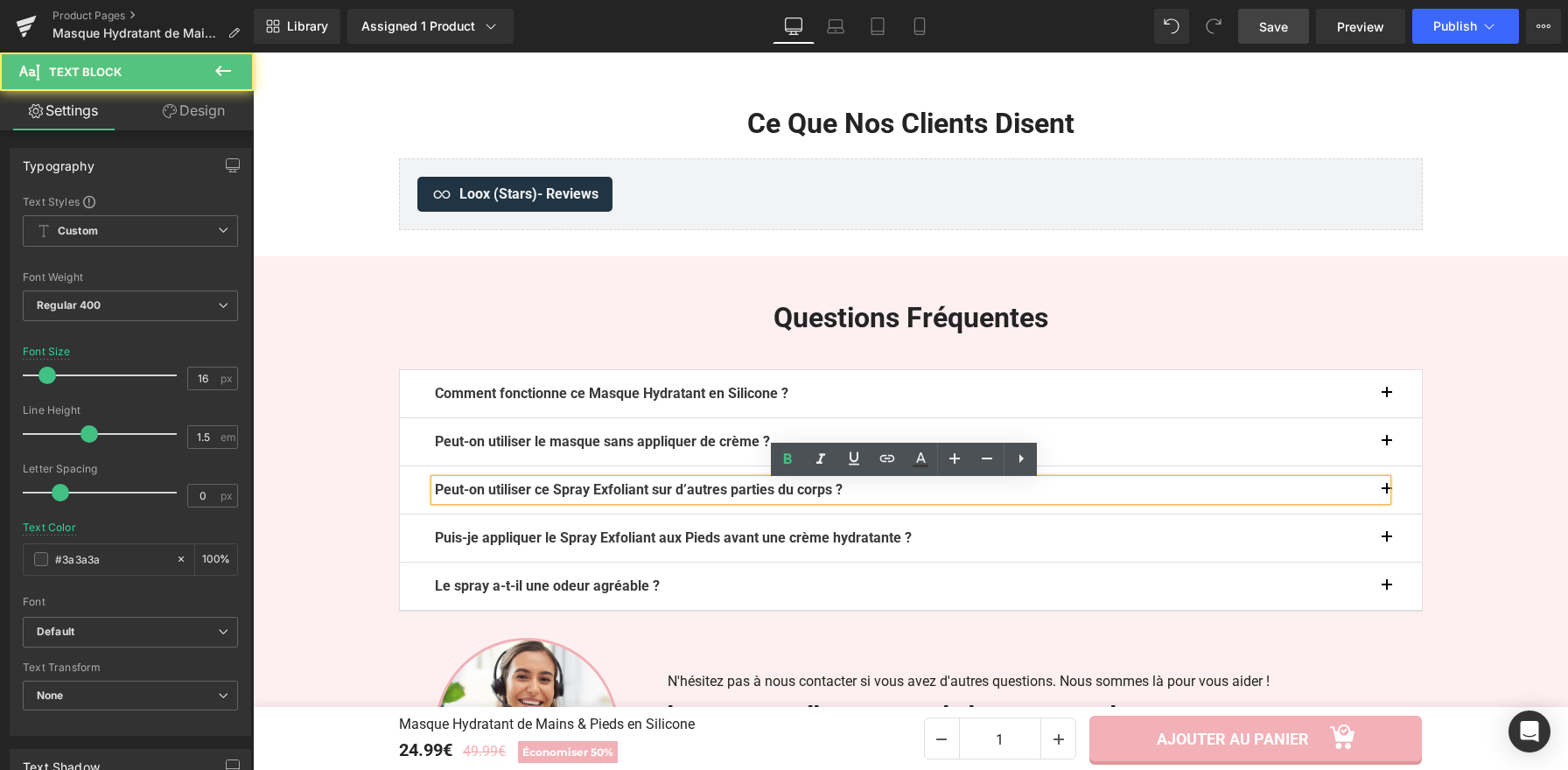
click at [828, 493] on b "Peut-on utiliser ce Spray Exfoliant sur d’autres parties du corps ?" at bounding box center [639, 489] width 408 height 17
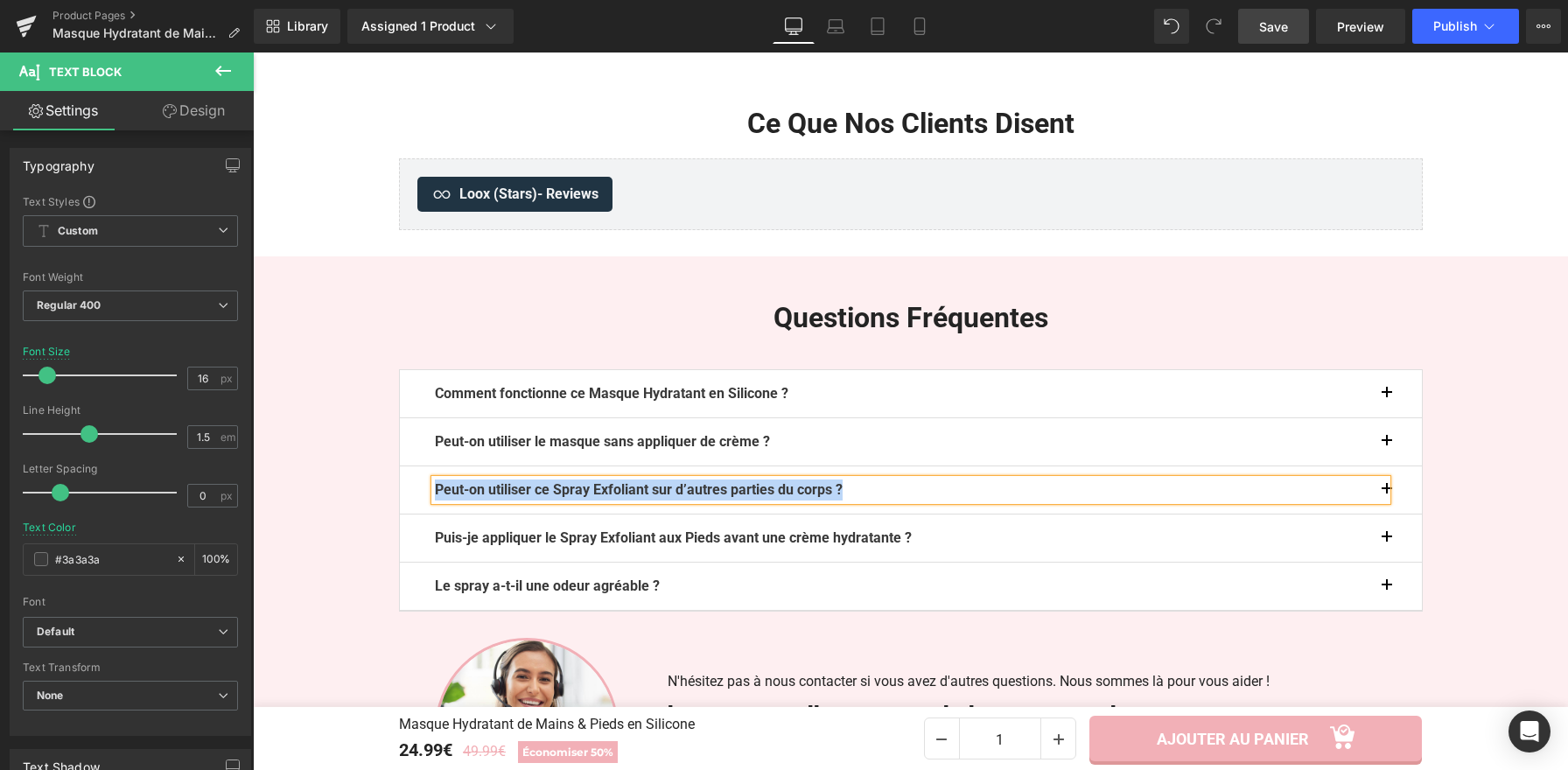
paste div
click at [1387, 494] on button "button" at bounding box center [1405, 489] width 35 height 47
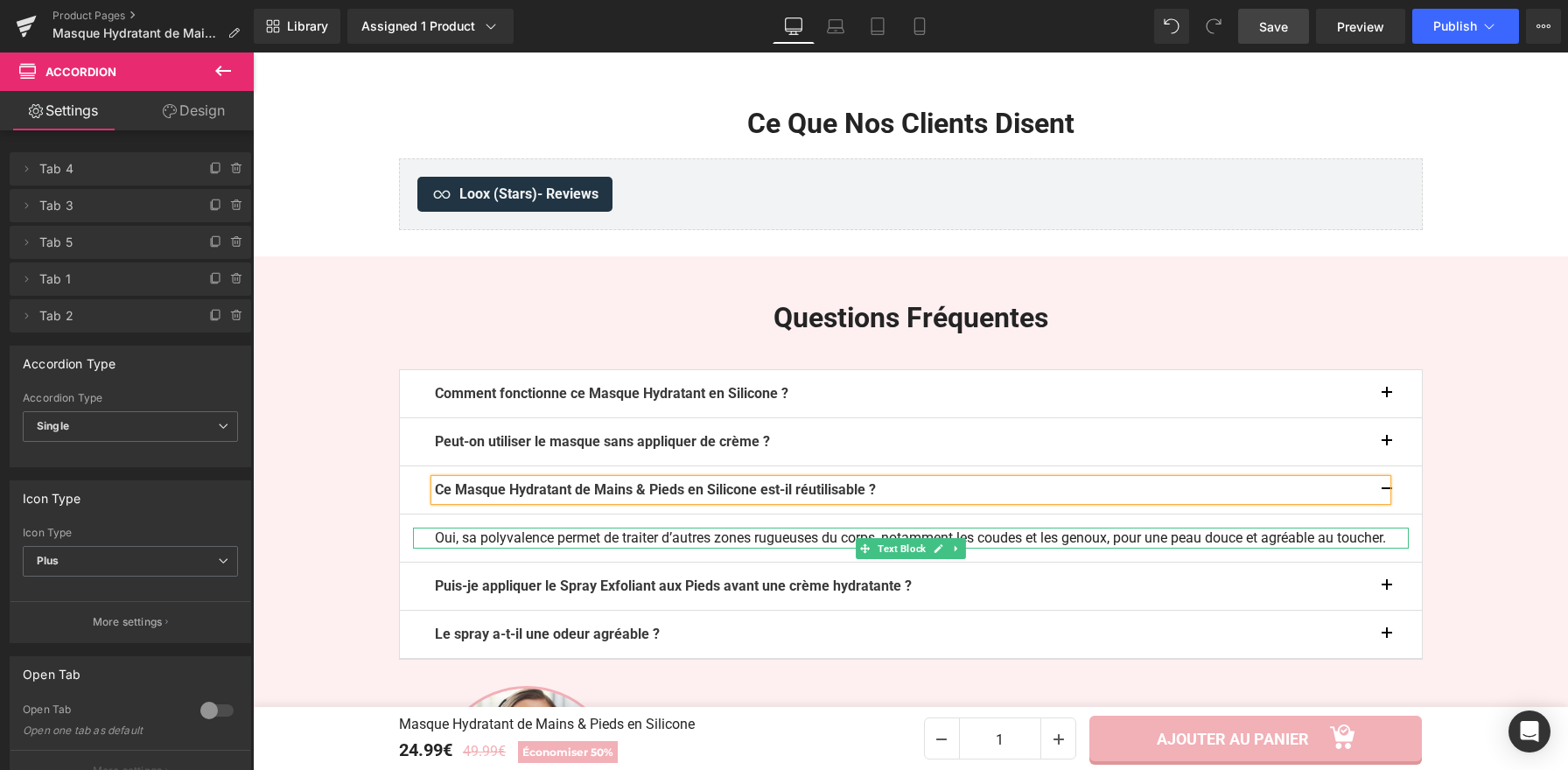
click at [508, 544] on p "Oui, sa polyvalence permet de traiter d’autres zones rugueuses du corps, notamm…" at bounding box center [911, 538] width 952 height 21
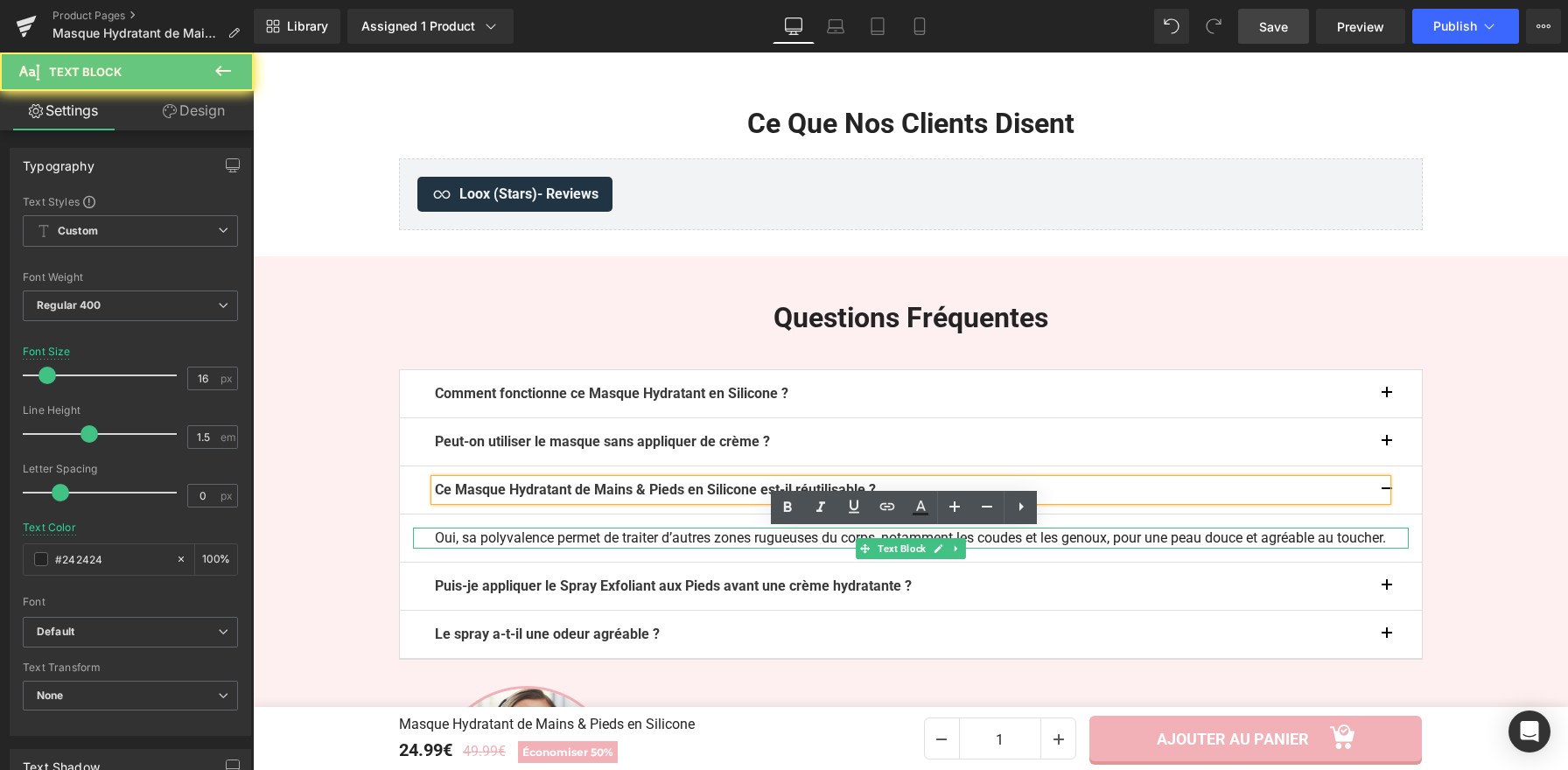
click at [513, 549] on p "Oui, sa polyvalence permet de traiter d’autres zones rugueuses du corps, notamm…" at bounding box center [911, 538] width 952 height 21
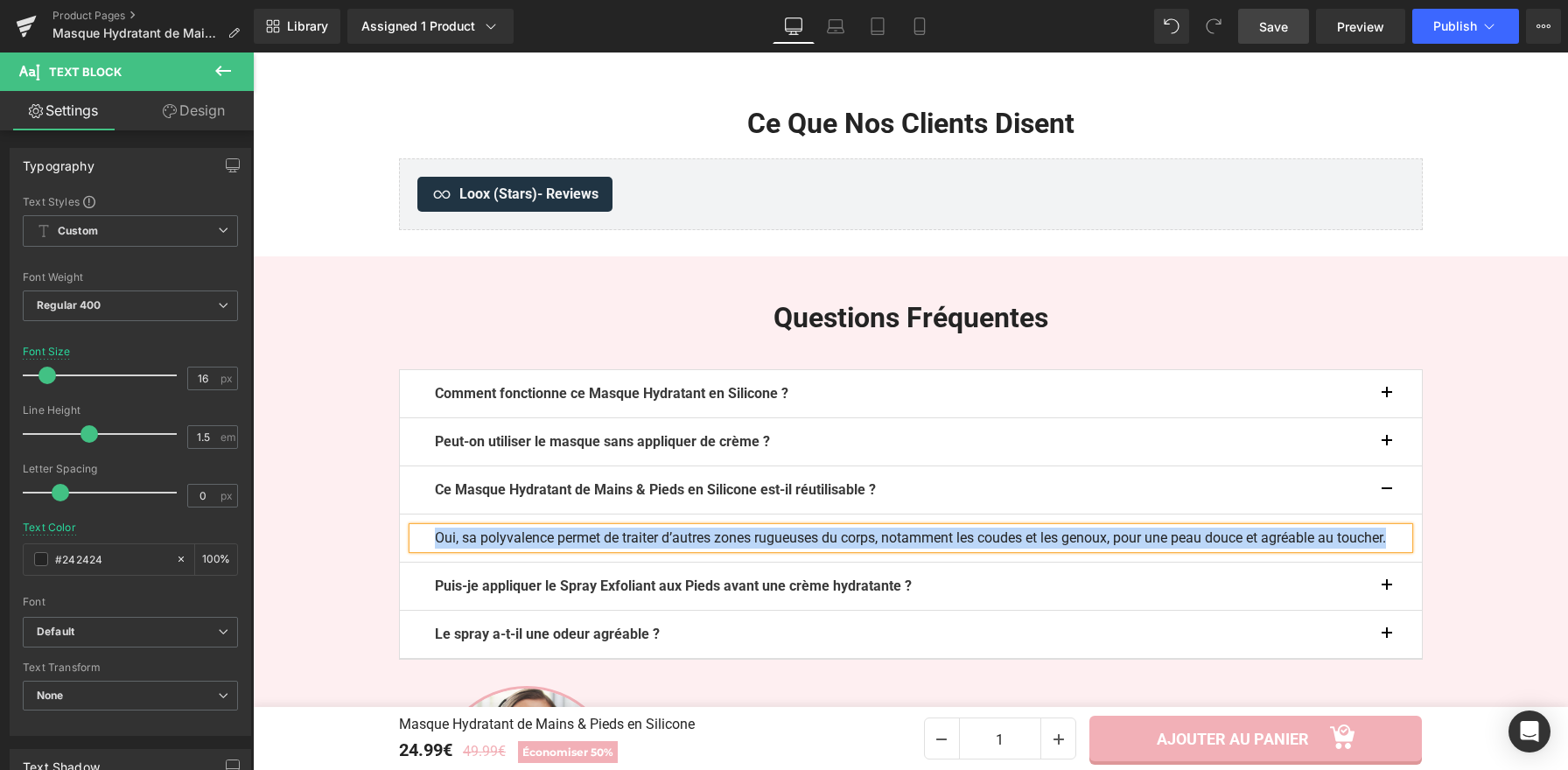
paste div
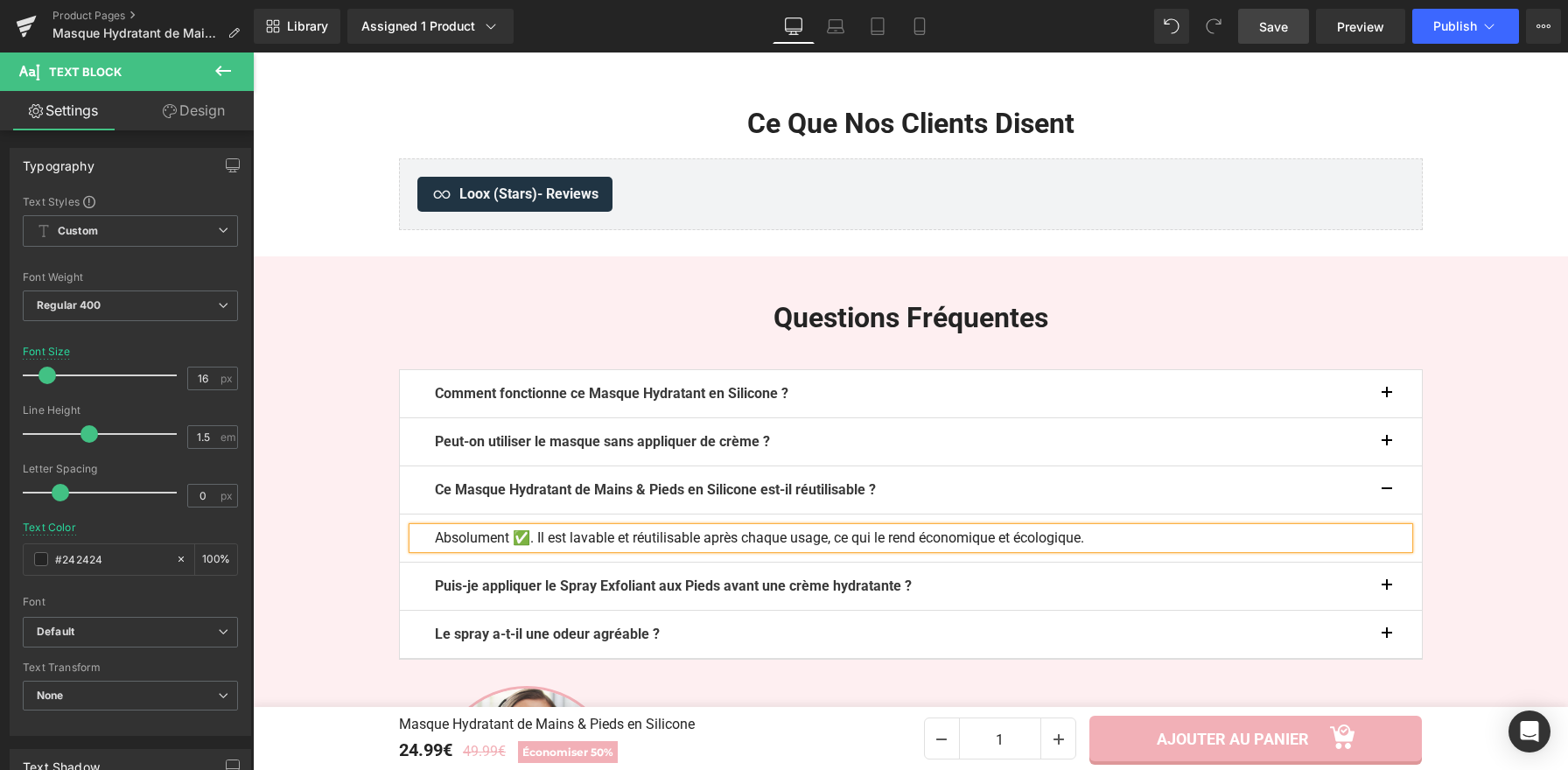
click at [525, 543] on p "Absolument ✅. Il est lavable et réutilisable après chaque usage, ce qui le rend…" at bounding box center [911, 538] width 952 height 21
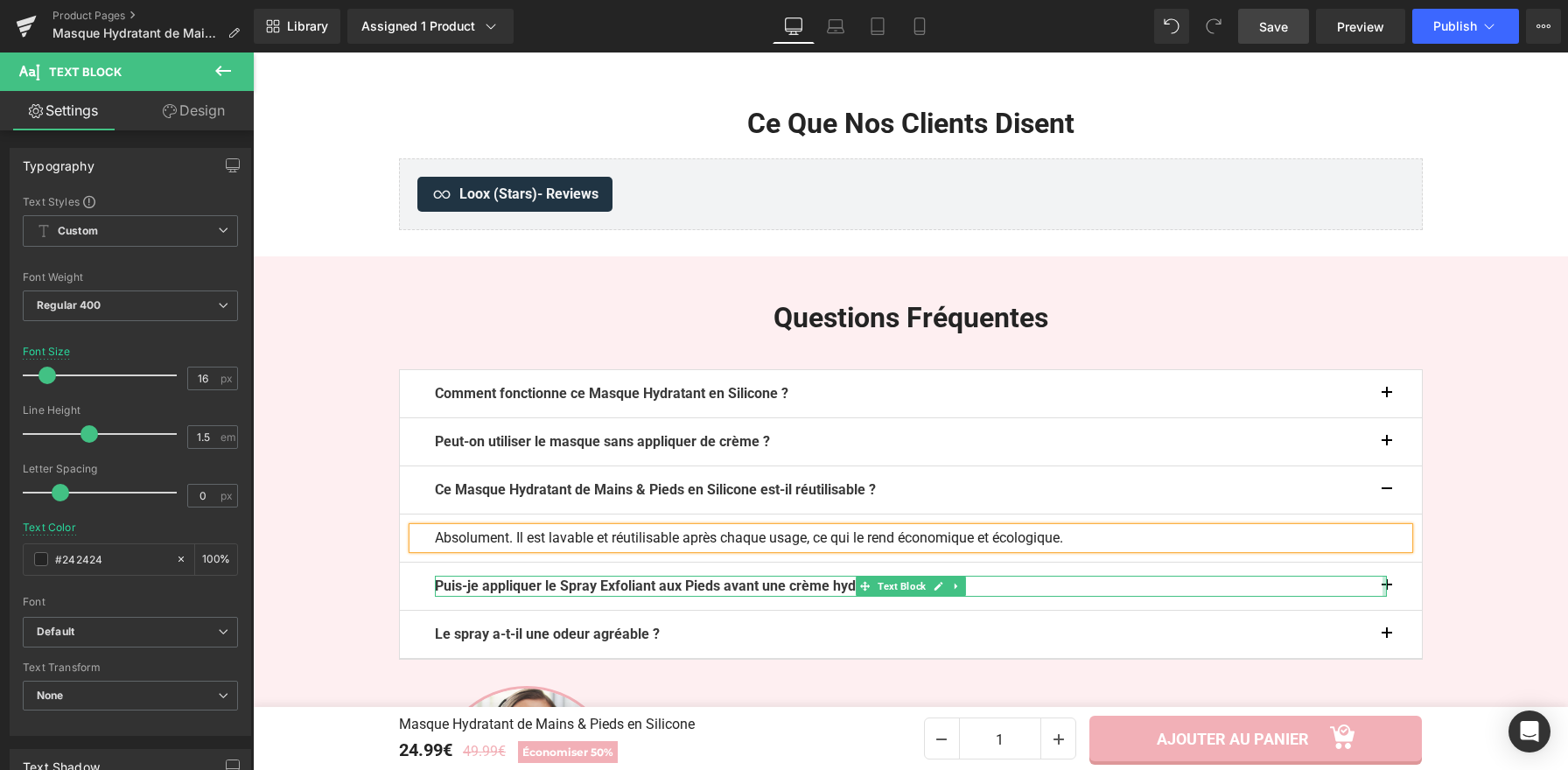
click at [1383, 591] on div at bounding box center [1384, 586] width 5 height 21
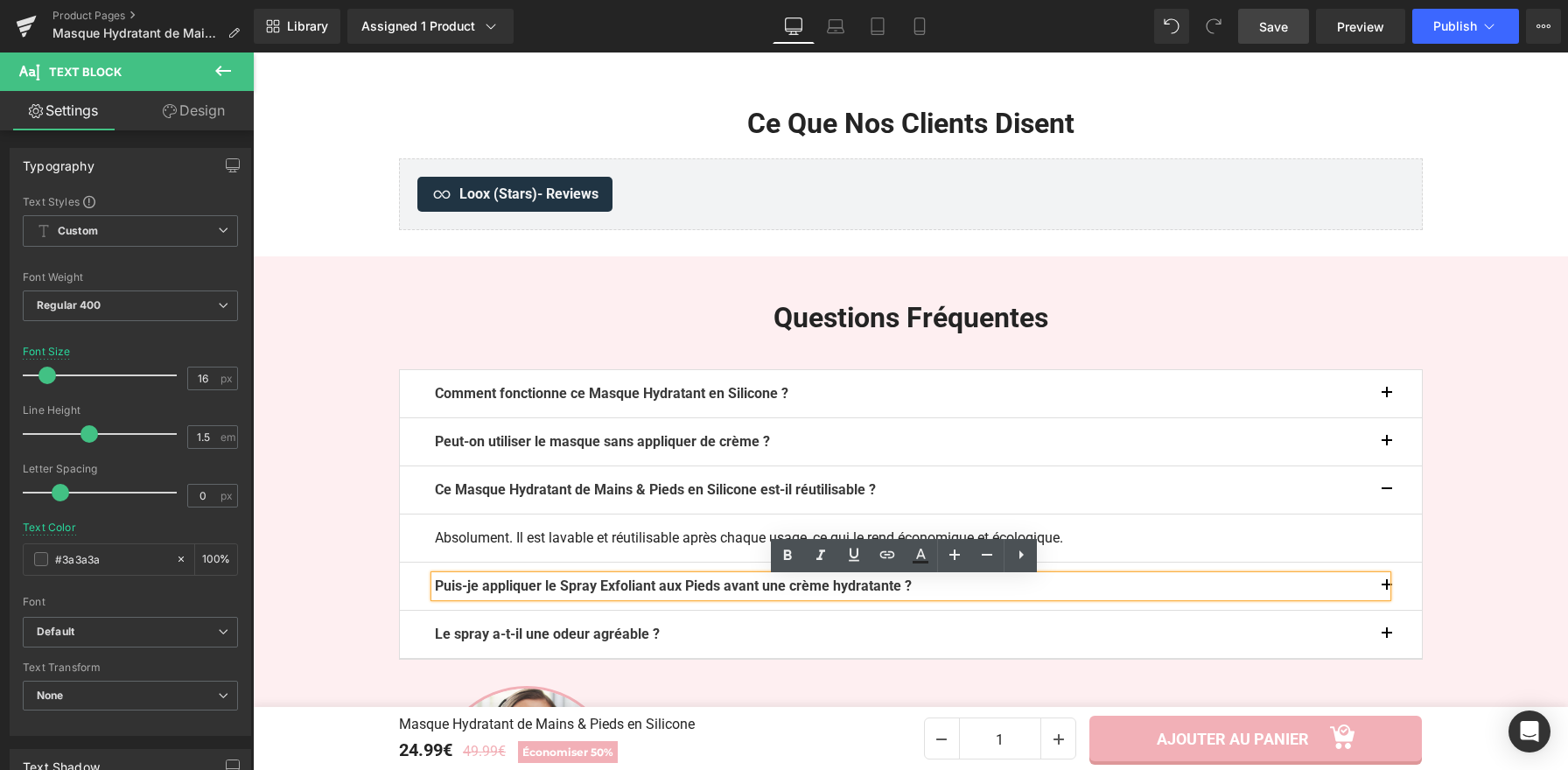
click at [1390, 588] on button "button" at bounding box center [1405, 586] width 35 height 47
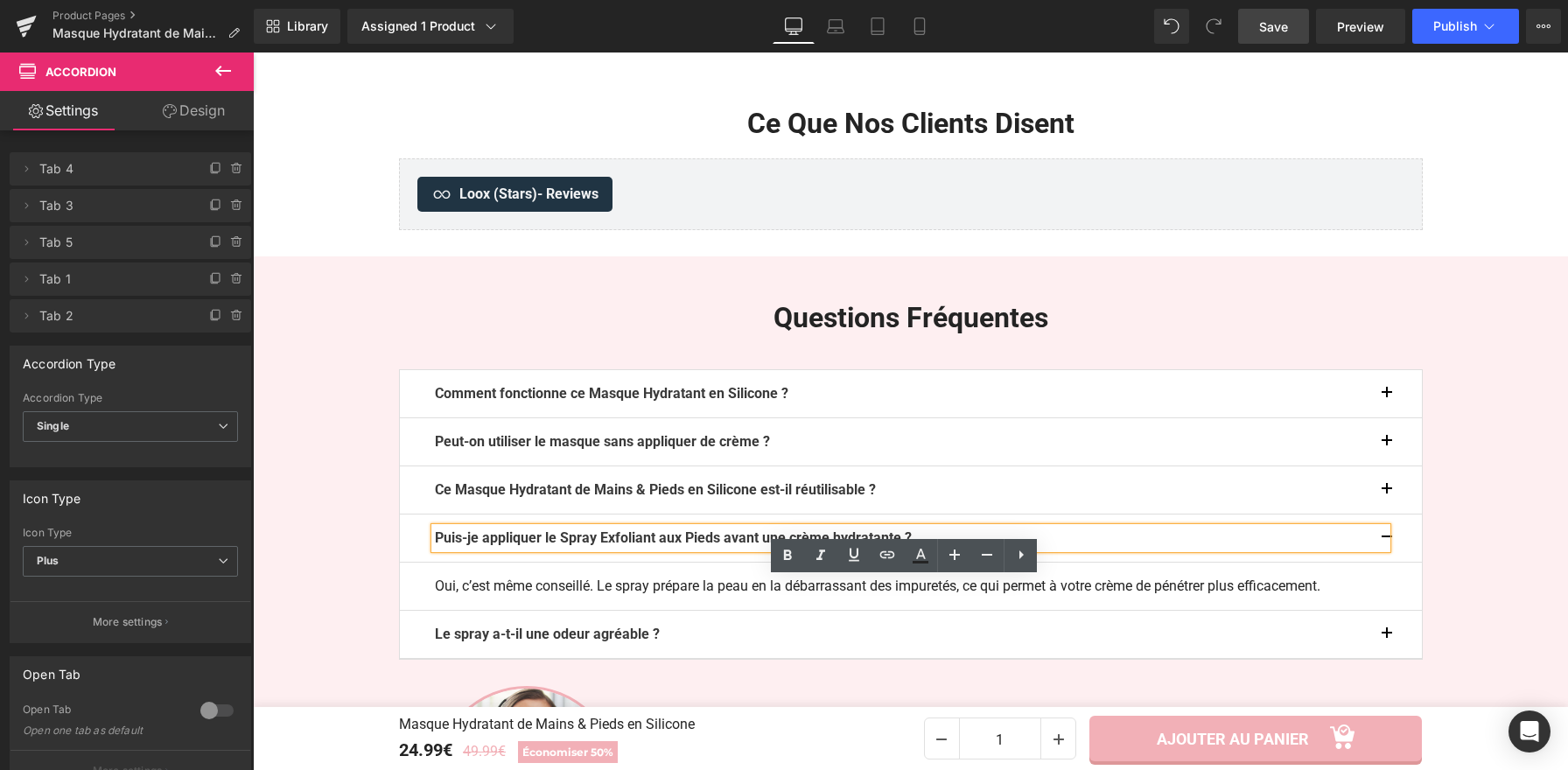
click at [587, 546] on b "Puis-je appliquer le Spray Exfoliant aux Pieds avant une crème hydratante ?" at bounding box center [673, 538] width 476 height 17
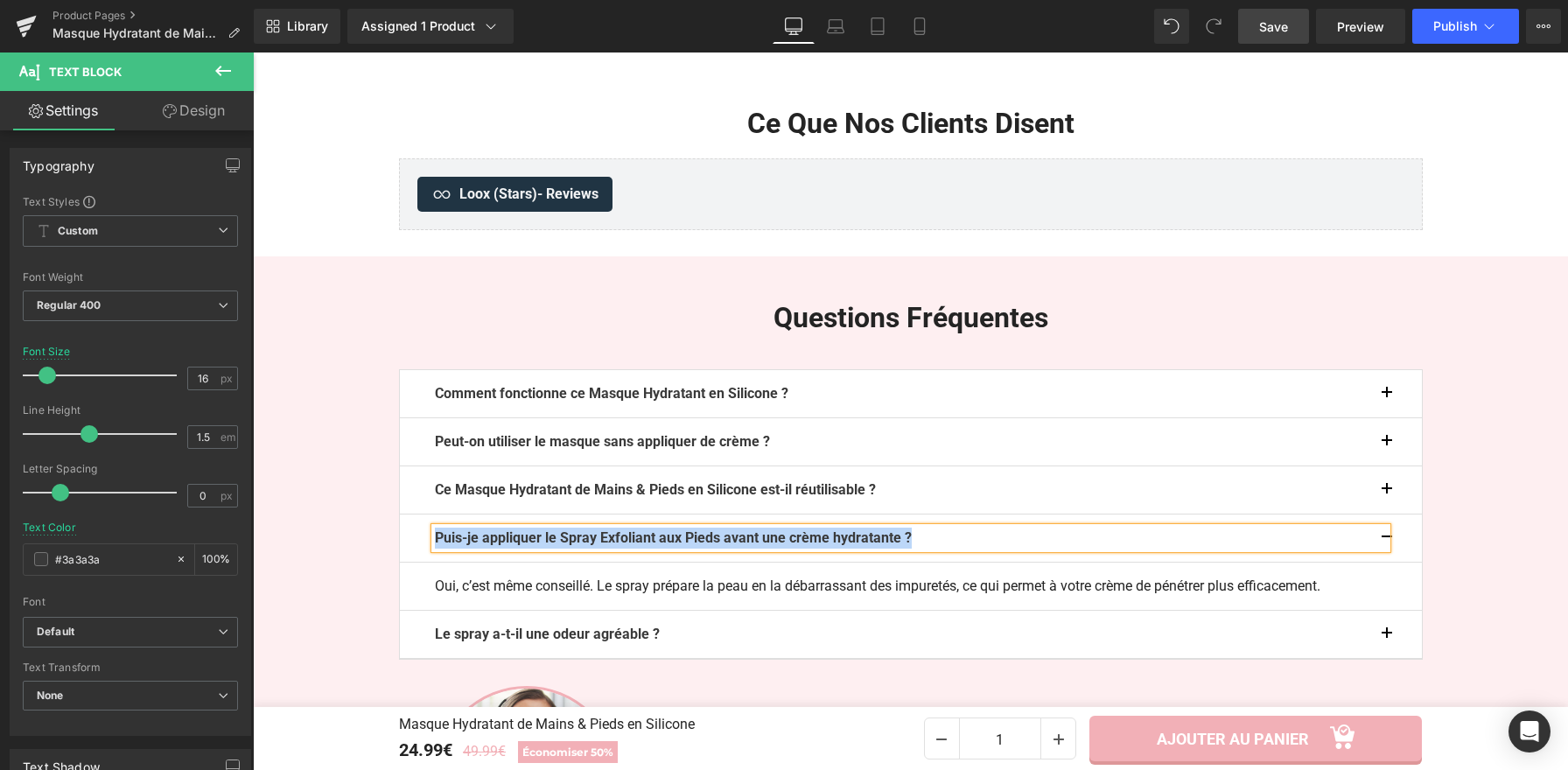
paste div
click at [252, 52] on div at bounding box center [252, 52] width 0 height 0
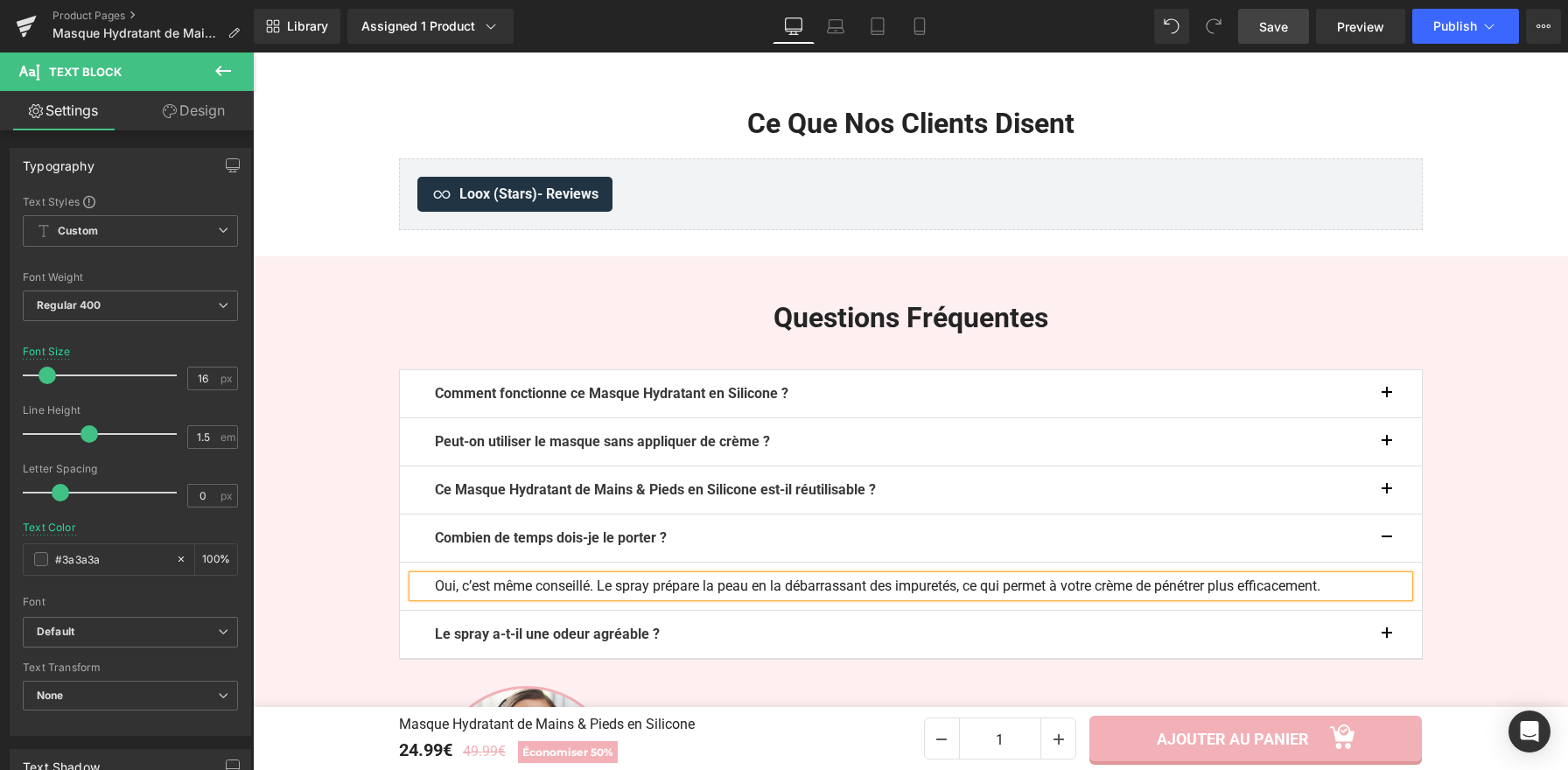
click at [686, 597] on p "Oui, c’est même conseillé. Le spray prépare la peau en la débarrassant des impu…" at bounding box center [911, 586] width 952 height 21
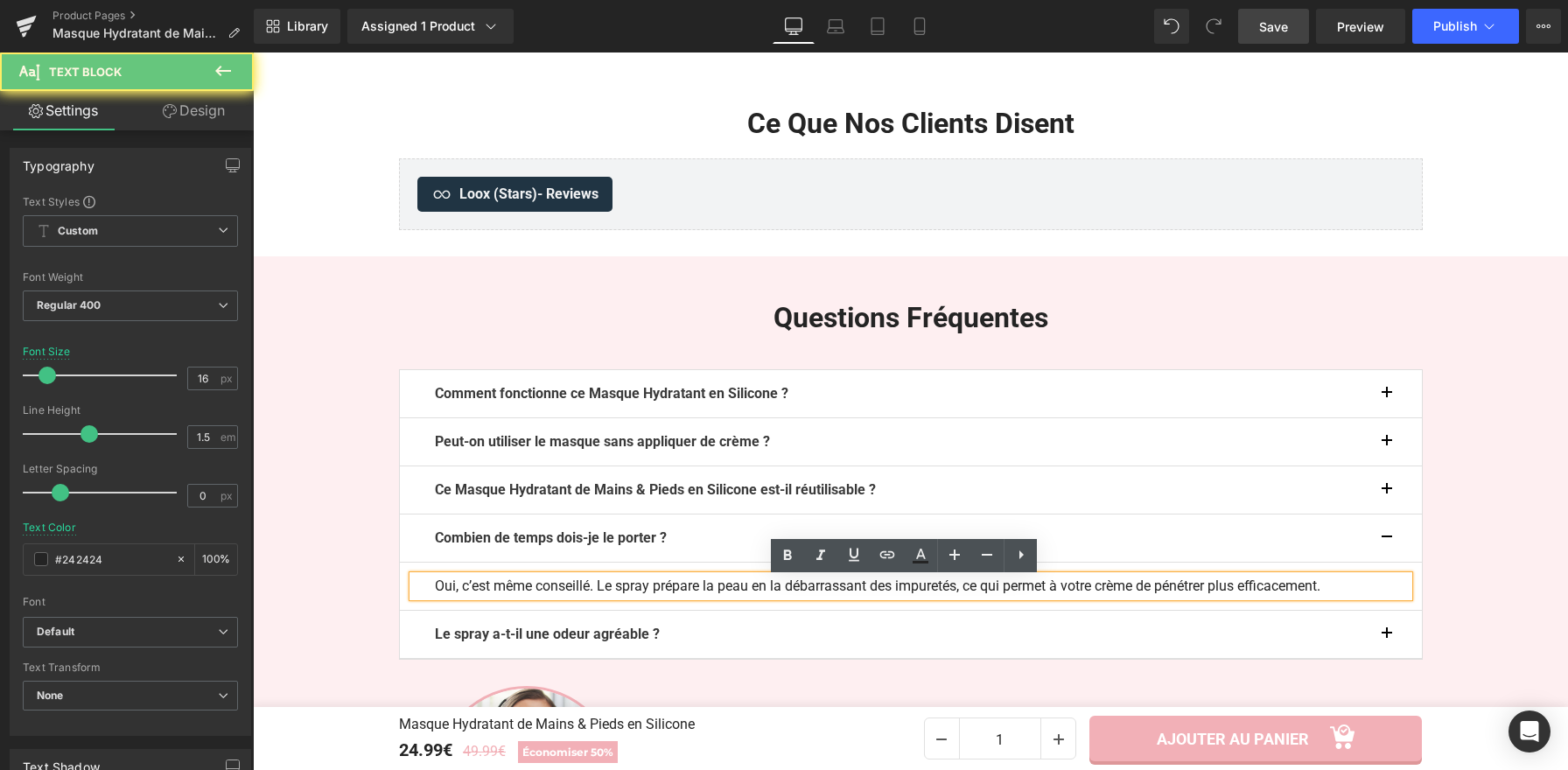
click at [693, 591] on p "Oui, c’est même conseillé. Le spray prépare la peau en la débarrassant des impu…" at bounding box center [911, 586] width 952 height 21
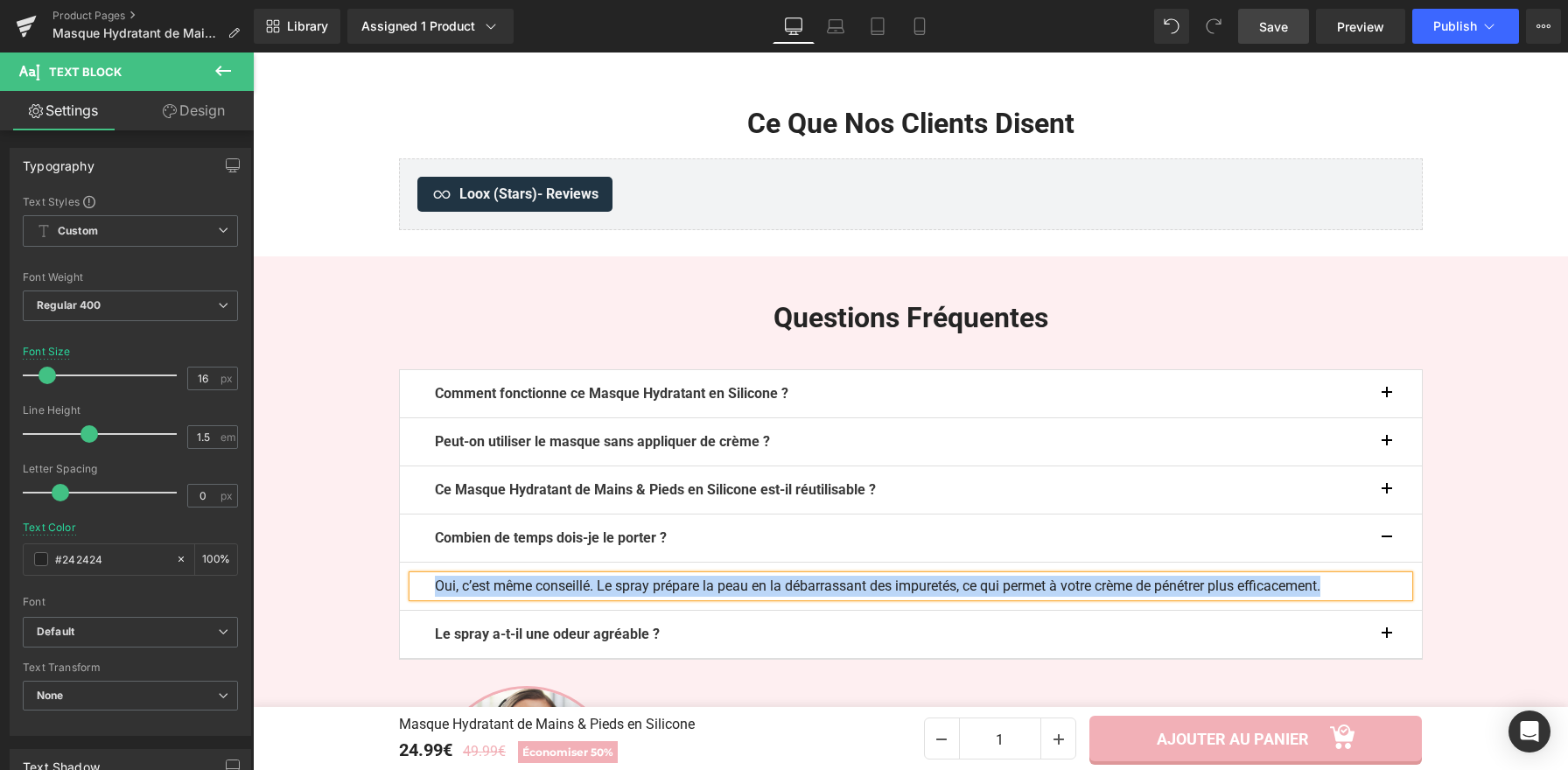
paste div
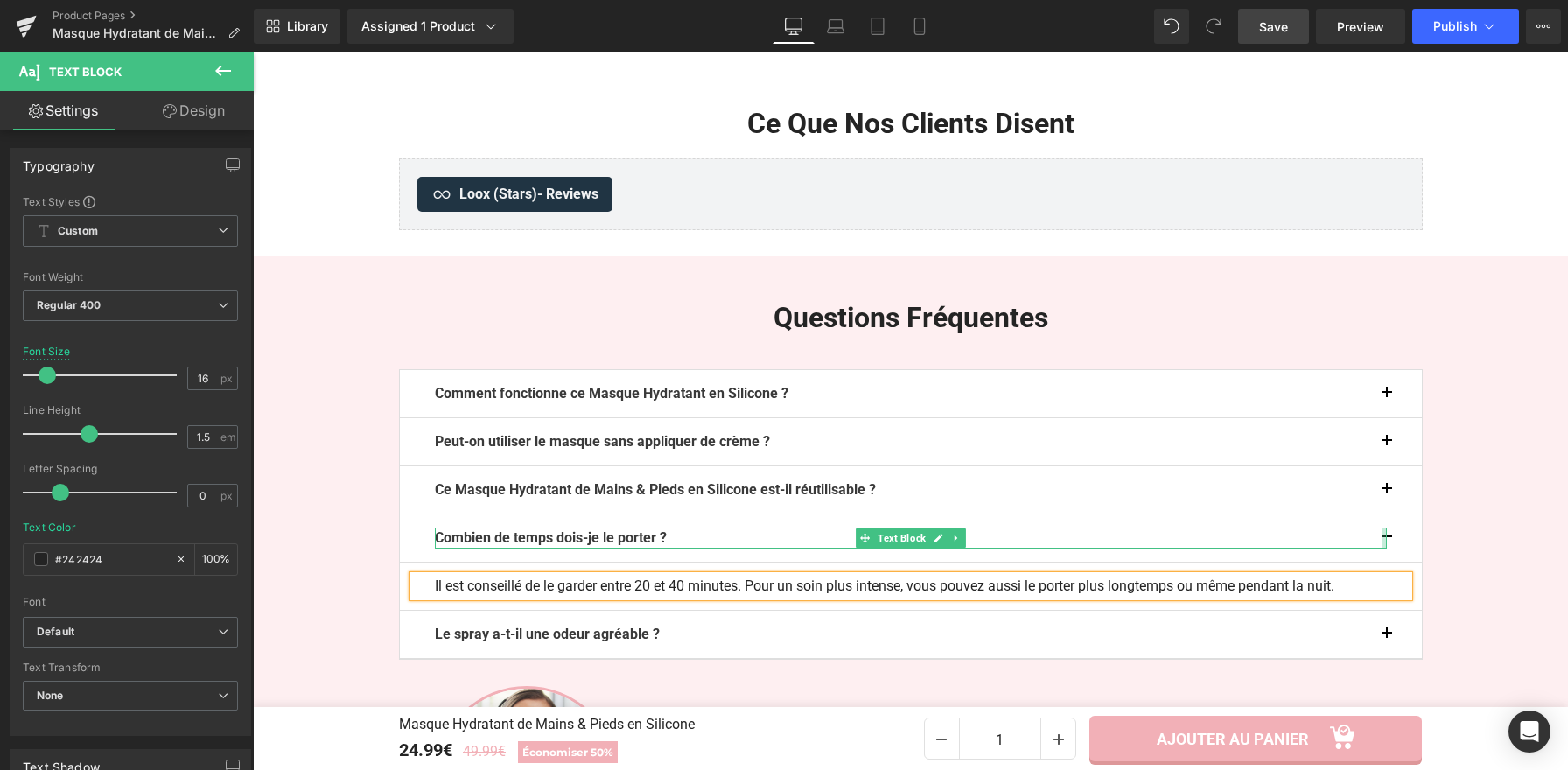
drag, startPoint x: 1374, startPoint y: 541, endPoint x: 1387, endPoint y: 540, distance: 13.0
click at [1383, 541] on div at bounding box center [1384, 538] width 5 height 21
click at [1387, 540] on button "button" at bounding box center [1405, 537] width 35 height 47
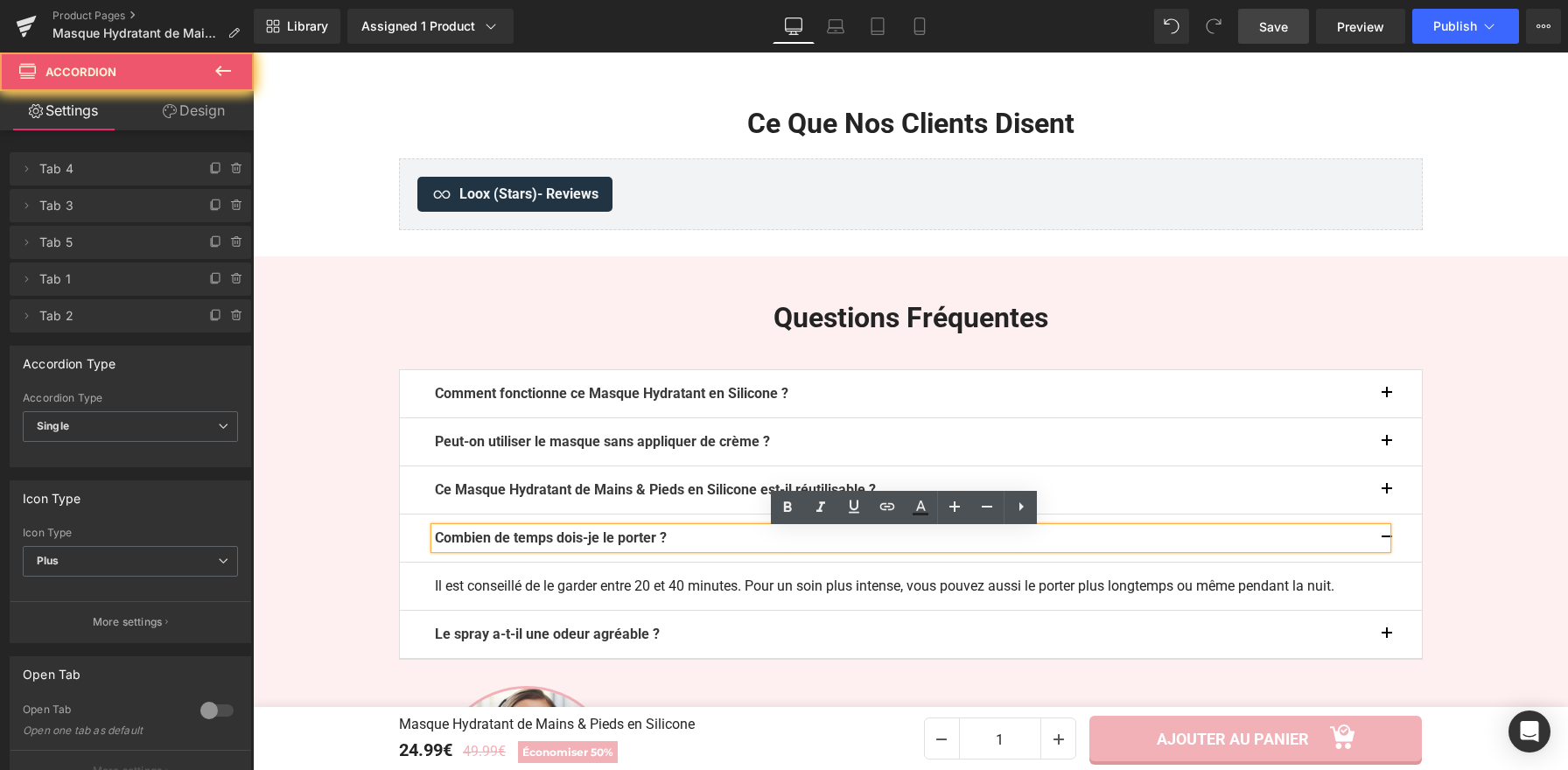
click at [1387, 540] on button "button" at bounding box center [1405, 537] width 35 height 47
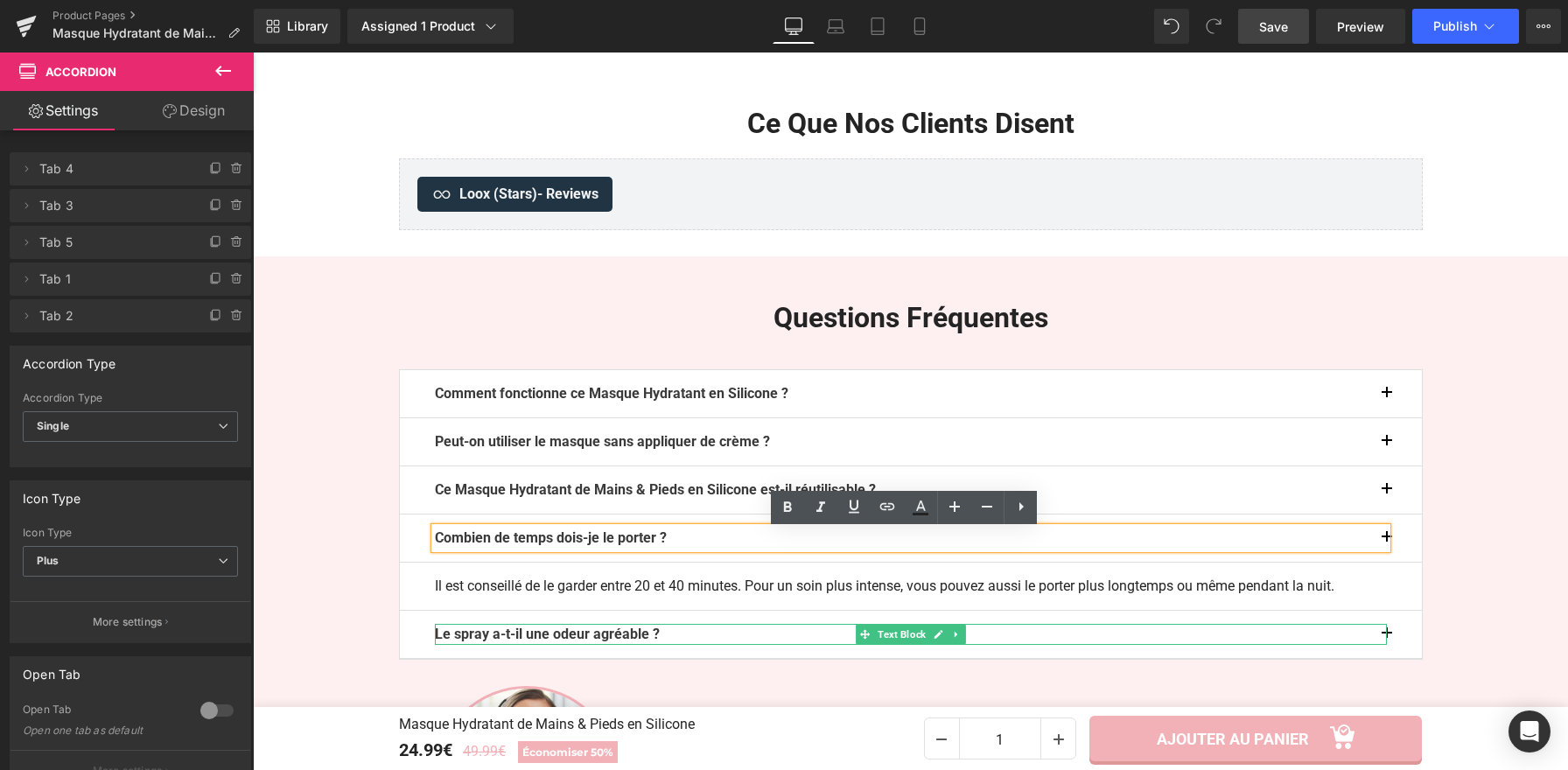
click at [627, 638] on b "Le spray a-t-il une odeur agréable ?" at bounding box center [547, 633] width 225 height 17
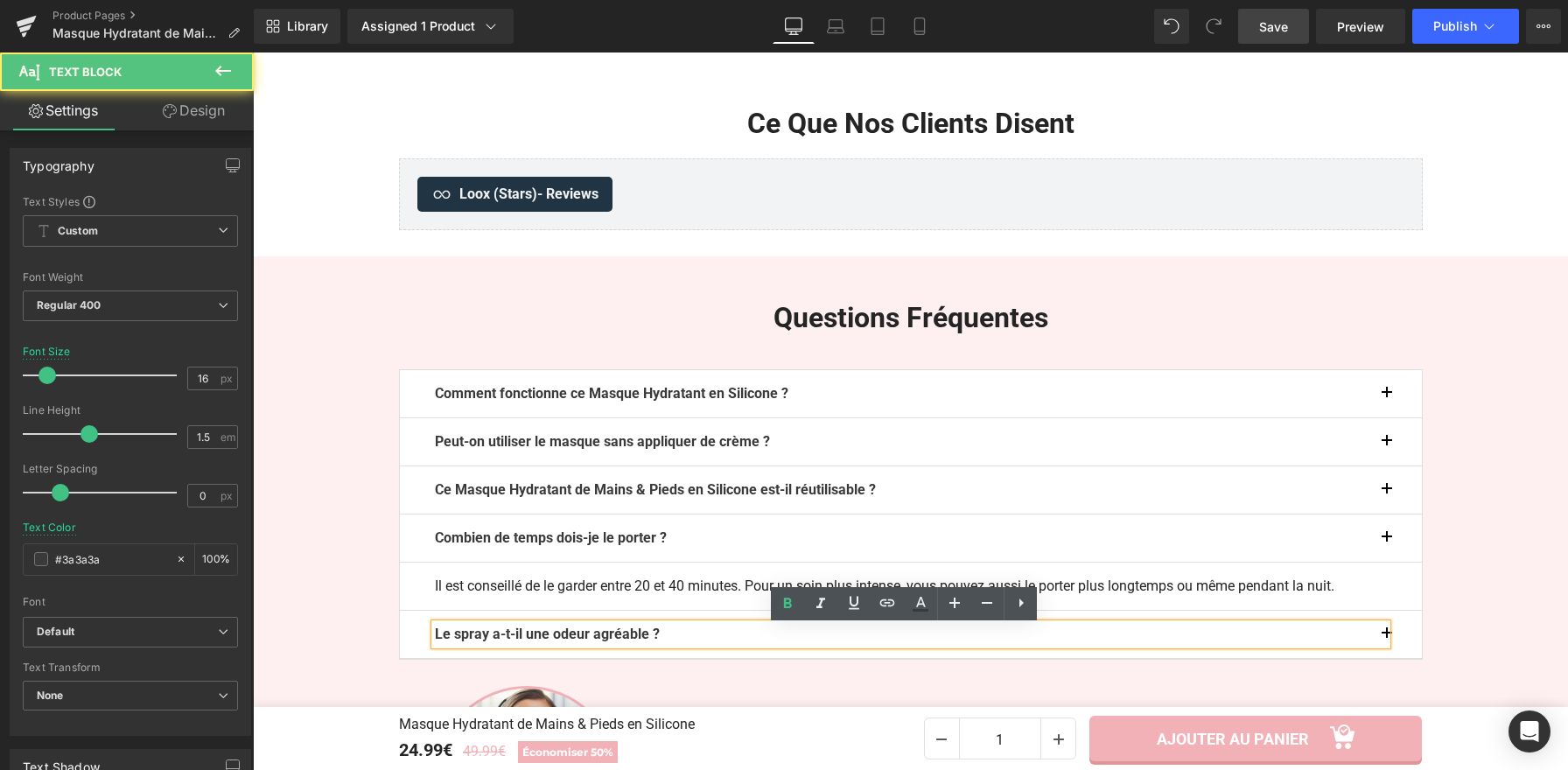
click at [667, 640] on p "Le spray a-t-il une odeur agréable ?" at bounding box center [911, 634] width 952 height 21
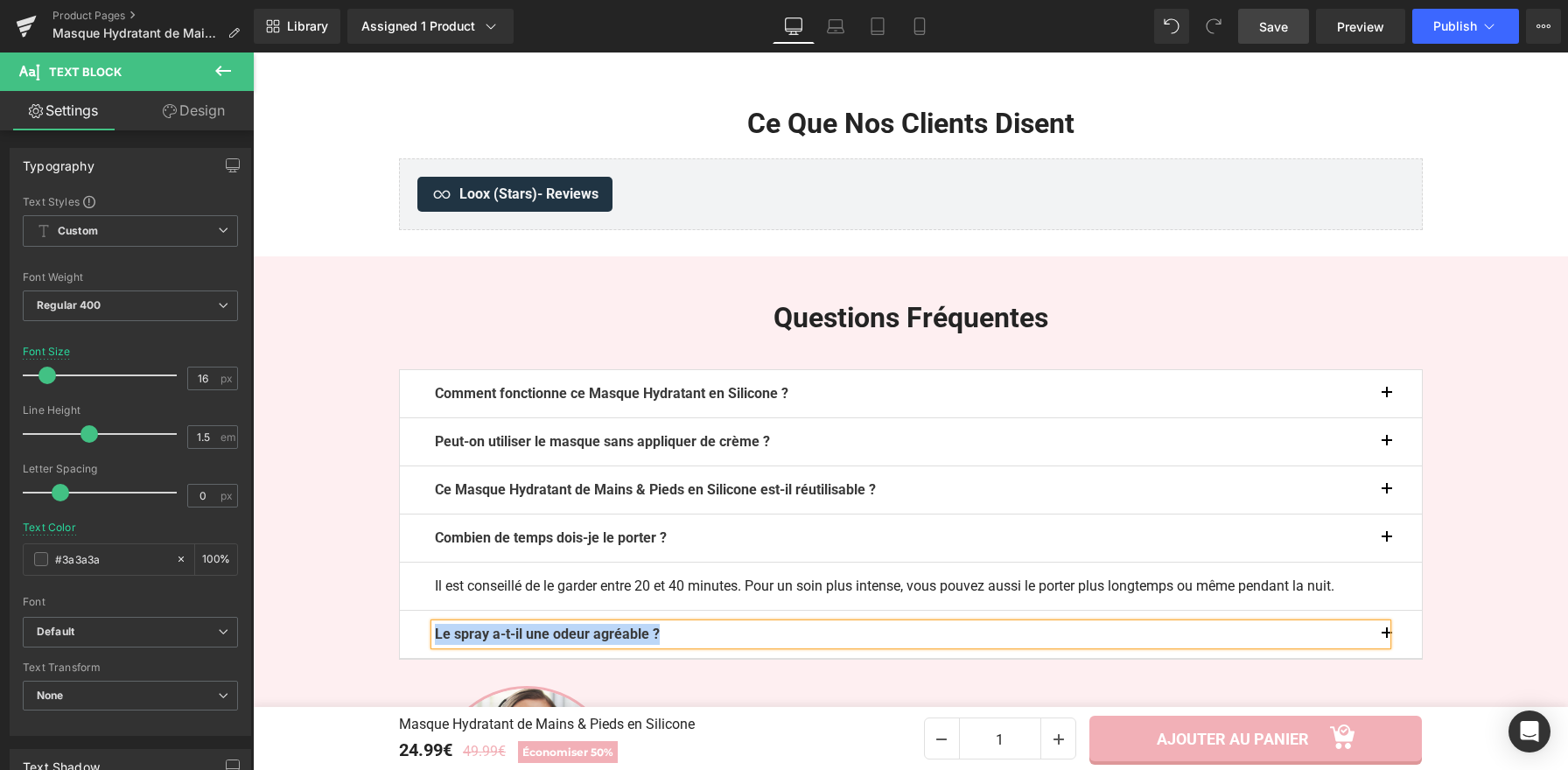
paste div
click at [1387, 638] on button "button" at bounding box center [1405, 633] width 35 height 47
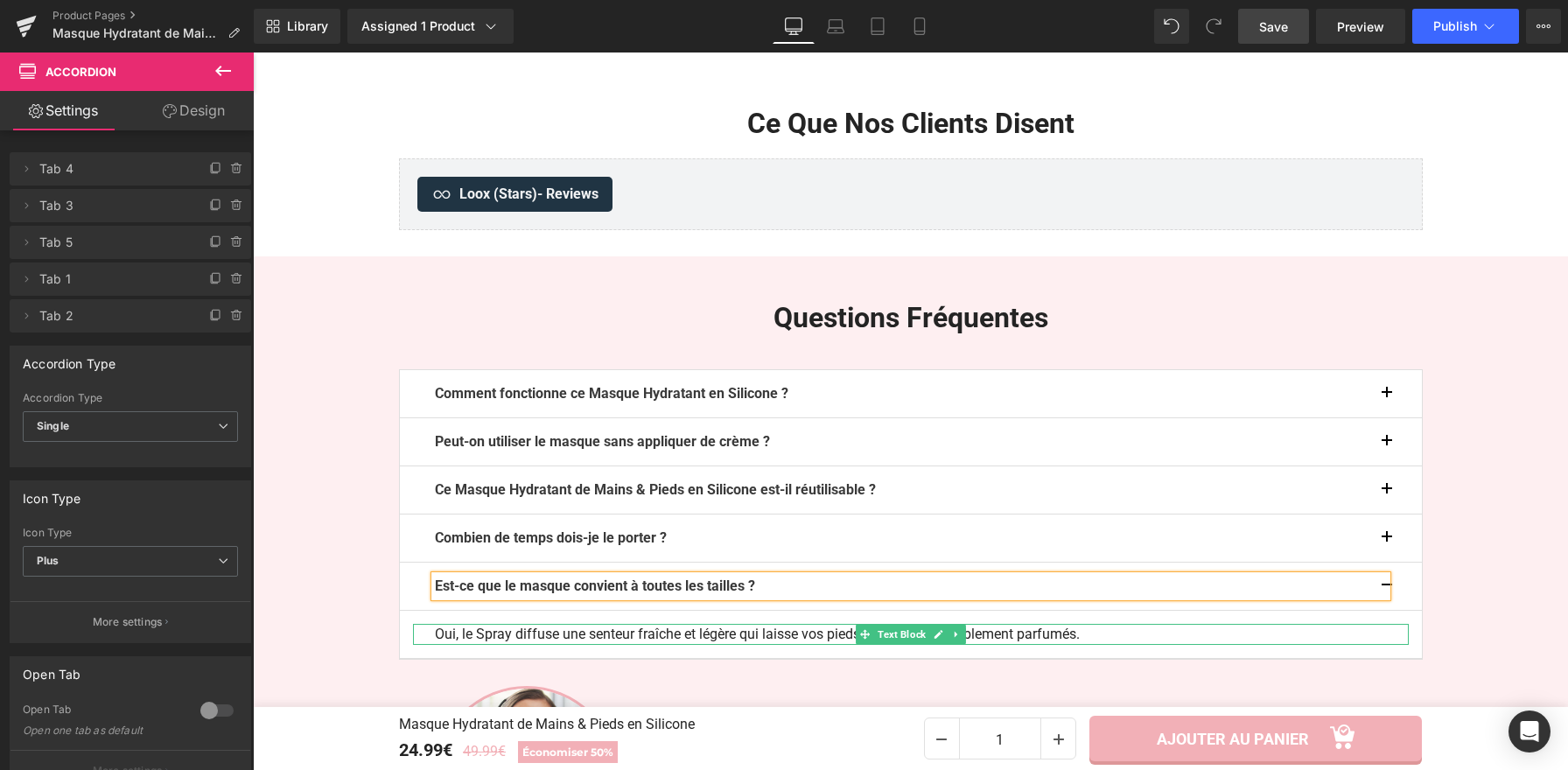
click at [648, 637] on p "Oui, le Spray diffuse une senteur fraîche et légère qui laisse vos pieds propre…" at bounding box center [911, 634] width 952 height 21
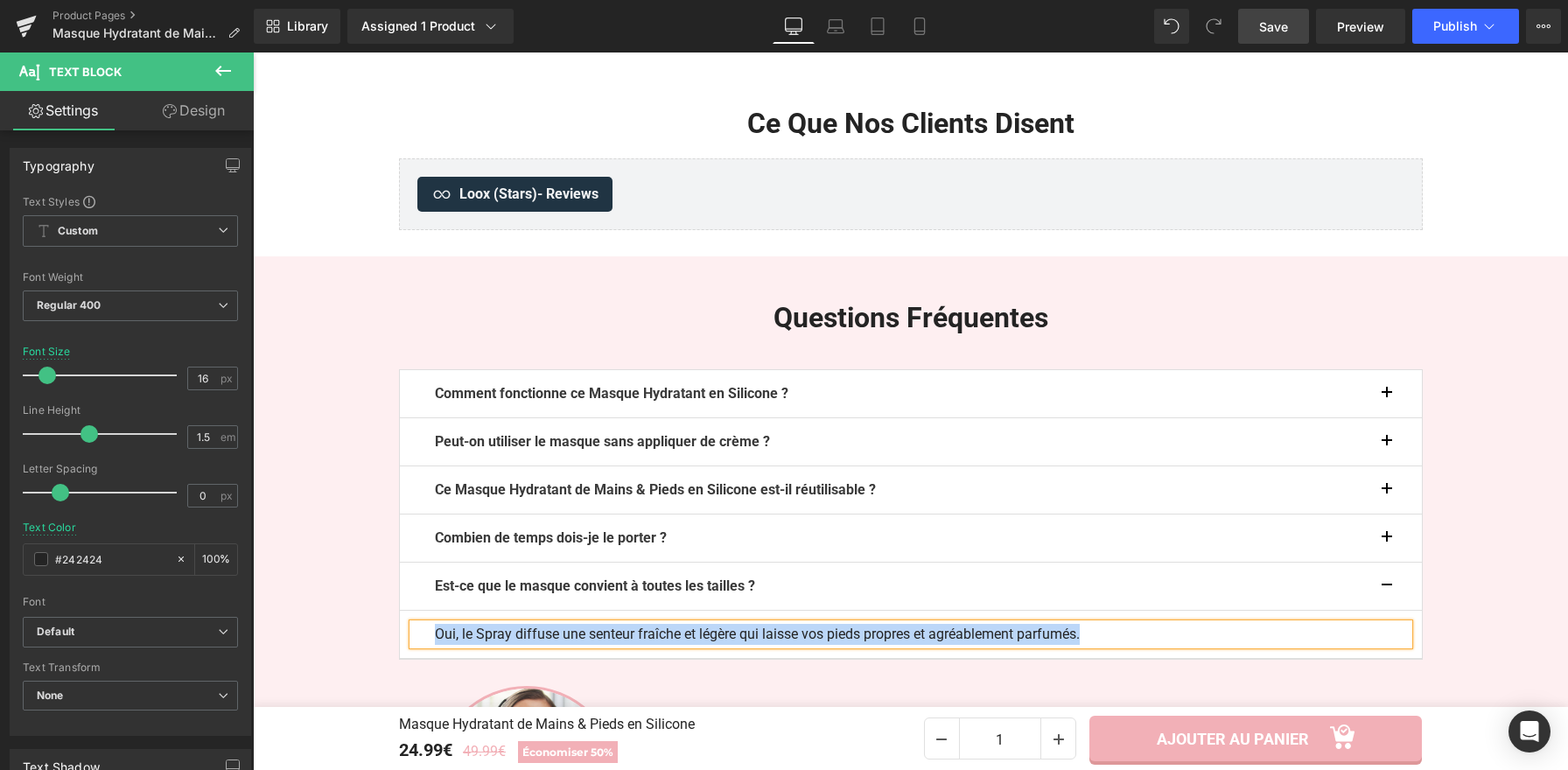
paste div
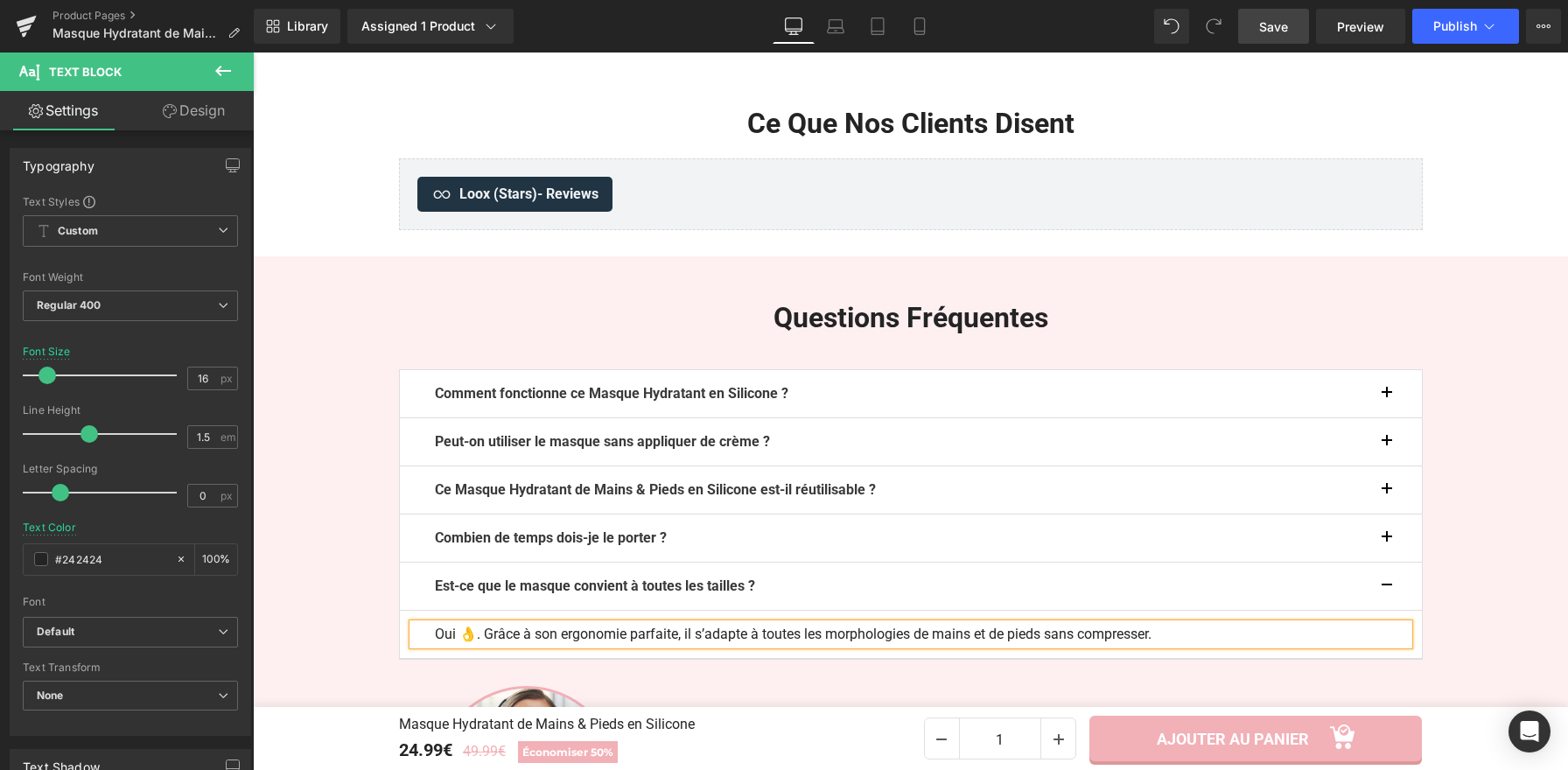
click at [468, 641] on p "Oui 👌. Grâce à son ergonomie parfaite, il s’adapte à toutes les morphologies de…" at bounding box center [911, 634] width 952 height 21
click at [1387, 588] on button "button" at bounding box center [1405, 586] width 35 height 47
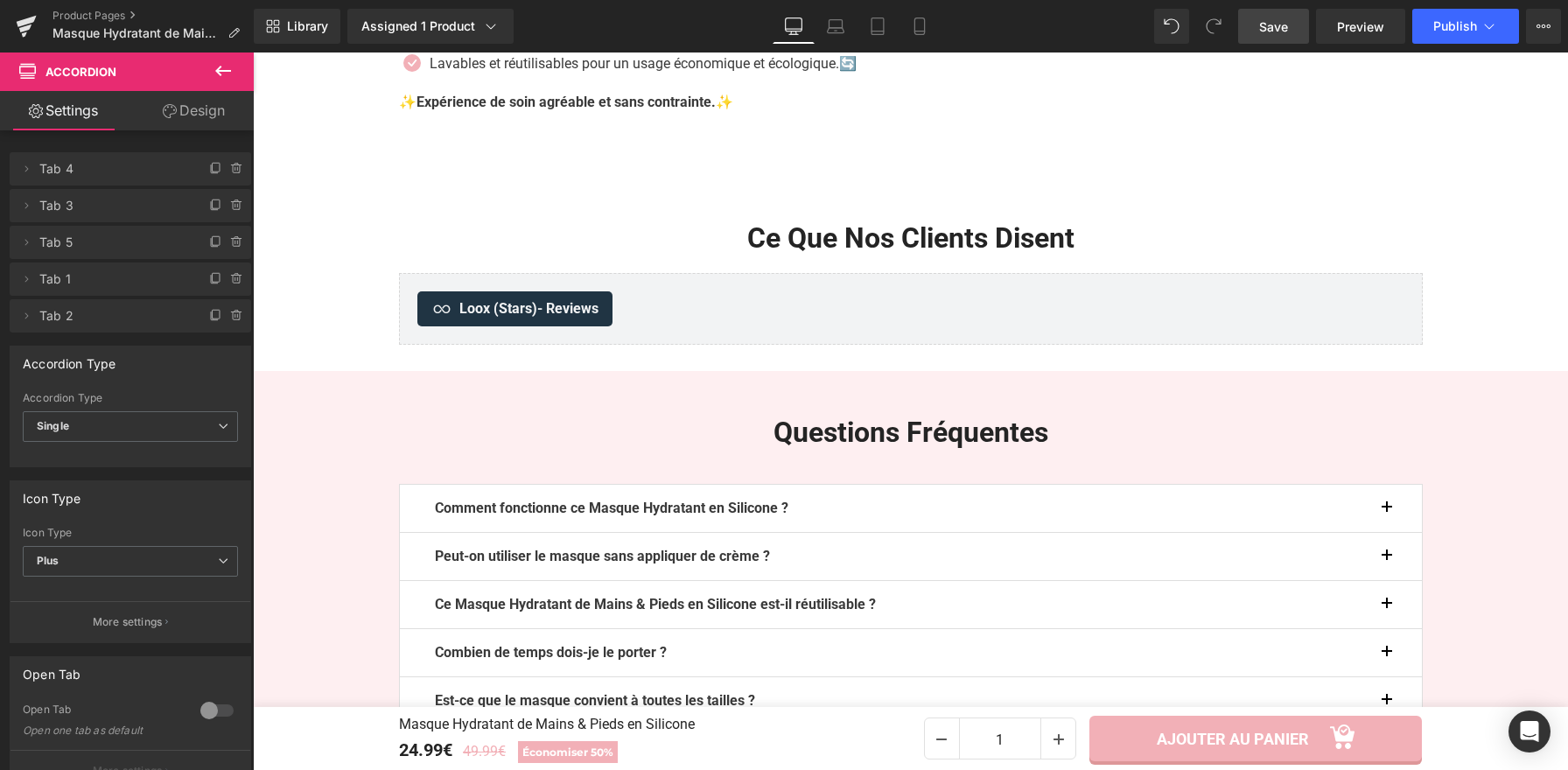
scroll to position [2784, 0]
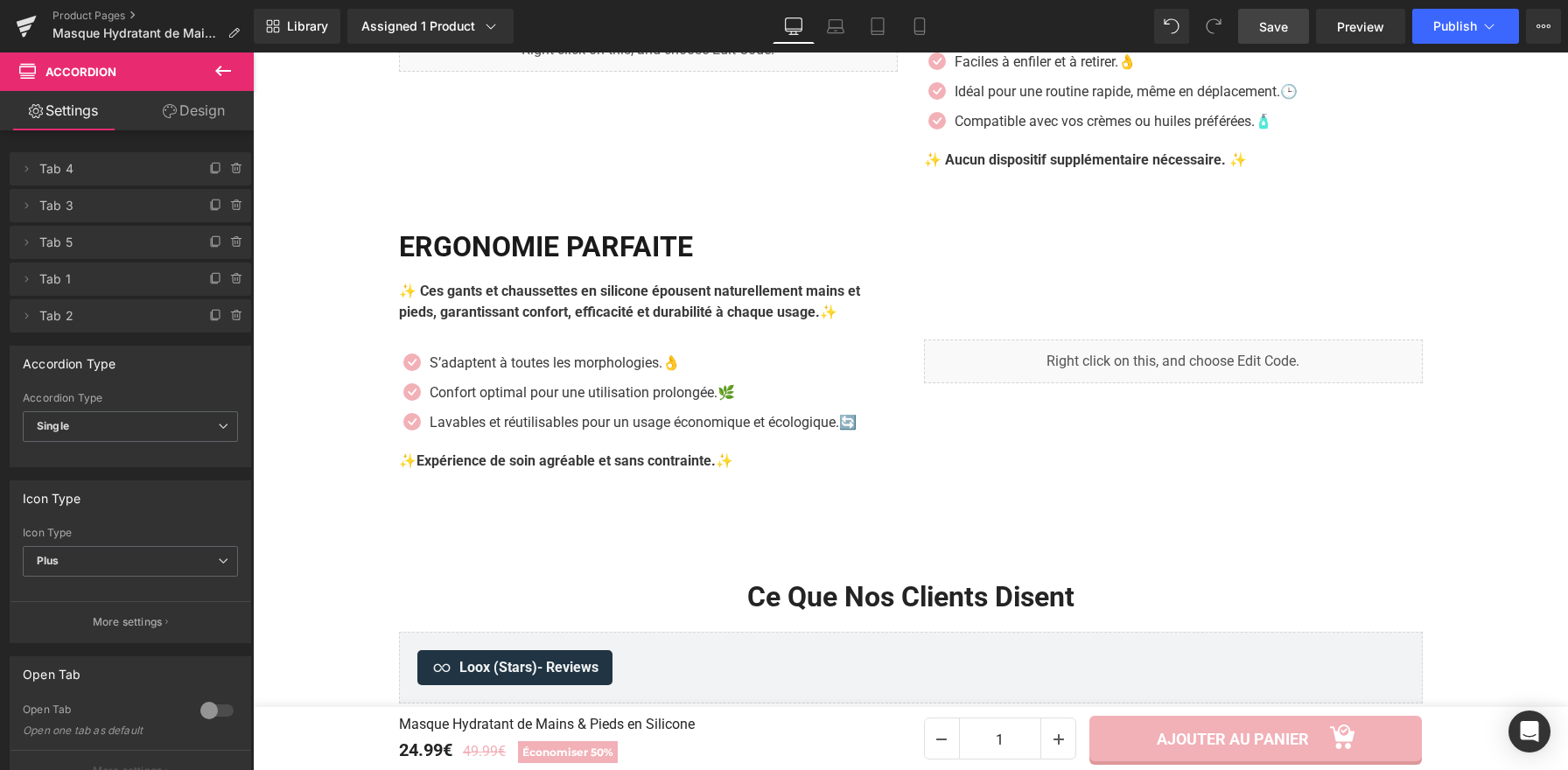
click at [1250, 17] on link "Save" at bounding box center [1273, 27] width 71 height 35
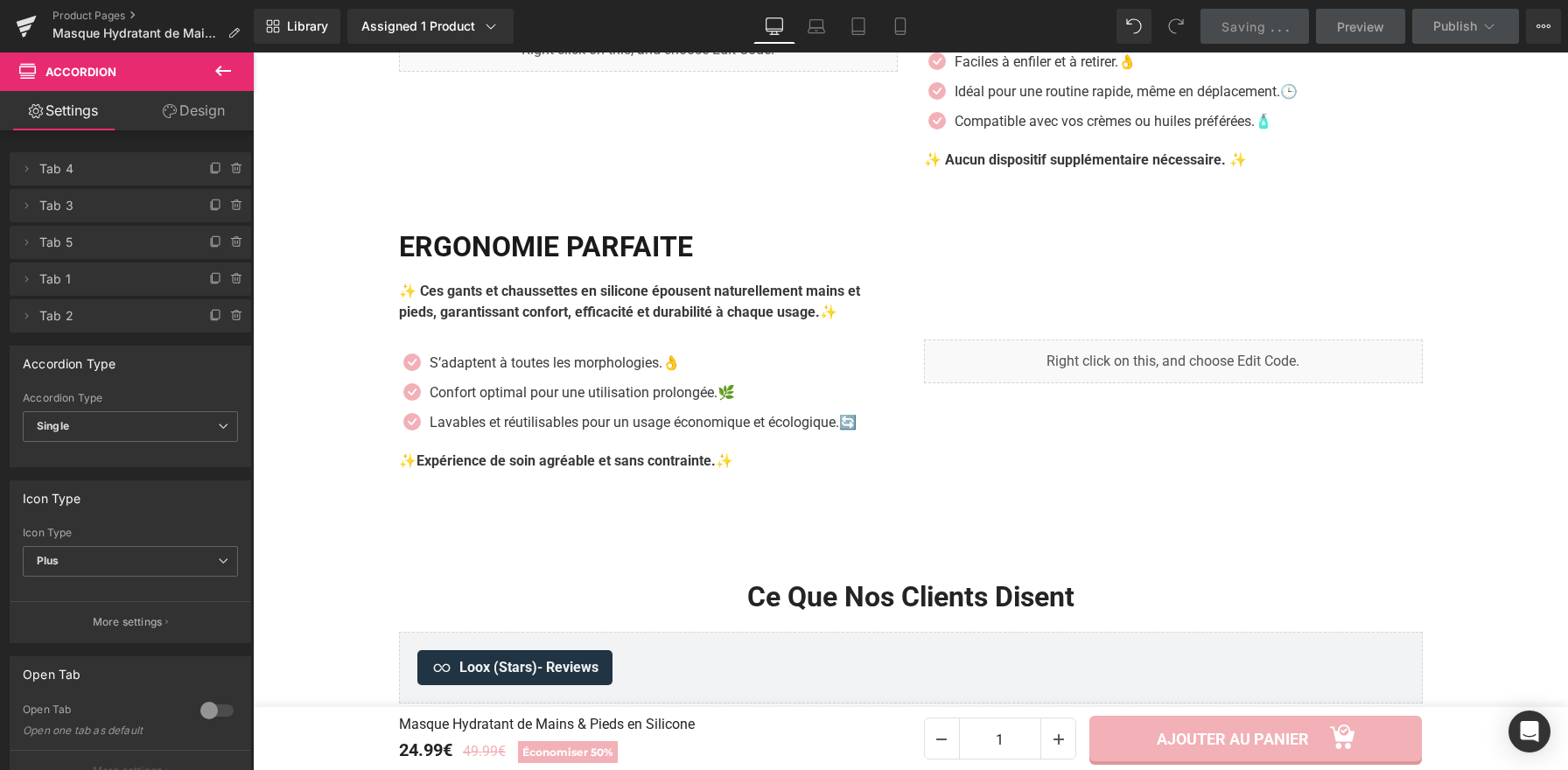
scroll to position [0, 0]
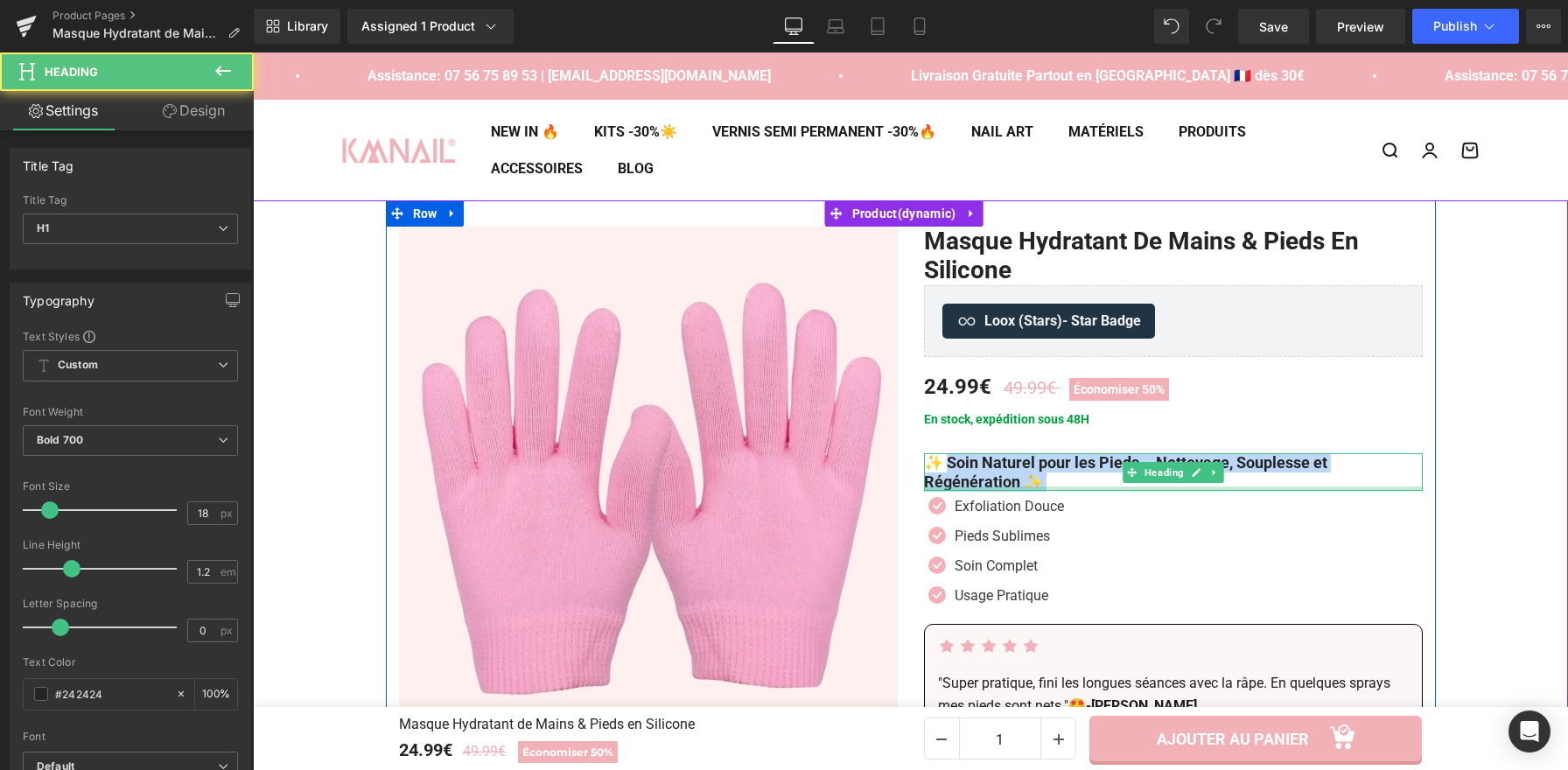
click at [1016, 487] on div "✨ Soin Naturel pour les Pieds – Nettoyage, Souplesse et Régénération ✨ Heading" at bounding box center [1172, 472] width 498 height 38
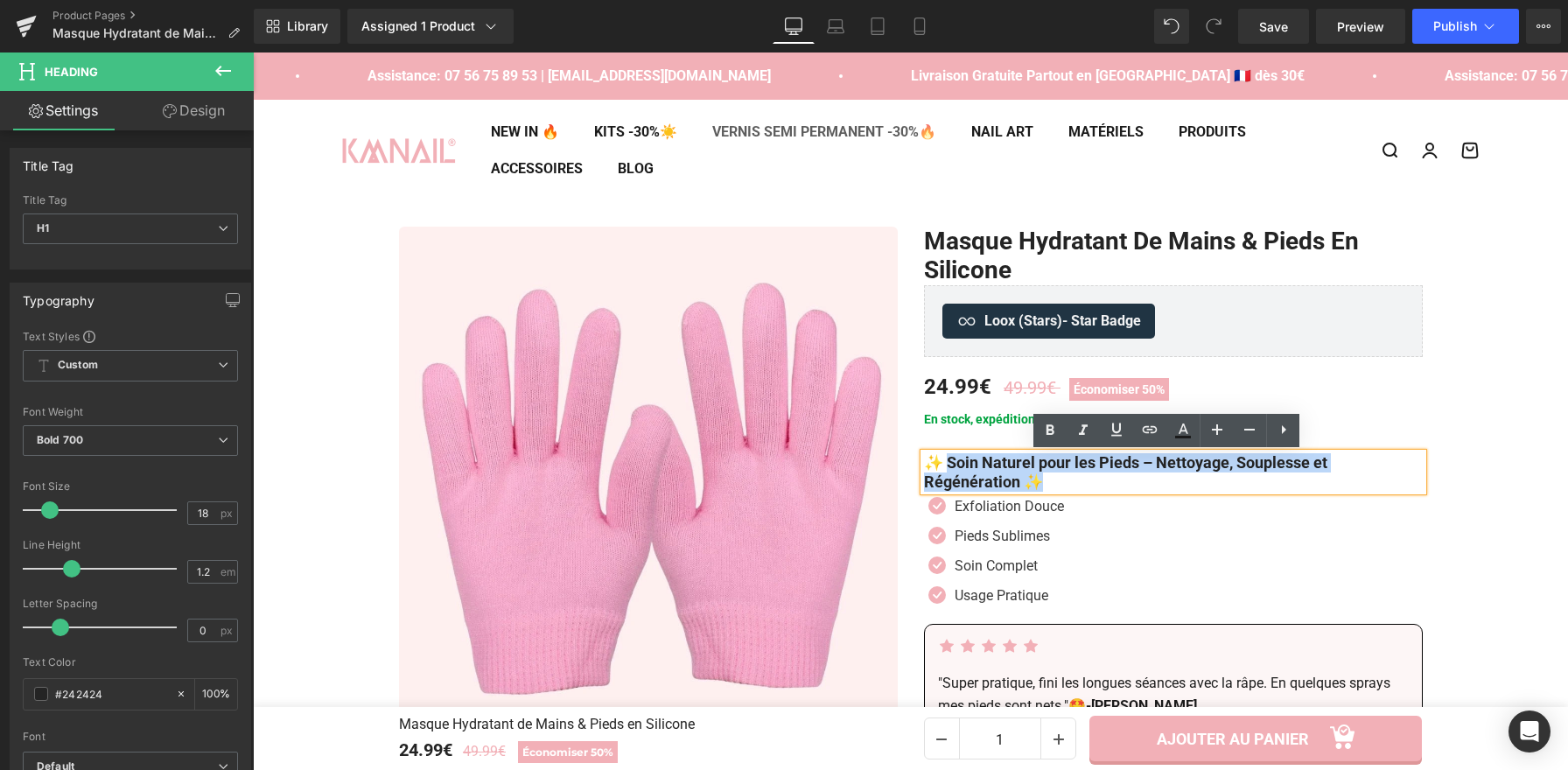
copy div "Soin Naturel pour les Pieds – Nettoyage, Souplesse et Régénération ✨ Heading"
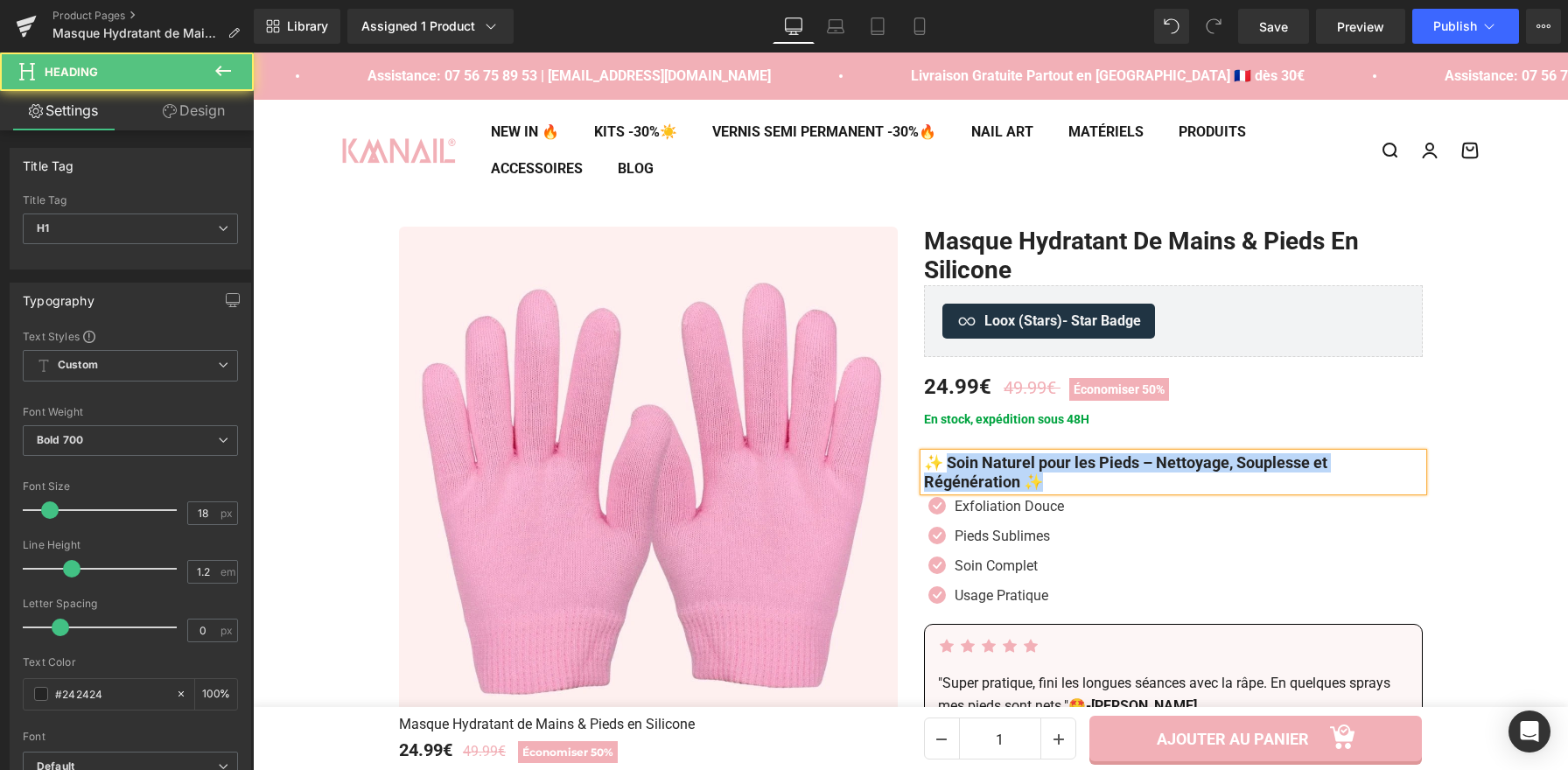
click at [1140, 464] on h1 "✨ Soin Naturel pour les Pieds – Nettoyage, Souplesse et Régénération ✨" at bounding box center [1172, 472] width 498 height 38
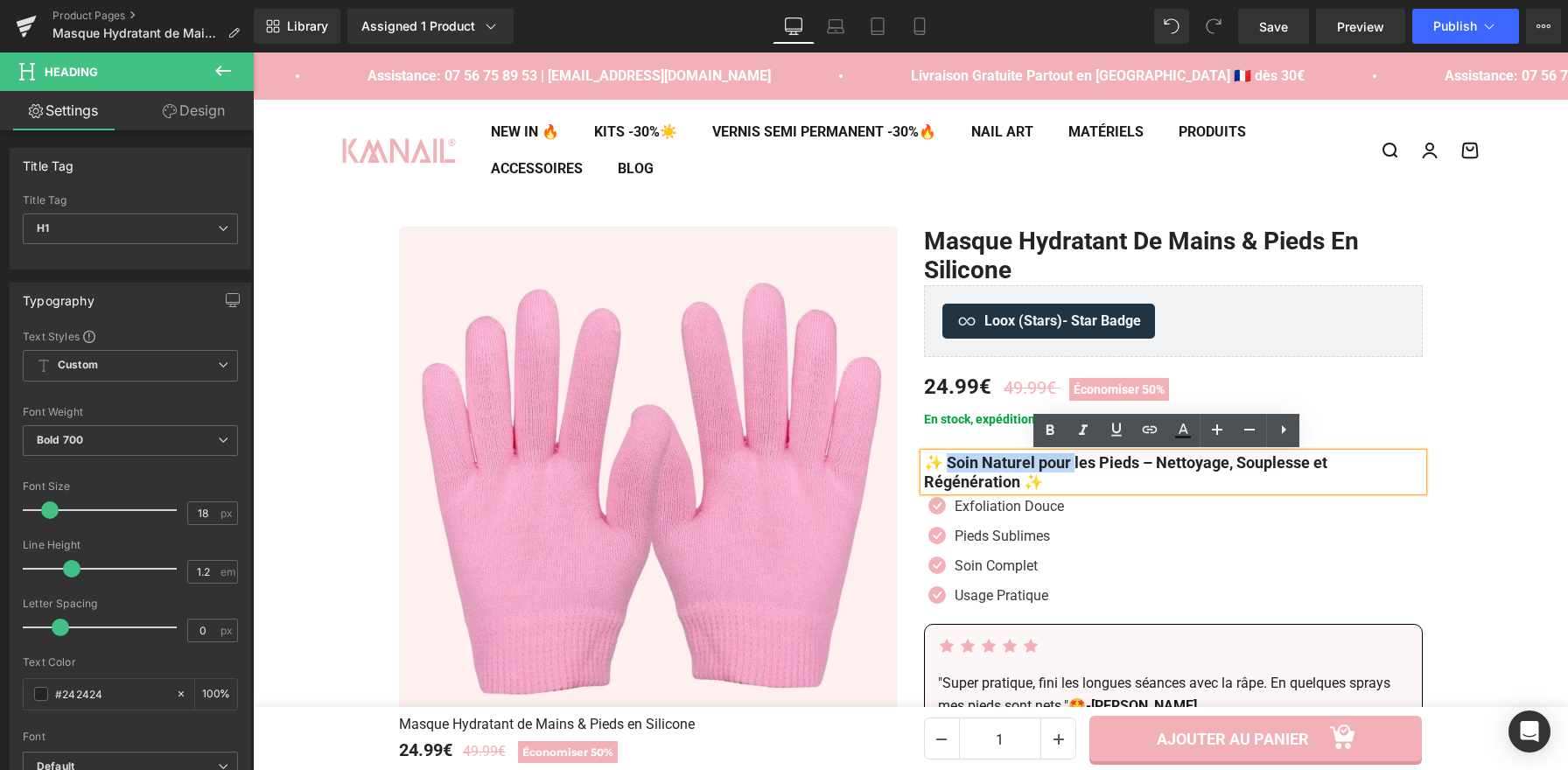
drag, startPoint x: 1074, startPoint y: 463, endPoint x: 941, endPoint y: 464, distance: 133.0
click at [941, 464] on h1 "✨ Soin Naturel pour les Pieds – Nettoyage, Souplesse et Régénération ✨" at bounding box center [1172, 472] width 498 height 38
paste div
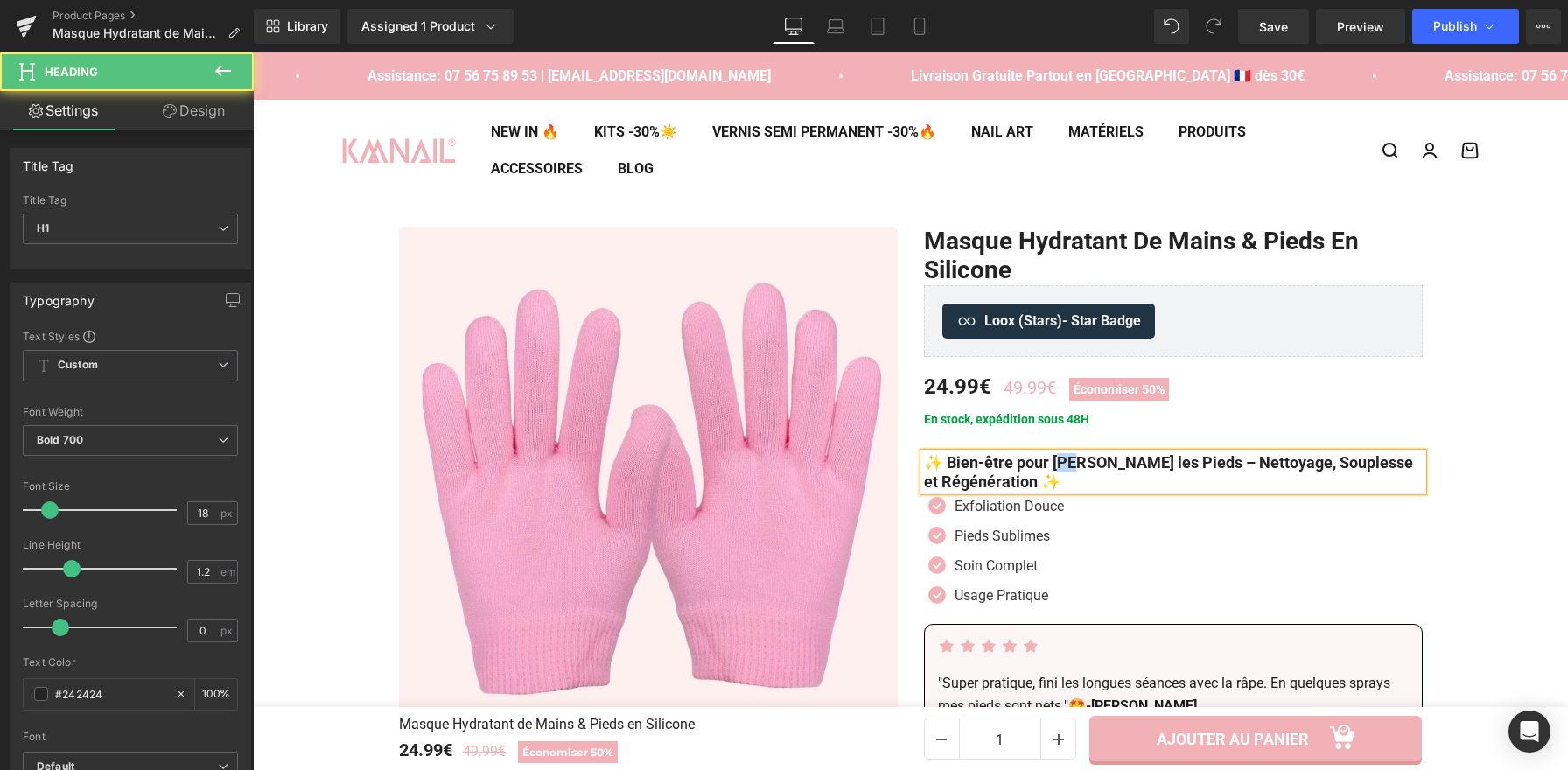
drag, startPoint x: 1071, startPoint y: 467, endPoint x: 1054, endPoint y: 464, distance: 17.3
click at [1054, 464] on h1 "✨ Bien-être pour [PERSON_NAME] les Pieds – Nettoyage, Souplesse et Régénération…" at bounding box center [1172, 472] width 498 height 38
drag, startPoint x: 1122, startPoint y: 463, endPoint x: 1101, endPoint y: 460, distance: 21.2
click at [1101, 460] on h1 "✨ Bien-être pour Mains les Pieds – Nettoyage, Souplesse et Régénération ✨" at bounding box center [1172, 472] width 498 height 38
click at [1177, 463] on h1 "✨ Bien-être pour Mains & Pieds – Nettoyage, Souplesse et Régénération ✨" at bounding box center [1172, 472] width 498 height 38
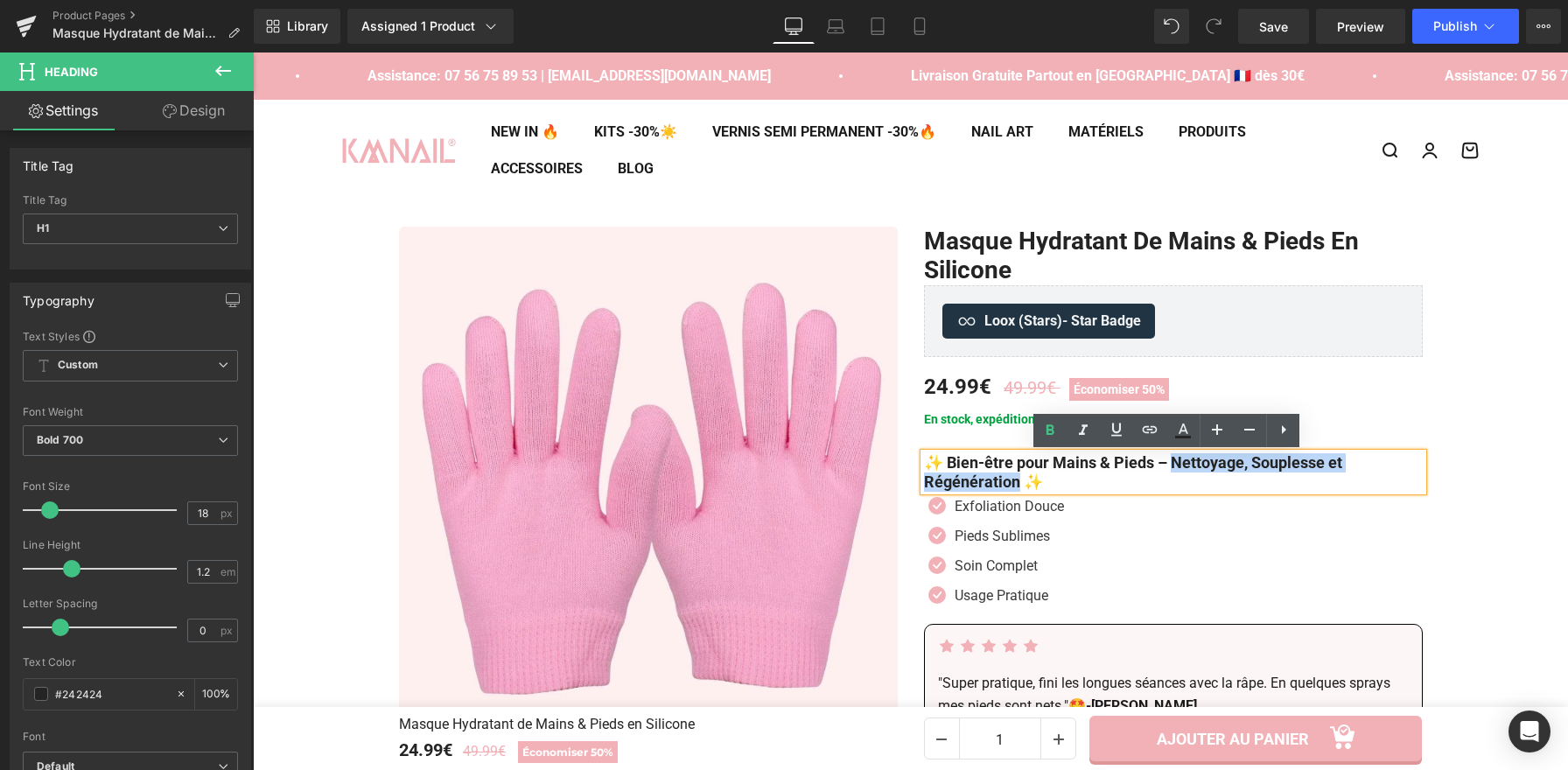
drag, startPoint x: 1181, startPoint y: 467, endPoint x: 1018, endPoint y: 487, distance: 164.2
click at [1018, 487] on h1 "✨ Bien-être pour Mains & Pieds – Nettoyage, Souplesse et Régénération ✨" at bounding box center [1172, 472] width 498 height 38
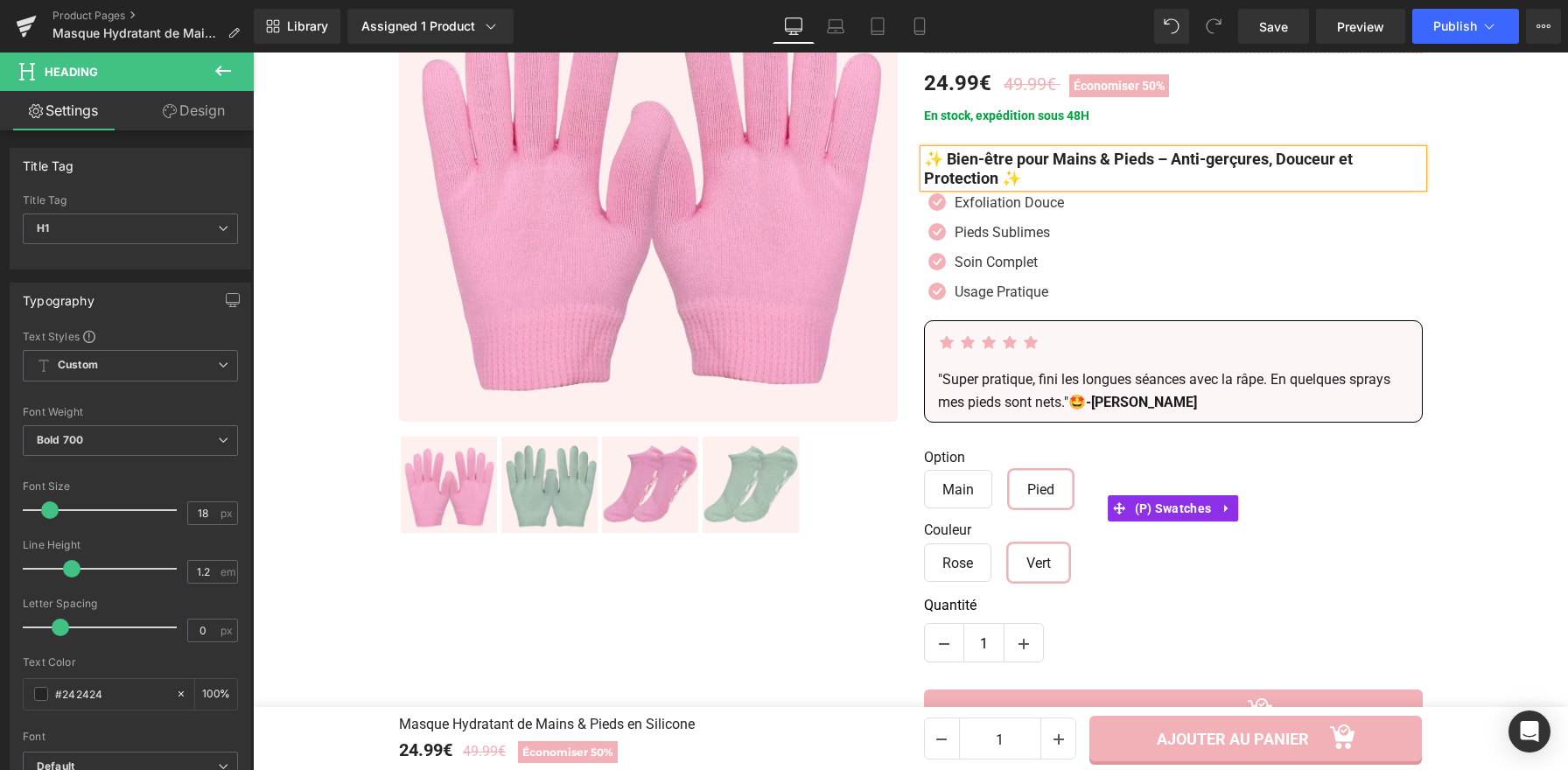
scroll to position [301, 0]
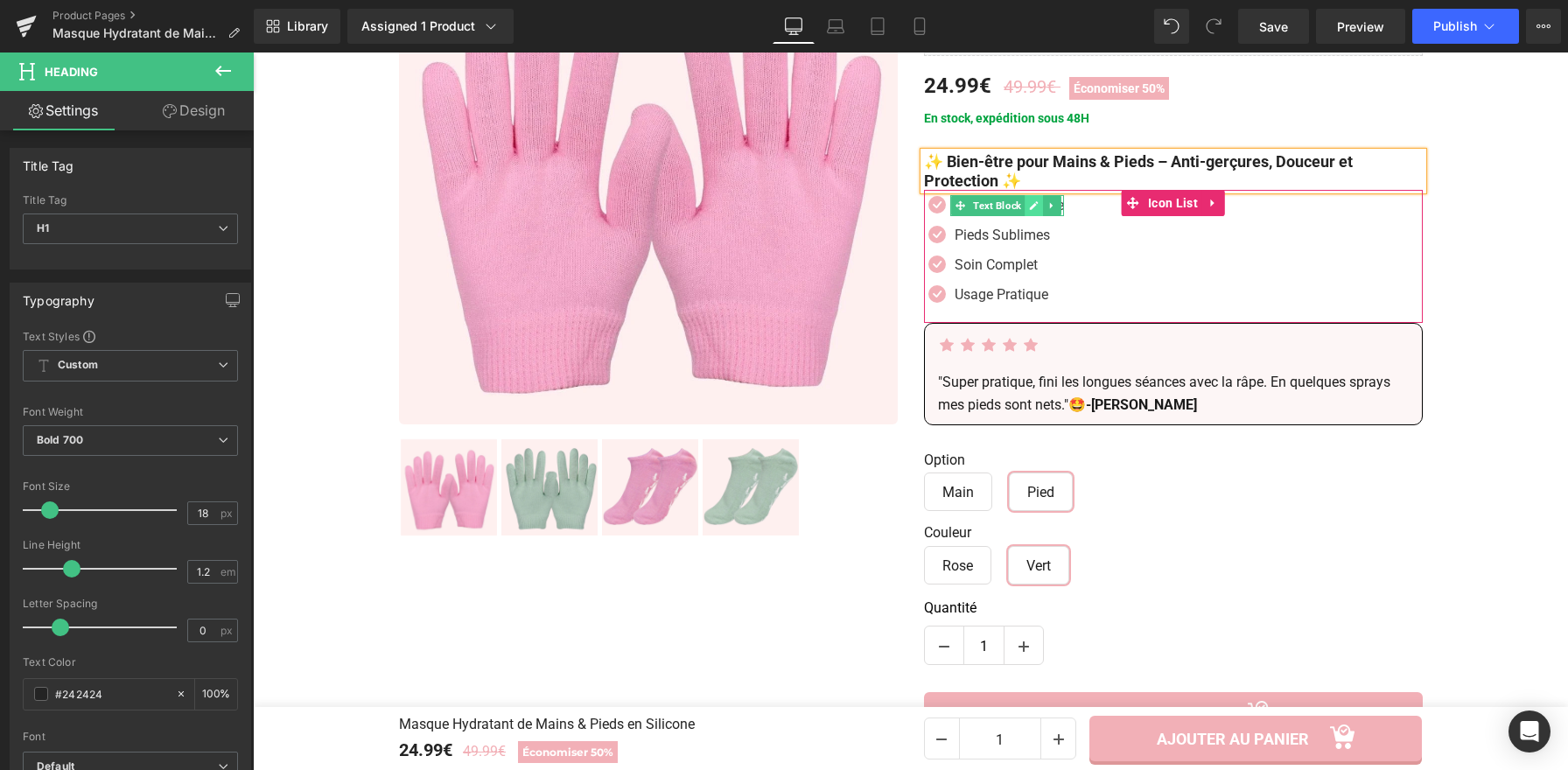
click at [1029, 209] on icon at bounding box center [1034, 205] width 9 height 10
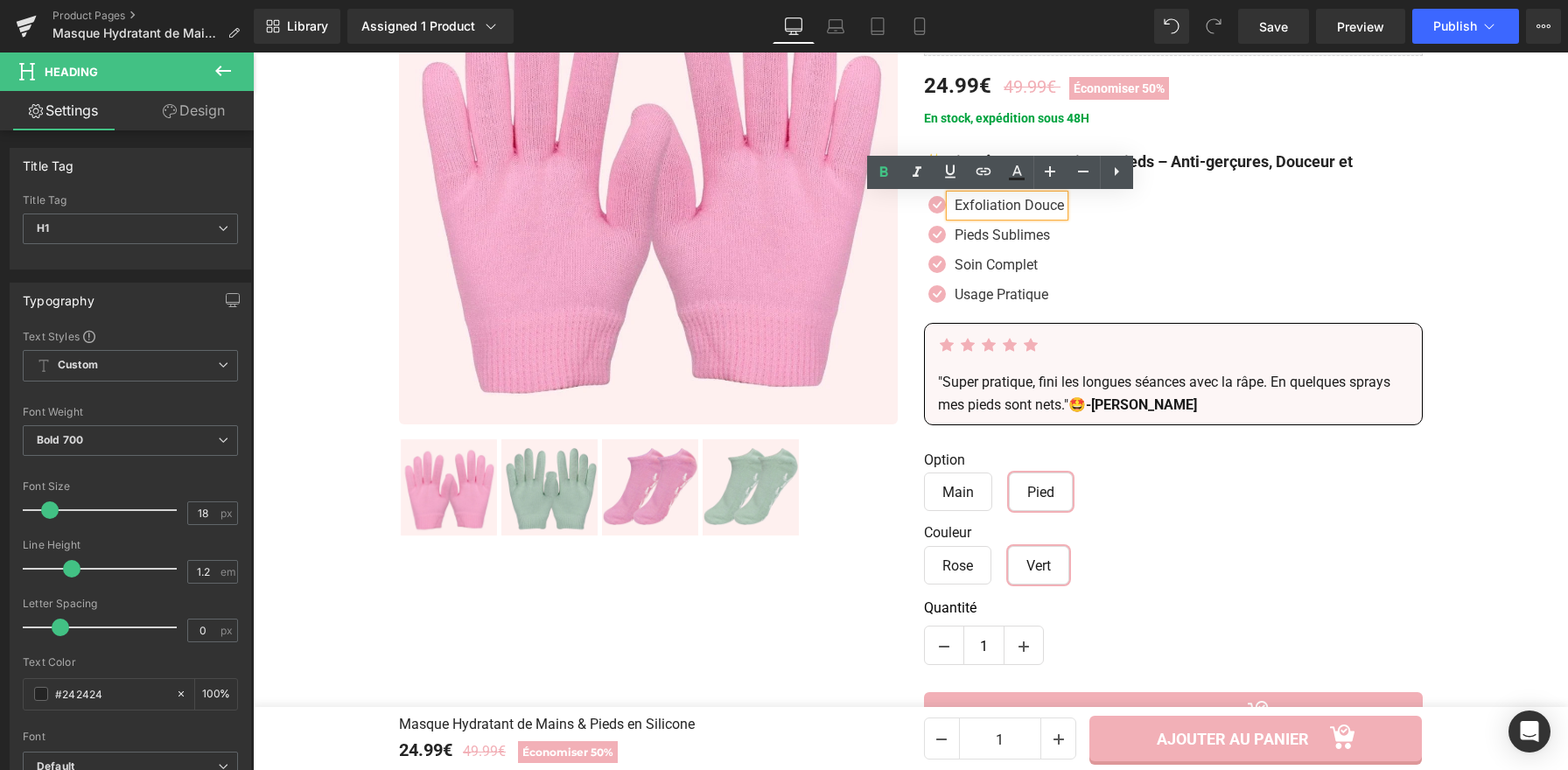
click at [1029, 208] on p "Exfoliation Douce" at bounding box center [1009, 206] width 109 height 21
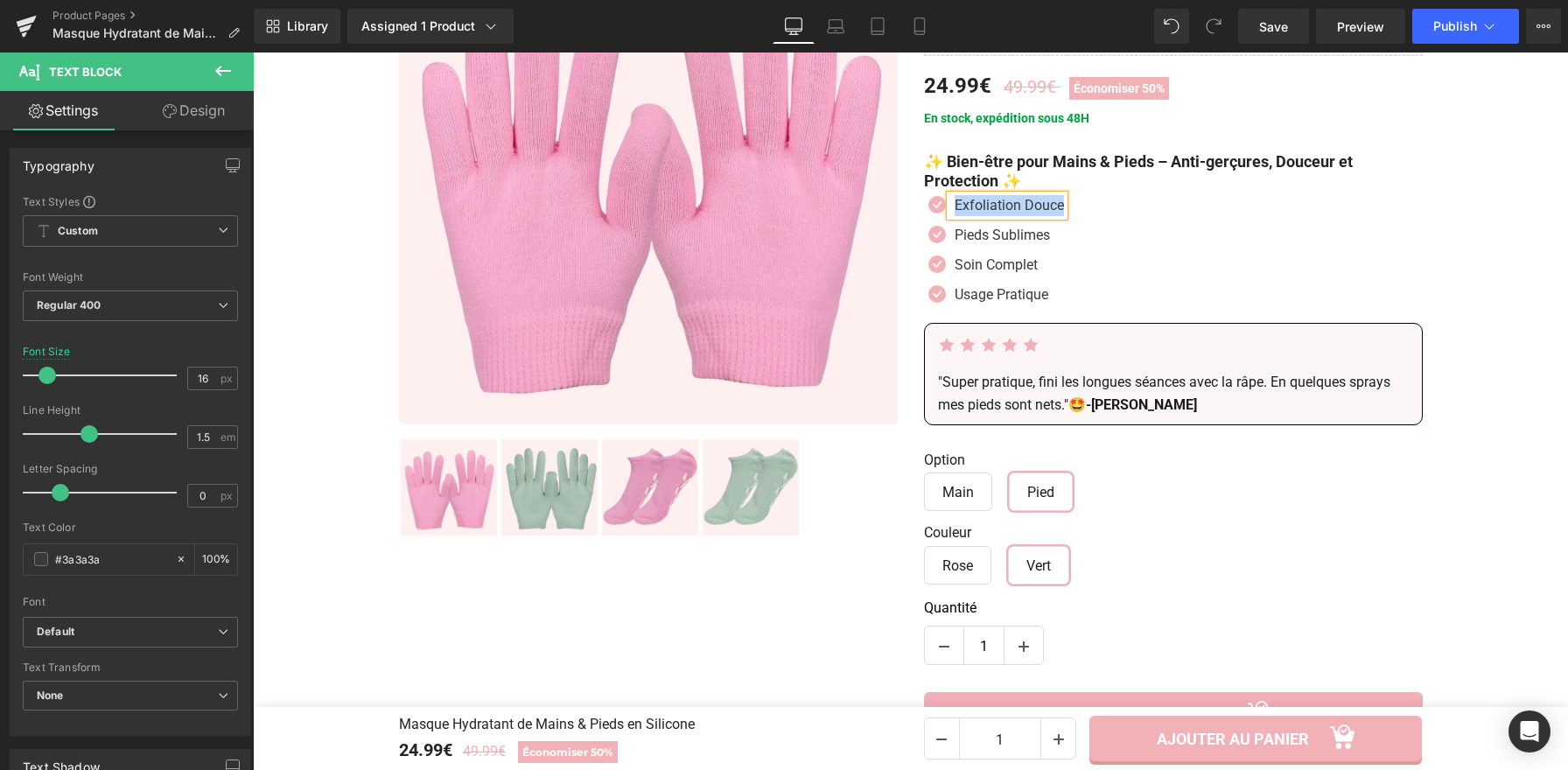
paste div
click at [1036, 235] on icon at bounding box center [1040, 237] width 9 height 9
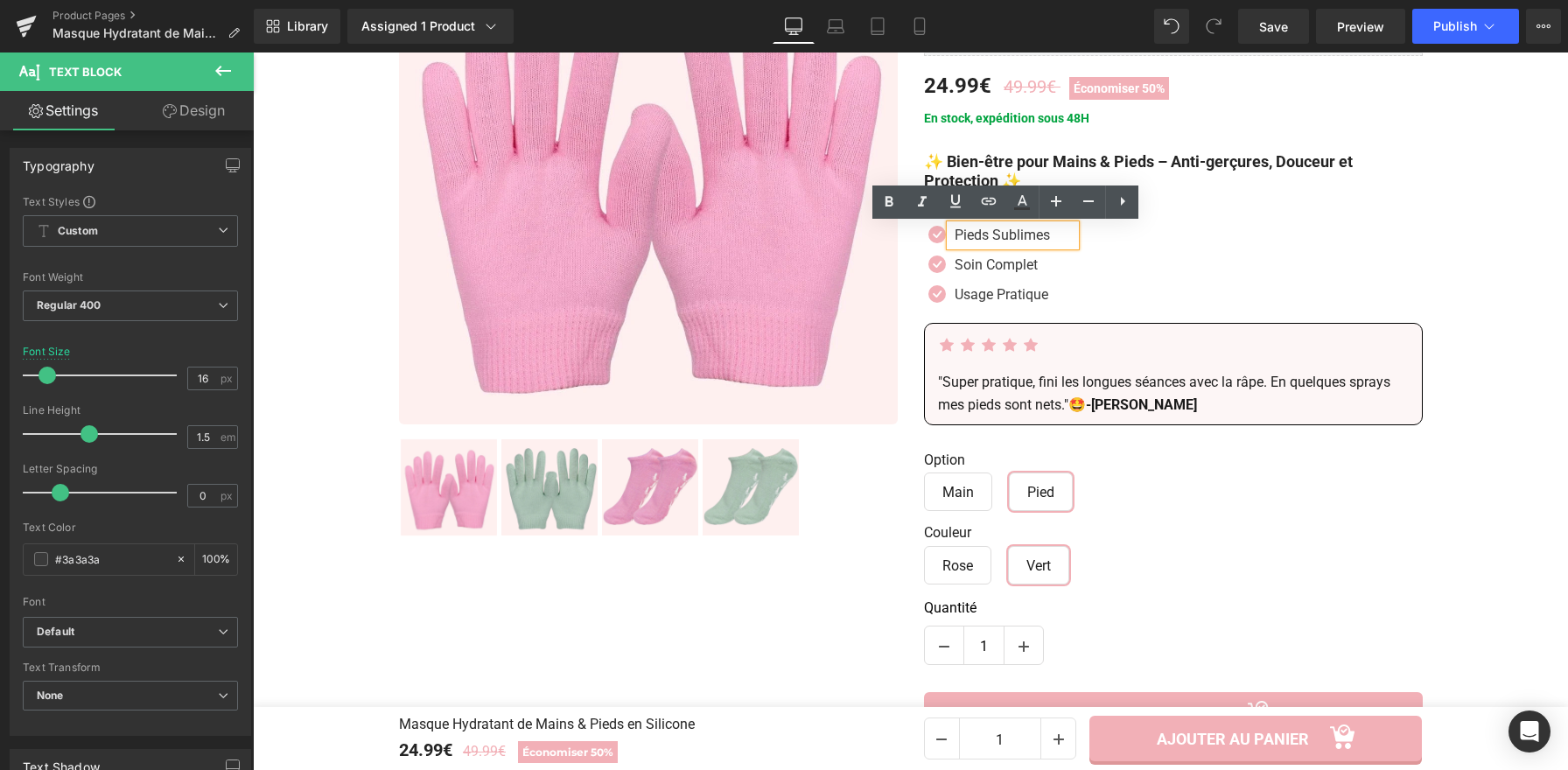
click at [1034, 235] on p "Pieds Sublimes" at bounding box center [1015, 235] width 121 height 21
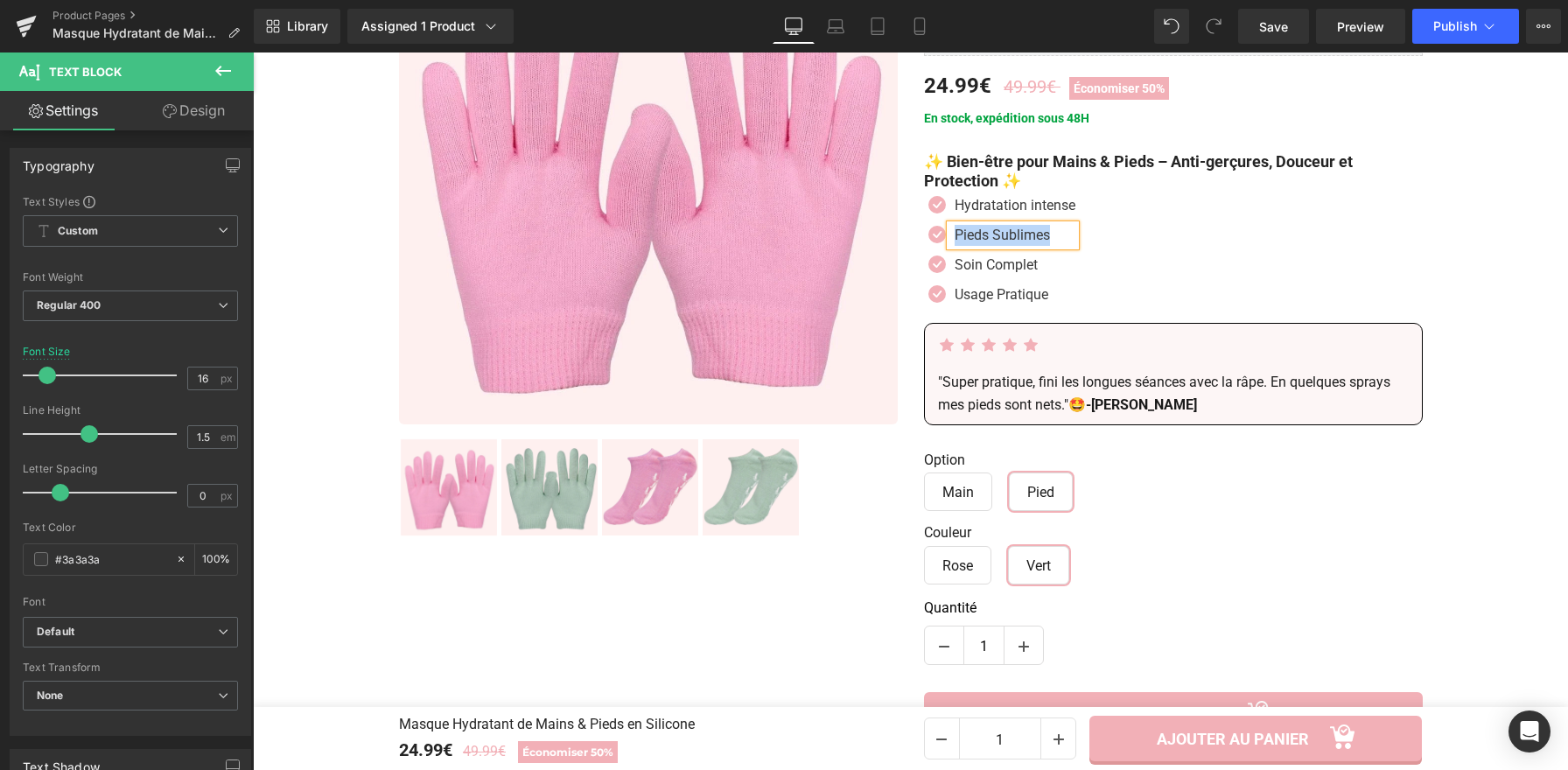
paste div
click at [1037, 271] on link at bounding box center [1040, 264] width 18 height 21
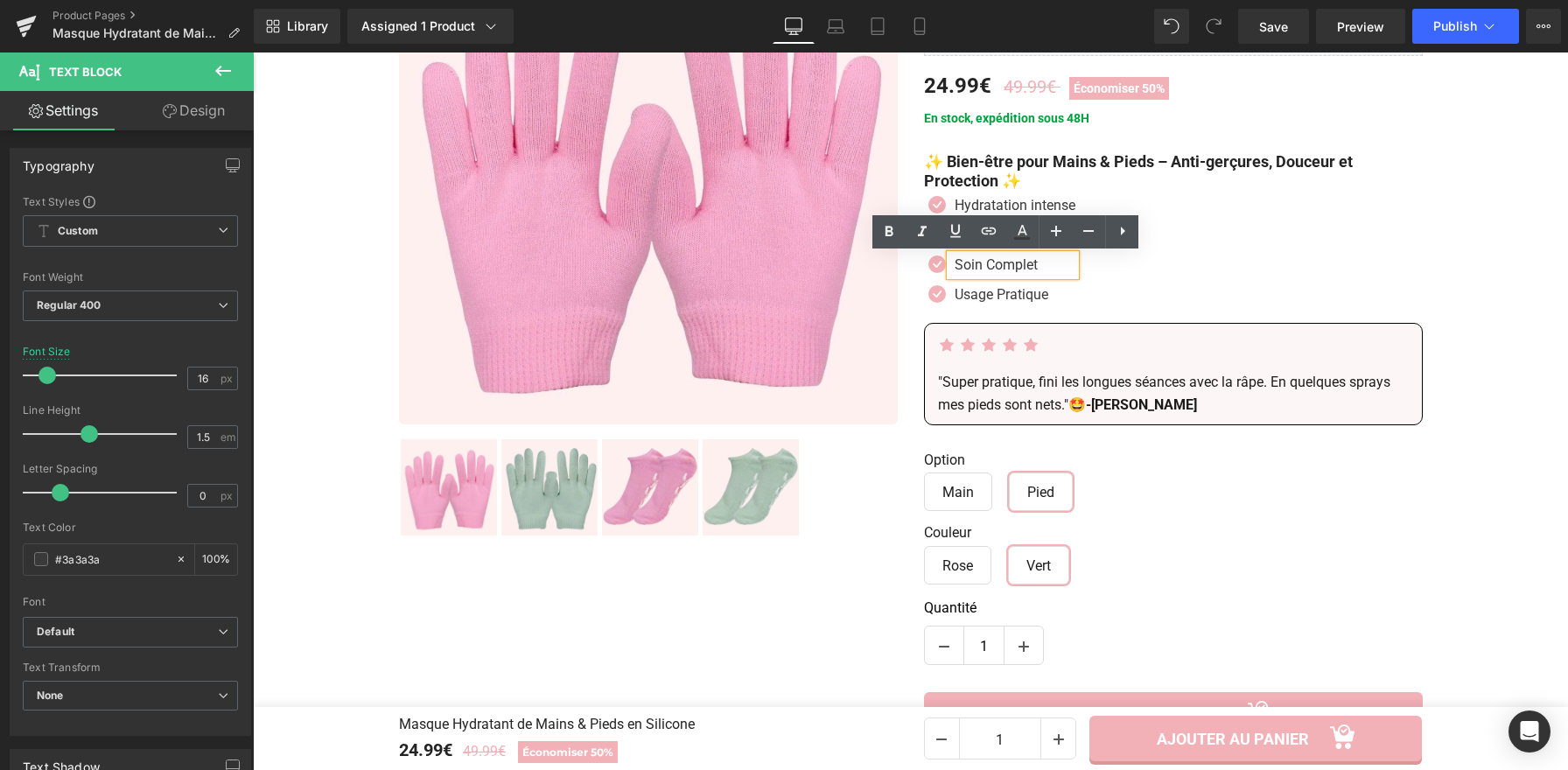
click at [1037, 271] on p "Soin Complet" at bounding box center [1015, 264] width 121 height 21
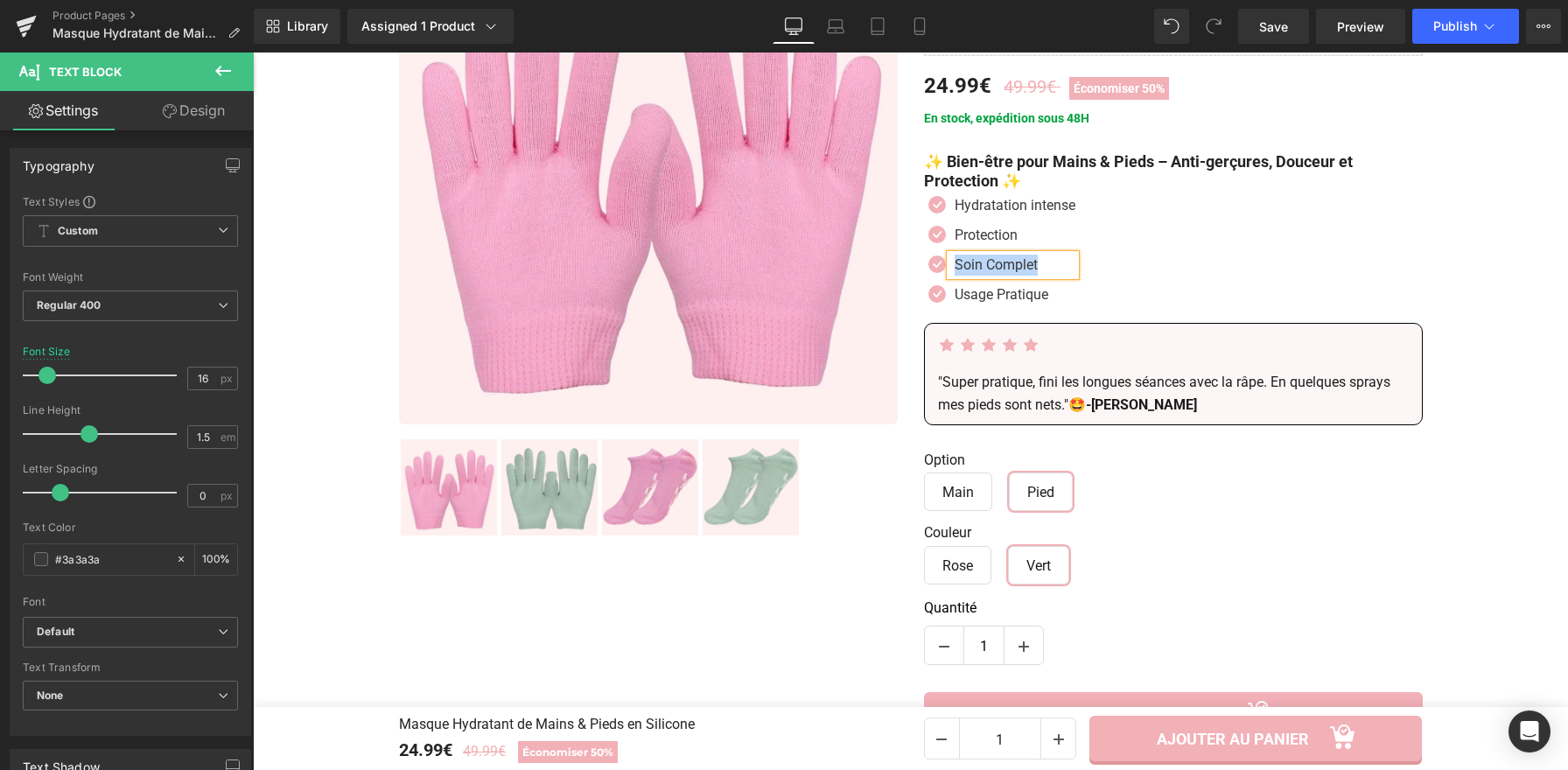
paste div
click at [1043, 294] on icon at bounding box center [1047, 294] width 9 height 10
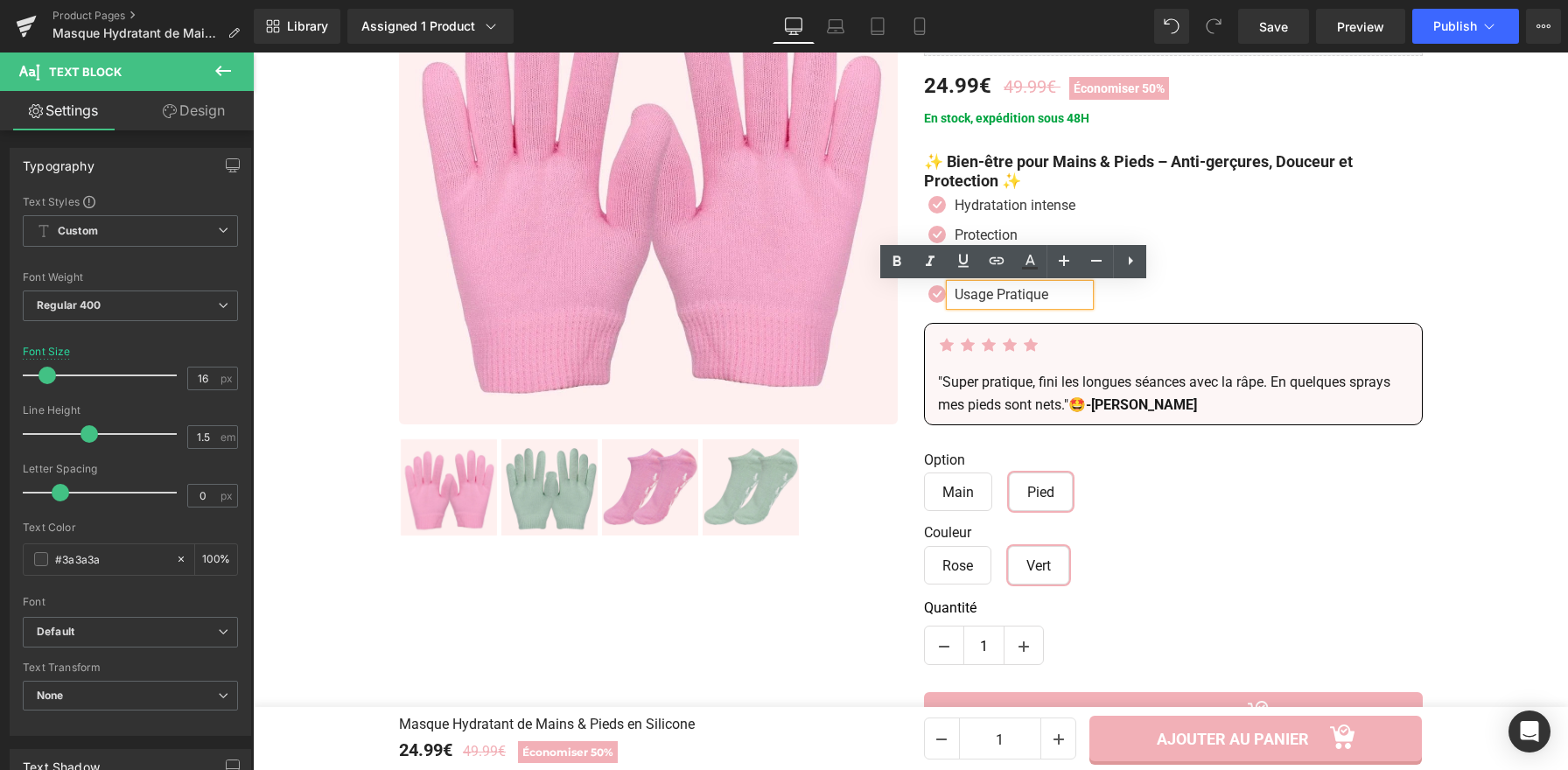
click at [1036, 296] on p "Usage Pratique" at bounding box center [1022, 295] width 135 height 21
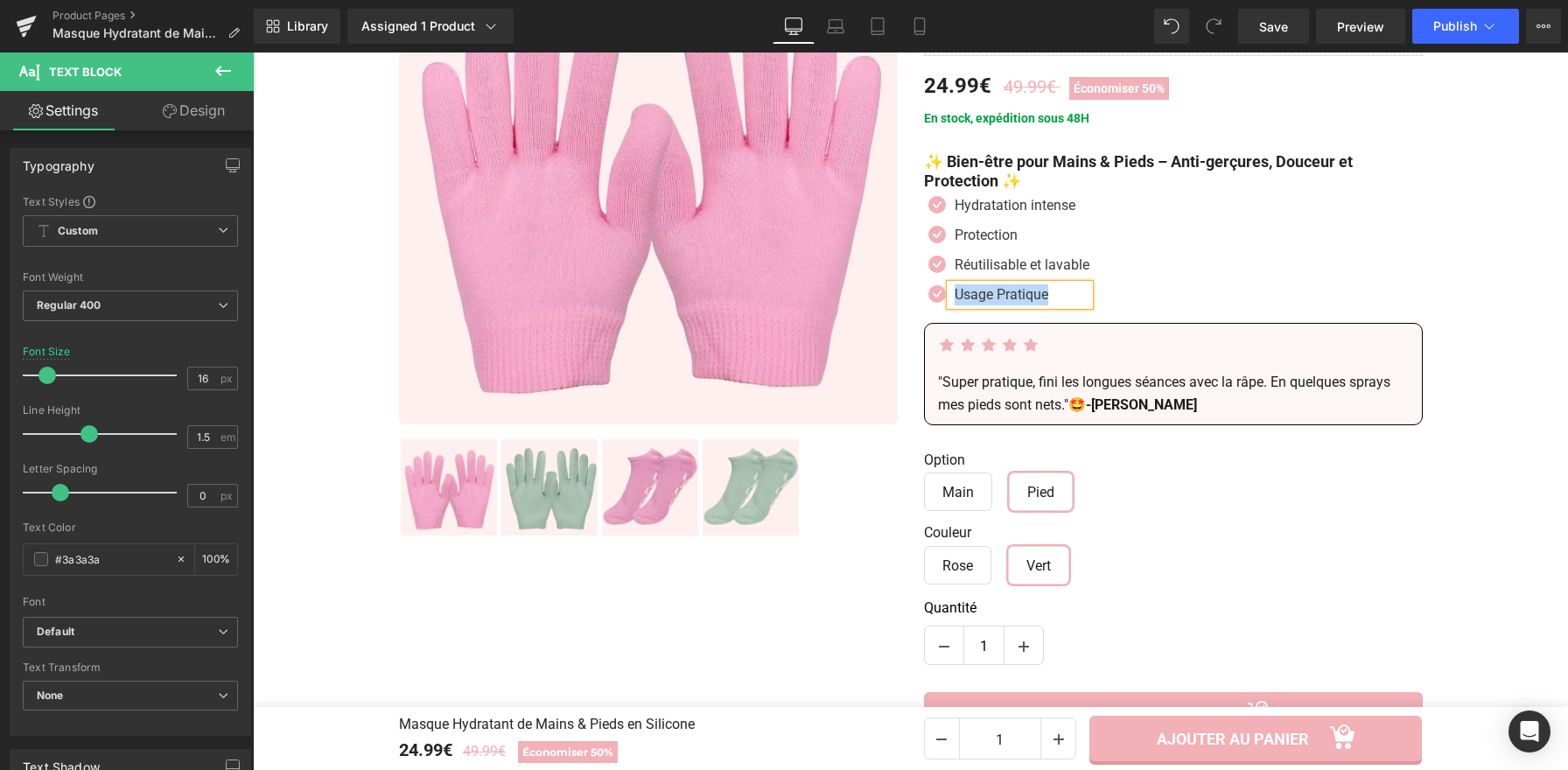
paste div
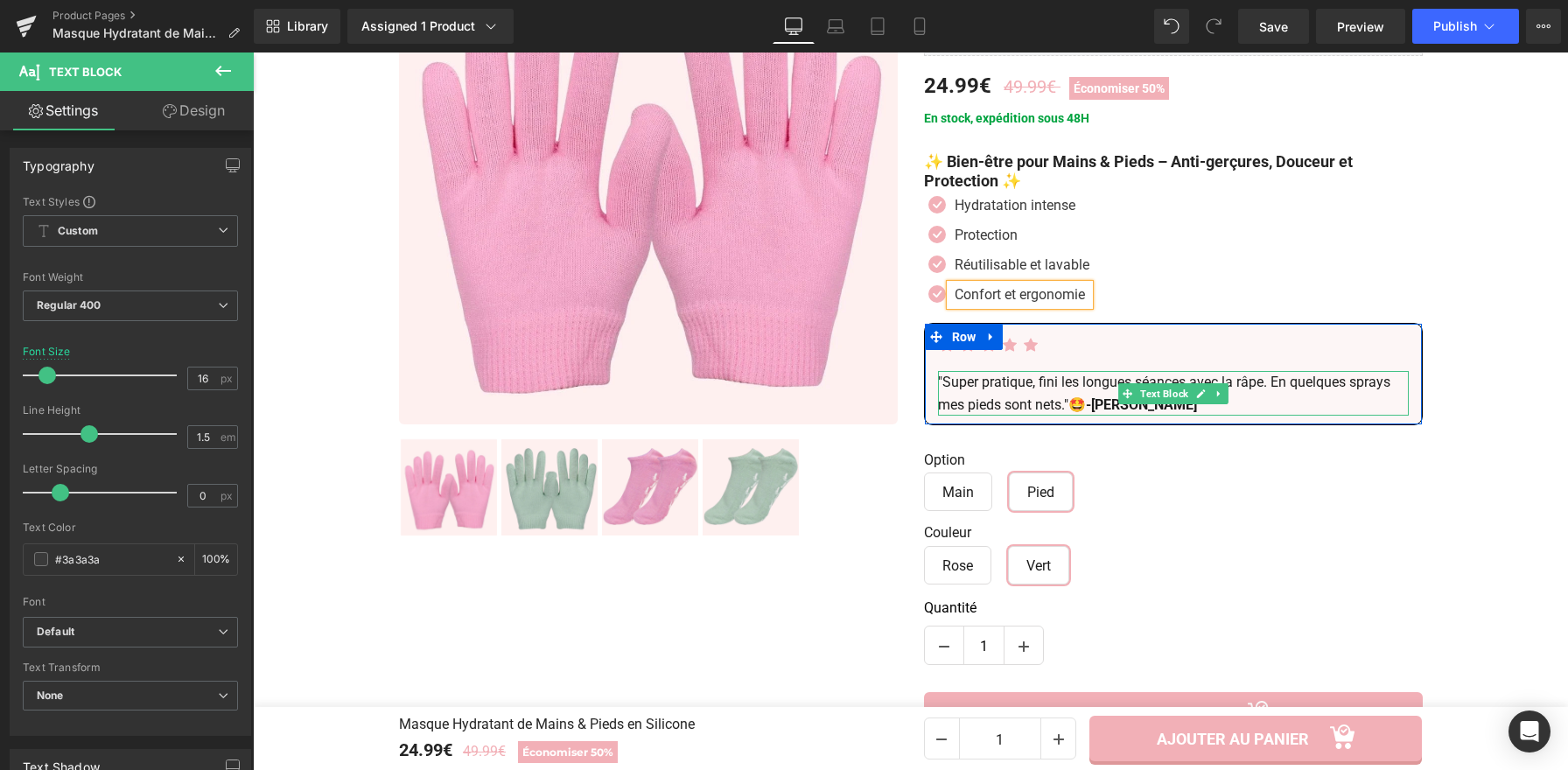
click at [1091, 402] on strong "-[PERSON_NAME]" at bounding box center [1141, 405] width 111 height 17
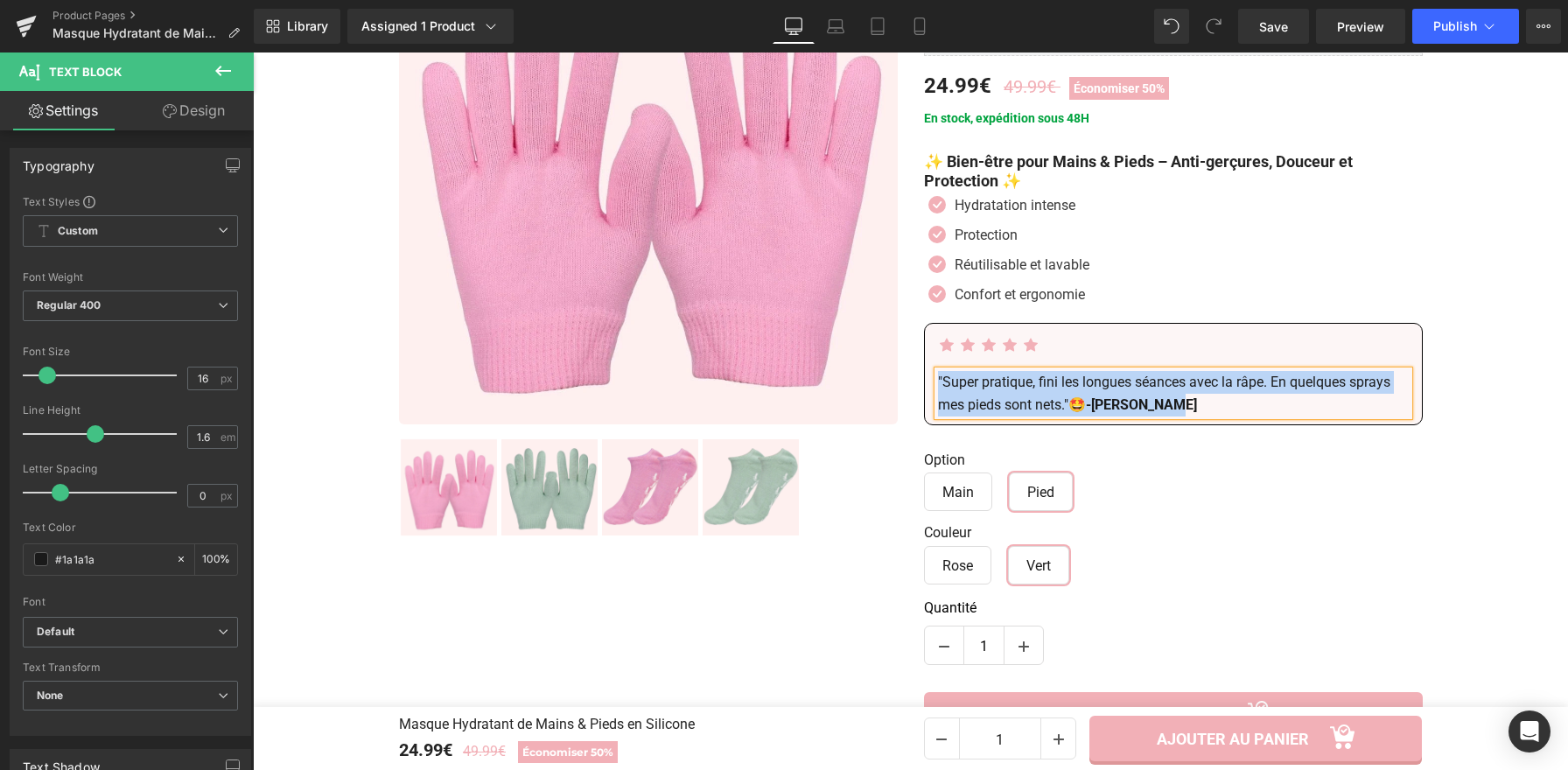
copy p ""Super pratique, [PERSON_NAME] longues séances avec la râpe. En quelques sprays…"
click at [1050, 407] on p ""Super pratique, [PERSON_NAME] longues séances avec la râpe. En quelques sprays…" at bounding box center [1173, 393] width 471 height 45
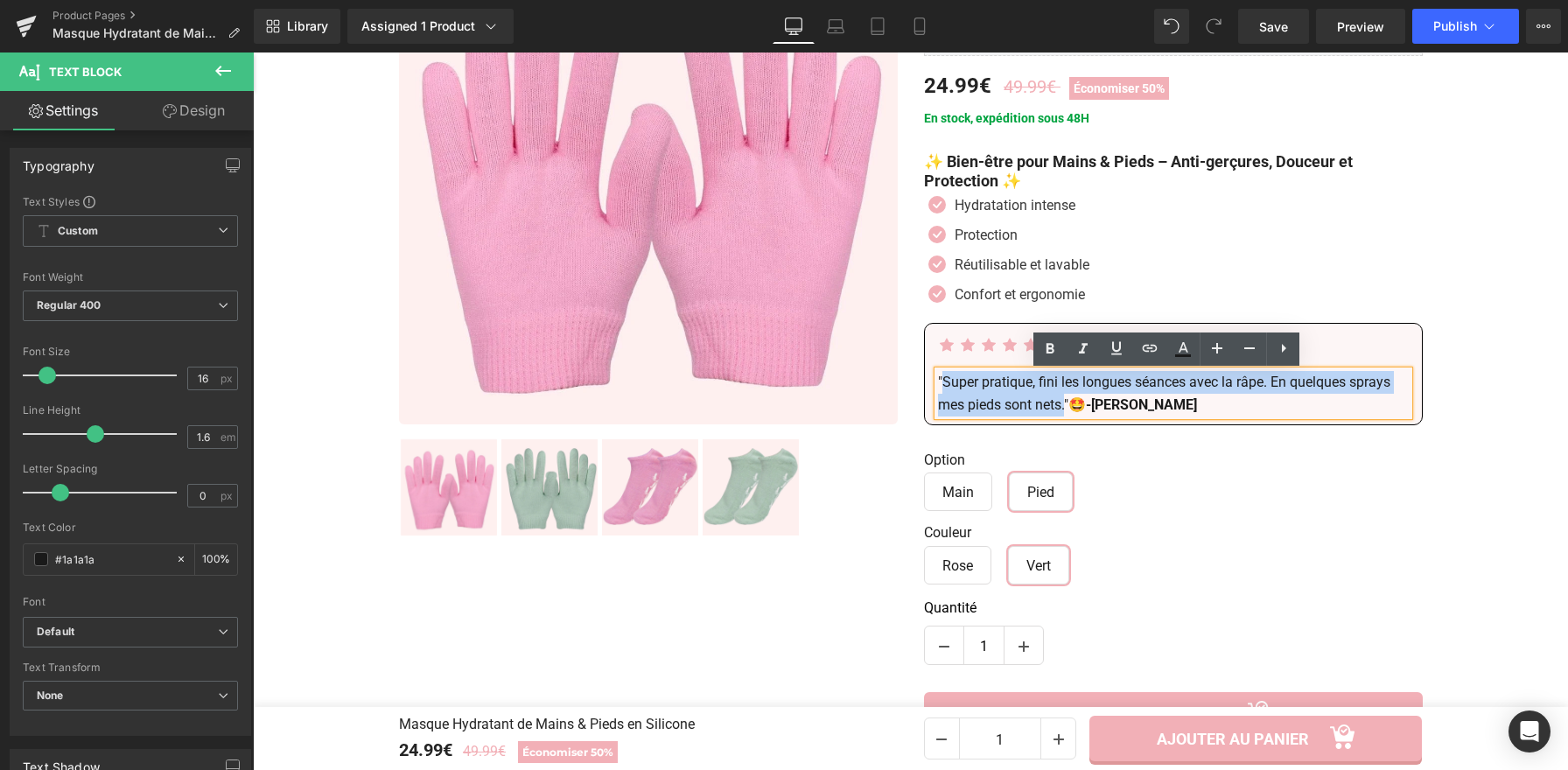
drag, startPoint x: 1059, startPoint y: 407, endPoint x: 938, endPoint y: 384, distance: 123.2
click at [938, 384] on p ""Super pratique, [PERSON_NAME] longues séances avec la râpe. En quelques sprays…" at bounding box center [1173, 393] width 471 height 45
paste div
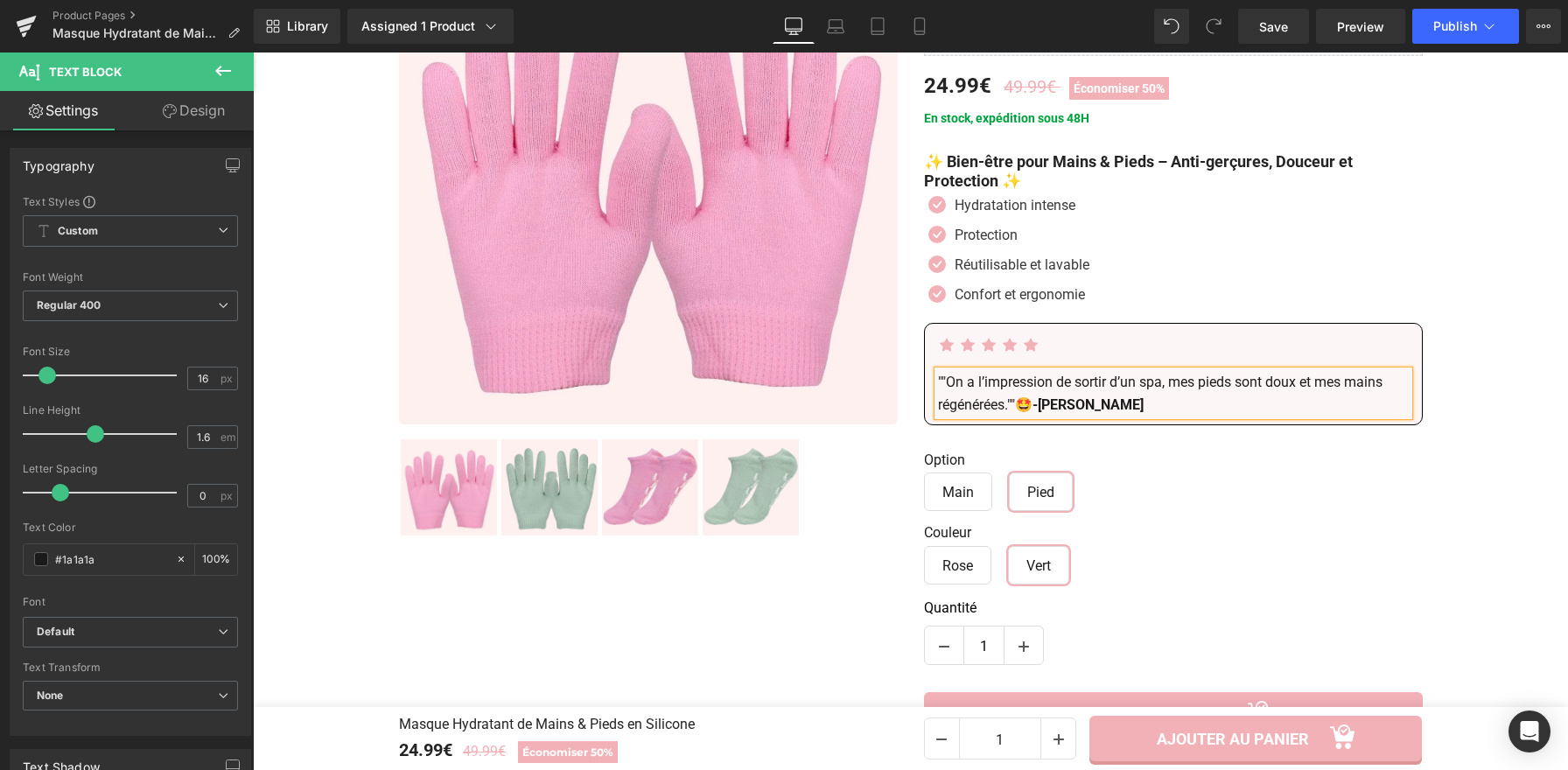
click at [941, 386] on p """On a l’impression de sortir d’un spa, mes pieds sont doux et mes mains régéné…" at bounding box center [1173, 393] width 471 height 45
click at [1018, 406] on p ""On a l’impression de sortir d’un spa, mes pieds sont doux et mes mains régénér…" at bounding box center [1173, 393] width 471 height 45
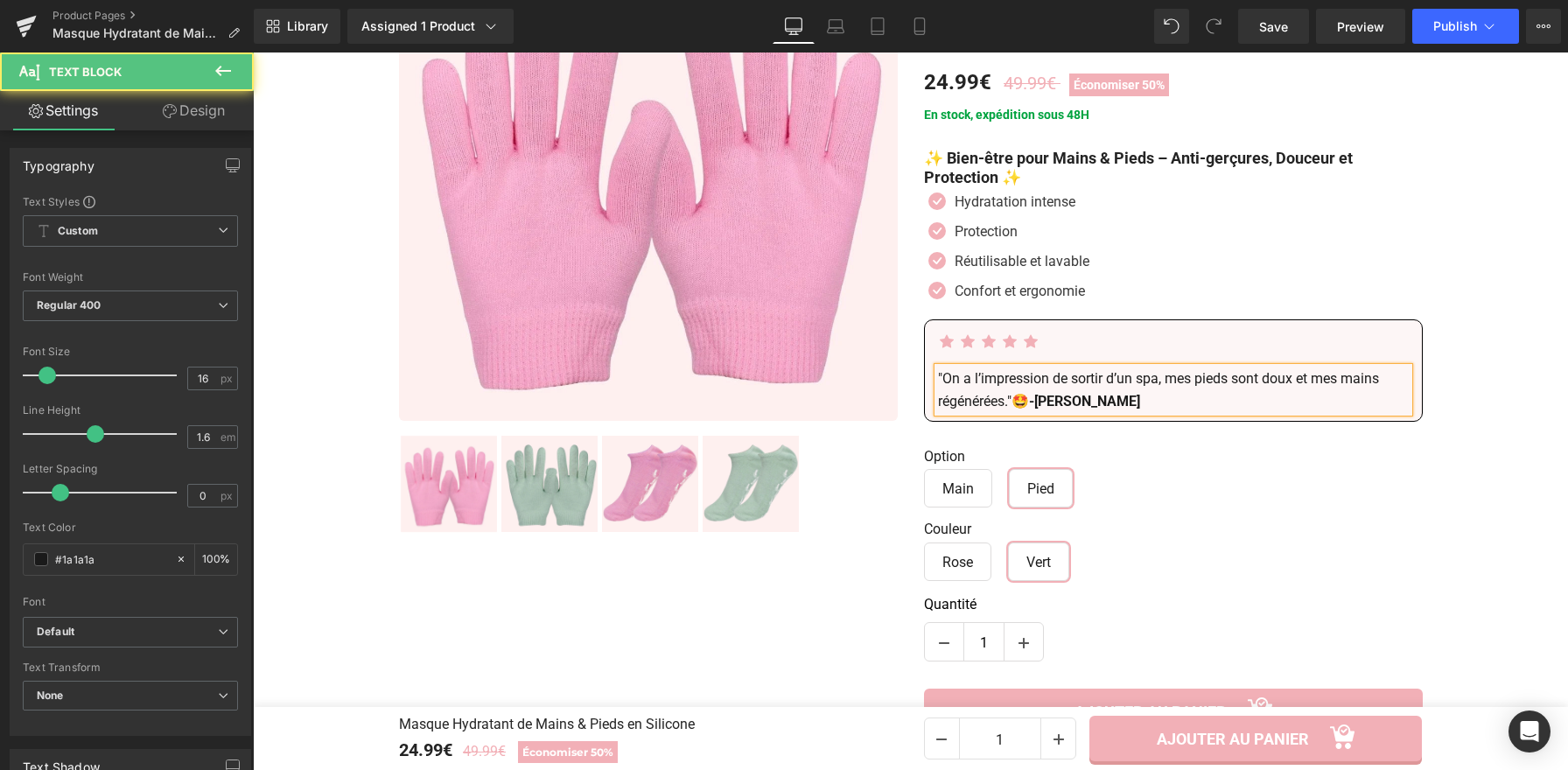
drag, startPoint x: 1031, startPoint y: 401, endPoint x: 1018, endPoint y: 402, distance: 13.0
click at [1018, 402] on p ""On a l’impression de sortir d’un spa, mes pieds sont doux et mes mains régénér…" at bounding box center [1173, 389] width 471 height 45
click at [1273, 21] on span "Save" at bounding box center [1272, 27] width 28 height 18
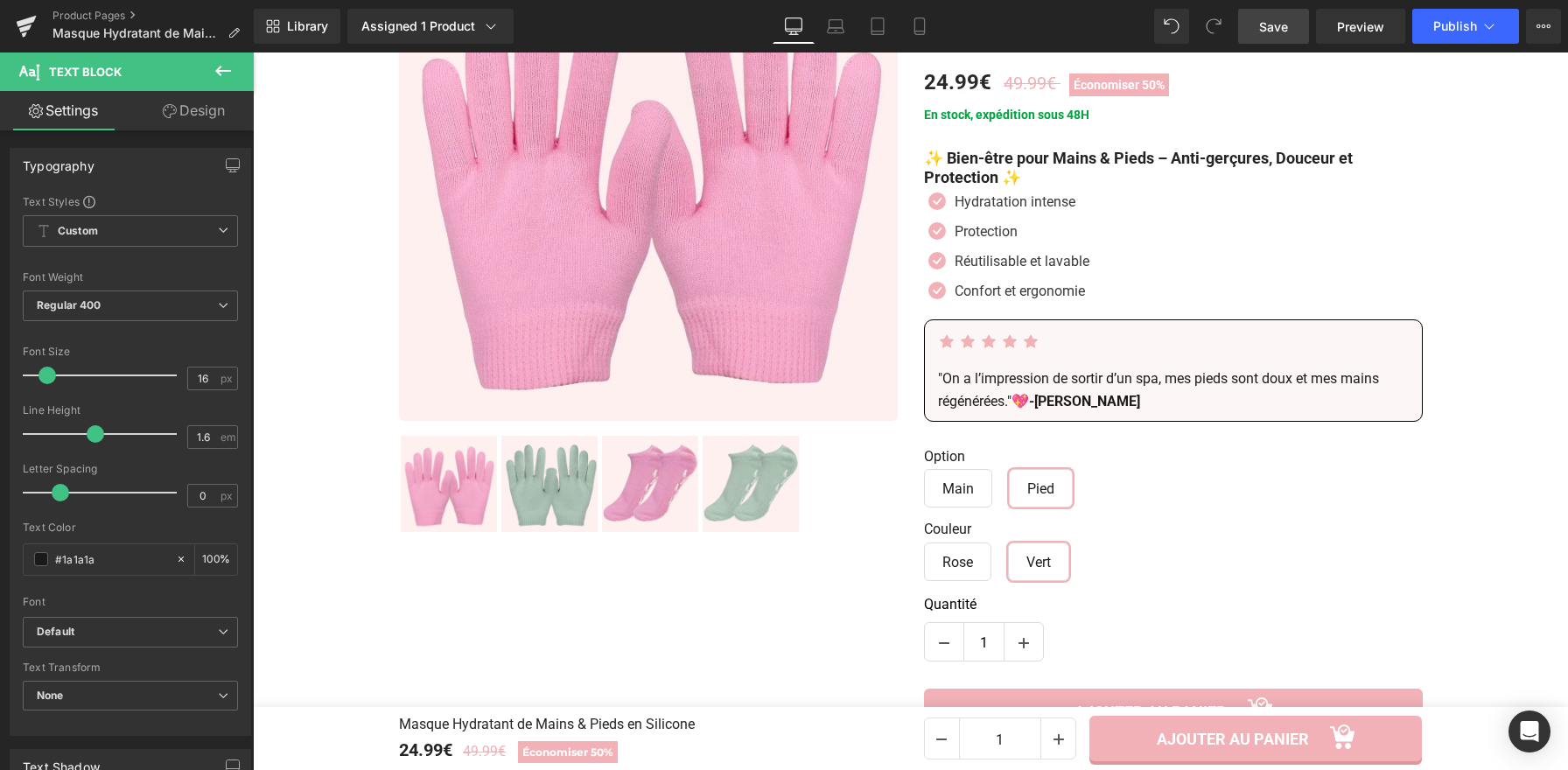
click at [1271, 29] on span "Save" at bounding box center [1272, 27] width 28 height 18
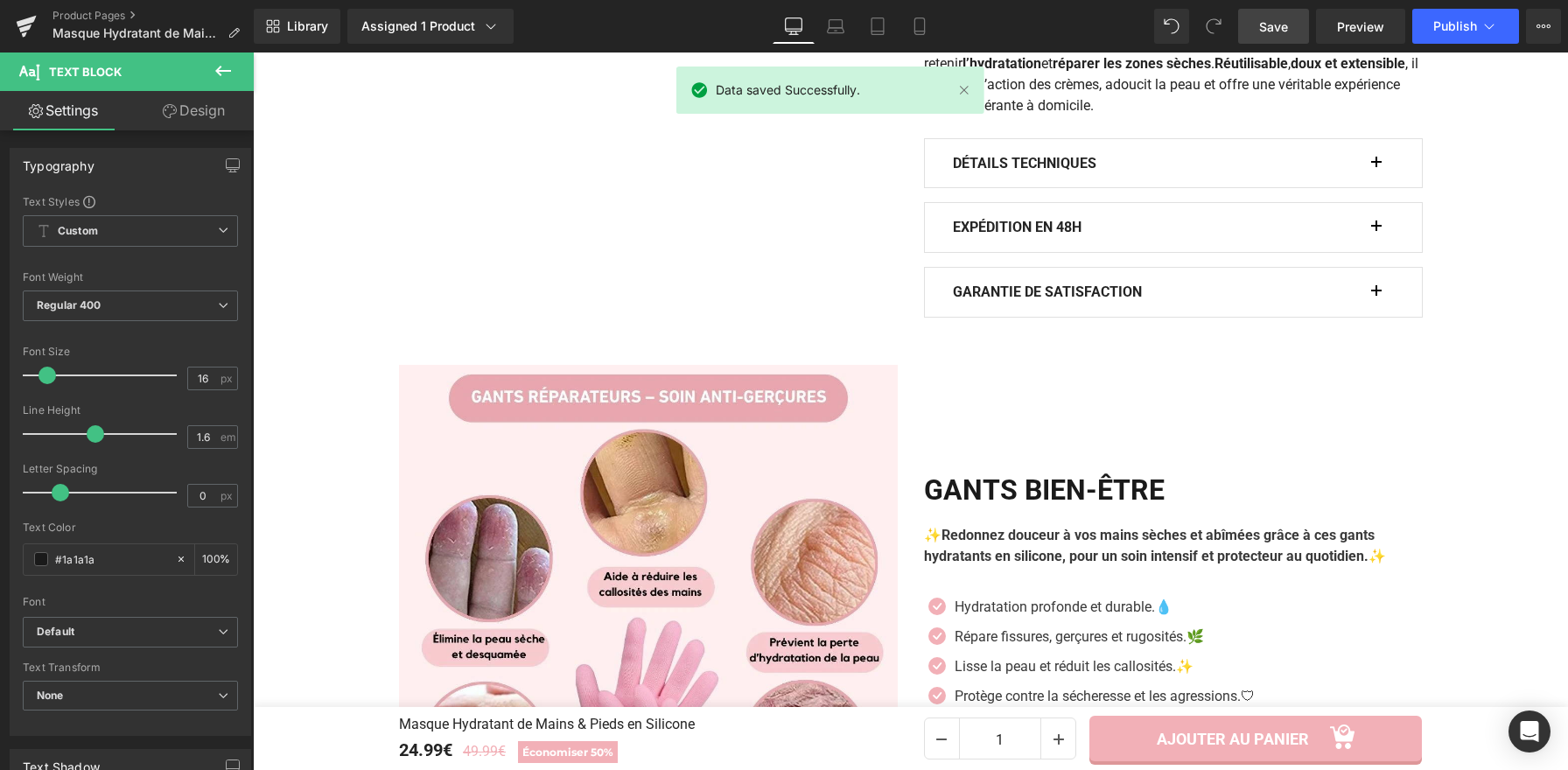
scroll to position [1218, 0]
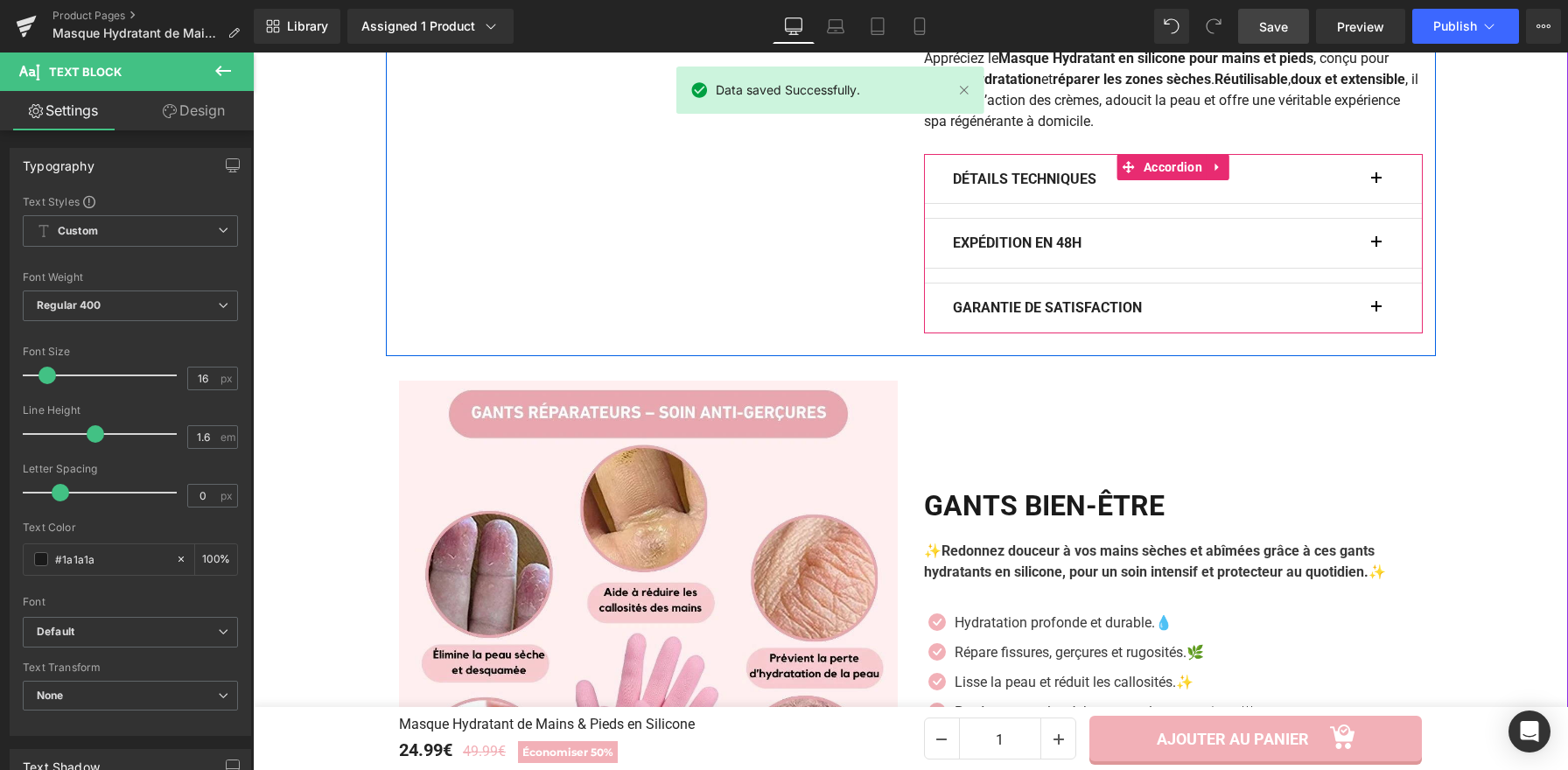
click at [1376, 184] on button "button" at bounding box center [1384, 179] width 17 height 49
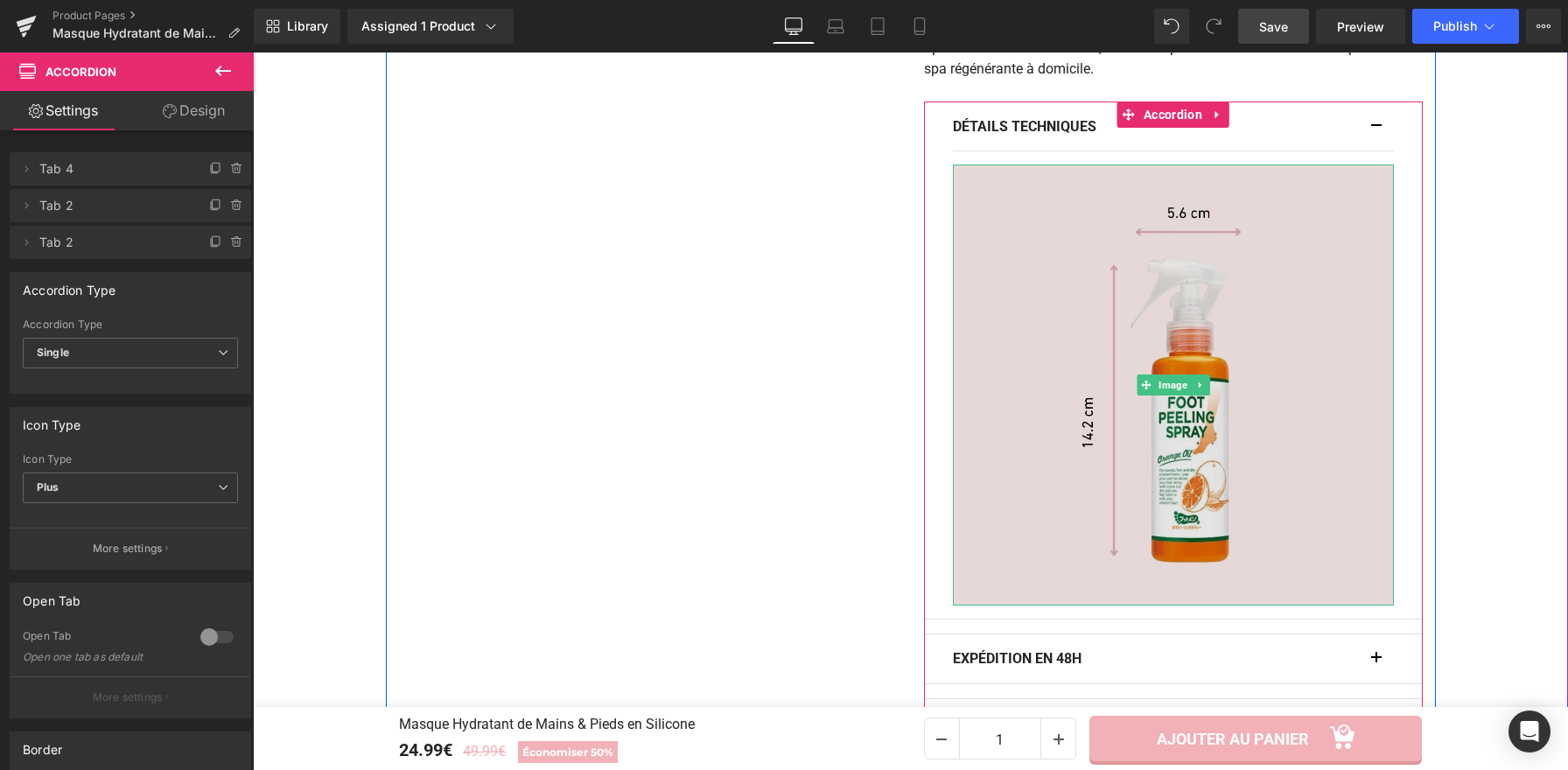
scroll to position [1299, 0]
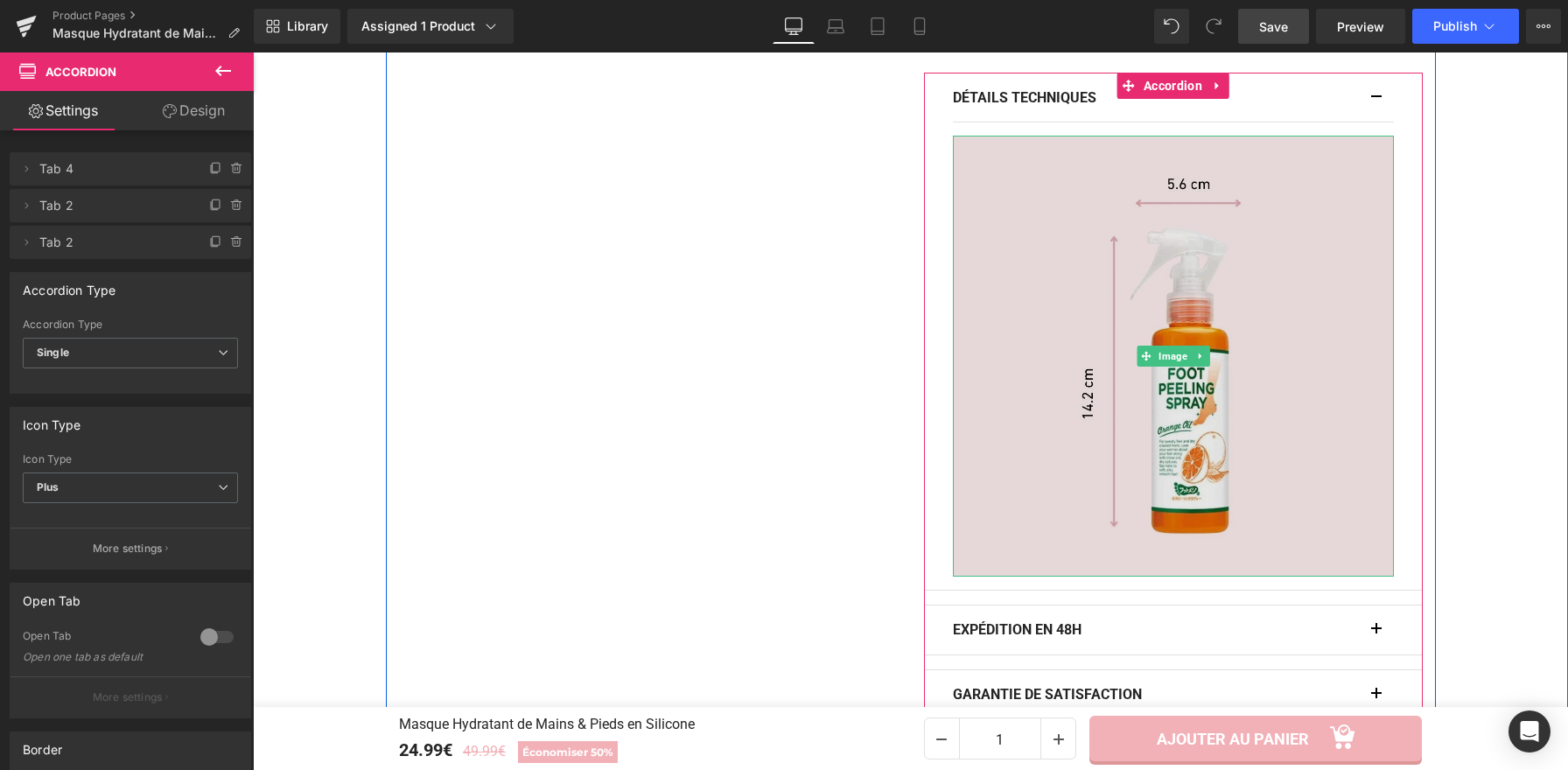
click at [1111, 374] on img at bounding box center [1173, 356] width 441 height 441
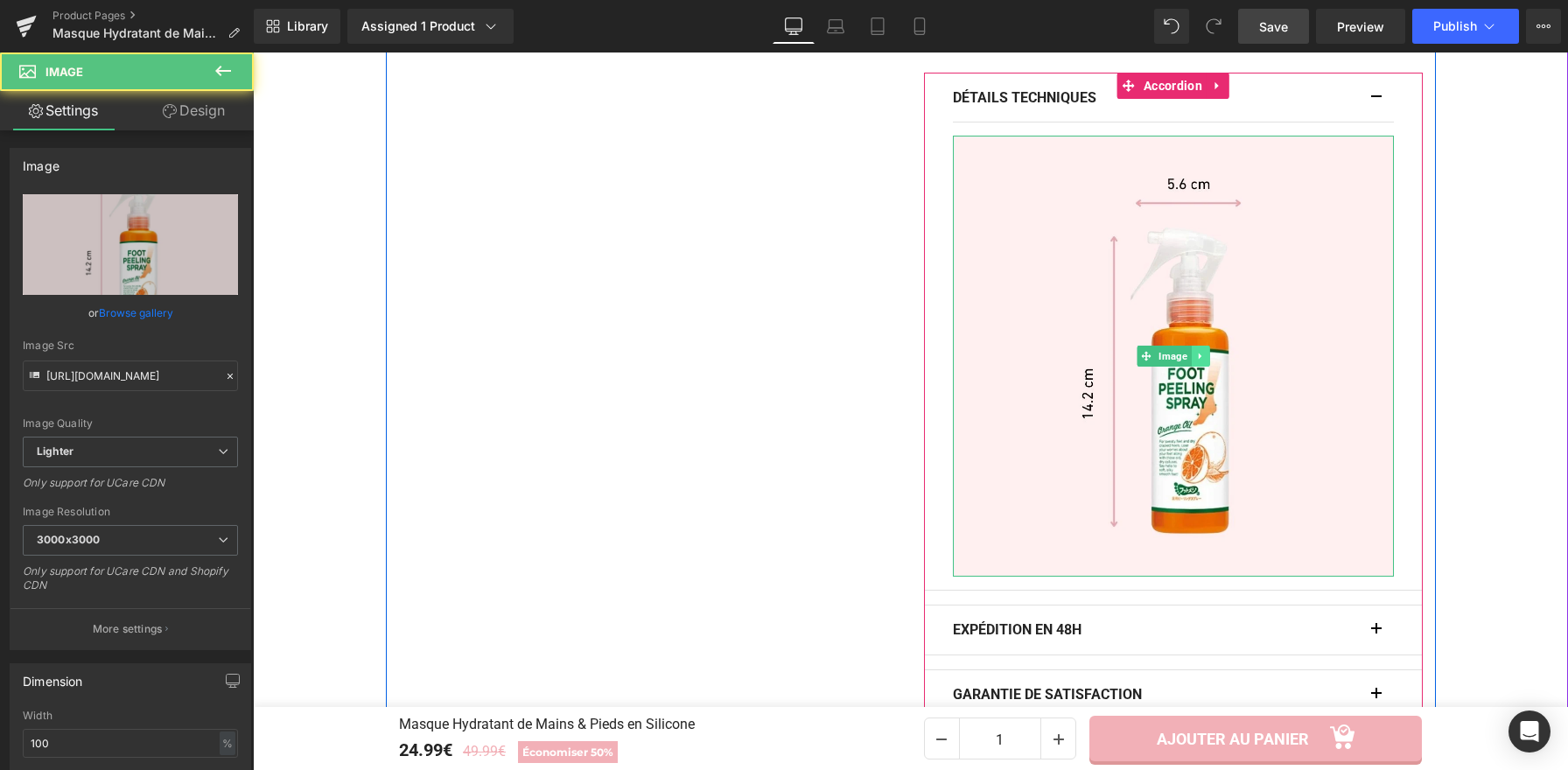
click at [1197, 358] on icon at bounding box center [1200, 355] width 9 height 10
click at [1205, 355] on icon at bounding box center [1208, 356] width 9 height 9
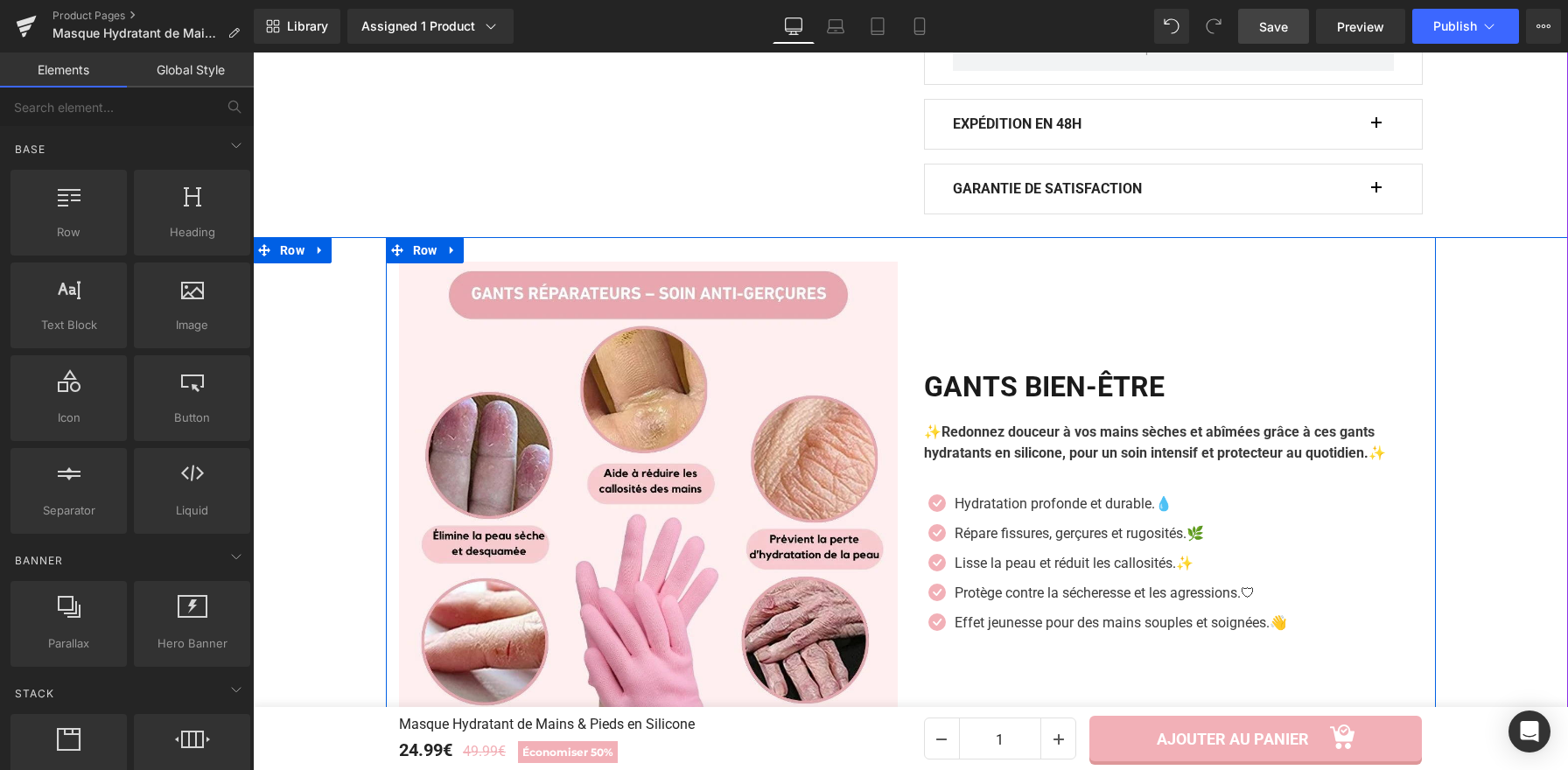
scroll to position [1417, 0]
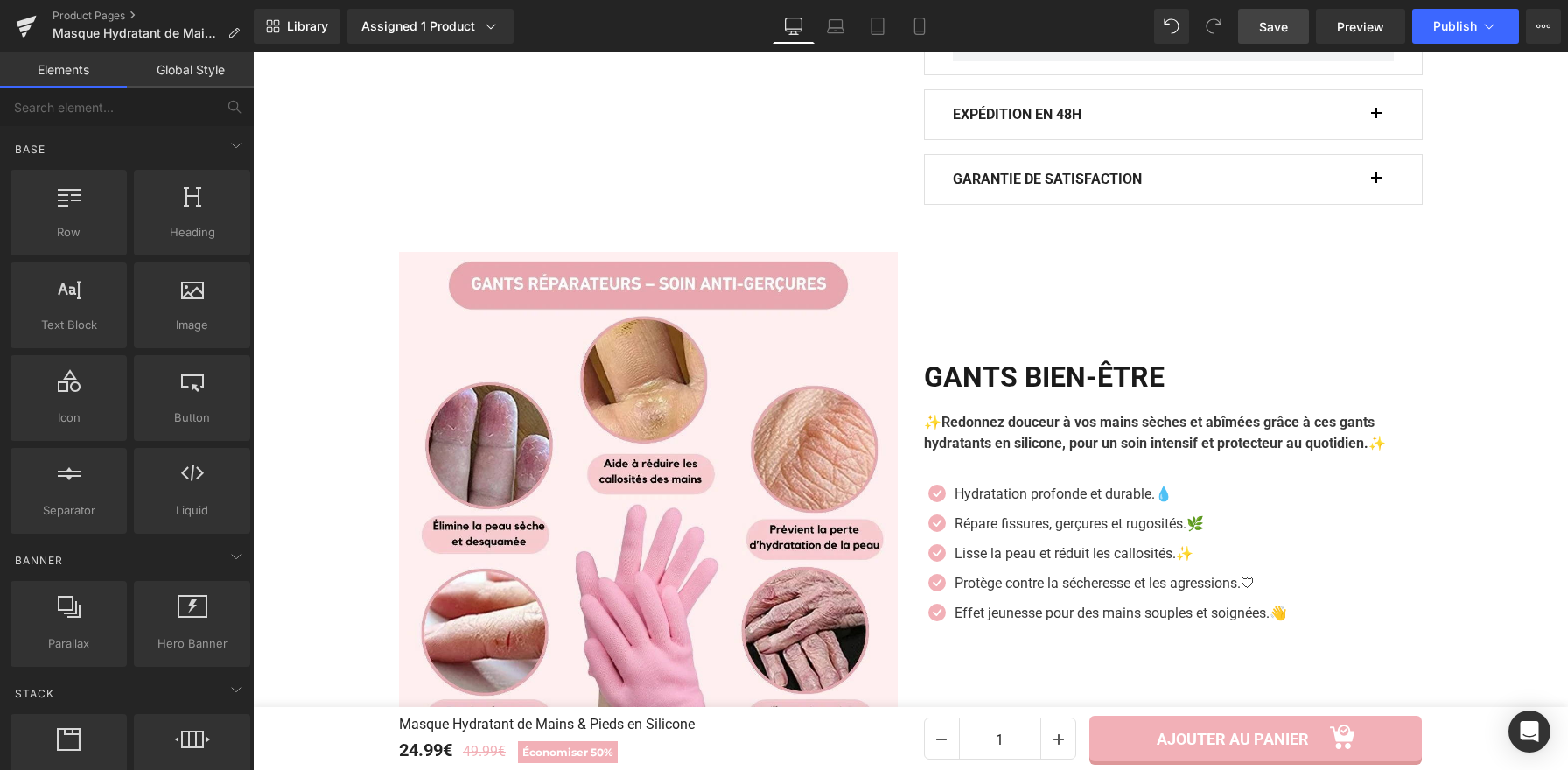
click at [1294, 24] on link "Save" at bounding box center [1273, 27] width 71 height 35
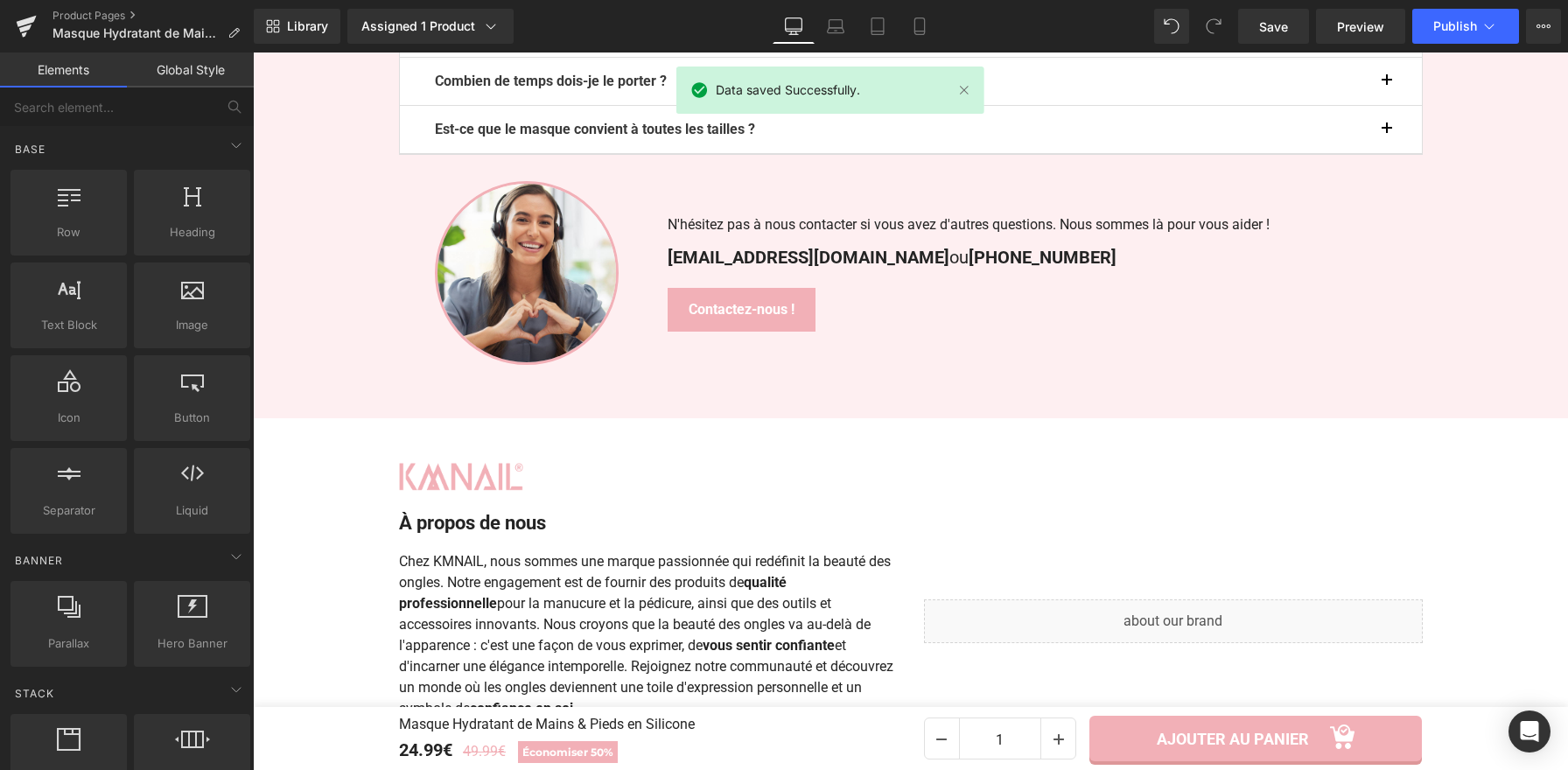
scroll to position [3866, 0]
